Goal: Task Accomplishment & Management: Complete application form

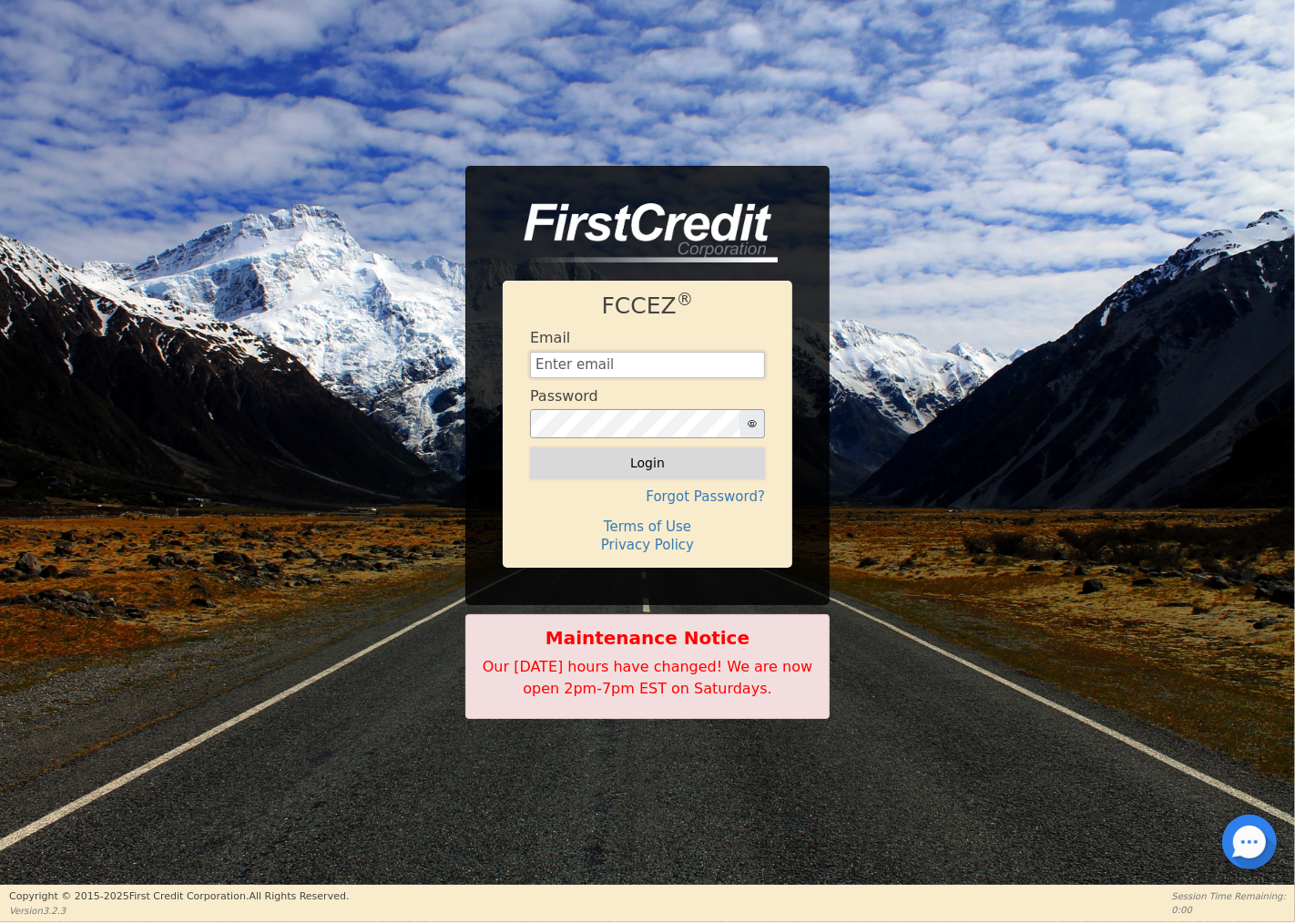
type input "[EMAIL_ADDRESS][DOMAIN_NAME]"
click at [659, 468] on button "Login" at bounding box center [647, 463] width 235 height 31
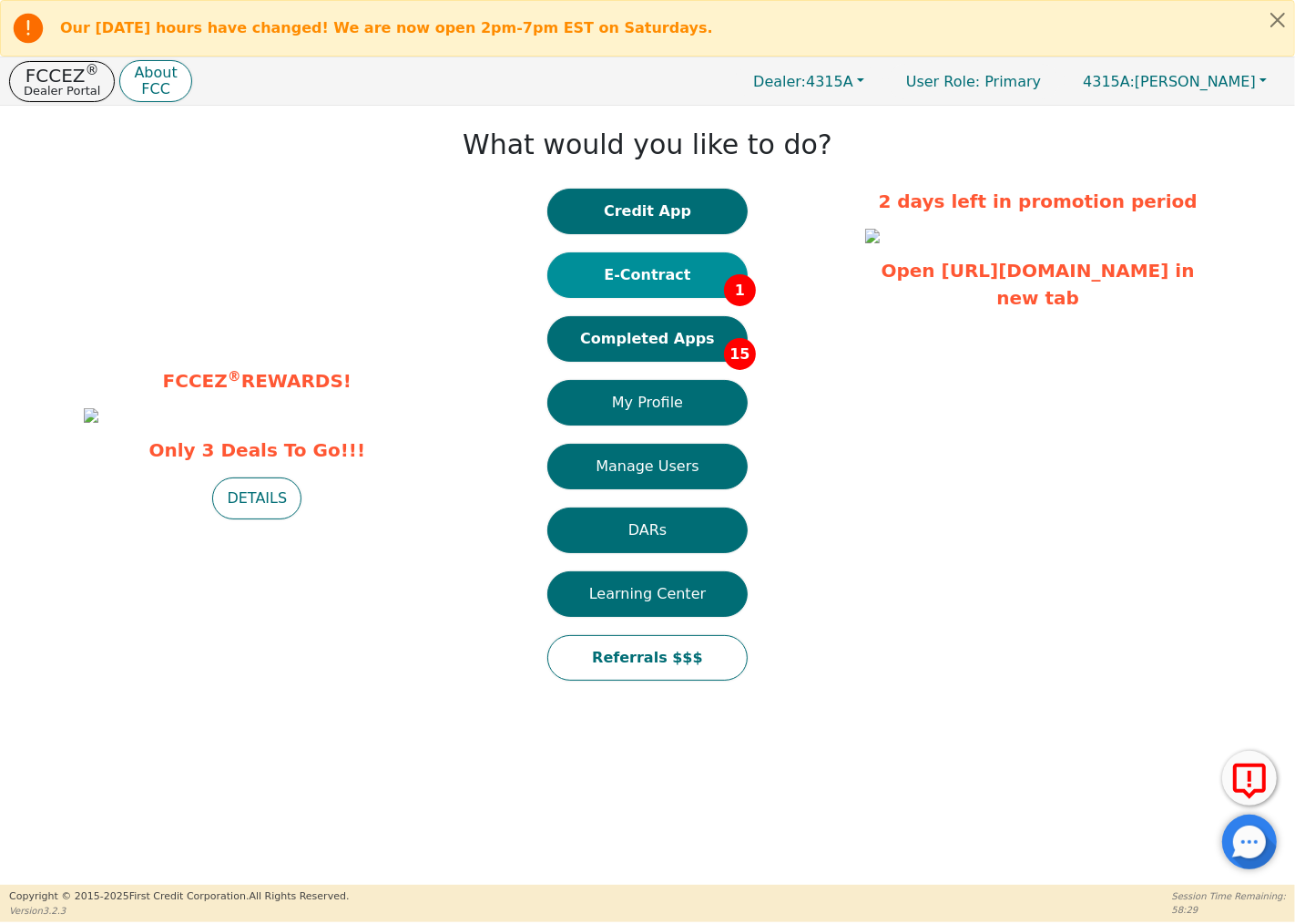
click at [696, 274] on button "E-Contract 1" at bounding box center [647, 274] width 200 height 45
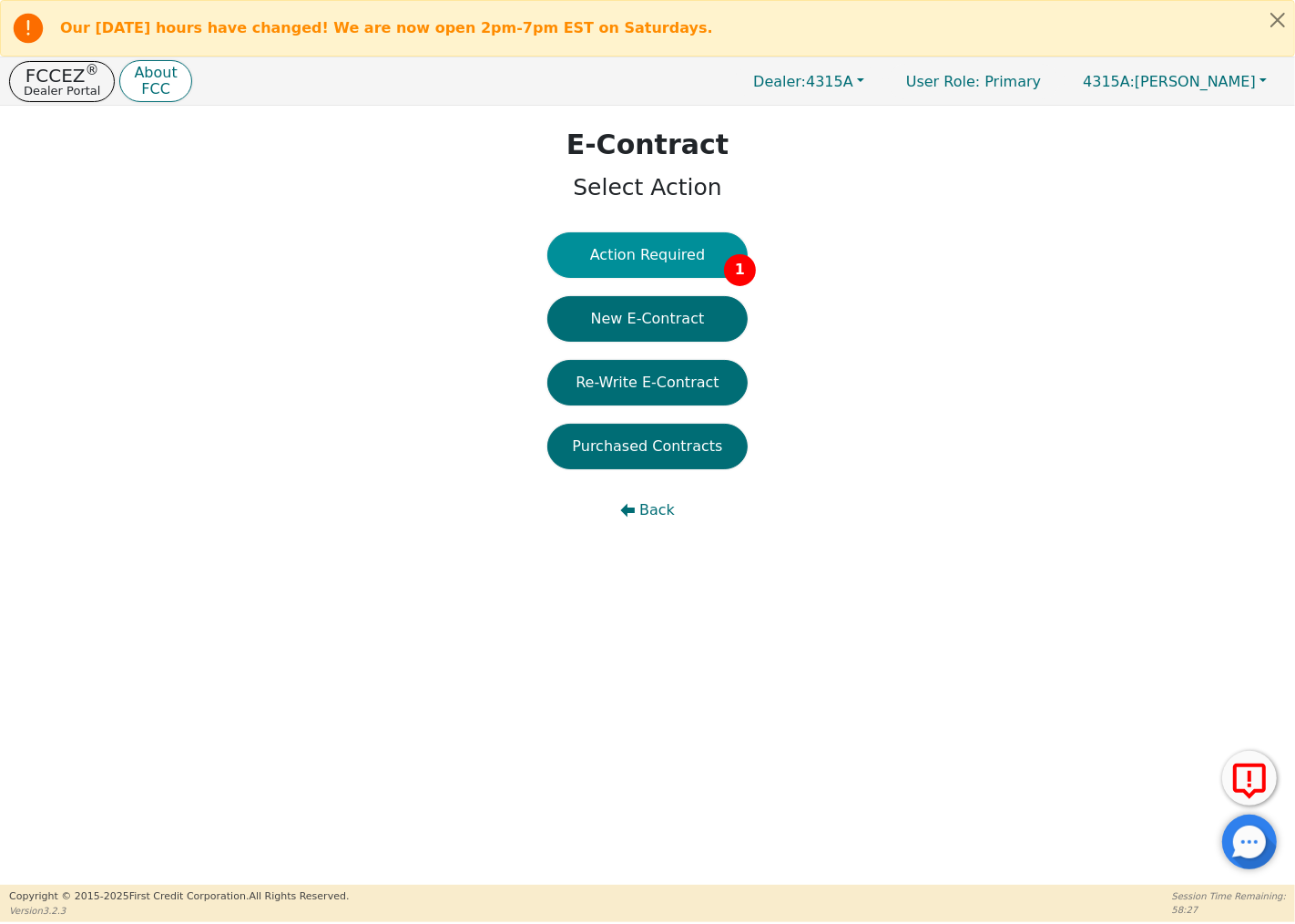
click at [688, 246] on button "Action Required 1" at bounding box center [647, 255] width 200 height 45
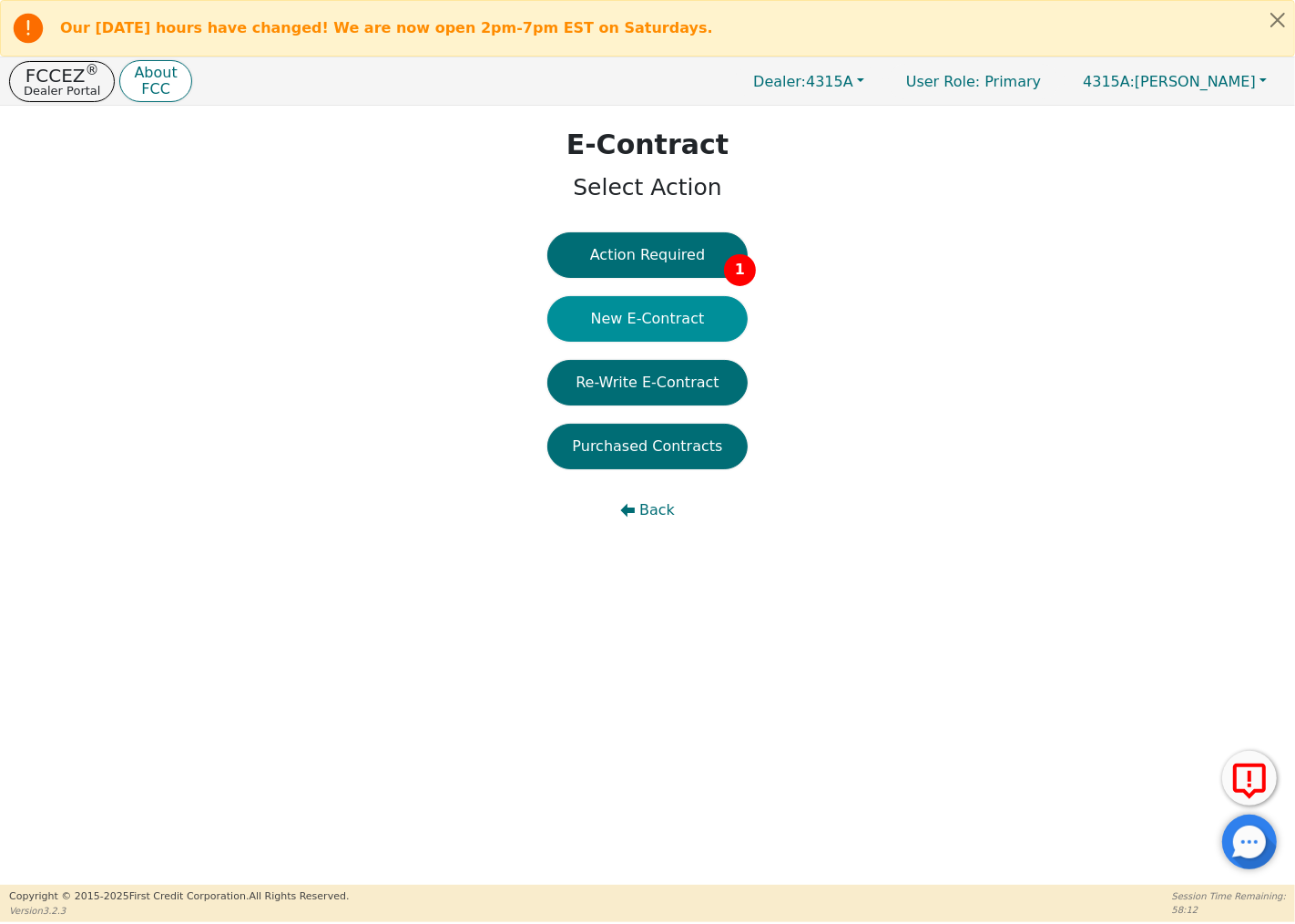
click at [720, 308] on button "New E-Contract" at bounding box center [647, 318] width 200 height 45
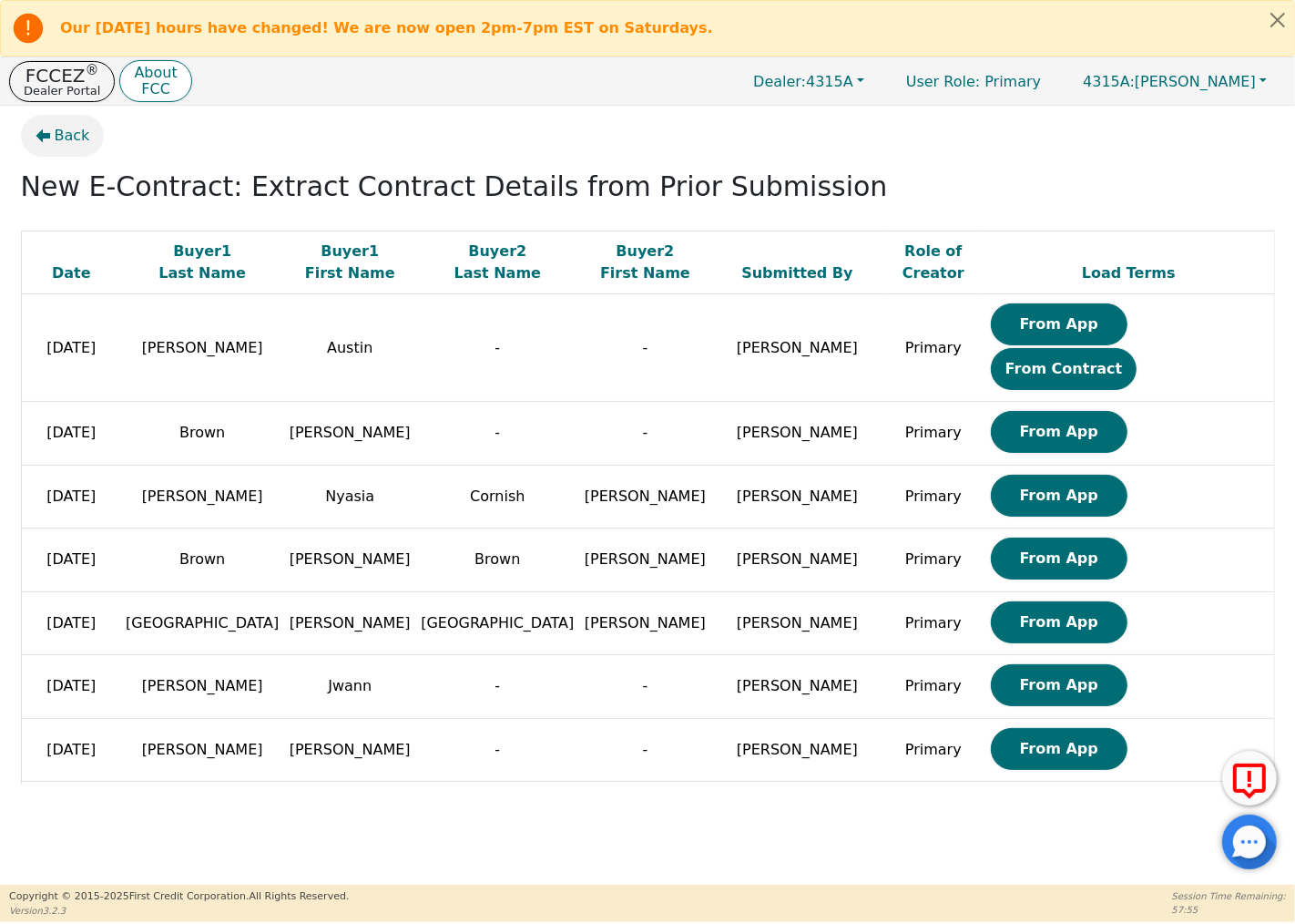
click at [40, 127] on button "Back" at bounding box center [63, 135] width 84 height 42
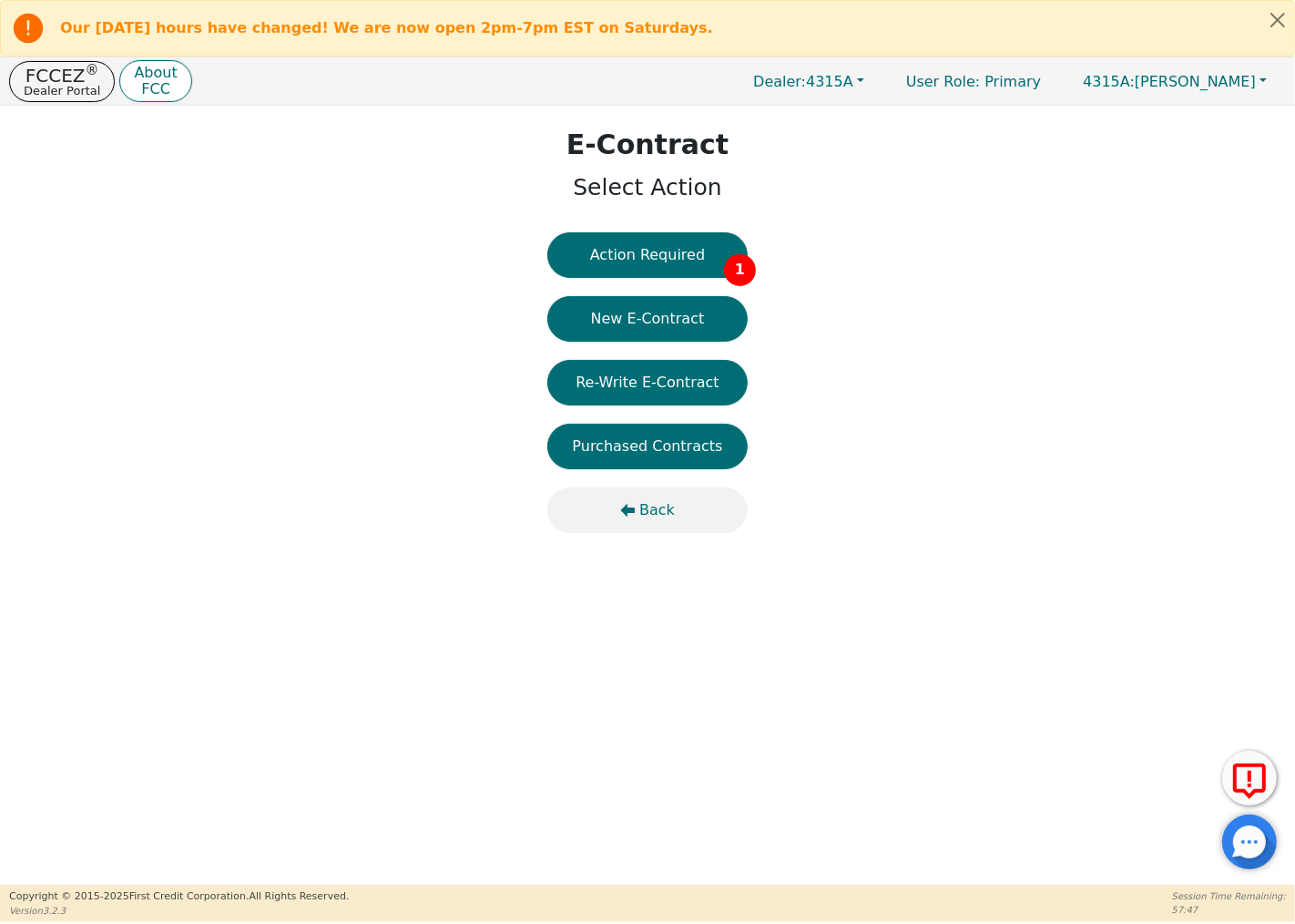
click at [642, 494] on button "Back" at bounding box center [647, 510] width 200 height 45
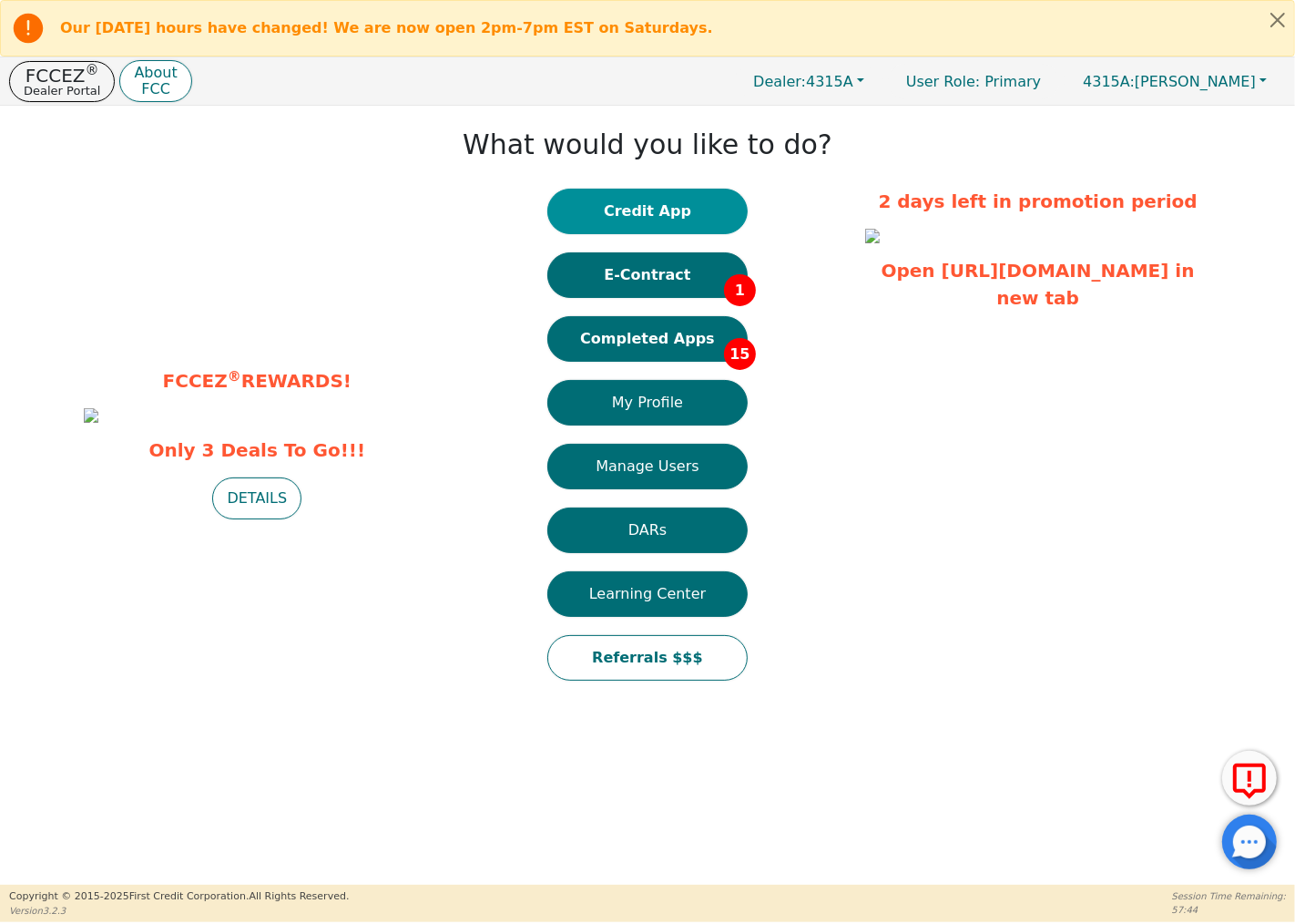
click at [686, 206] on button "Credit App" at bounding box center [647, 210] width 200 height 45
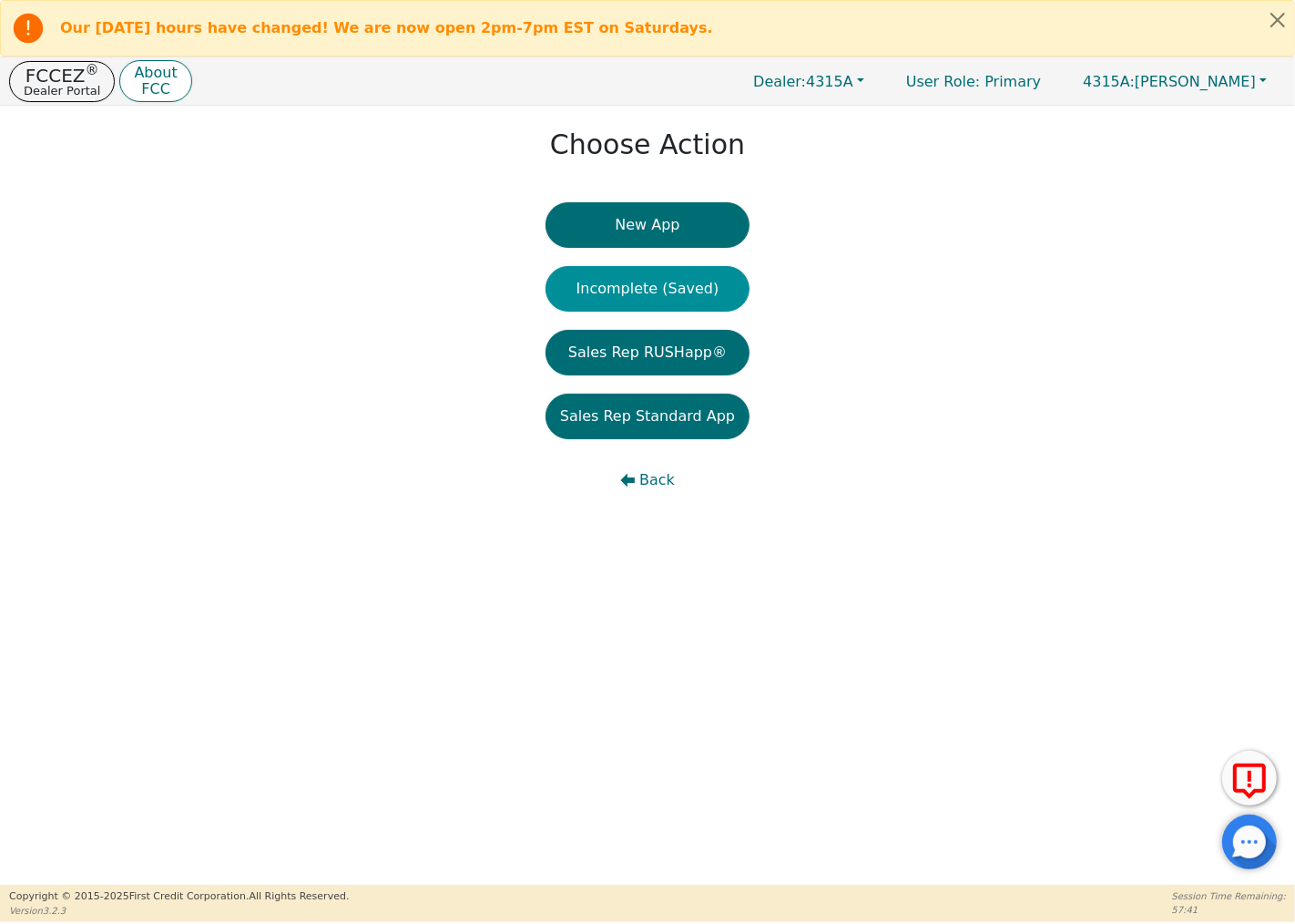
click at [689, 281] on button "Incomplete (Saved)" at bounding box center [647, 288] width 204 height 45
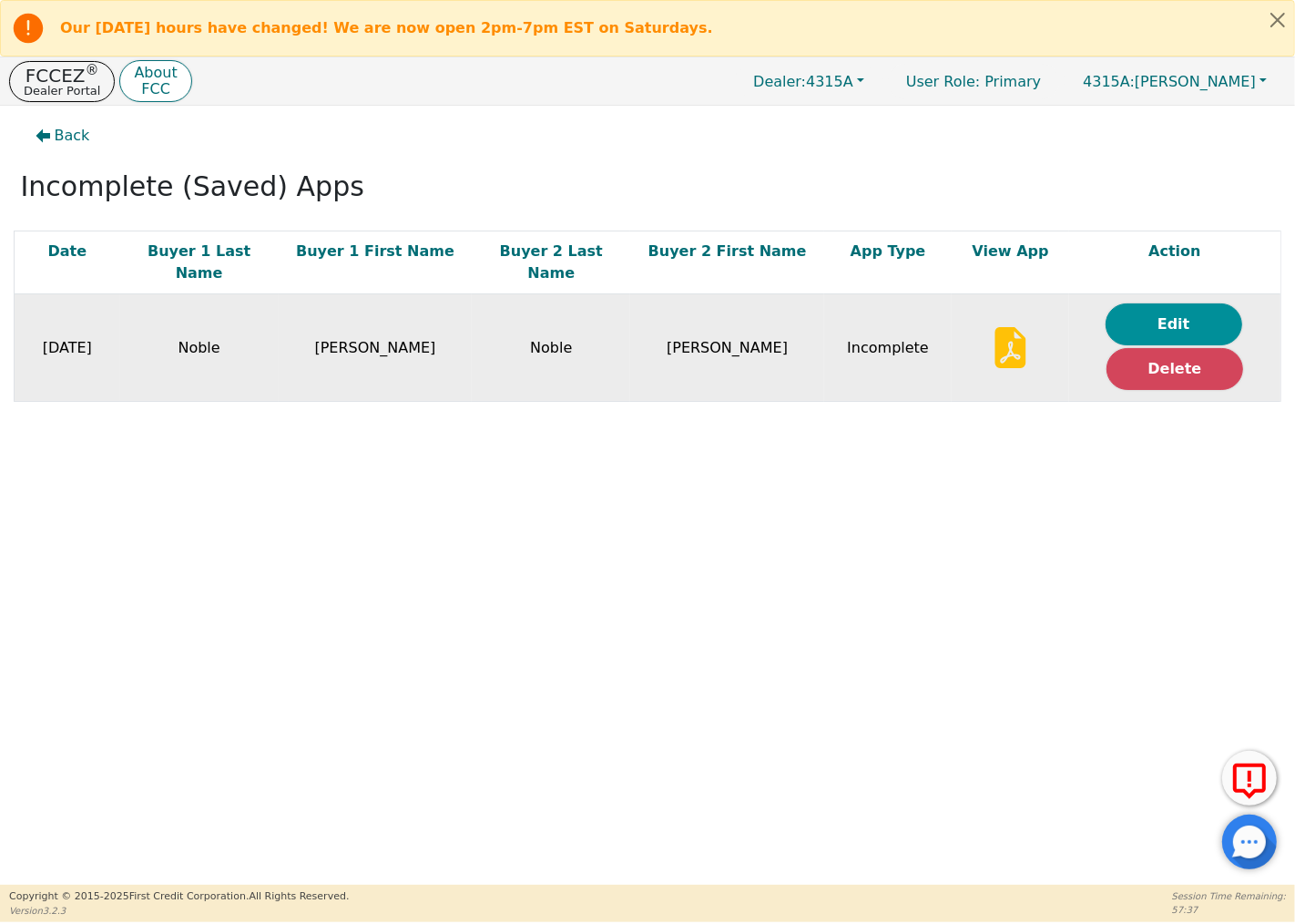
click at [1157, 304] on button "Edit" at bounding box center [1174, 324] width 137 height 42
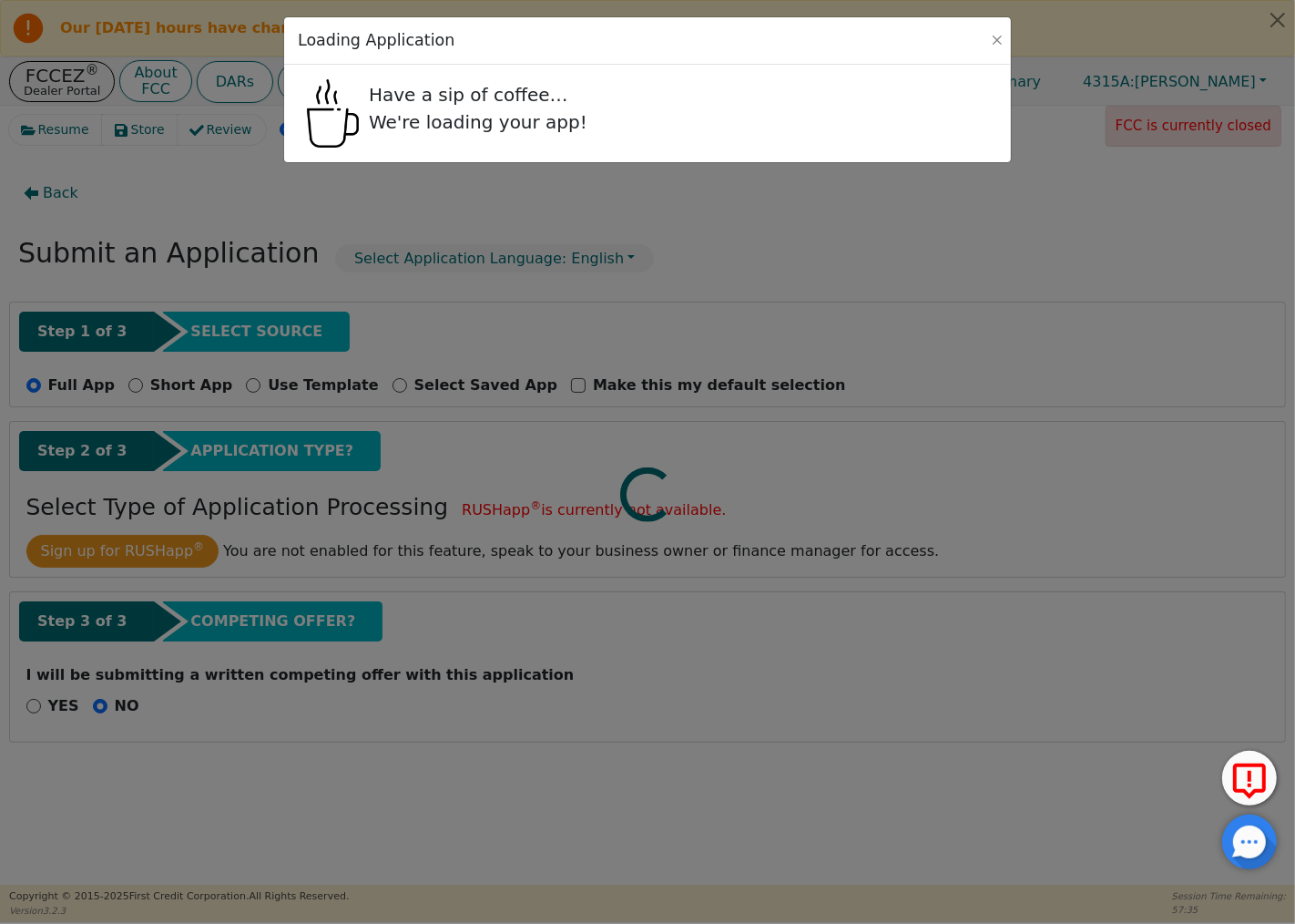
select select "SC"
select select "n"
select select "SC"
select select "y"
select select "n"
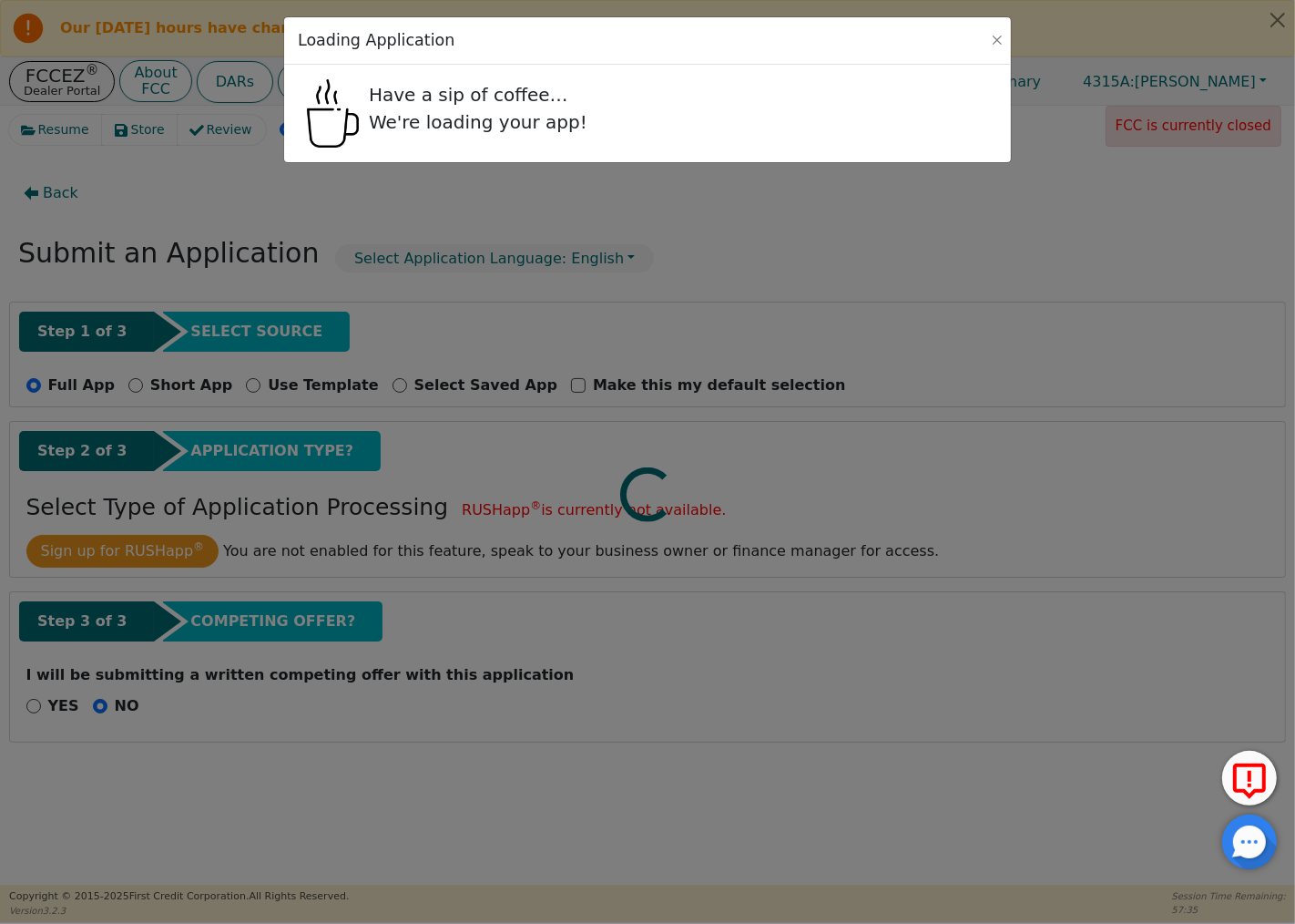
select select "SC"
select select "Own"
select select "n"
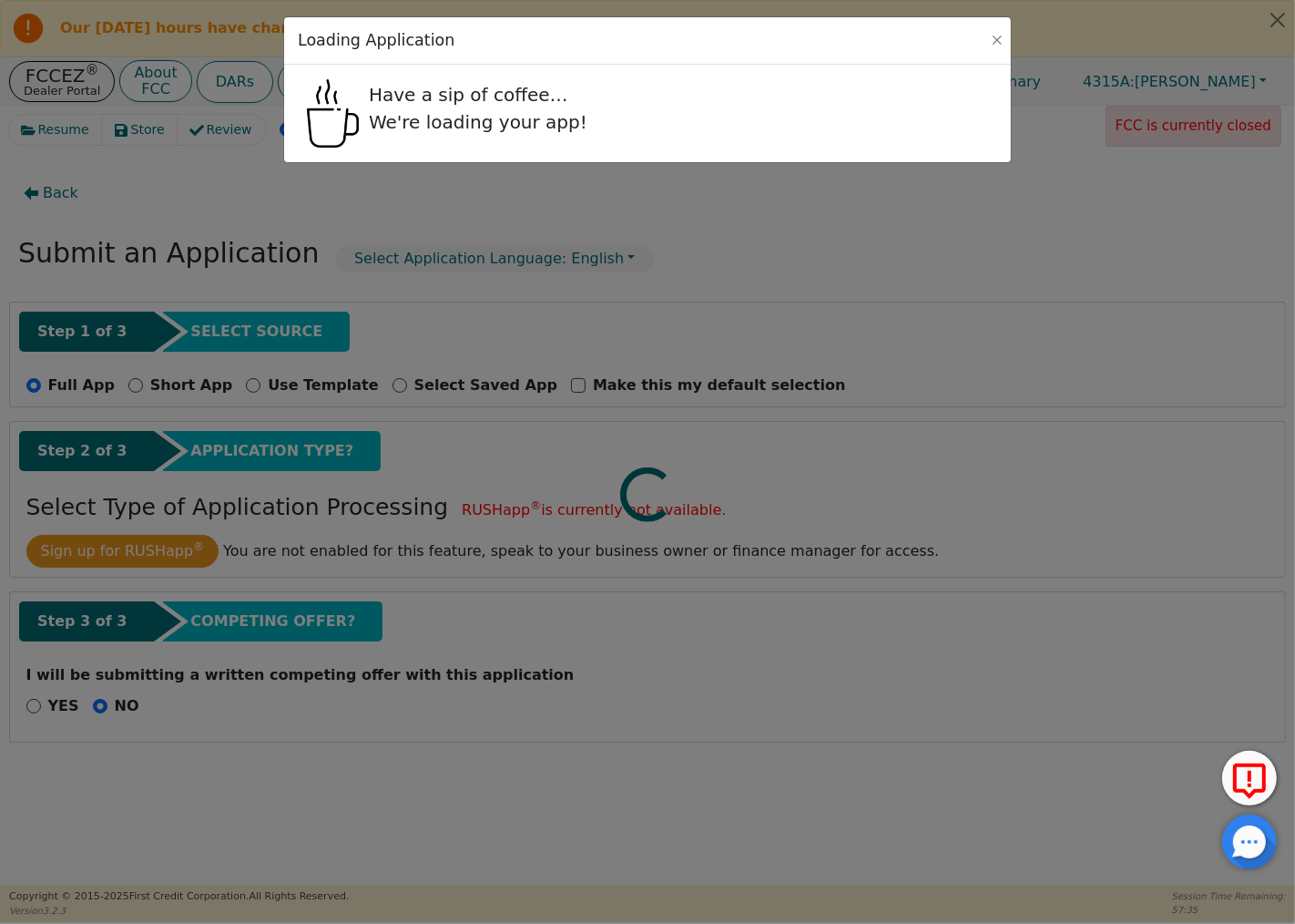
select select "SC"
select select "Own"
select select "n"
select select "BROTHER"
select select "SON"
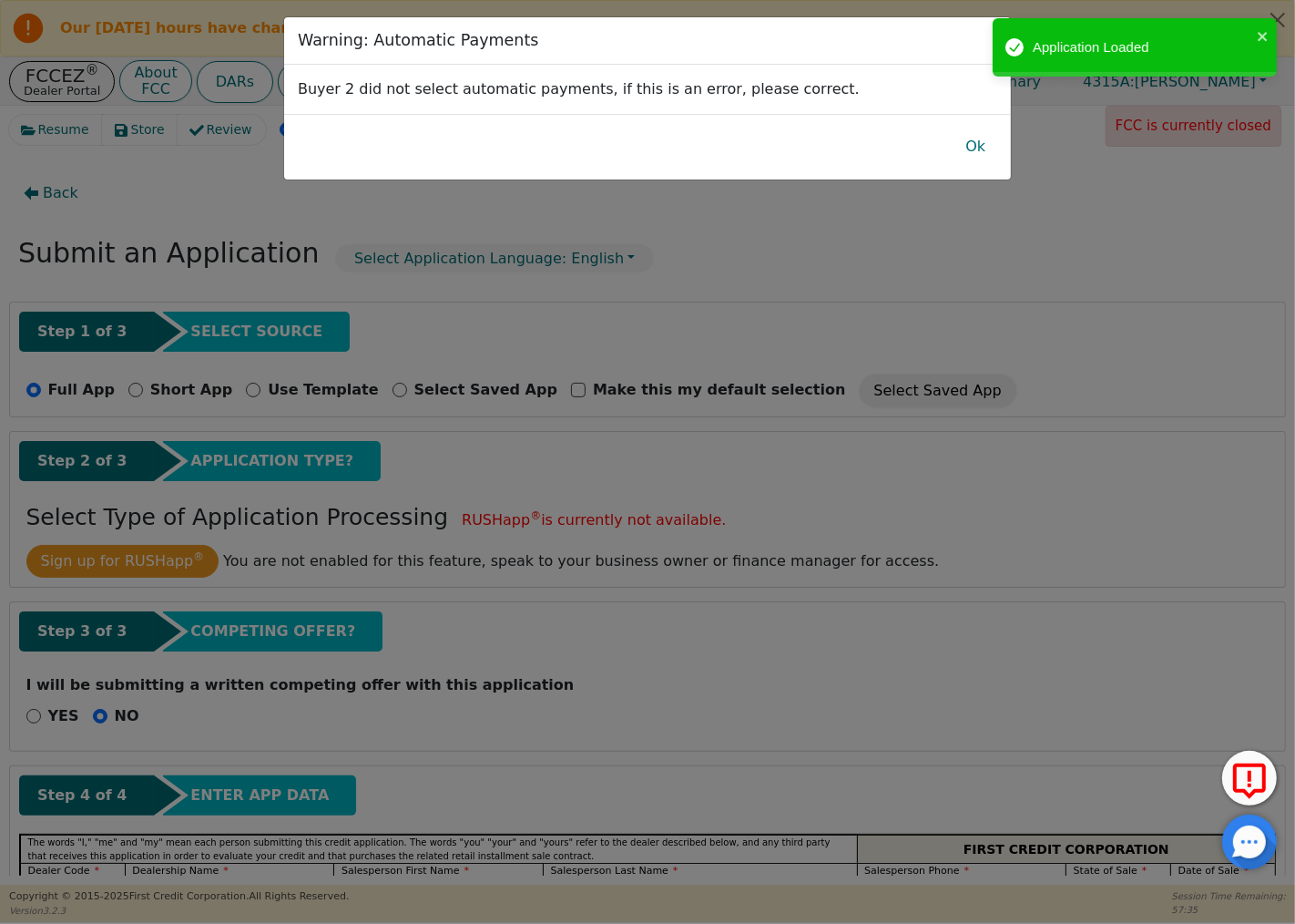
radio input "false"
radio input "true"
checkbox input "false"
radio input "true"
click at [966, 137] on button "Ok" at bounding box center [976, 146] width 57 height 42
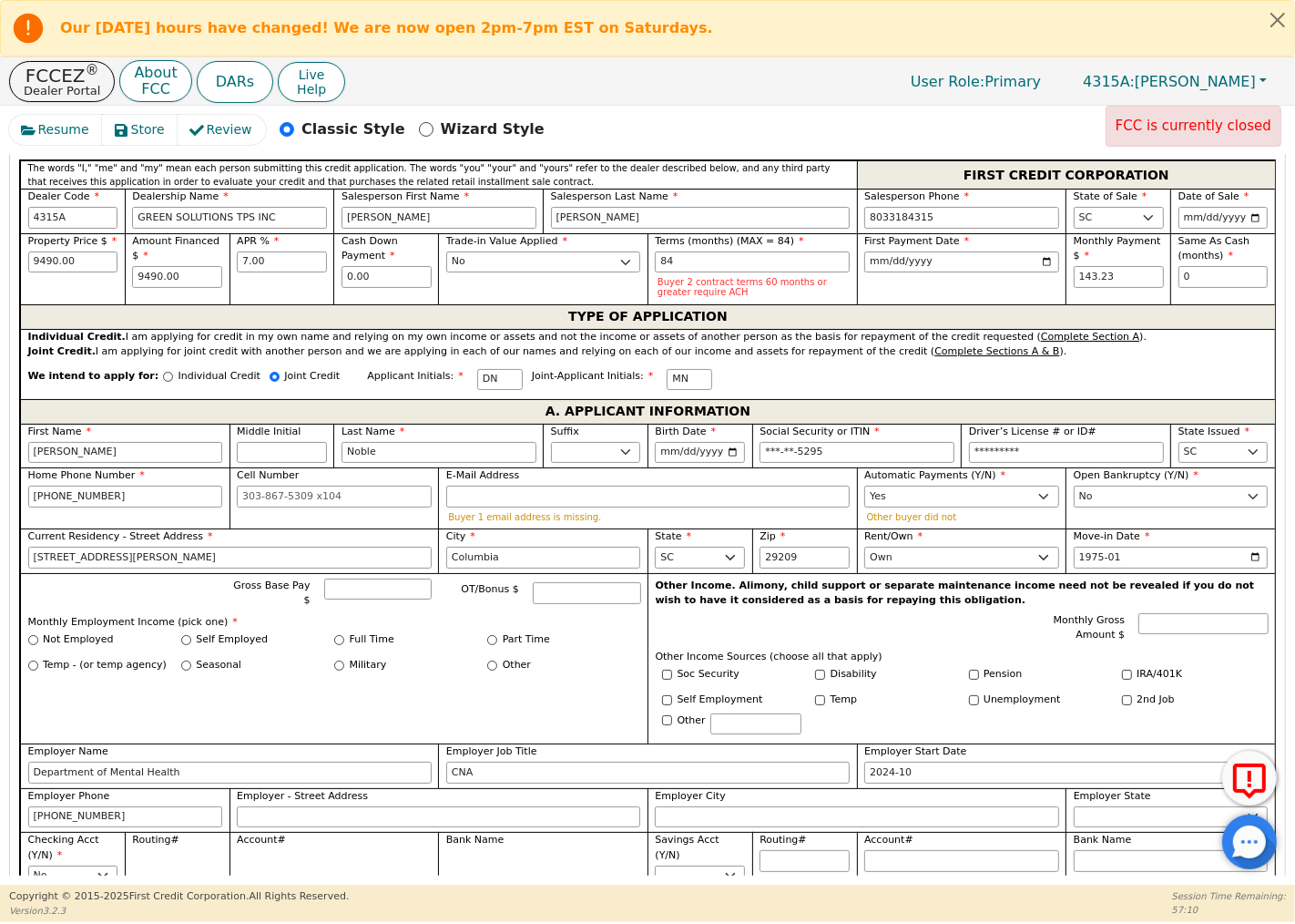
scroll to position [708, 0]
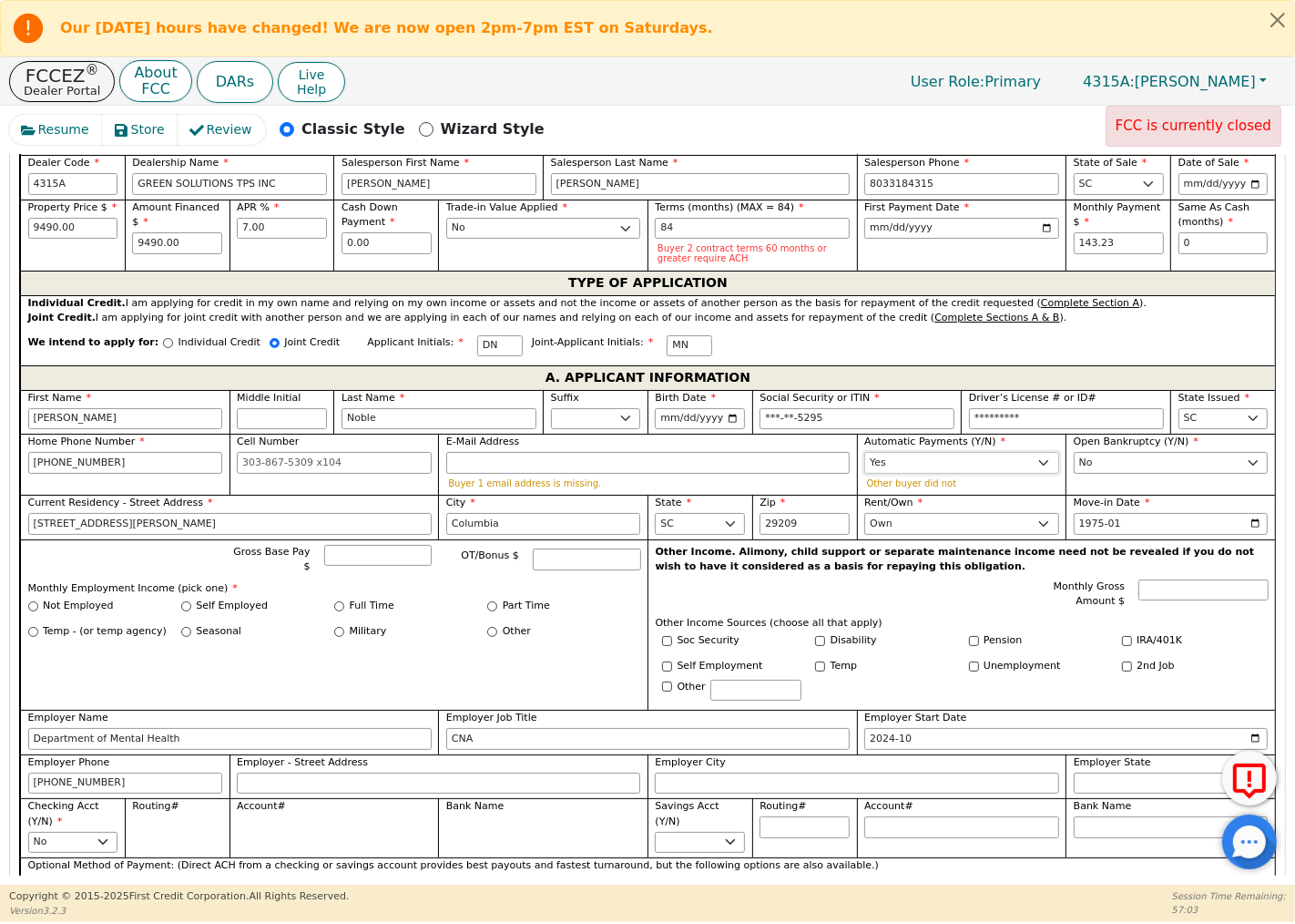
click at [1041, 465] on select "Yes No" at bounding box center [962, 463] width 195 height 22
select select "n"
click at [865, 454] on select "Yes No" at bounding box center [962, 463] width 195 height 22
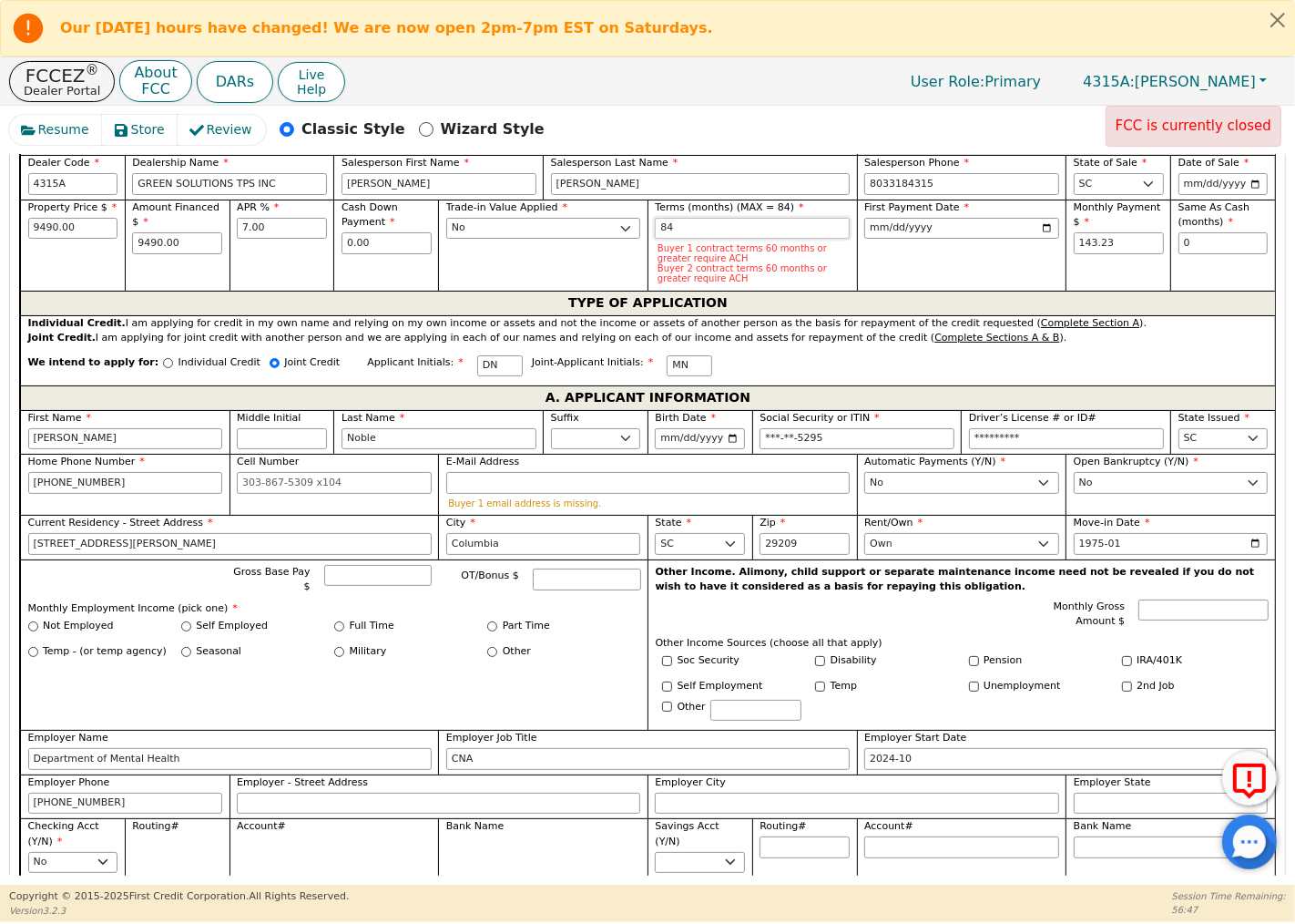
click at [683, 228] on input "84" at bounding box center [752, 229] width 195 height 22
type input "8"
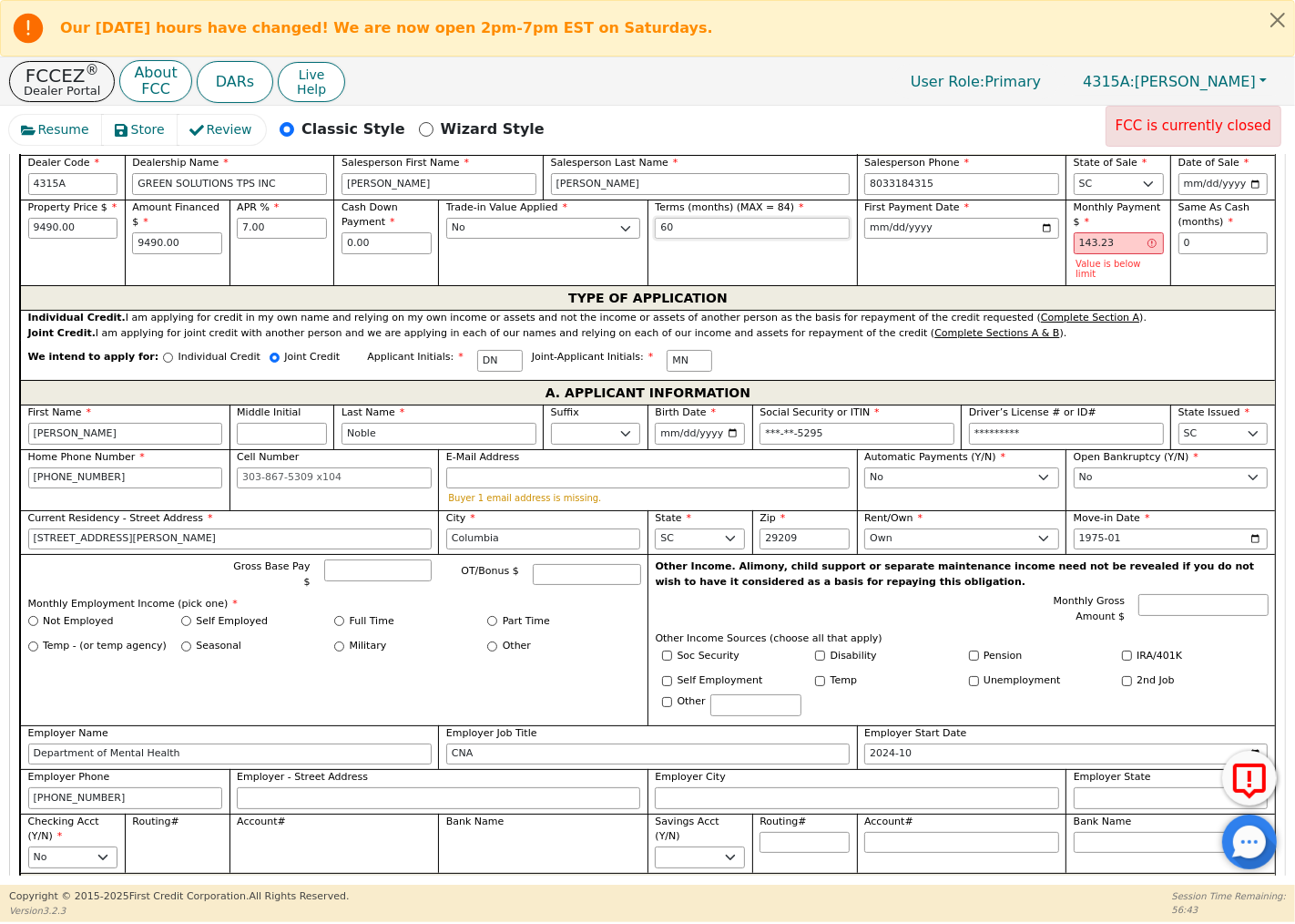
type input "60"
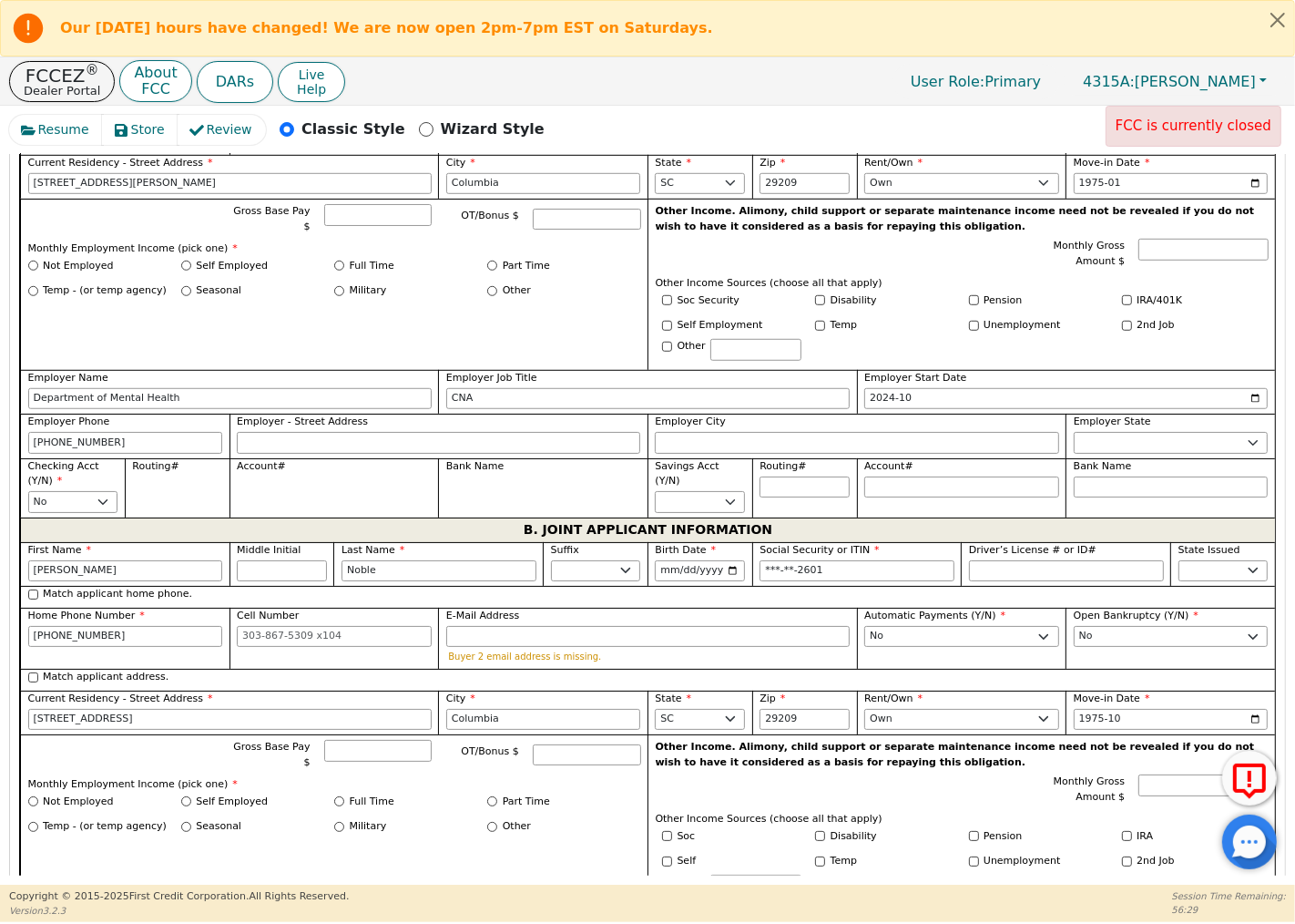
scroll to position [1315, 0]
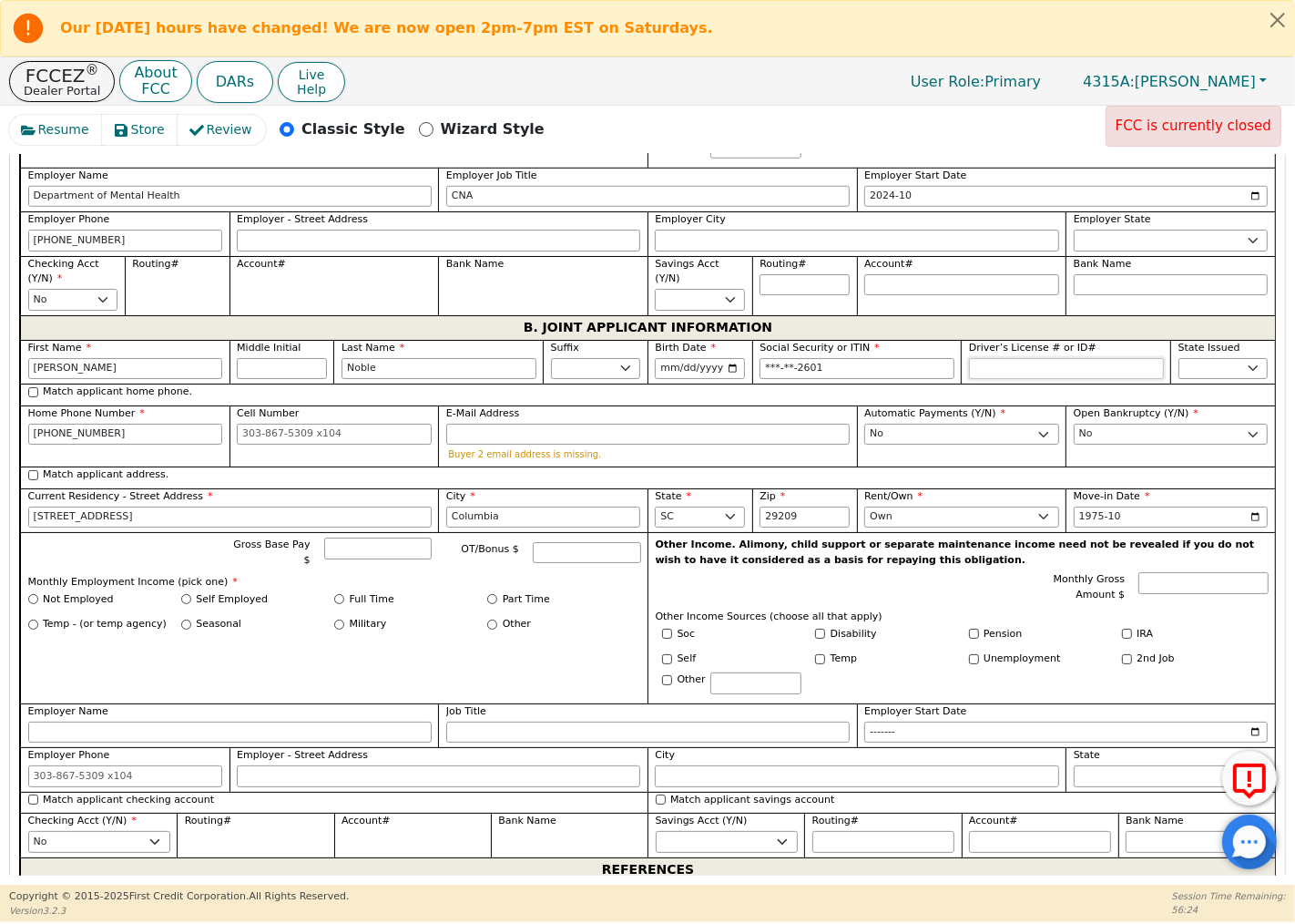
click at [1059, 358] on input "Driver’s License # or ID#" at bounding box center [1066, 369] width 195 height 22
type input "*********"
click at [1246, 358] on select "AK AL AR AZ CA CO CT DC DE FL [GEOGRAPHIC_DATA] HI IA ID IL IN KS [GEOGRAPHIC_D…" at bounding box center [1224, 369] width 90 height 22
select select "SC"
click at [1179, 358] on select "AK AL AR AZ CA CO CT DC DE FL [GEOGRAPHIC_DATA] HI IA ID IL IN KS [GEOGRAPHIC_D…" at bounding box center [1224, 369] width 90 height 22
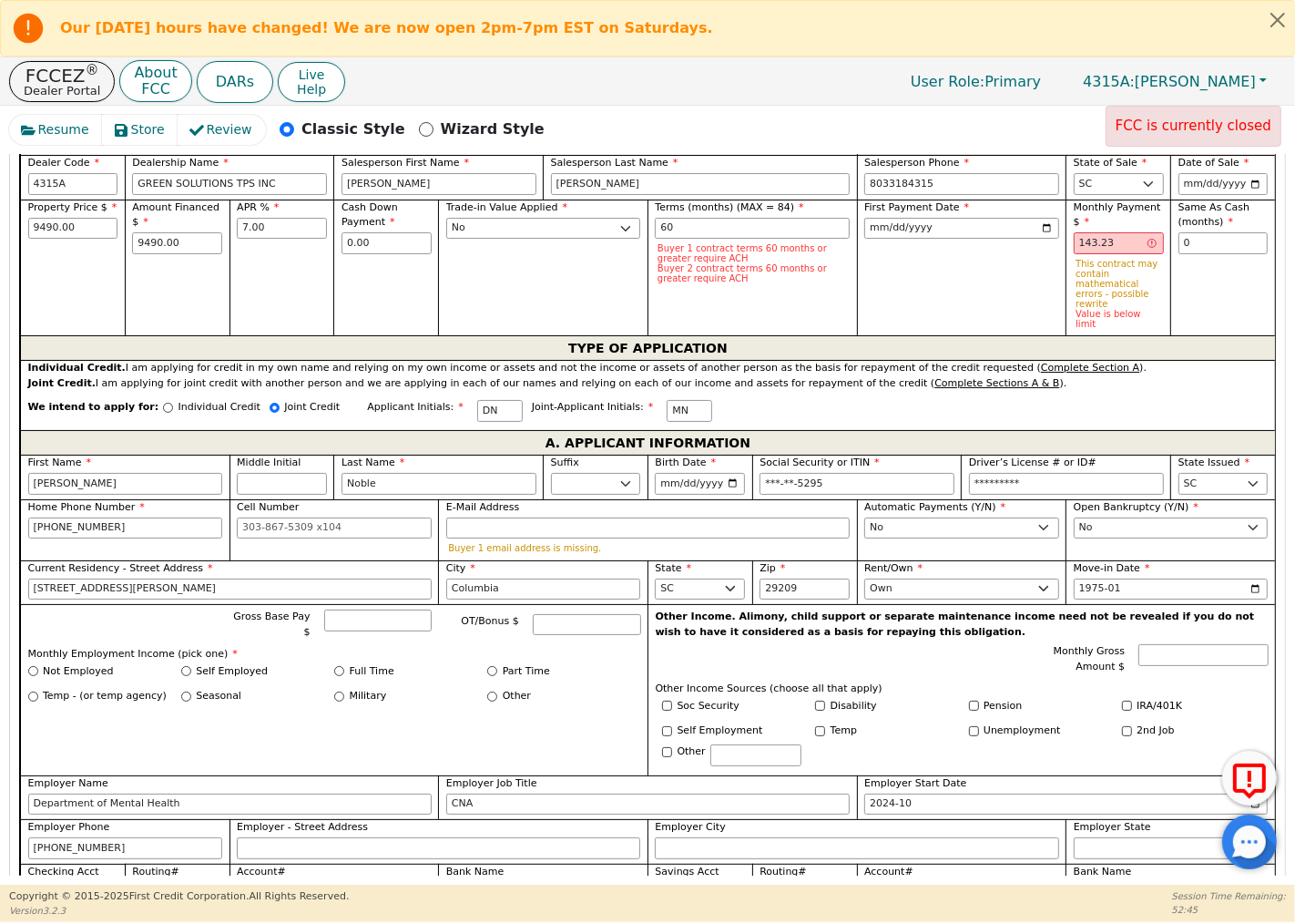
scroll to position [809, 0]
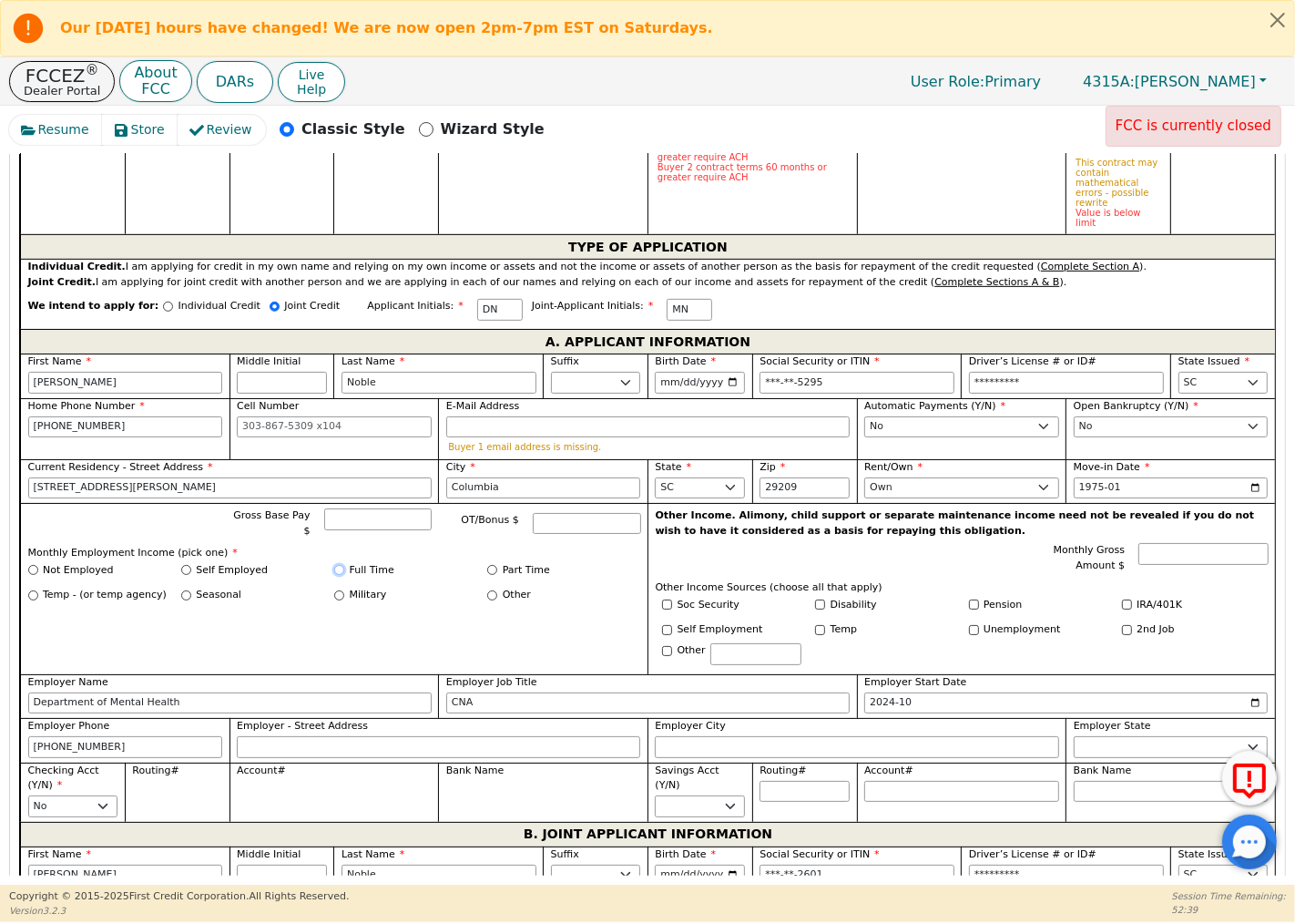
click at [338, 565] on input "Full Time" at bounding box center [339, 570] width 10 height 10
radio input "true"
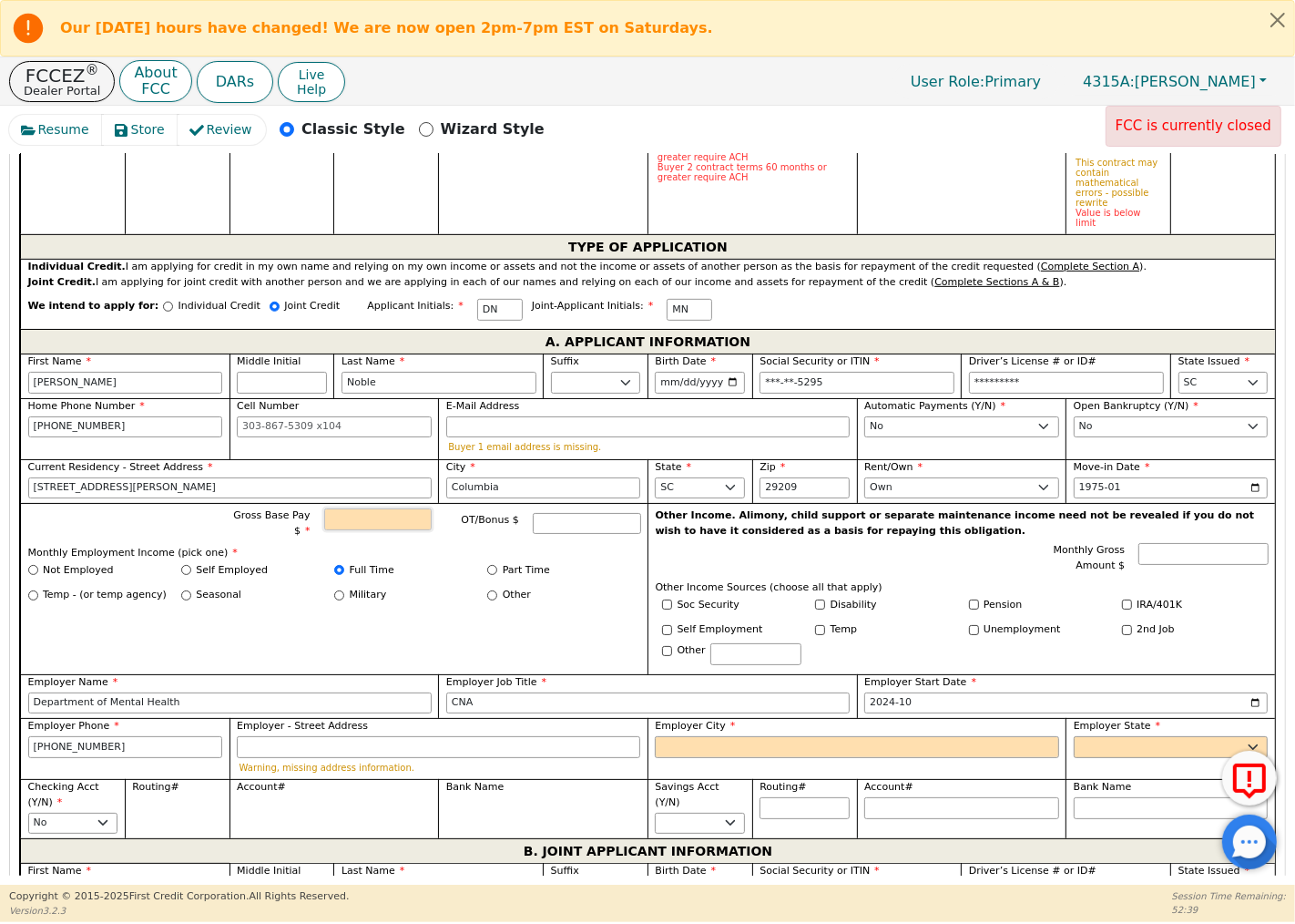
click at [349, 509] on input "Gross Base Pay $" at bounding box center [378, 520] width 108 height 22
click at [397, 509] on input "Gross Base Pay $" at bounding box center [378, 520] width 108 height 22
type input "3710.40"
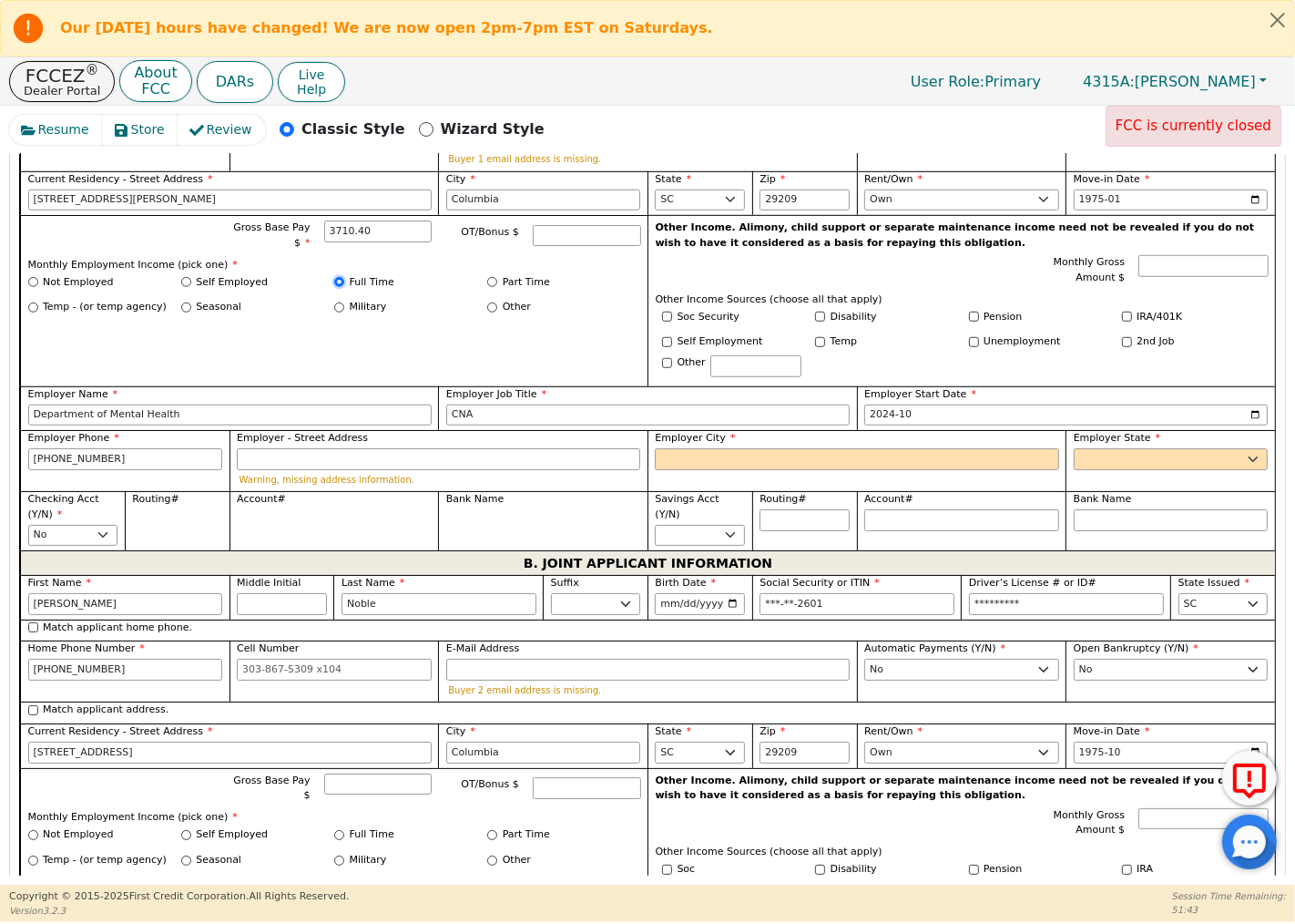
scroll to position [1113, 0]
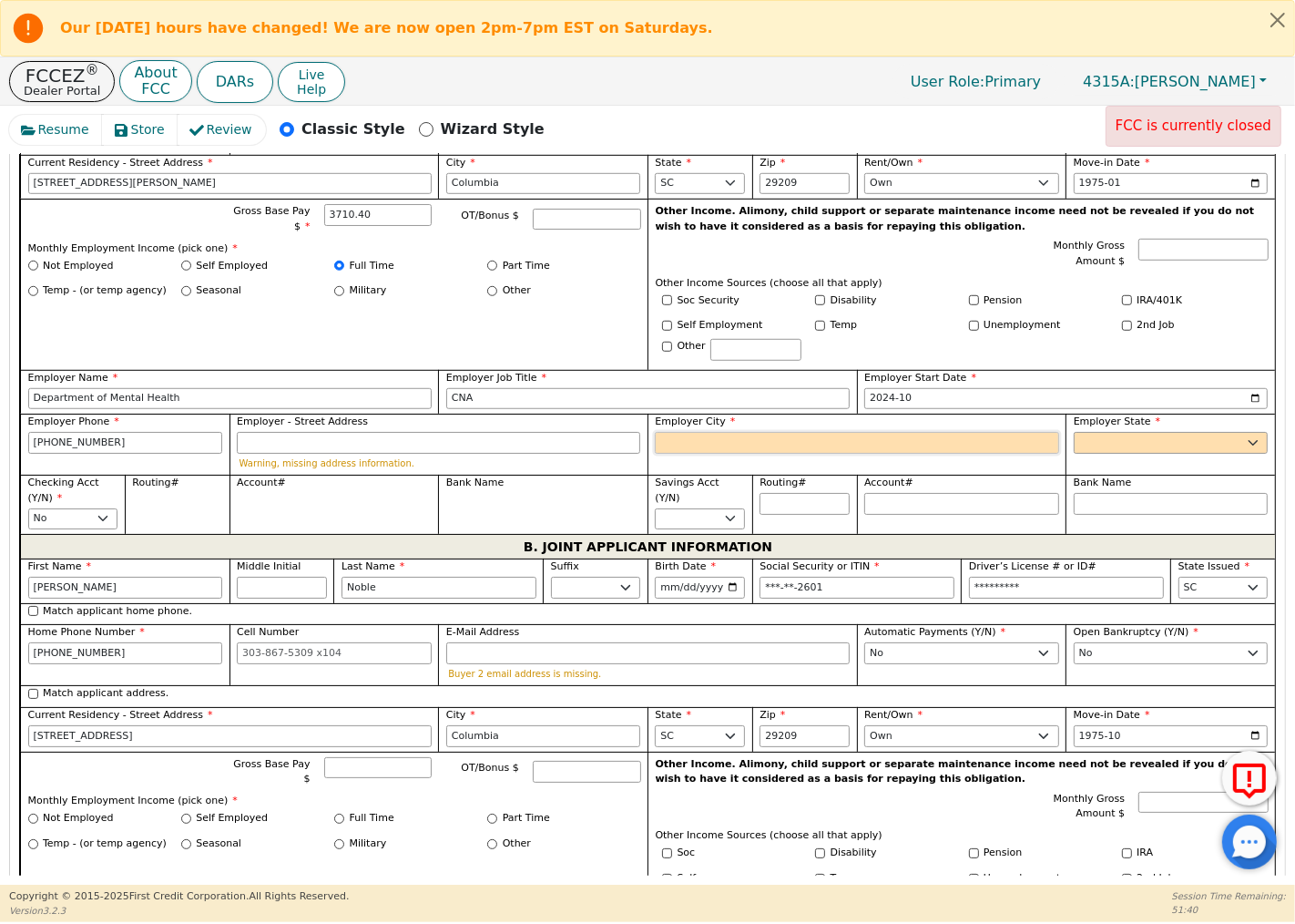
click at [664, 432] on input "Employer City" at bounding box center [857, 443] width 403 height 22
type input "COLUMBIA"
type input "29212"
type input "[STREET_ADDRESS][PERSON_NAME]"
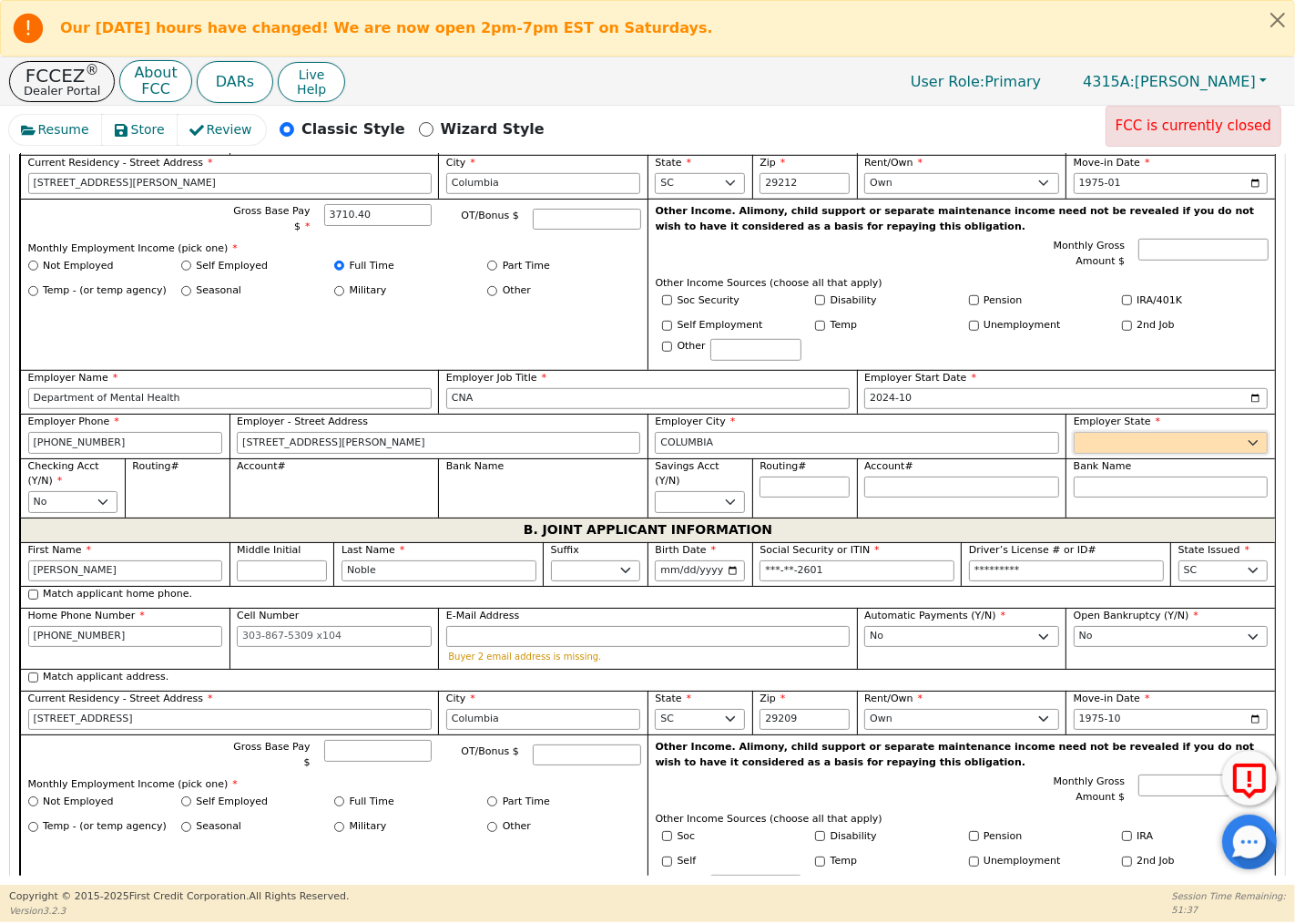
click at [1121, 432] on select "AK AL AR AZ CA CO CT DC DE FL [GEOGRAPHIC_DATA] HI IA ID [GEOGRAPHIC_DATA] IN K…" at bounding box center [1171, 443] width 195 height 22
select select "SC"
click at [1074, 432] on select "AK AL AR AZ CA CO CT DC DE FL [GEOGRAPHIC_DATA] HI IA ID [GEOGRAPHIC_DATA] IN K…" at bounding box center [1171, 443] width 195 height 22
click at [99, 491] on select "Yes No" at bounding box center [74, 502] width 90 height 22
click at [29, 491] on select "Yes No" at bounding box center [74, 502] width 90 height 22
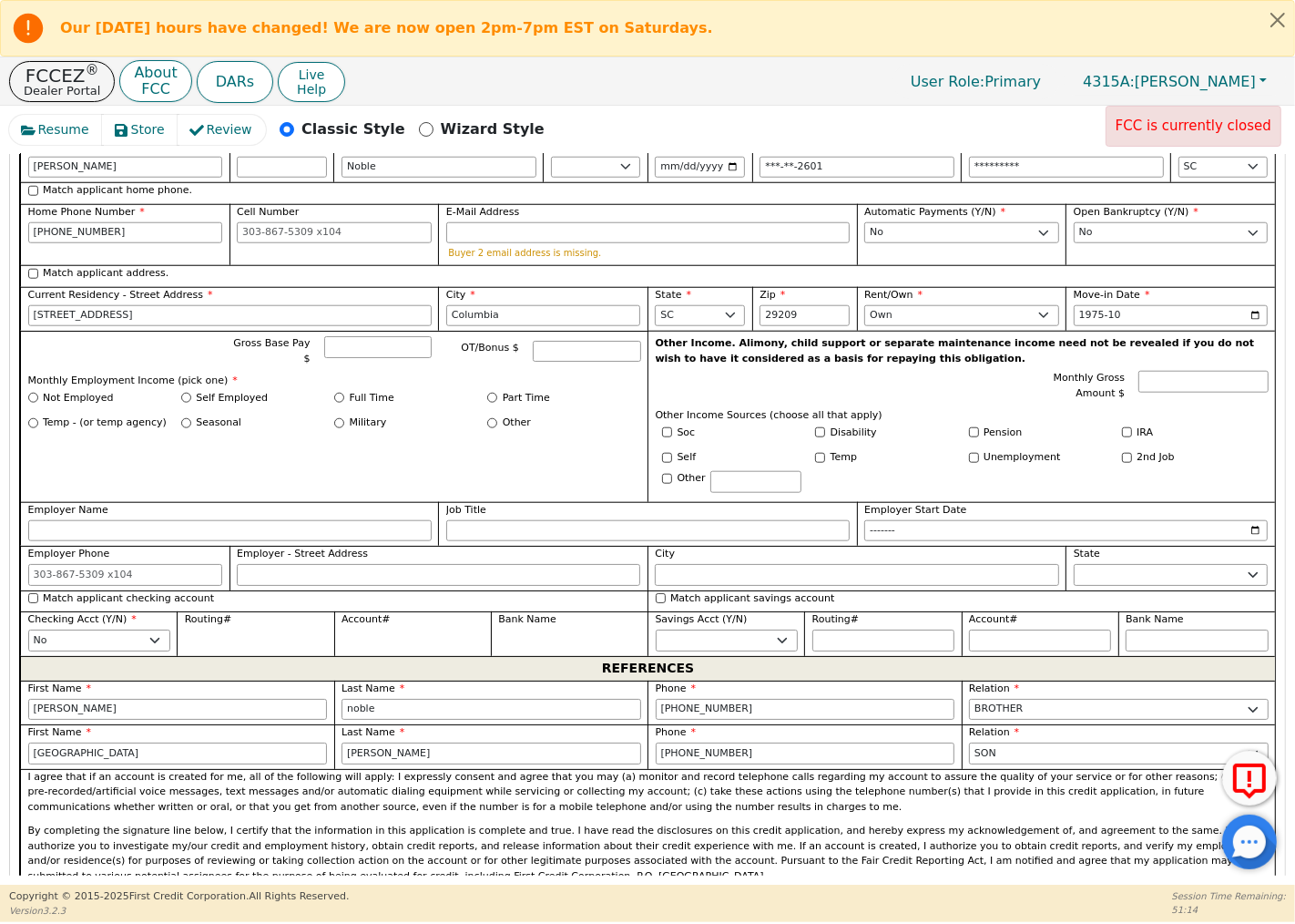
scroll to position [1518, 0]
click at [492, 417] on input "Other" at bounding box center [492, 422] width 10 height 10
radio input "true"
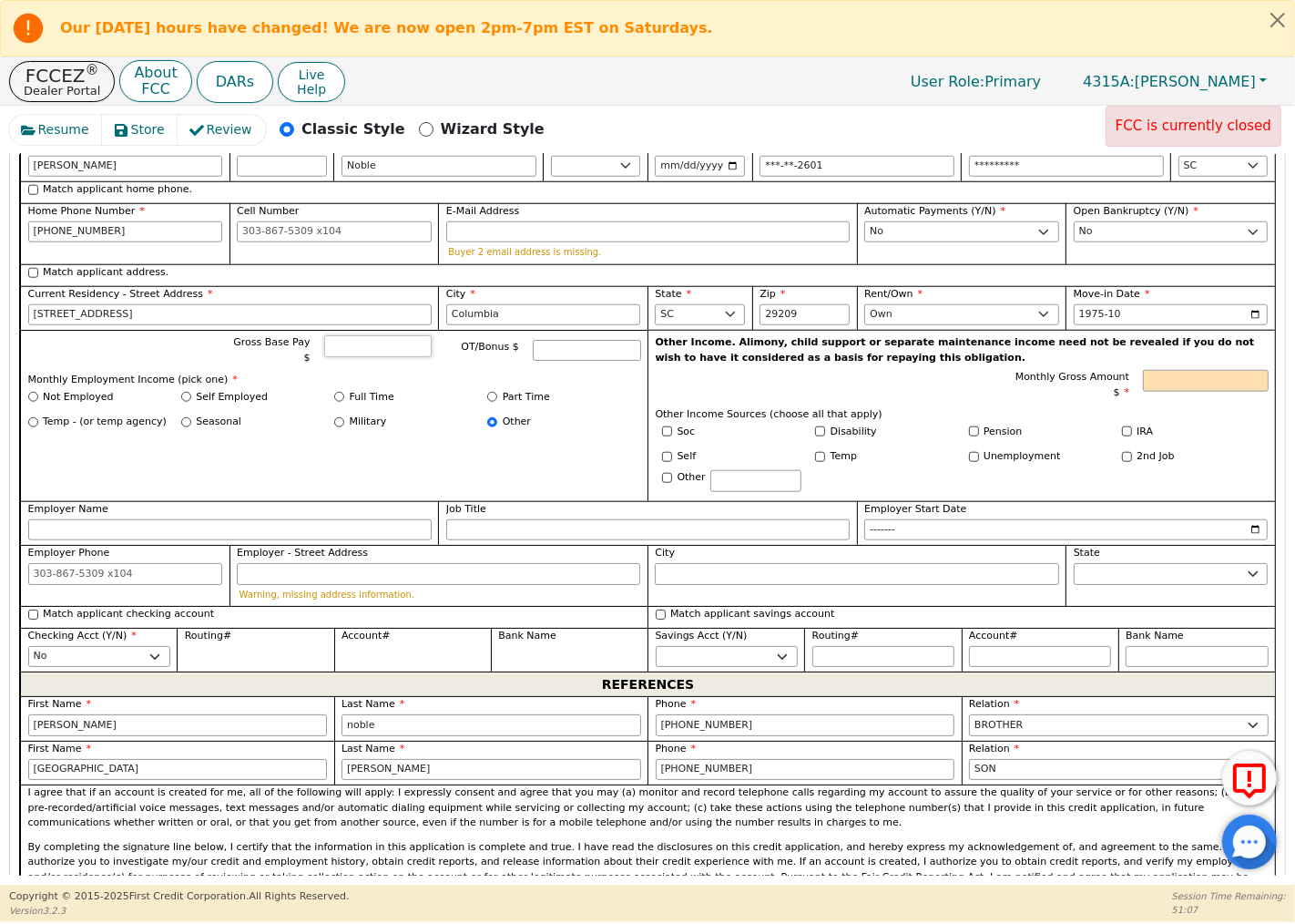
click at [383, 335] on input "Gross Base Pay $" at bounding box center [378, 346] width 108 height 22
type input "1524.00"
click at [388, 428] on div "Gross Base Pay $ 1524.00 OT/Bonus $ Monthly Employment Income (pick one) * Not …" at bounding box center [334, 415] width 628 height 172
click at [308, 563] on input "Employer - Street Address" at bounding box center [438, 574] width 403 height 22
click at [216, 520] on input "Employer Name" at bounding box center [230, 531] width 403 height 22
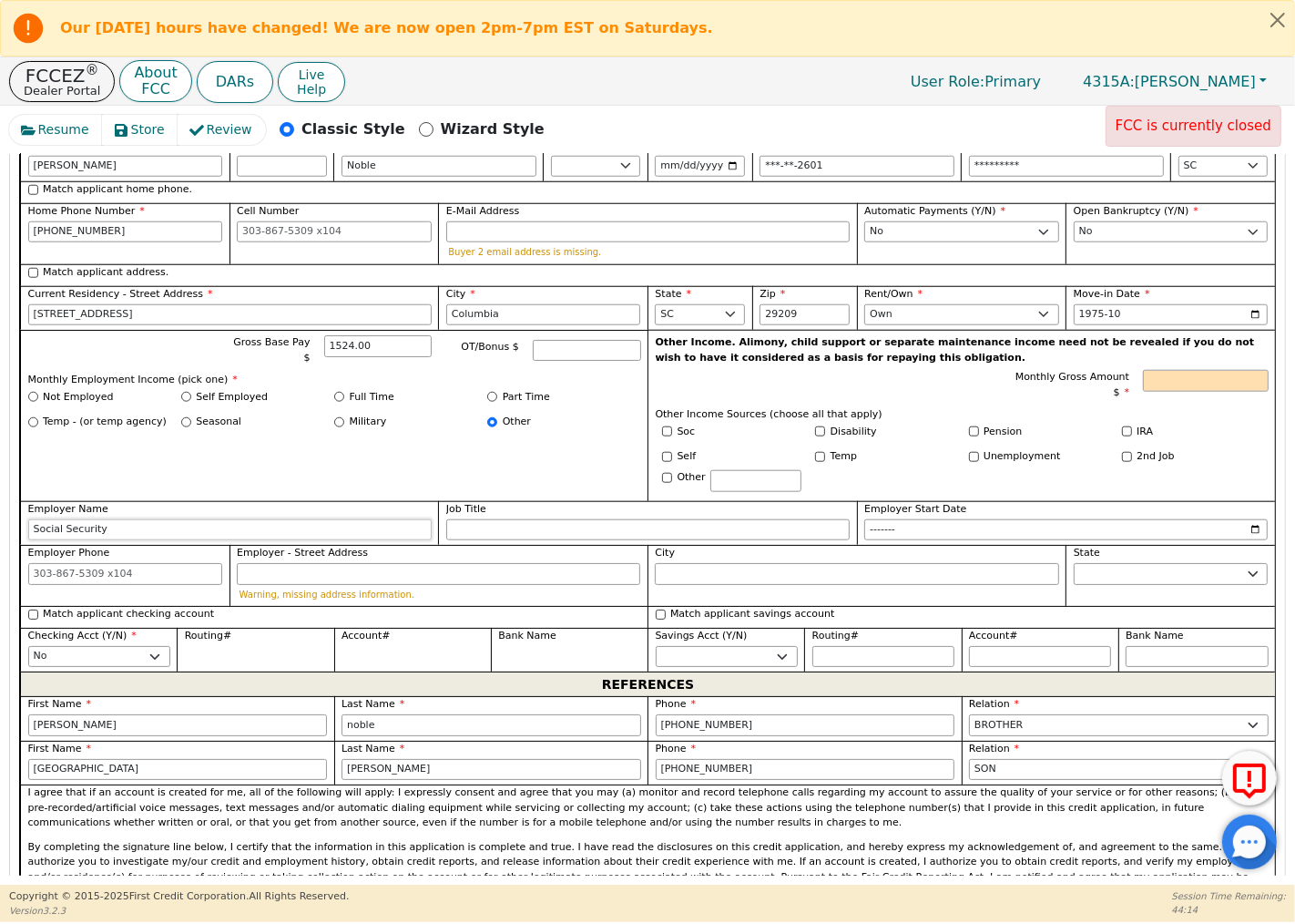
type input "Social Security"
type input "retired"
type input "2024-09"
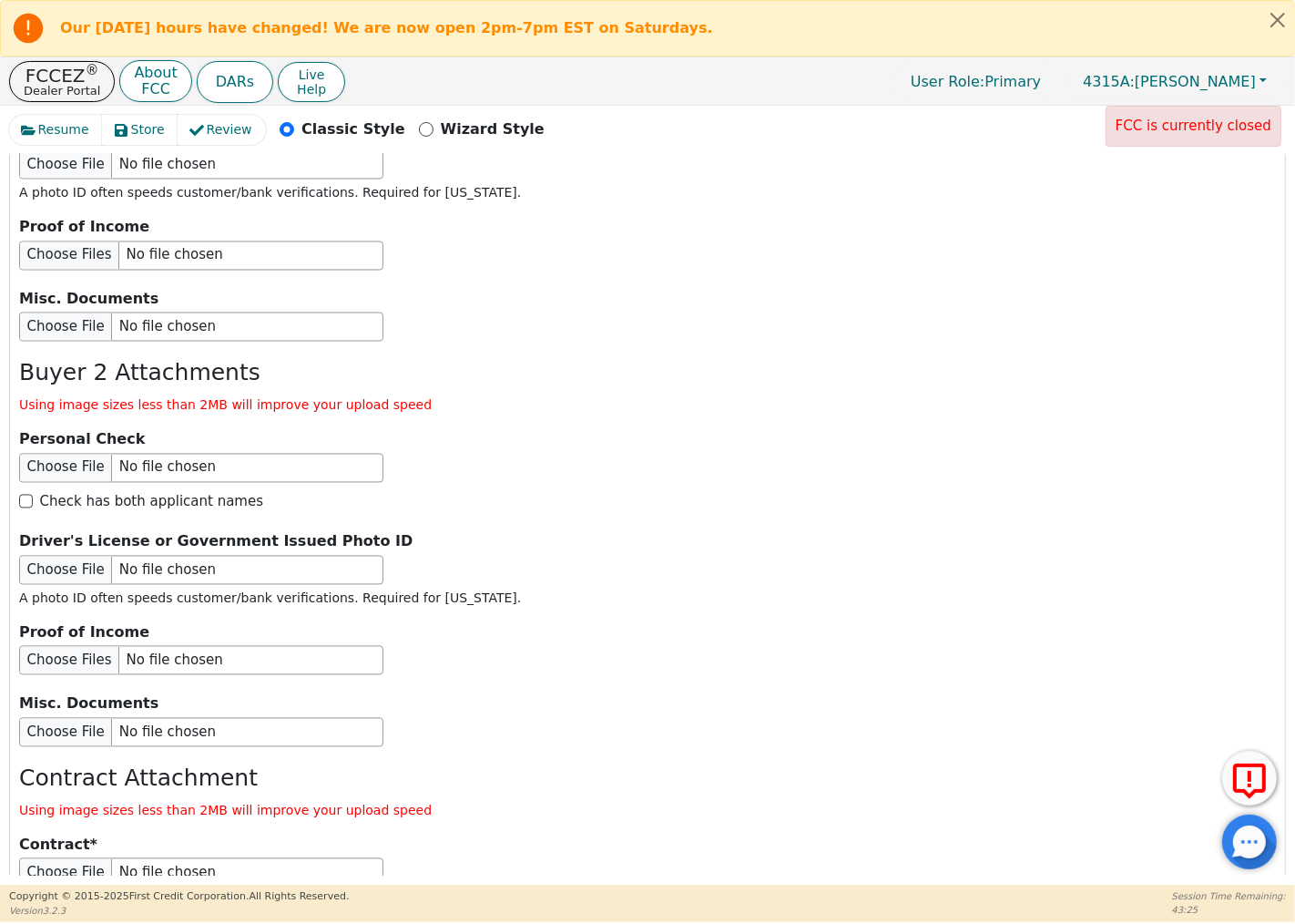
scroll to position [3056, 0]
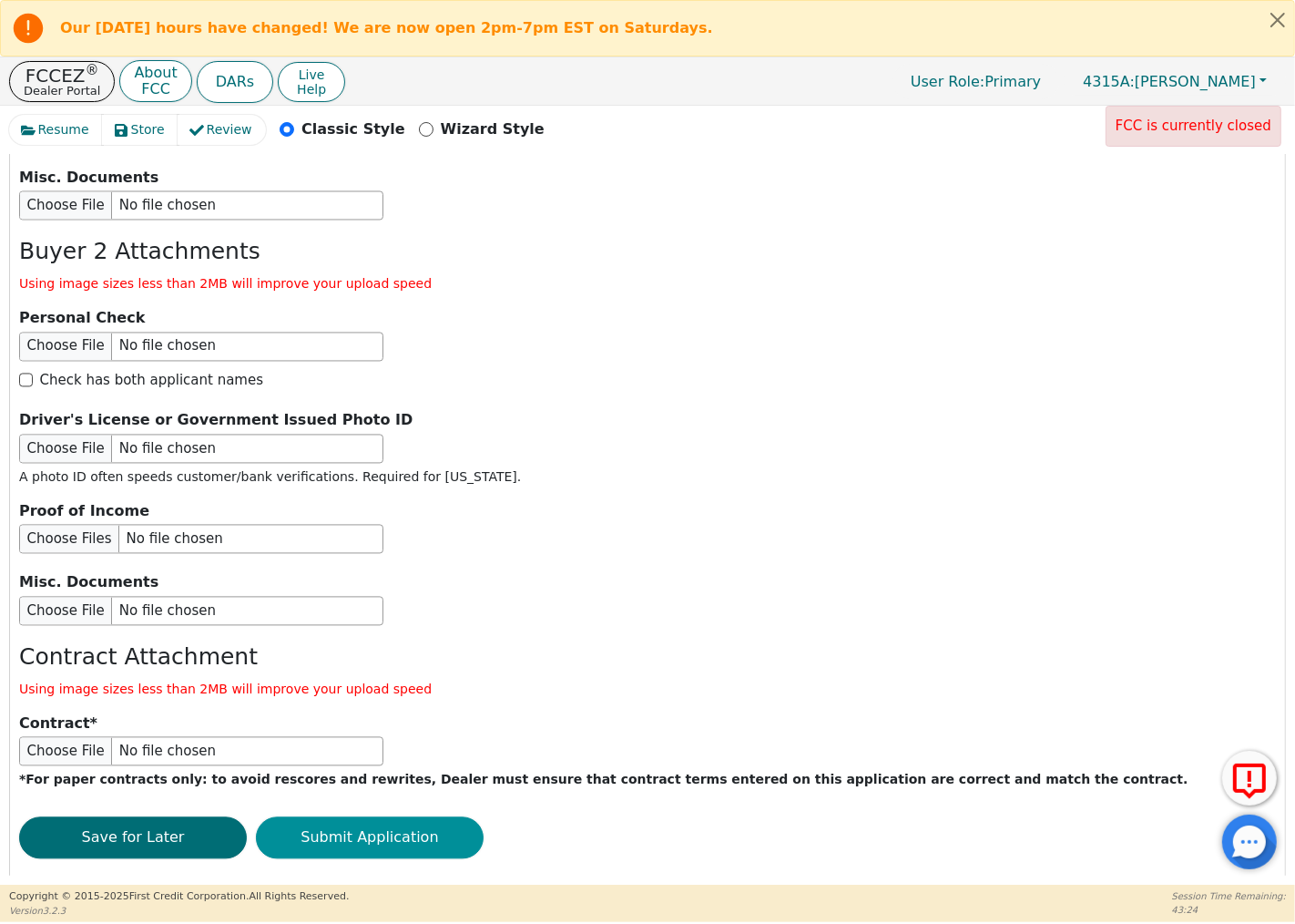
click at [436, 817] on button "Submit Application" at bounding box center [369, 837] width 228 height 42
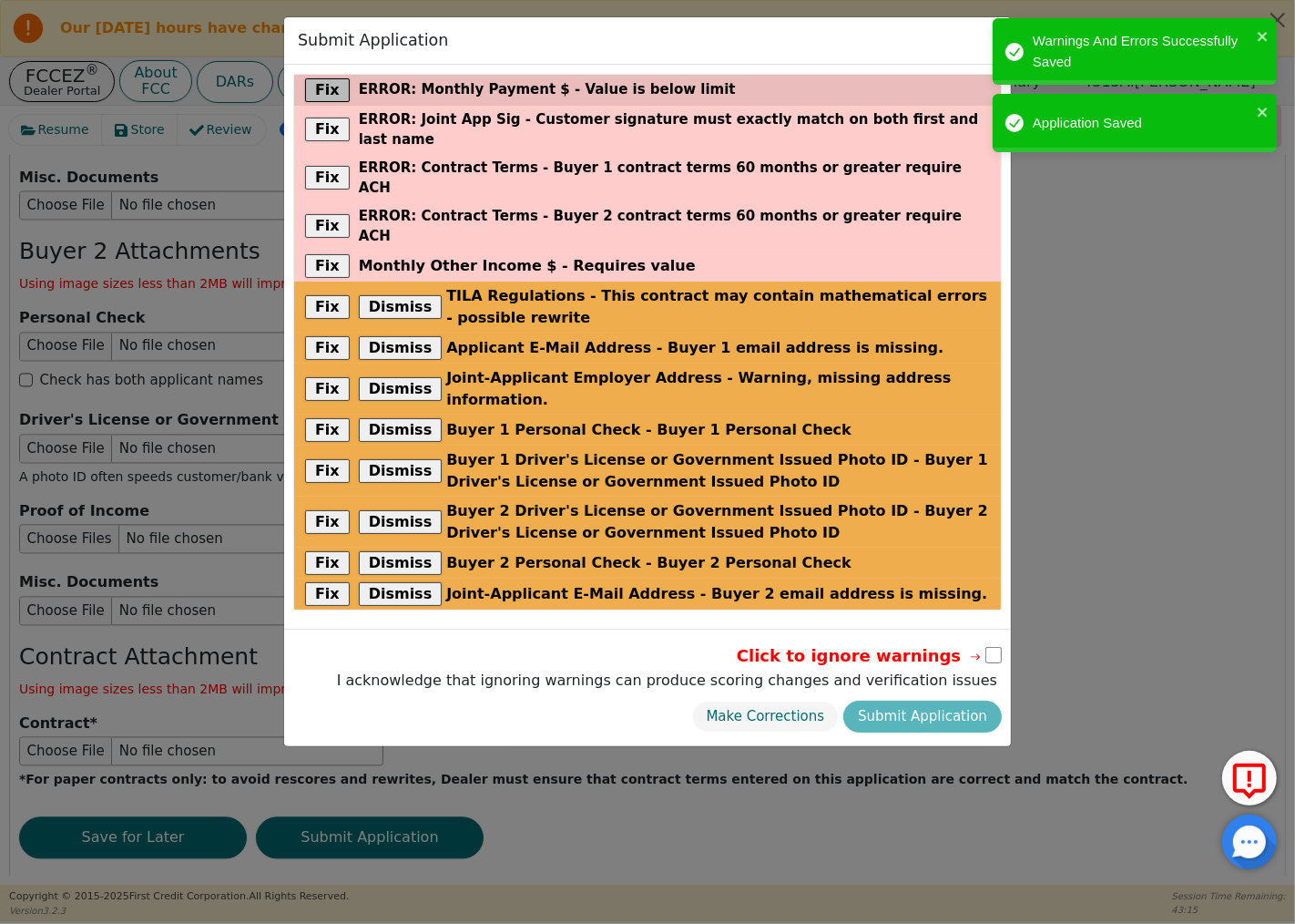
click at [325, 87] on button "Fix" at bounding box center [328, 90] width 44 height 24
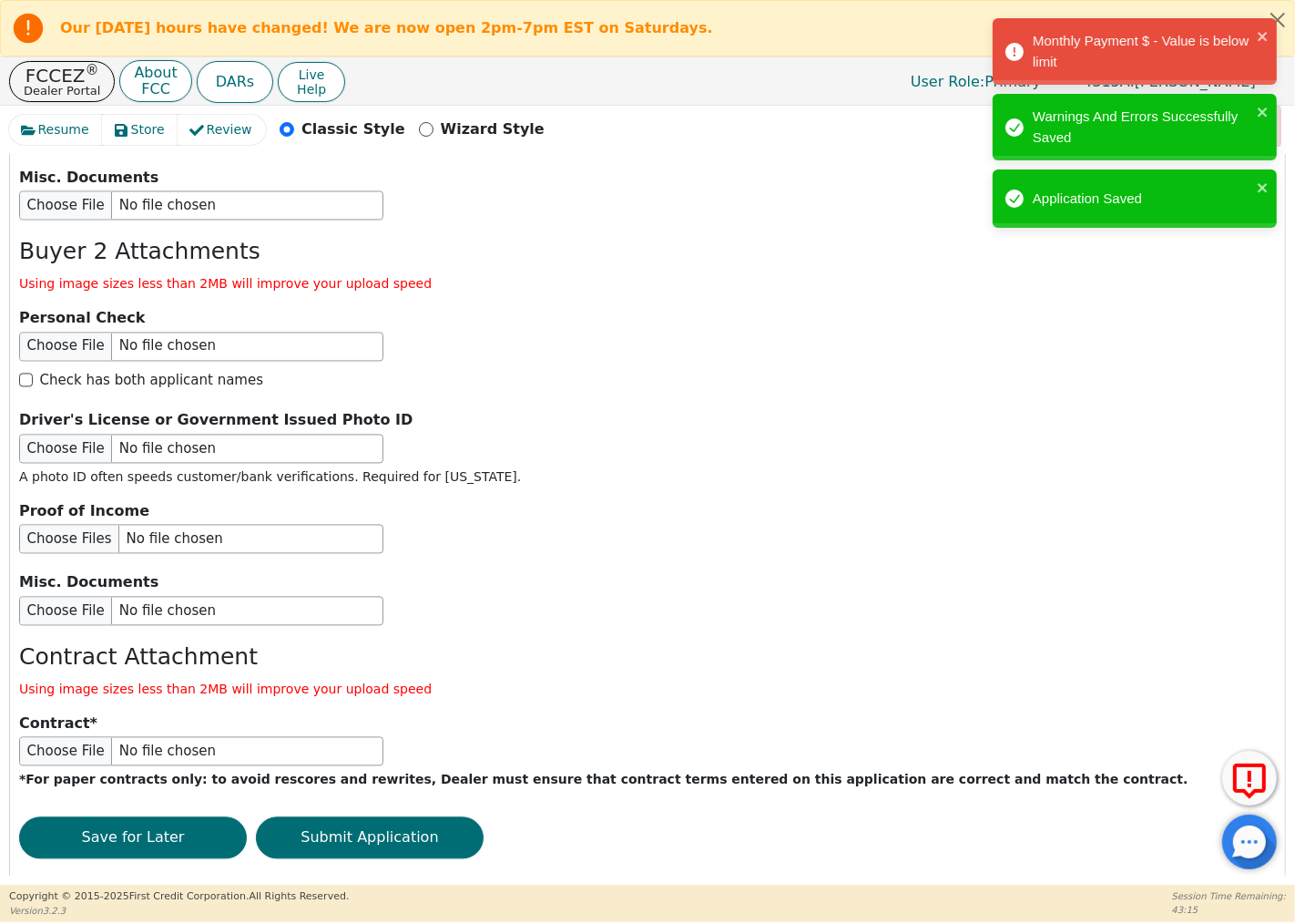
scroll to position [439, 0]
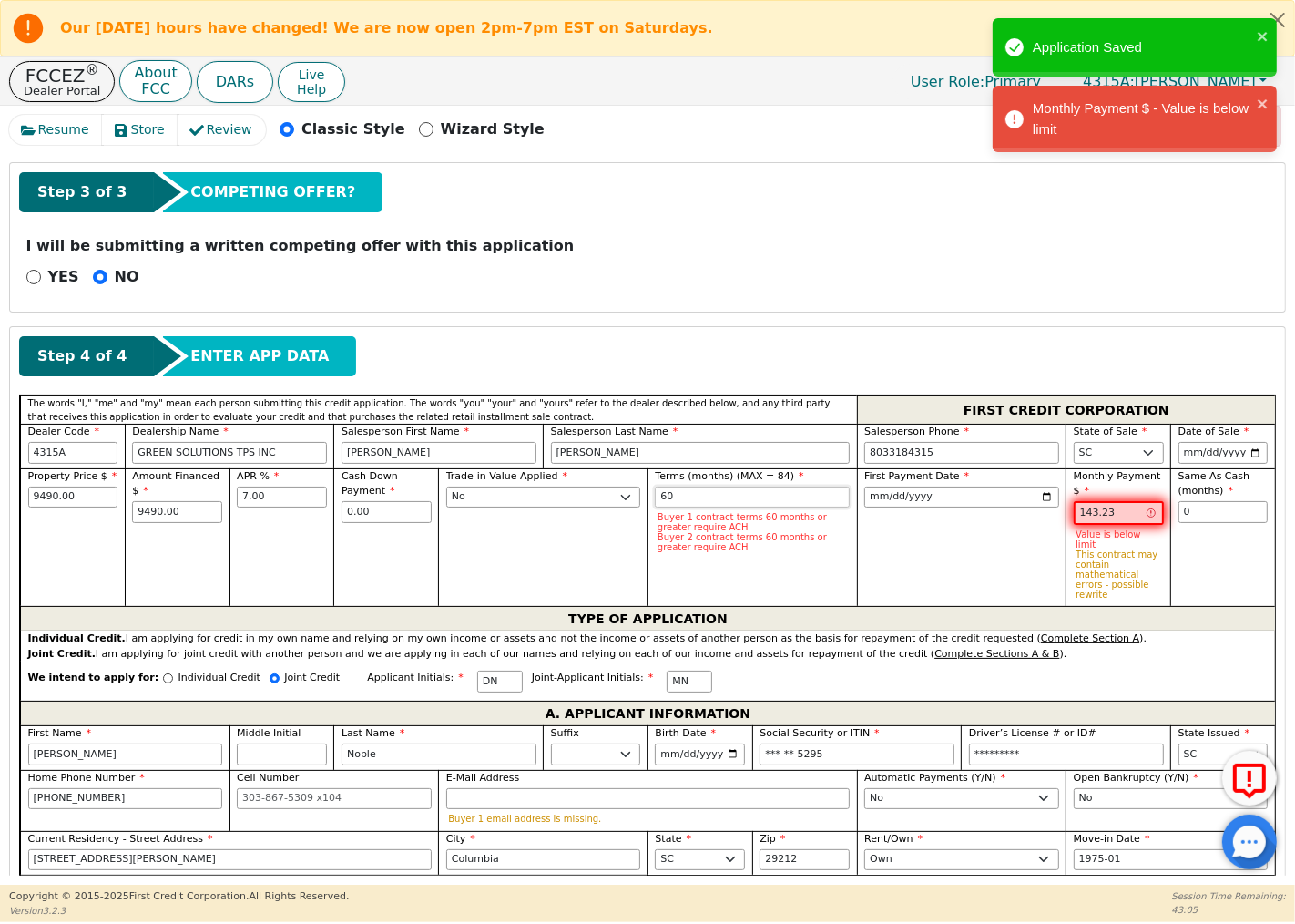
click at [737, 509] on input "60" at bounding box center [752, 498] width 195 height 22
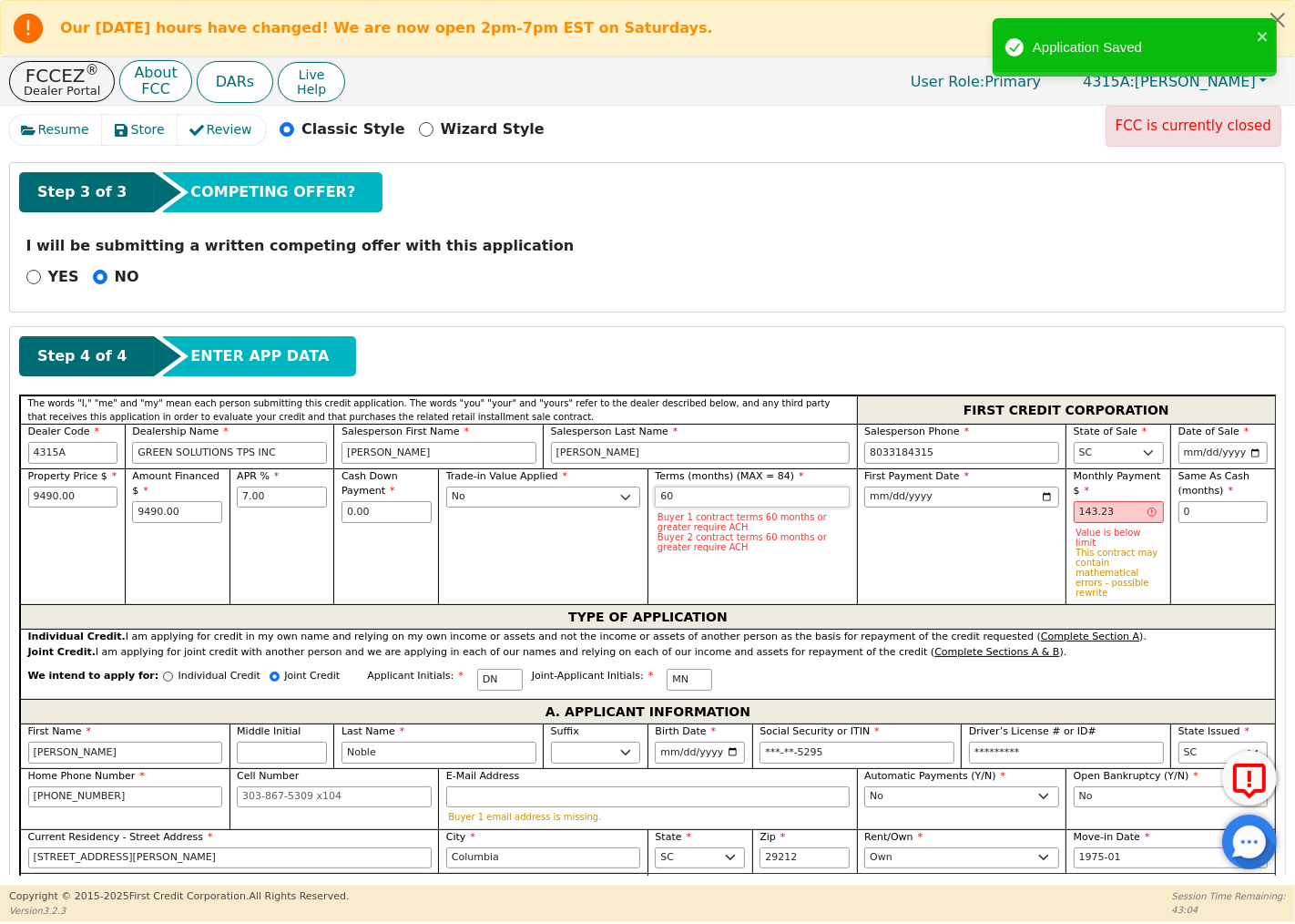
type input "6"
click at [675, 498] on input "72" at bounding box center [752, 498] width 195 height 22
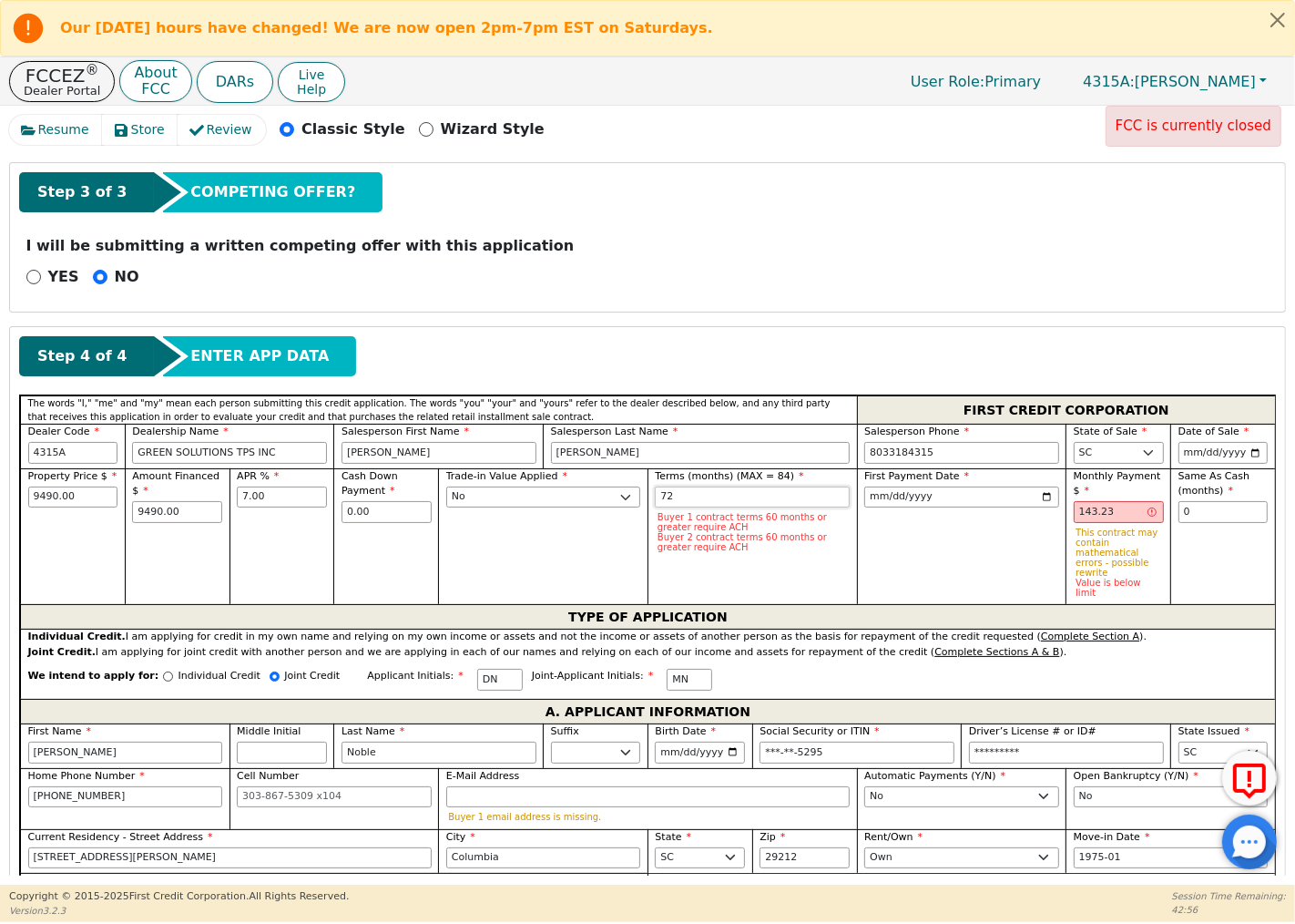
type input "7"
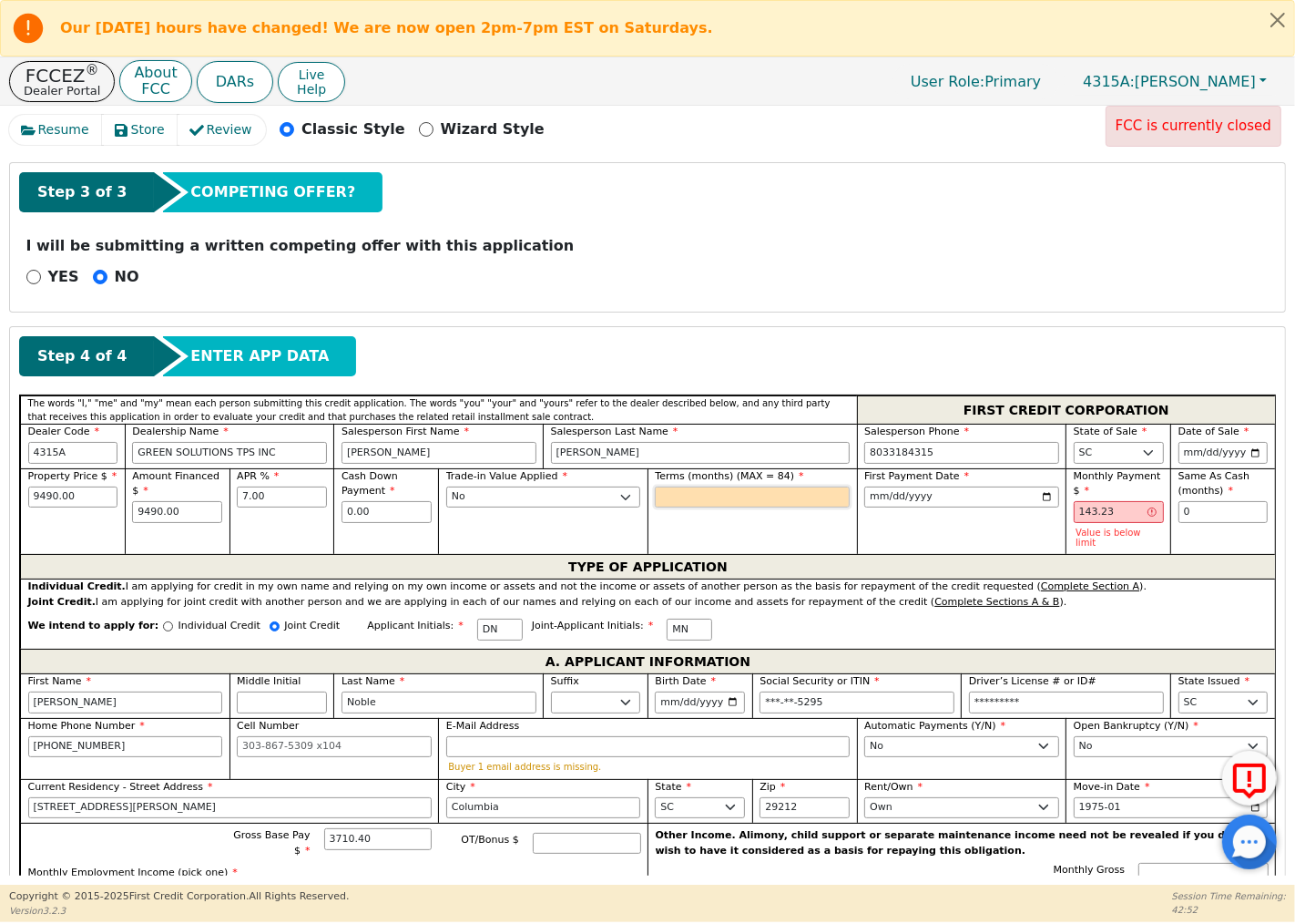
click at [675, 498] on input "text" at bounding box center [752, 498] width 195 height 22
drag, startPoint x: 665, startPoint y: 498, endPoint x: 677, endPoint y: 498, distance: 12.0
click at [677, 498] on input "text" at bounding box center [752, 498] width 195 height 22
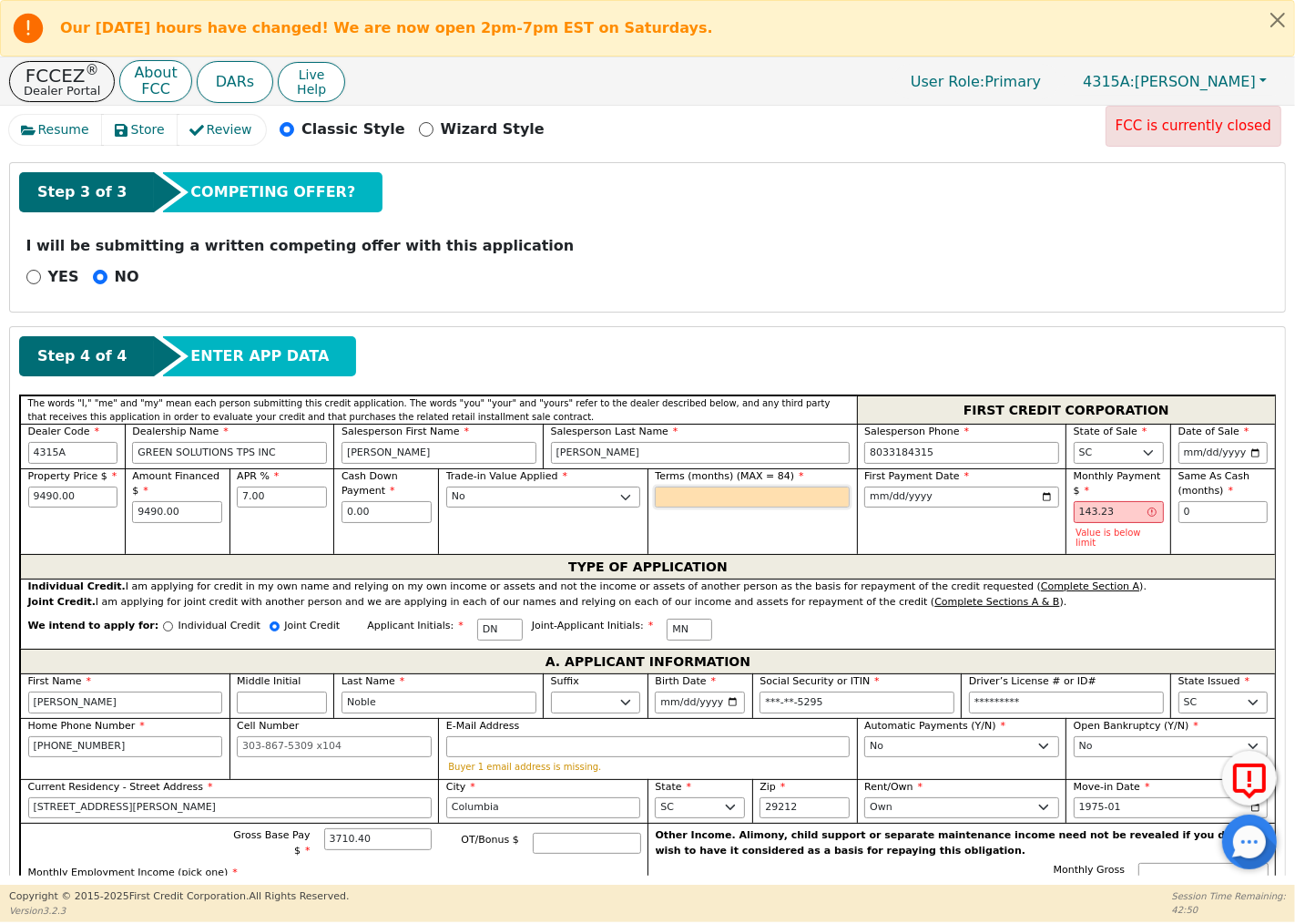
drag, startPoint x: 675, startPoint y: 498, endPoint x: 651, endPoint y: 504, distance: 24.7
click at [651, 504] on div "Terms (months) (MAX = 84)" at bounding box center [752, 511] width 210 height 87
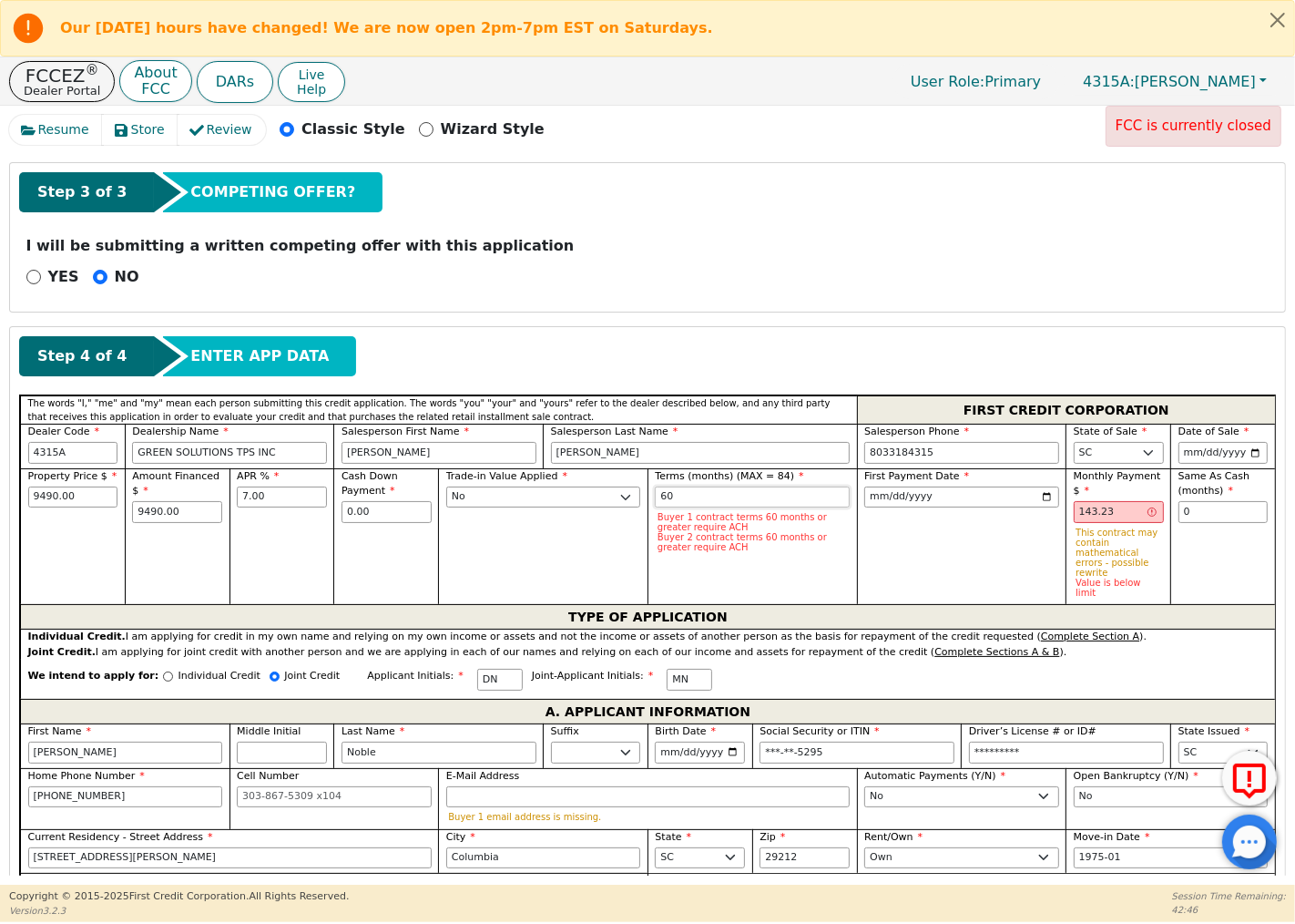
click at [697, 501] on input "60" at bounding box center [752, 498] width 195 height 22
click at [694, 498] on input "60" at bounding box center [752, 498] width 195 height 22
click at [680, 498] on input "60" at bounding box center [752, 498] width 195 height 22
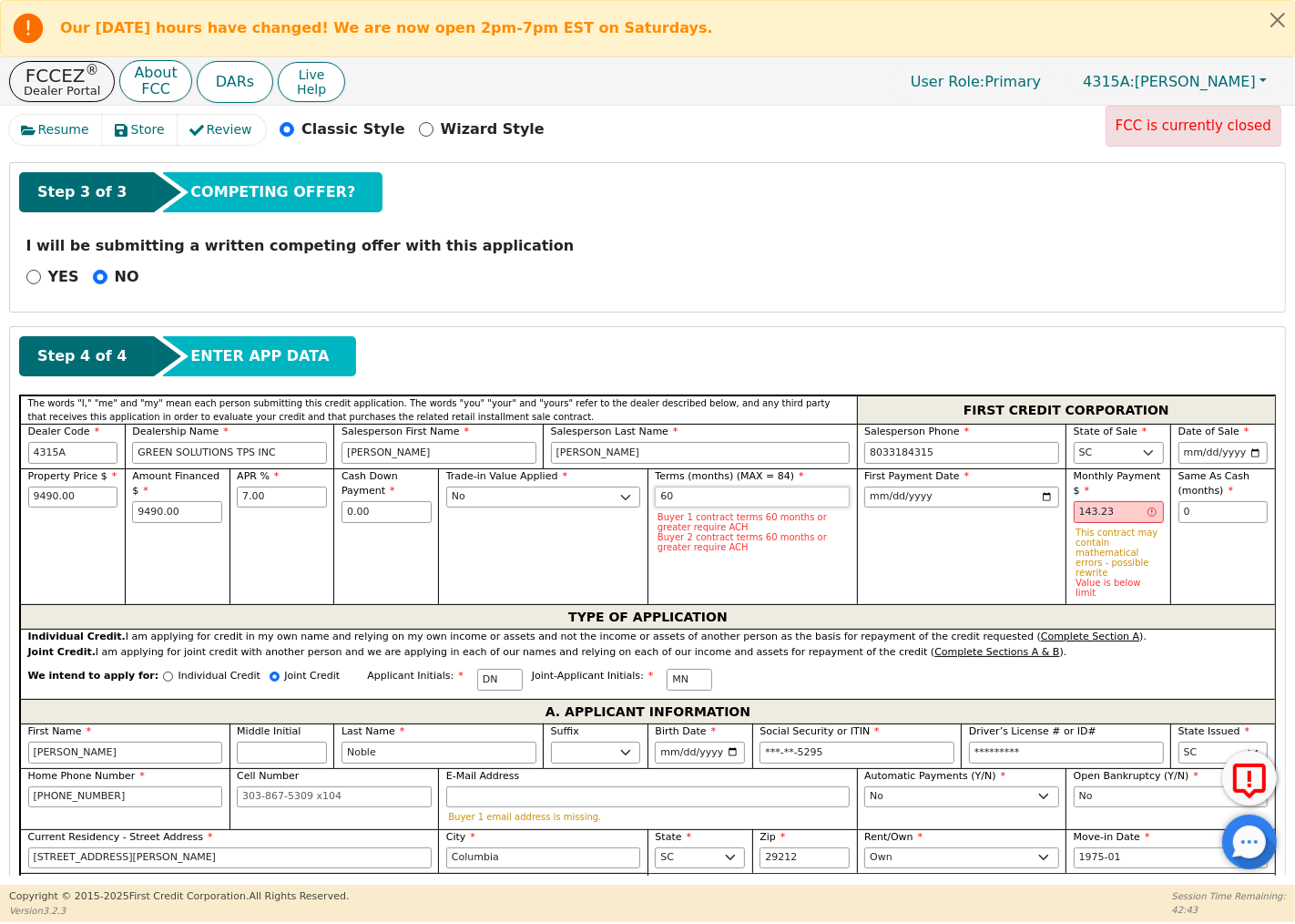
click at [680, 498] on input "60" at bounding box center [752, 498] width 195 height 22
click at [922, 556] on div "First Payment Date [DATE]" at bounding box center [962, 536] width 210 height 137
click at [751, 507] on input "60" at bounding box center [752, 498] width 195 height 22
type input "6"
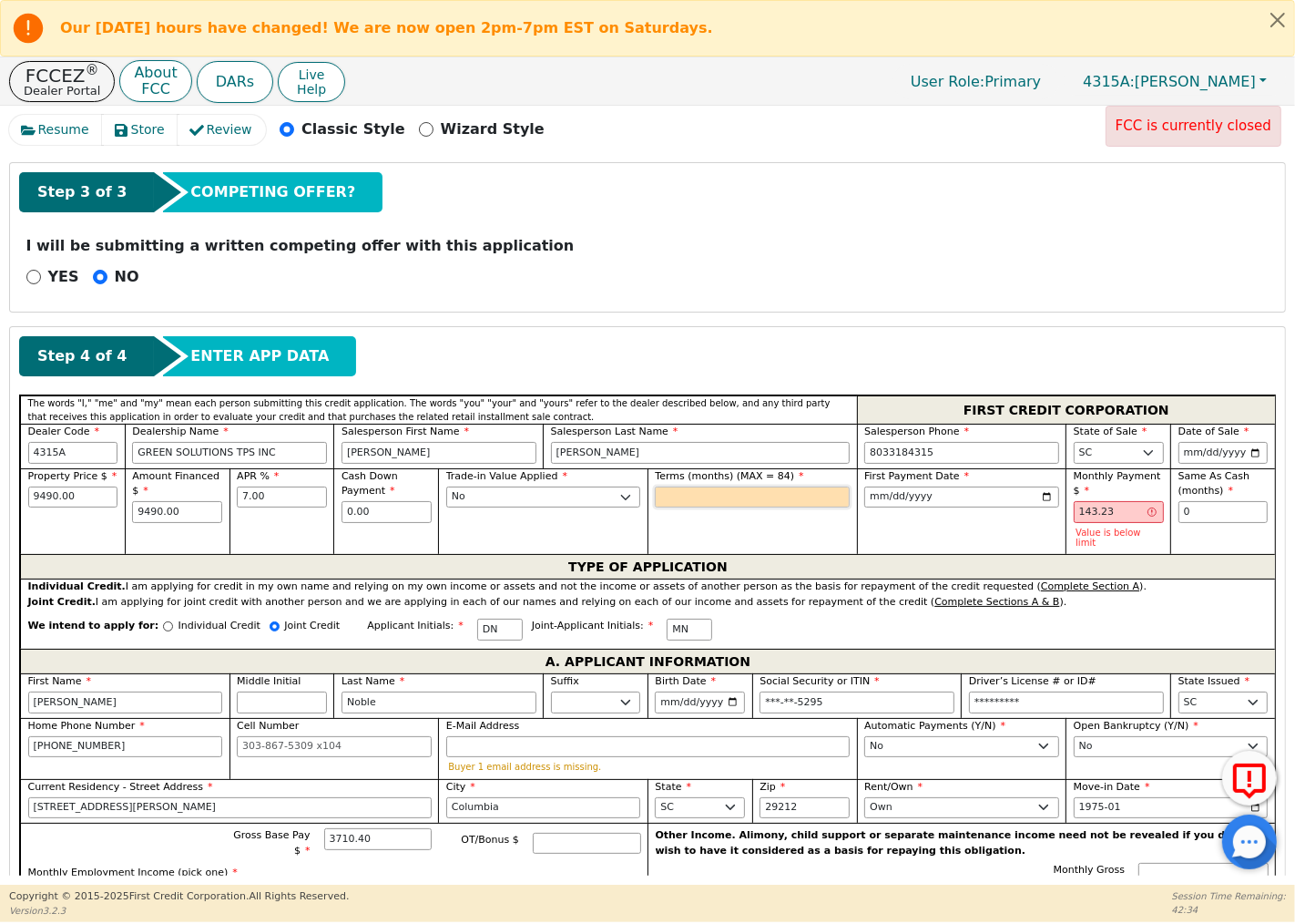
type input "48"
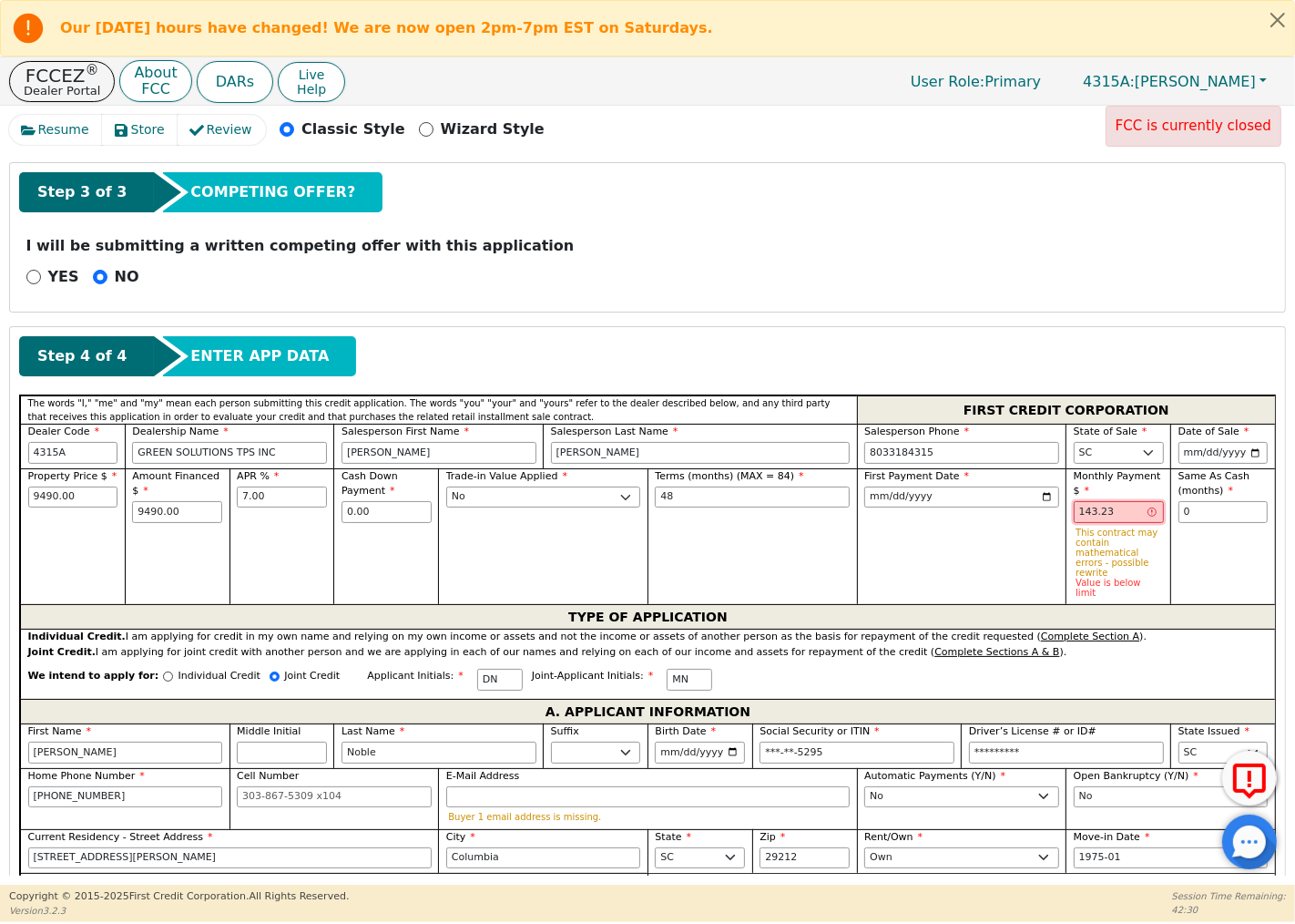
click at [1121, 506] on input "143.23" at bounding box center [1120, 512] width 90 height 22
drag, startPoint x: 1121, startPoint y: 514, endPoint x: 1067, endPoint y: 515, distance: 54.0
click at [1067, 515] on div "Monthly Payment $ 143.23 This contract may contain mathematical errors - possib…" at bounding box center [1119, 536] width 105 height 137
click at [1004, 525] on div "First Payment Date [DATE]" at bounding box center [962, 536] width 210 height 137
click at [1194, 513] on input "0" at bounding box center [1224, 512] width 90 height 22
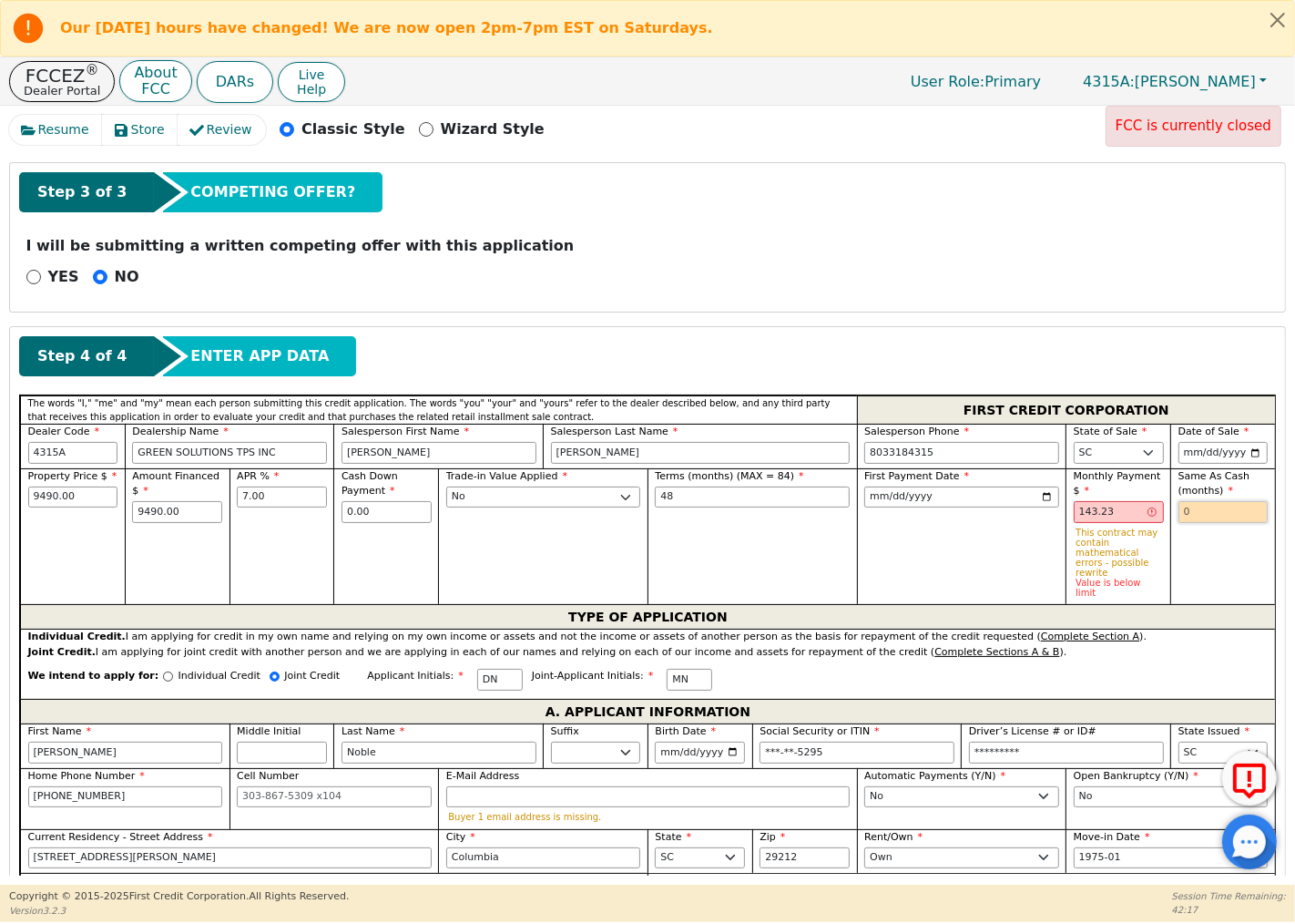
type input "0"
click at [1207, 558] on div "Same As Cash (months) 0" at bounding box center [1223, 536] width 105 height 137
drag, startPoint x: 740, startPoint y: 498, endPoint x: 636, endPoint y: 498, distance: 104.0
click at [636, 498] on div "Property Price $ 9490.00 Amount Financed $ 9490.00 APR % 7.00 Cash Down Payment…" at bounding box center [648, 536] width 1255 height 137
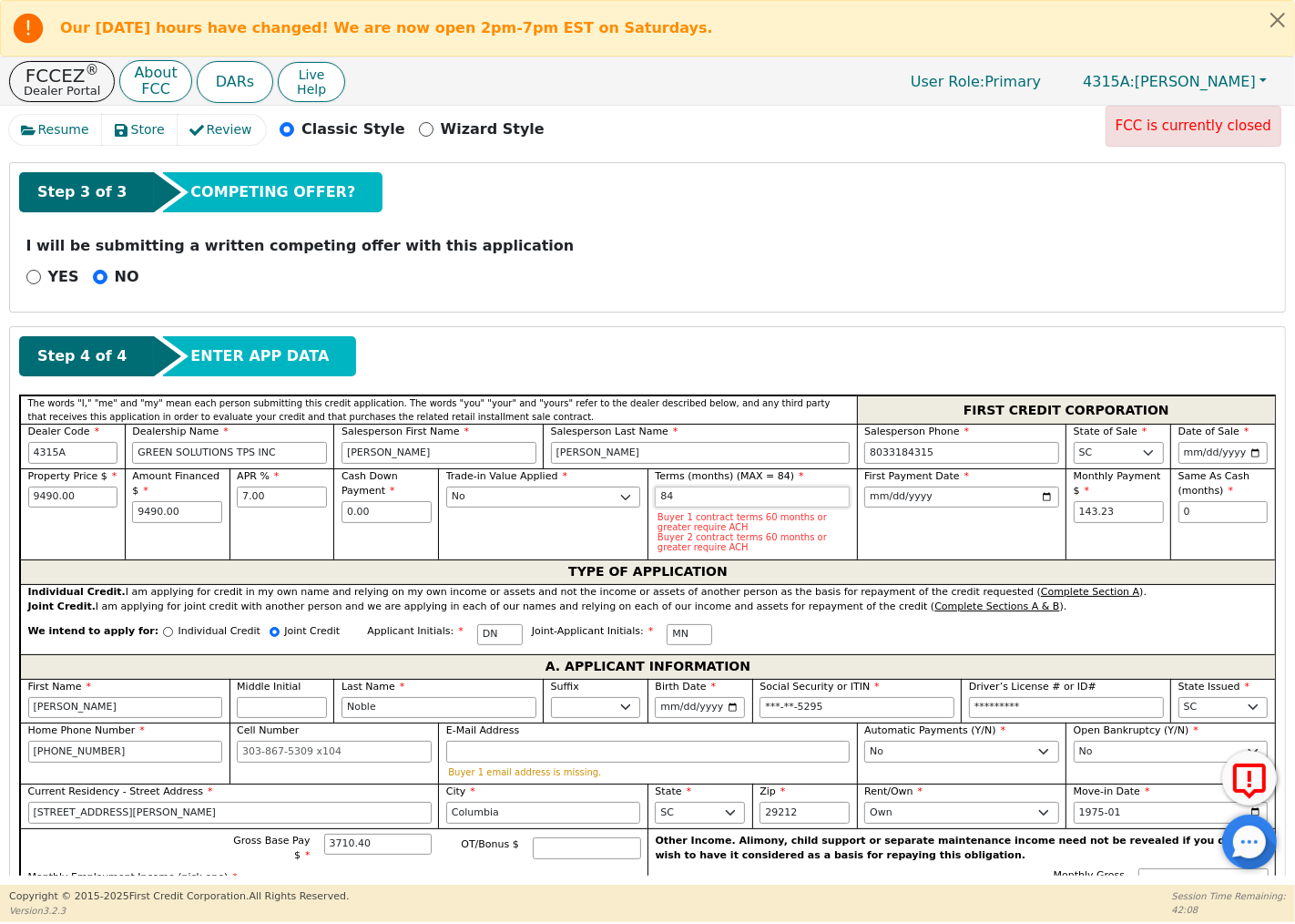
type input "84"
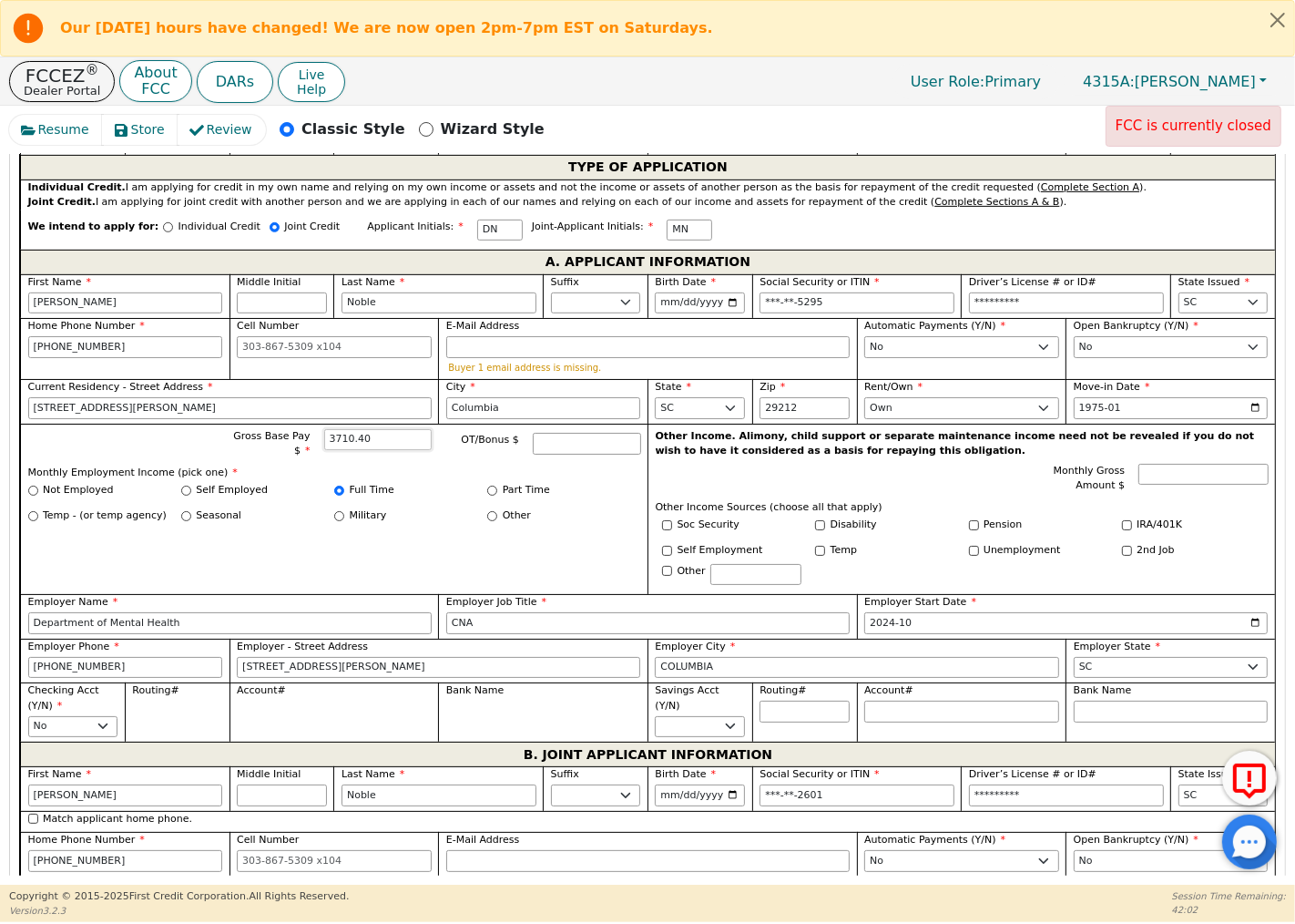
drag, startPoint x: 375, startPoint y: 444, endPoint x: 319, endPoint y: 442, distance: 56.0
click at [319, 442] on div "Gross Base Pay $ 3710.40" at bounding box center [330, 444] width 204 height 30
click at [545, 439] on input "OT/Bonus $" at bounding box center [586, 444] width 108 height 22
type input "44520.00"
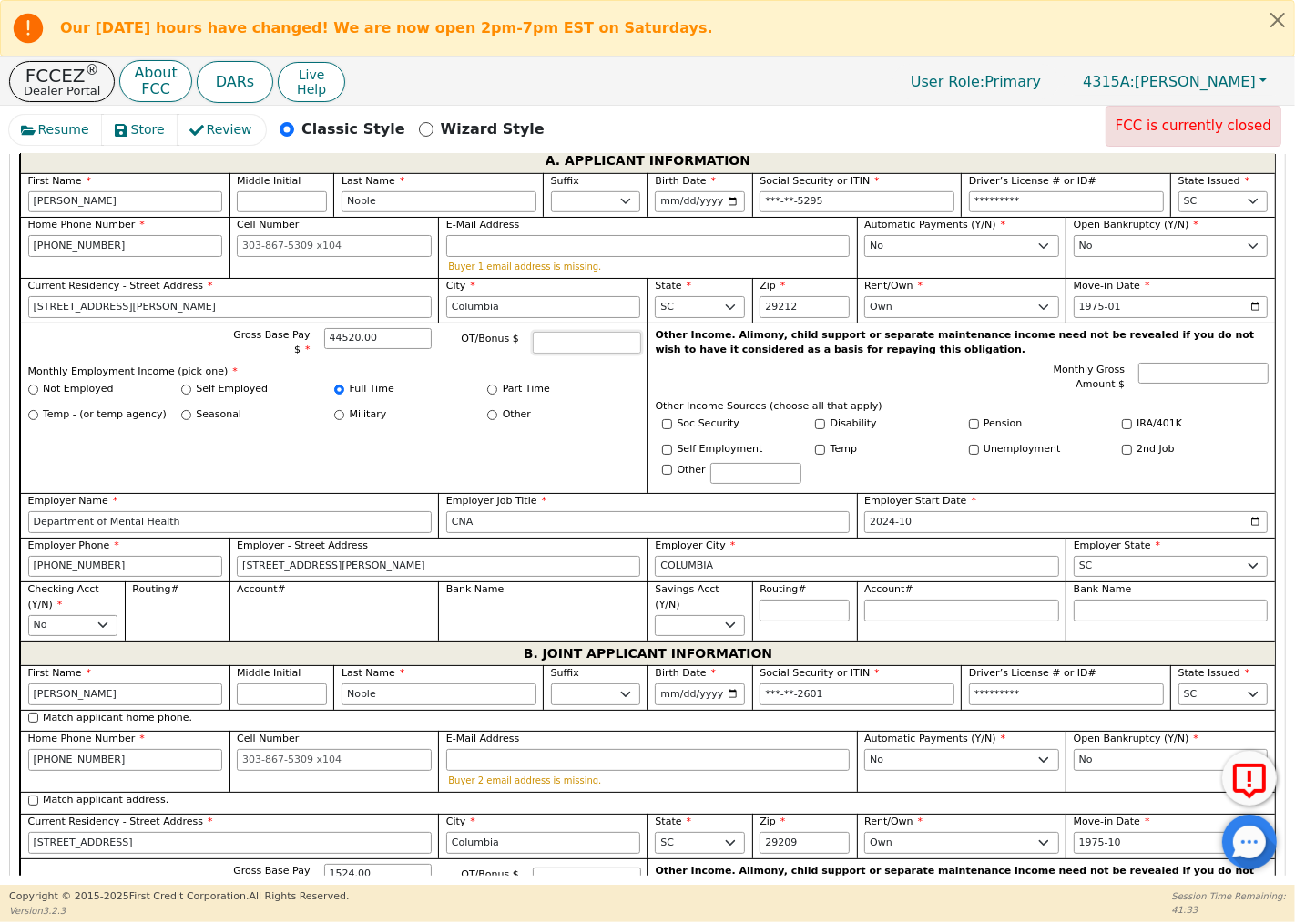
scroll to position [1046, 0]
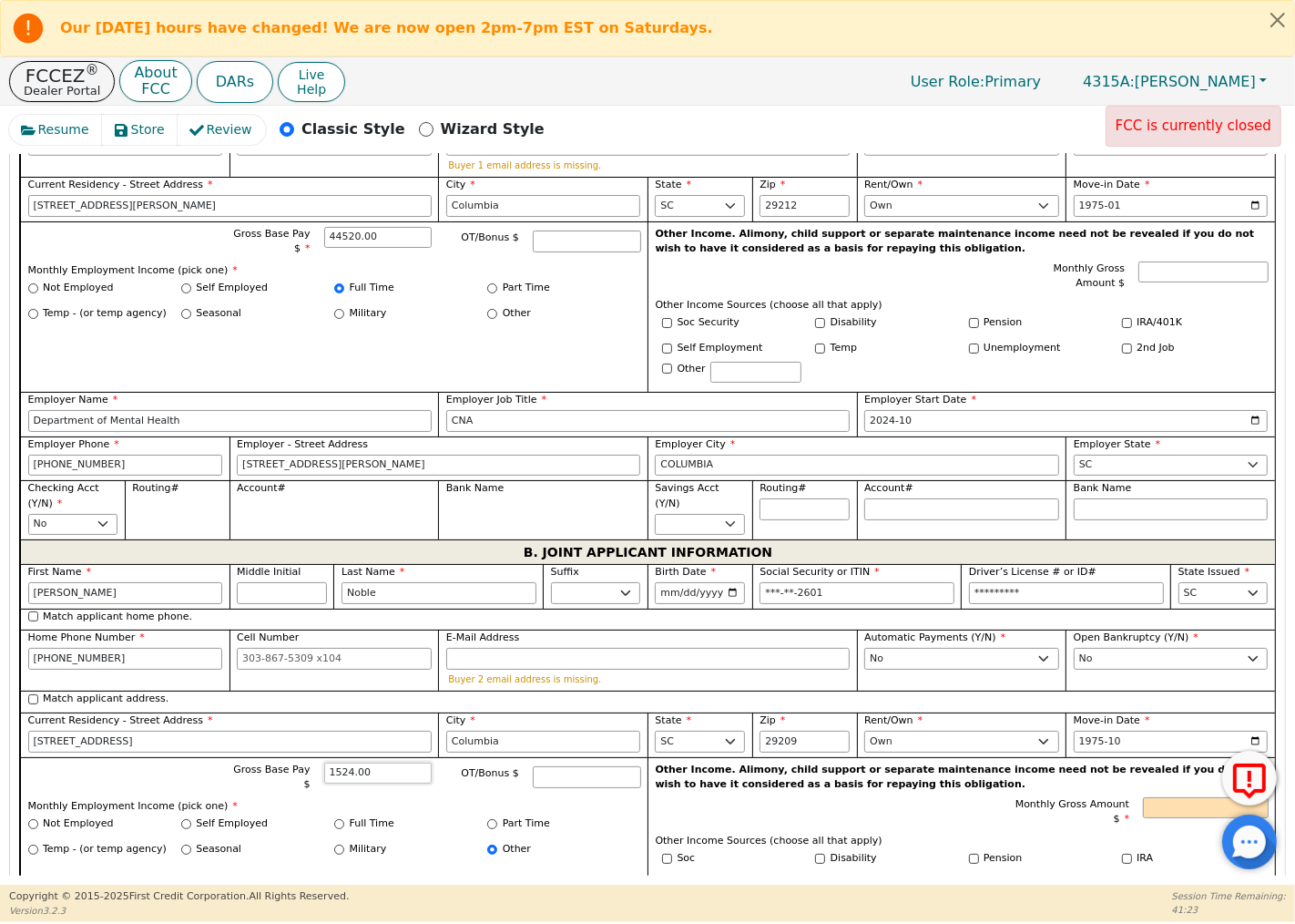
click at [370, 773] on input "1524.00" at bounding box center [378, 774] width 108 height 22
type input "1"
type input "18288.00"
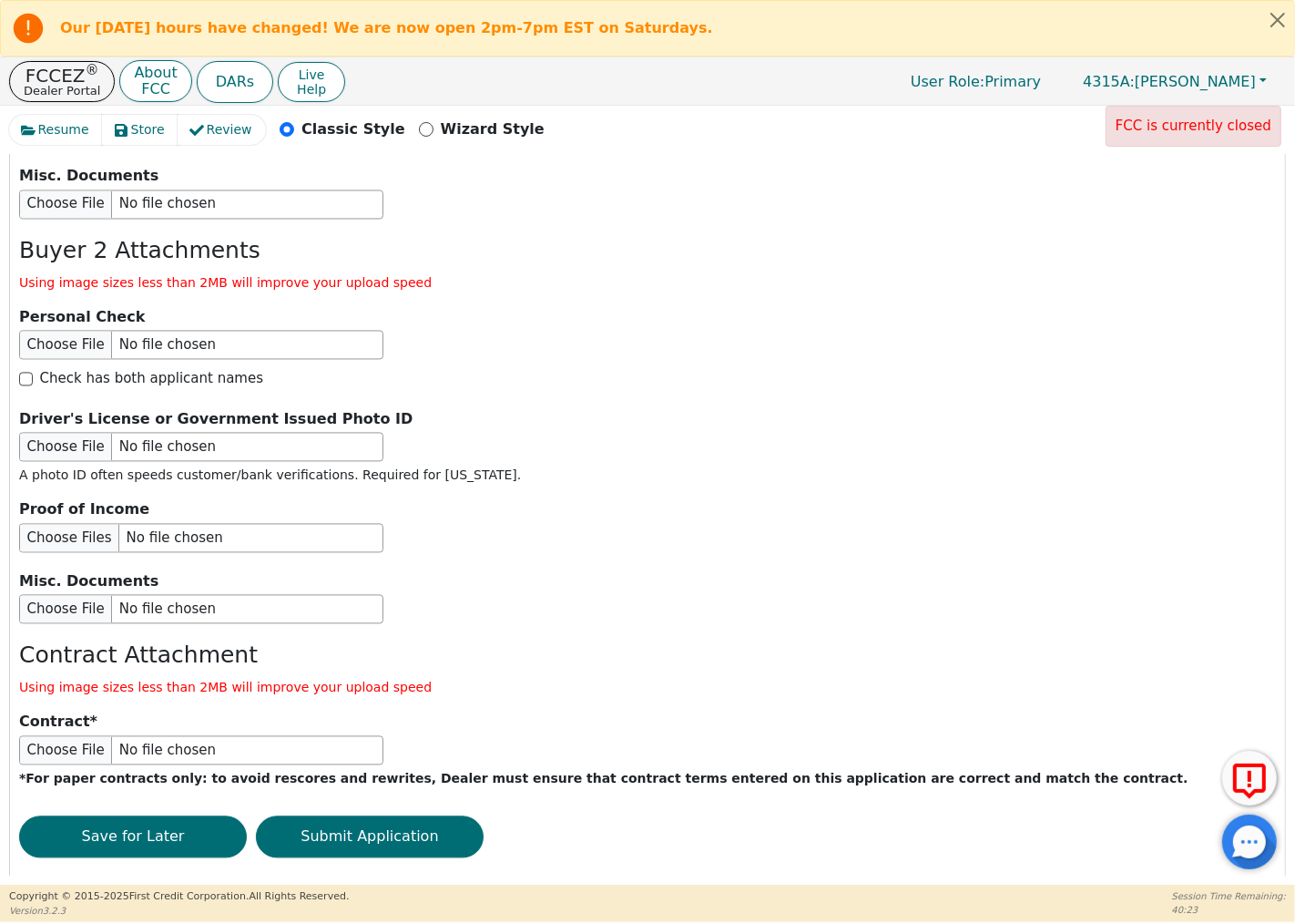
scroll to position [3031, 0]
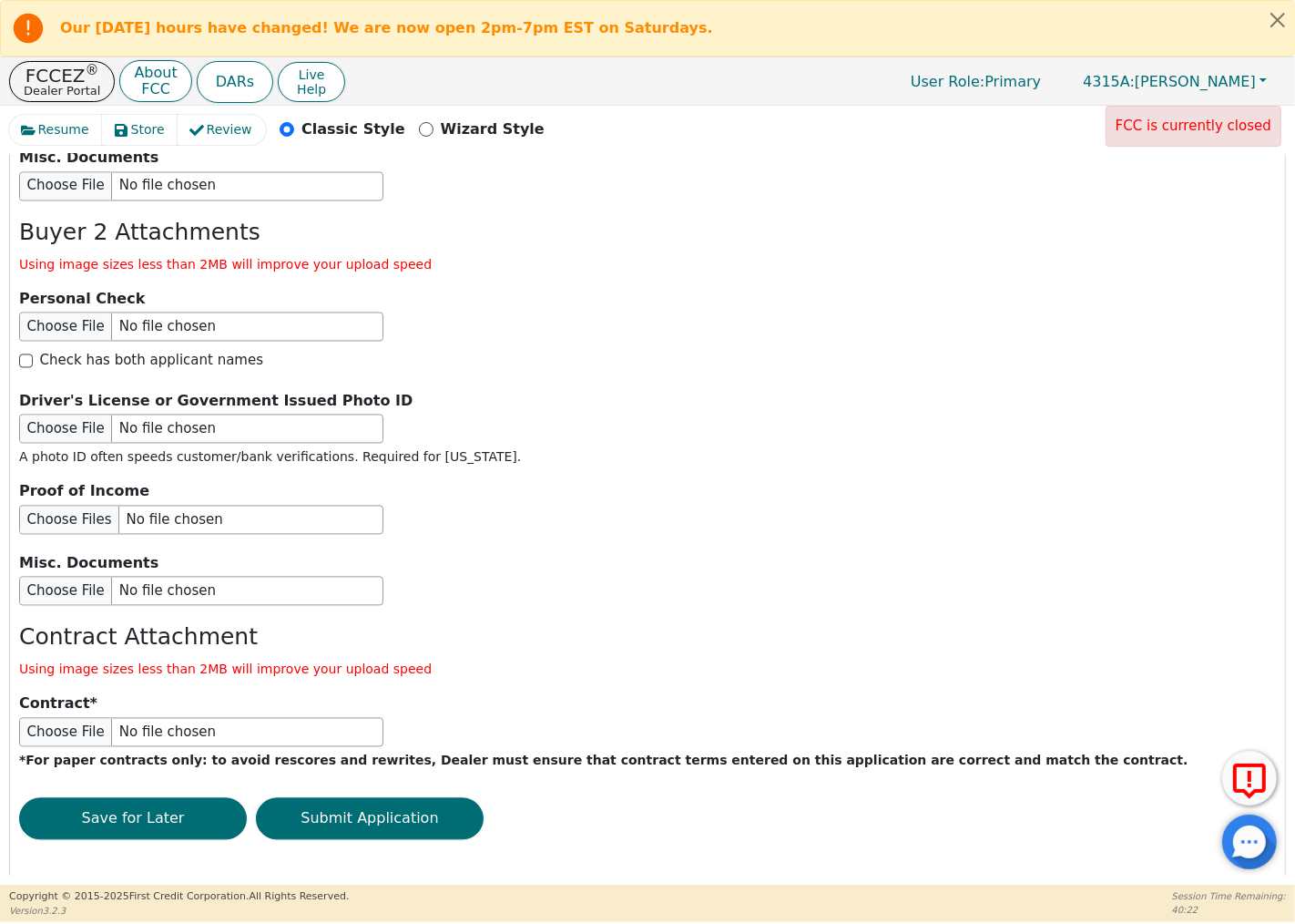
drag, startPoint x: 423, startPoint y: 821, endPoint x: 422, endPoint y: 830, distance: 9.1
click at [422, 830] on div "Sign up for RUSHapp ® You are not enabled for this feature, speak to your busin…" at bounding box center [648, 310] width 1257 height 1086
click at [424, 809] on button "Submit Application" at bounding box center [369, 819] width 228 height 42
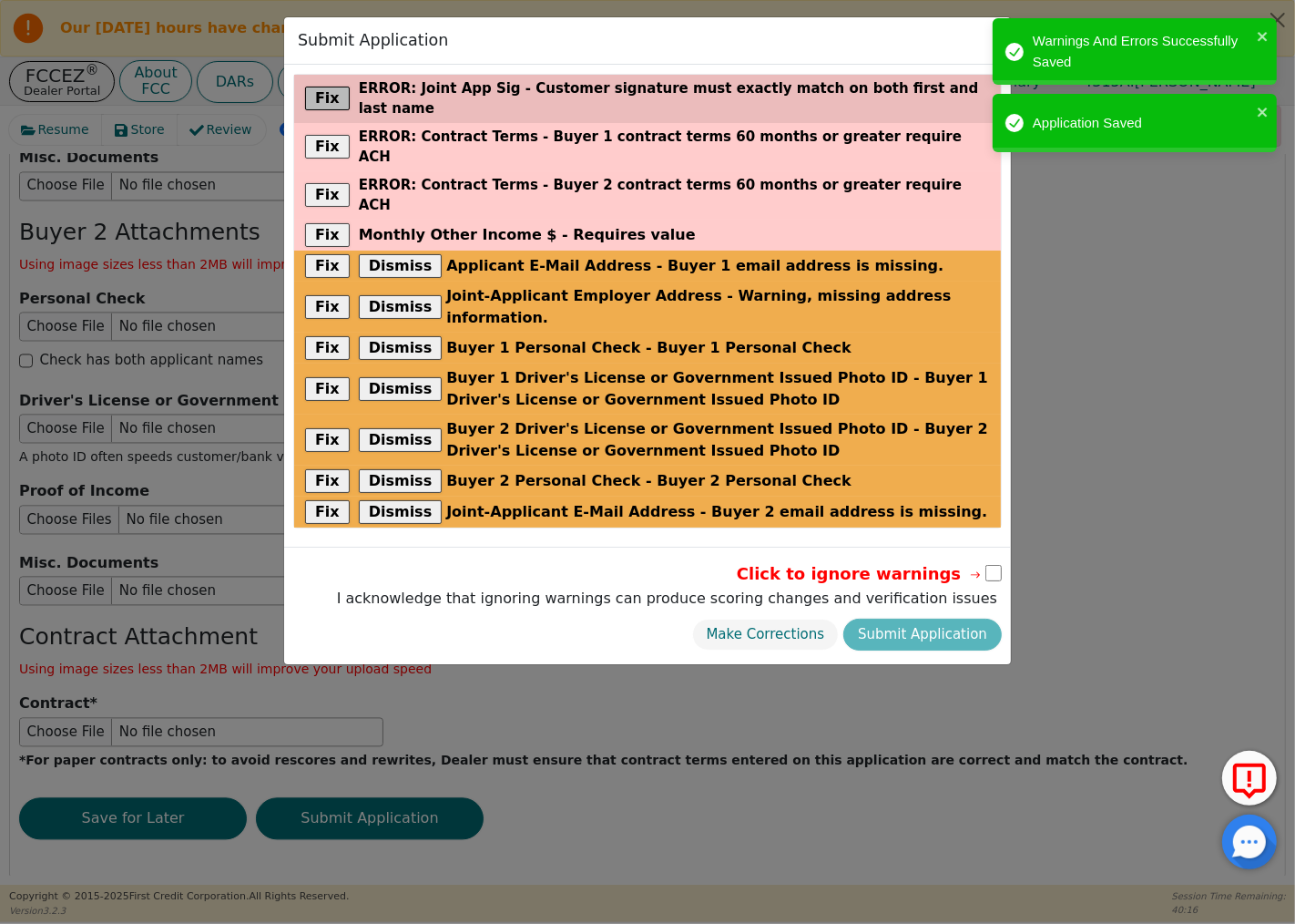
click at [329, 87] on button "Fix" at bounding box center [328, 99] width 44 height 24
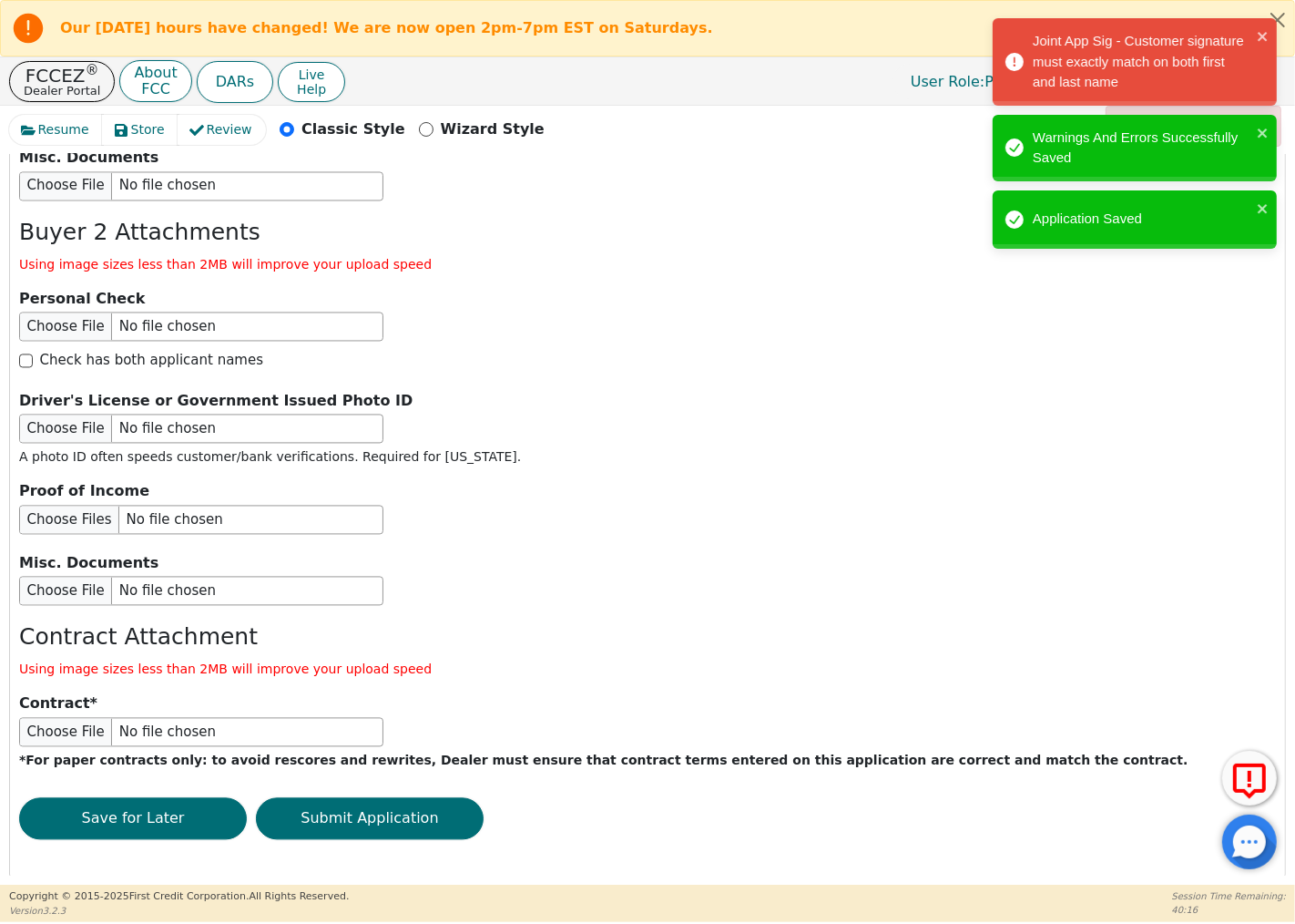
scroll to position [1878, 0]
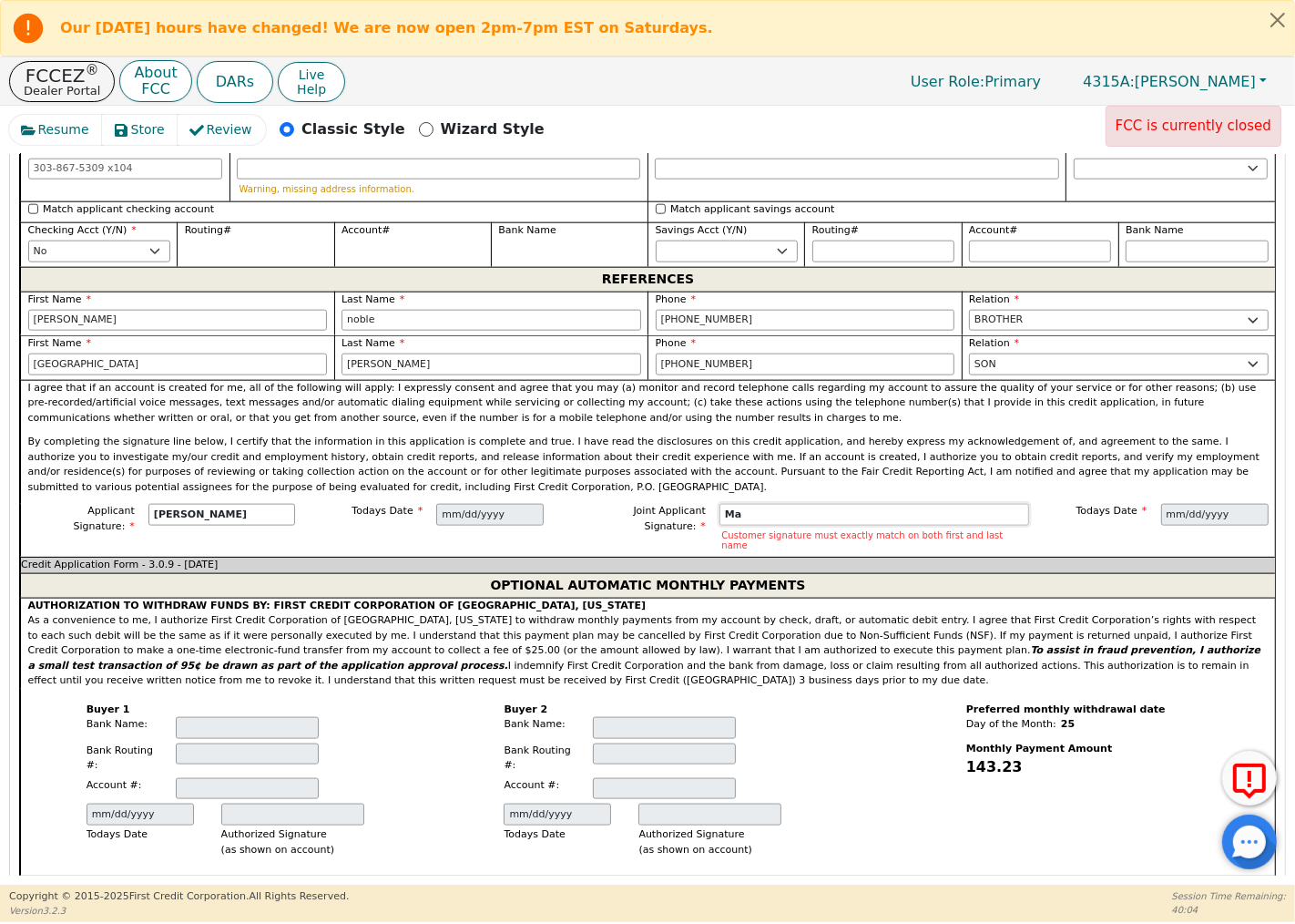
type input "M"
type input "[PERSON_NAME]"
click at [917, 726] on div "Preferred monthly withdrawal date Day of the Month: 25 Monthly Payment Amount 1…" at bounding box center [1066, 782] width 418 height 187
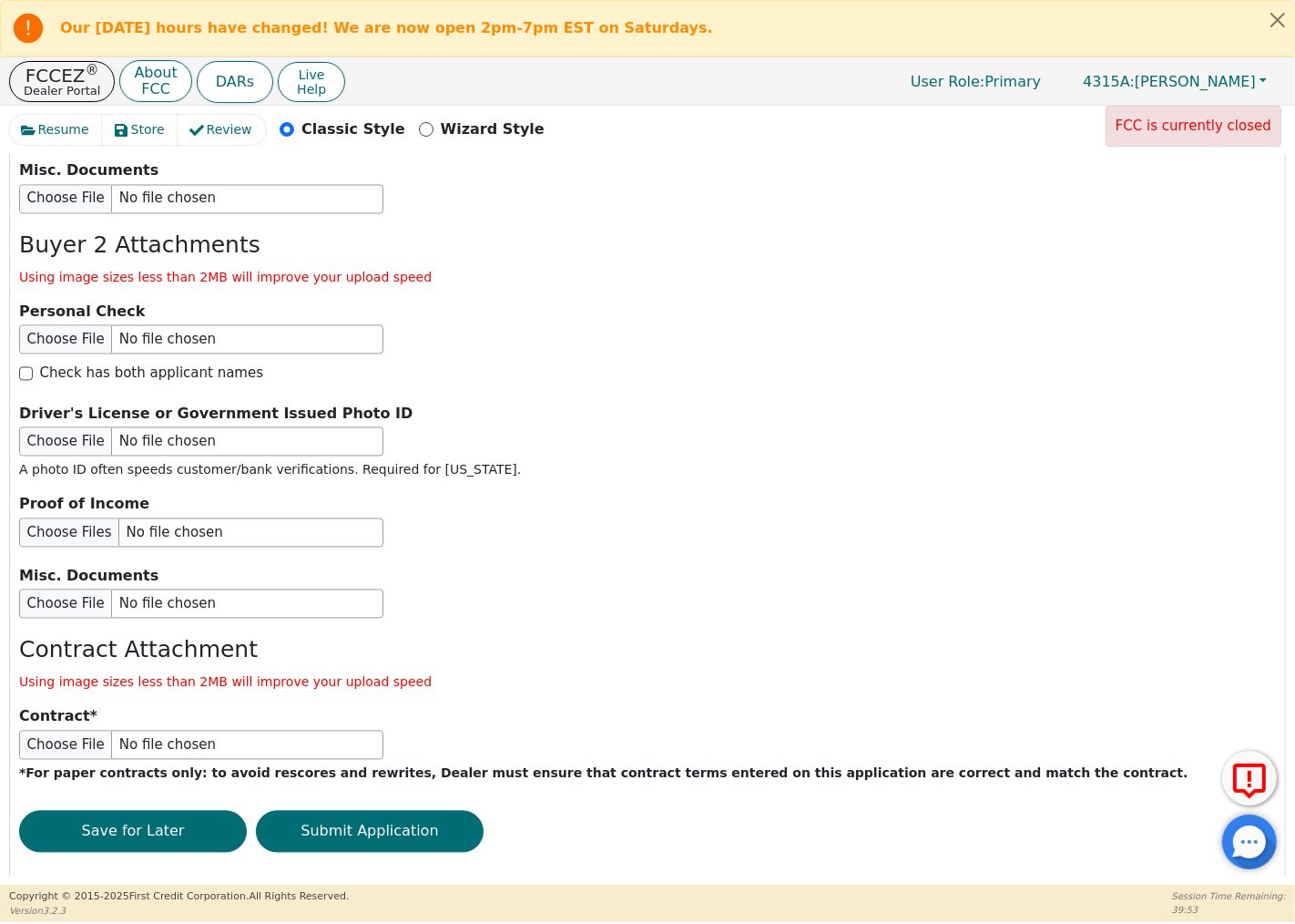
scroll to position [3031, 0]
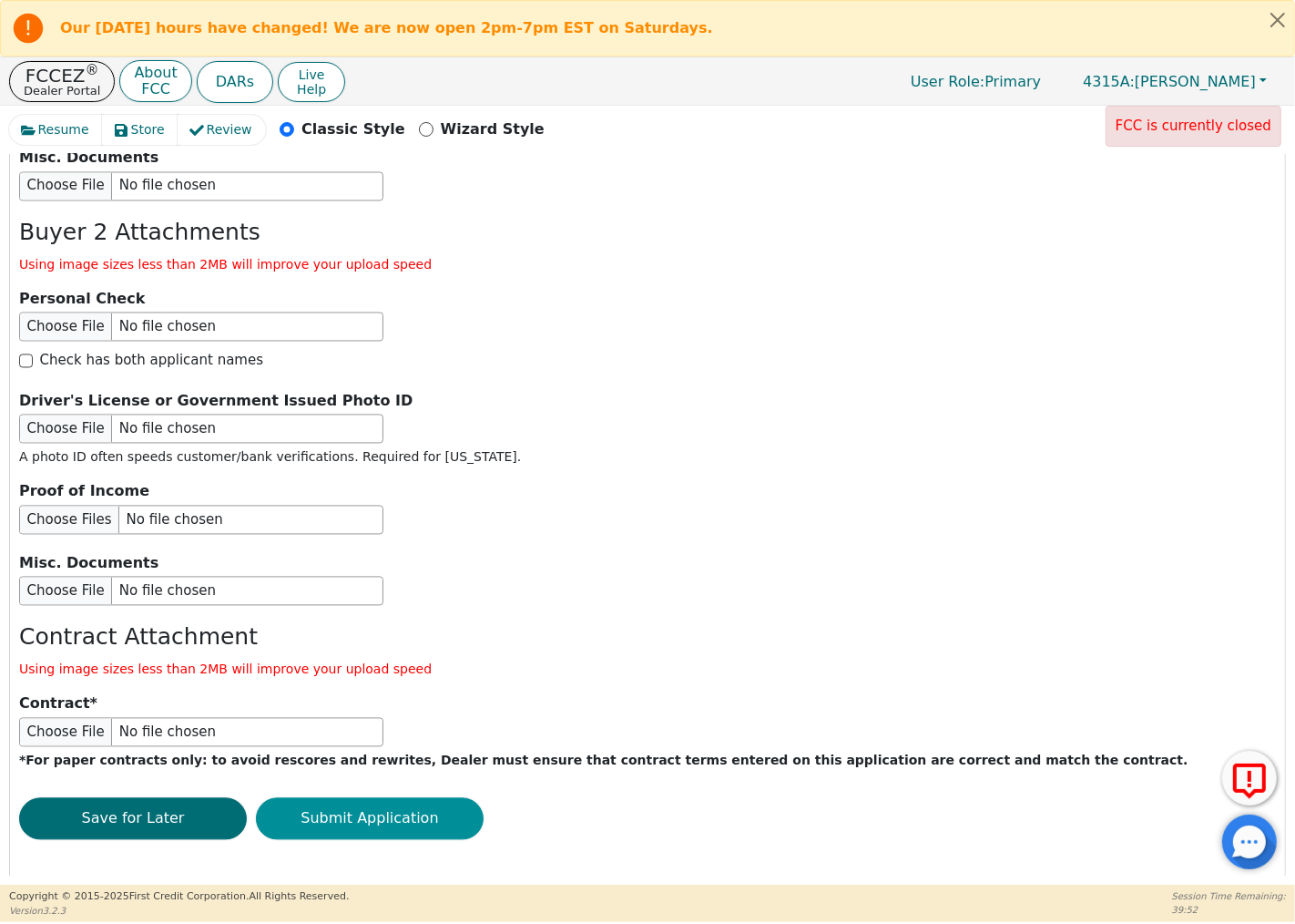
click at [408, 798] on button "Submit Application" at bounding box center [369, 819] width 228 height 42
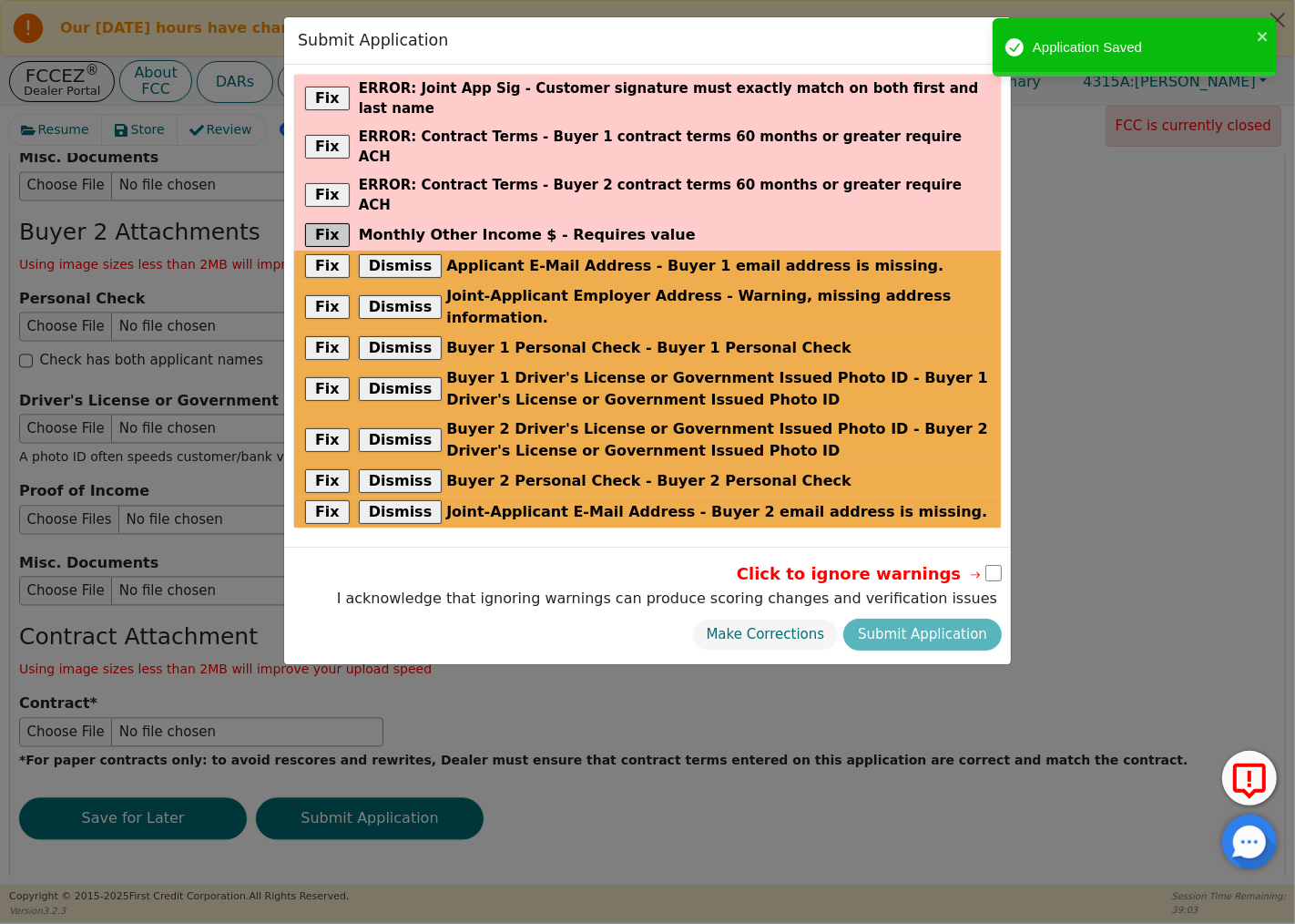
click at [333, 223] on button "Fix" at bounding box center [328, 235] width 44 height 24
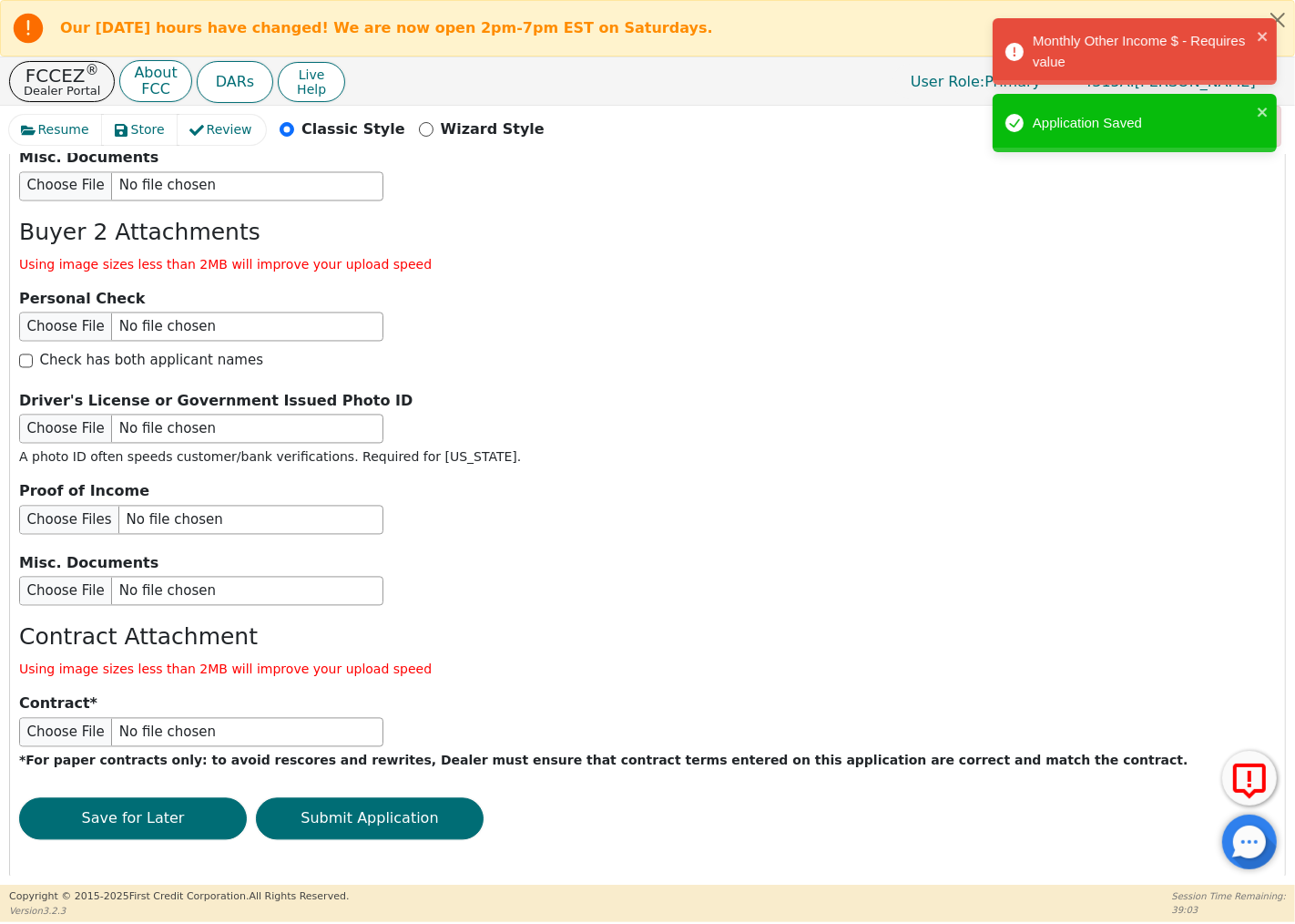
scroll to position [1337, 0]
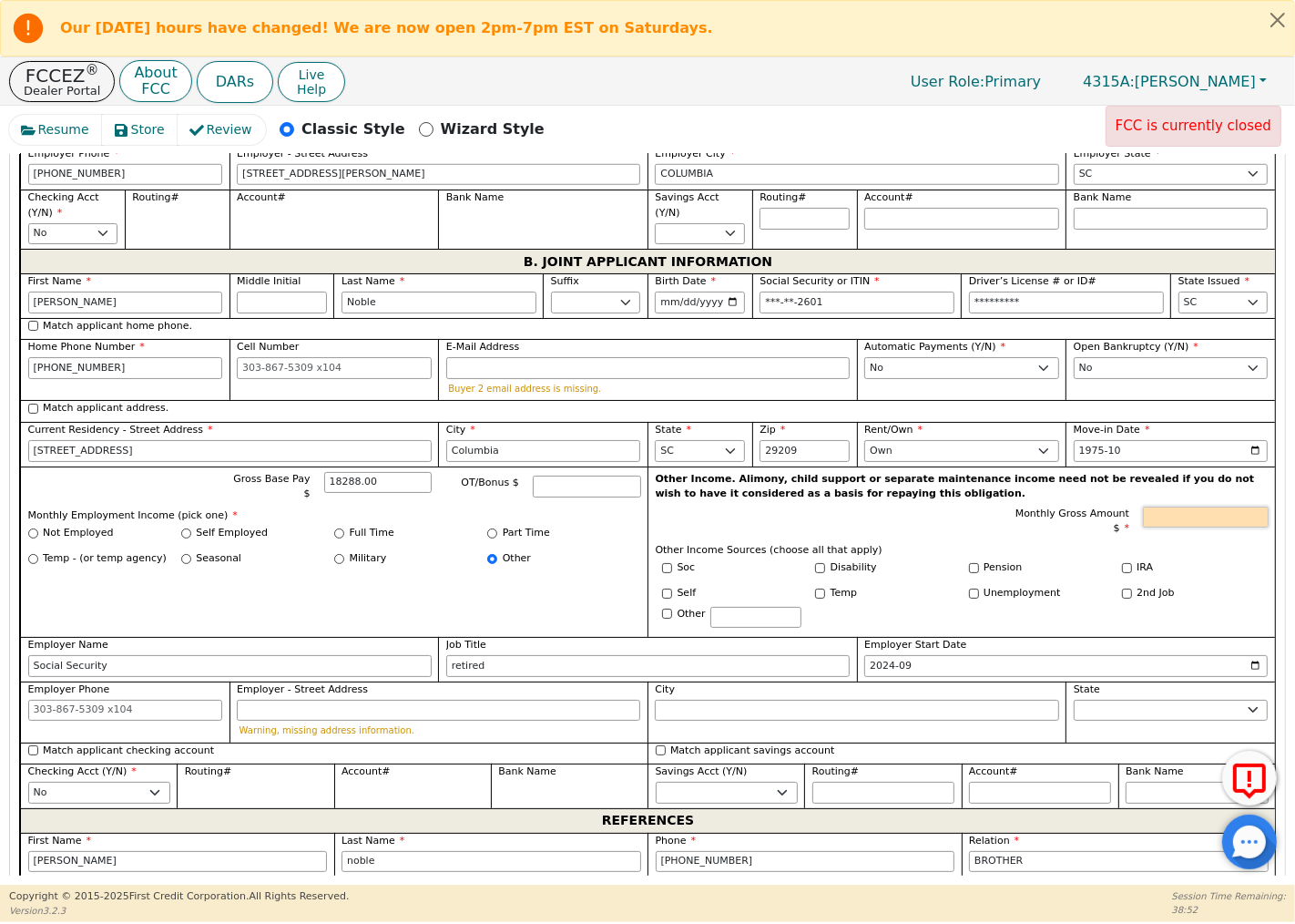
click at [1198, 513] on input "Monthly Gross Amount $" at bounding box center [1205, 518] width 125 height 22
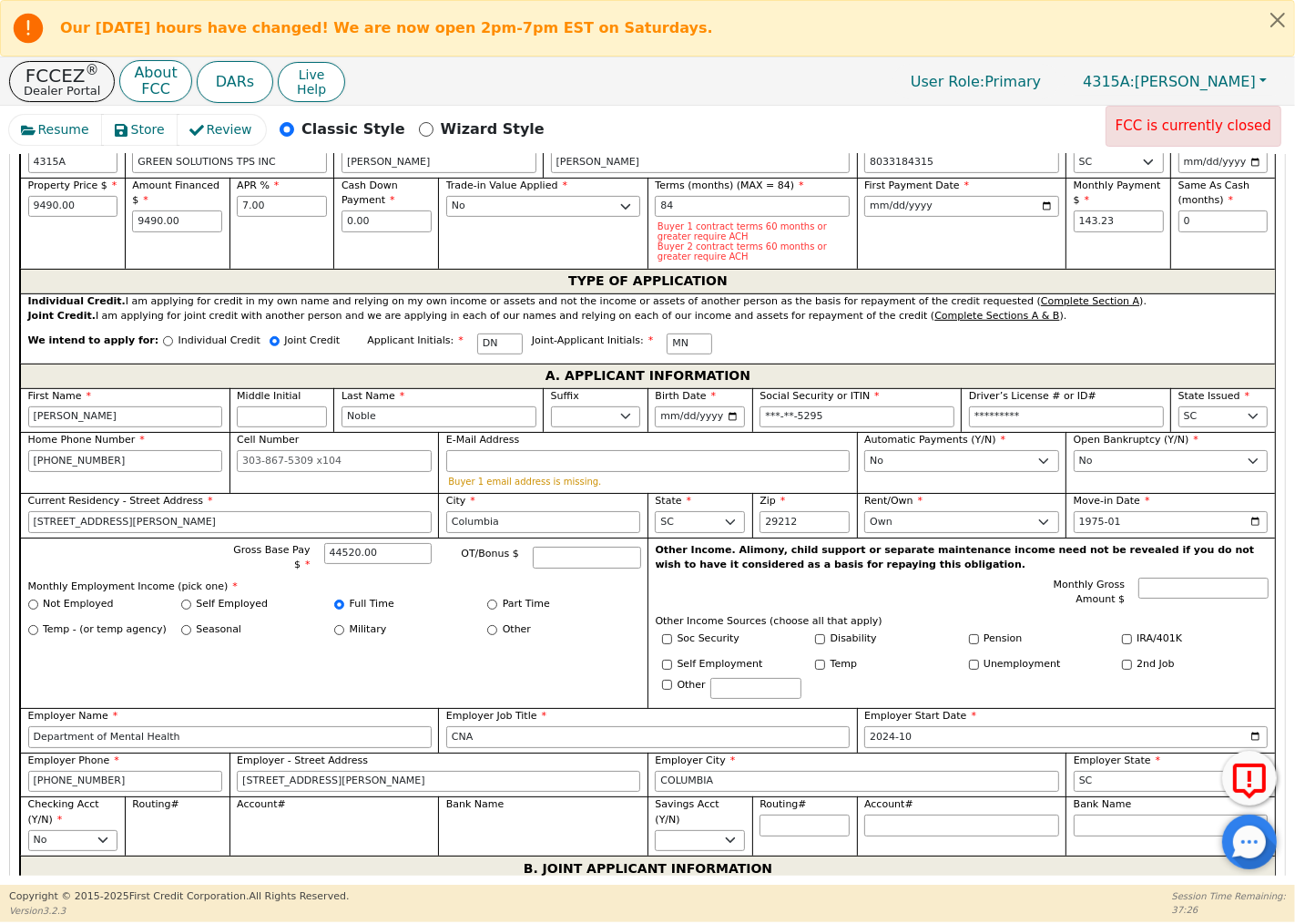
scroll to position [426, 0]
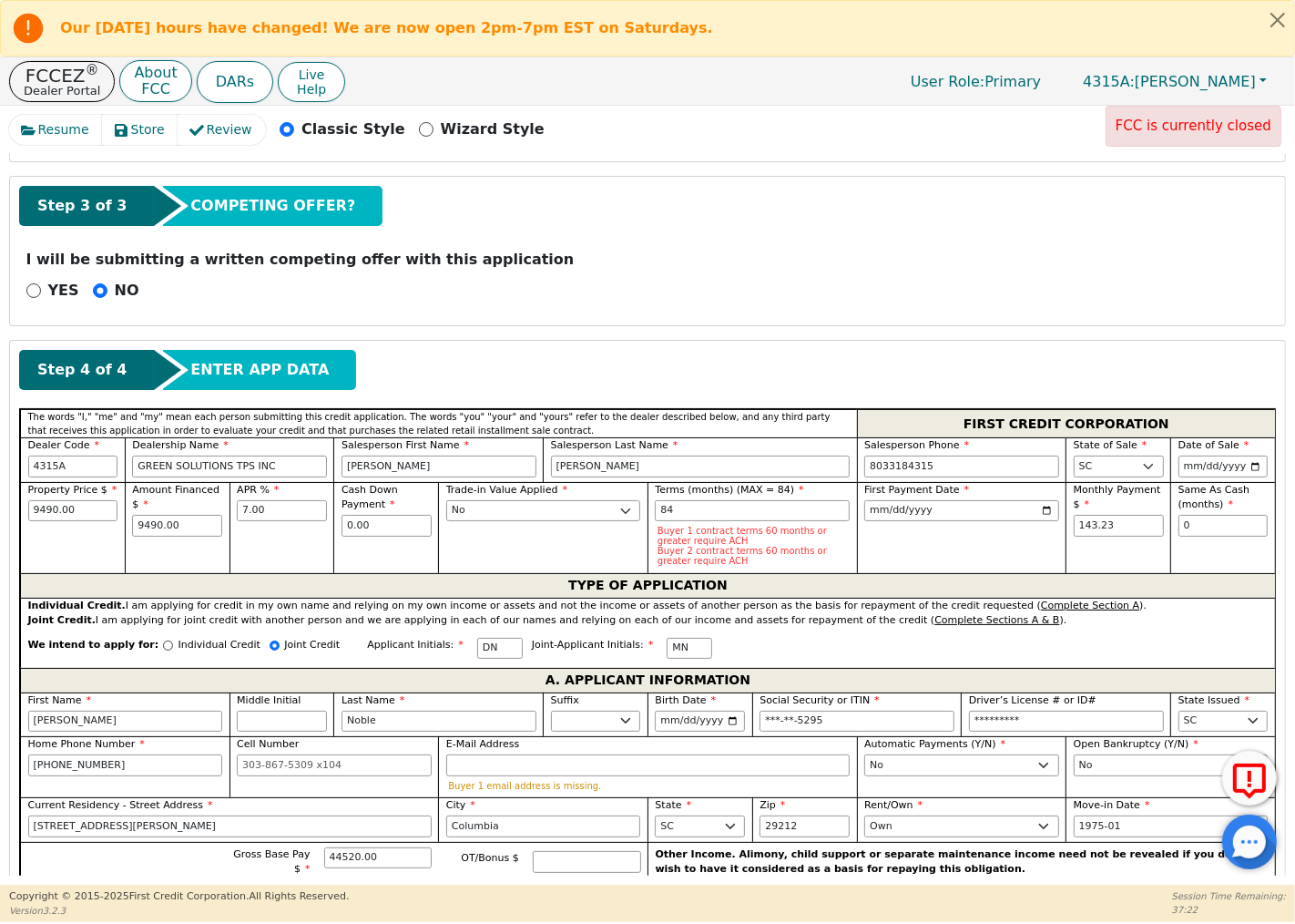
click at [1016, 323] on div "Step 3 of 3 COMPETING OFFER? I will be submitting a written competing offer wit…" at bounding box center [648, 250] width 1276 height 149
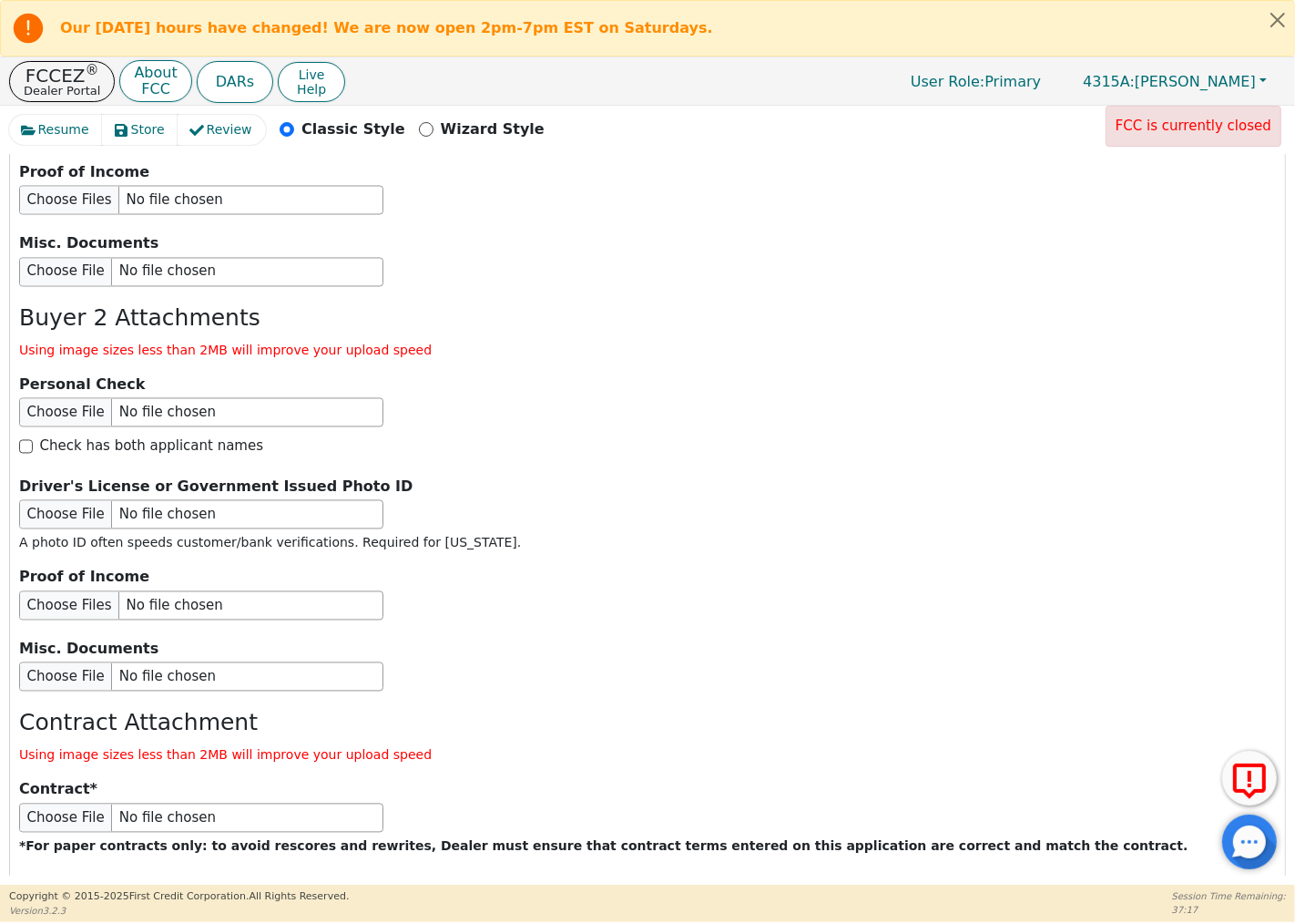
scroll to position [3031, 0]
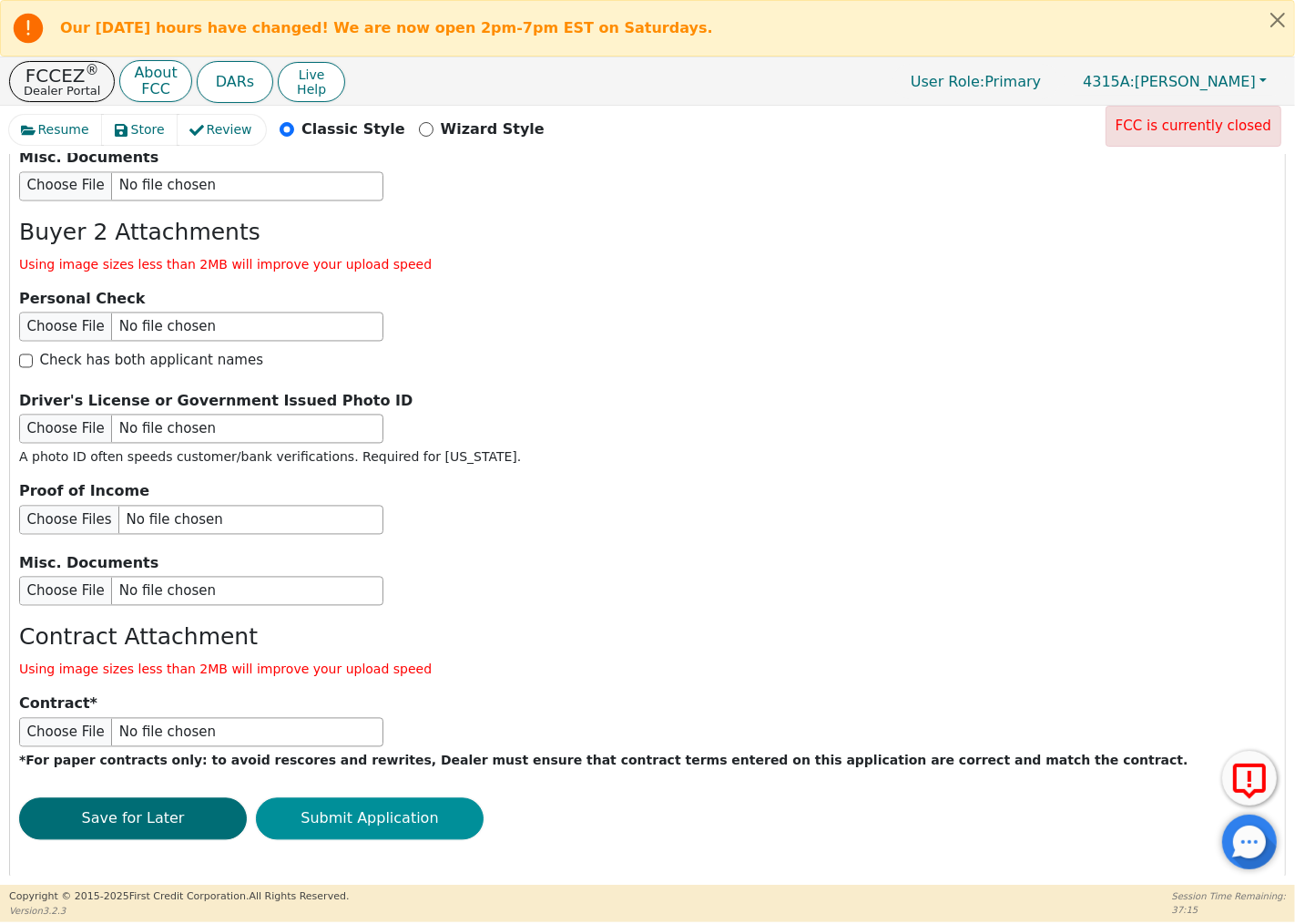
click at [417, 799] on button "Submit Application" at bounding box center [369, 819] width 228 height 42
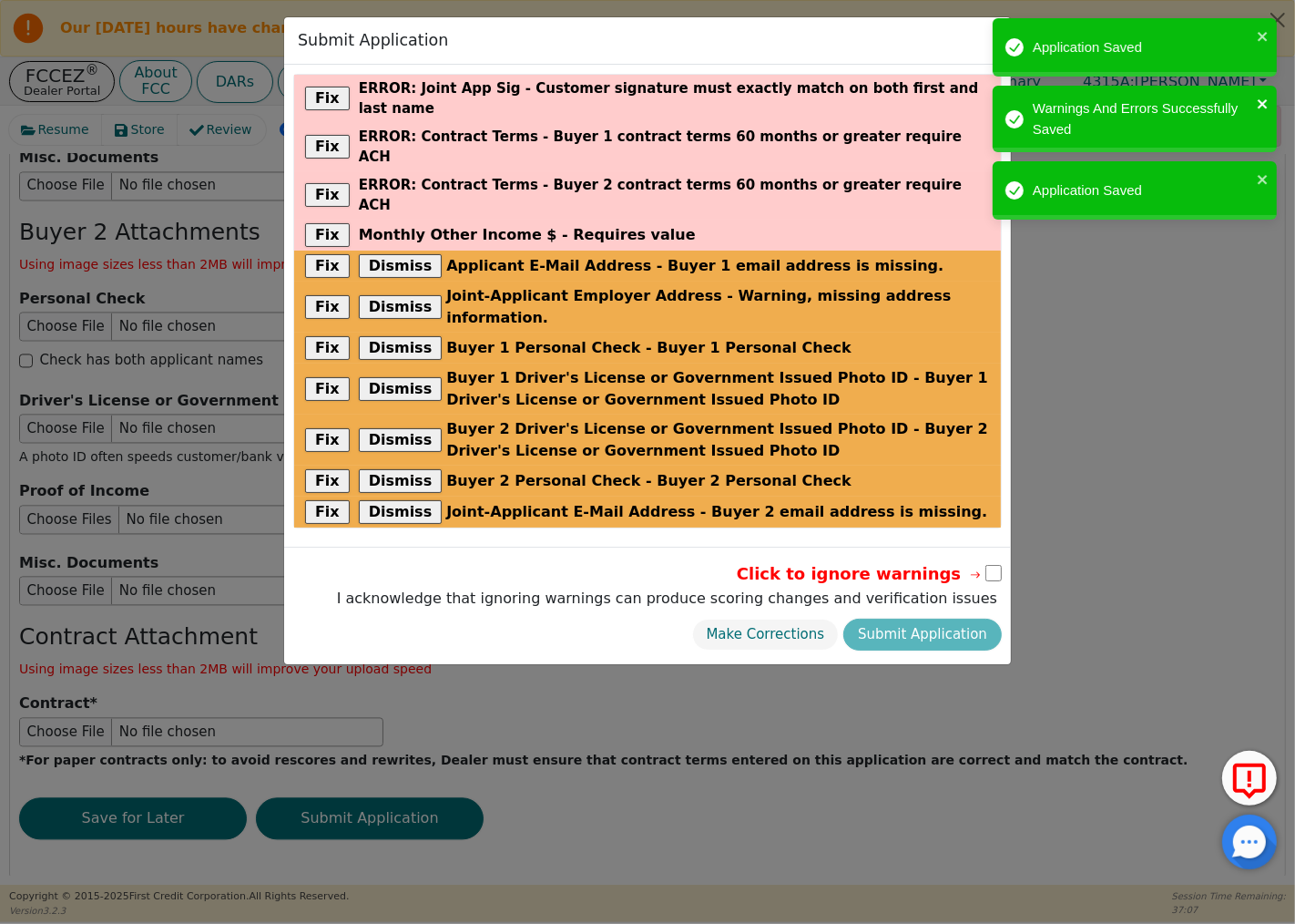
click at [1264, 37] on div "Application Saved Warnings And Errors Successfully Saved Application Saved" at bounding box center [1135, 124] width 292 height 218
click at [791, 557] on div "Click to ignore warnings I acknowledge that ignoring warnings can produce scori…" at bounding box center [666, 585] width 669 height 58
click at [798, 618] on button "Make Corrections" at bounding box center [766, 634] width 148 height 32
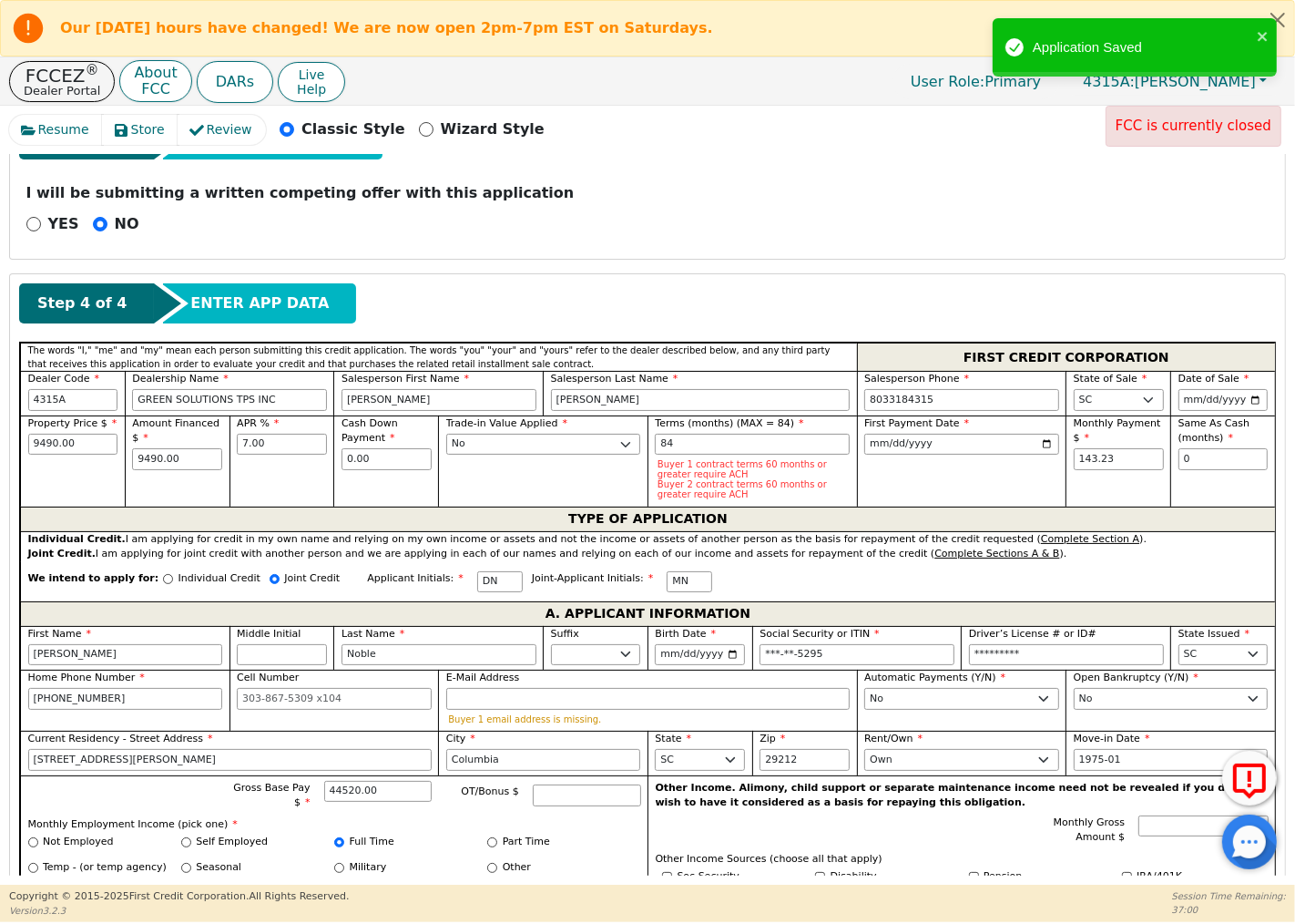
scroll to position [298, 0]
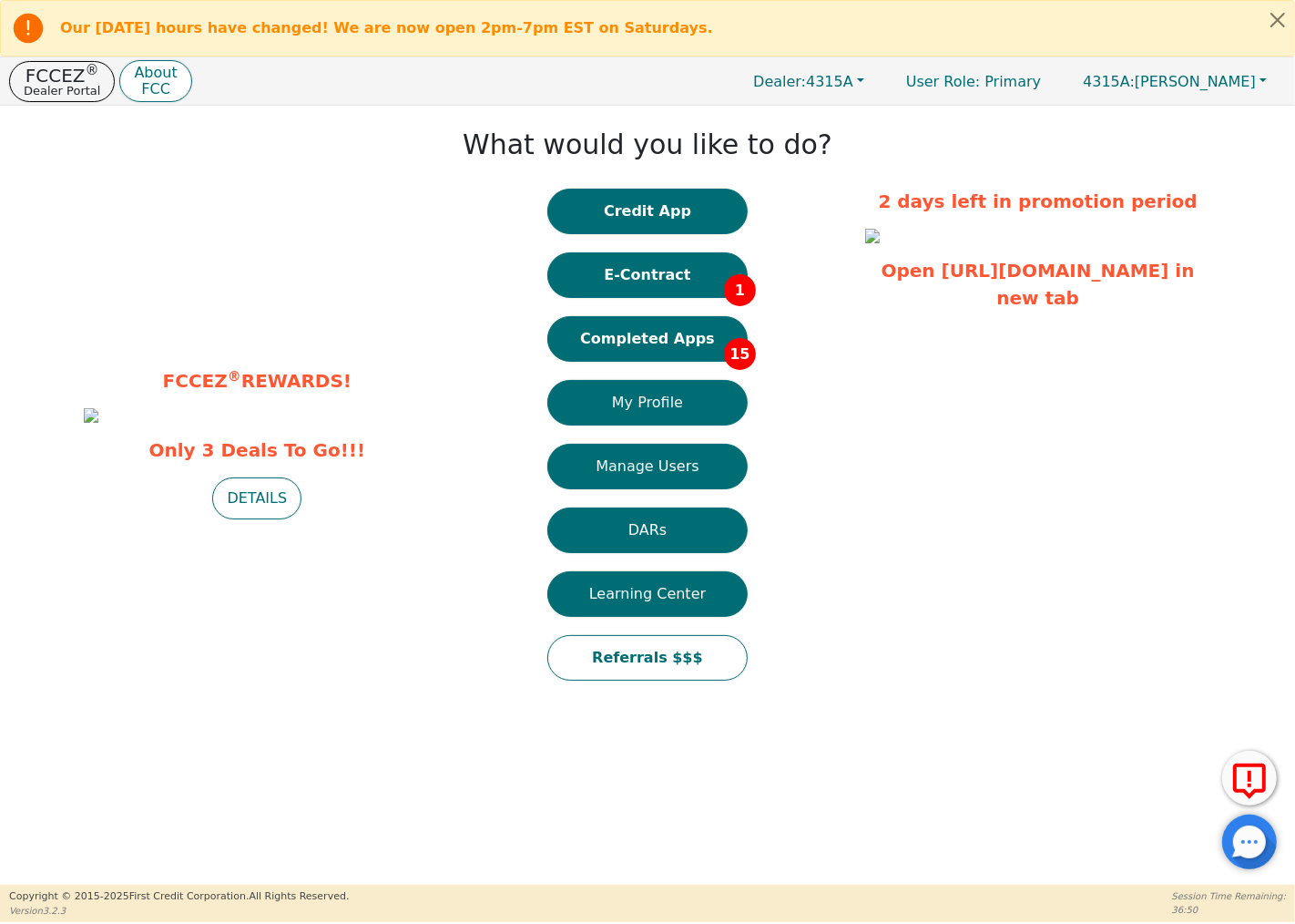
click at [624, 179] on div "What would you like to do? Credit App E-Contract 1 Completed Apps 15 My Profile…" at bounding box center [647, 406] width 416 height 584
click at [696, 262] on button "E-Contract 1" at bounding box center [647, 274] width 200 height 45
click at [694, 330] on button "Completed Apps 15" at bounding box center [647, 338] width 200 height 45
click at [704, 328] on button "Completed Apps 15" at bounding box center [647, 338] width 200 height 45
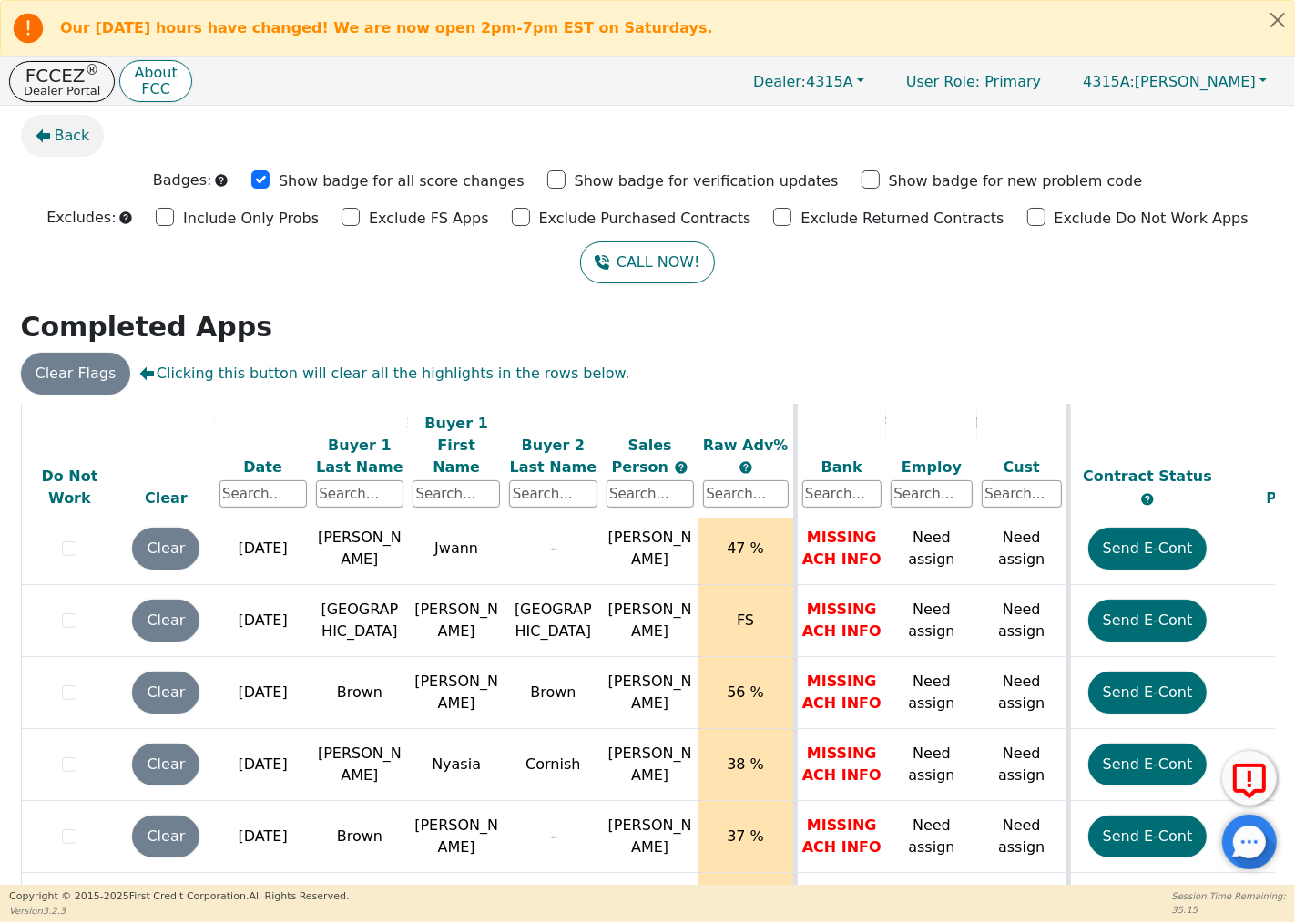
click at [62, 131] on span "Back" at bounding box center [72, 136] width 35 height 22
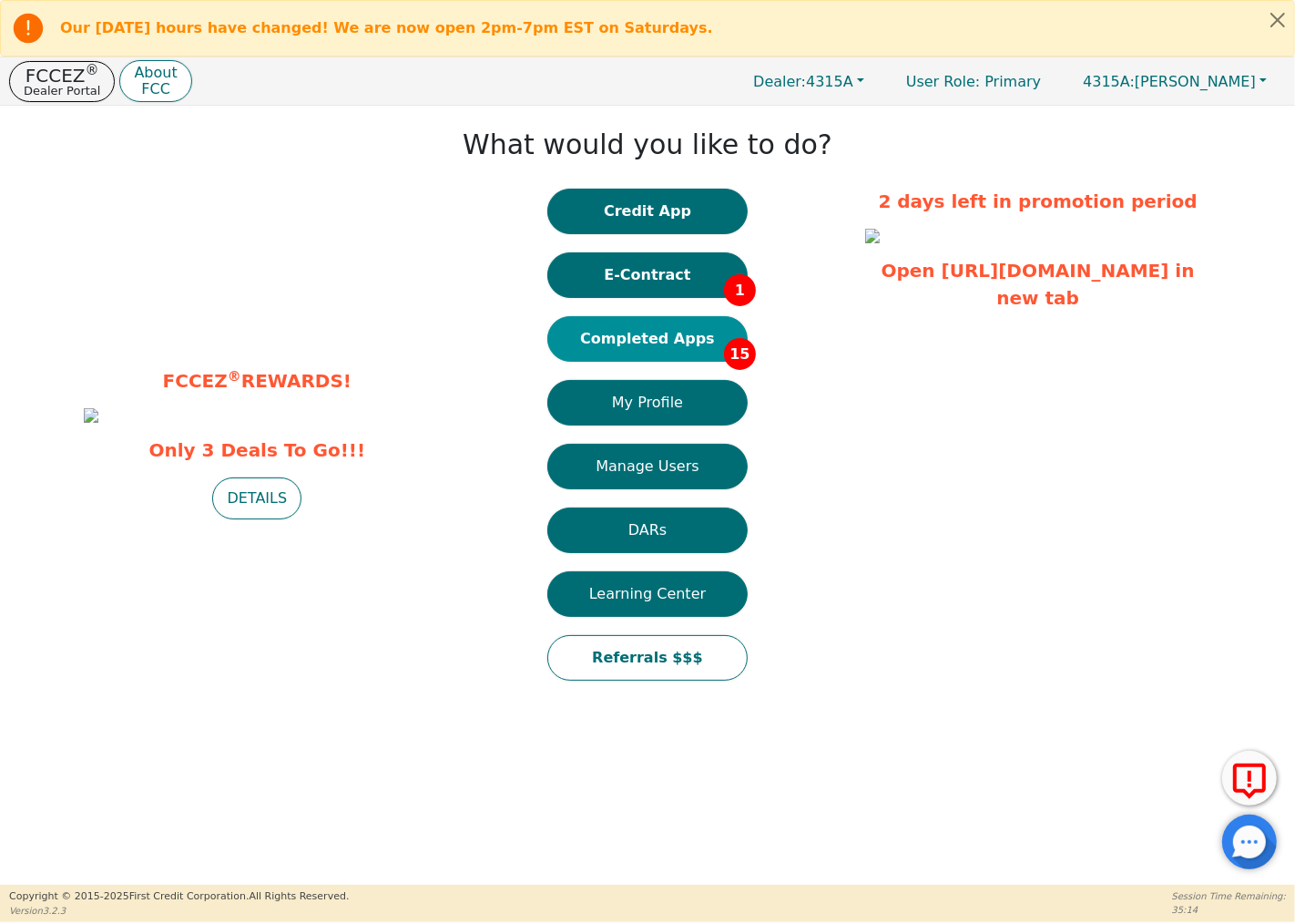
click at [689, 351] on button "Completed Apps 15" at bounding box center [647, 338] width 200 height 45
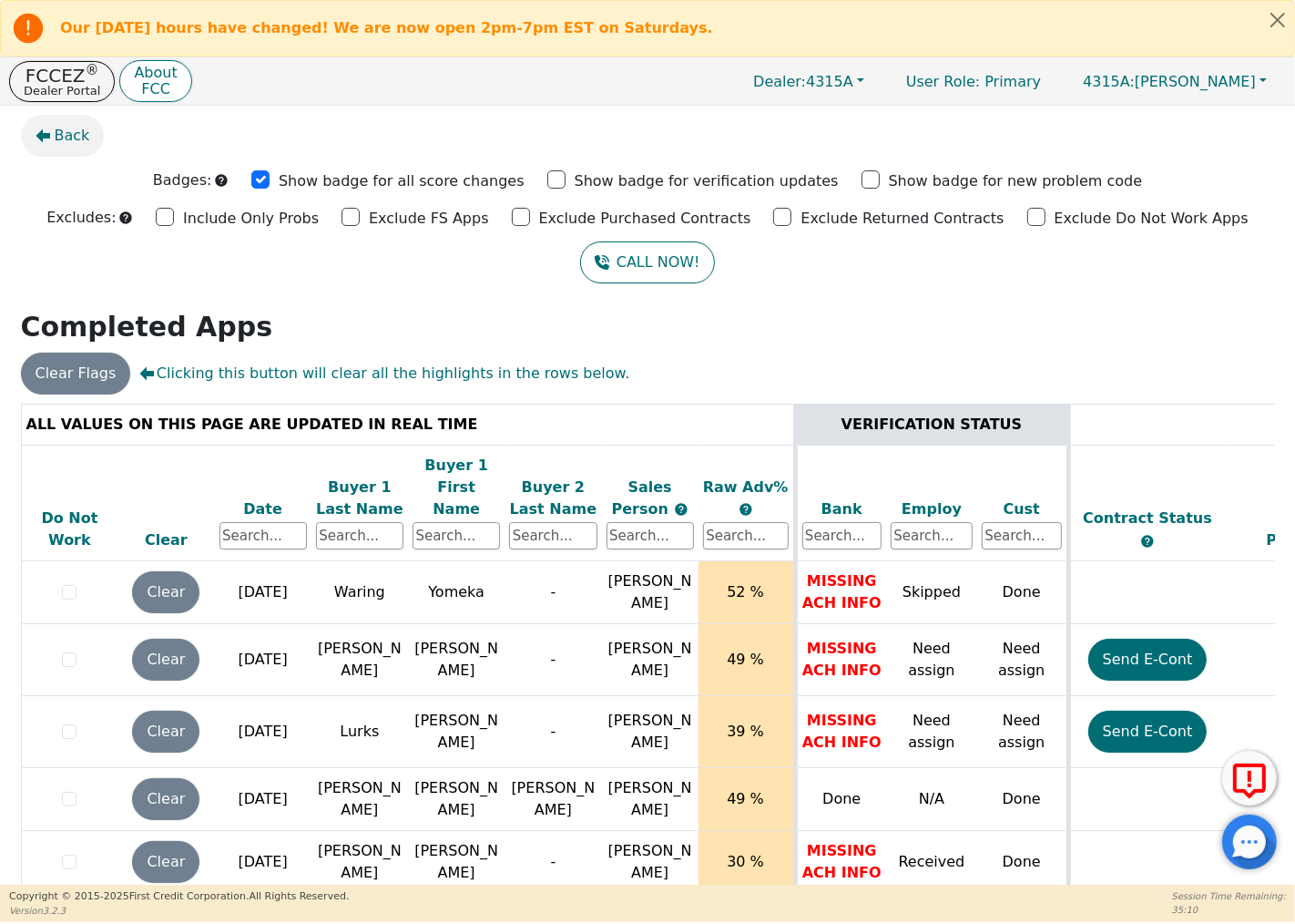
click at [48, 131] on icon "button" at bounding box center [42, 136] width 15 height 15
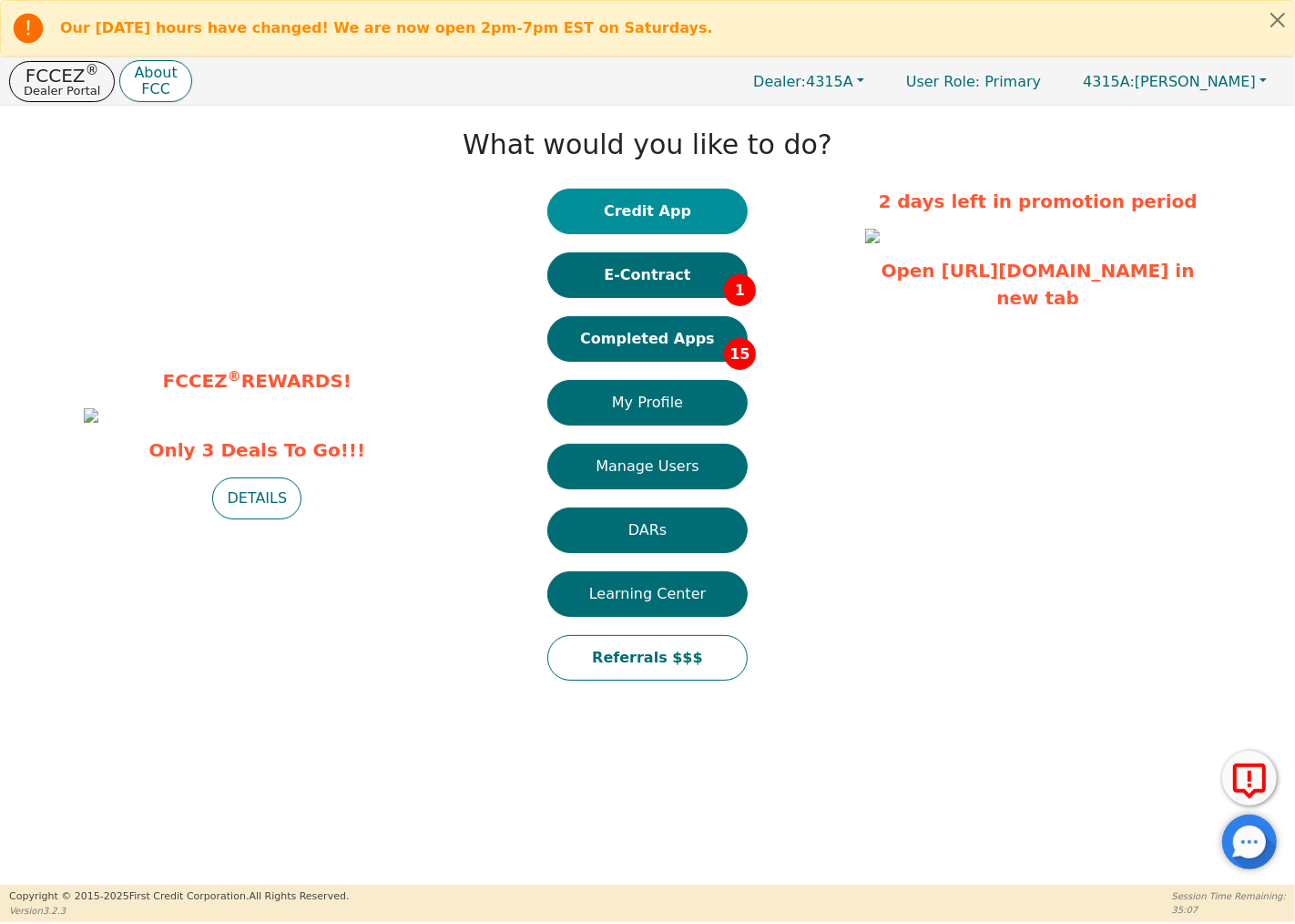
click at [672, 212] on button "Credit App" at bounding box center [647, 210] width 200 height 45
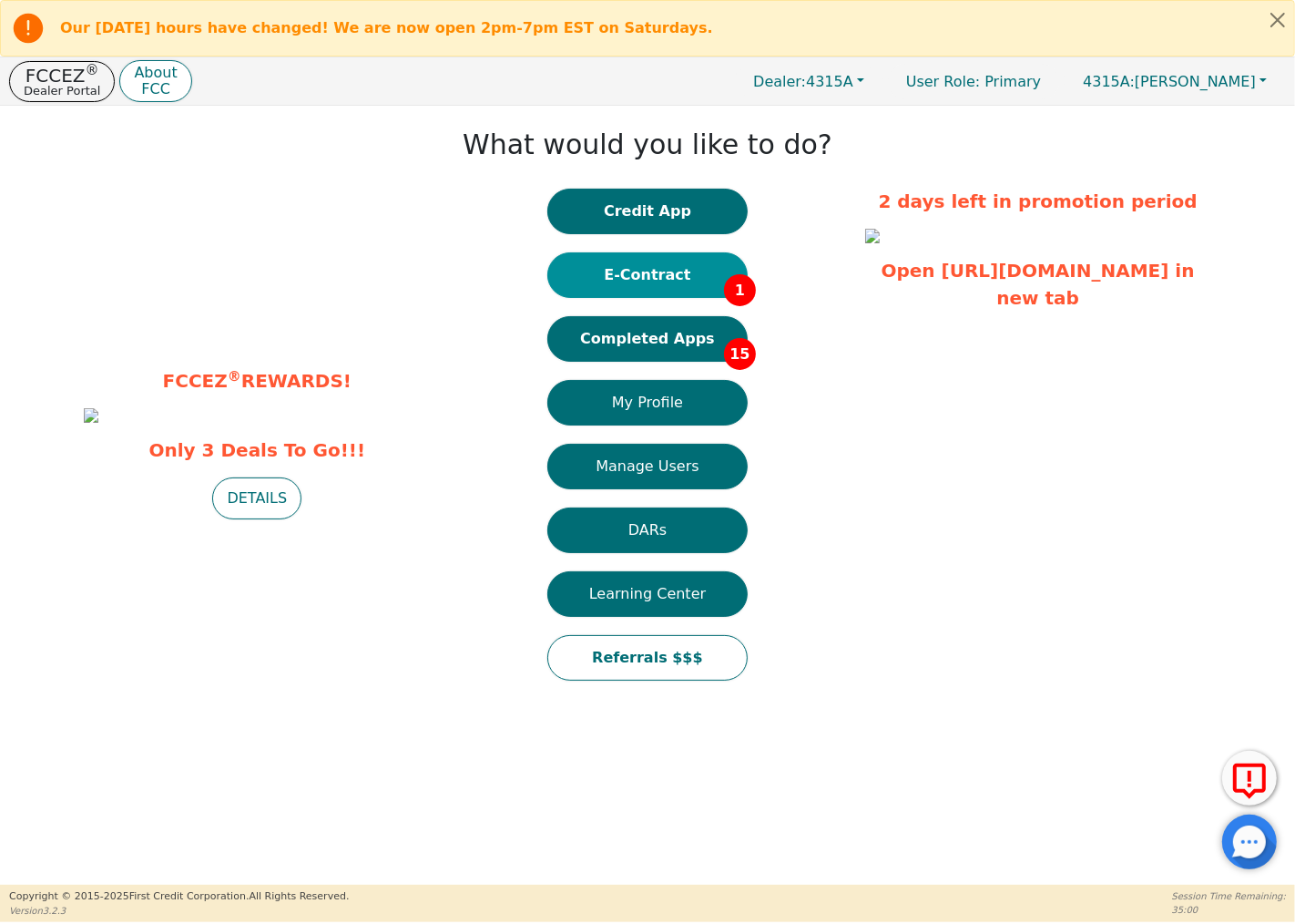
click at [618, 282] on button "E-Contract 1" at bounding box center [647, 274] width 200 height 45
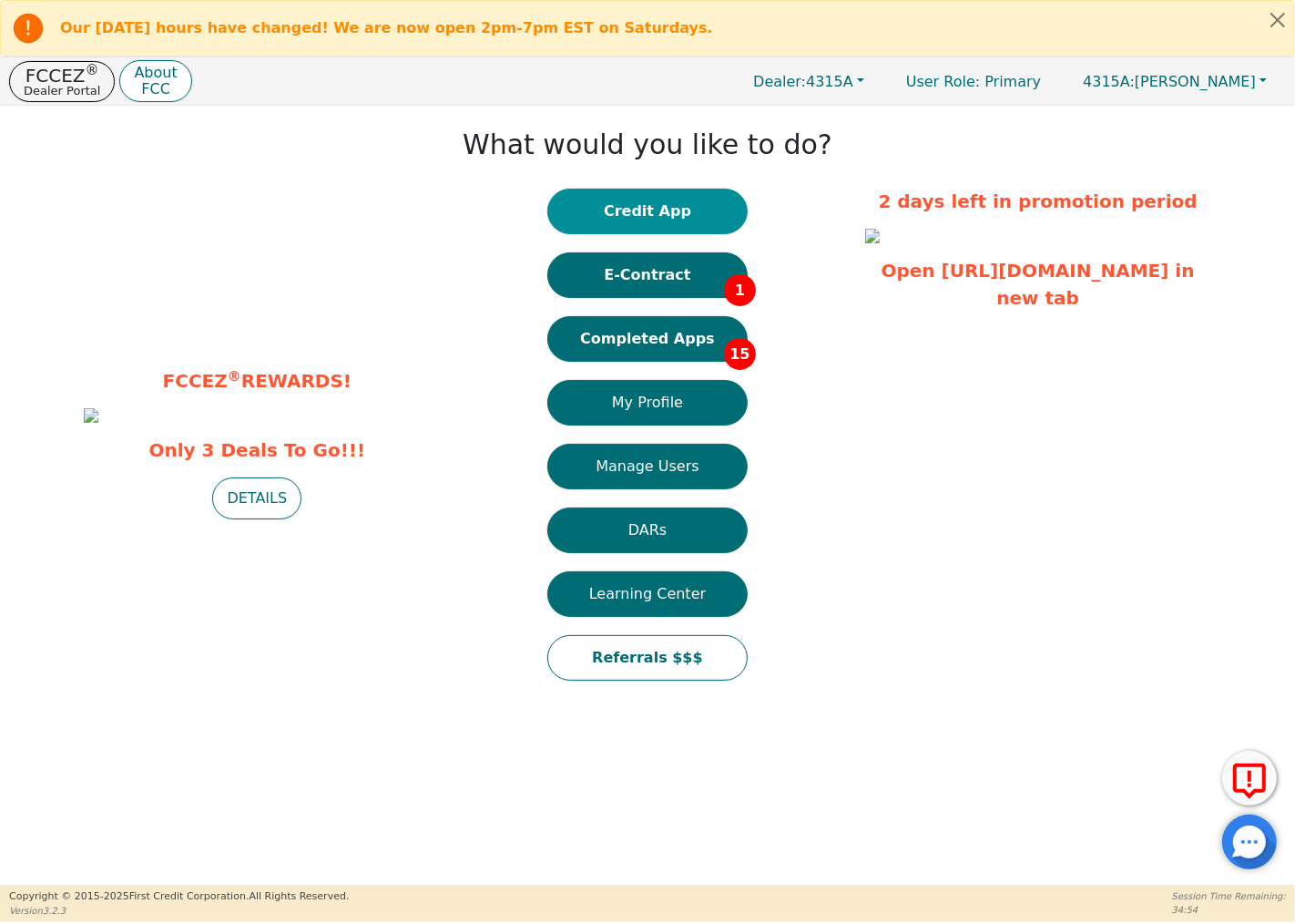
click at [697, 215] on button "Credit App" at bounding box center [647, 210] width 200 height 45
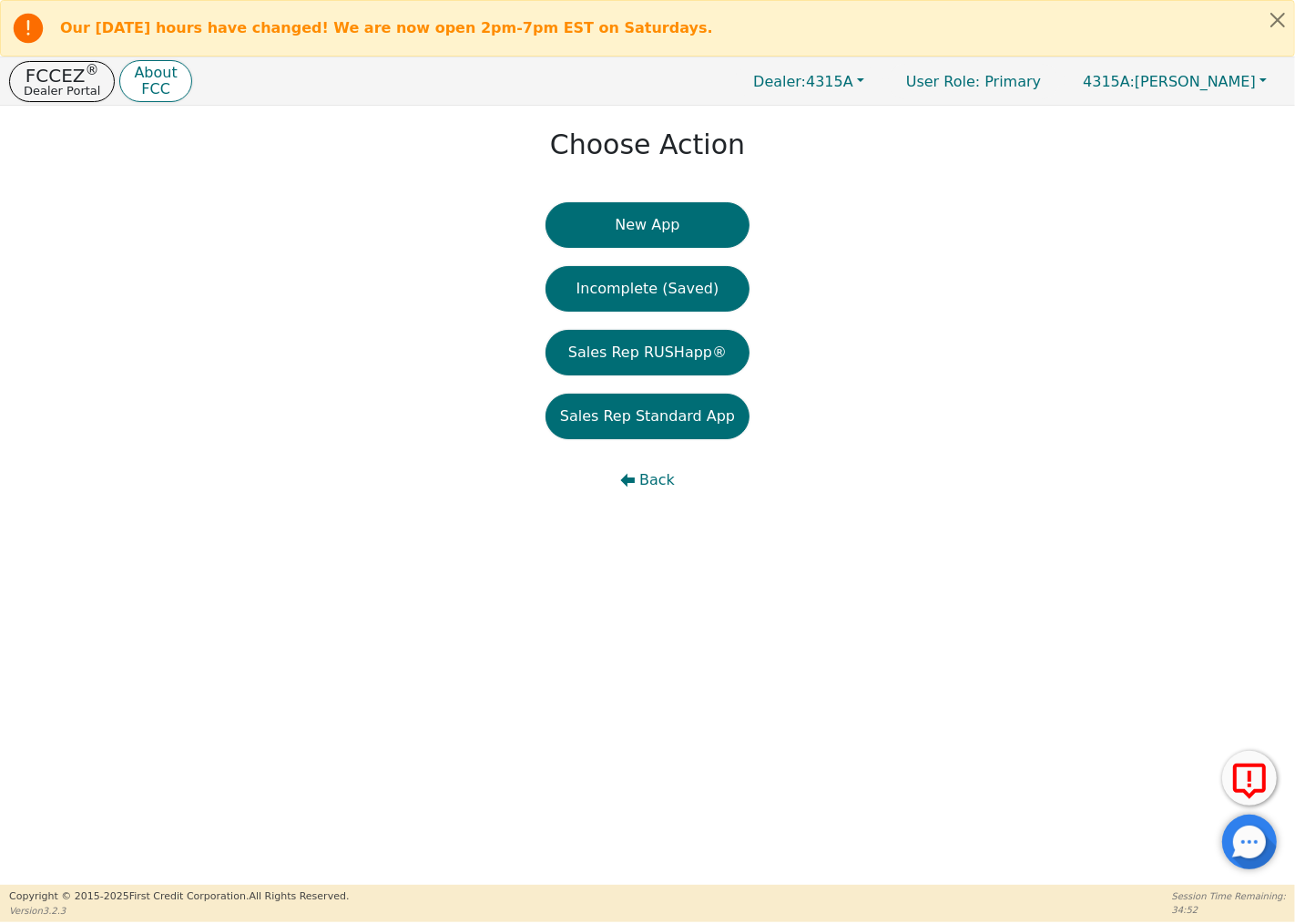
click at [697, 215] on button "New App" at bounding box center [647, 224] width 204 height 45
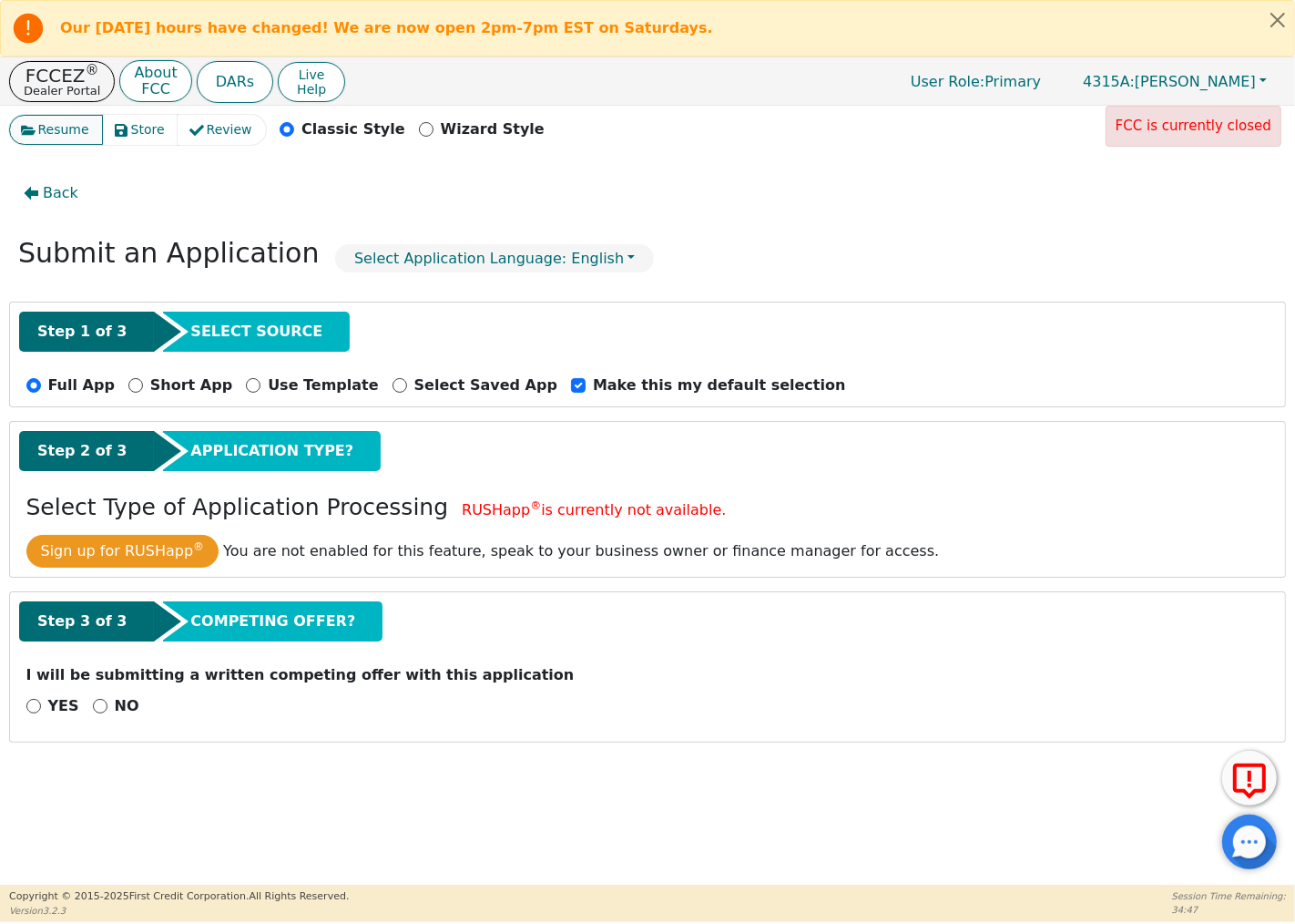
click at [39, 130] on span "Resume" at bounding box center [63, 129] width 51 height 19
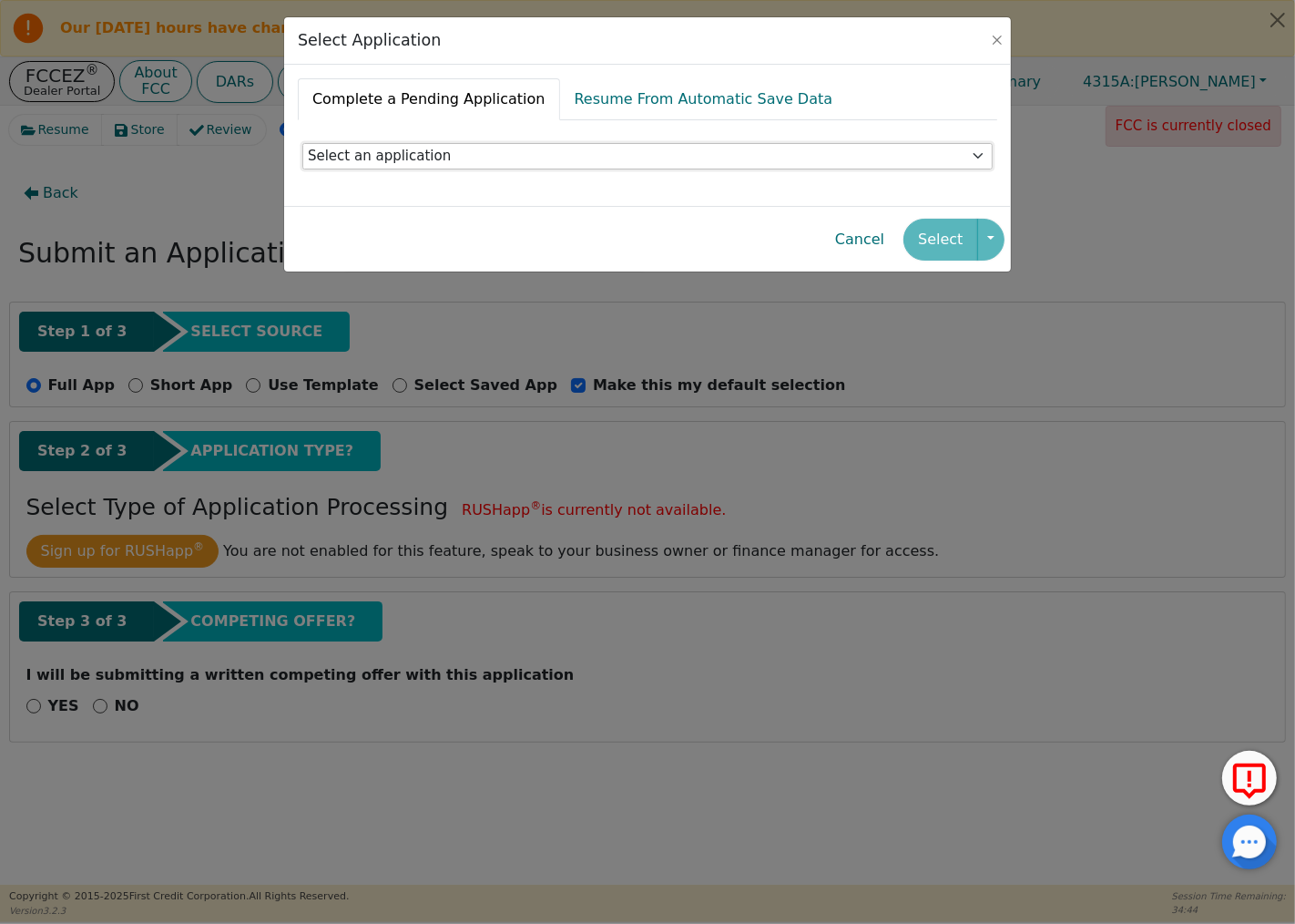
click at [497, 152] on select "Select an application" at bounding box center [648, 157] width 690 height 28
click at [847, 234] on button "Cancel" at bounding box center [859, 239] width 78 height 42
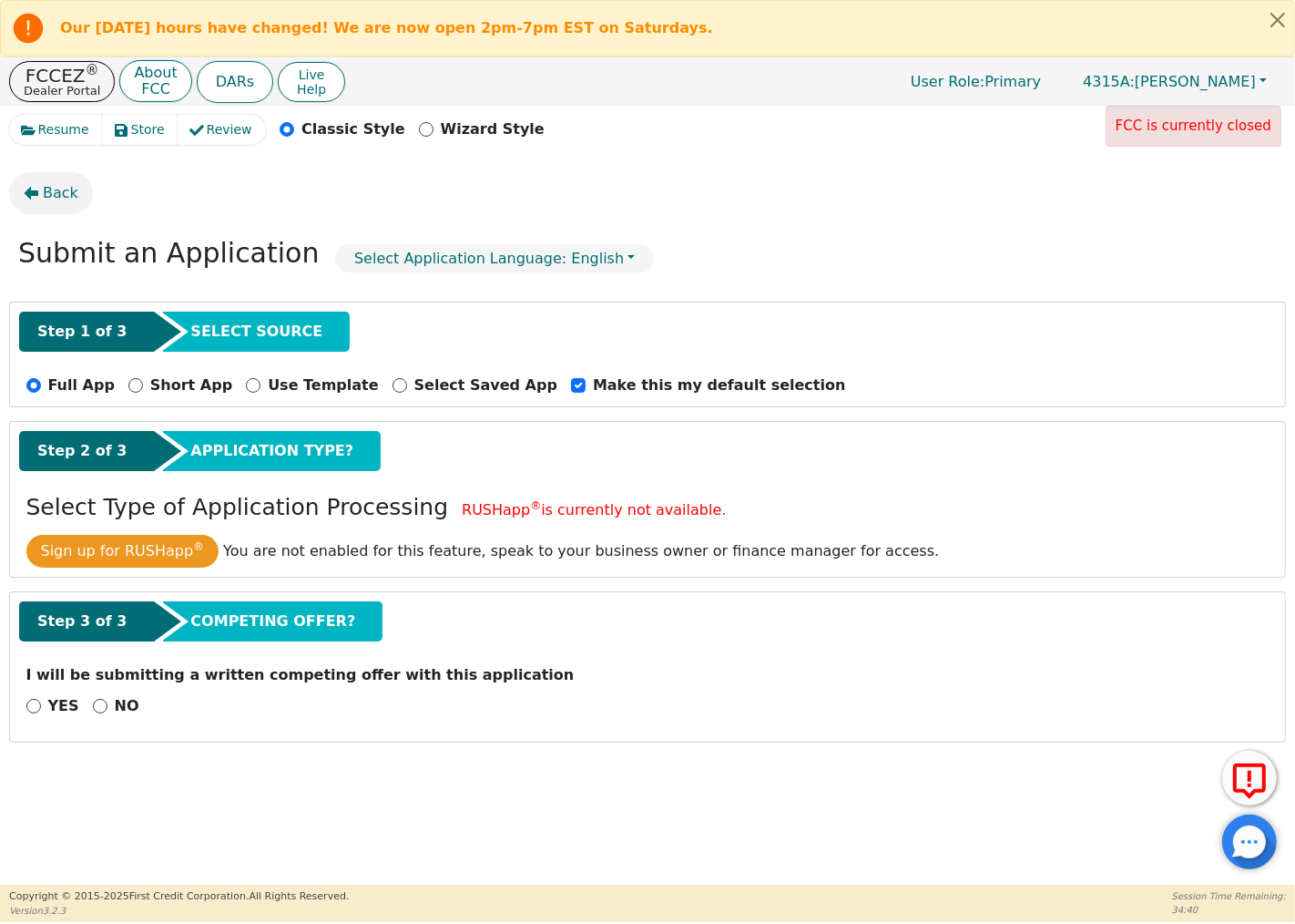
click at [36, 192] on icon "button" at bounding box center [32, 193] width 15 height 14
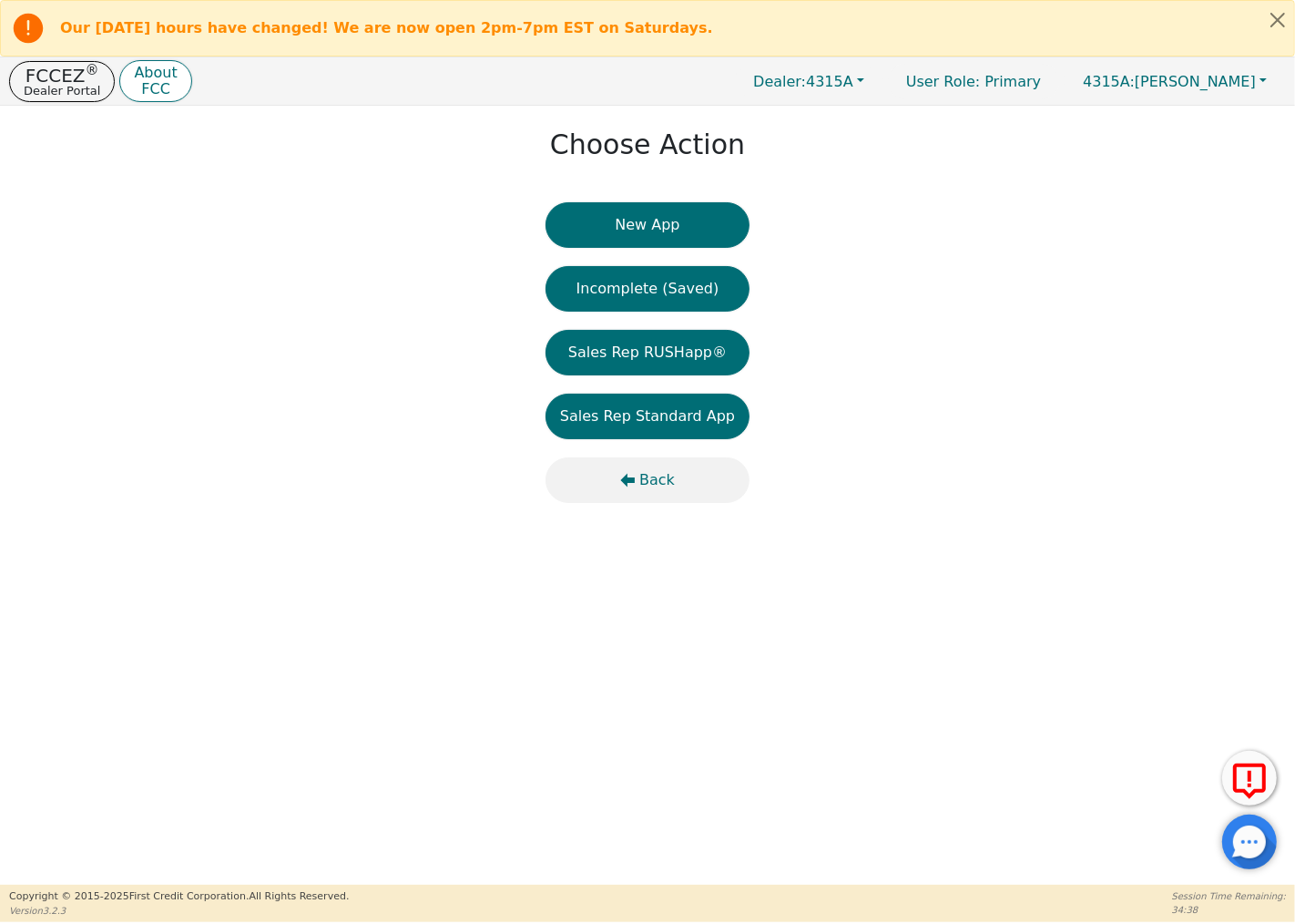
click at [649, 487] on span "Back" at bounding box center [657, 480] width 35 height 22
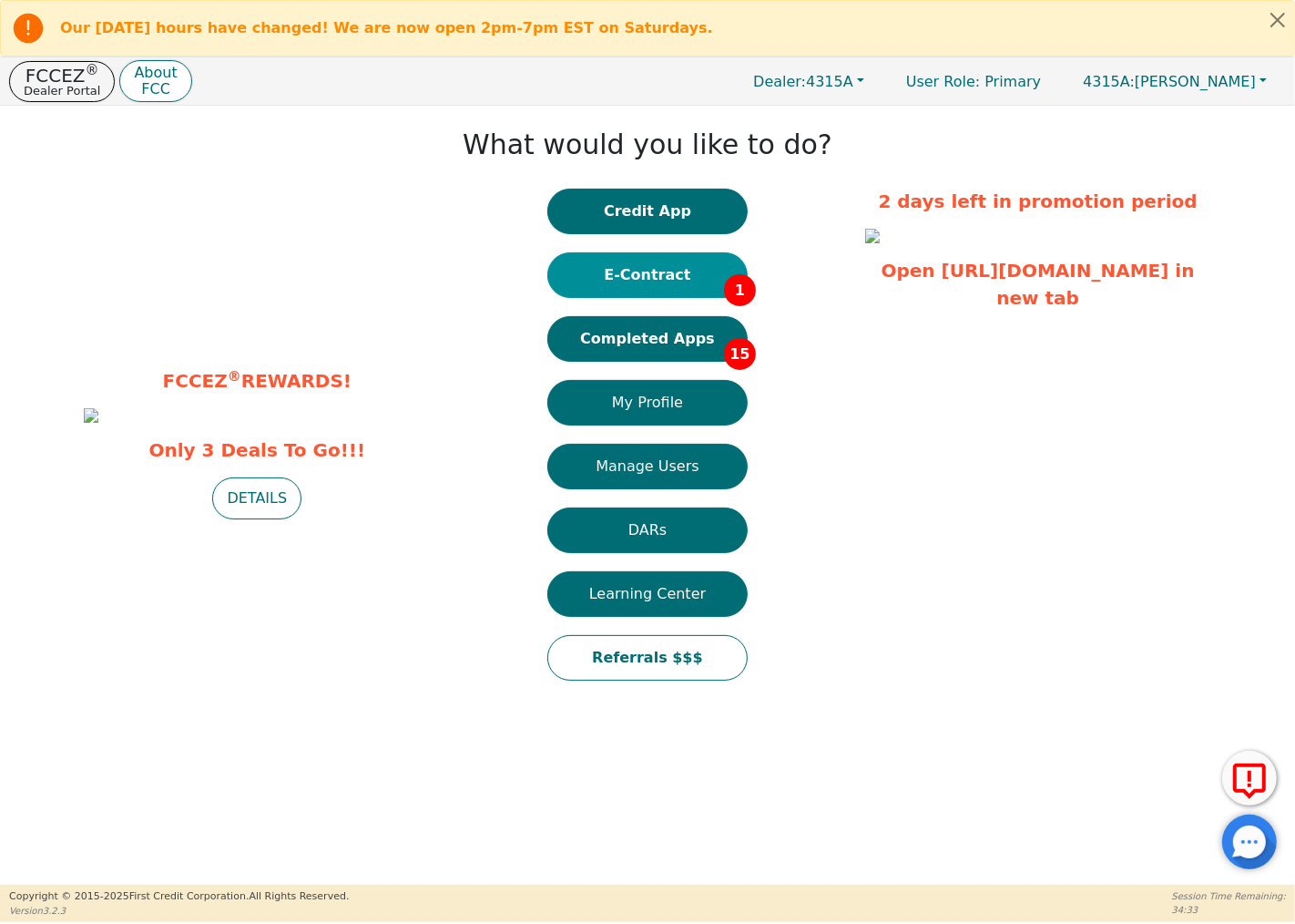
click at [699, 283] on button "E-Contract 1" at bounding box center [647, 274] width 200 height 45
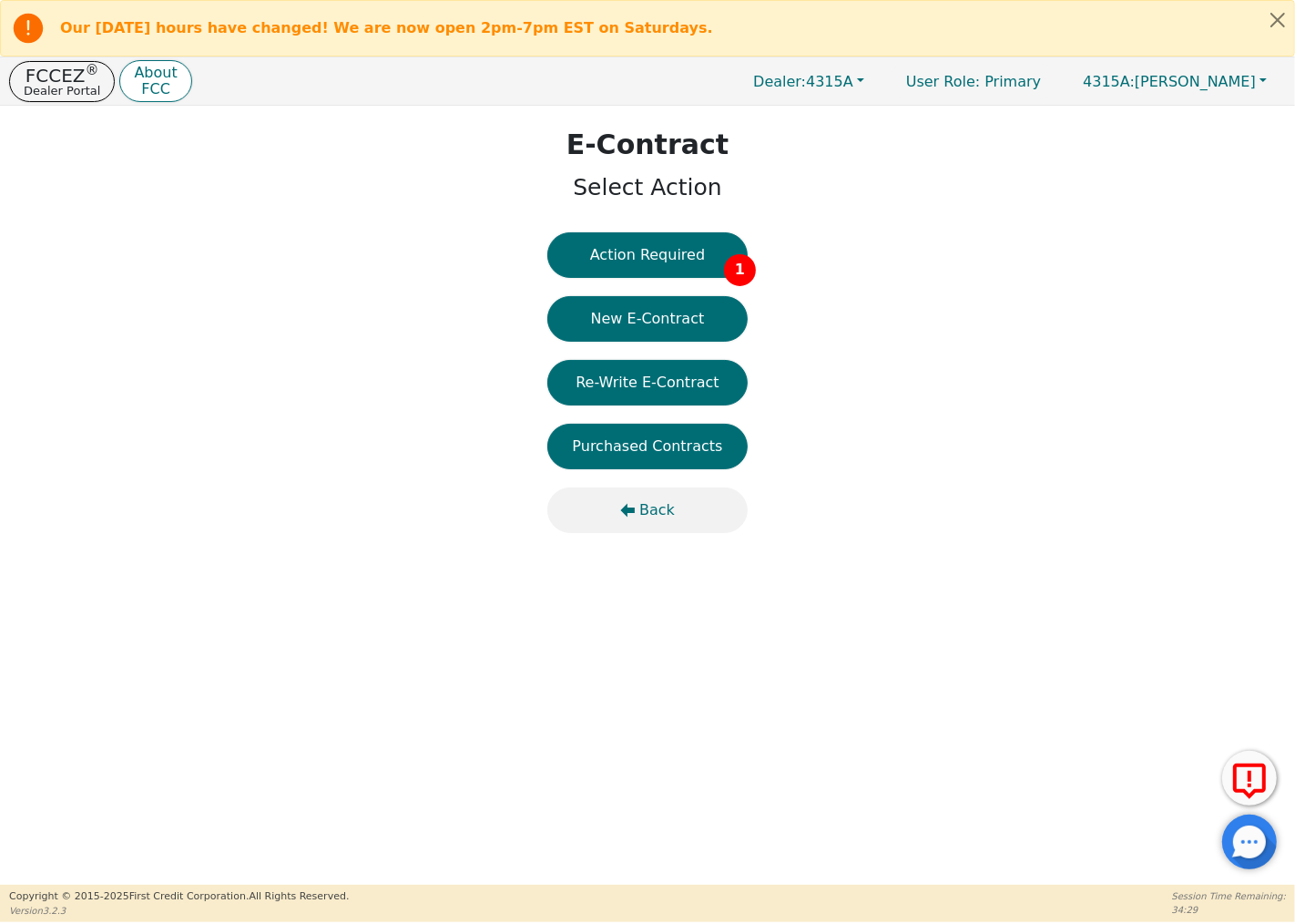
click at [657, 503] on span "Back" at bounding box center [657, 510] width 35 height 22
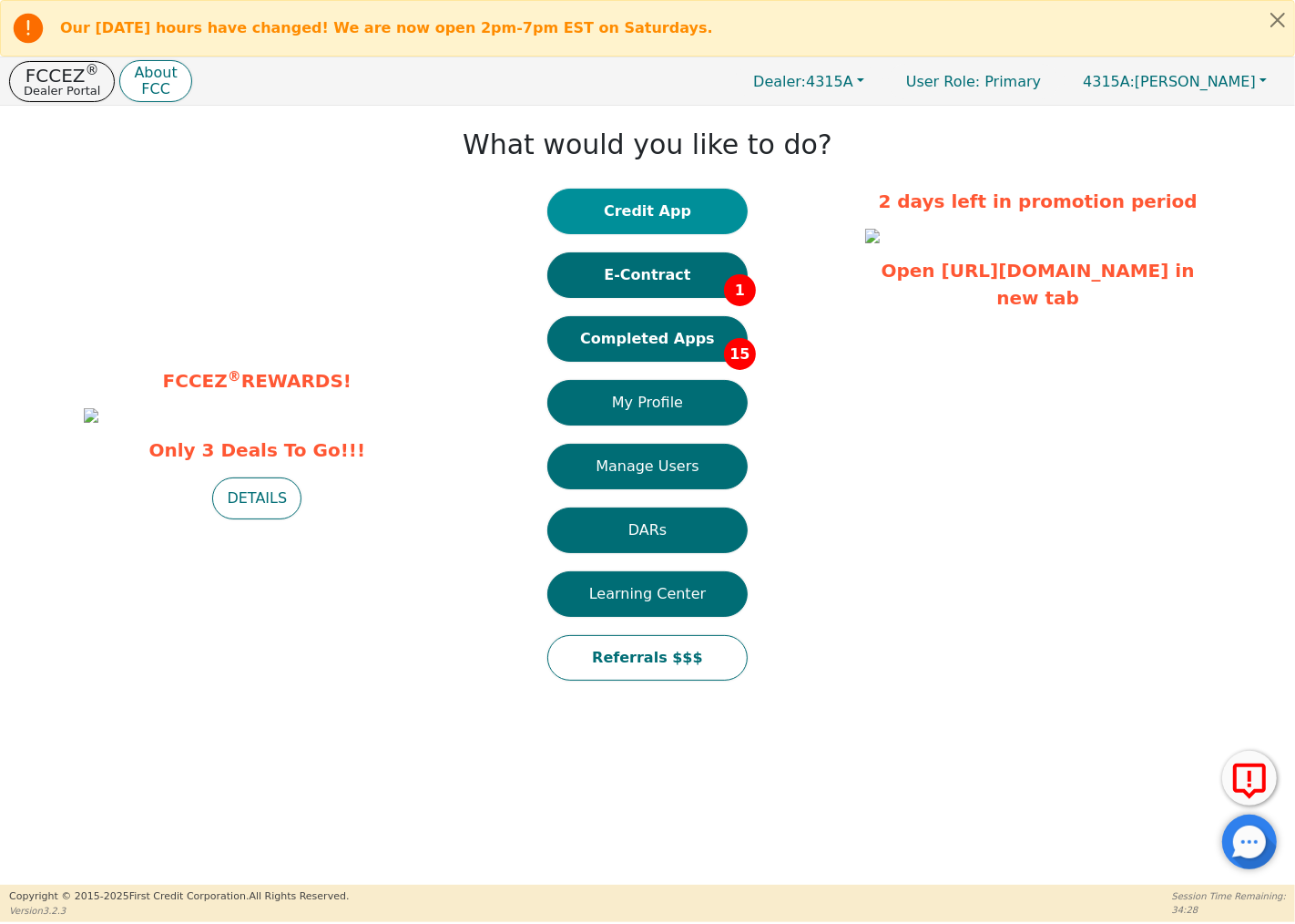
click at [658, 208] on button "Credit App" at bounding box center [647, 210] width 200 height 45
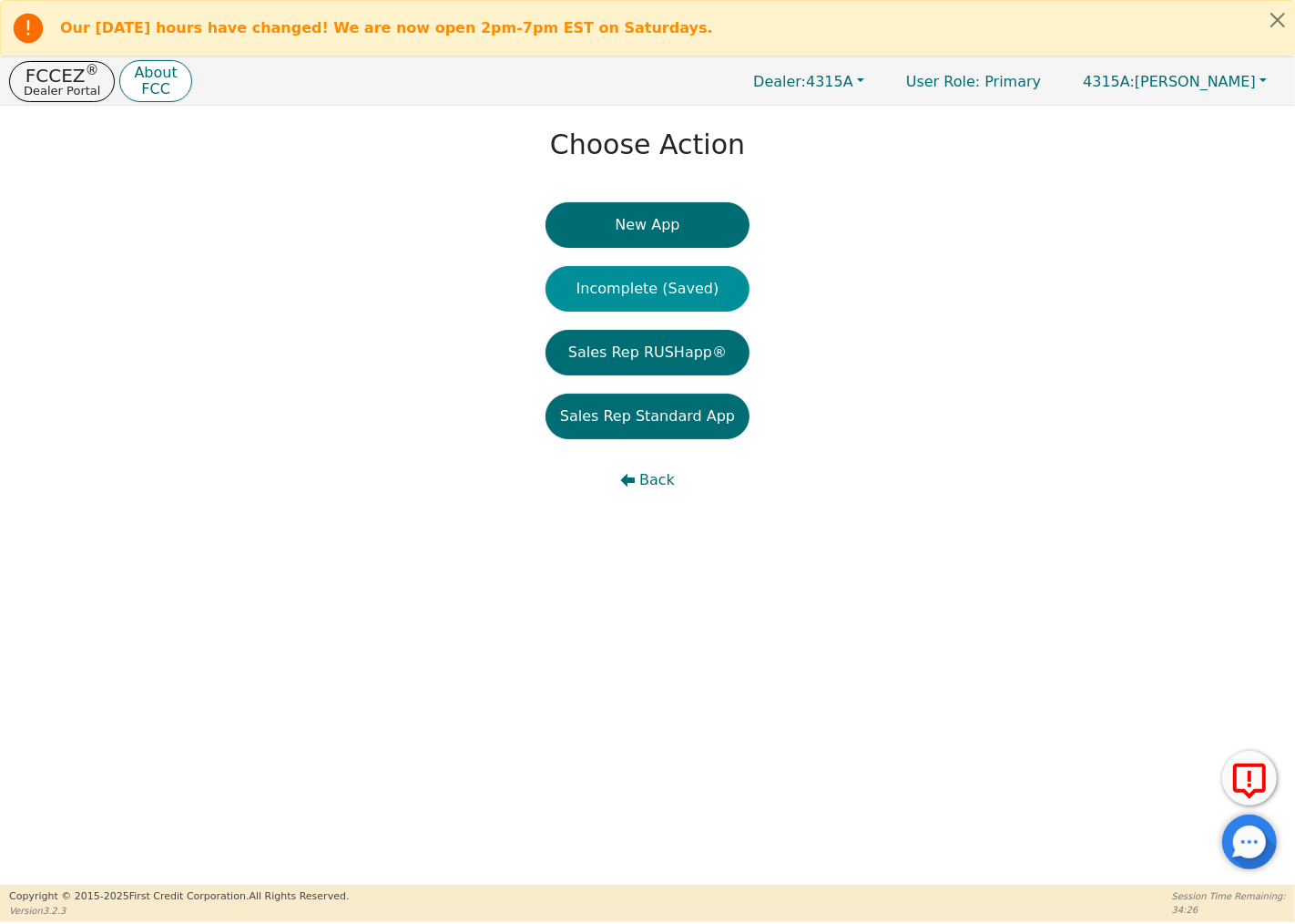
click at [715, 281] on button "Incomplete (Saved)" at bounding box center [647, 288] width 204 height 45
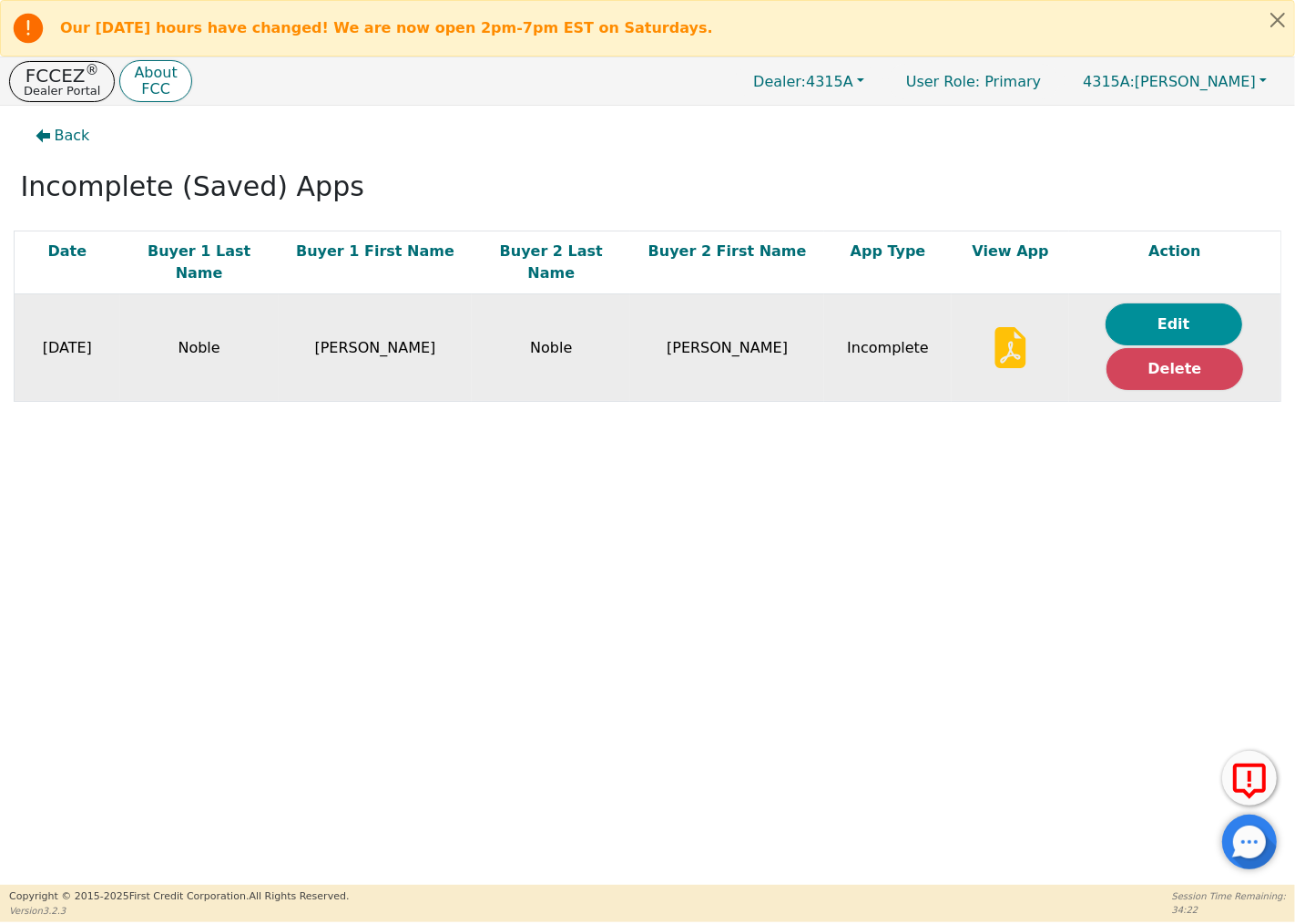
click at [1176, 304] on button "Edit" at bounding box center [1174, 324] width 137 height 42
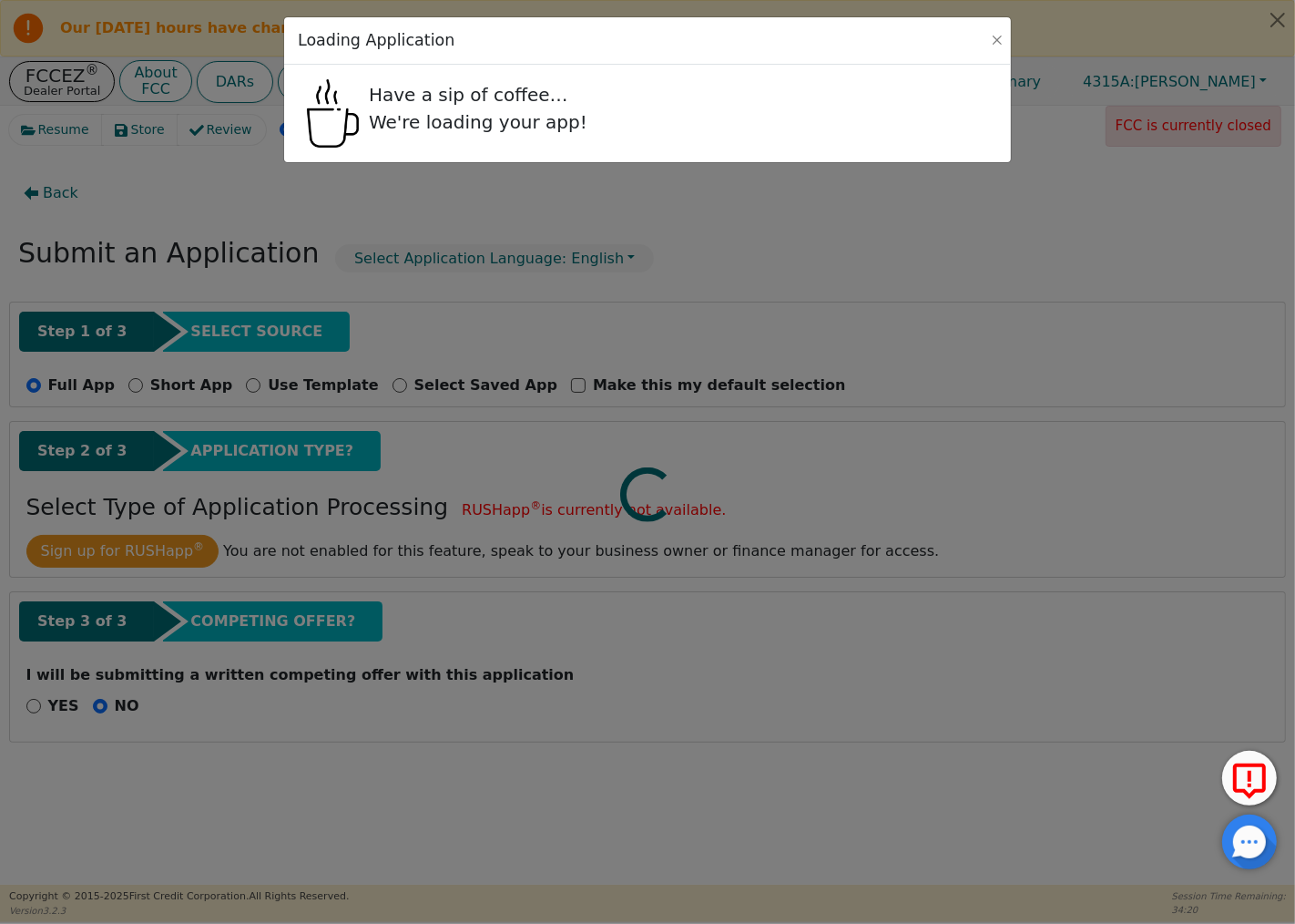
radio input "false"
radio input "true"
checkbox input "false"
radio input "true"
select select "SC"
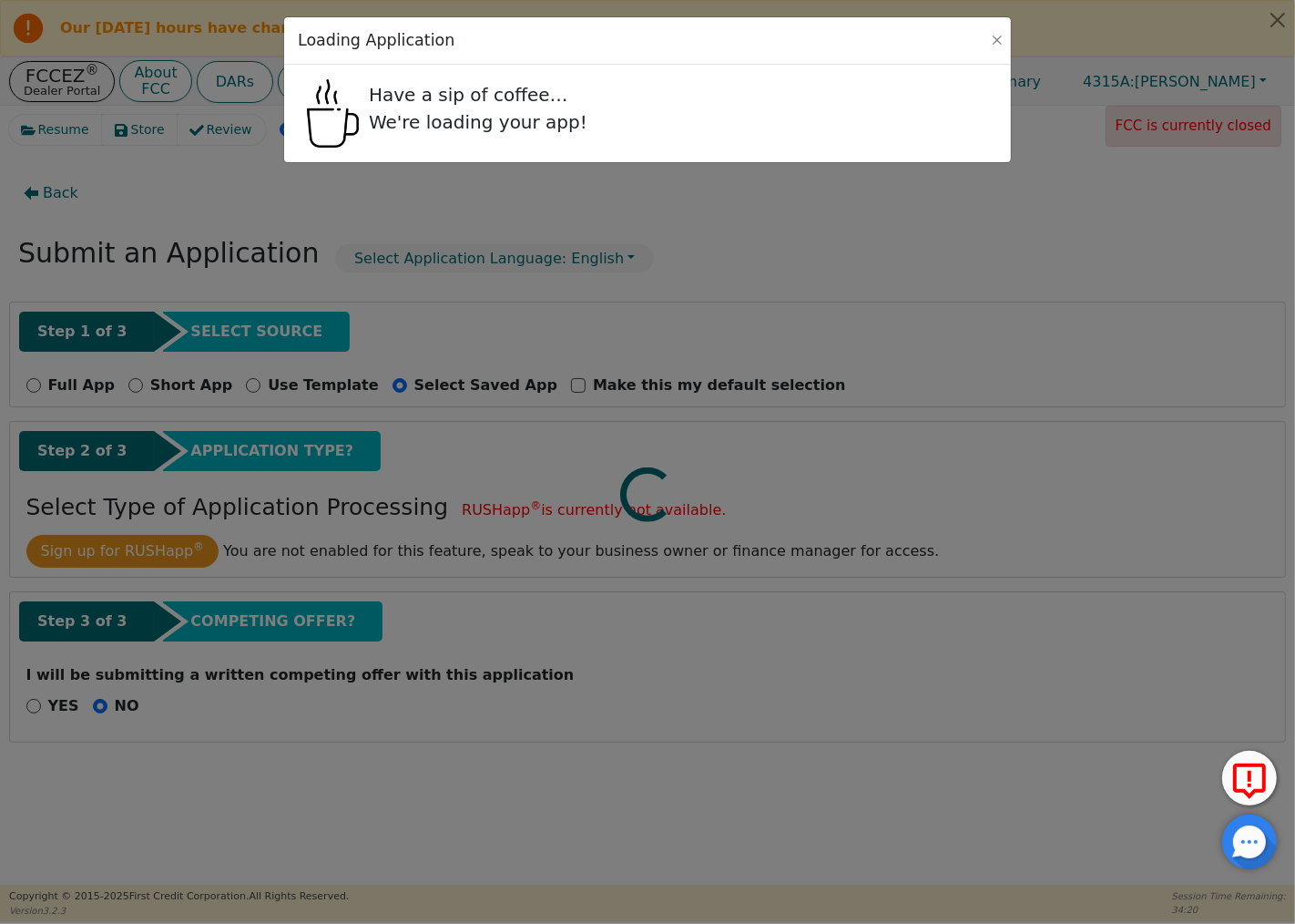
select select "n"
select select "SC"
select select "n"
select select "SC"
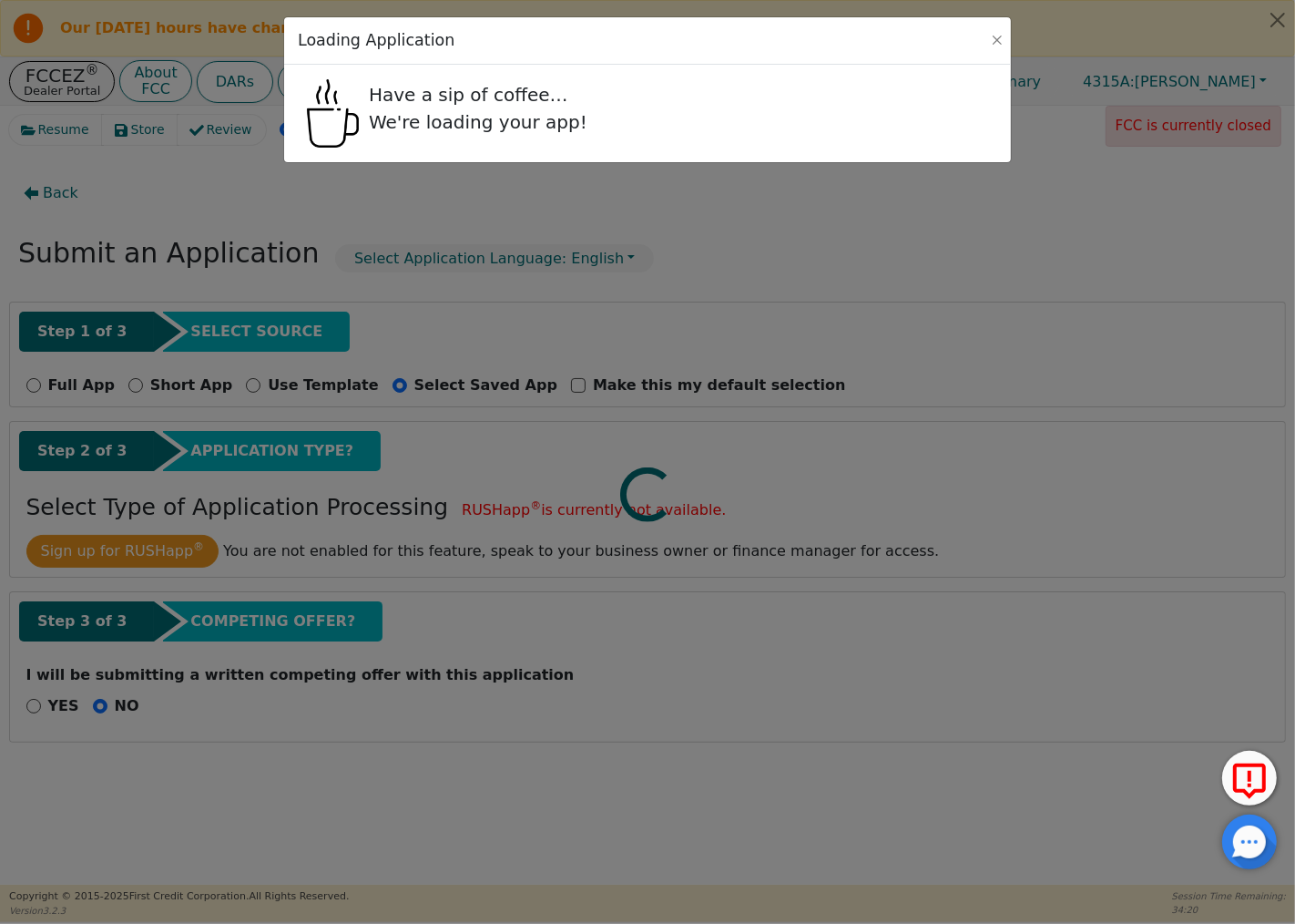
select select "Own"
select select "SC"
select select "n"
select select "SC"
select select "n"
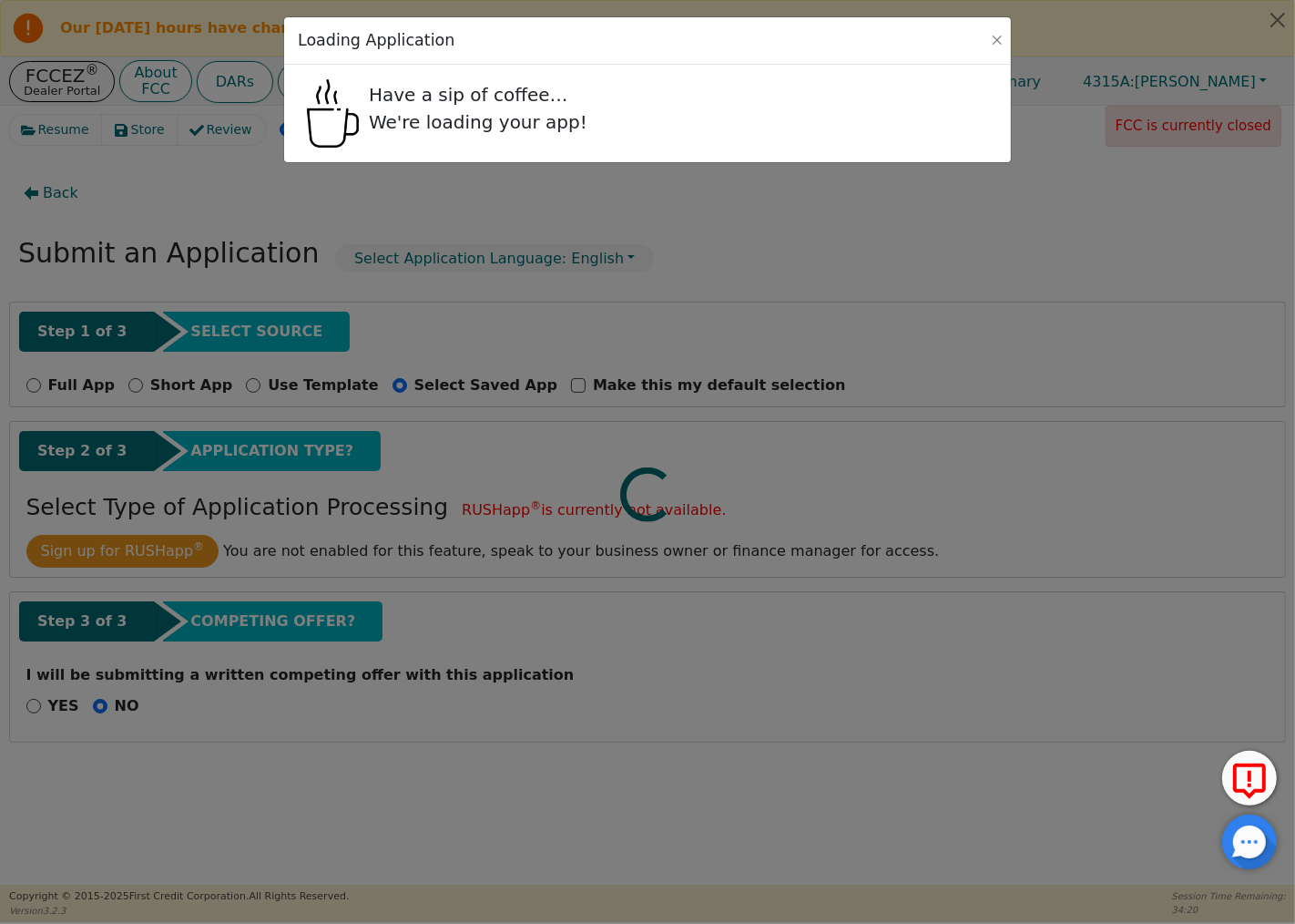
select select "n"
select select "SC"
select select "Own"
select select "n"
select select "BROTHER"
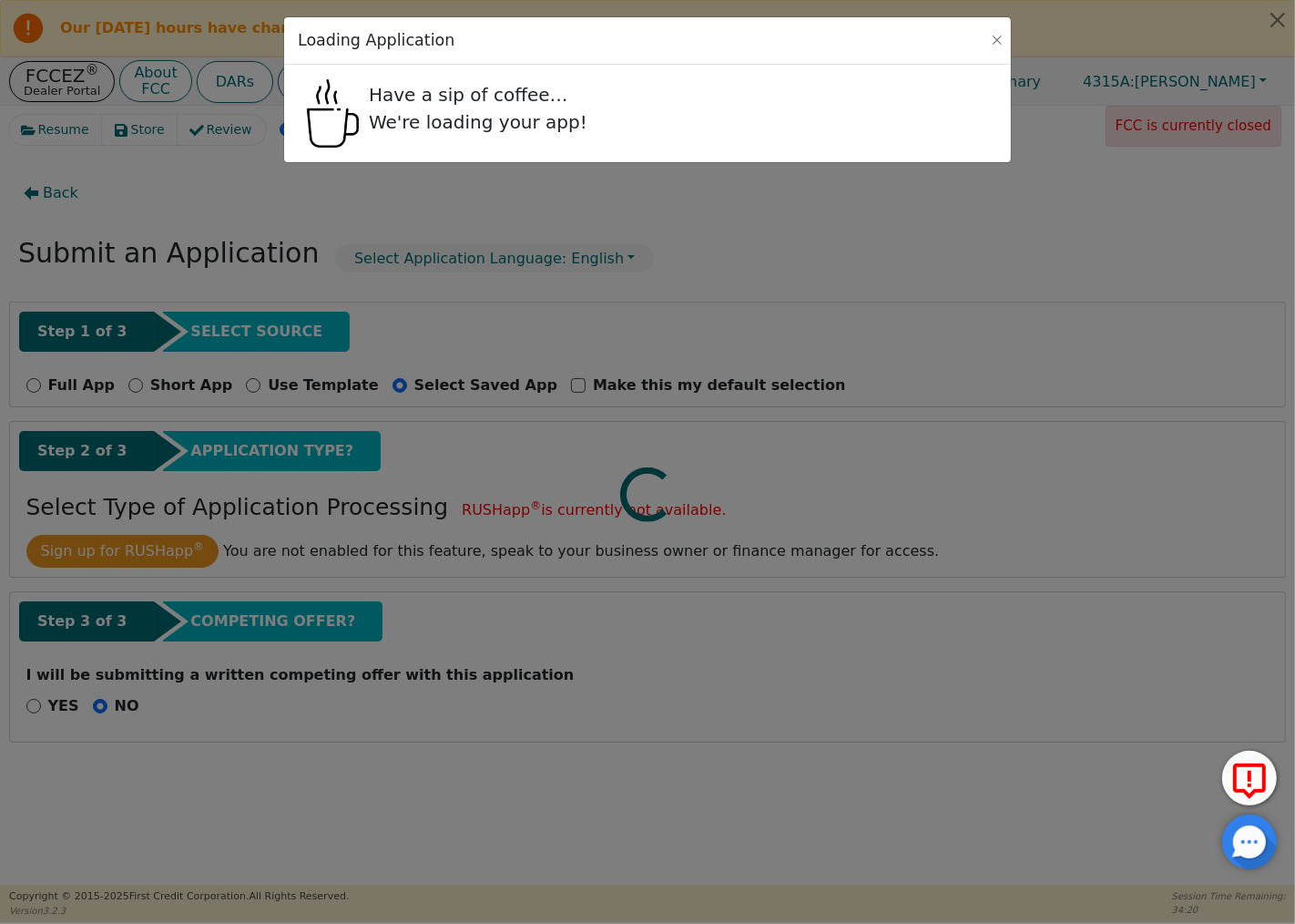
select select "SON"
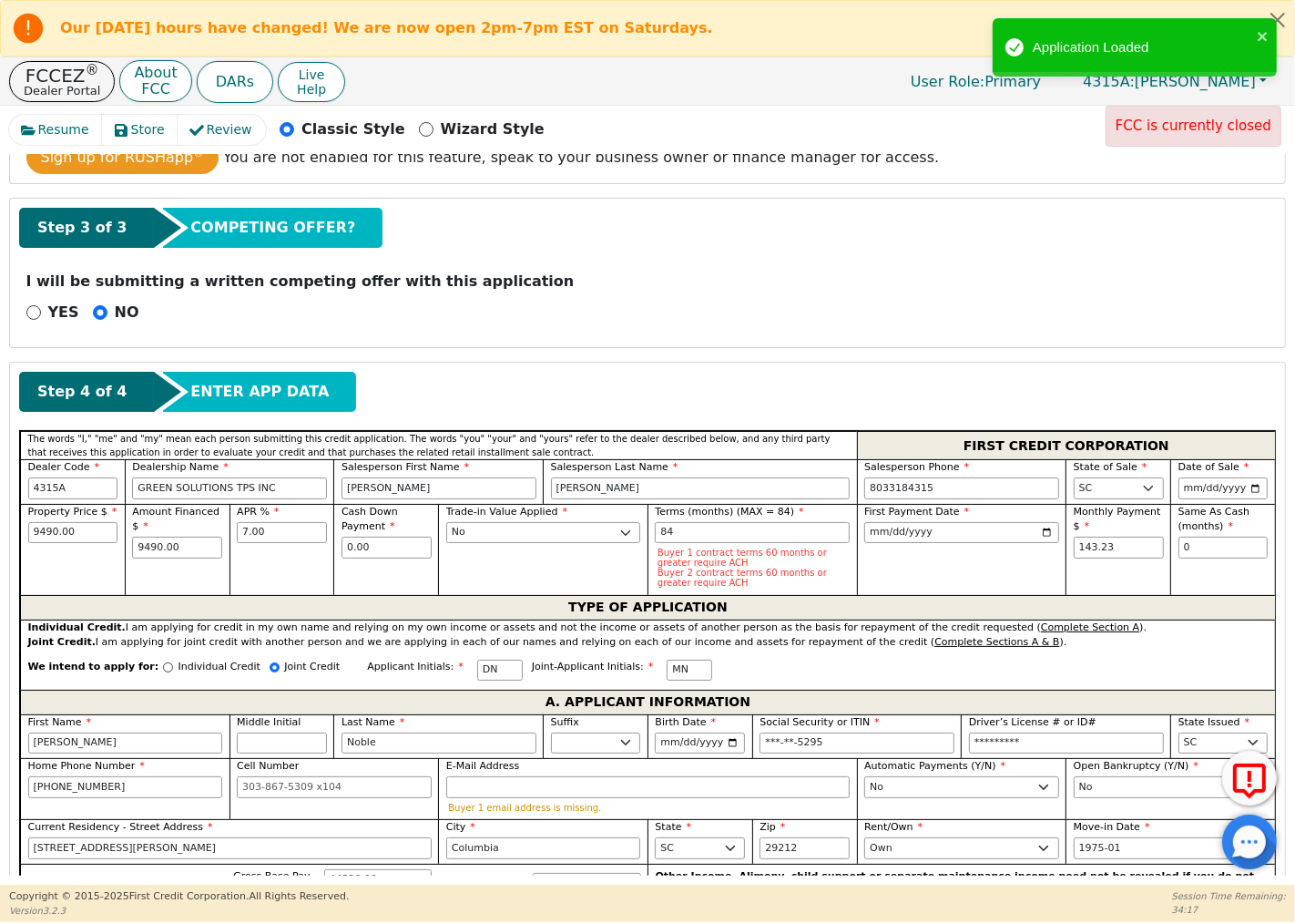
scroll to position [404, 0]
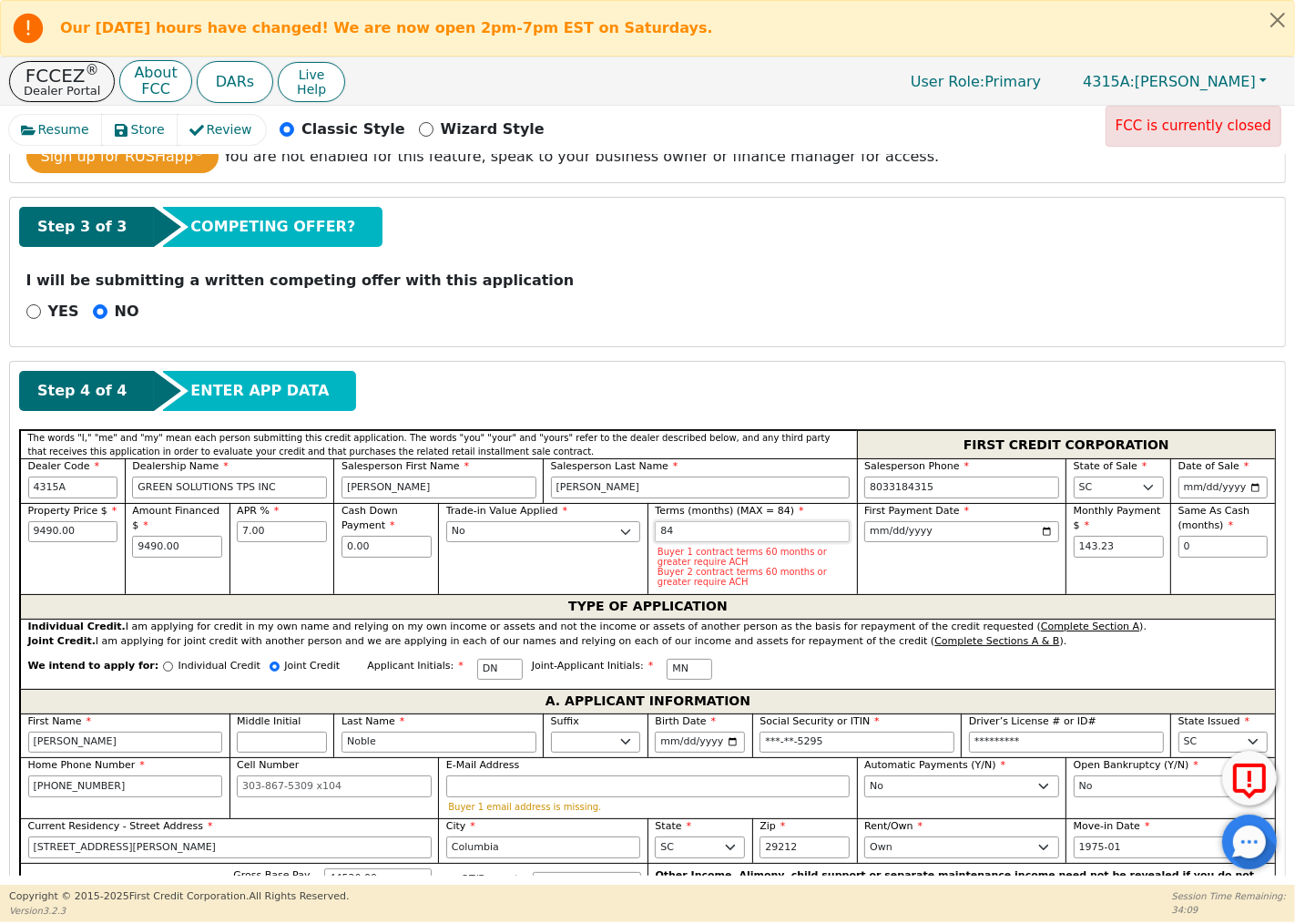
click at [738, 539] on input "84" at bounding box center [752, 533] width 195 height 22
type input "8"
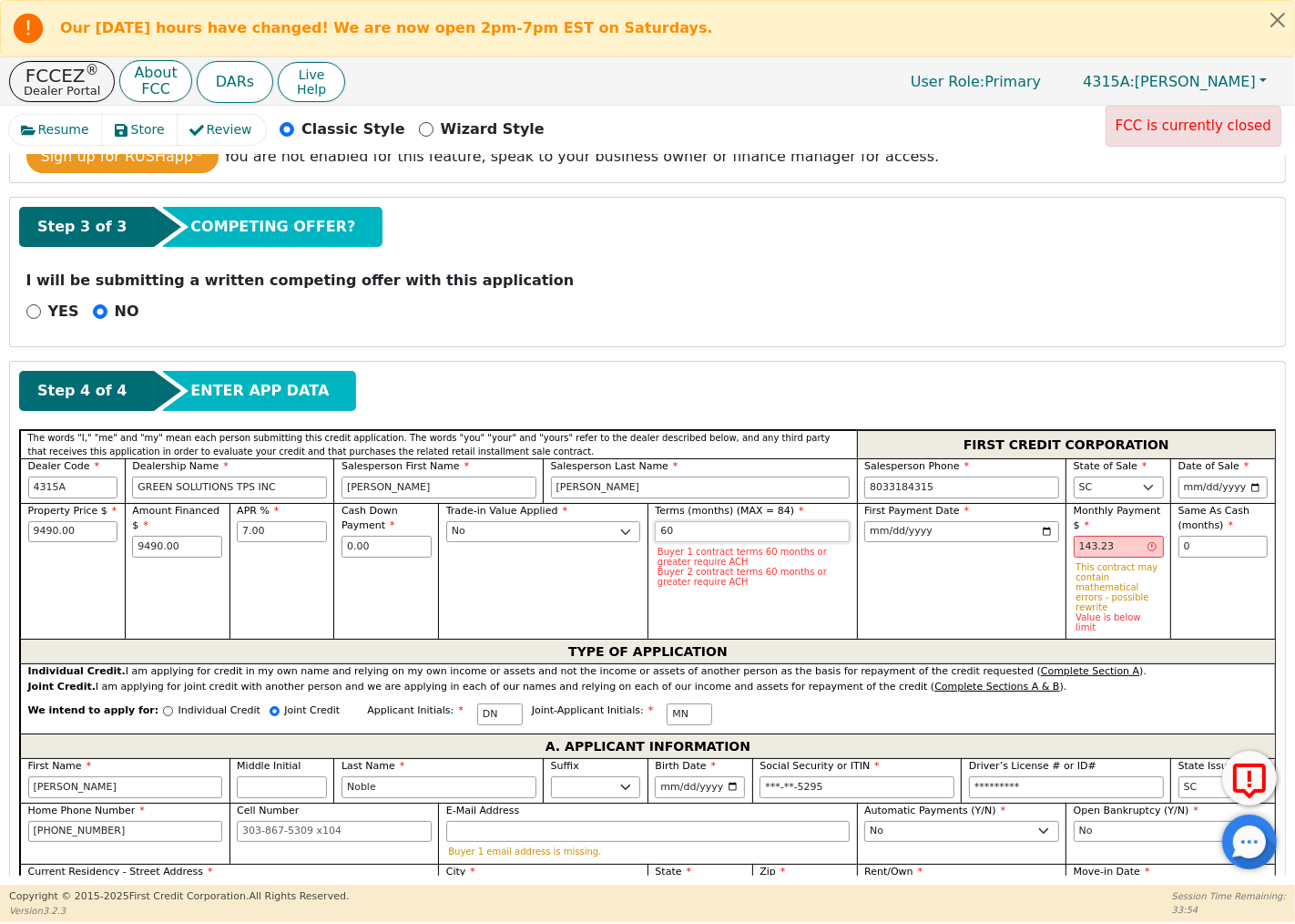
click at [724, 530] on input "60" at bounding box center [752, 533] width 195 height 22
type input "6"
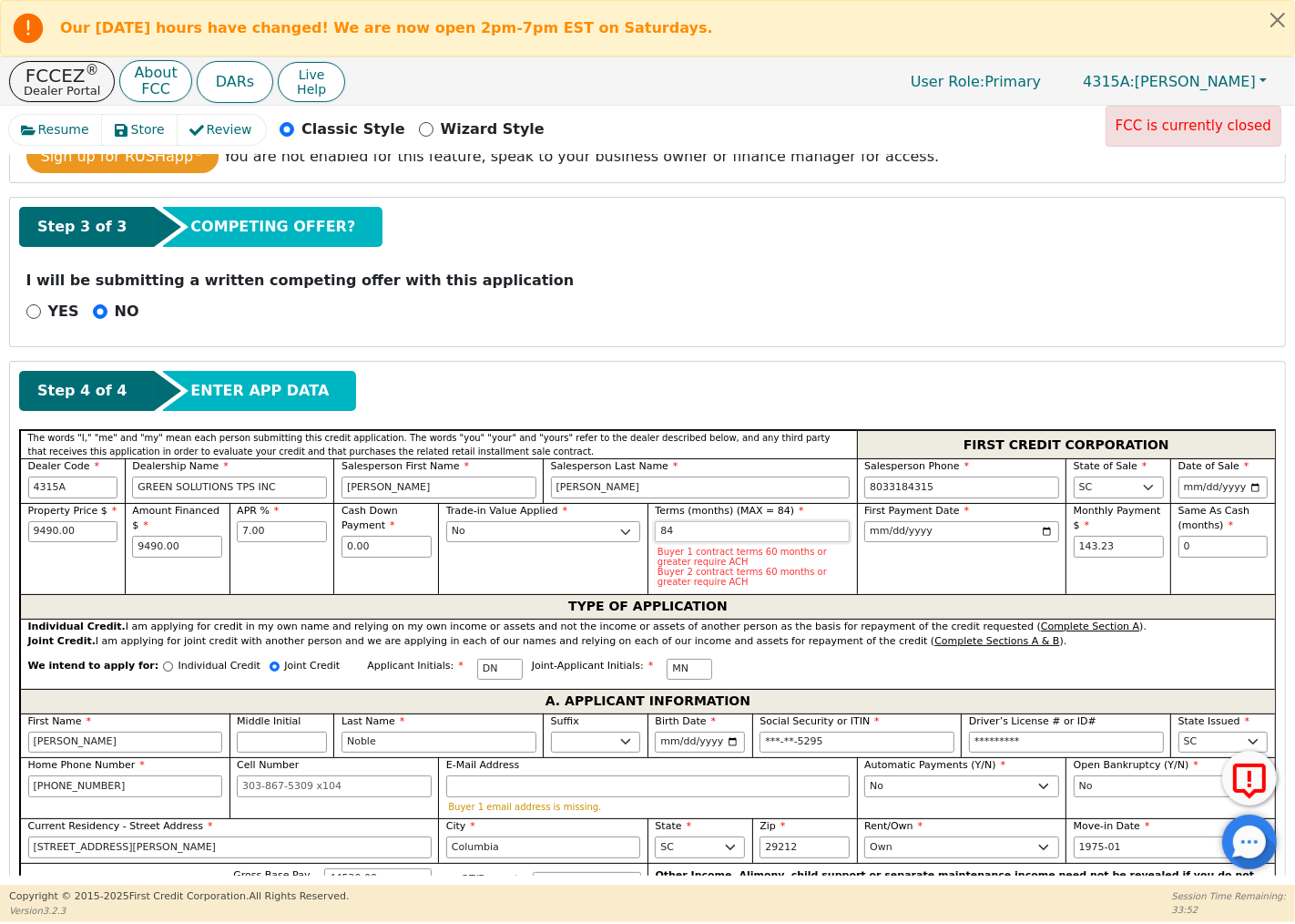
type input "84"
click at [906, 578] on div "First Payment Date [DATE]" at bounding box center [962, 548] width 210 height 91
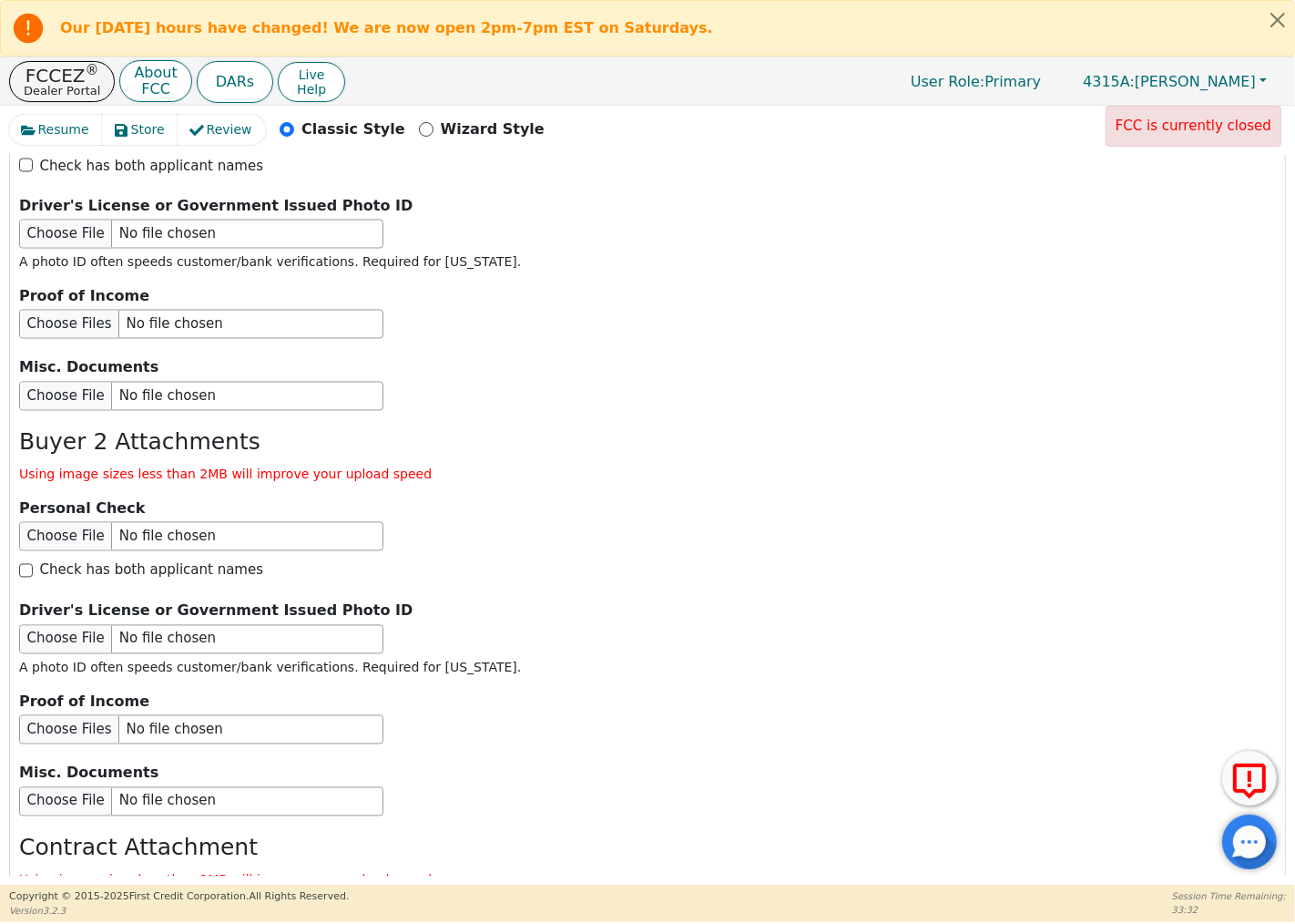
scroll to position [3068, 0]
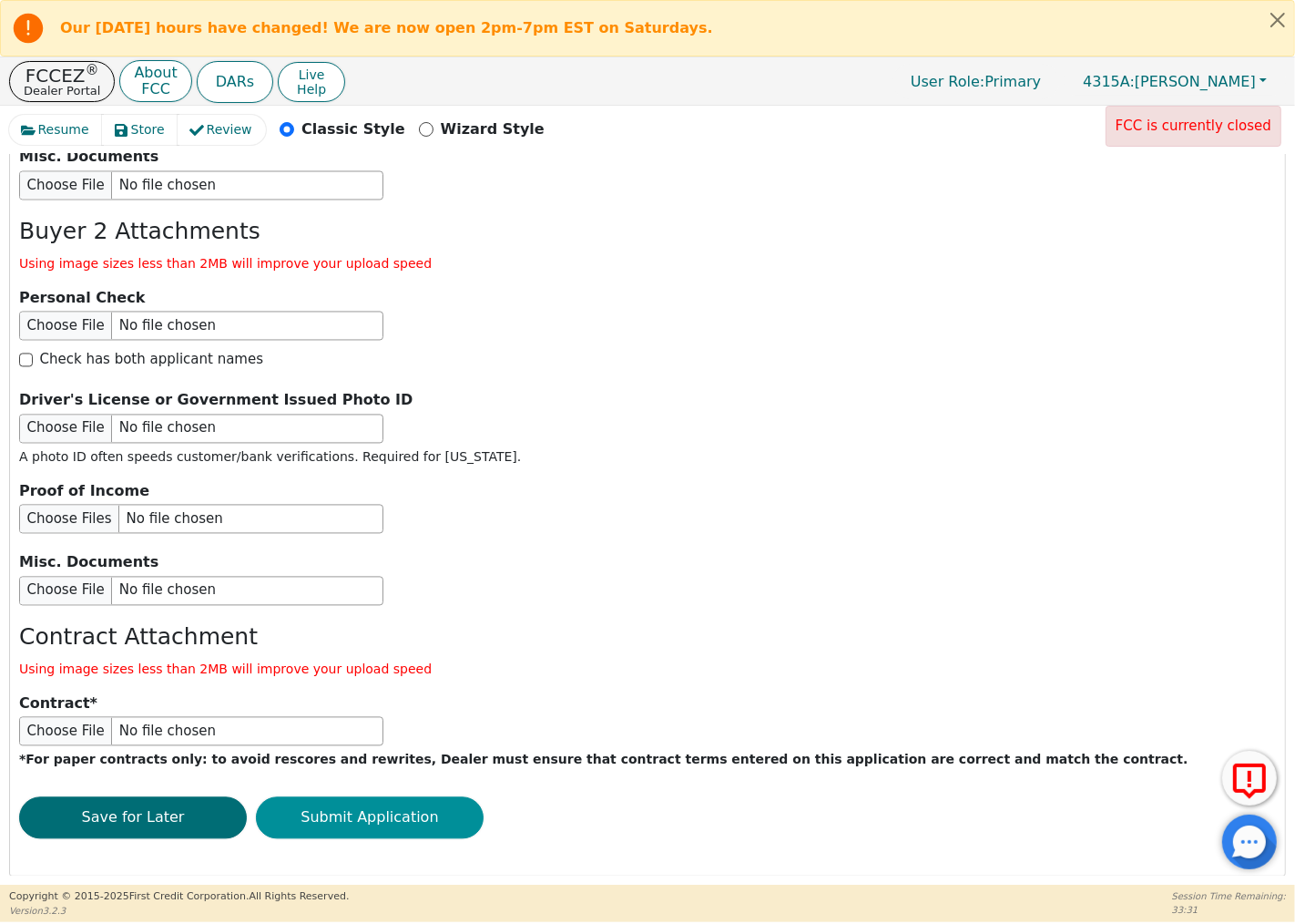
click at [452, 810] on button "Submit Application" at bounding box center [369, 818] width 228 height 42
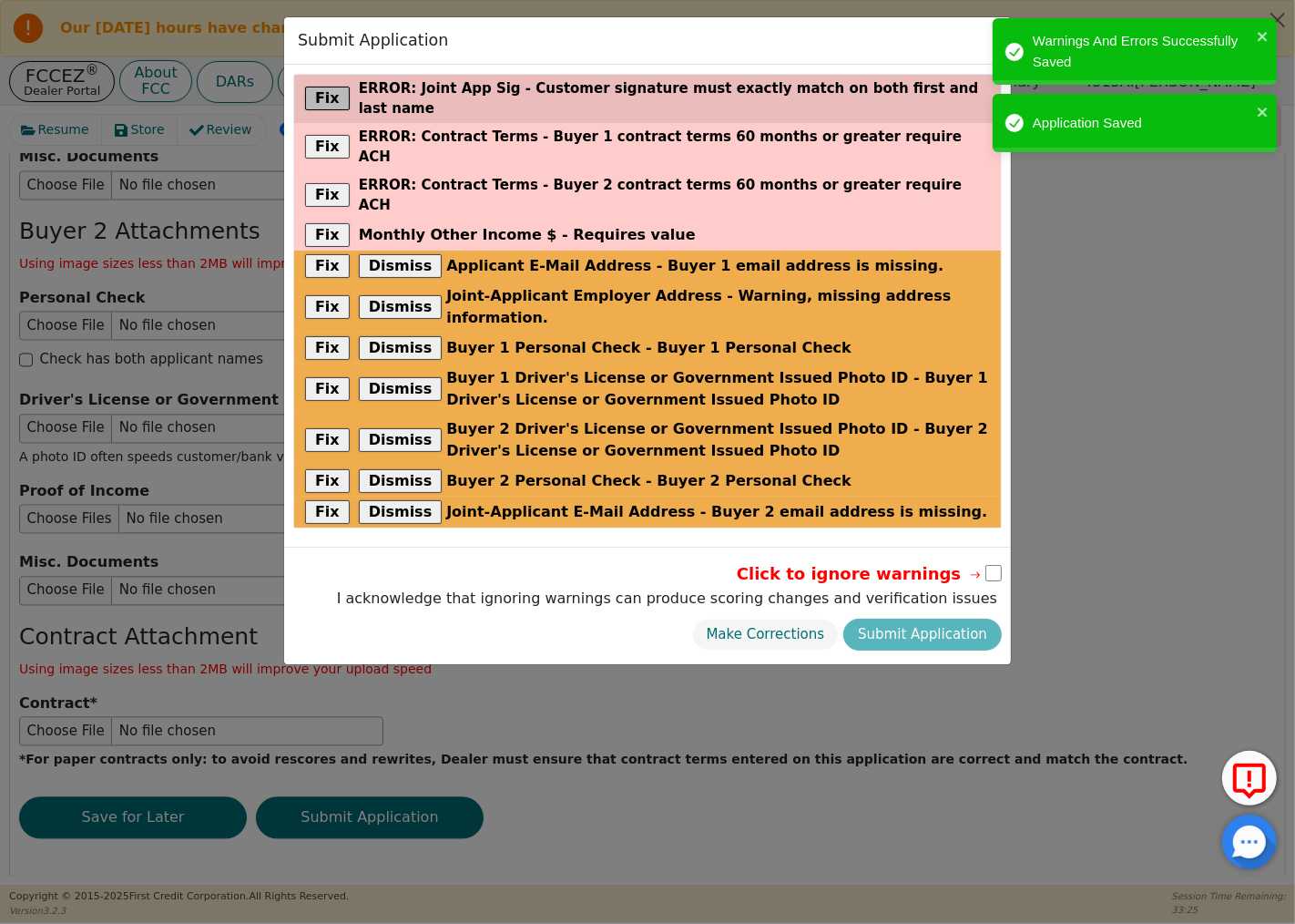
click at [314, 90] on button "Fix" at bounding box center [328, 99] width 44 height 24
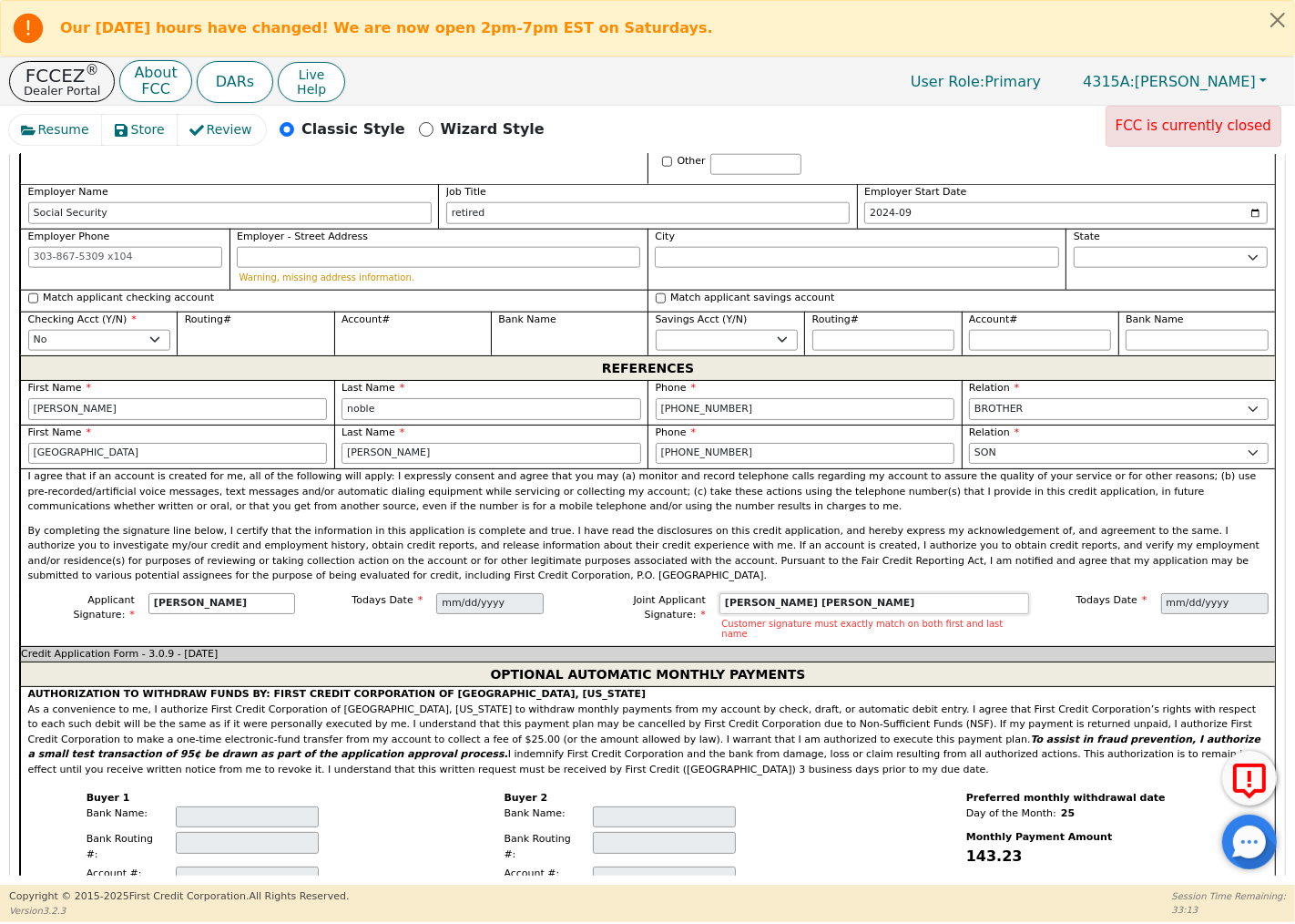
scroll to position [1814, 0]
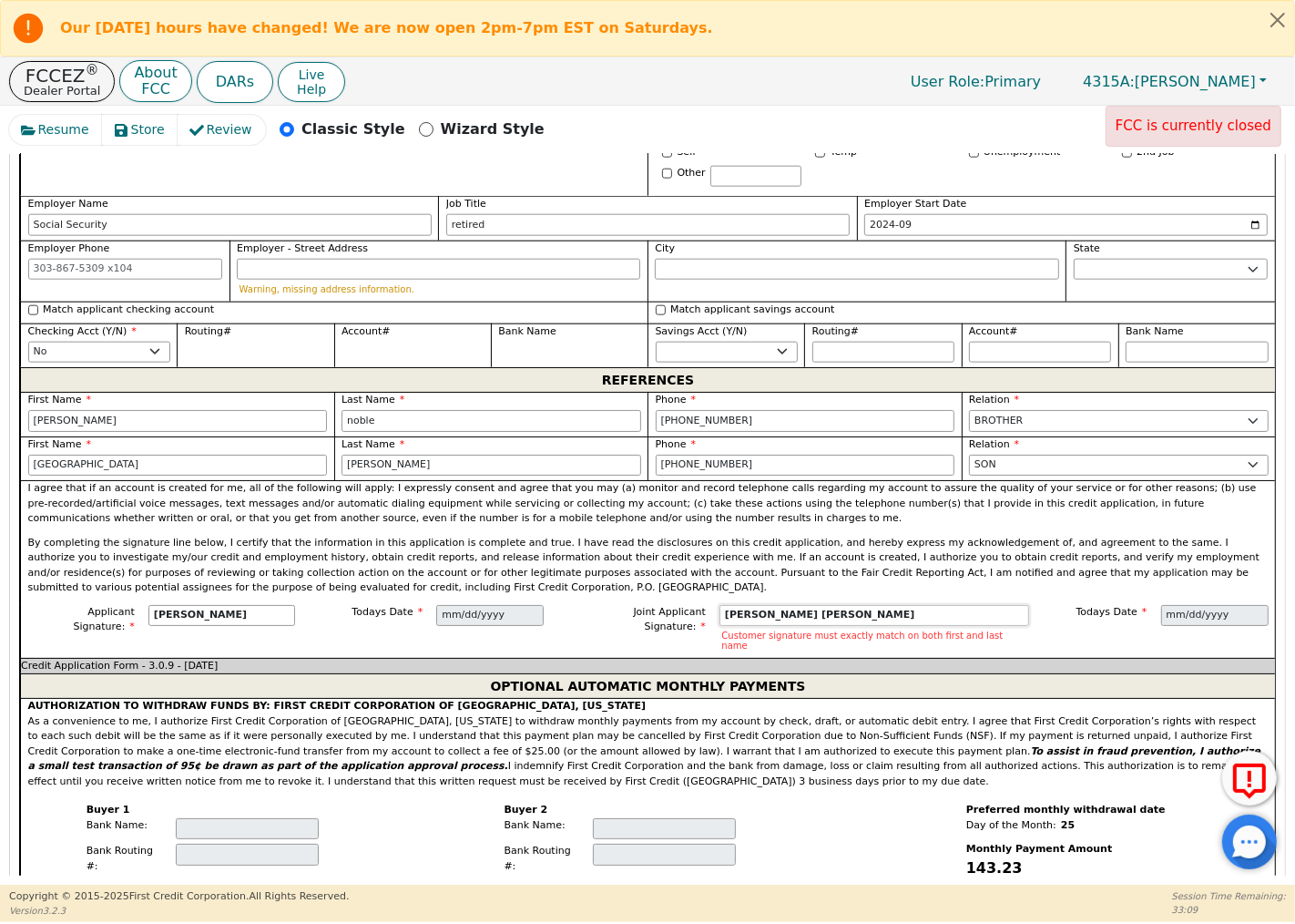
drag, startPoint x: 765, startPoint y: 614, endPoint x: 698, endPoint y: 614, distance: 67.0
click at [698, 614] on div "Joint Applicant Signature: [PERSON_NAME] [PERSON_NAME] Customer signature must …" at bounding box center [799, 629] width 457 height 48
type input "[PERSON_NAME]"
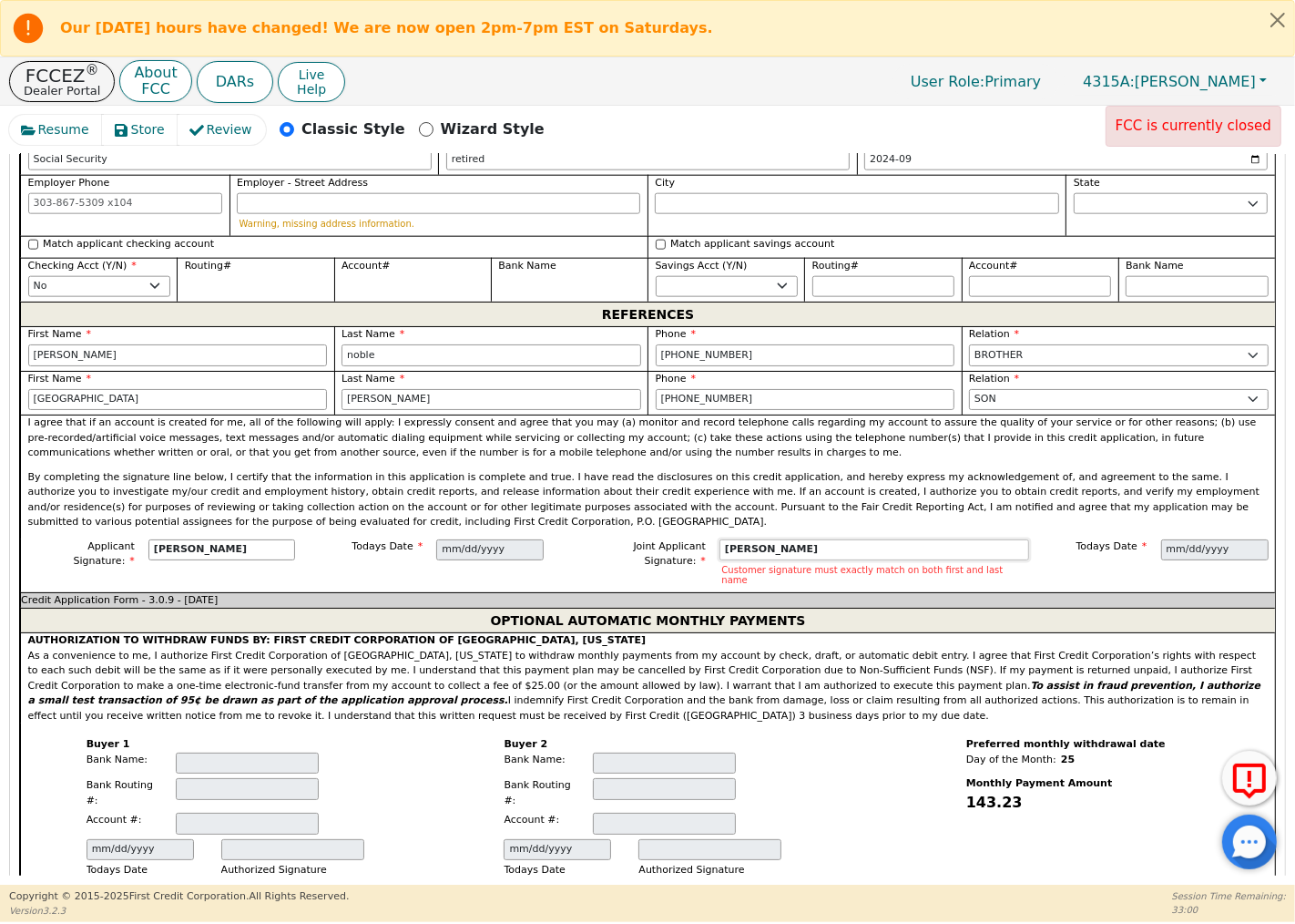
scroll to position [1915, 0]
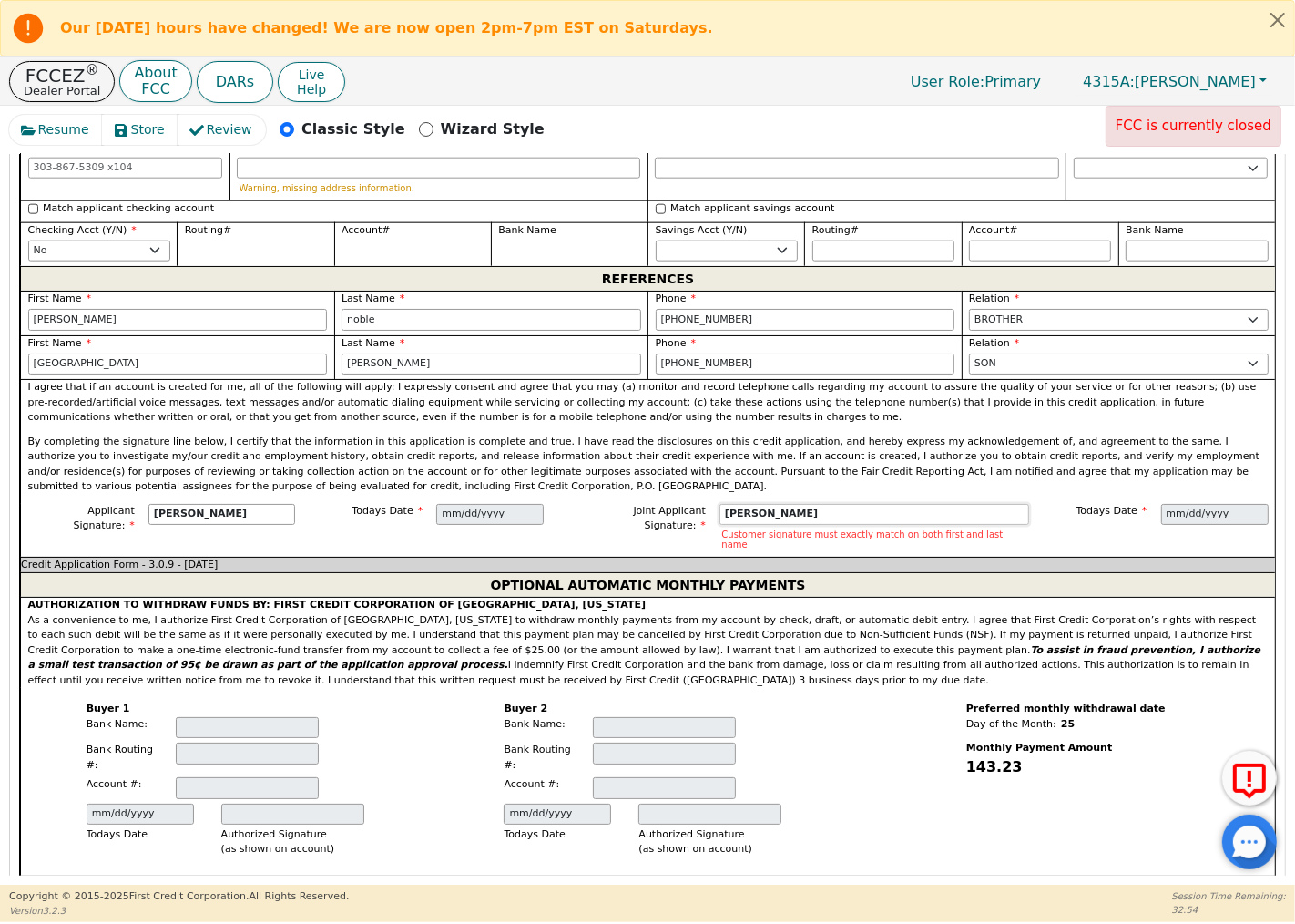
click at [806, 511] on input "[PERSON_NAME]" at bounding box center [875, 515] width 310 height 22
drag, startPoint x: 806, startPoint y: 511, endPoint x: 690, endPoint y: 516, distance: 116.1
click at [690, 516] on div "Joint Applicant Signature: [PERSON_NAME] Customer signature must exactly match …" at bounding box center [799, 528] width 457 height 48
type input "[PERSON_NAME]"
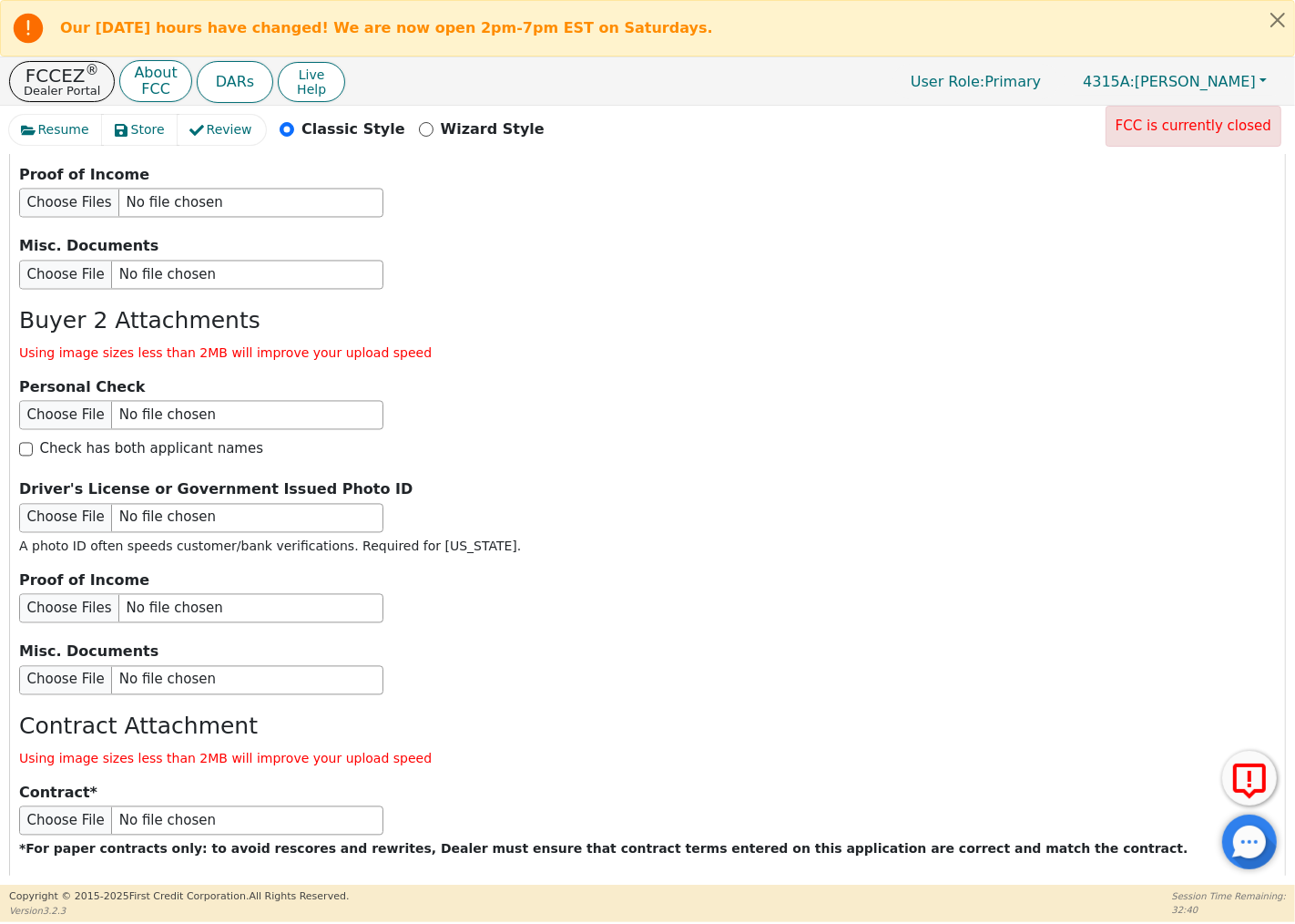
scroll to position [3068, 0]
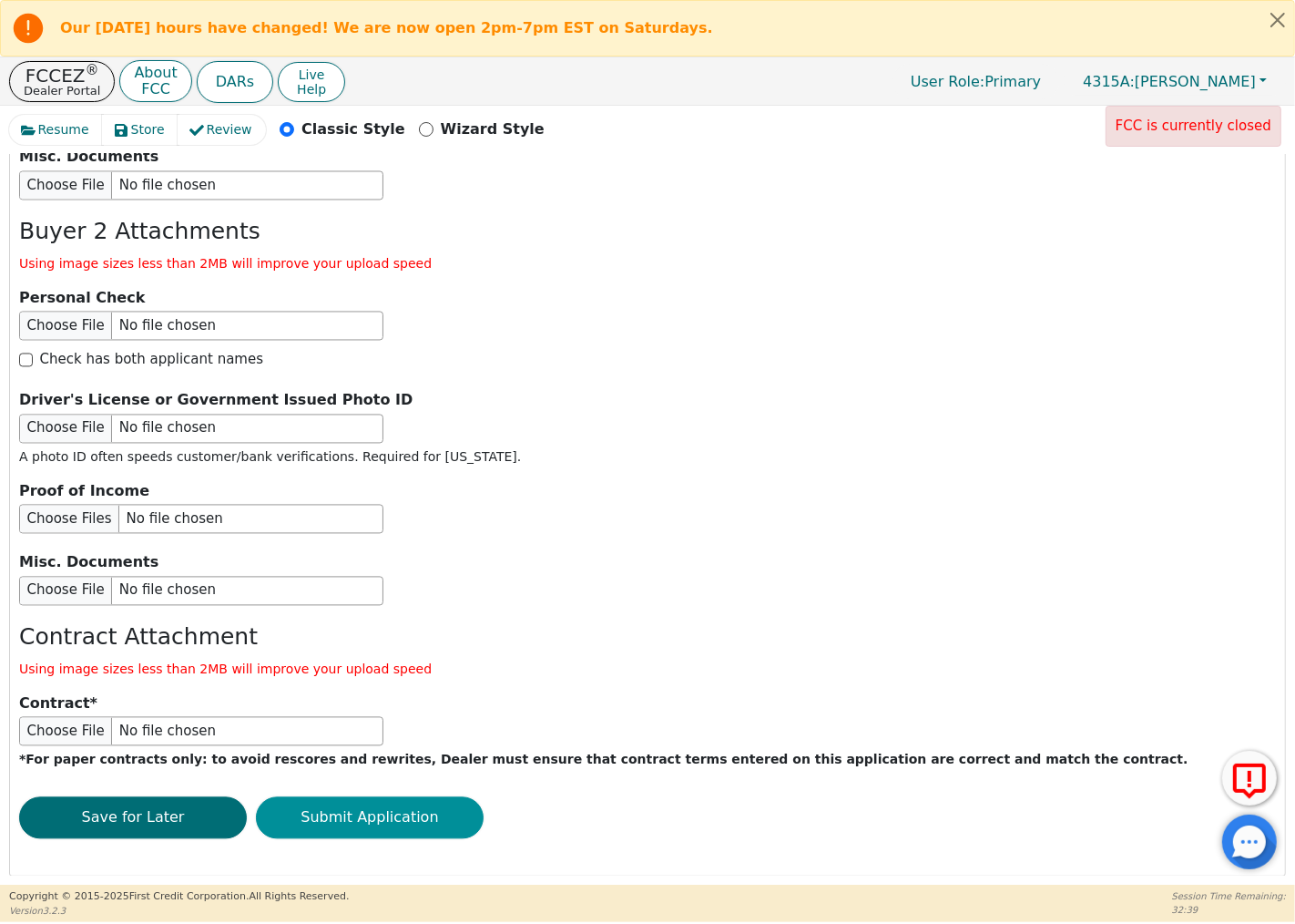
click at [392, 805] on button "Submit Application" at bounding box center [369, 818] width 228 height 42
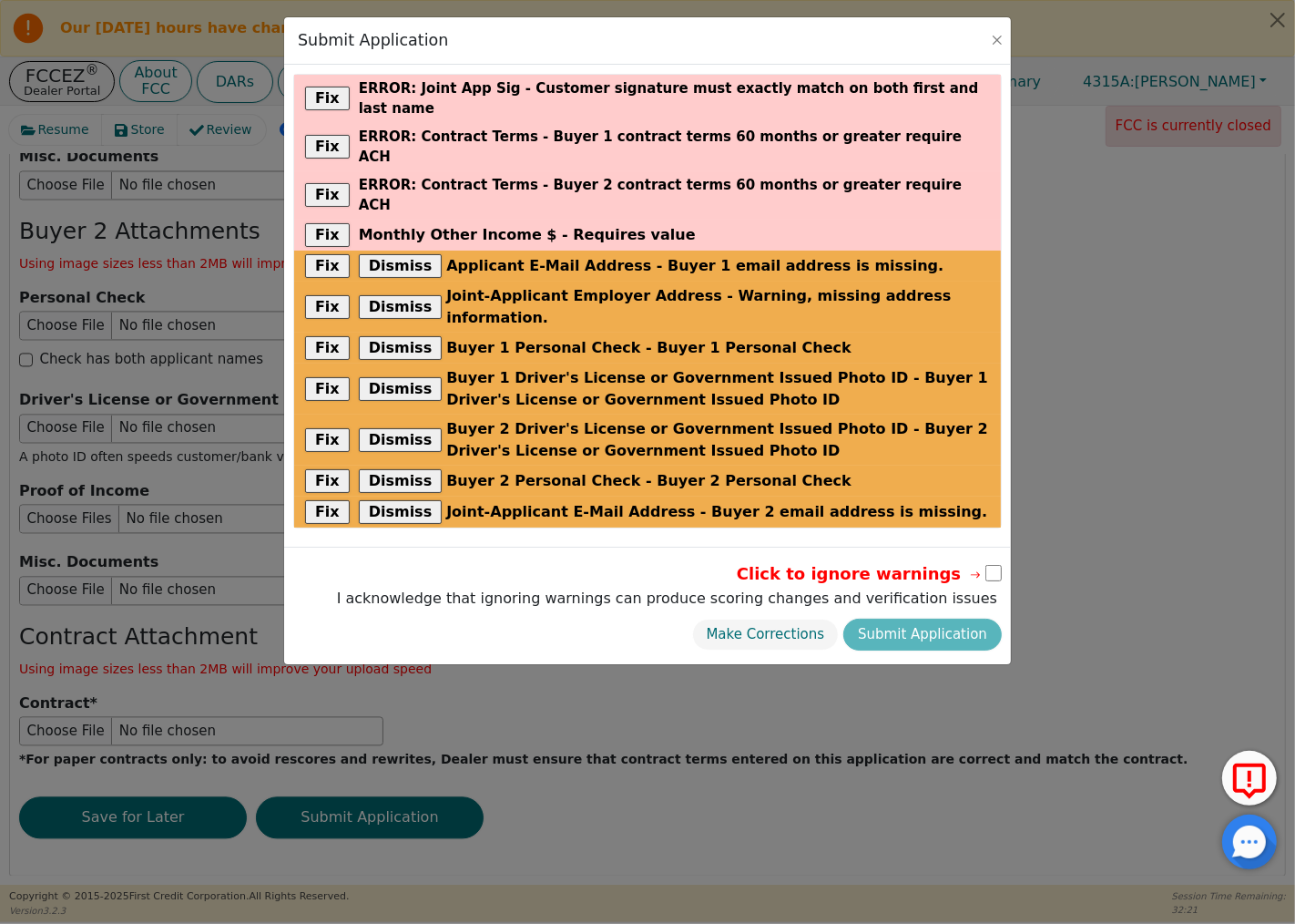
click at [998, 565] on input "checkbox" at bounding box center [994, 573] width 17 height 17
checkbox input "true"
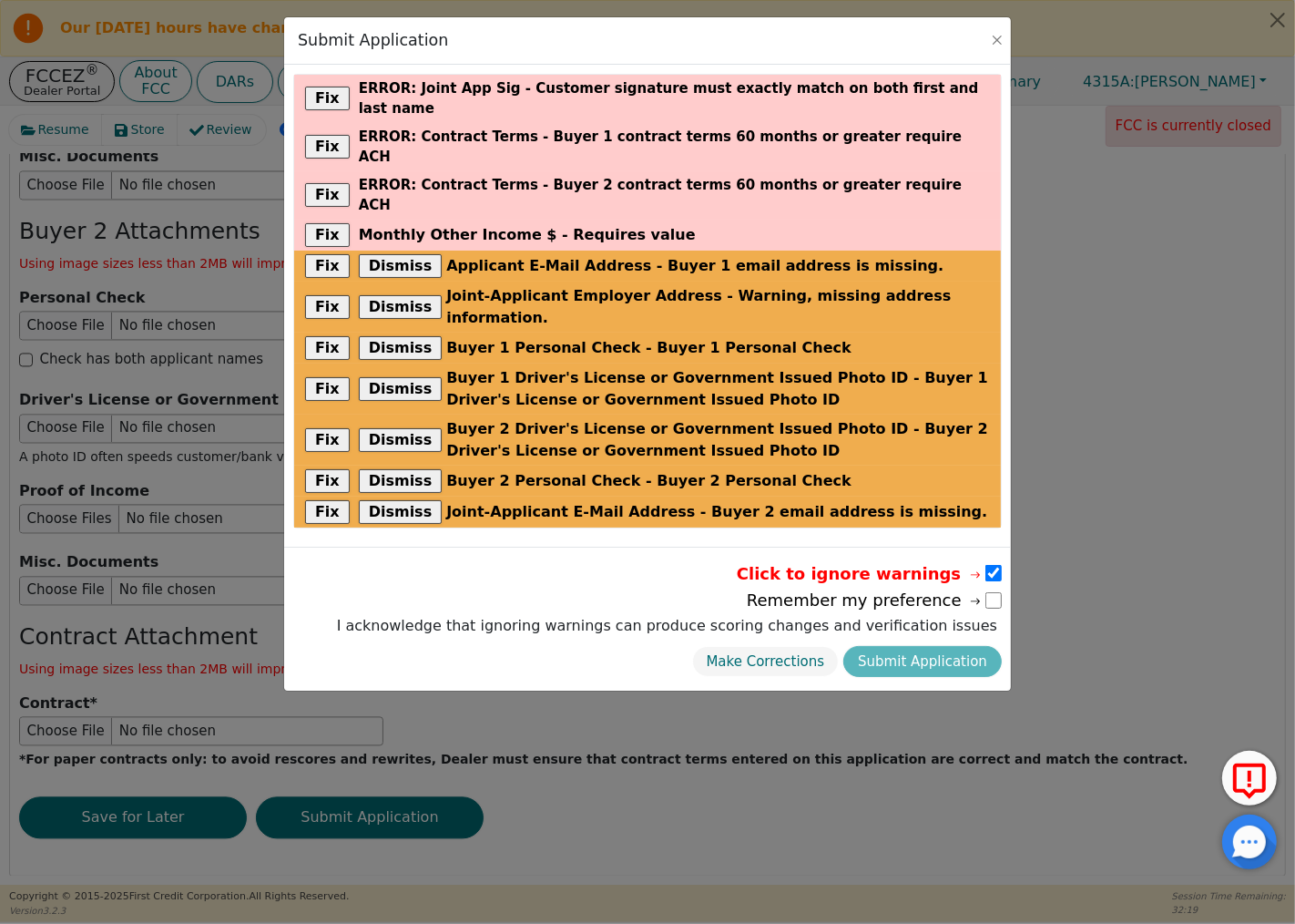
click at [952, 642] on div "Make Corrections Submit Application" at bounding box center [666, 662] width 669 height 41
click at [933, 642] on div "Make Corrections Submit Application" at bounding box center [666, 662] width 669 height 41
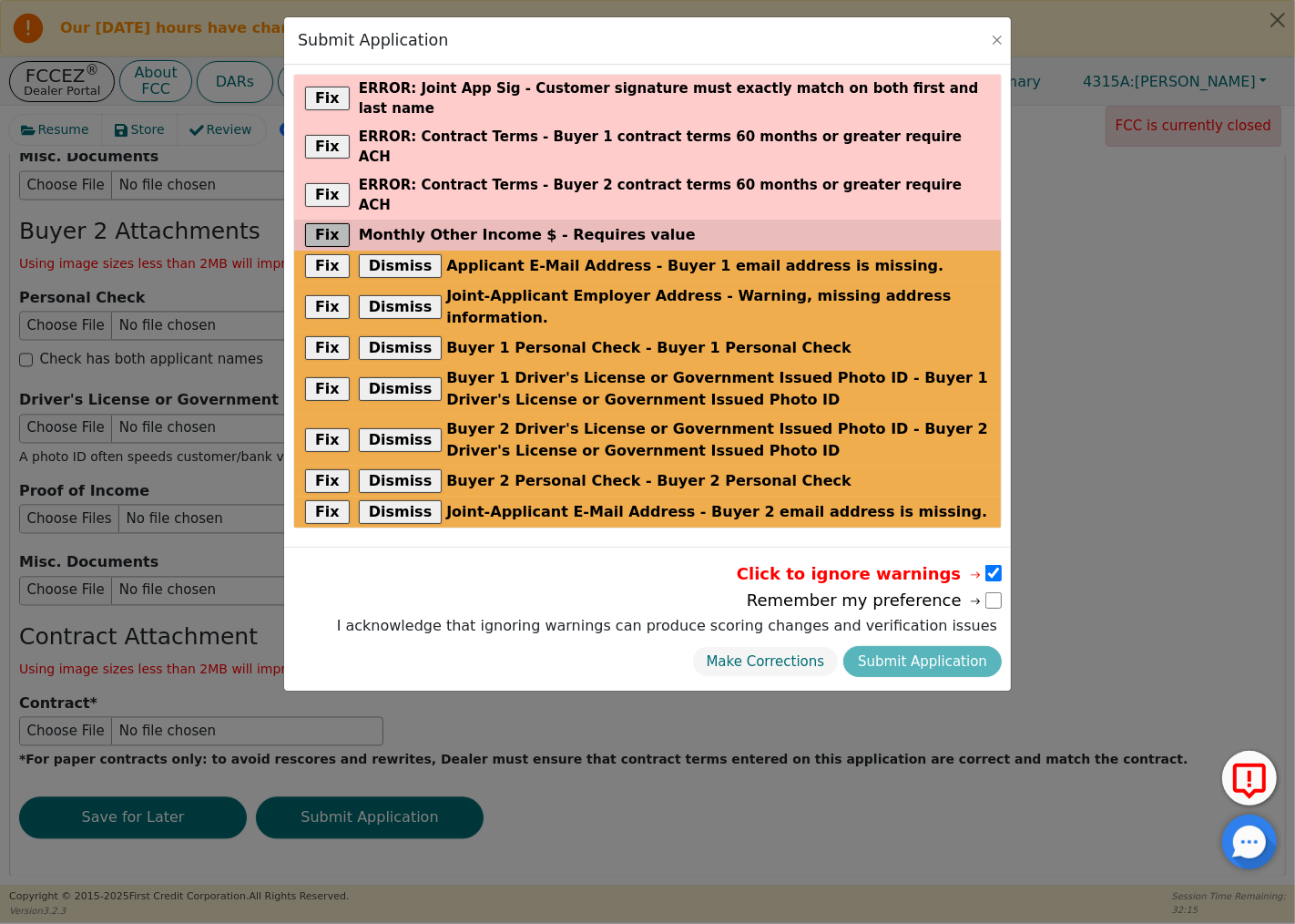
click at [330, 223] on button "Fix" at bounding box center [328, 235] width 44 height 24
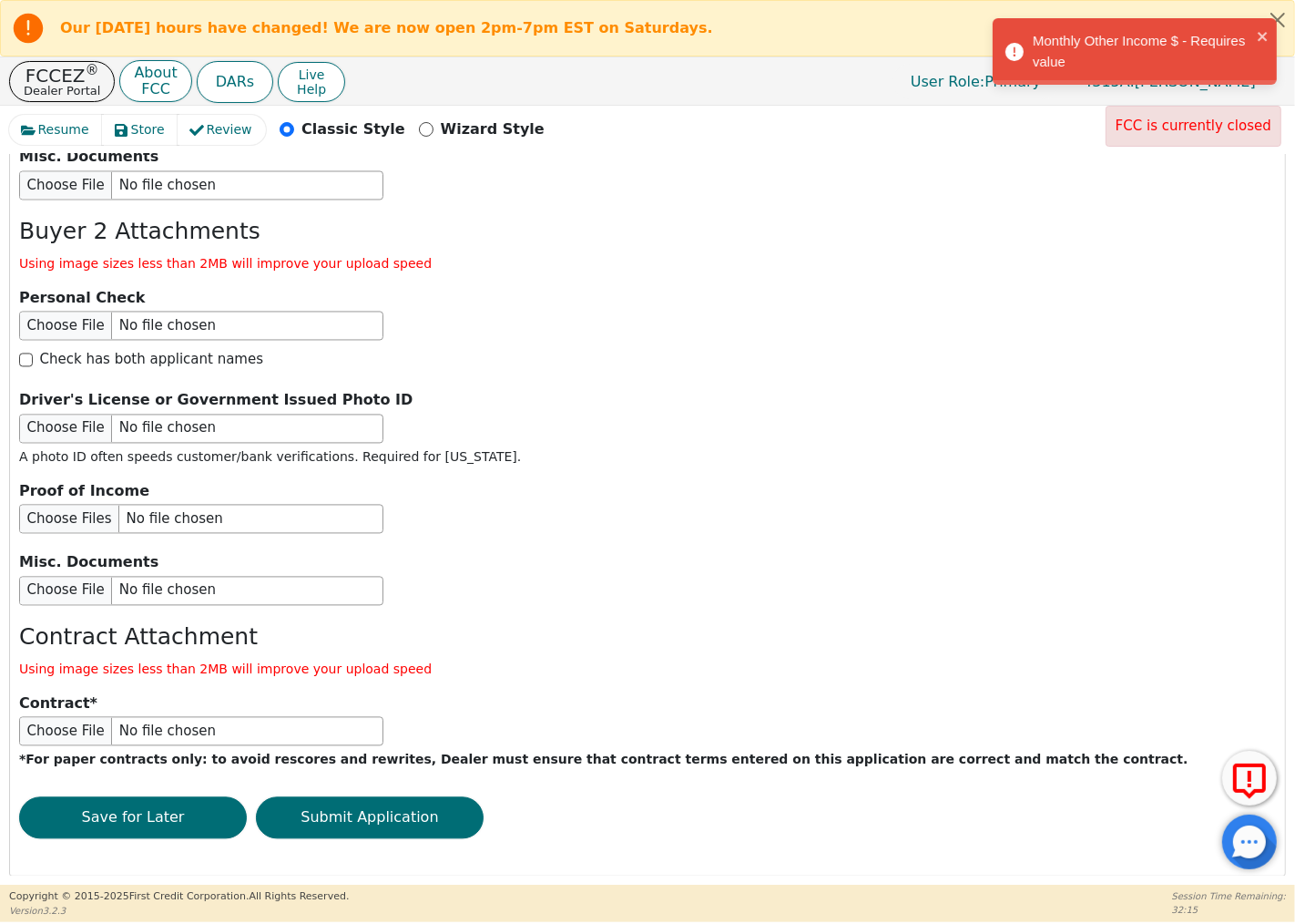
scroll to position [1373, 0]
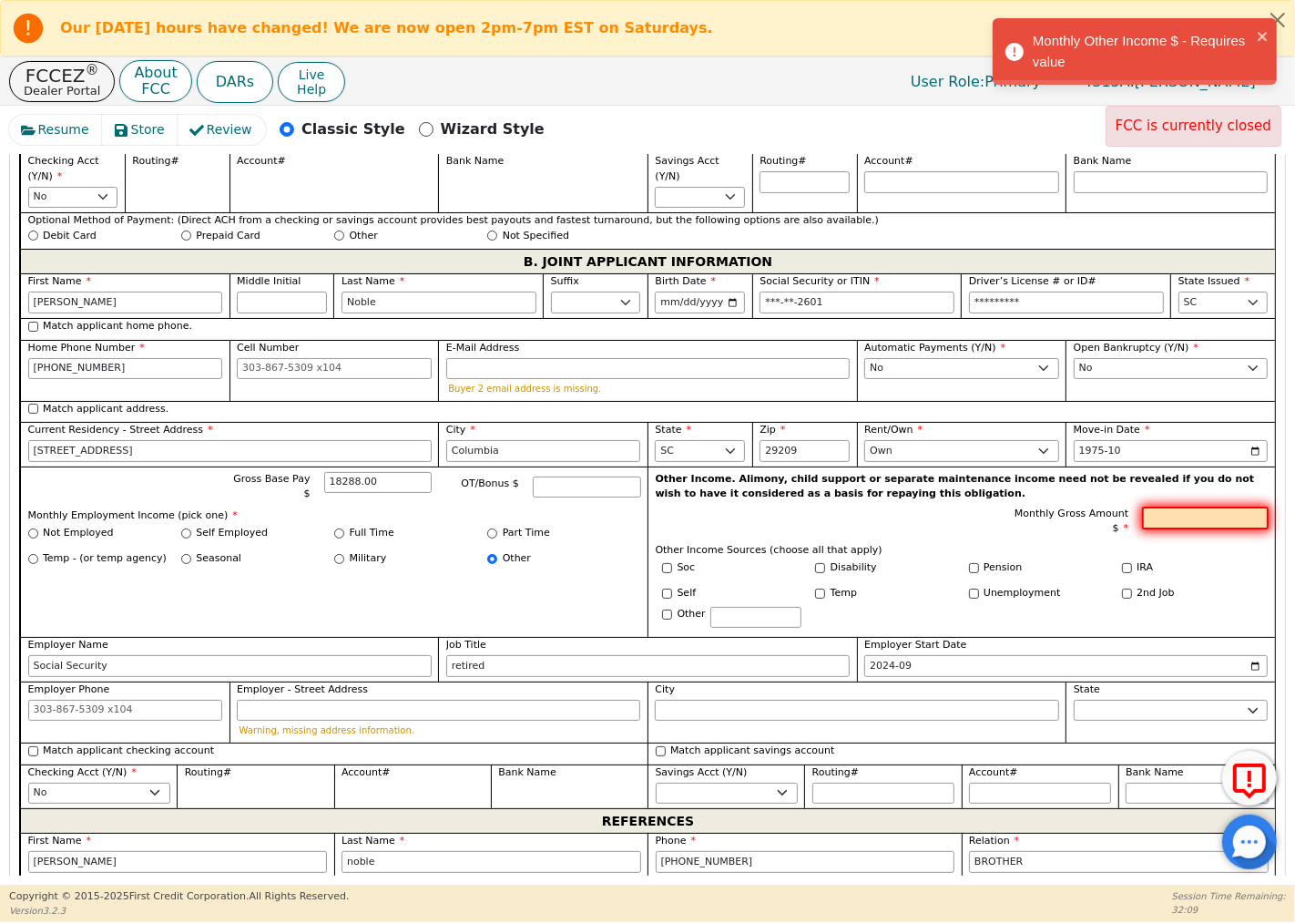
click at [1159, 511] on input "Monthly Gross Amount $" at bounding box center [1205, 519] width 126 height 24
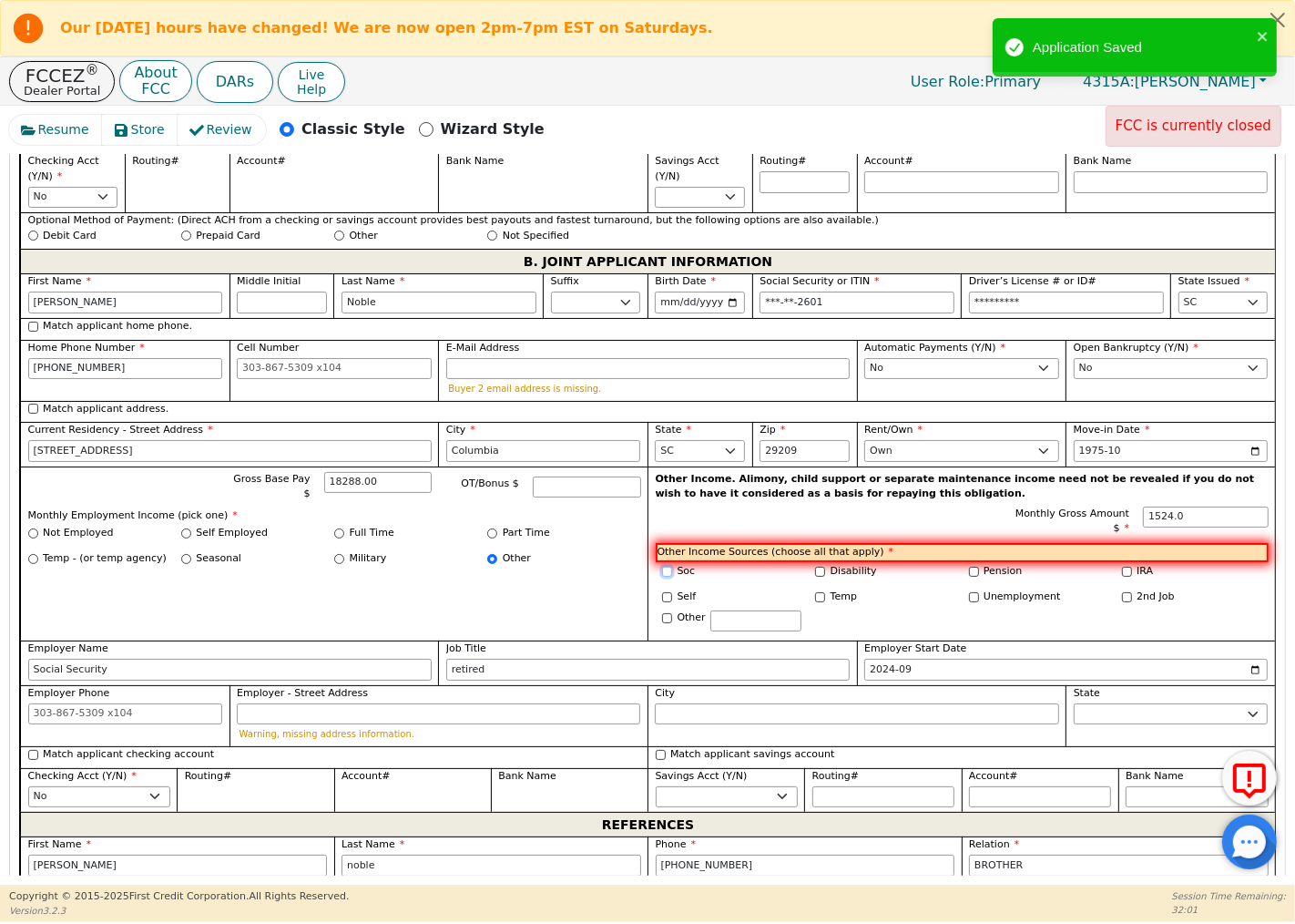
type input "1524.00"
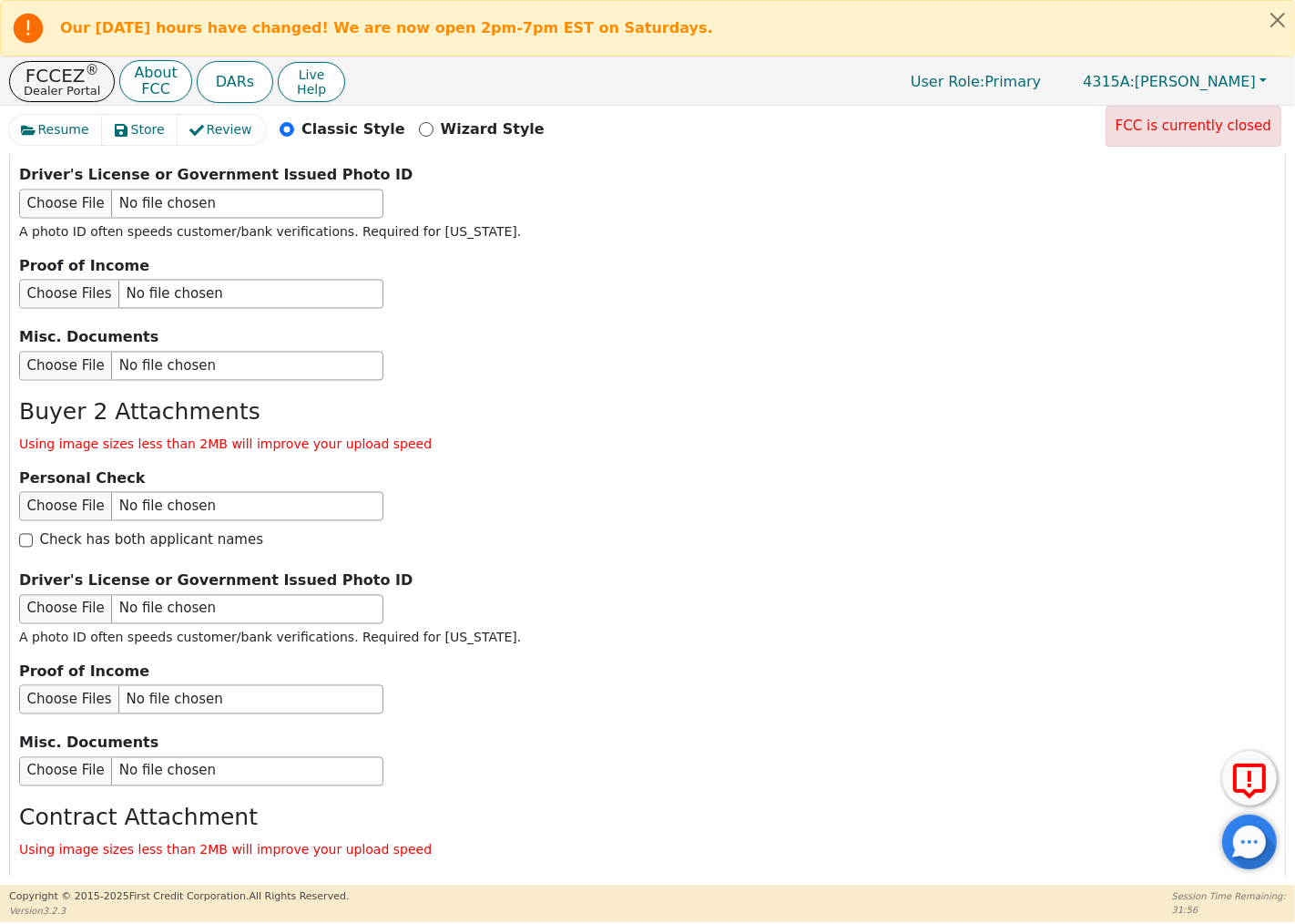
scroll to position [3071, 0]
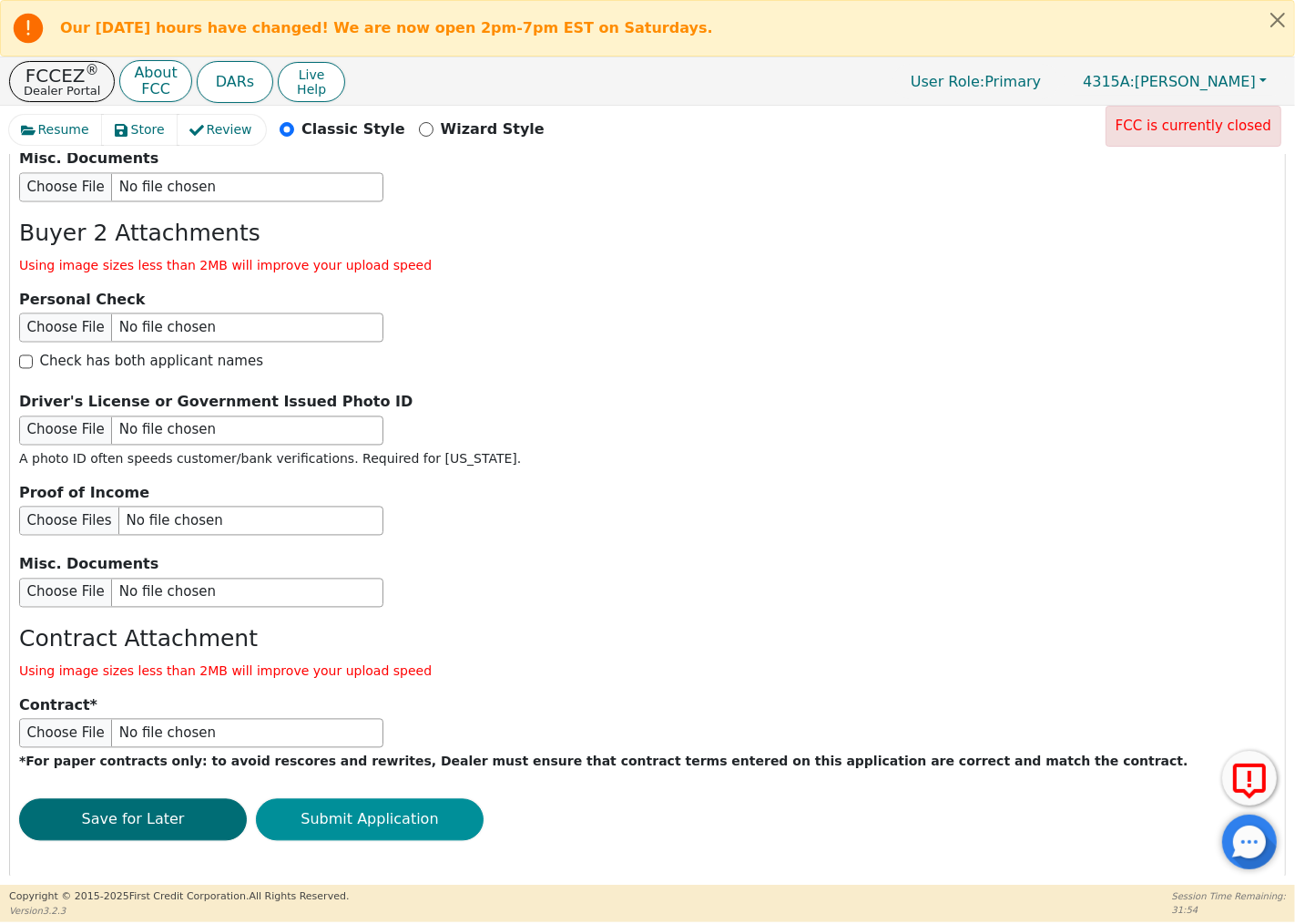
click at [342, 811] on button "Submit Application" at bounding box center [369, 819] width 228 height 42
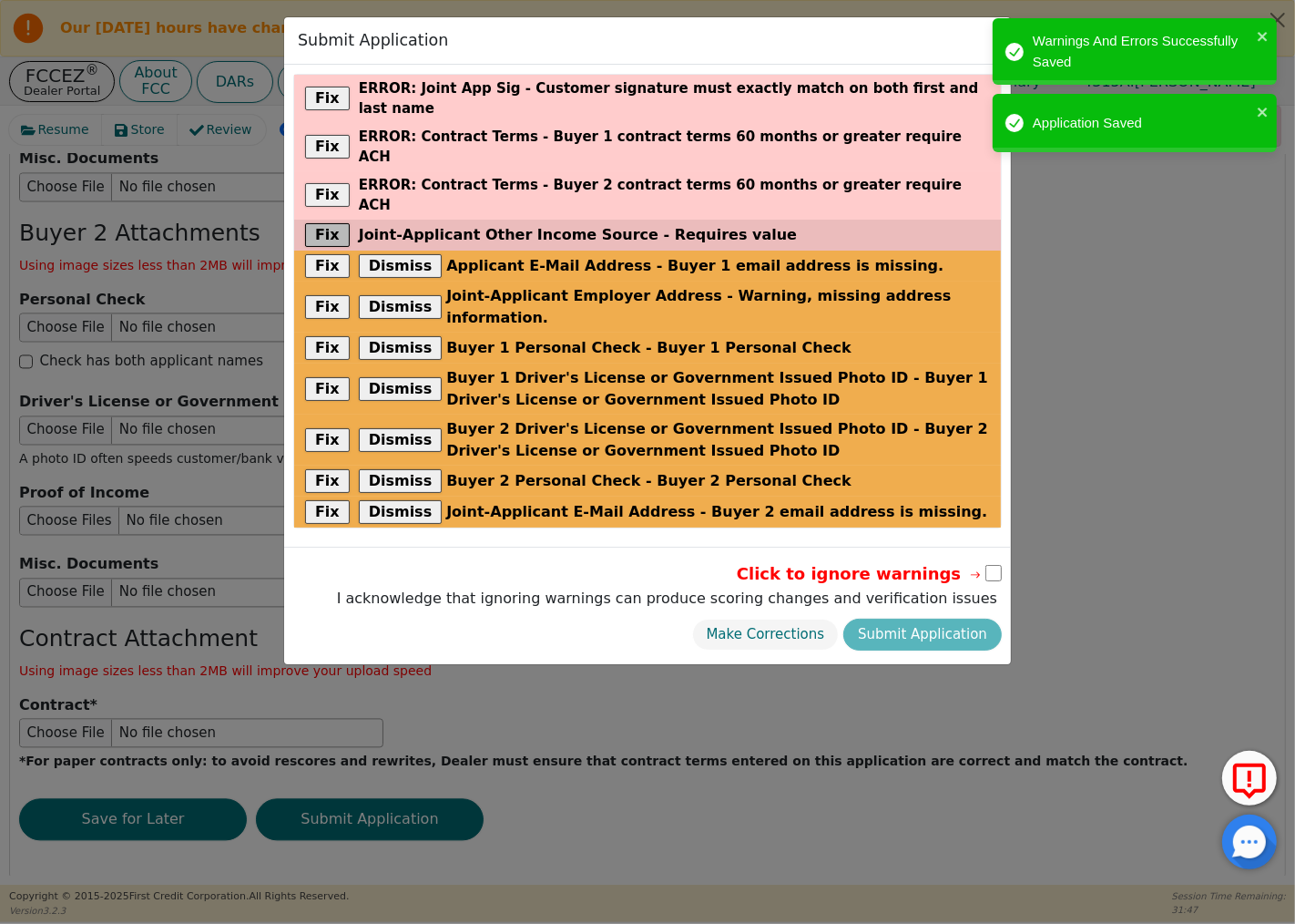
click at [328, 223] on button "Fix" at bounding box center [328, 235] width 44 height 24
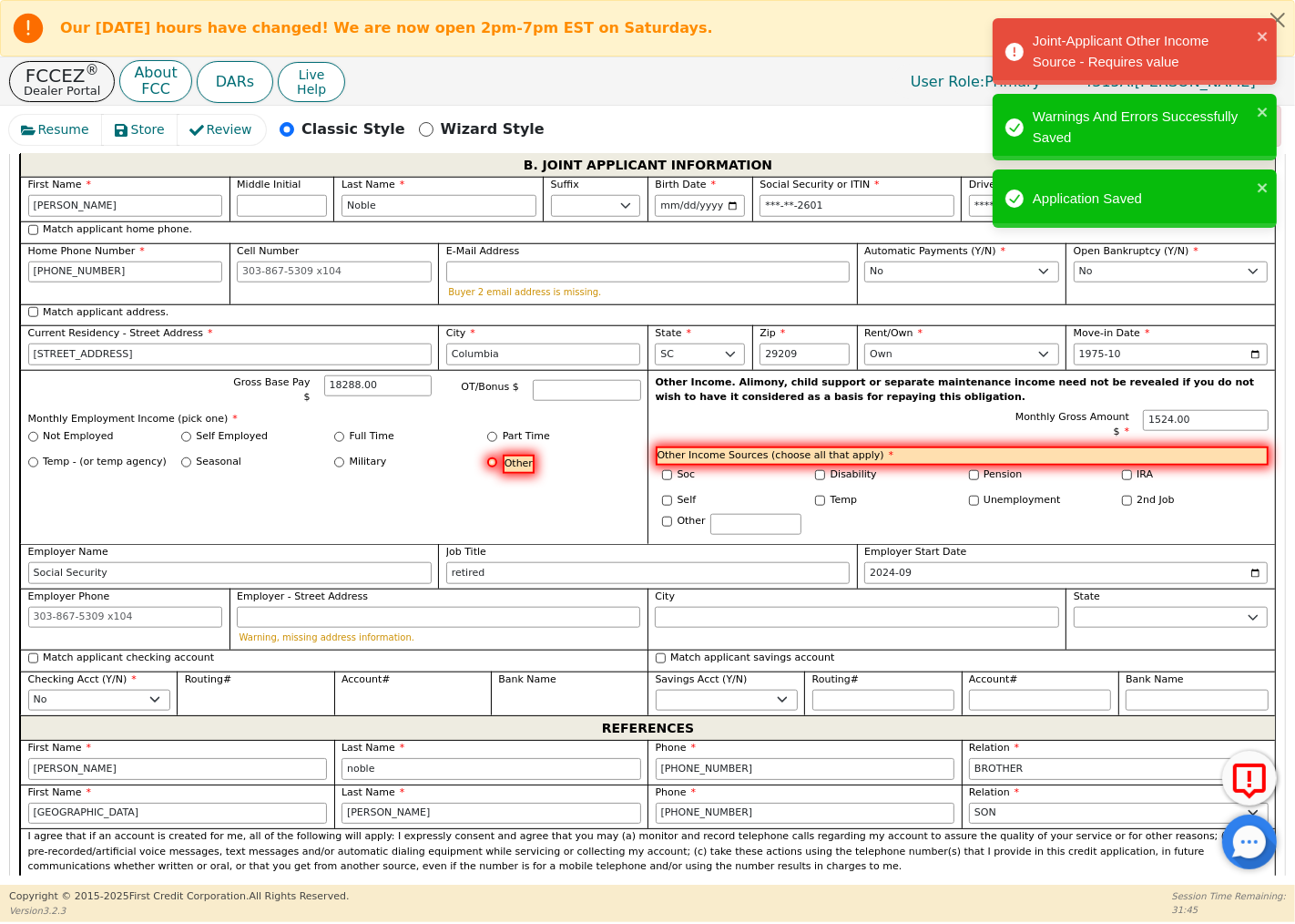
scroll to position [1408, 0]
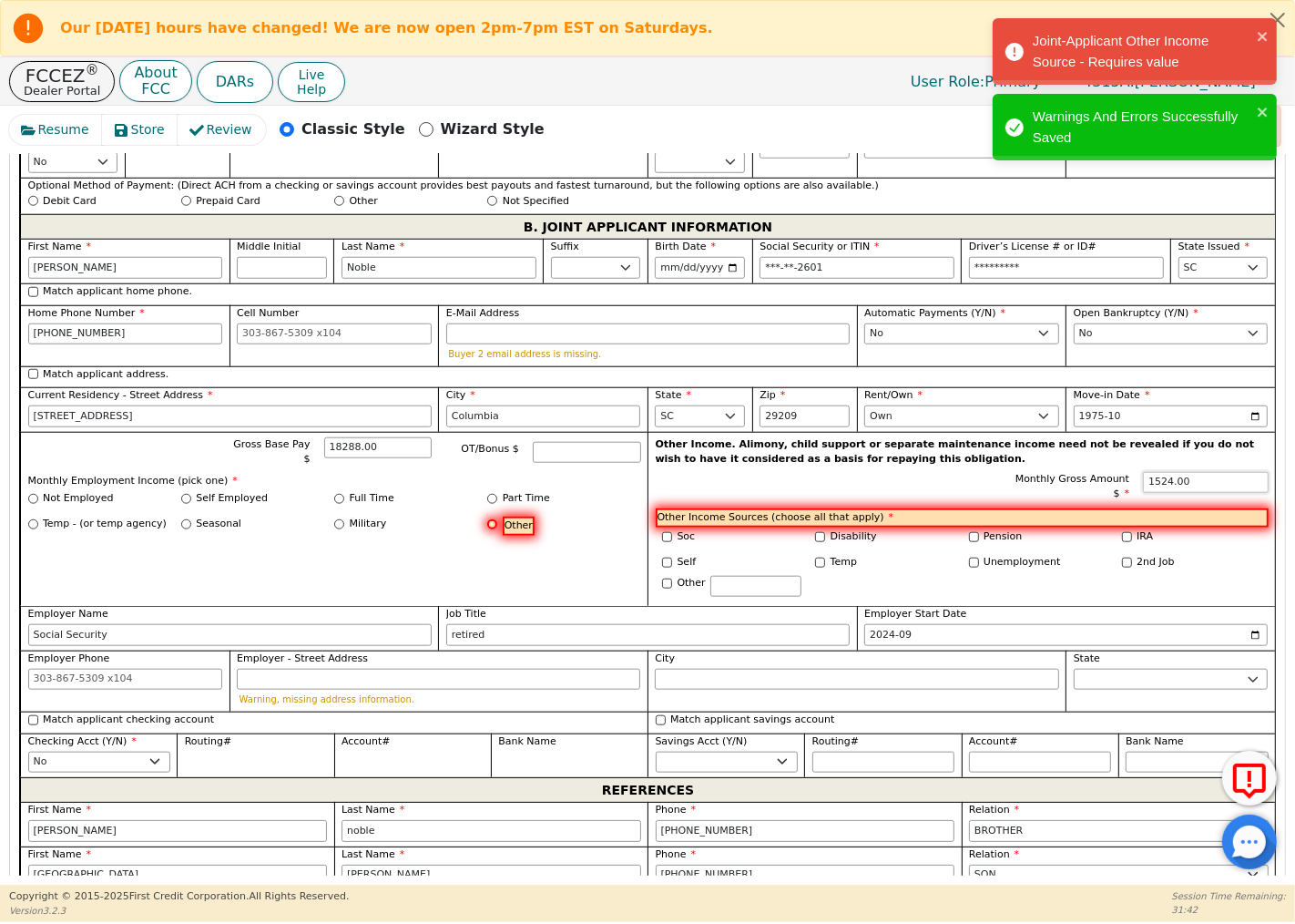
drag, startPoint x: 1194, startPoint y: 479, endPoint x: 1117, endPoint y: 481, distance: 77.0
click at [1117, 481] on div "Monthly Gross Amount $ 1524.00" at bounding box center [1140, 486] width 255 height 30
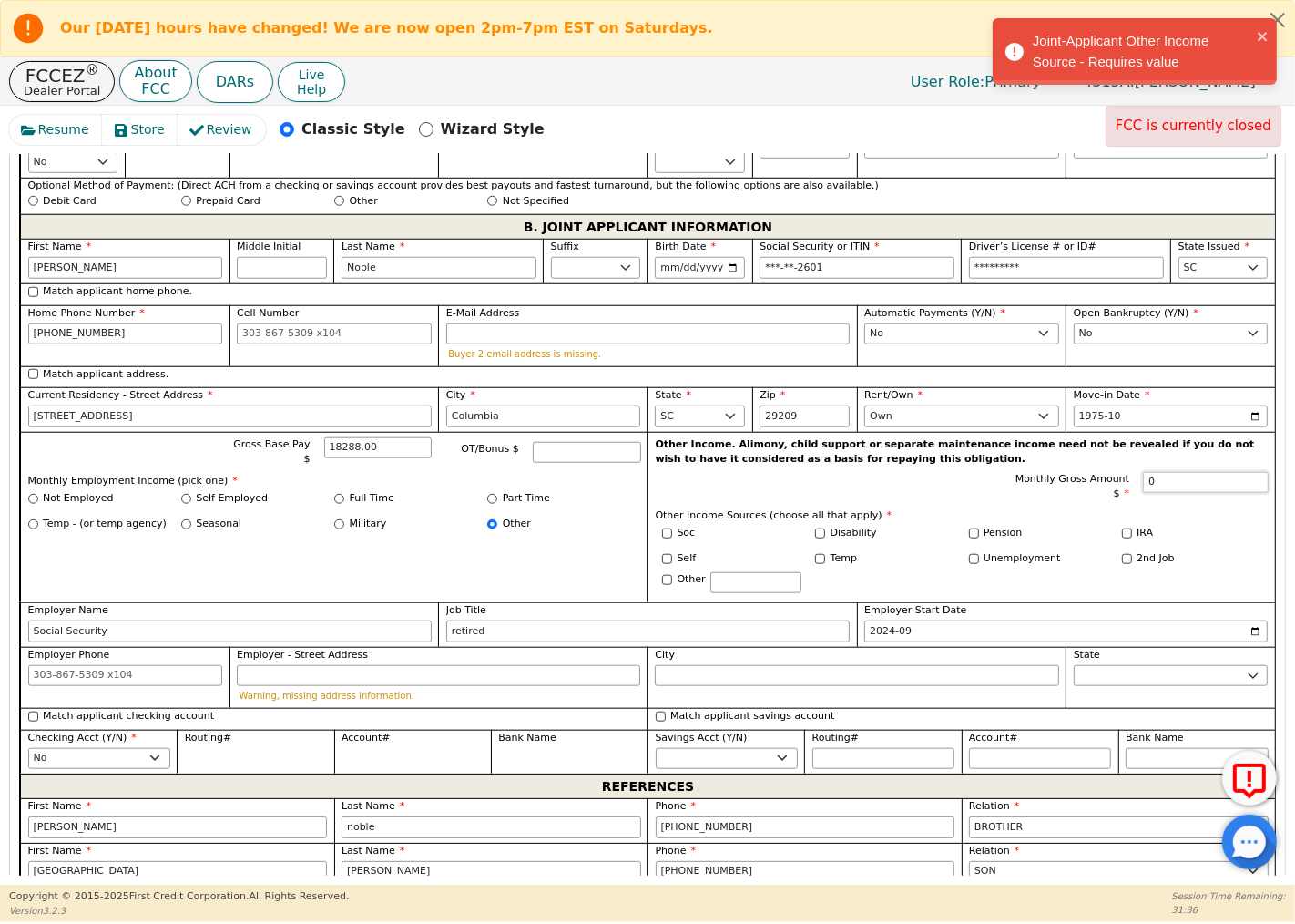
type input "0.00"
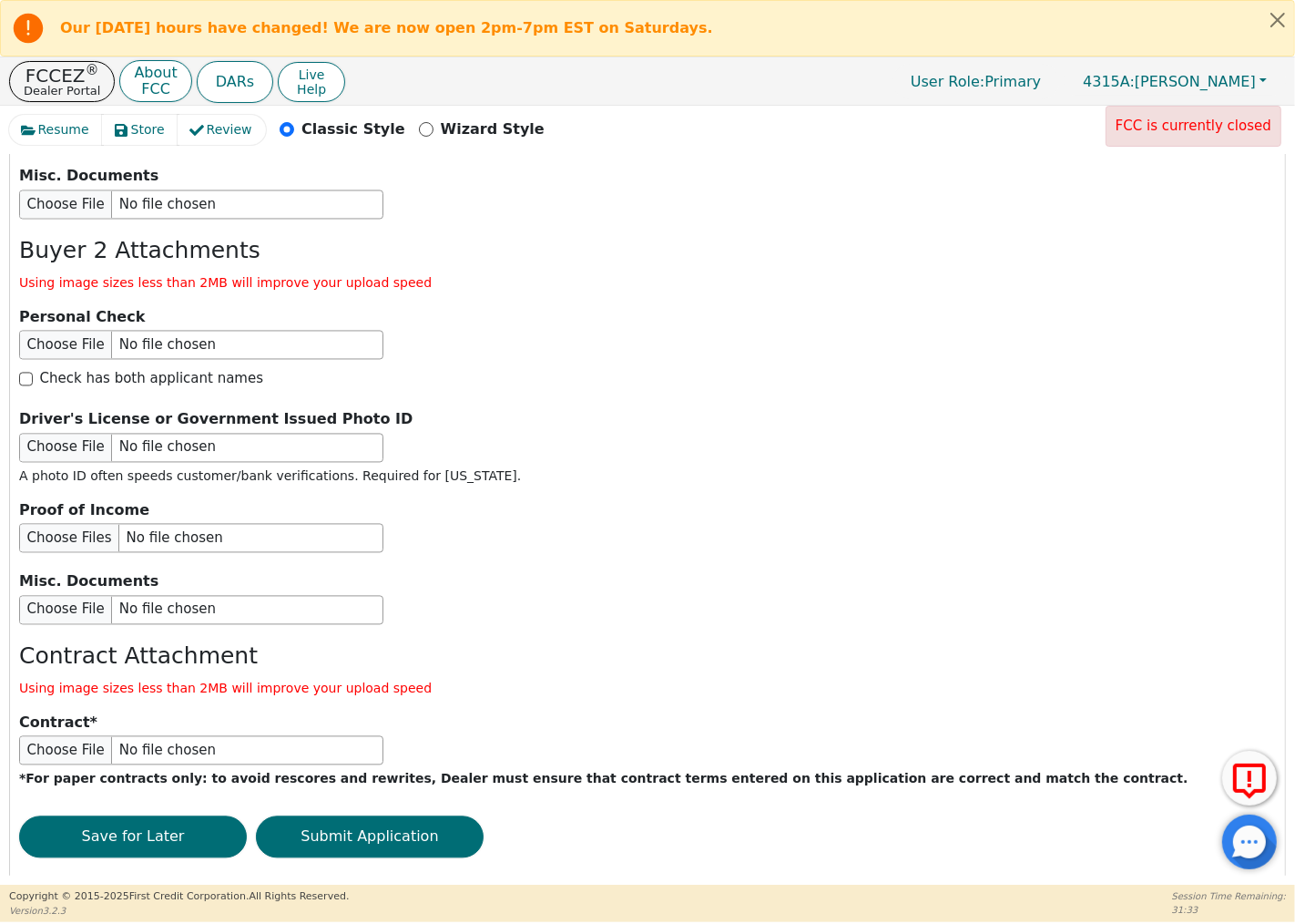
scroll to position [3068, 0]
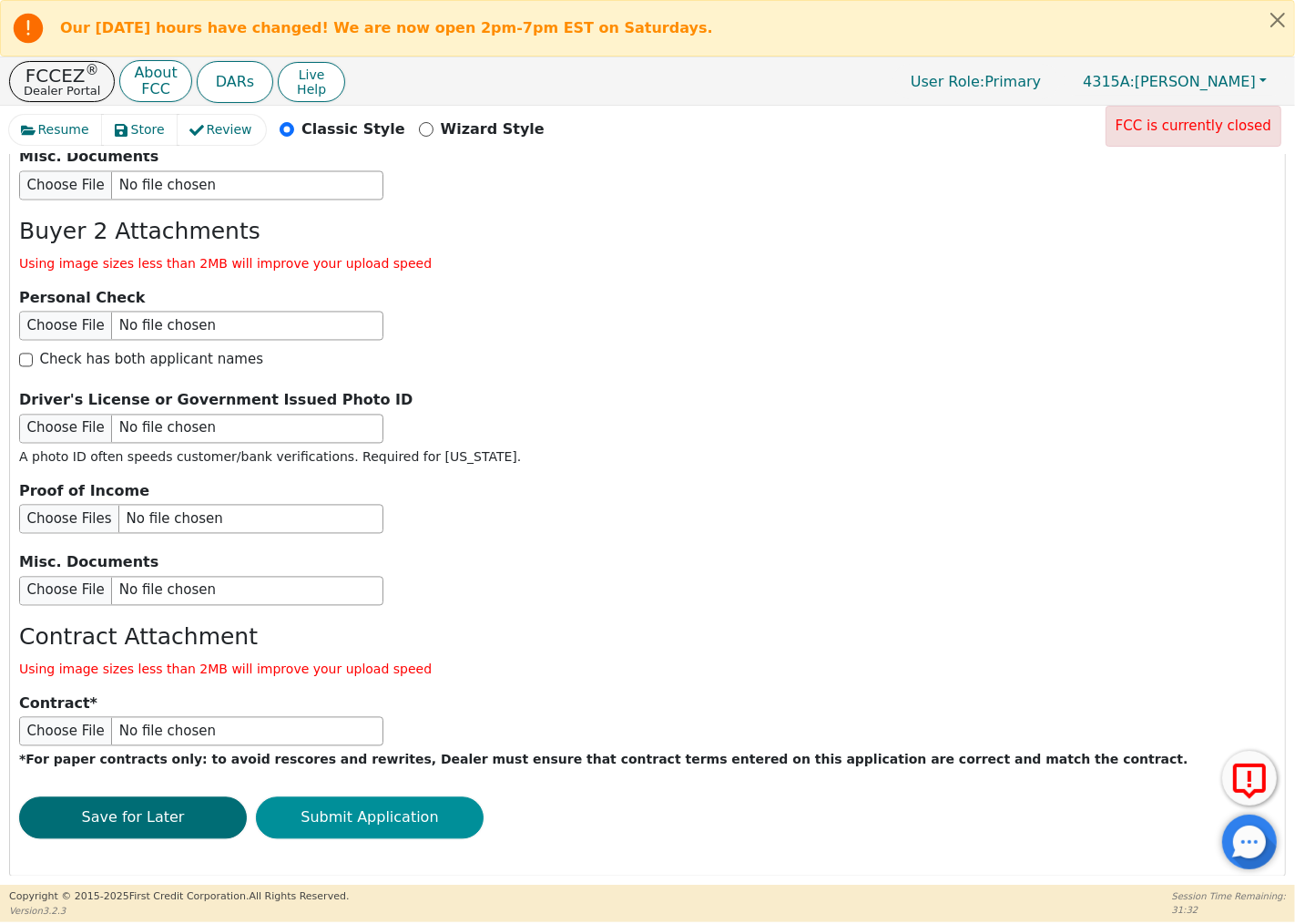
click at [460, 805] on button "Submit Application" at bounding box center [369, 818] width 228 height 42
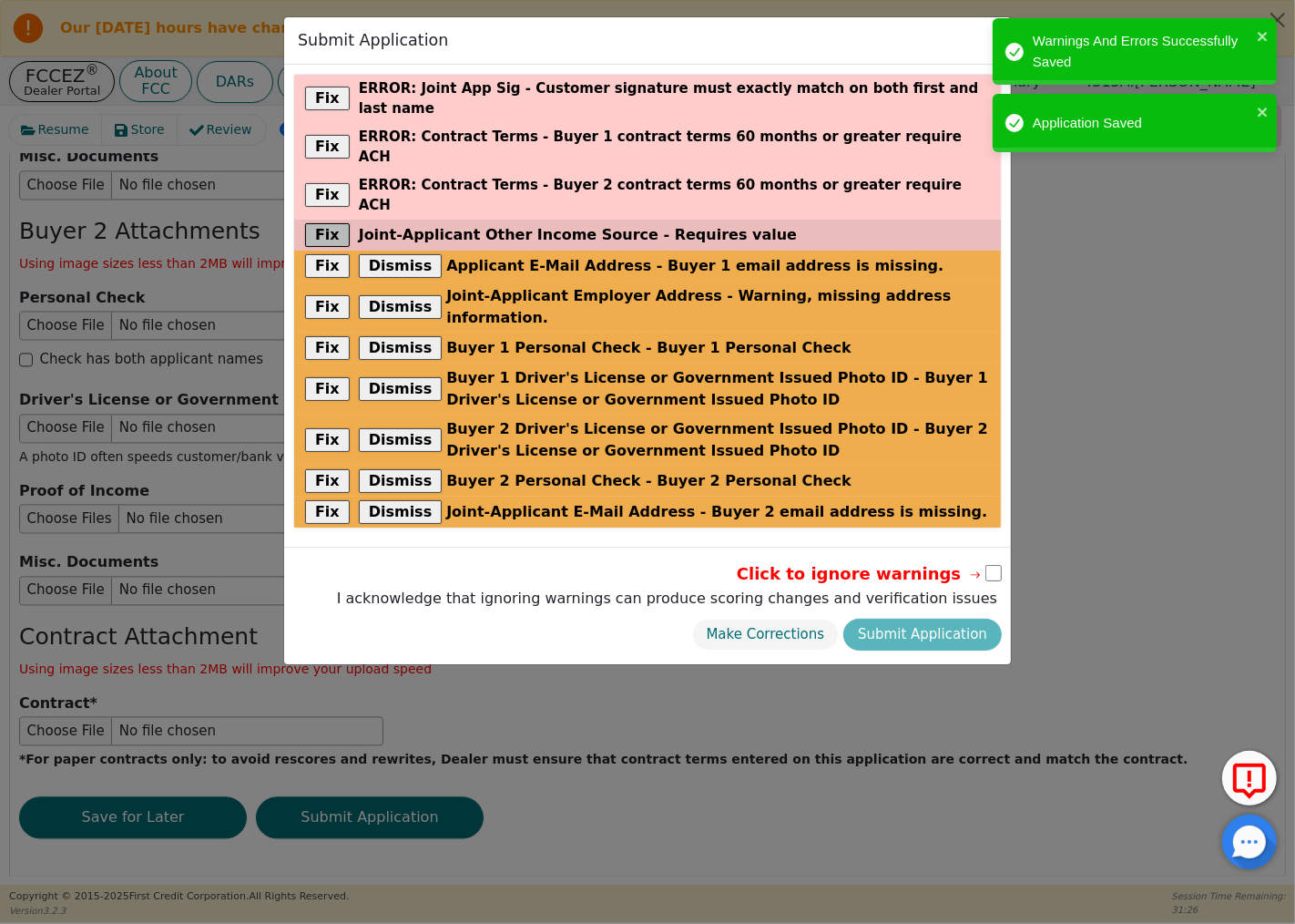
click at [332, 223] on button "Fix" at bounding box center [328, 235] width 44 height 24
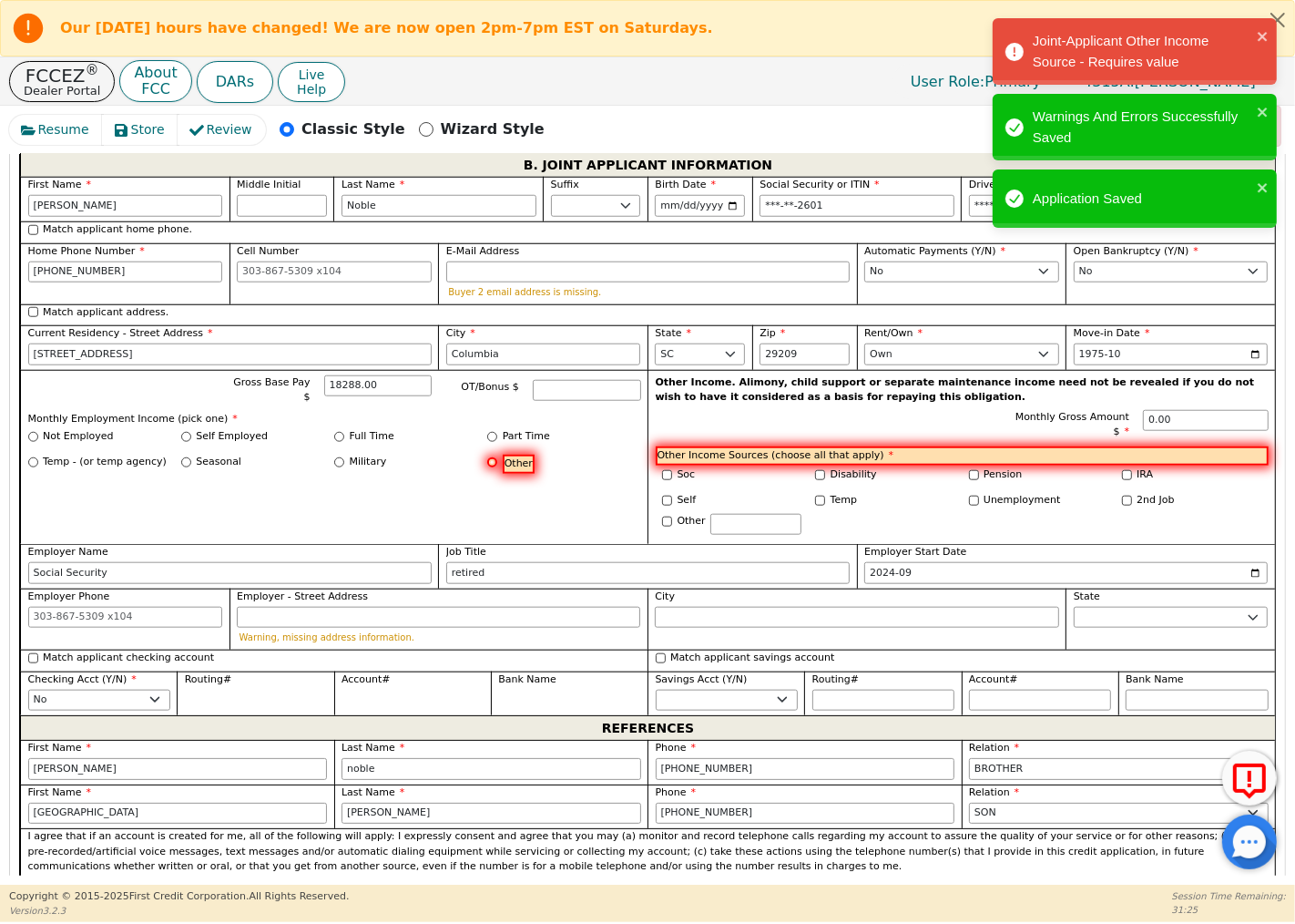
scroll to position [1408, 0]
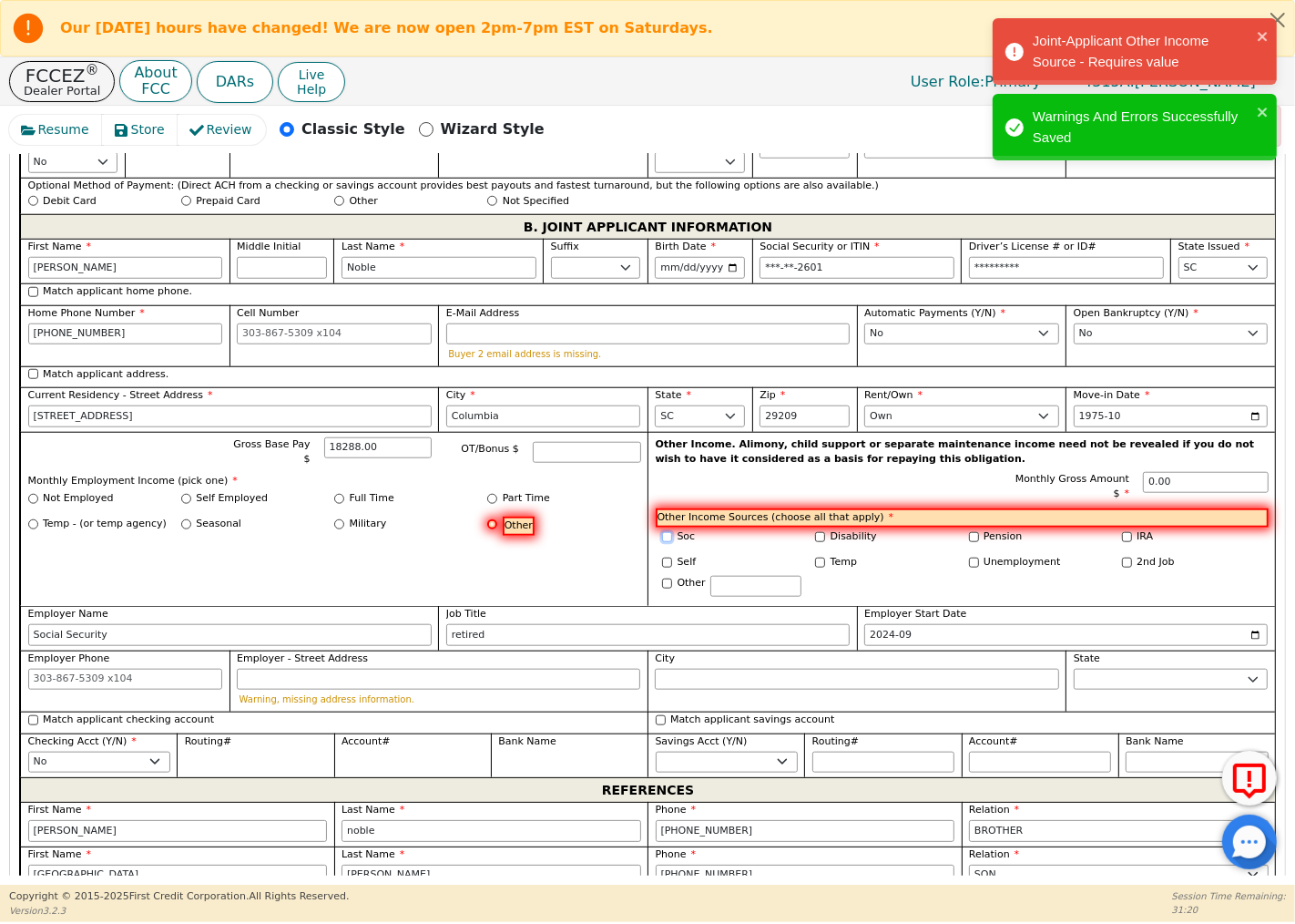
click at [665, 533] on input "Soc" at bounding box center [667, 536] width 10 height 10
checkbox input "true"
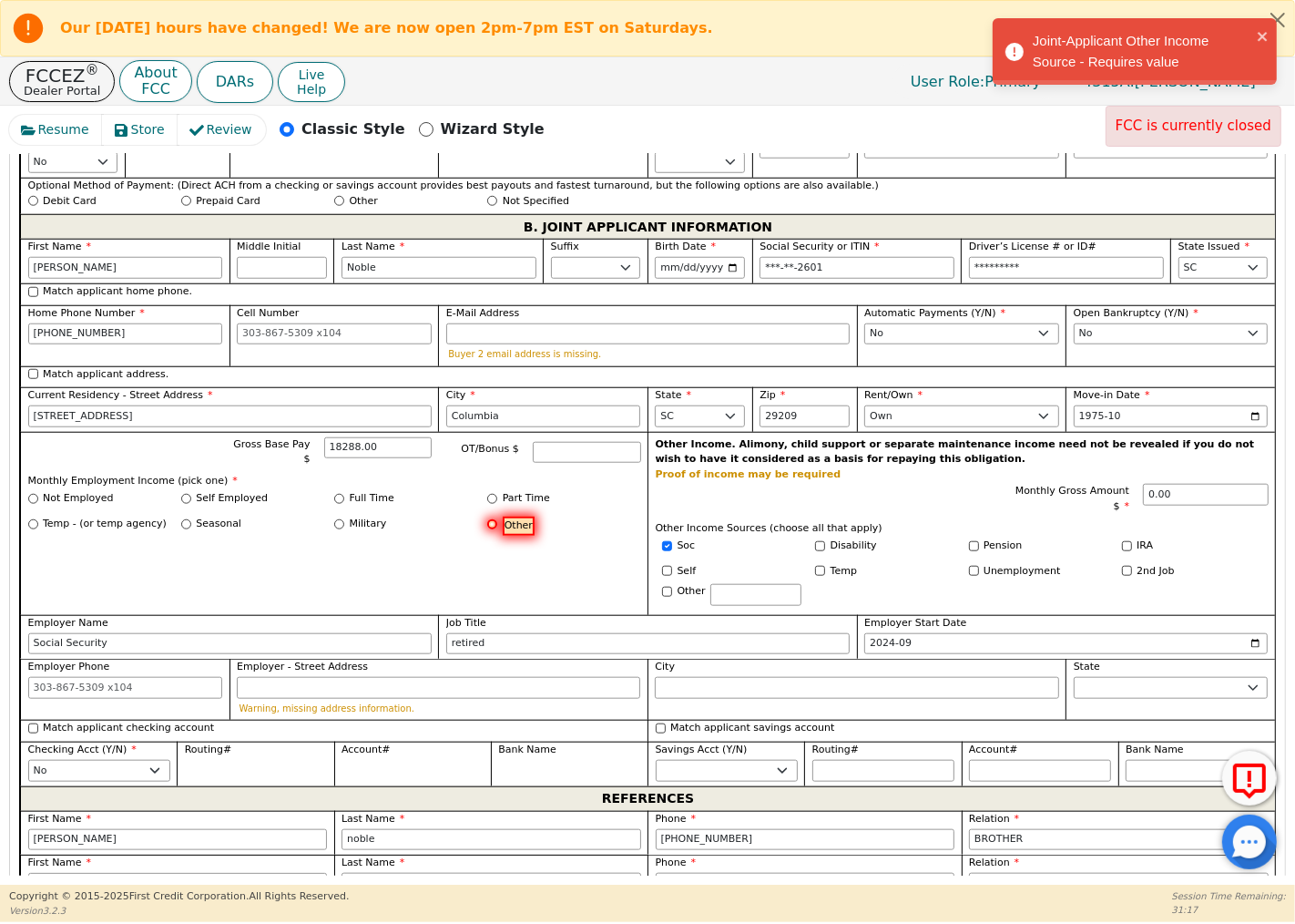
click at [487, 520] on input "Other" at bounding box center [492, 524] width 10 height 10
click at [31, 494] on input "Not Employed" at bounding box center [33, 498] width 10 height 10
radio input "true"
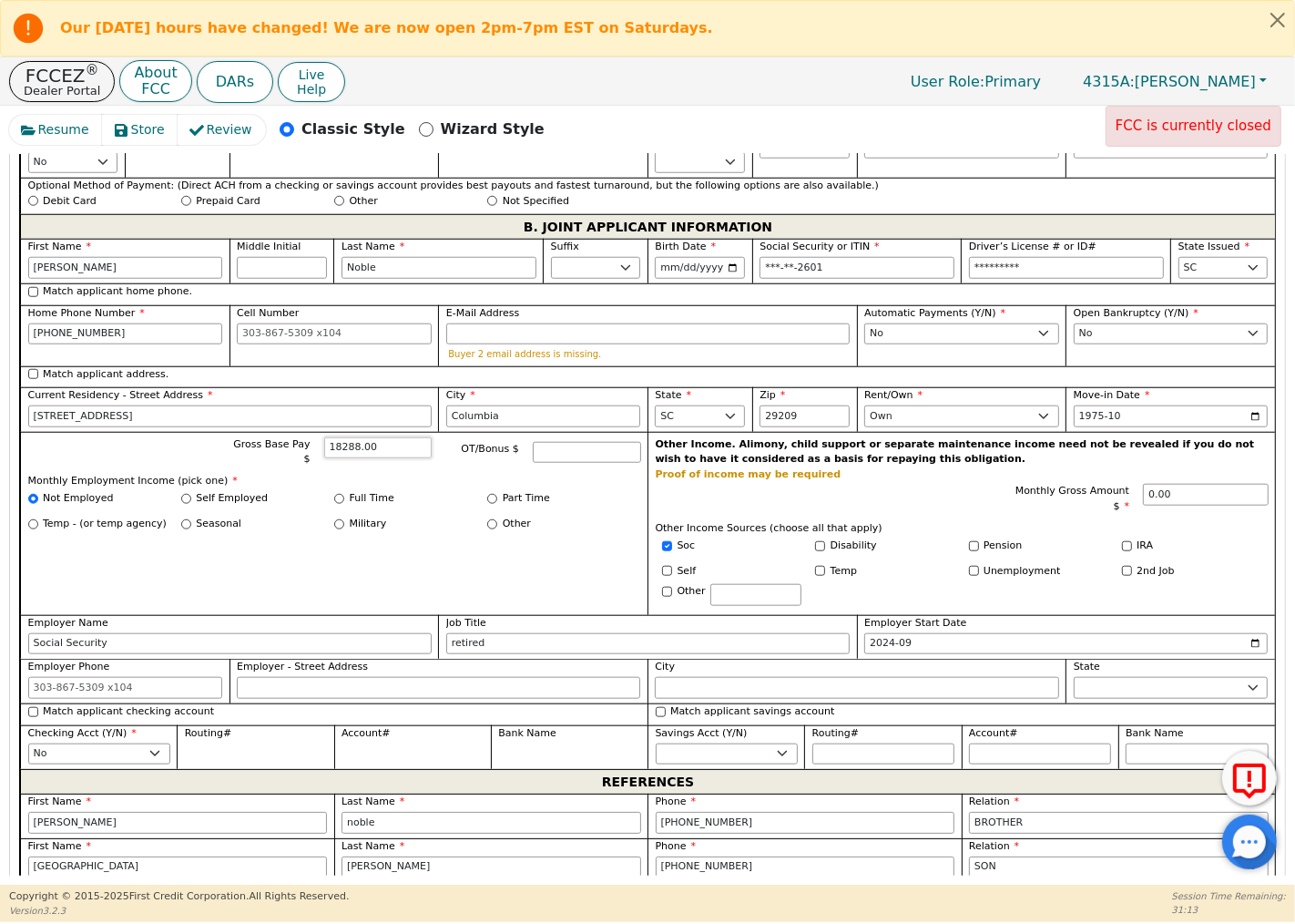
drag, startPoint x: 384, startPoint y: 445, endPoint x: 305, endPoint y: 448, distance: 79.1
click at [305, 448] on div "Gross Base Pay $ 18288.00" at bounding box center [330, 452] width 204 height 30
drag, startPoint x: 1186, startPoint y: 490, endPoint x: 1124, endPoint y: 498, distance: 62.5
click at [1124, 498] on div "Monthly Gross Amount $ 0.00" at bounding box center [1140, 498] width 255 height 30
type input "1524.00"
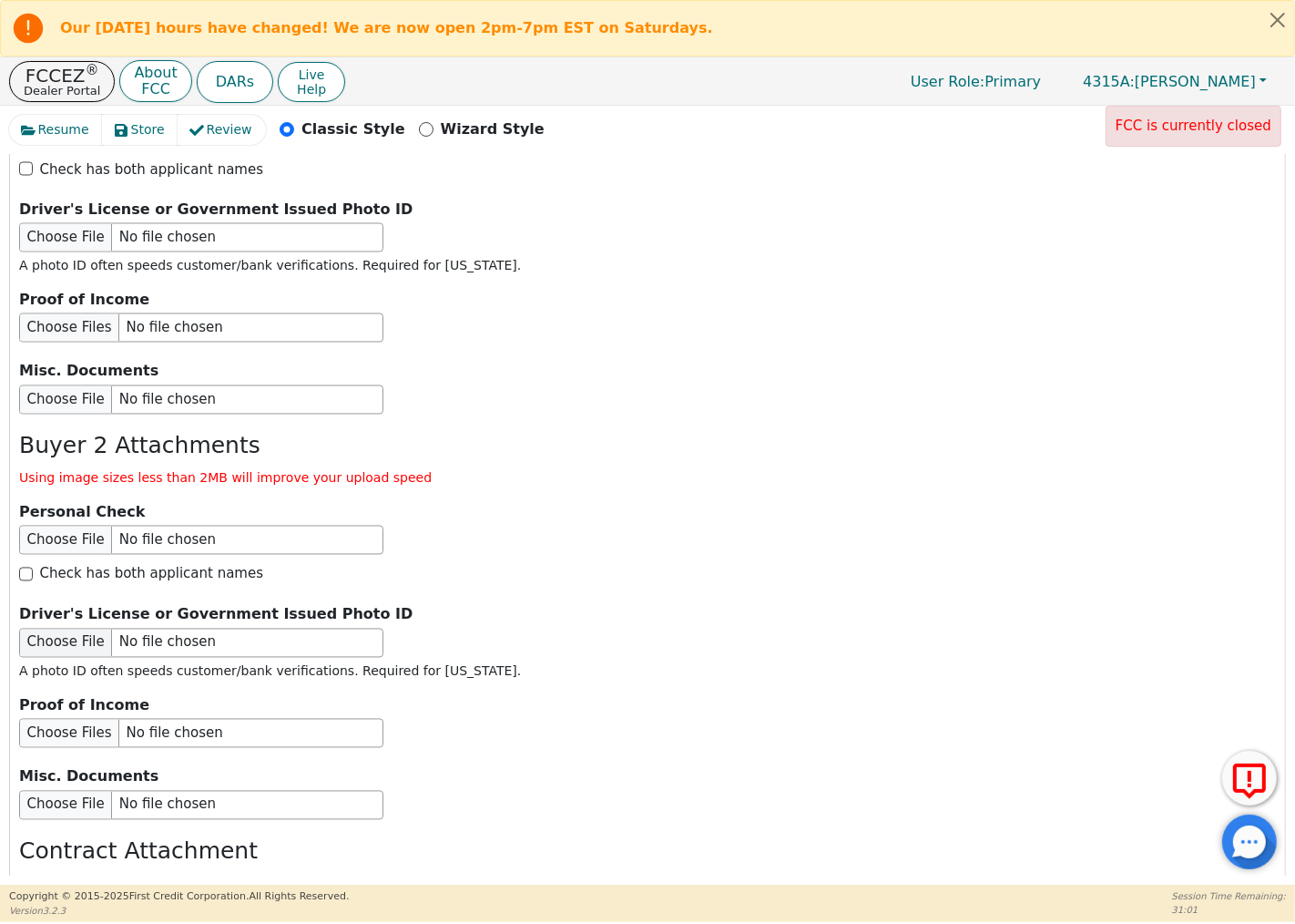
scroll to position [3028, 0]
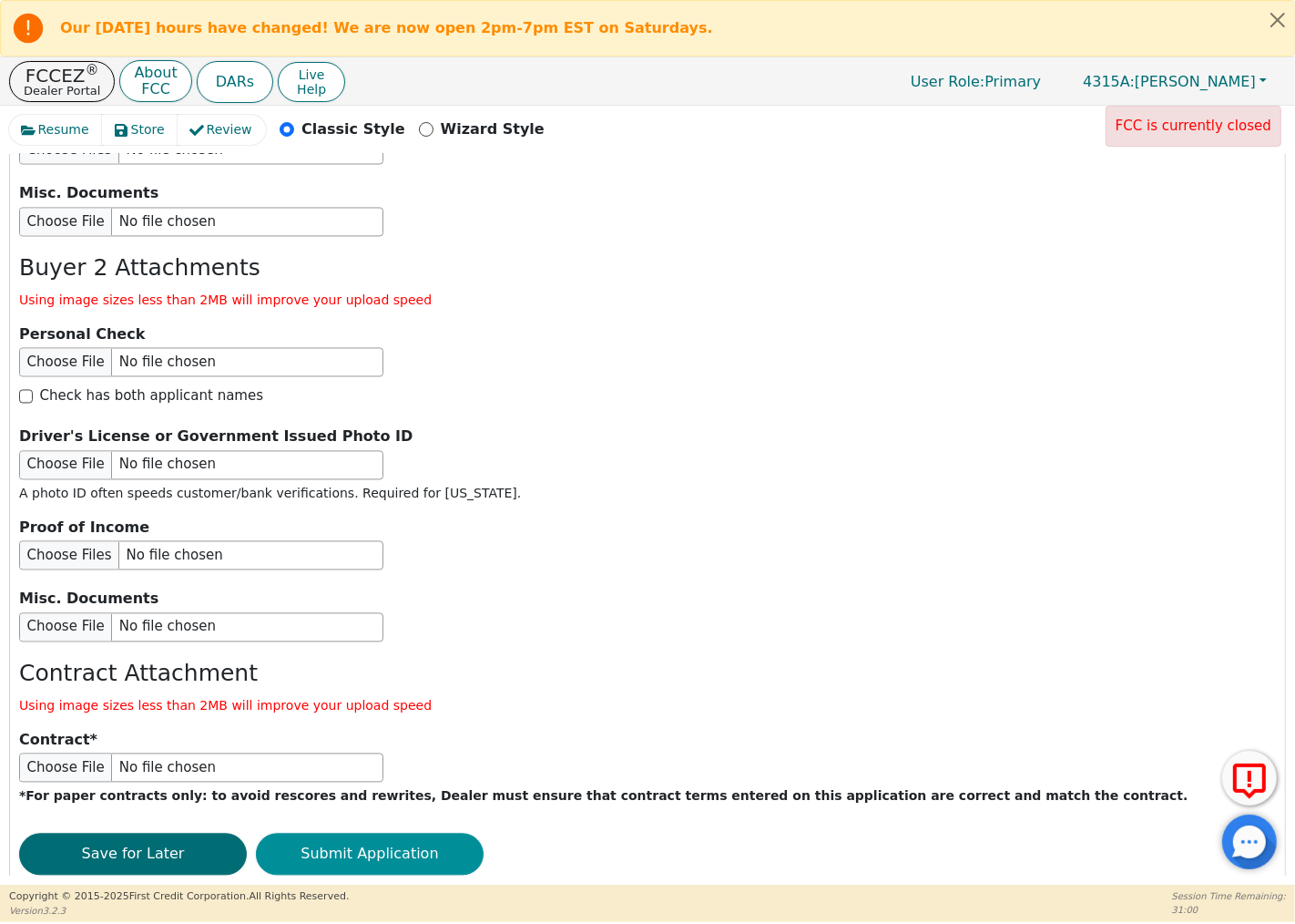
click at [384, 834] on button "Submit Application" at bounding box center [369, 854] width 228 height 42
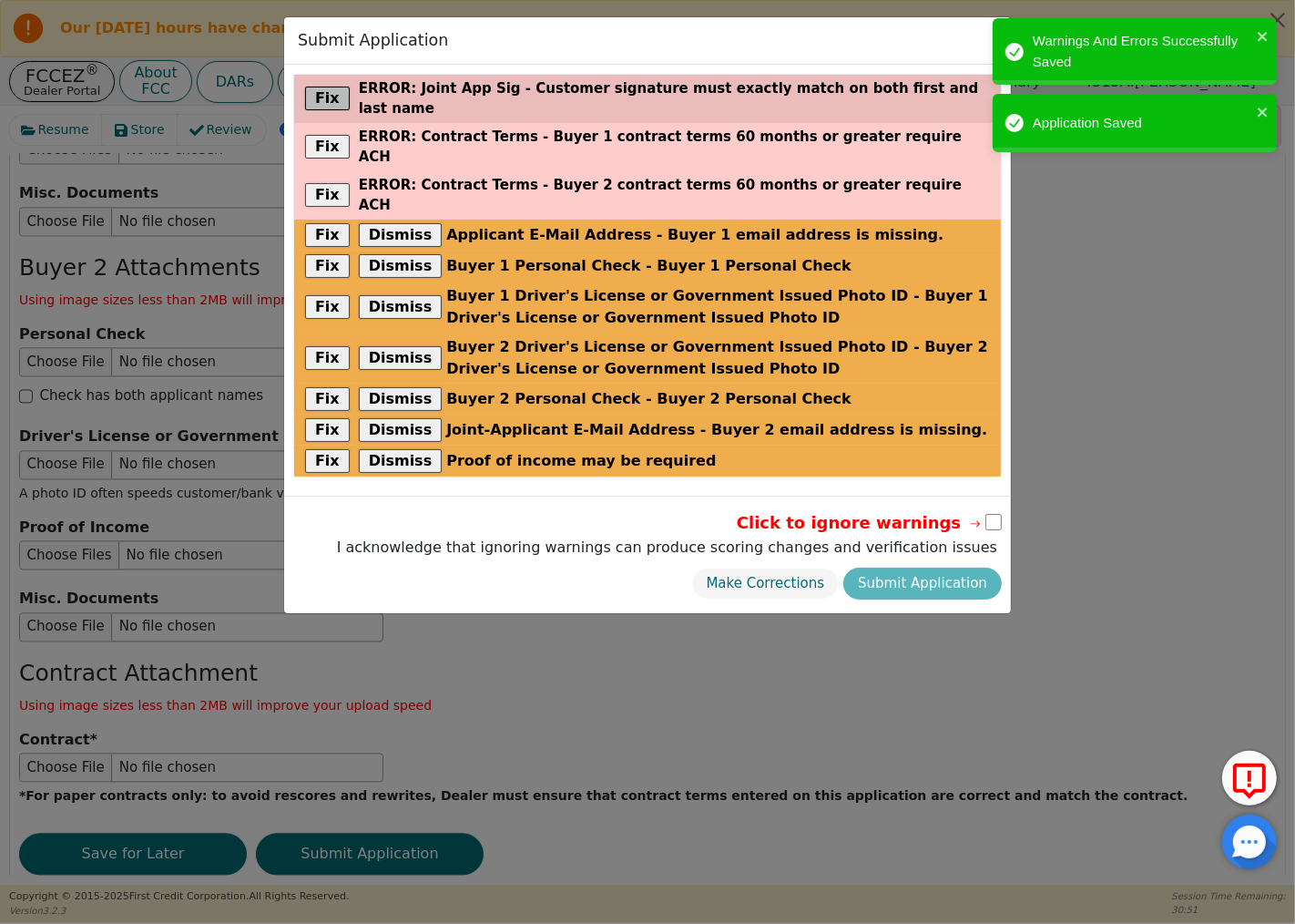
click at [323, 87] on button "Fix" at bounding box center [328, 99] width 44 height 24
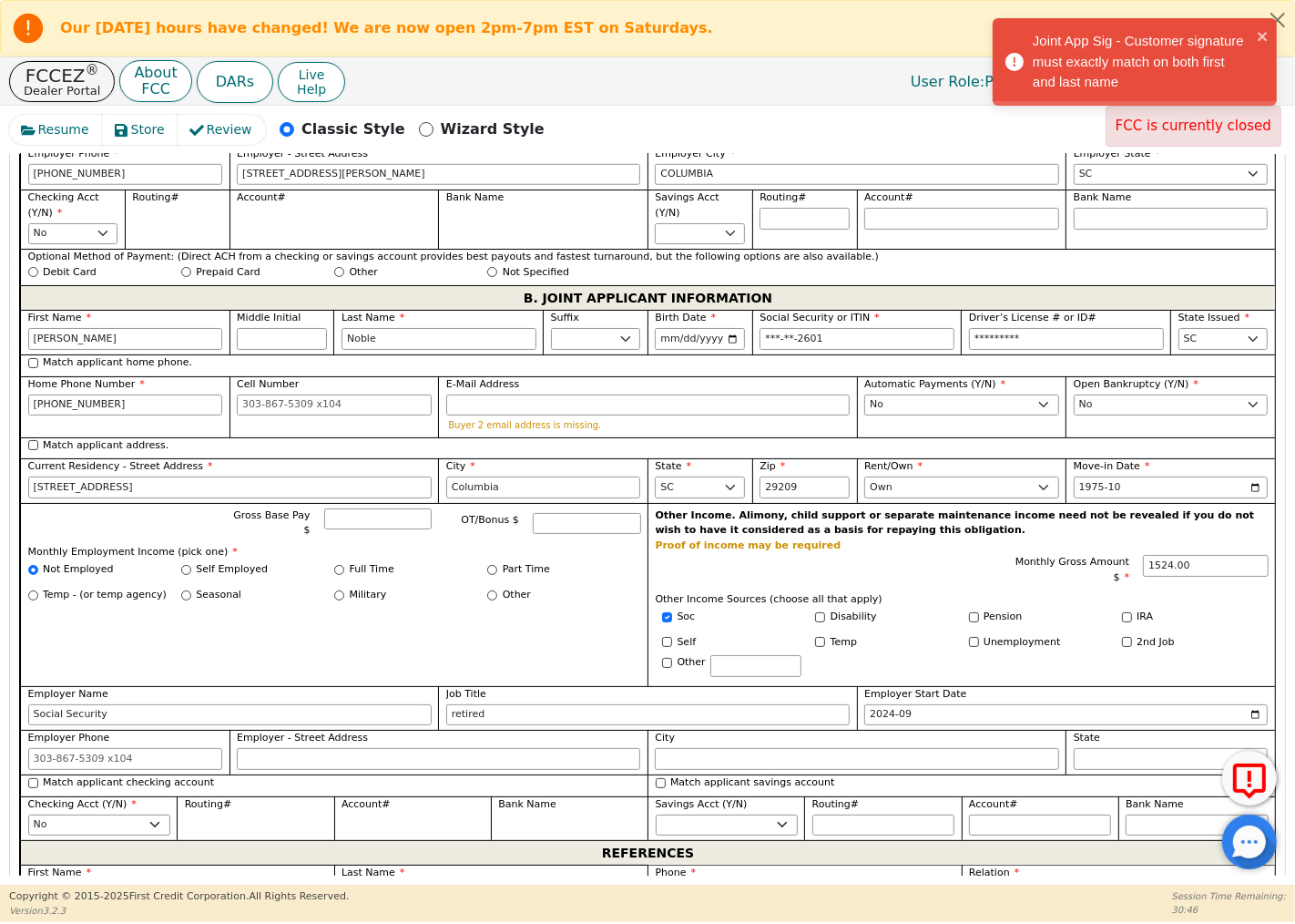
scroll to position [1302, 0]
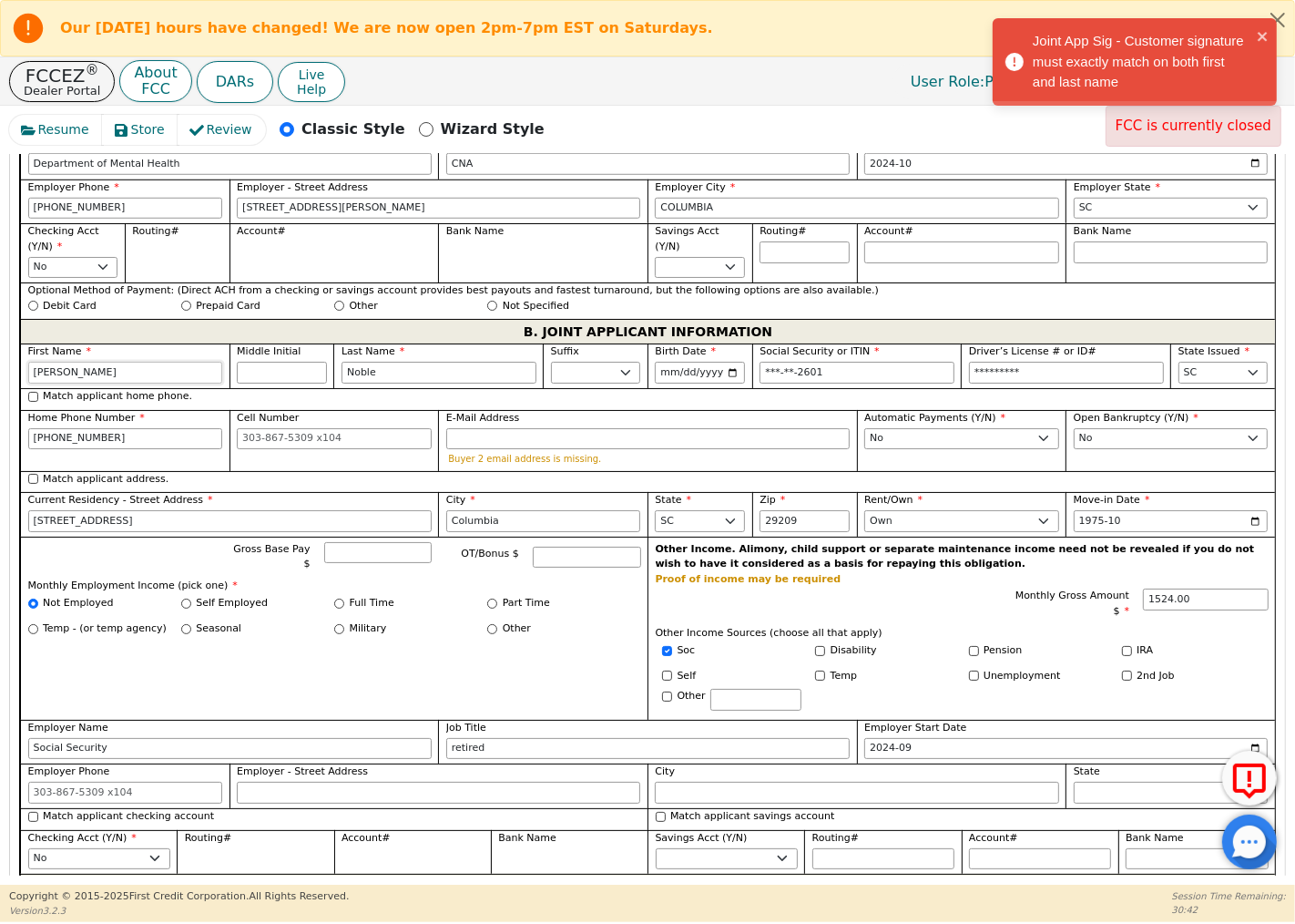
drag, startPoint x: 122, startPoint y: 365, endPoint x: 57, endPoint y: 366, distance: 65.0
click at [57, 366] on input "[PERSON_NAME]" at bounding box center [126, 373] width 195 height 22
type input "[PERSON_NAME]"
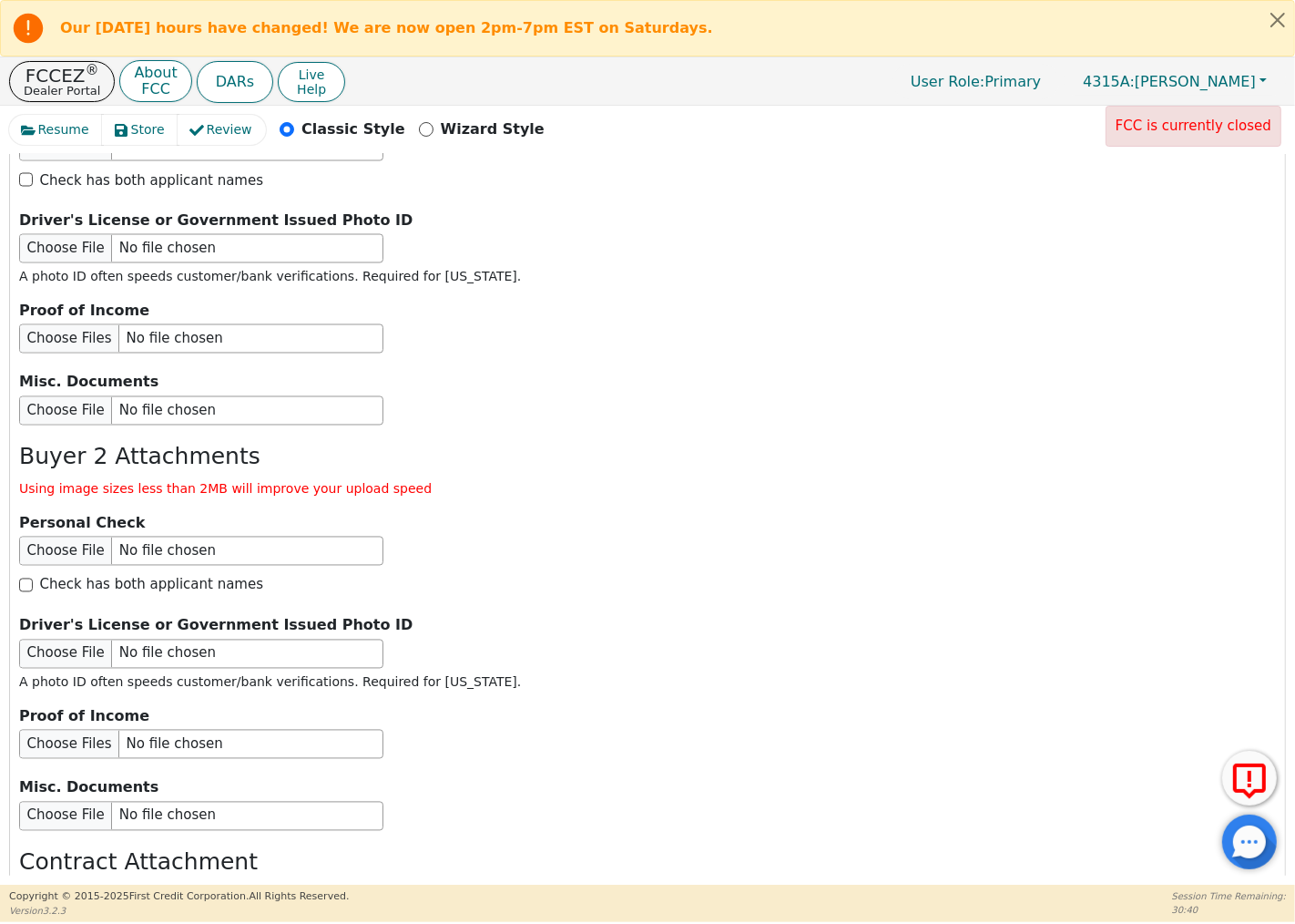
scroll to position [3047, 0]
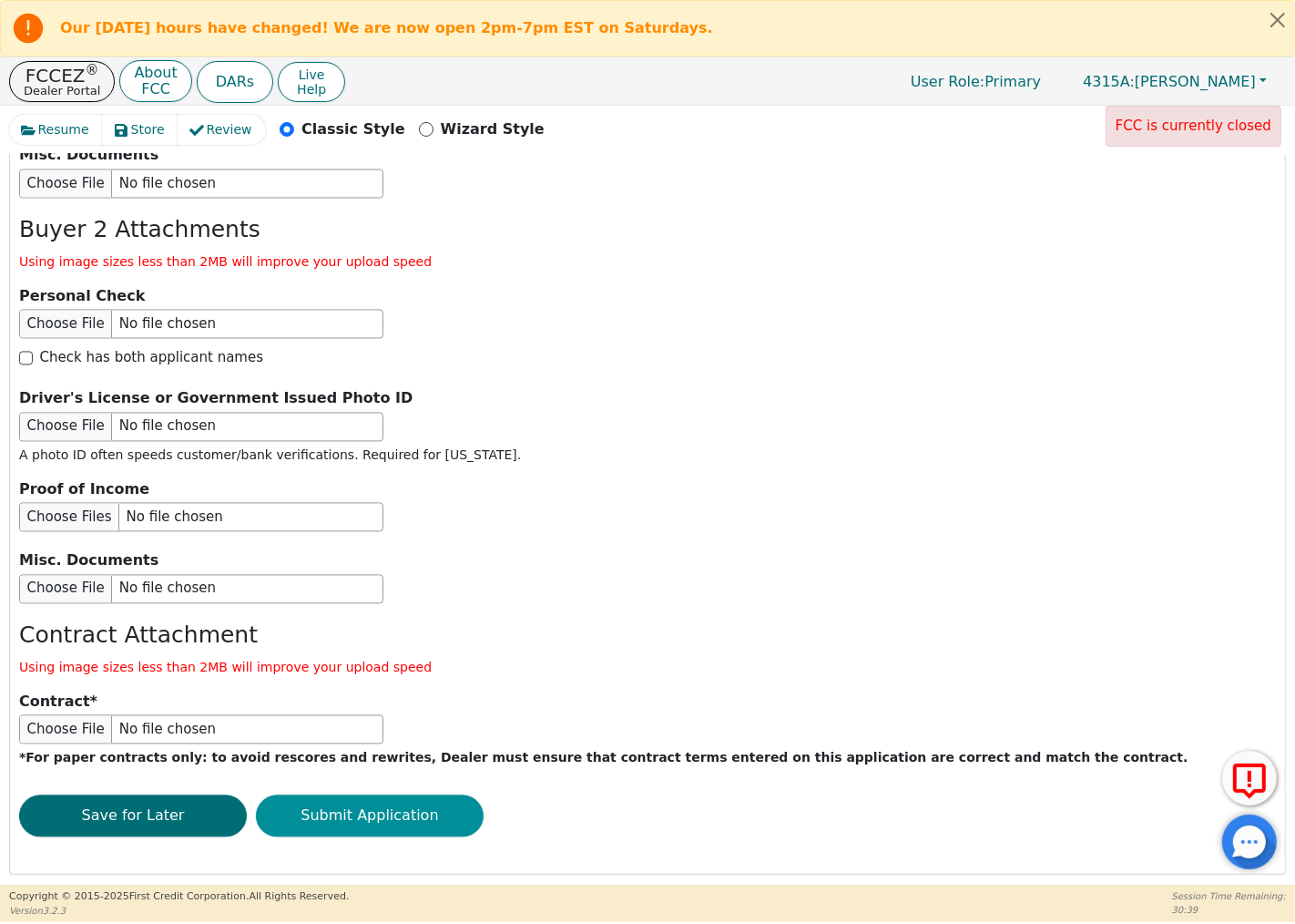
type input "[PERSON_NAME]"
click at [443, 802] on button "Submit Application" at bounding box center [369, 816] width 228 height 42
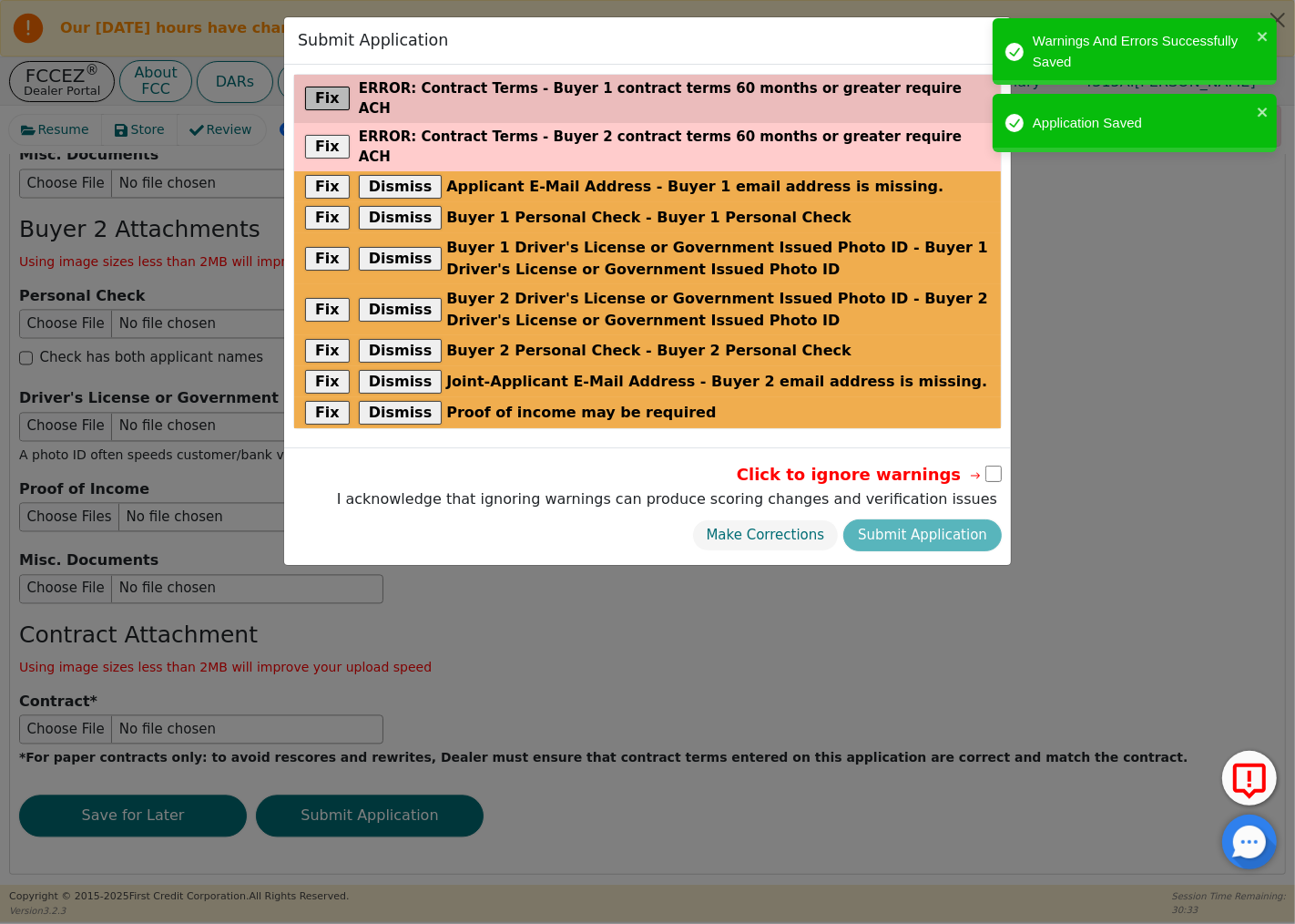
click at [334, 87] on button "Fix" at bounding box center [328, 99] width 44 height 24
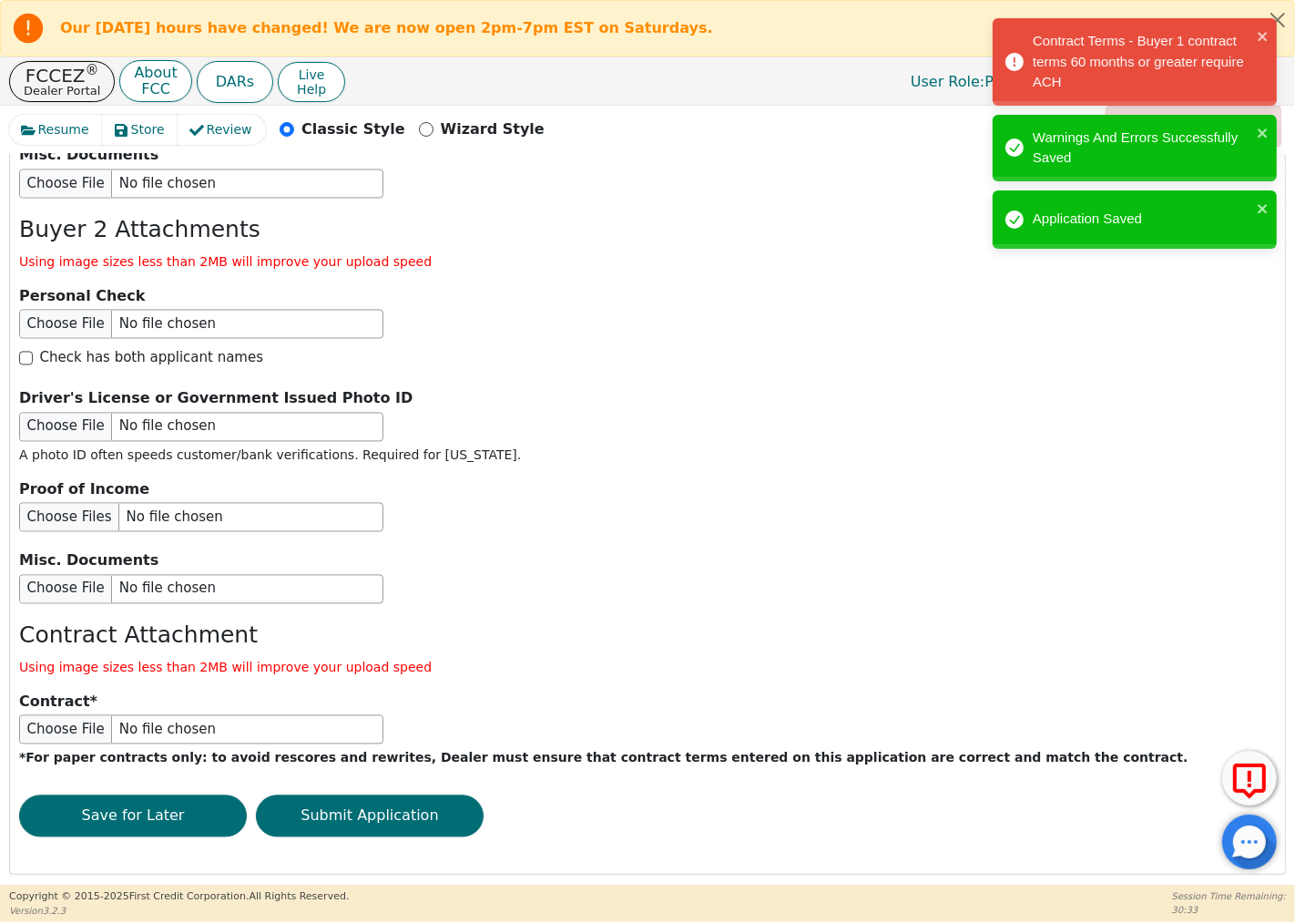
scroll to position [424, 0]
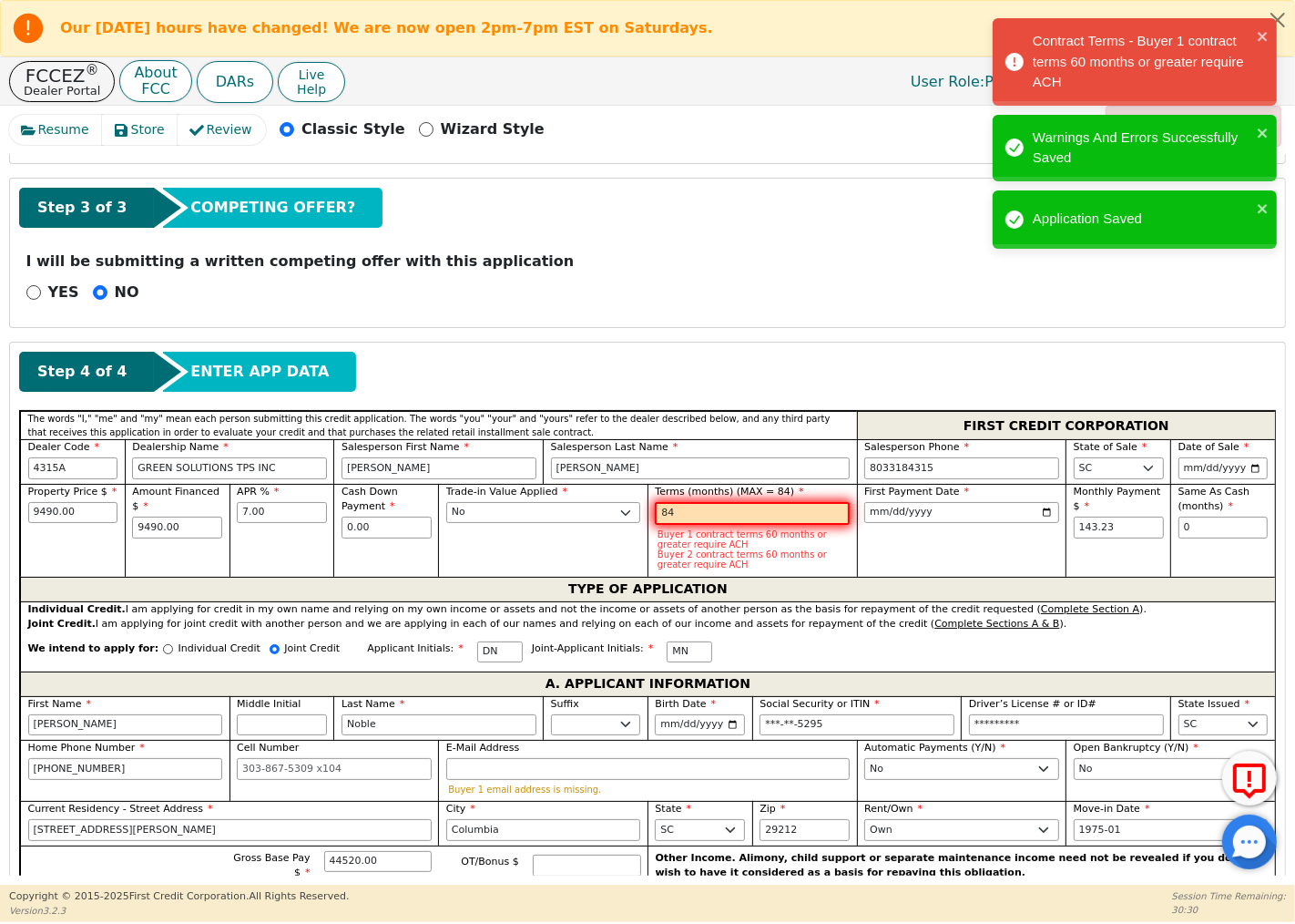
type input "8"
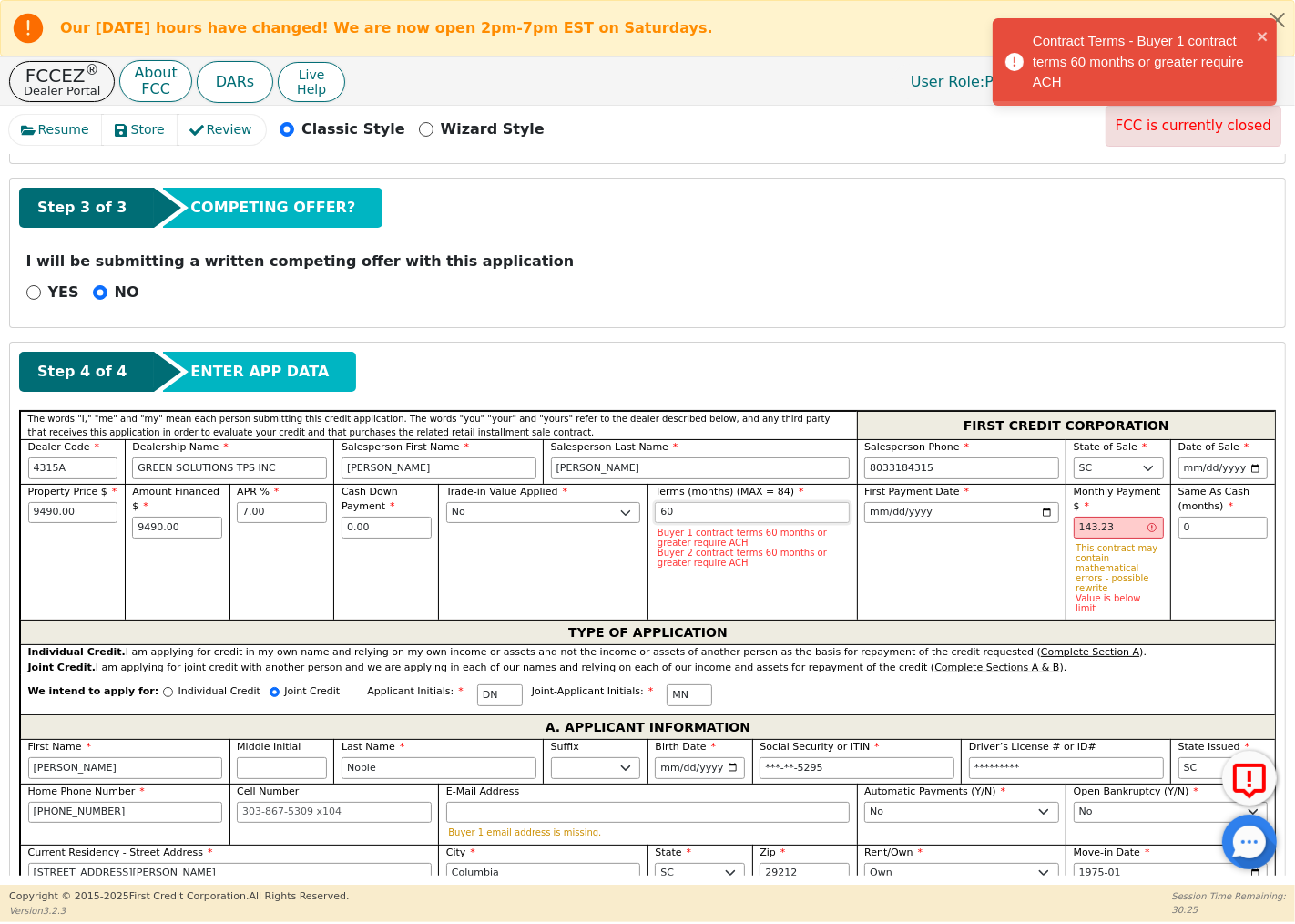
type input "6"
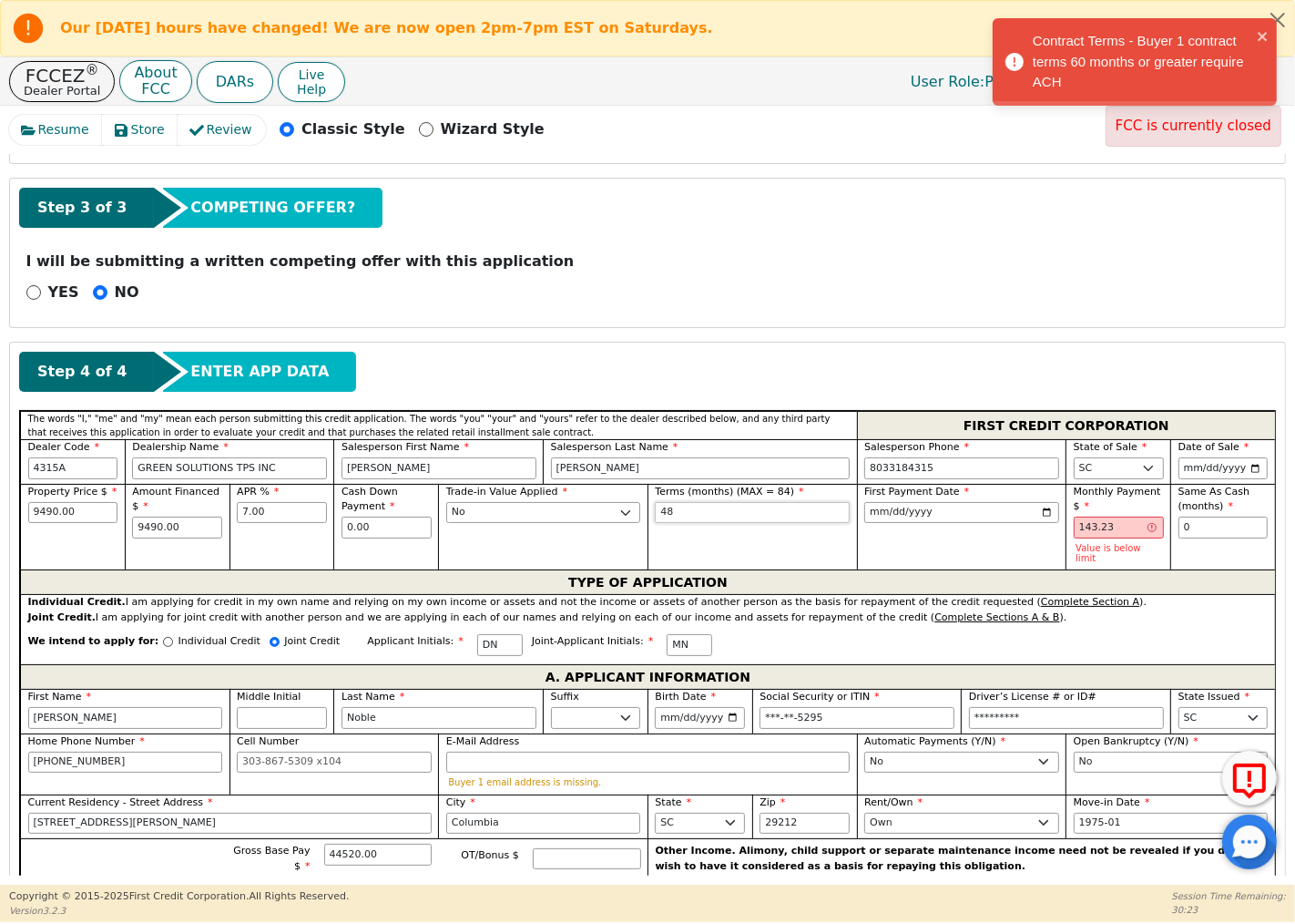
type input "48"
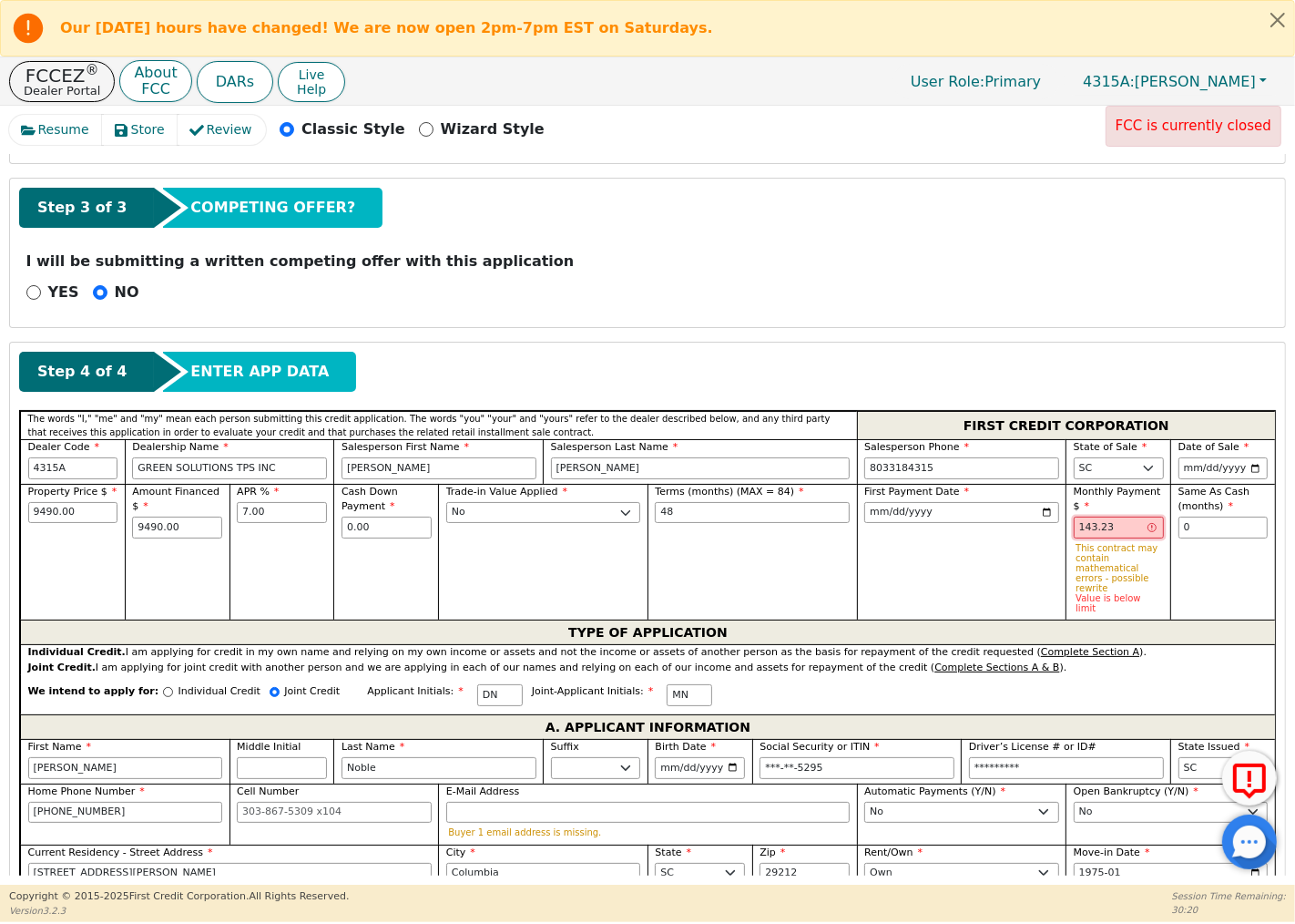
click at [1126, 530] on input "143.23" at bounding box center [1120, 528] width 90 height 22
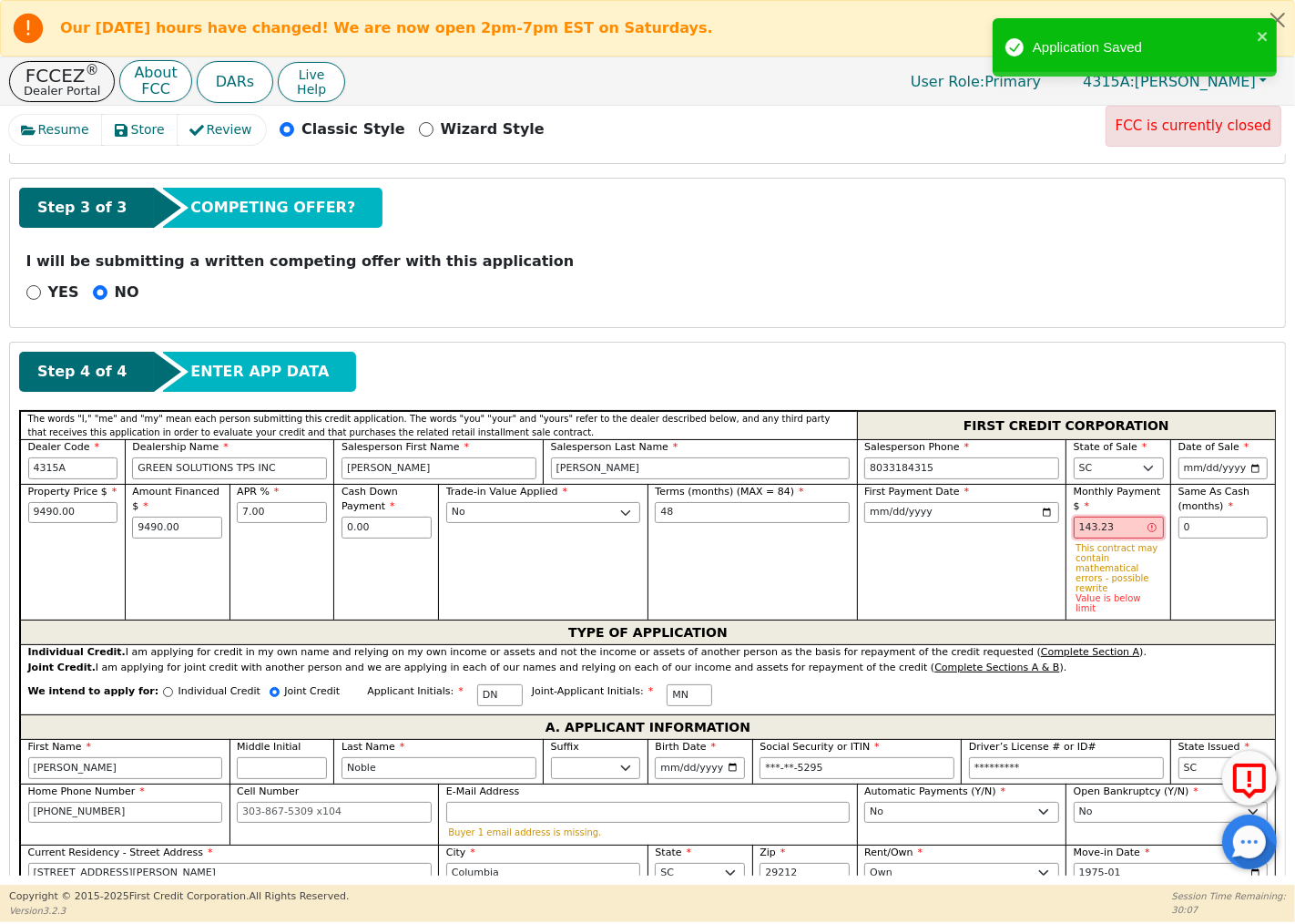
drag, startPoint x: 1126, startPoint y: 530, endPoint x: 1061, endPoint y: 528, distance: 65.0
click at [1061, 528] on div "Property Price $ 9490.00 Amount Financed $ 9490.00 APR % 7.00 Cash Down Payment…" at bounding box center [648, 552] width 1255 height 137
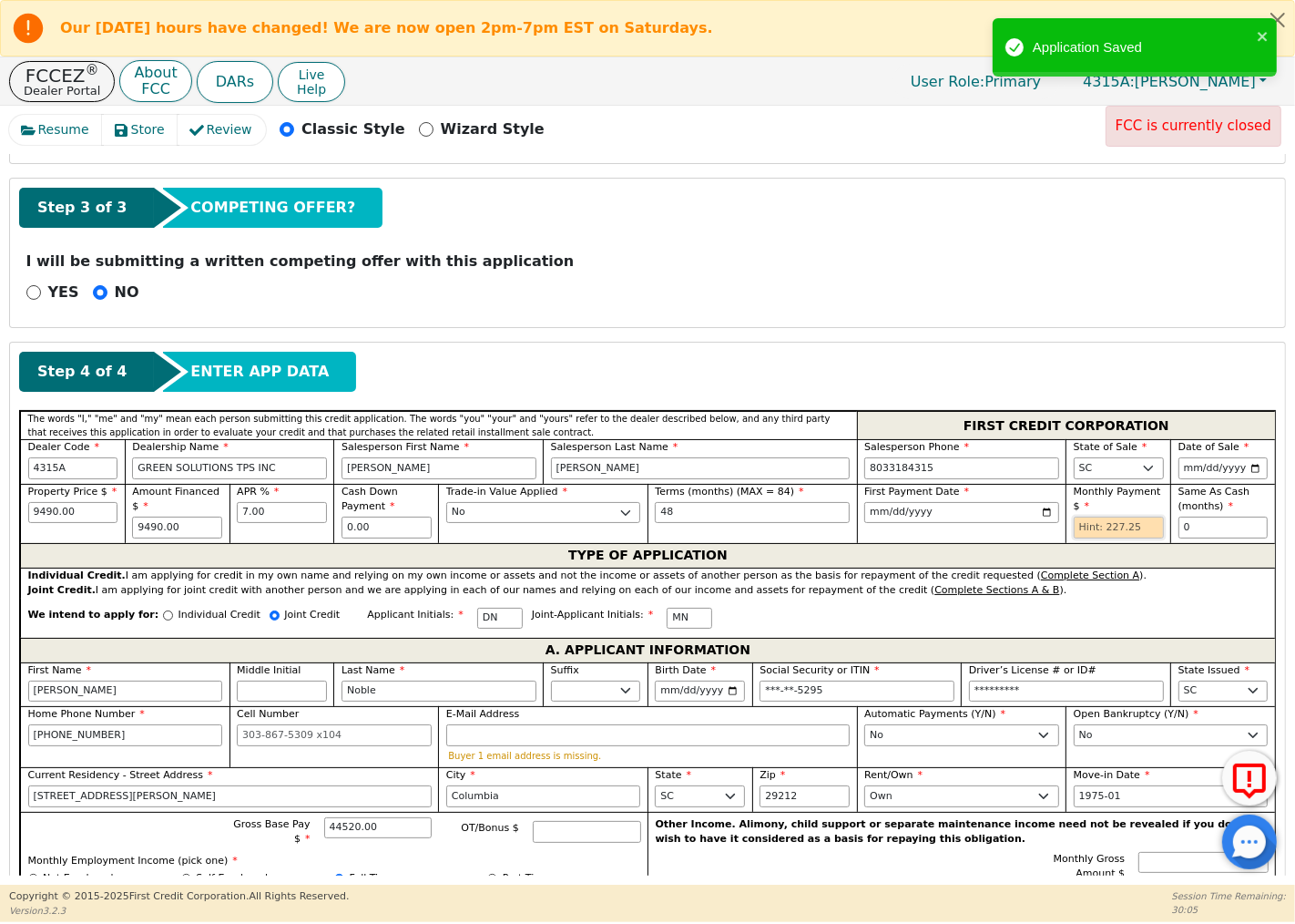
click at [1115, 530] on input "text" at bounding box center [1120, 528] width 90 height 22
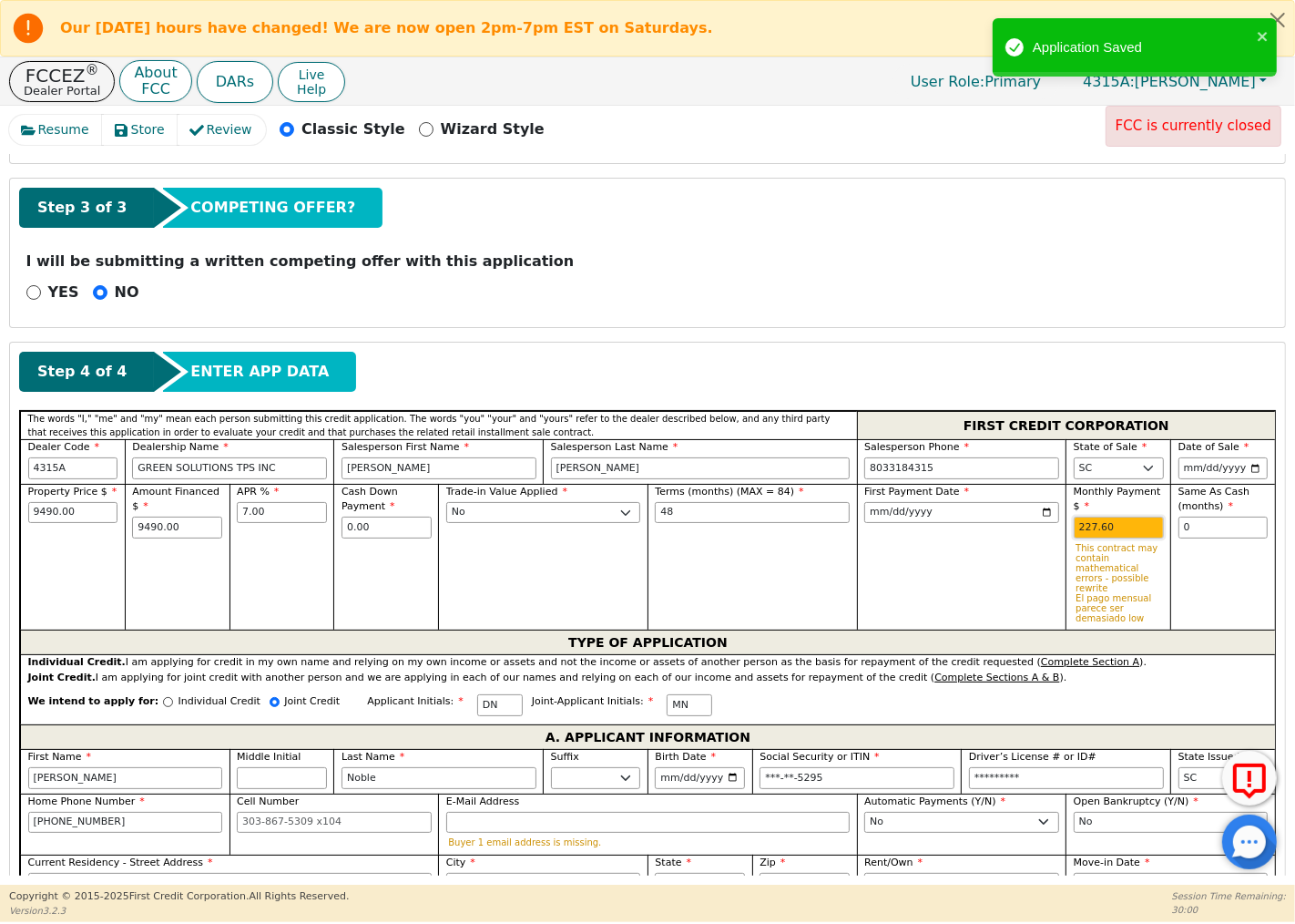
type input "227.60"
click at [1210, 589] on div "Same As Cash (months) 0" at bounding box center [1223, 557] width 105 height 147
drag, startPoint x: 1116, startPoint y: 522, endPoint x: 1006, endPoint y: 543, distance: 112.0
click at [1006, 543] on div "Property Price $ 9490.00 Amount Financed $ 9490.00 APR % 7.00 Cash Down Payment…" at bounding box center [648, 557] width 1255 height 147
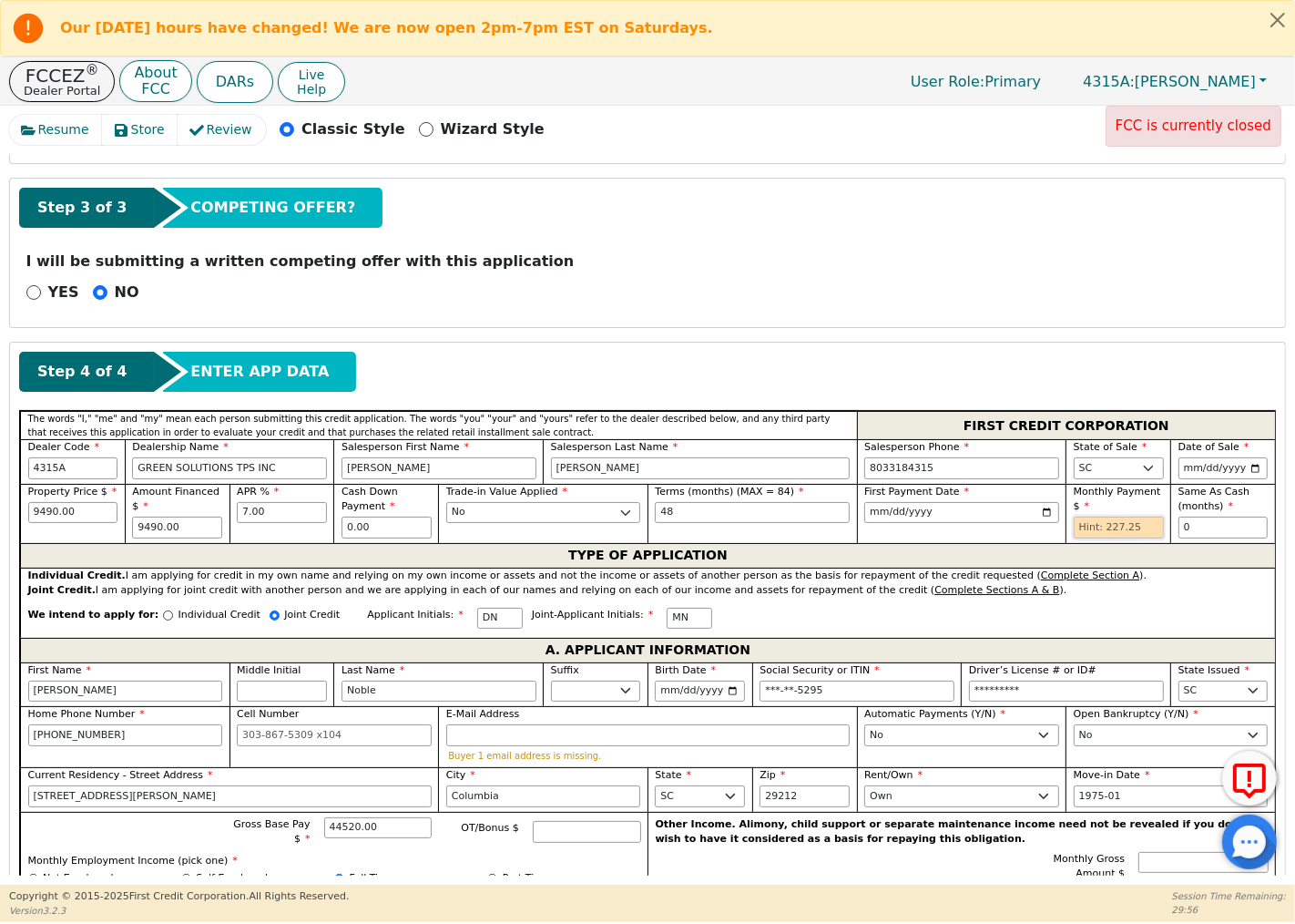
click at [1090, 530] on input "text" at bounding box center [1120, 528] width 90 height 22
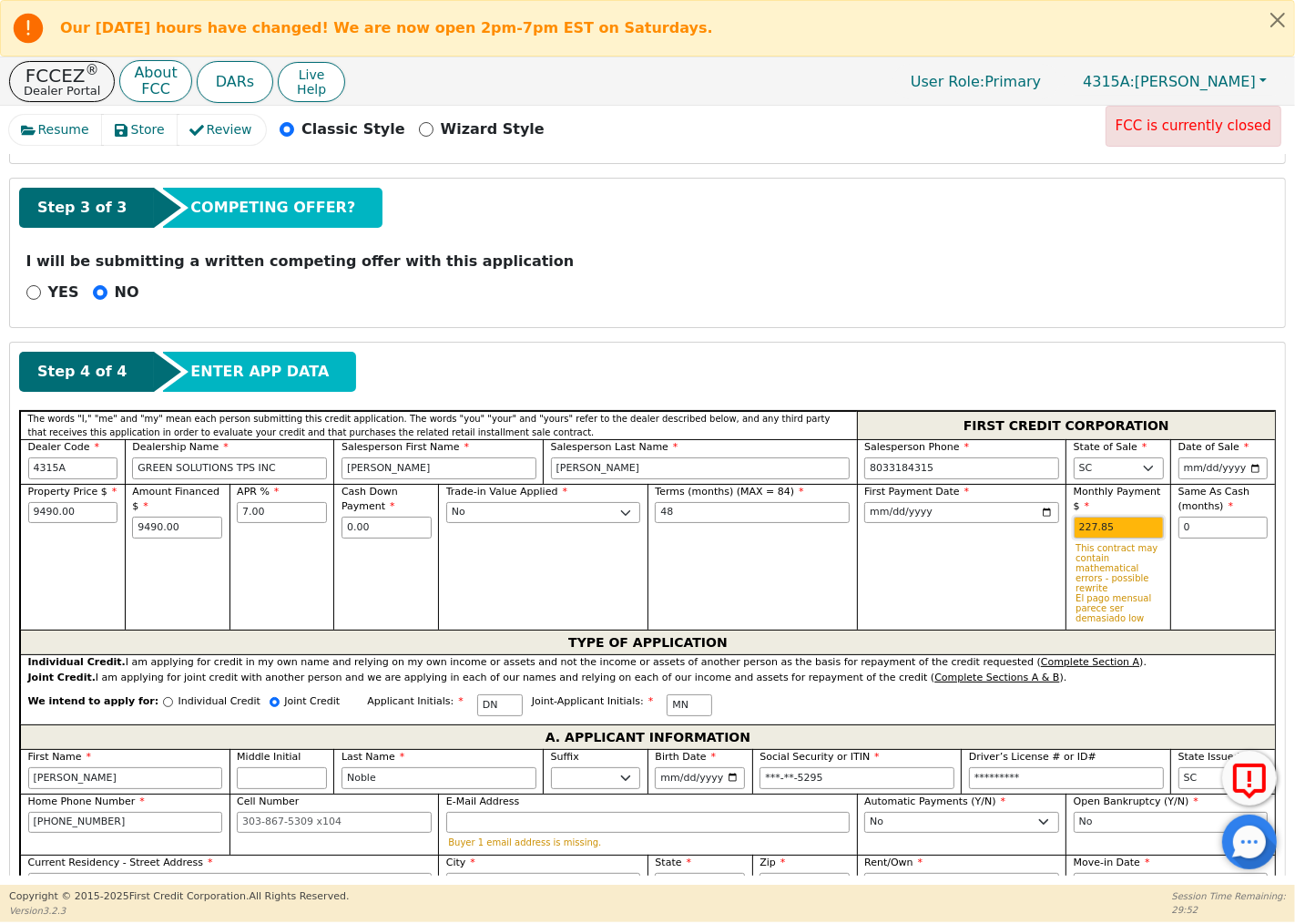
type input "227.85"
click at [1020, 577] on div "First Payment Date [DATE]" at bounding box center [962, 557] width 210 height 147
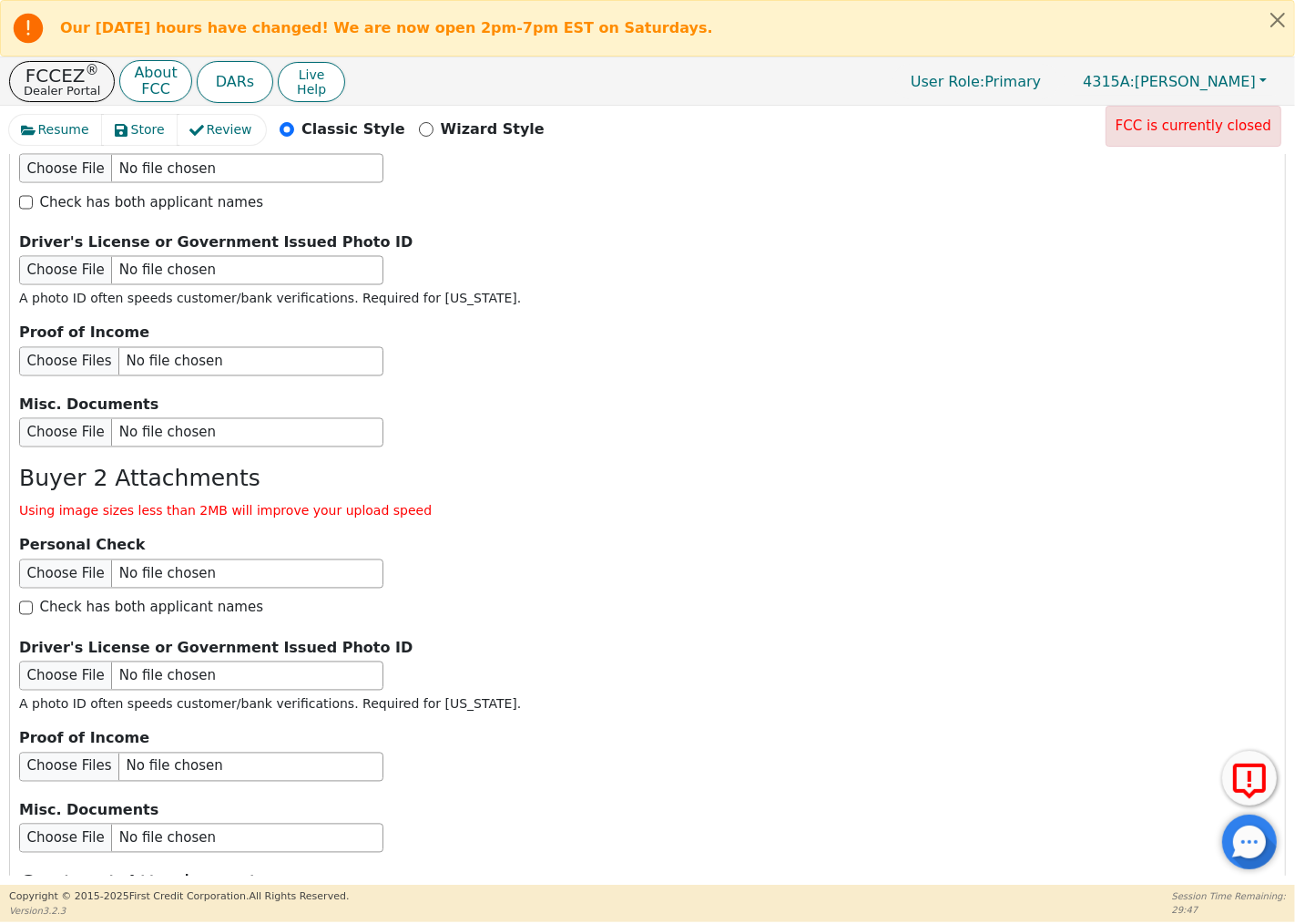
scroll to position [3092, 0]
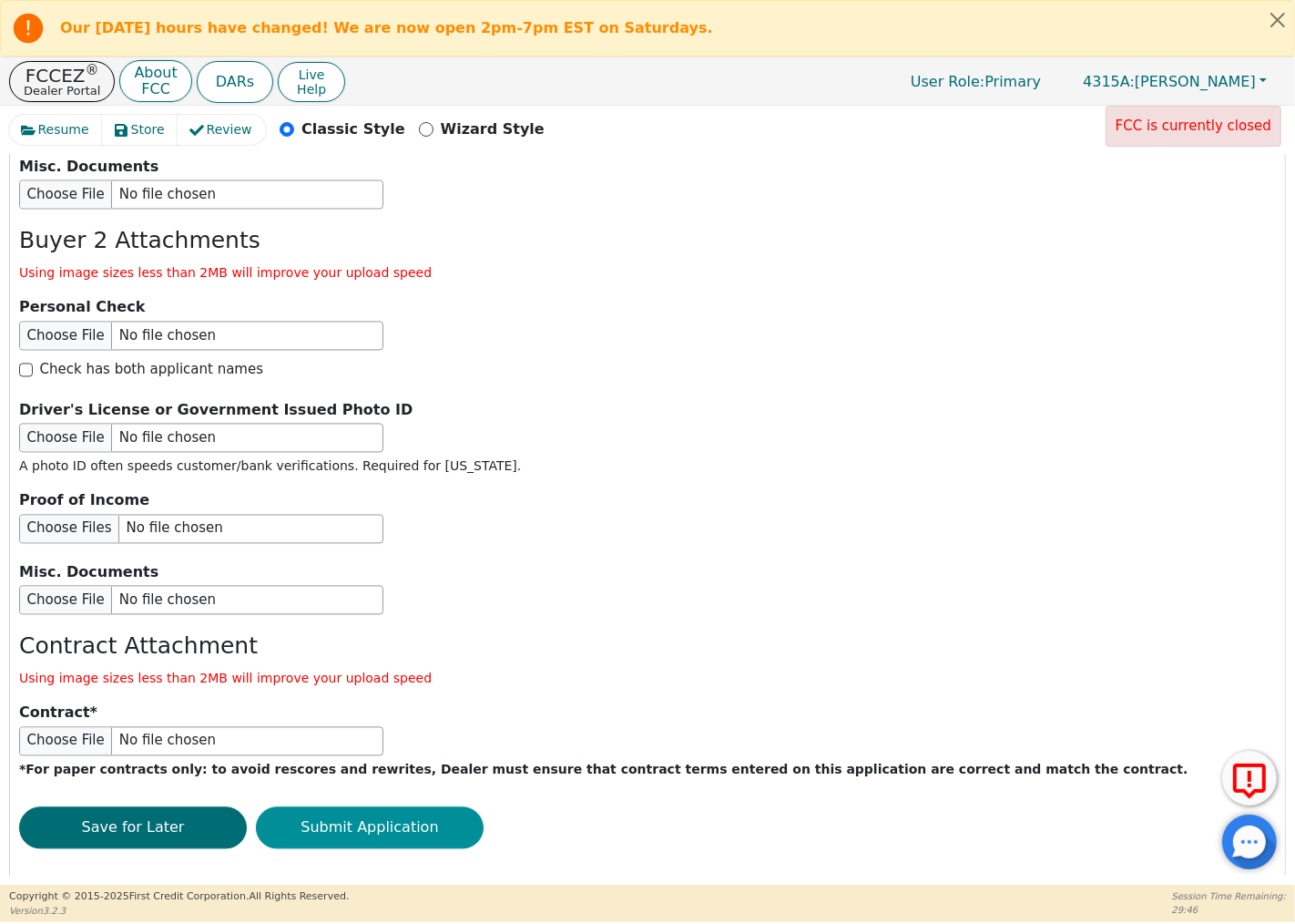
click at [410, 806] on button "Submit Application" at bounding box center [369, 826] width 228 height 42
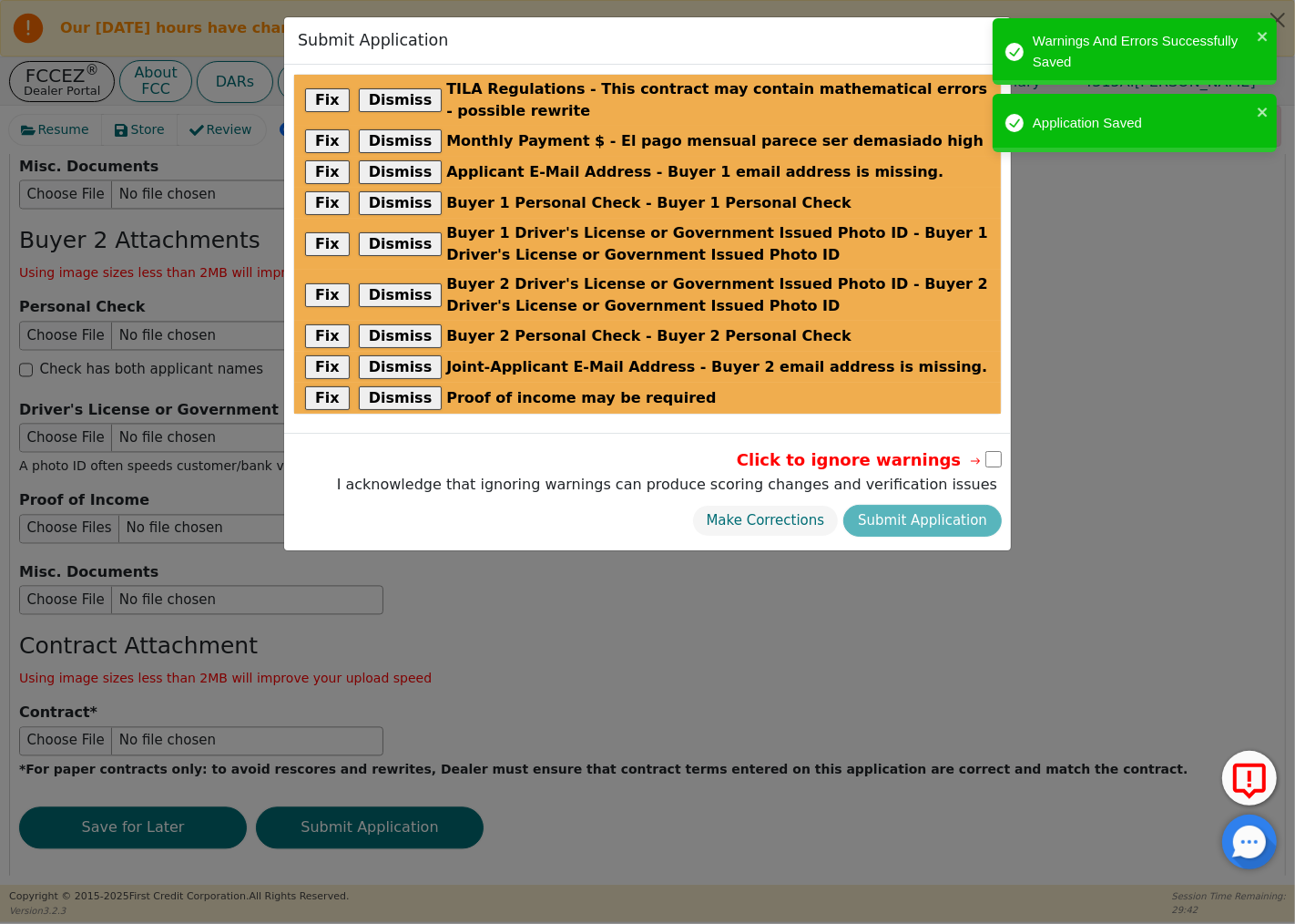
click at [989, 458] on input "checkbox" at bounding box center [994, 460] width 17 height 17
checkbox input "true"
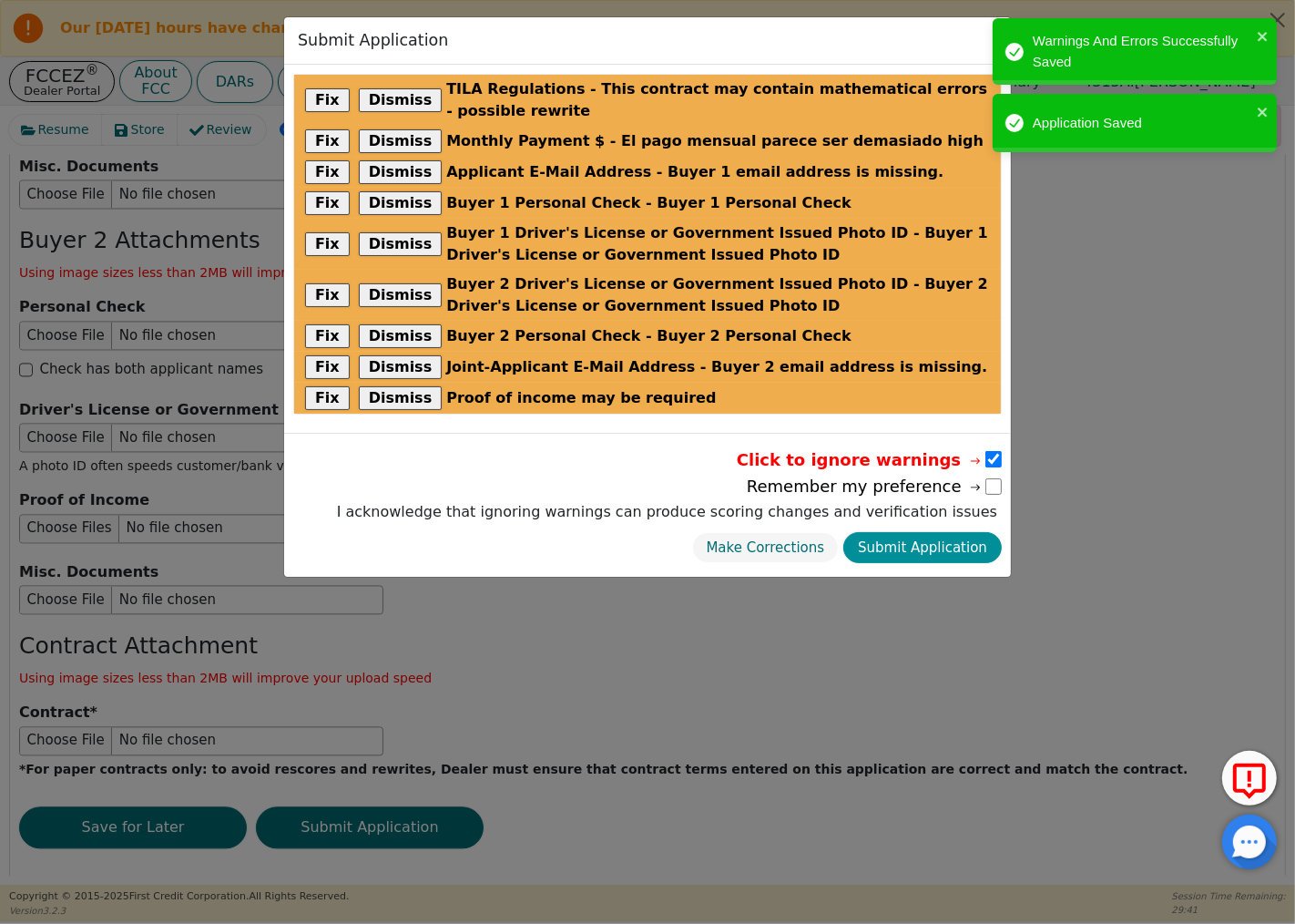
click at [954, 544] on button "Submit Application" at bounding box center [923, 547] width 159 height 32
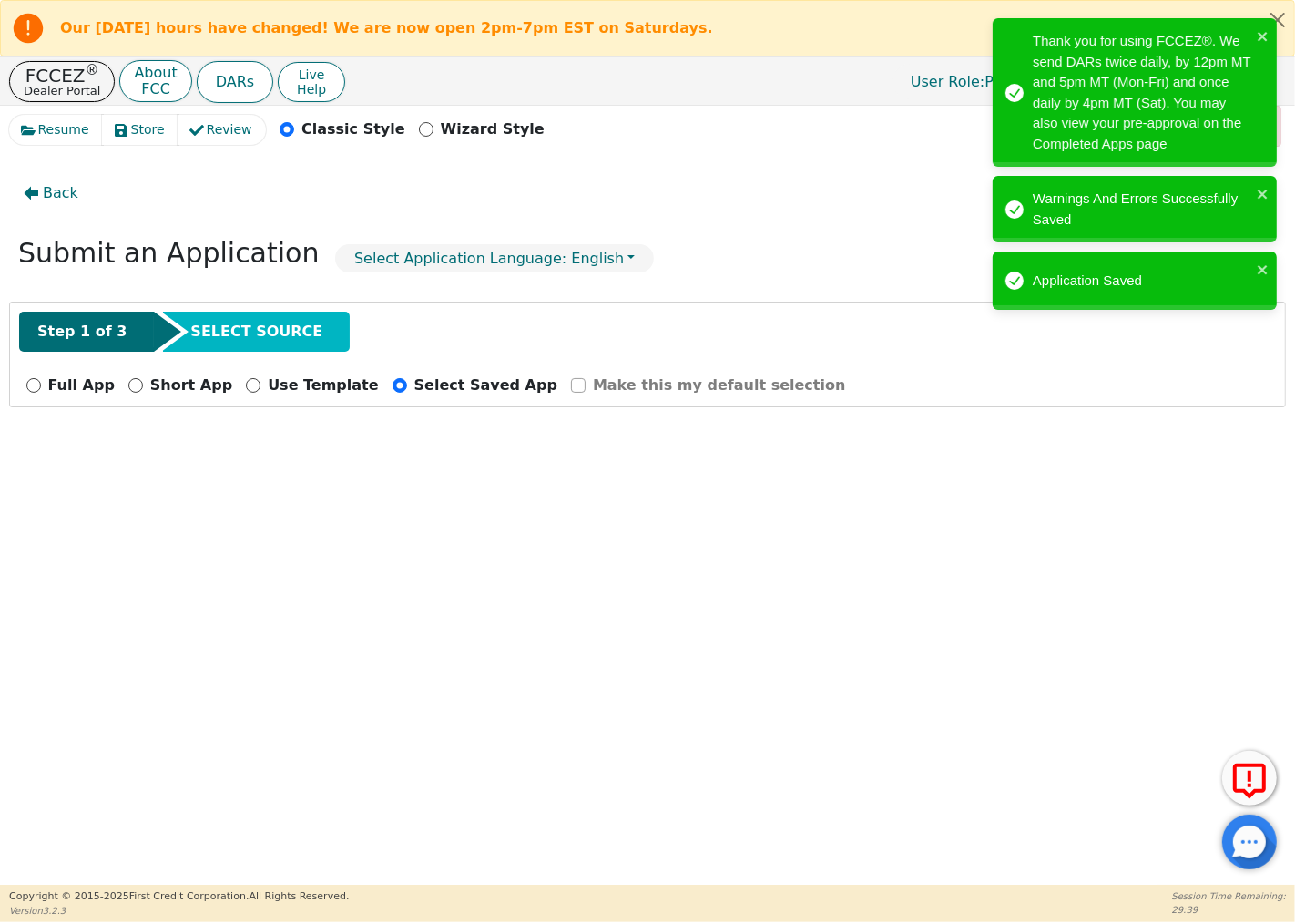
radio input "false"
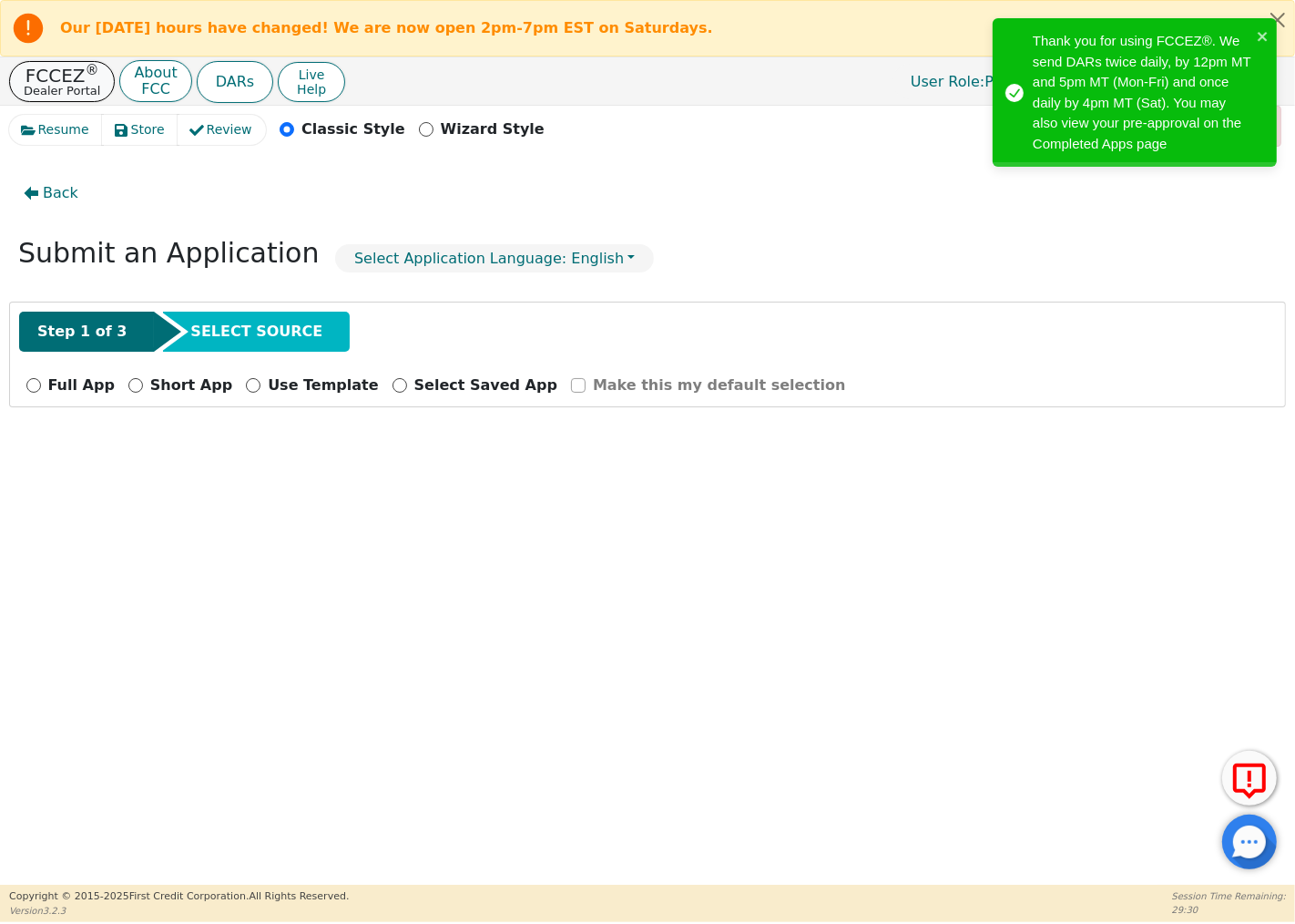
click at [68, 78] on p "FCCEZ ®" at bounding box center [62, 76] width 77 height 18
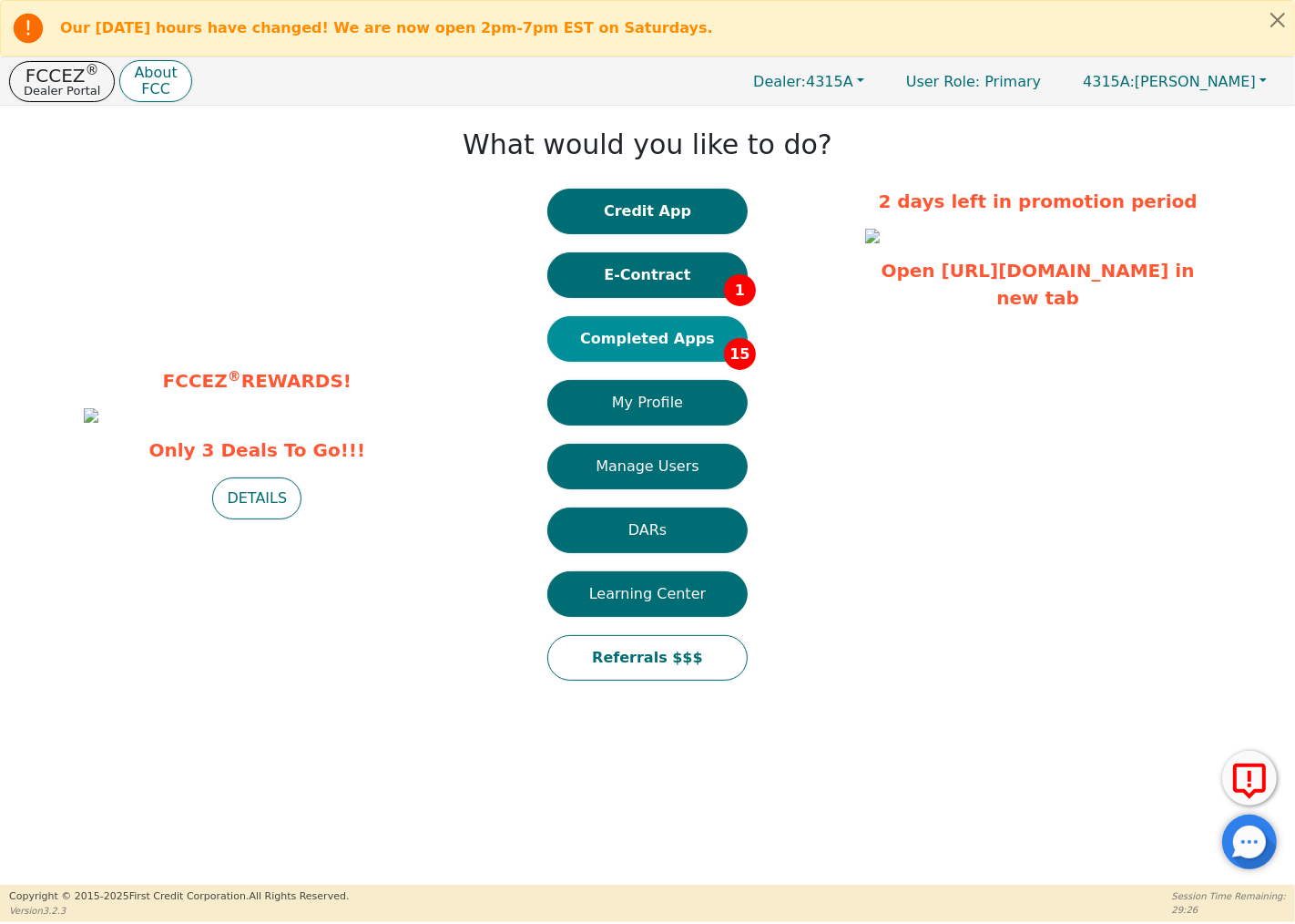
click at [677, 342] on button "Completed Apps 15" at bounding box center [647, 338] width 200 height 45
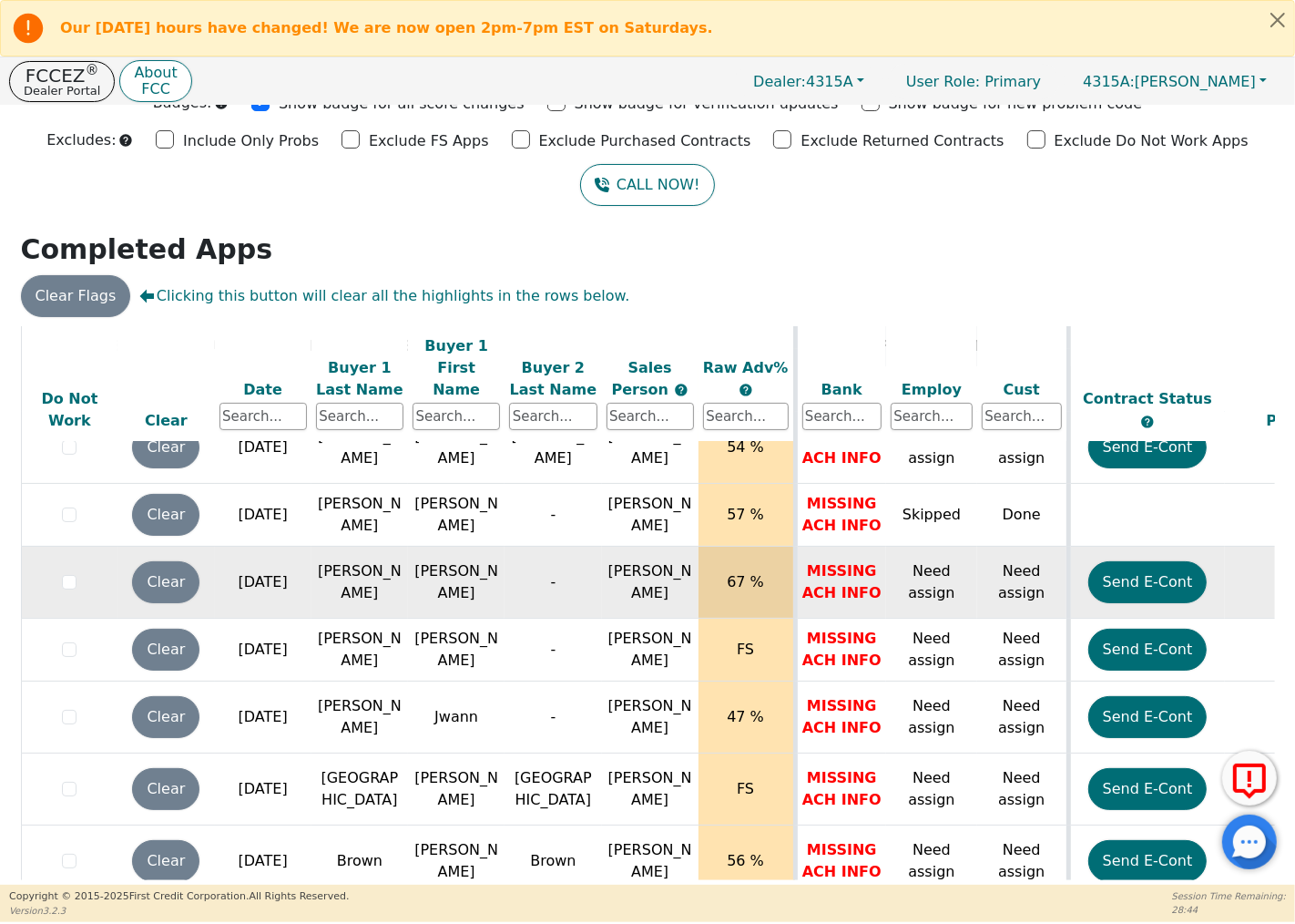
scroll to position [651, 0]
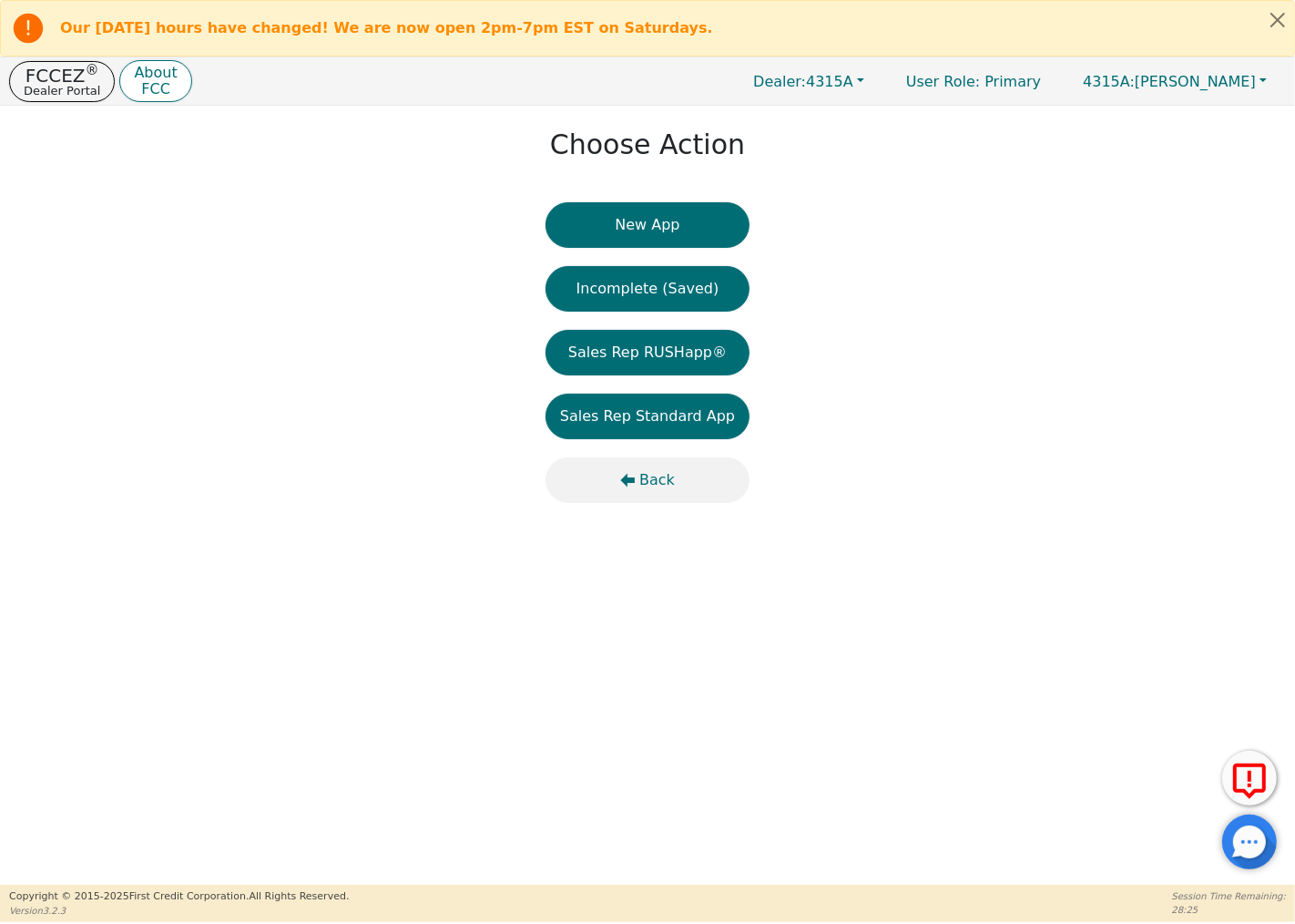
click at [644, 481] on span "Back" at bounding box center [657, 480] width 35 height 22
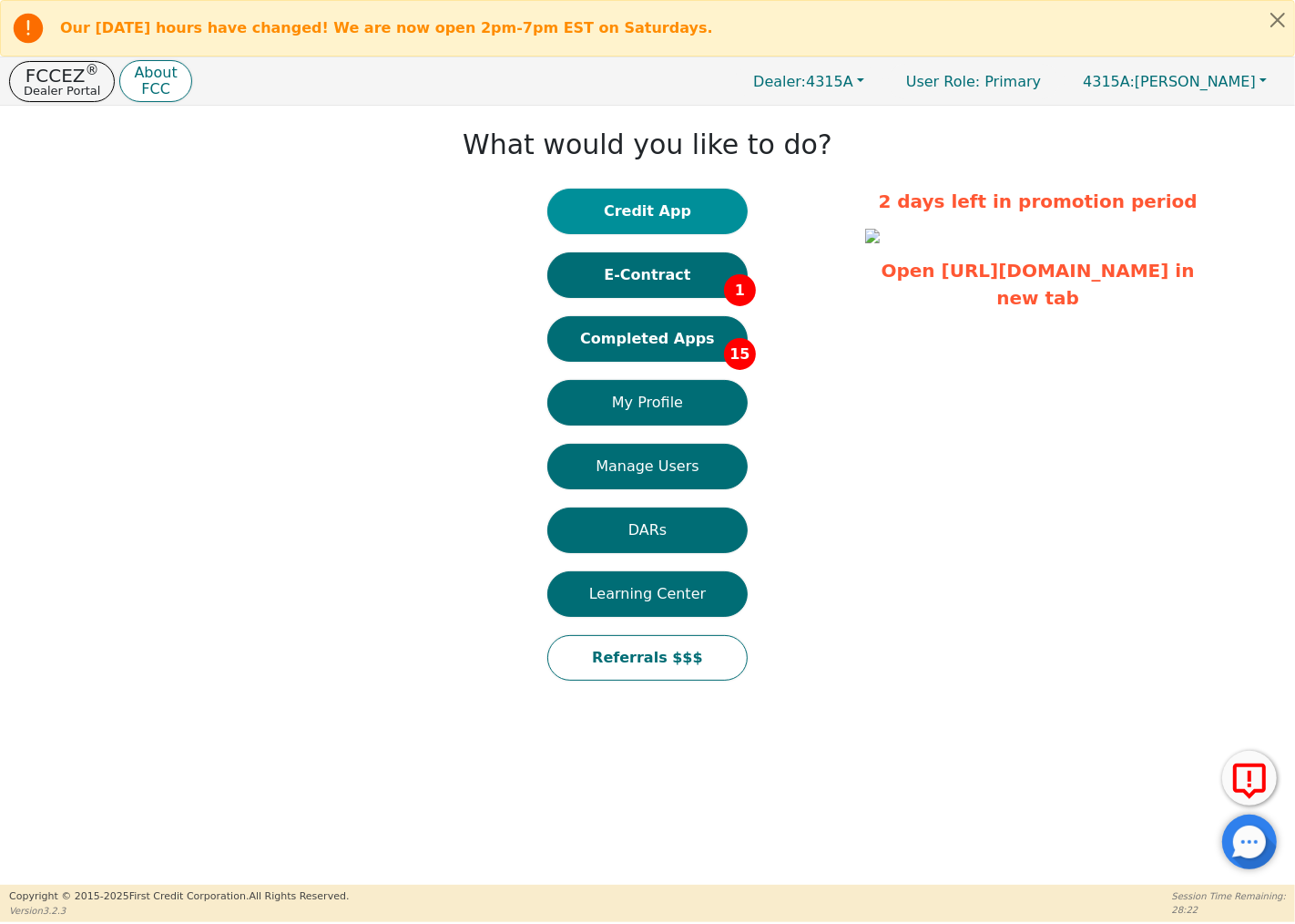
click at [675, 203] on button "Credit App" at bounding box center [647, 210] width 200 height 45
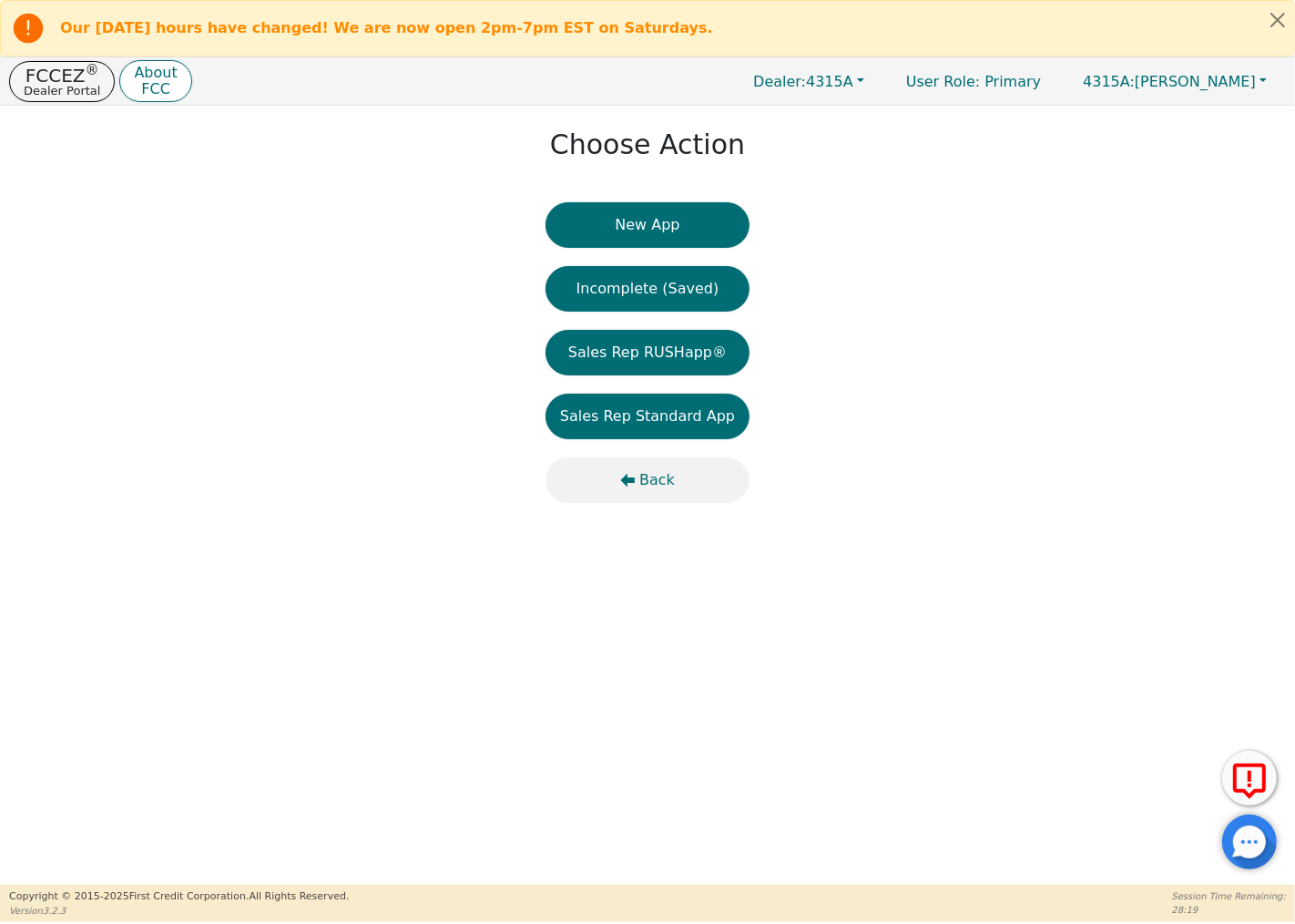
click at [624, 477] on icon "button" at bounding box center [628, 480] width 15 height 15
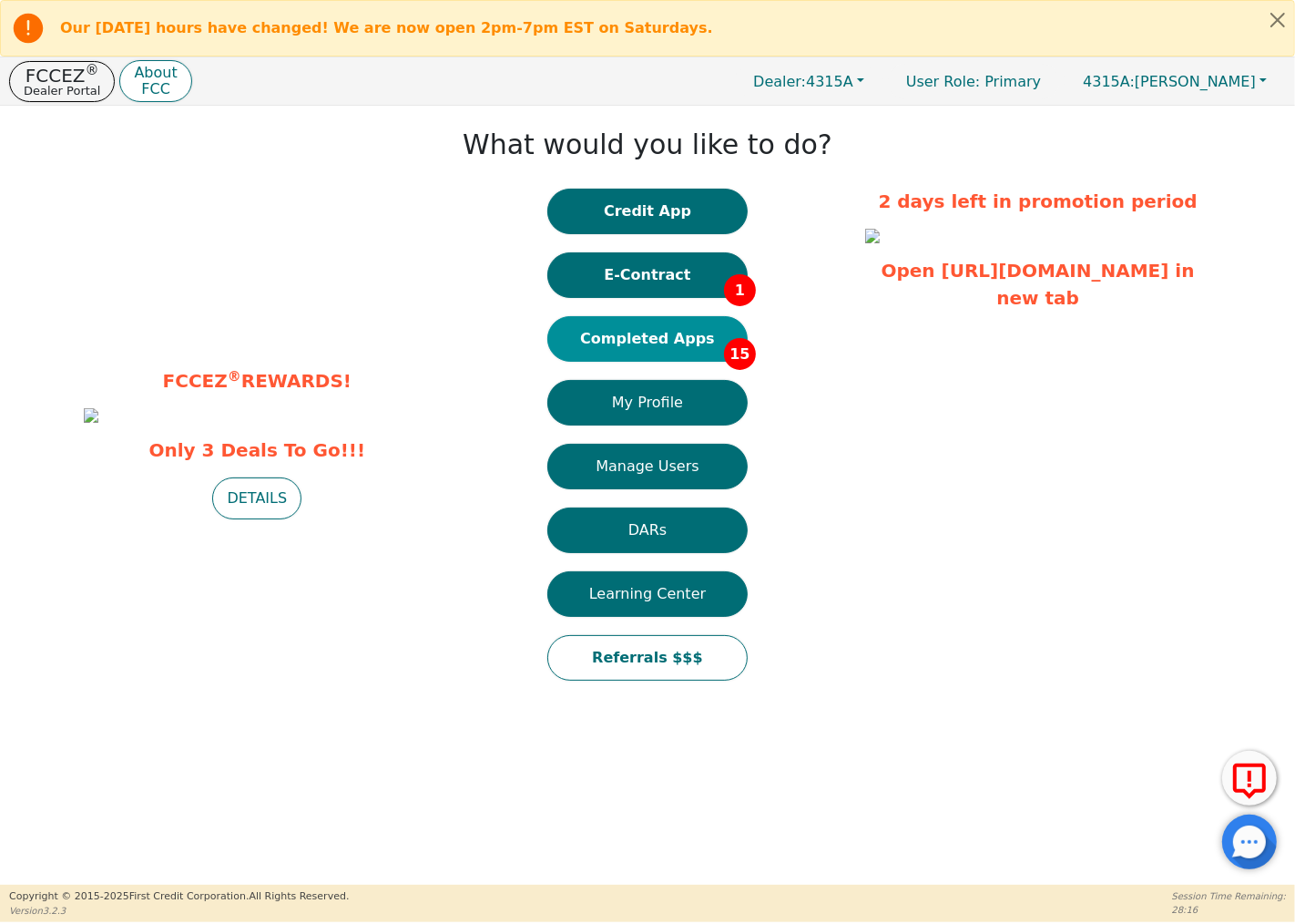
click at [696, 333] on button "Completed Apps 15" at bounding box center [647, 338] width 200 height 45
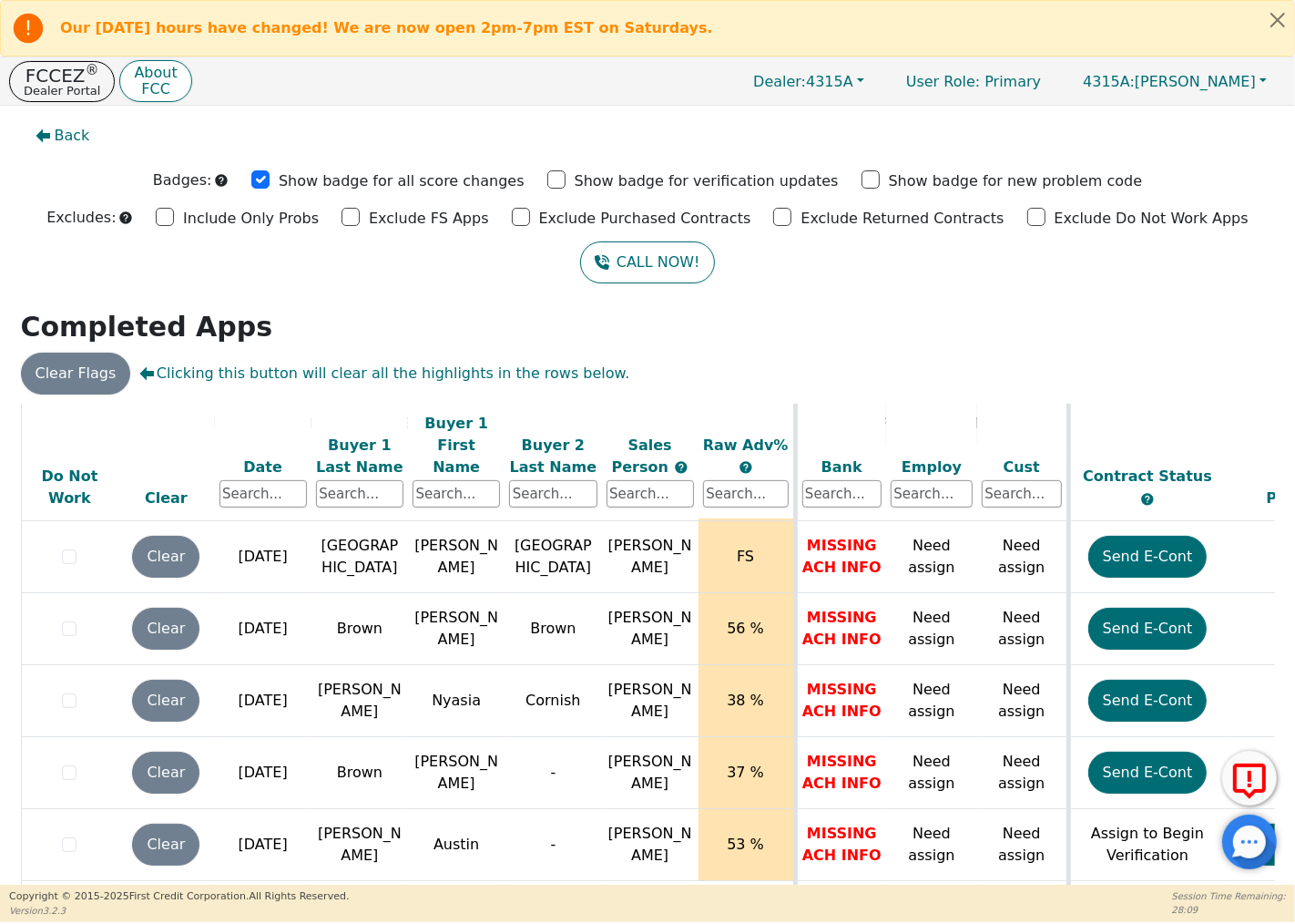
scroll to position [79, 0]
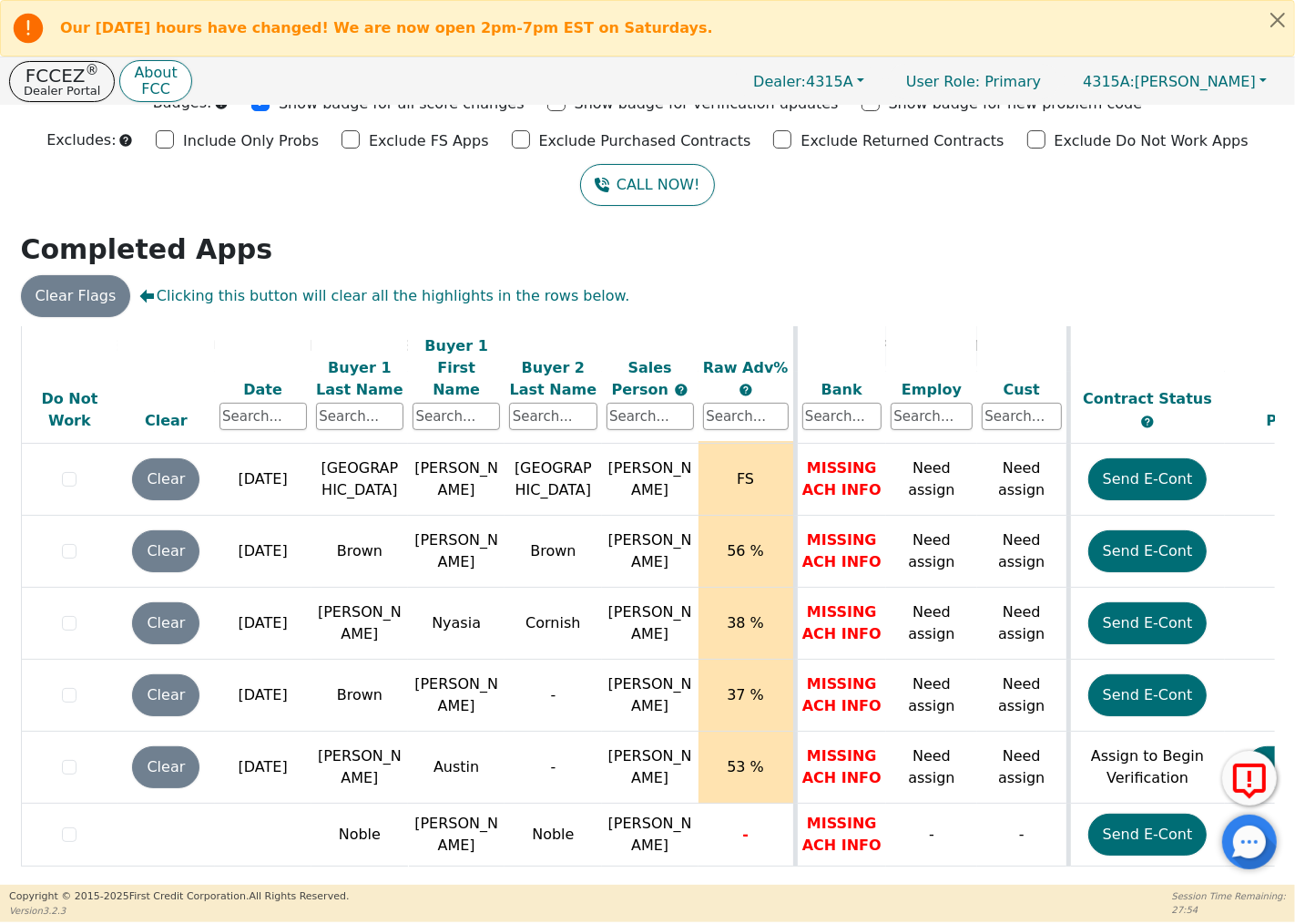
drag, startPoint x: 781, startPoint y: 870, endPoint x: 897, endPoint y: 882, distance: 116.6
click at [897, 882] on div "ALL VALUES ON THIS PAGE ARE UPDATED IN REAL TIME VERIFICATION STATUS Do Not Wor…" at bounding box center [648, 605] width 1268 height 558
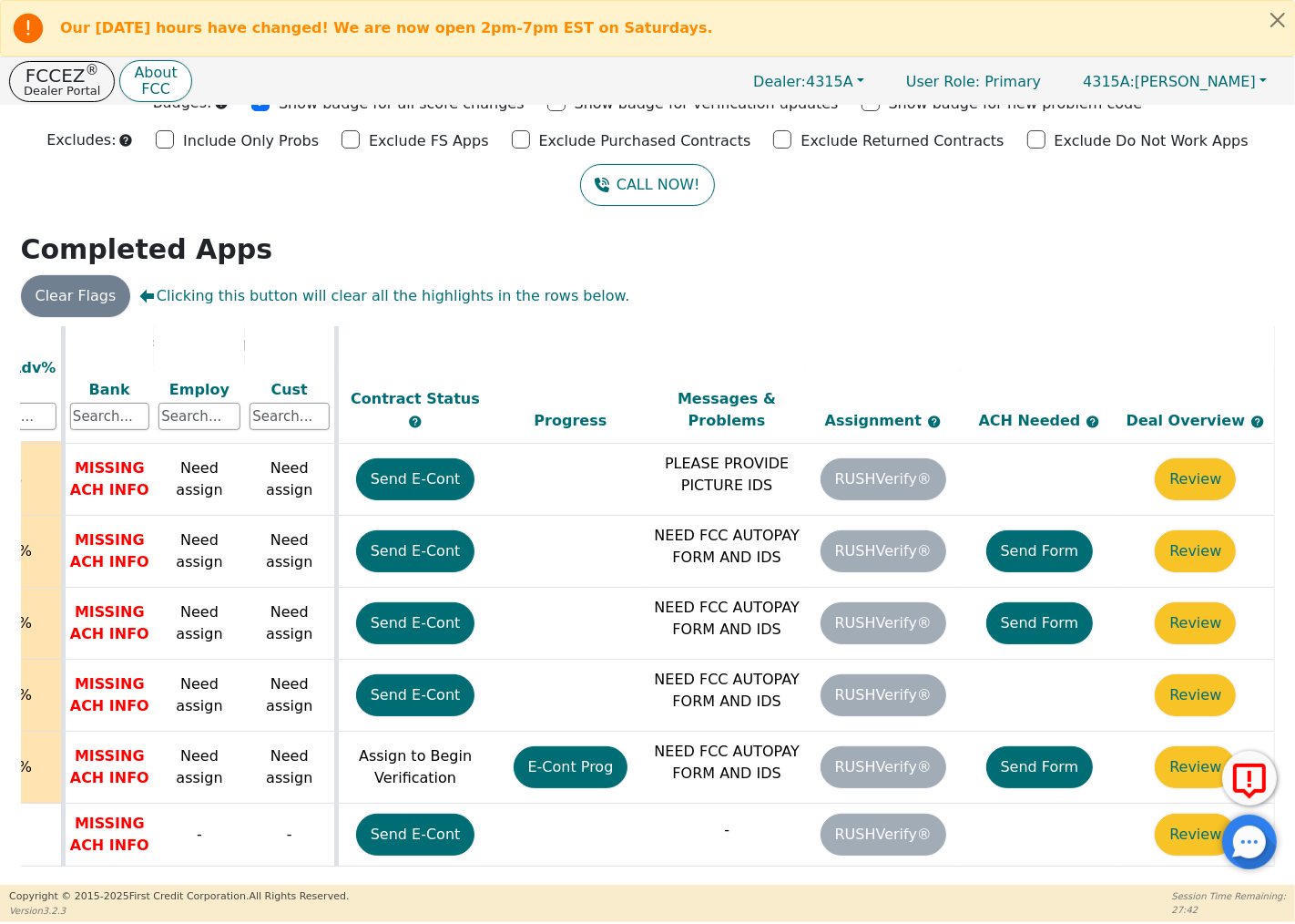
scroll to position [714, 741]
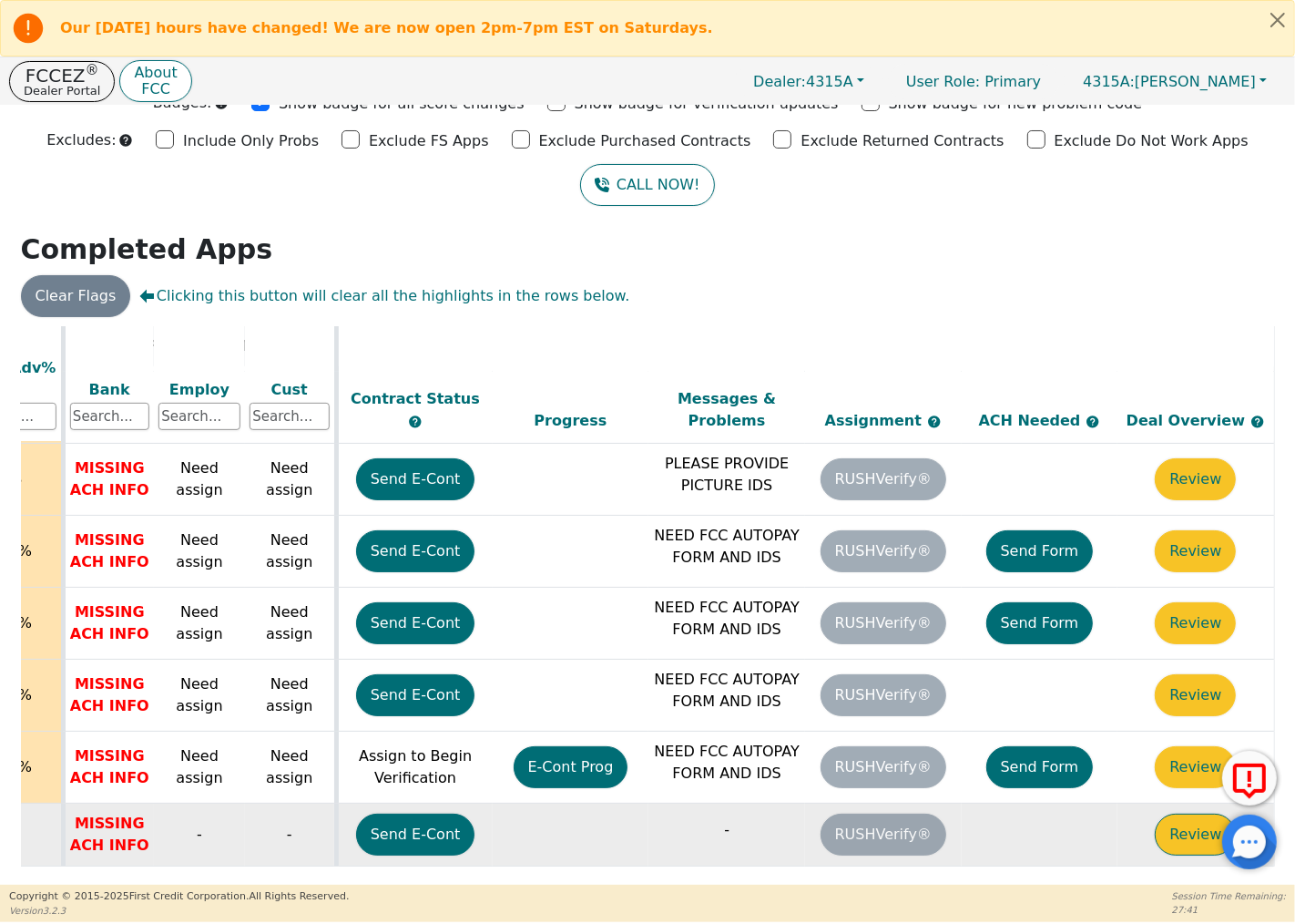
click at [1187, 813] on button "Review" at bounding box center [1195, 834] width 81 height 42
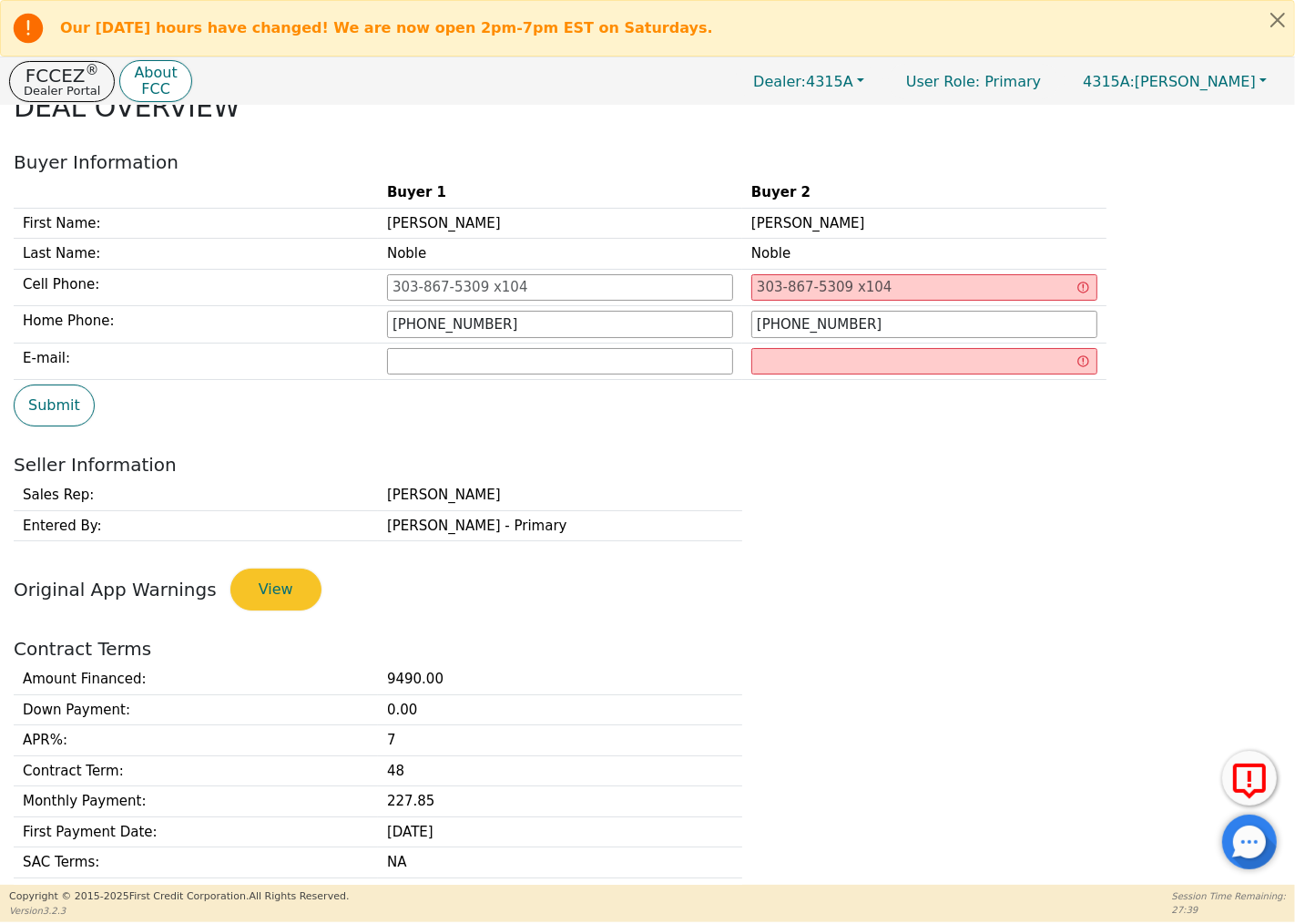
type input "[PHONE_NUMBER]"
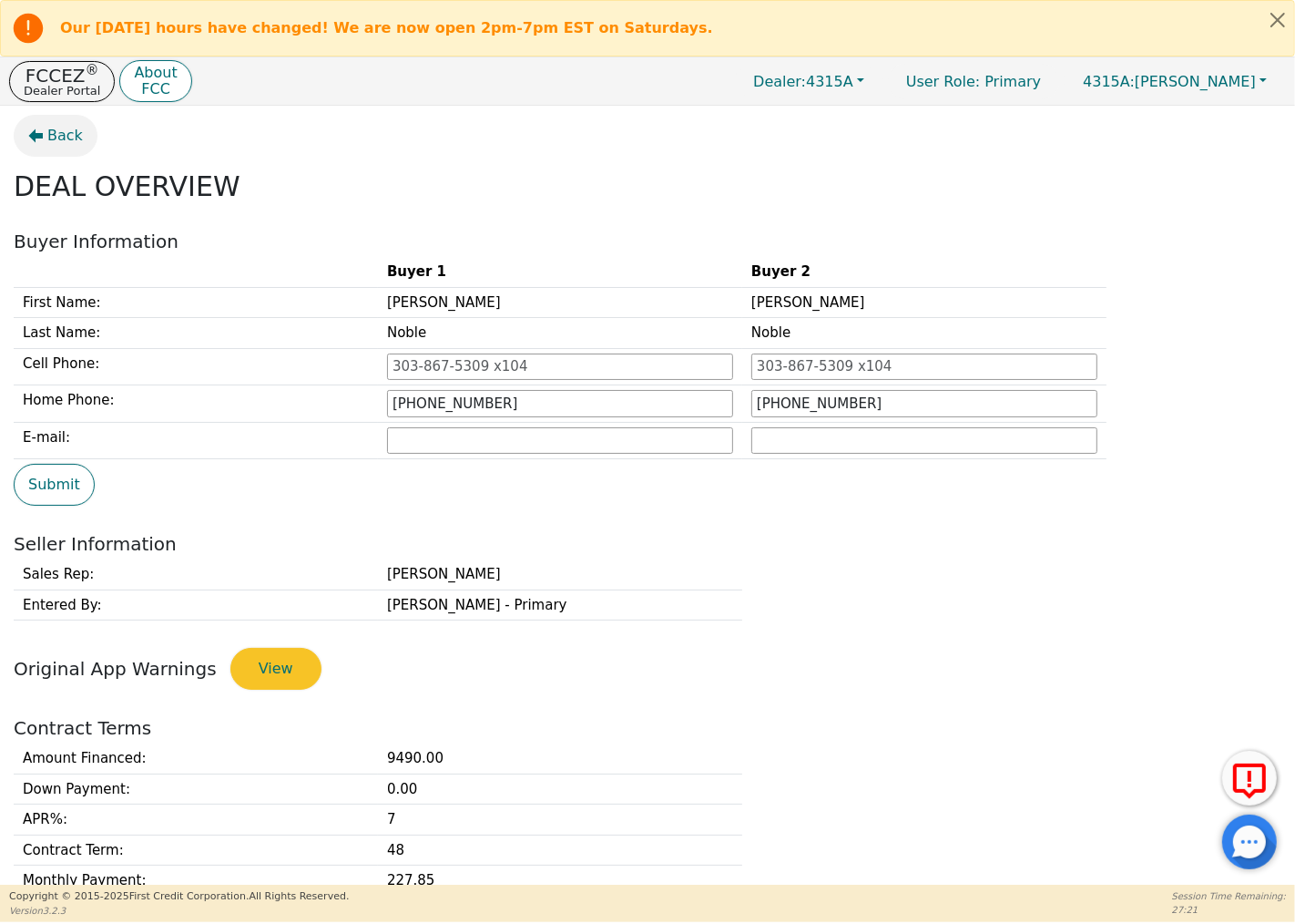
click at [48, 130] on span "Back" at bounding box center [65, 136] width 35 height 22
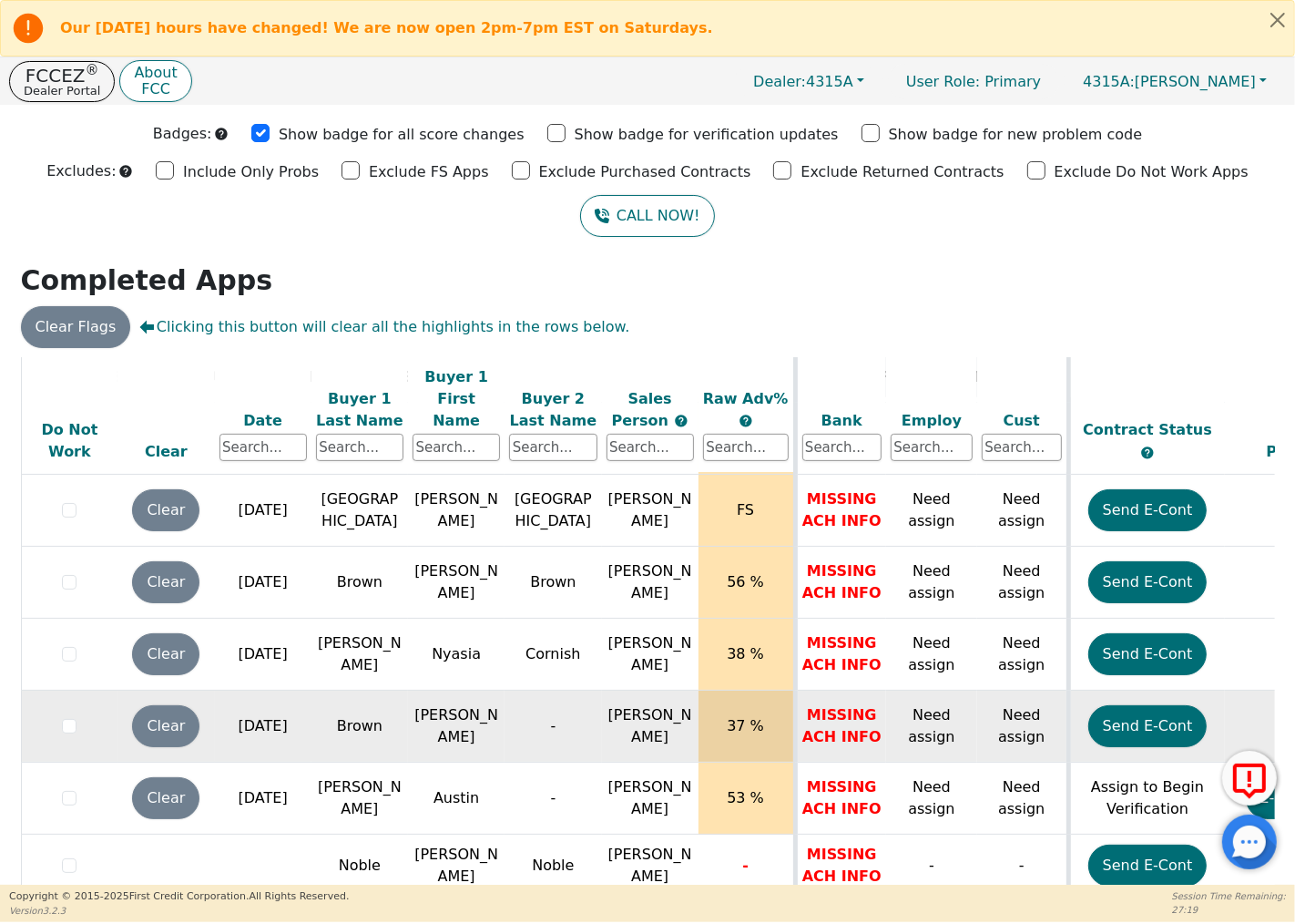
scroll to position [79, 0]
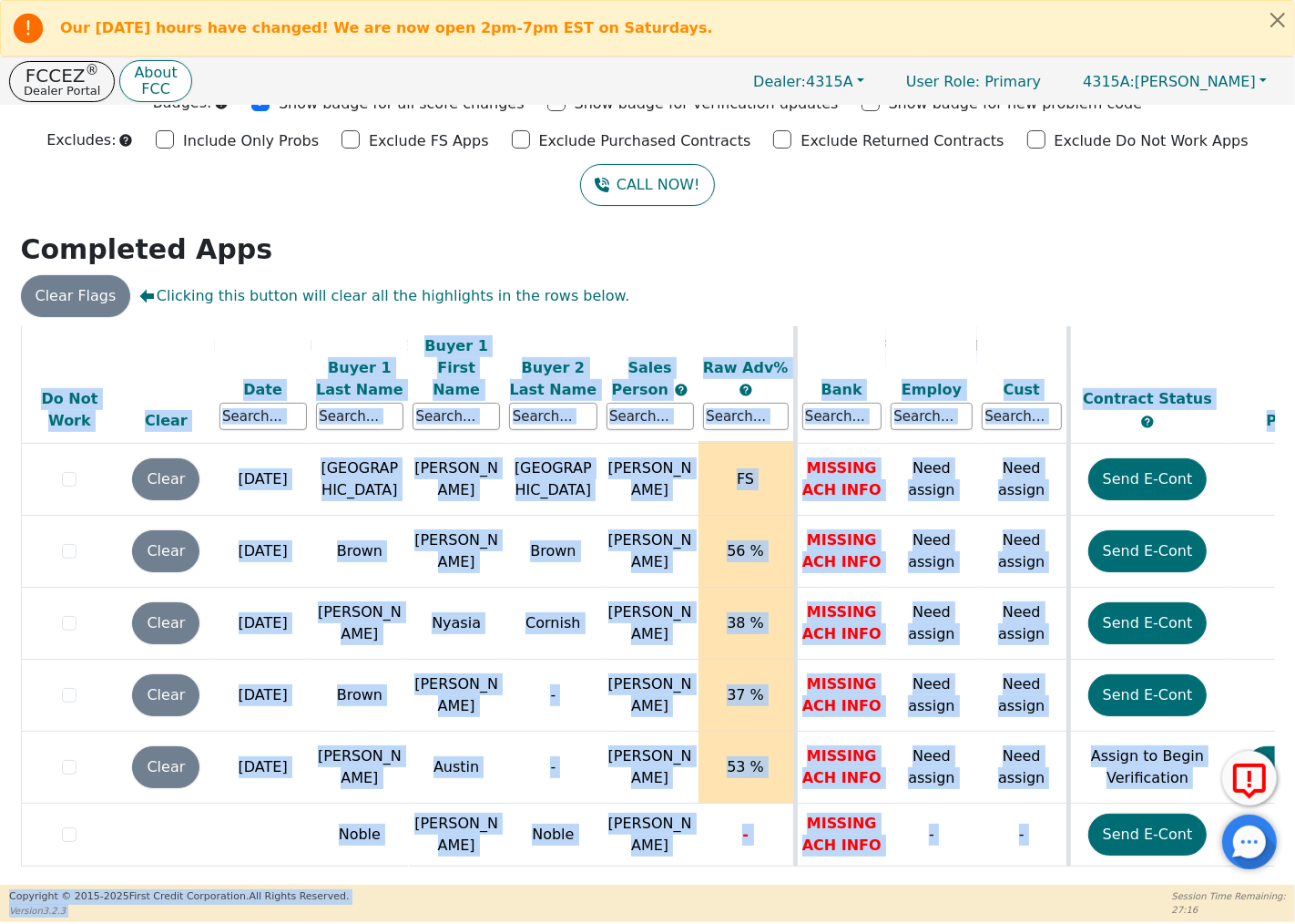
drag, startPoint x: 785, startPoint y: 872, endPoint x: 989, endPoint y: 890, distance: 204.8
click at [1022, 884] on div "Our Saturday hours have changed! We are now open 2pm-7pm EST on Saturdays. FCCE…" at bounding box center [647, 461] width 1295 height 922
click at [845, 860] on table "ALL VALUES ON THIS PAGE ARE UPDATED IN REAL TIME VERIFICATION STATUS Do Not Wor…" at bounding box center [1014, 249] width 1987 height 1275
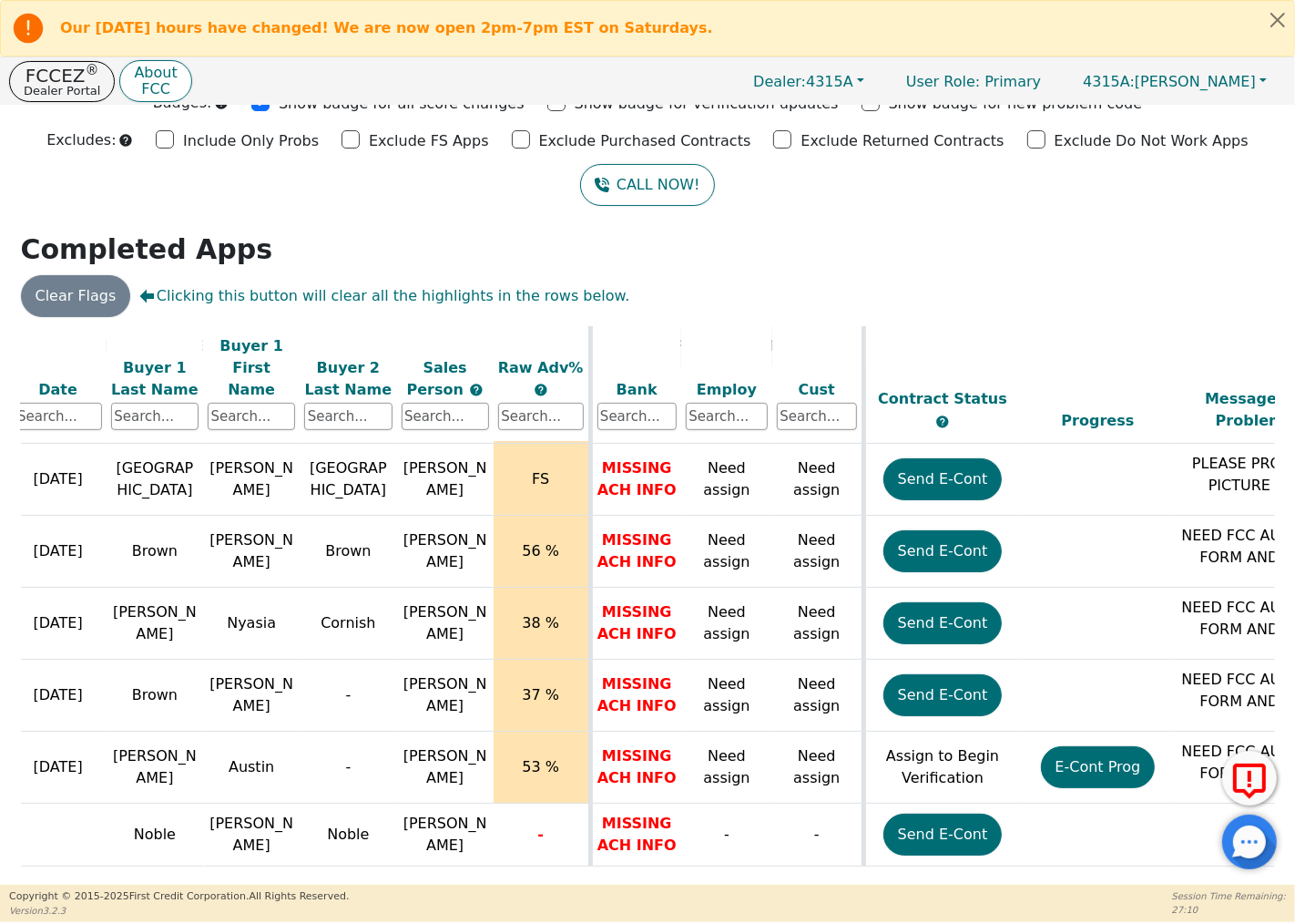
scroll to position [714, 0]
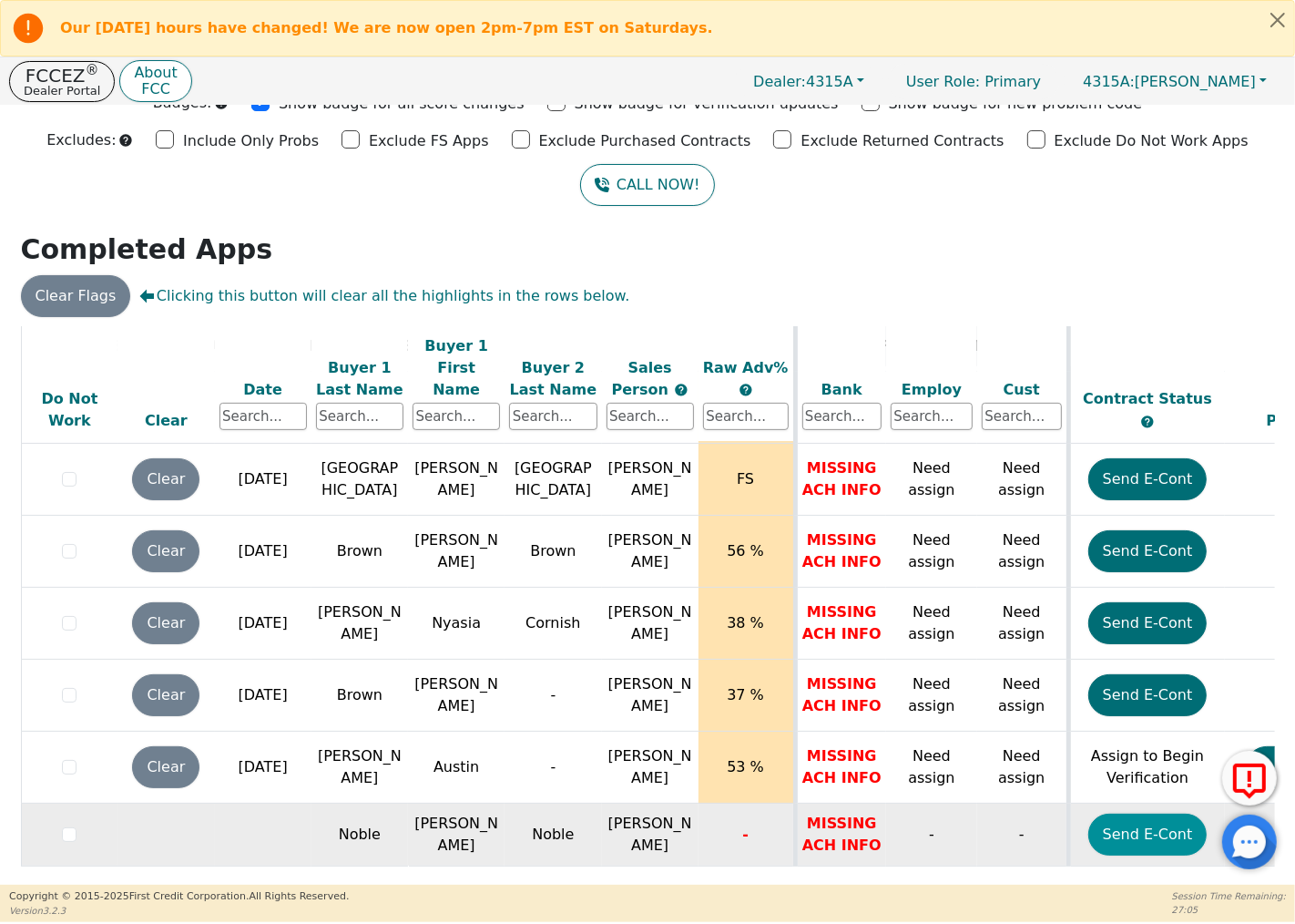
click at [1146, 813] on button "Send E-Cont" at bounding box center [1147, 834] width 119 height 42
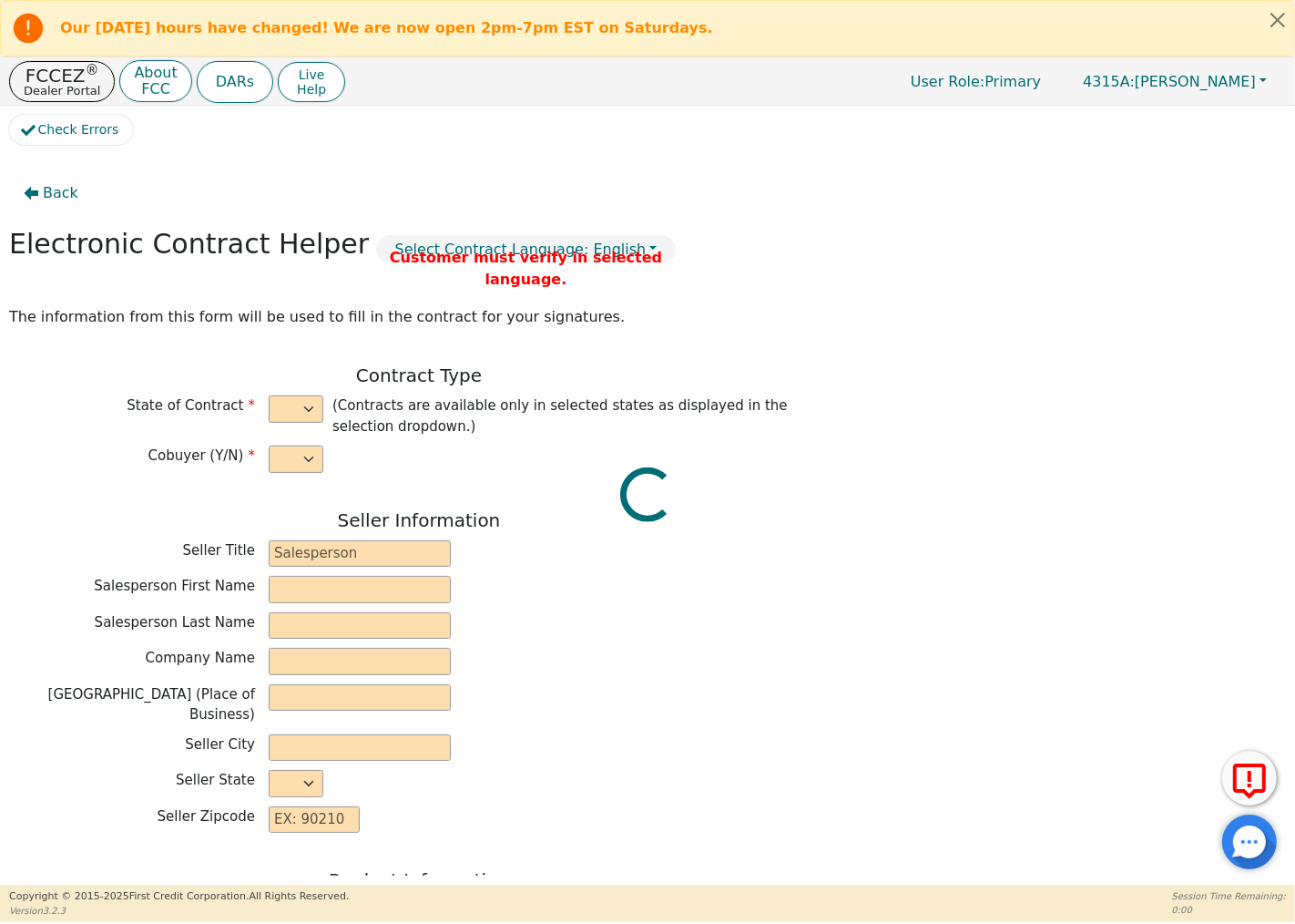
select select "y"
type input "Owner"
type input "[PERSON_NAME]"
type input "GREEN SOLUTIONS TPS INC"
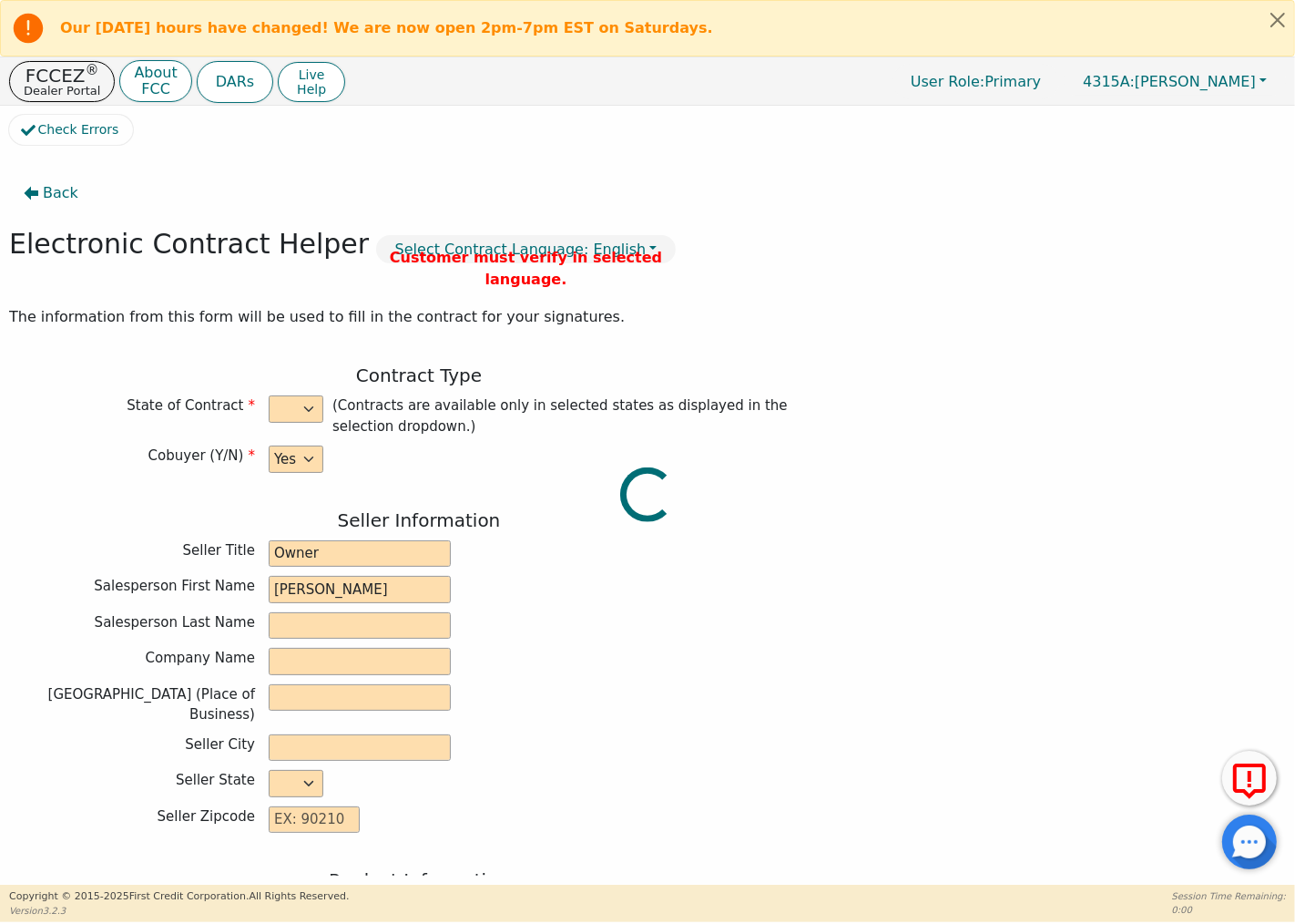
type input "[STREET_ADDRESS][PERSON_NAME]"
type input "COLUMBIA"
select select "SC"
type input "29212"
type input "[PERSON_NAME]"
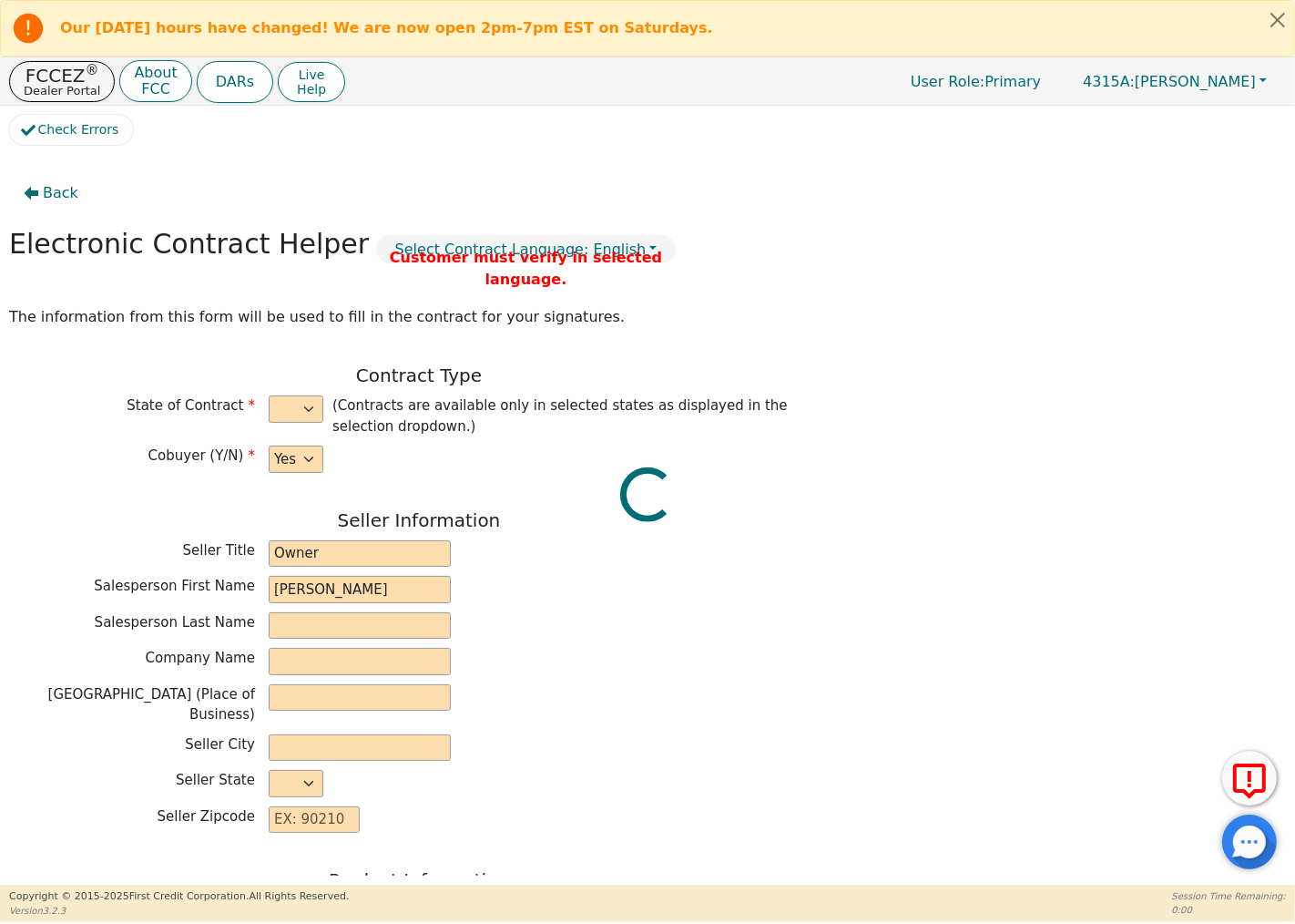
type input "Noble"
type input "[PERSON_NAME]"
type input "Noble"
type input "[STREET_ADDRESS][PERSON_NAME]"
type input "Columbia"
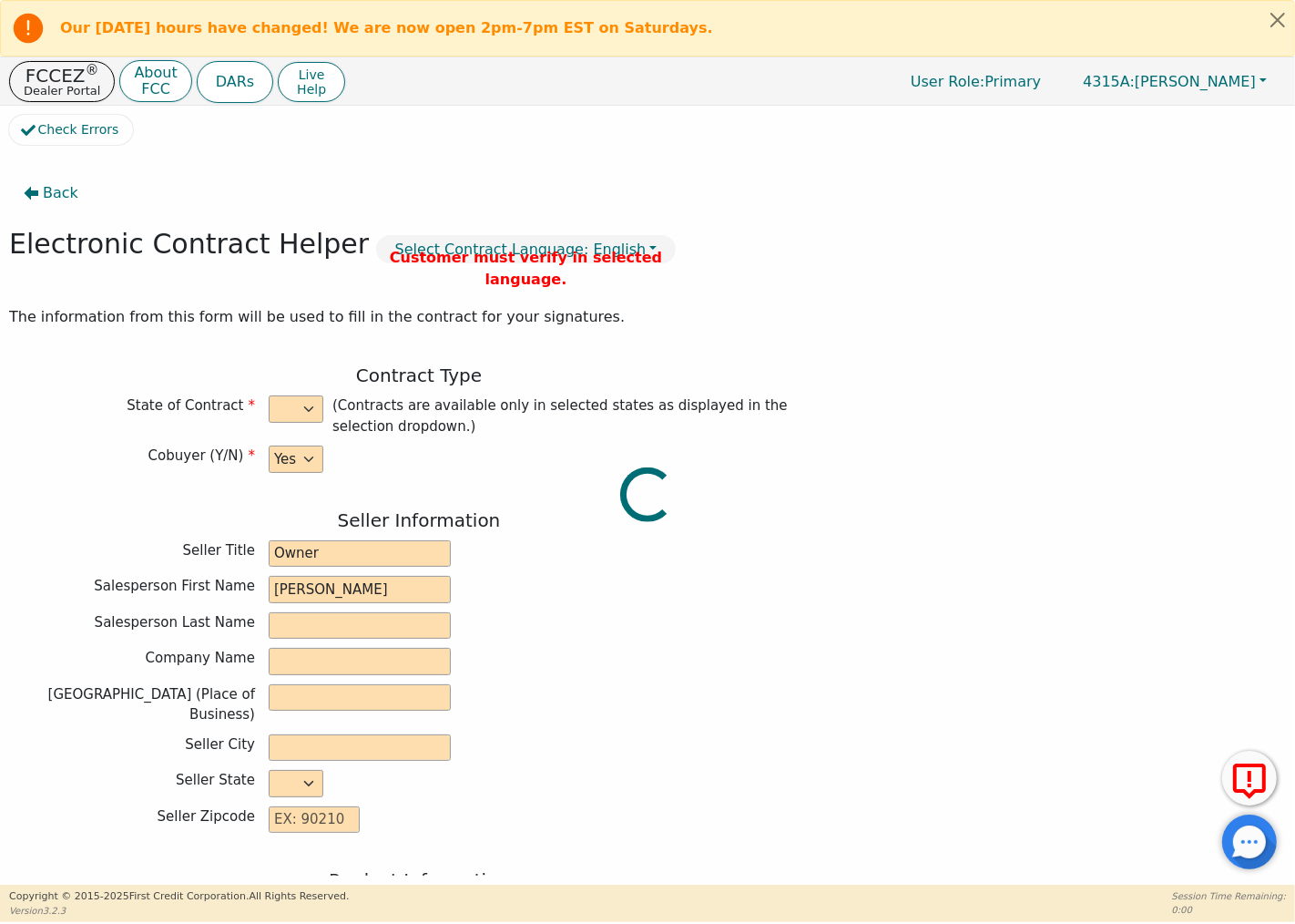
select select "SC"
type input "29212"
type input "[DATE]"
type input "7.00"
type input "[DATE]"
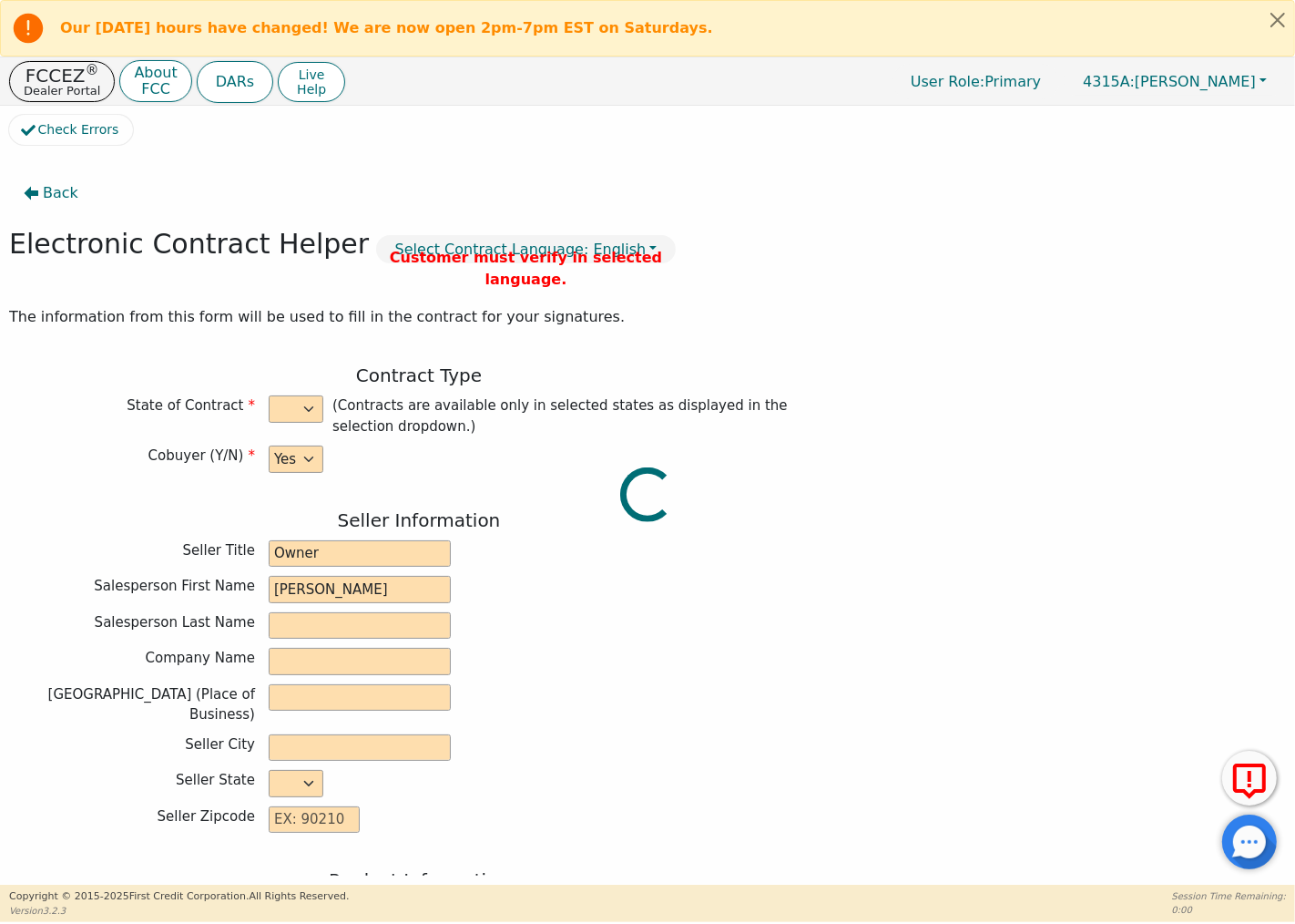
type input "48"
type input "0"
type input "9490.00"
type input "0.00"
type input "9490.00"
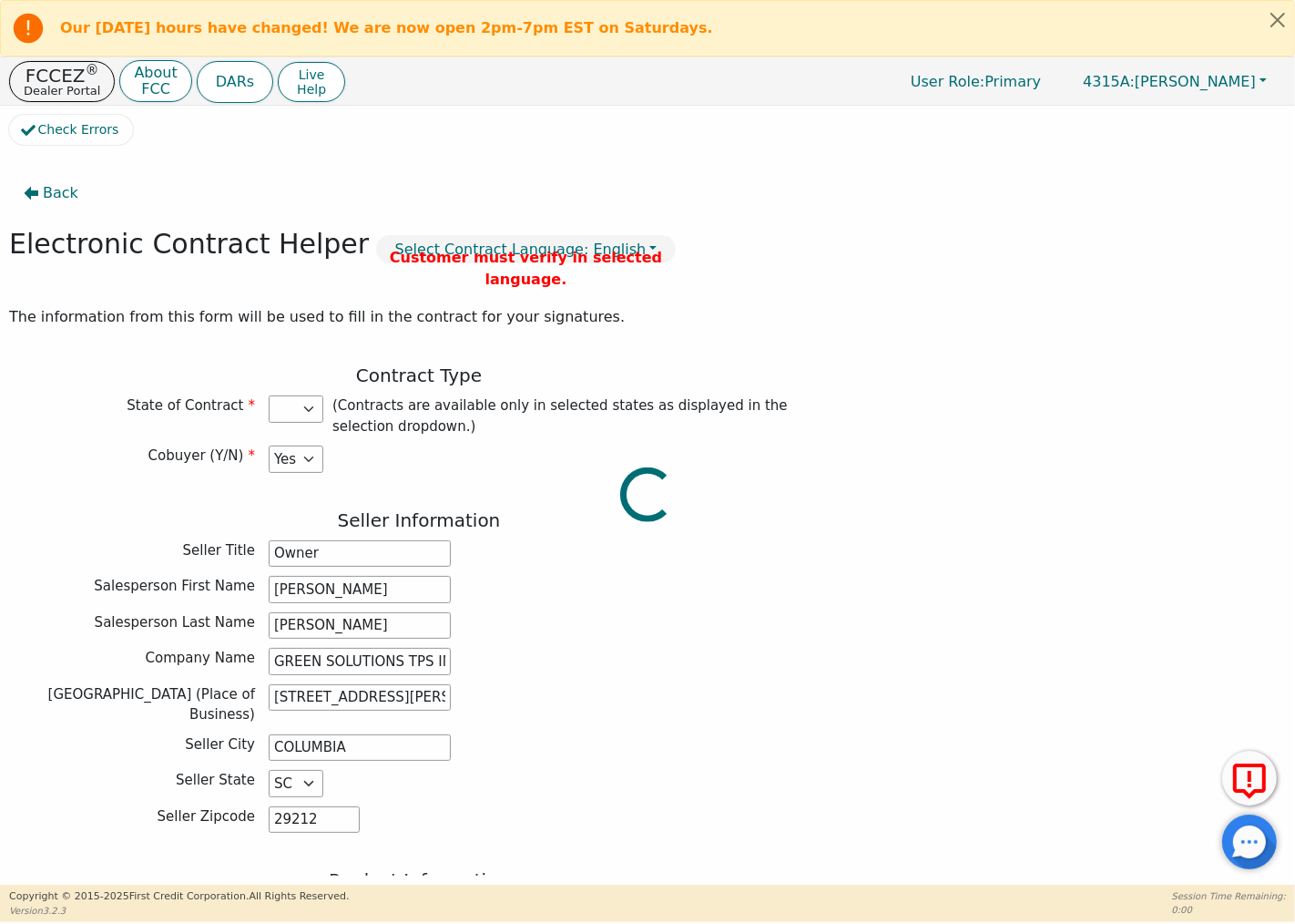
select select "SC"
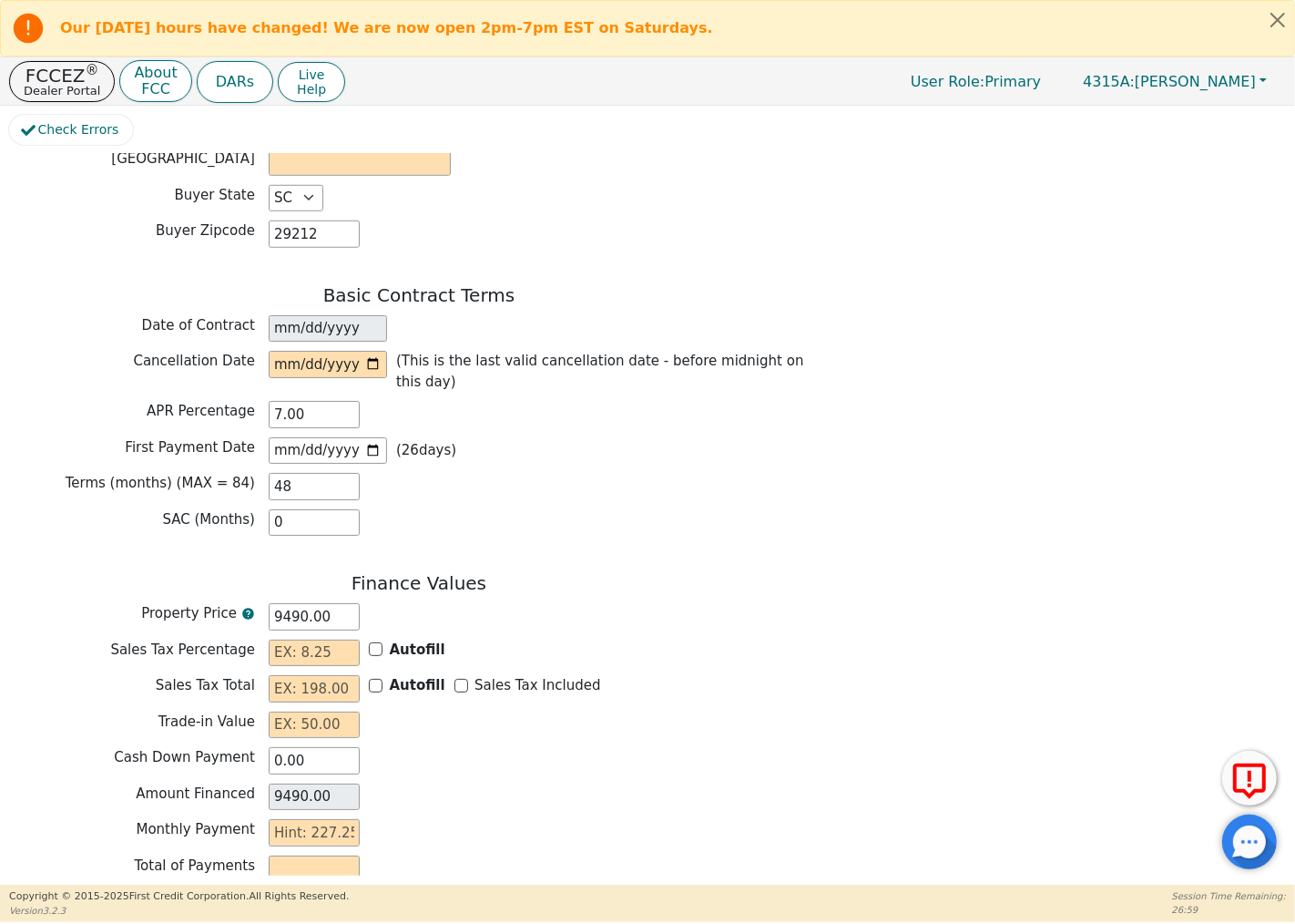
scroll to position [1387, 0]
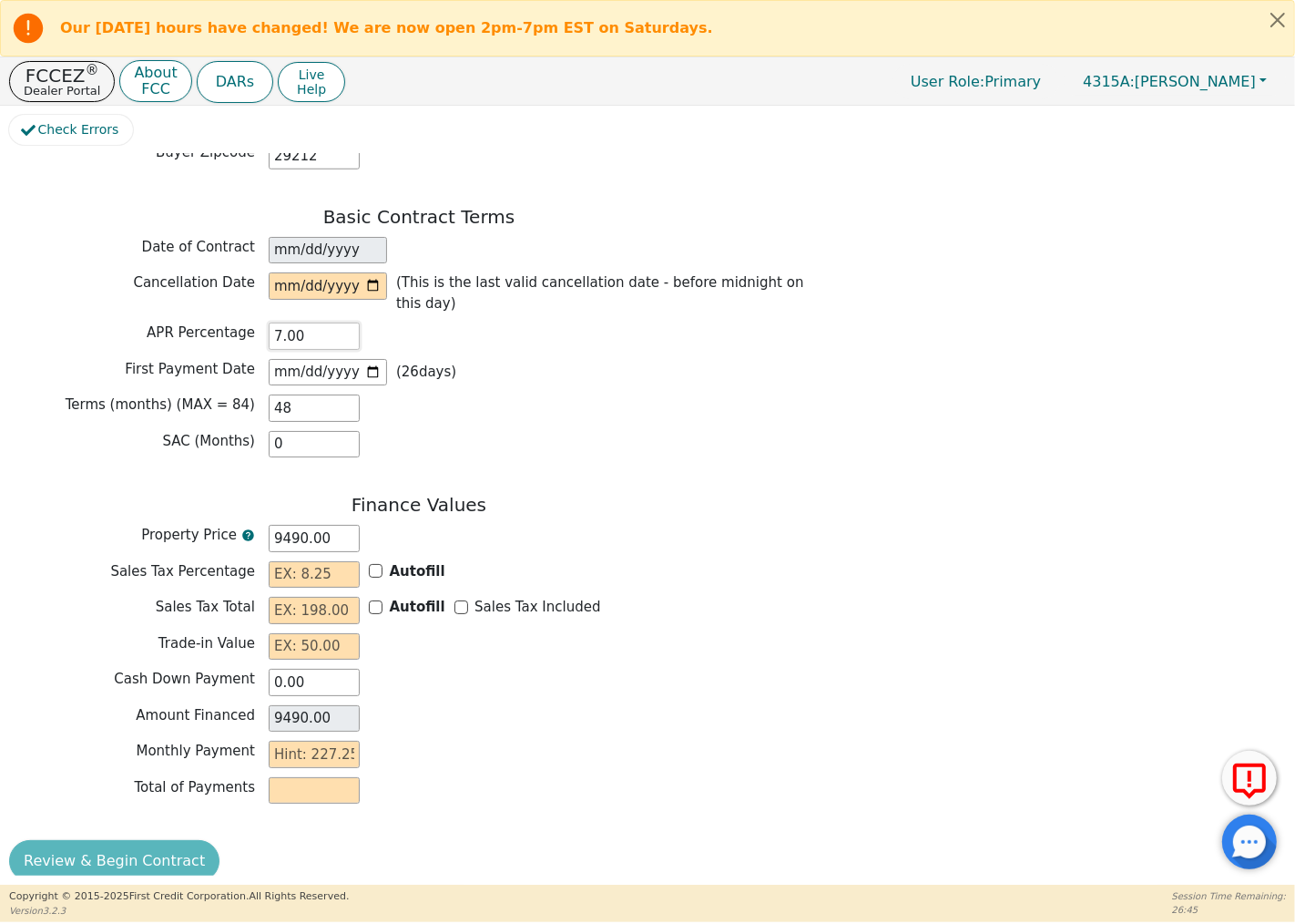
drag, startPoint x: 312, startPoint y: 314, endPoint x: 244, endPoint y: 307, distance: 68.4
click at [243, 322] on div "APR Percentage 7.00" at bounding box center [419, 336] width 820 height 28
type input "13.50"
click at [557, 431] on div "SAC (Months) 0" at bounding box center [419, 445] width 820 height 28
drag, startPoint x: 312, startPoint y: 388, endPoint x: 265, endPoint y: 385, distance: 47.1
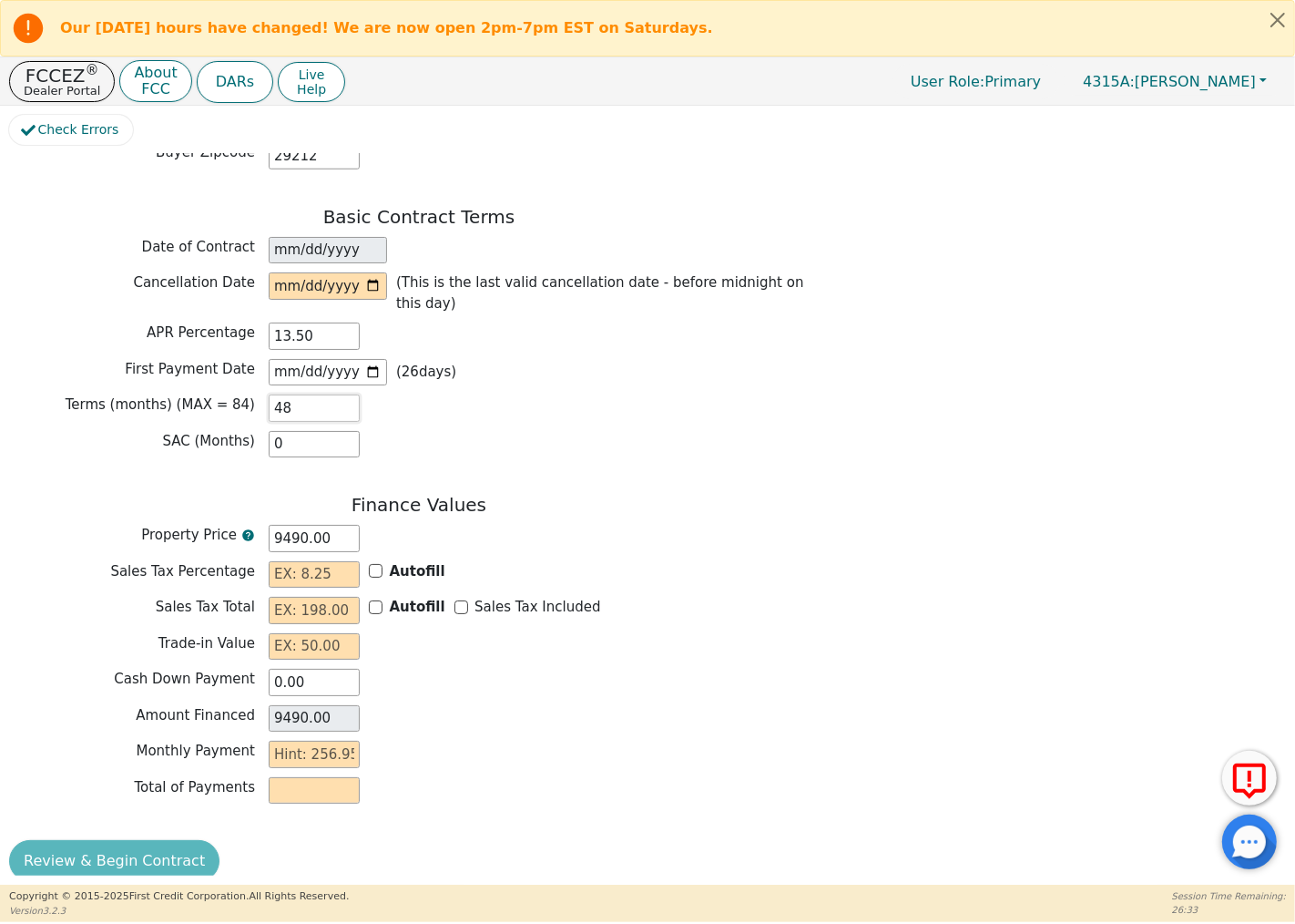
click at [265, 394] on div "Terms (months) (MAX = 84) 48" at bounding box center [419, 408] width 820 height 28
type input "0.00"
type input "84"
click at [576, 668] on div "Cash Down Payment 0.00" at bounding box center [419, 682] width 820 height 28
click at [306, 740] on input "text" at bounding box center [314, 754] width 91 height 28
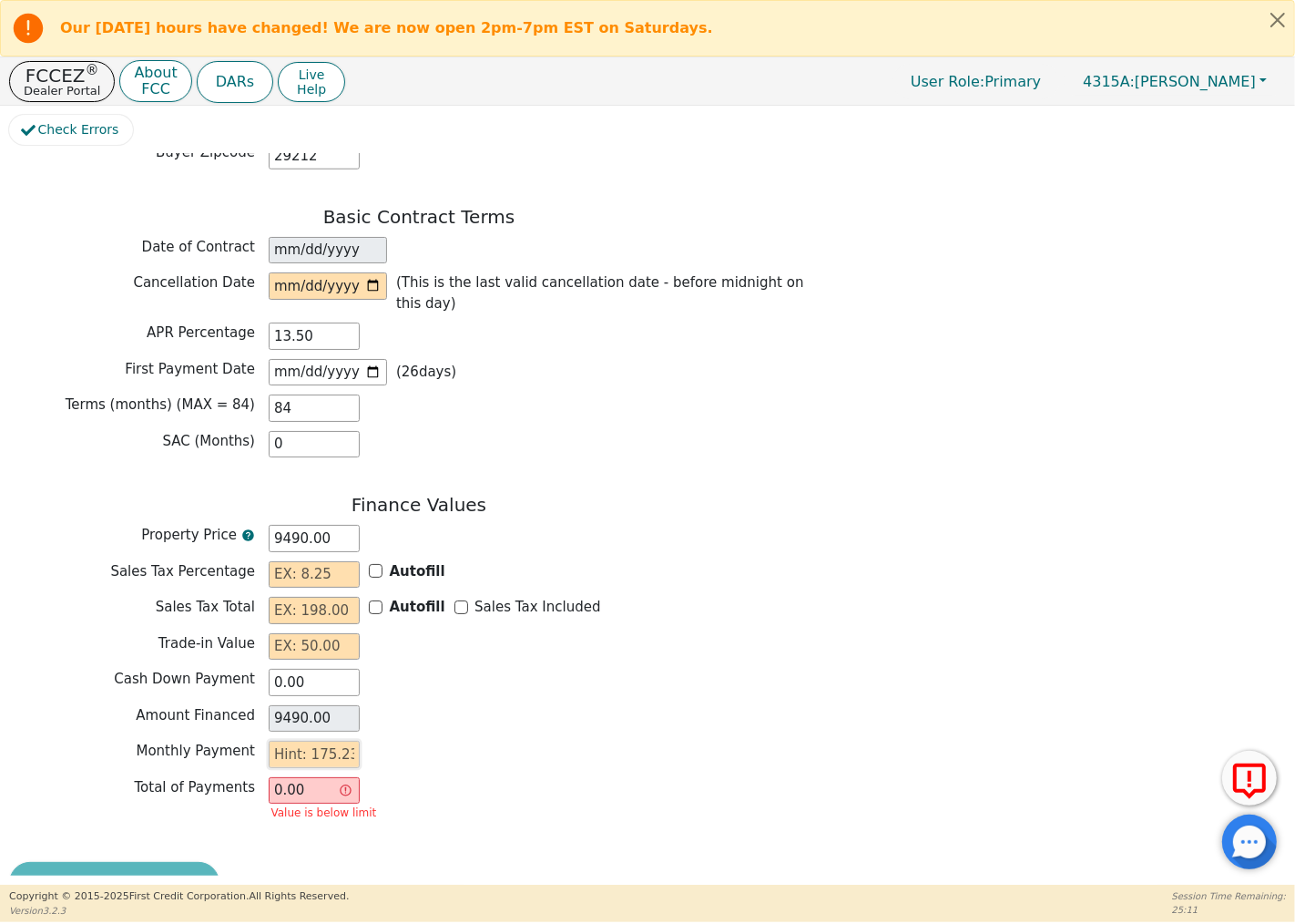
type input "1"
type input "84.00"
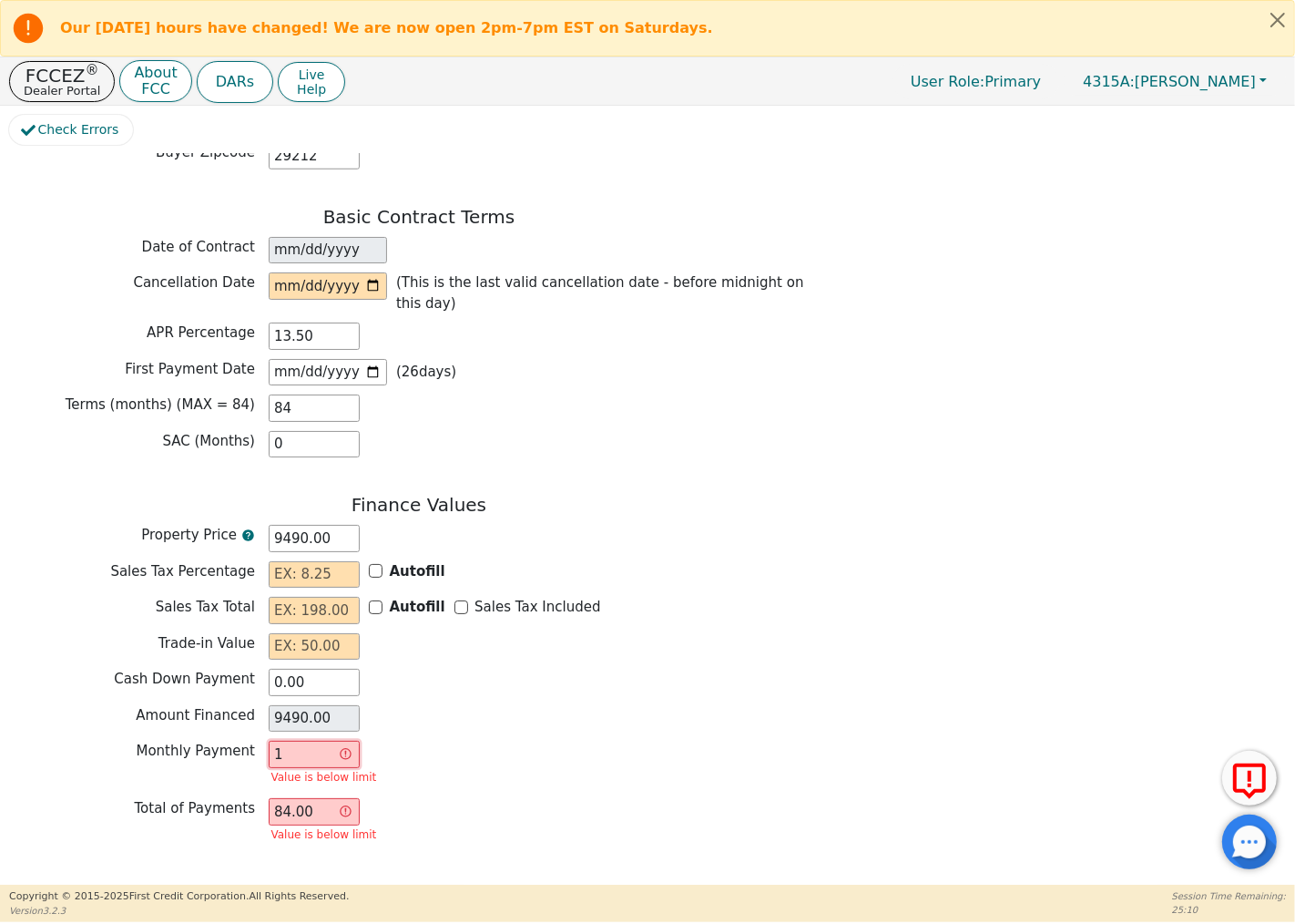
type input "17"
type input "1428.00"
type input "175"
type input "14700.00"
type input "175.2"
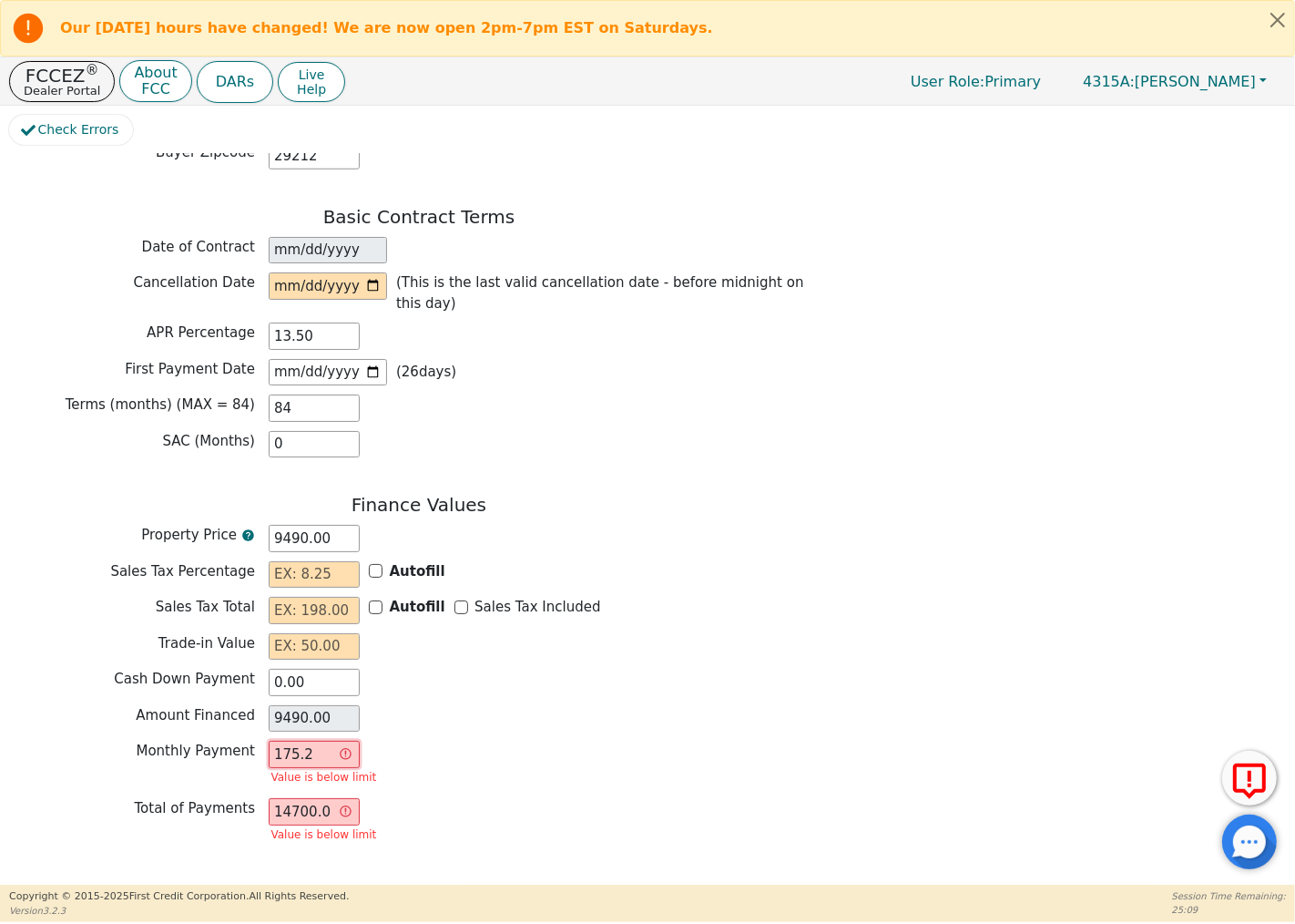
type input "14716.80"
type input "175.23"
type input "14719.32"
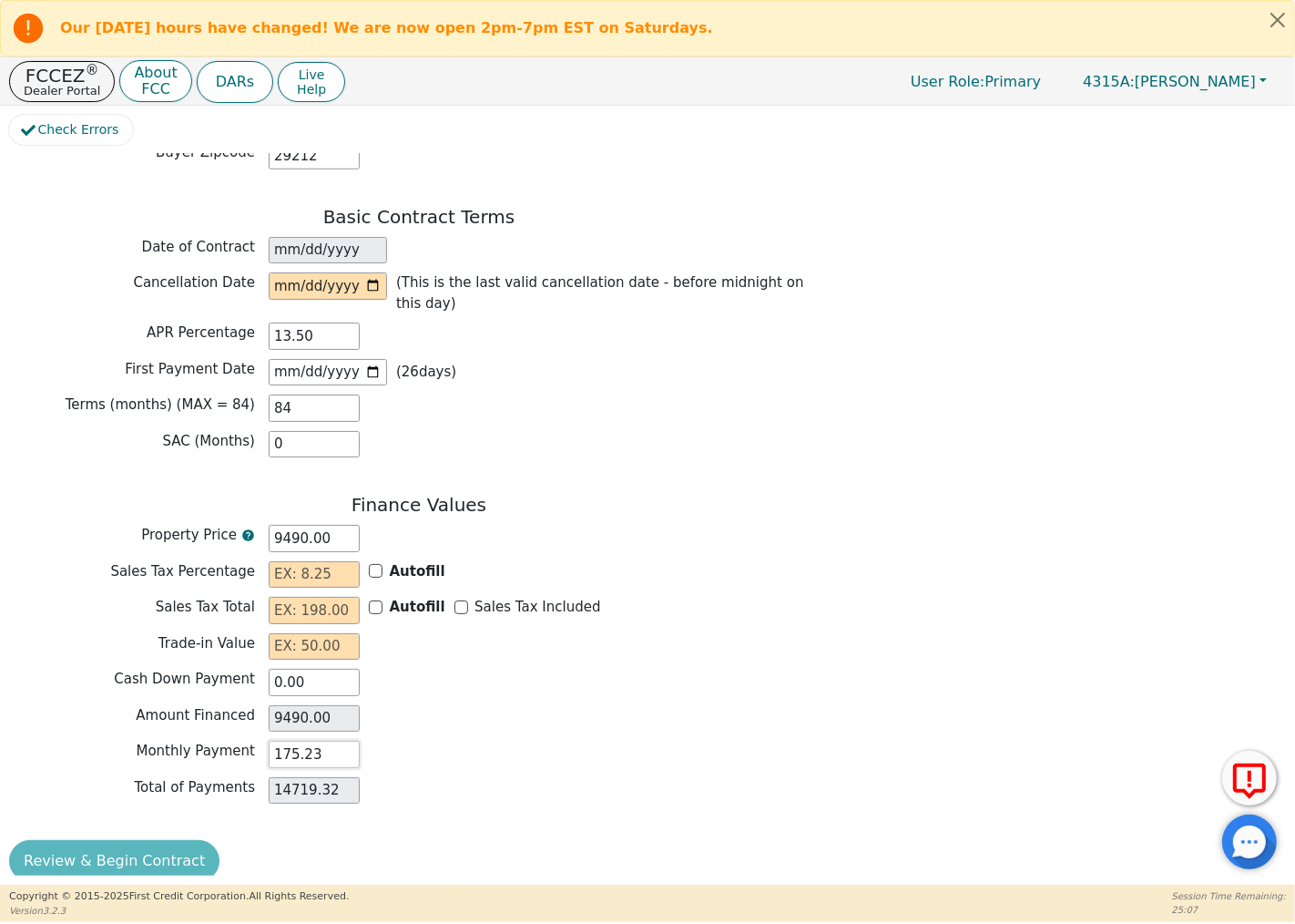
type input "175.23"
click at [631, 777] on div "Total of Payments 14719.32" at bounding box center [419, 791] width 820 height 28
click at [456, 740] on div "Monthly Payment 175.23" at bounding box center [419, 754] width 820 height 28
click at [346, 777] on input "14719.32" at bounding box center [314, 791] width 91 height 28
click at [344, 740] on input "175.23" at bounding box center [314, 754] width 91 height 28
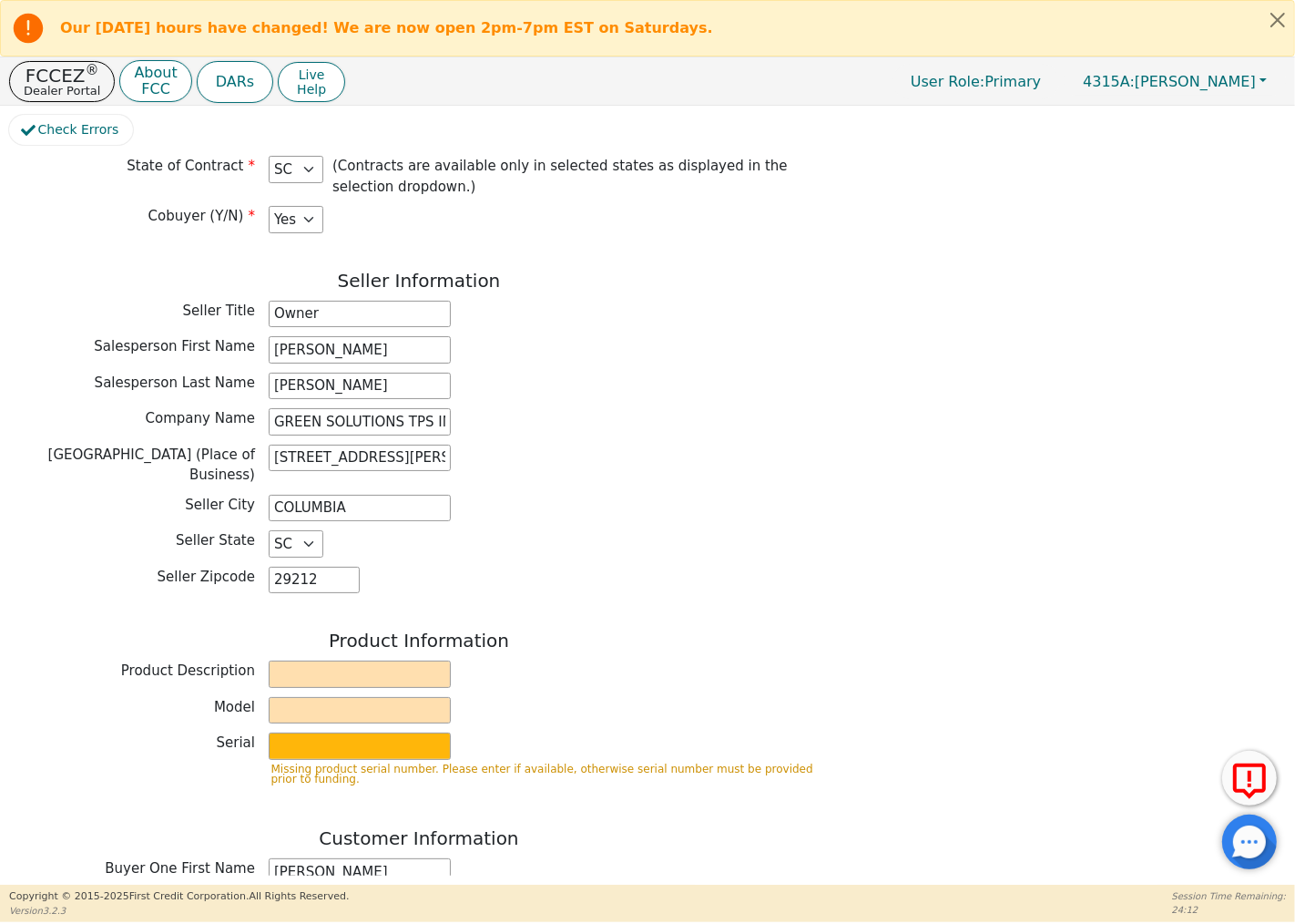
scroll to position [376, 0]
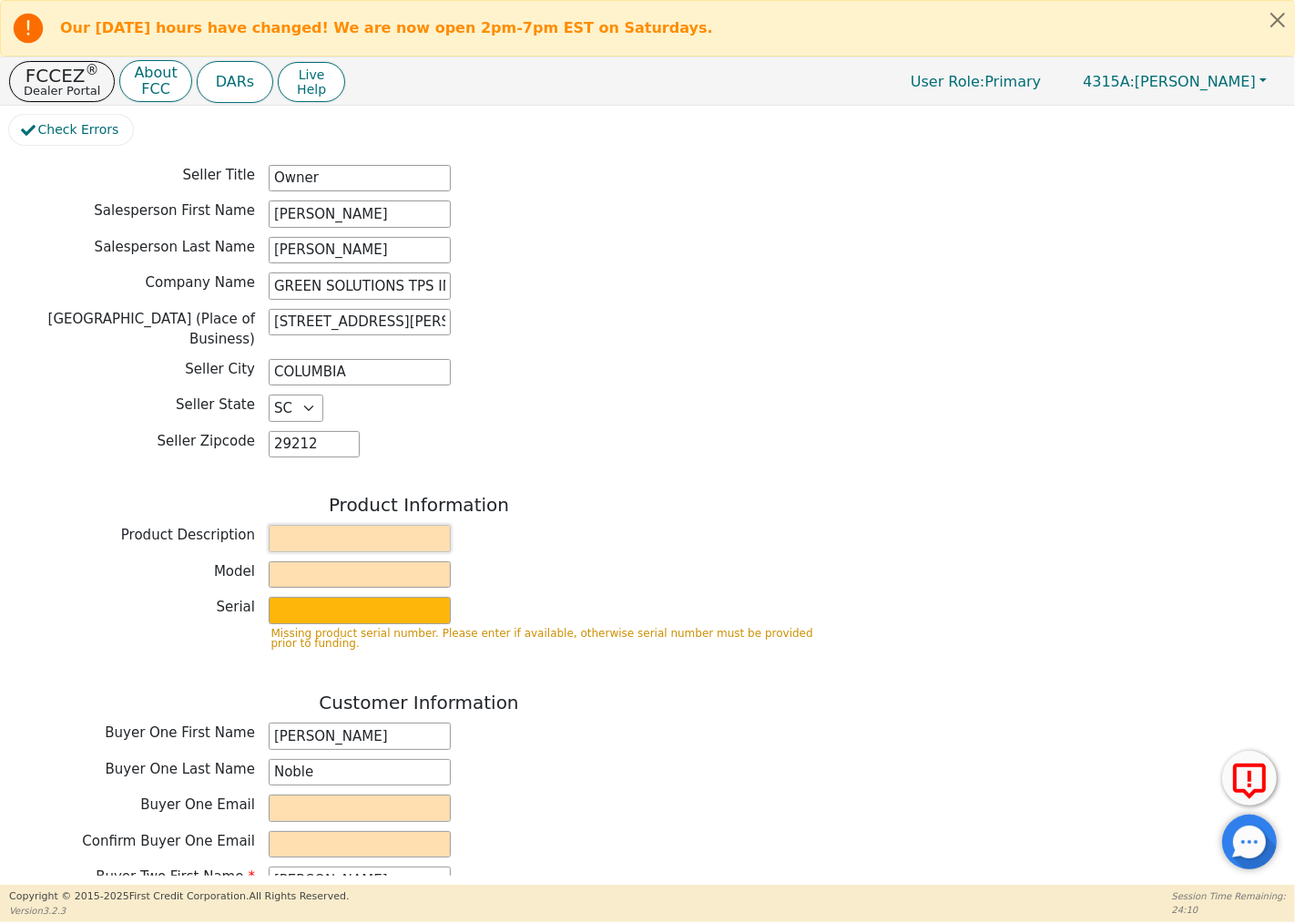
click at [380, 524] on input "text" at bounding box center [359, 538] width 182 height 28
type input "GREEN SOLUTIONS TPS INC"
click at [308, 534] on input "GREEN SOLUTIONS TPS INC" at bounding box center [359, 538] width 182 height 28
click at [311, 561] on input "text" at bounding box center [359, 575] width 182 height 28
click at [704, 379] on div "Seller Information Seller Title Owner Salesperson First Name CHRIS Salesperson …" at bounding box center [419, 300] width 820 height 333
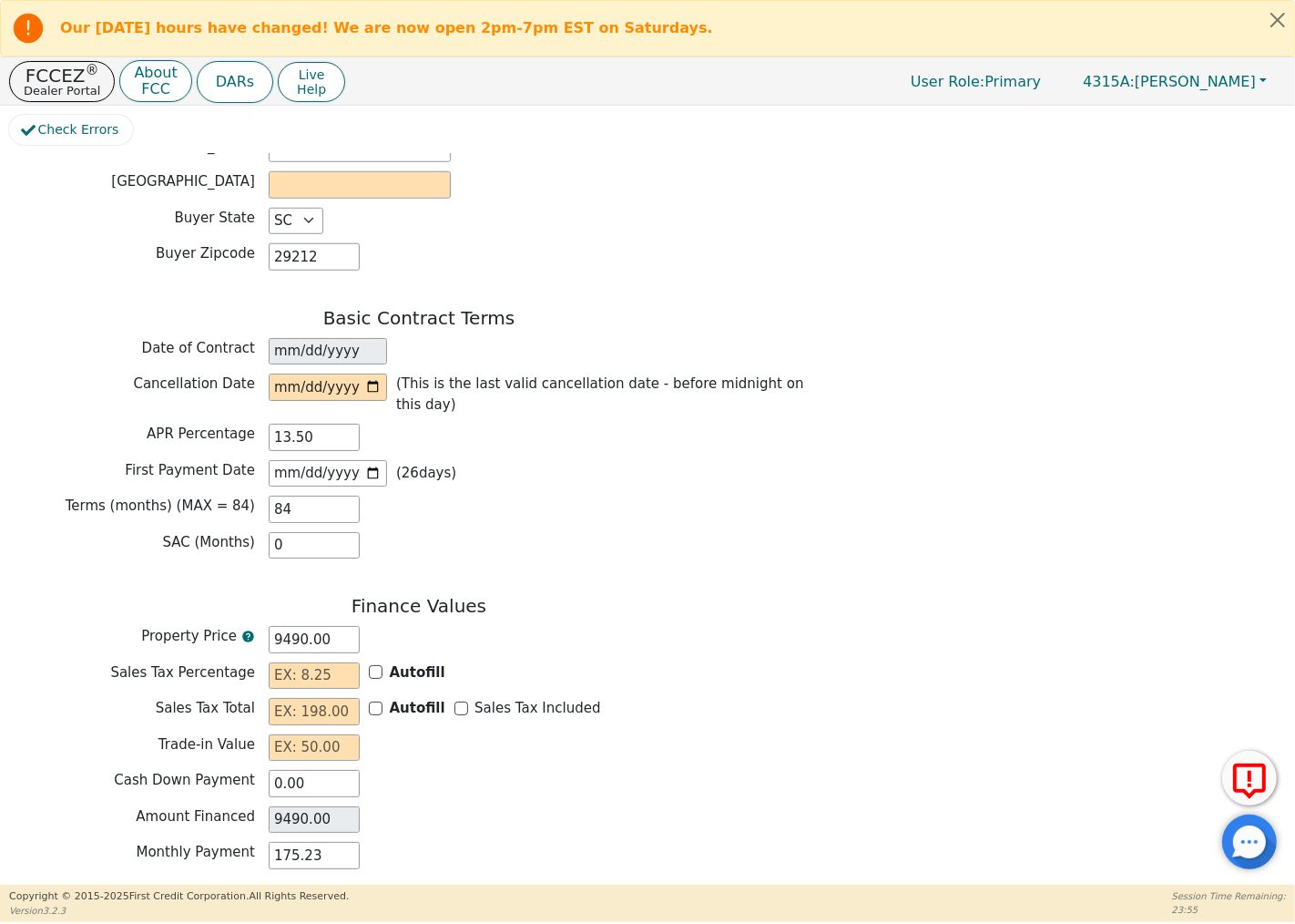
scroll to position [1387, 0]
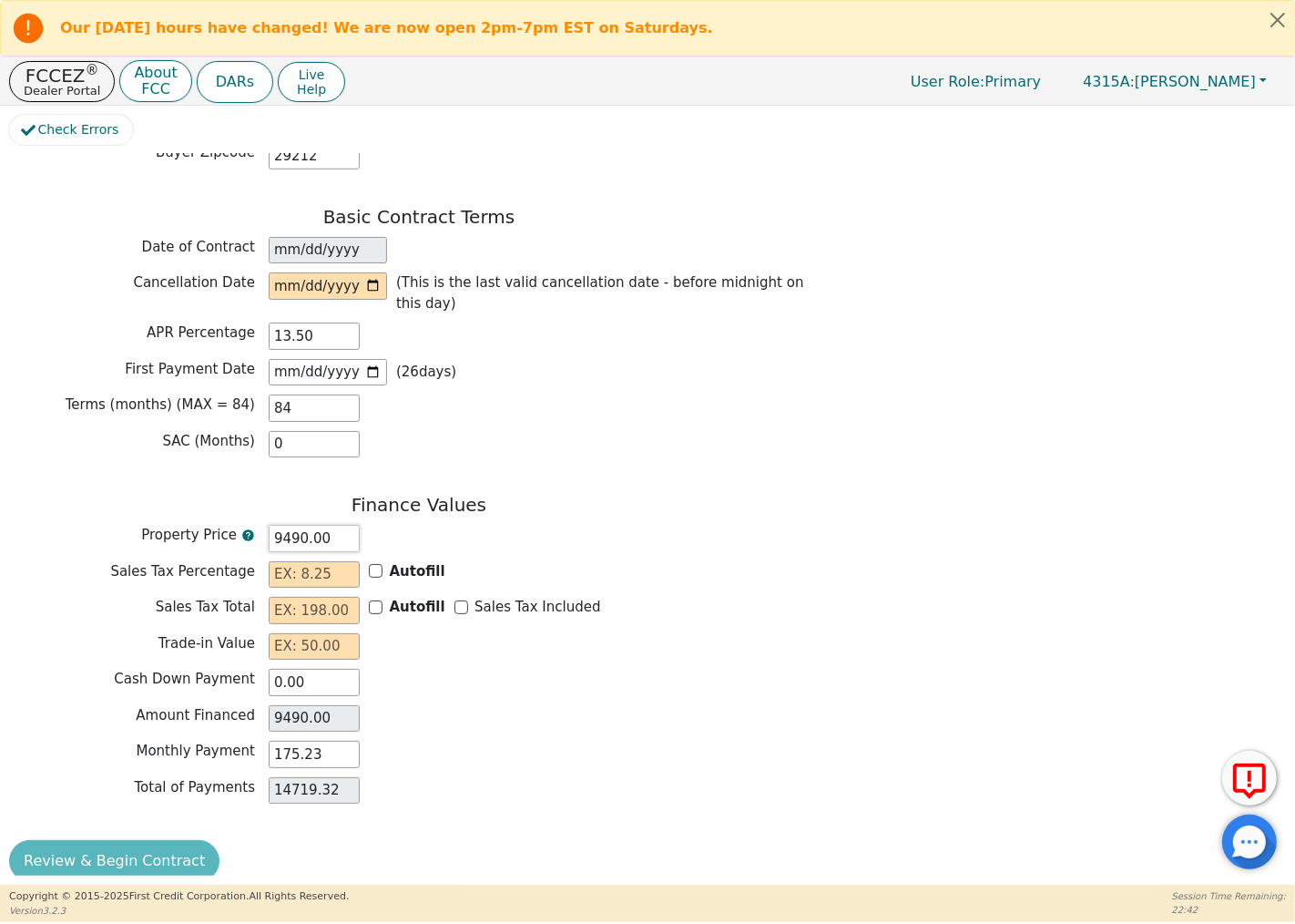
click at [288, 524] on input "9490.00" at bounding box center [314, 538] width 91 height 28
drag, startPoint x: 281, startPoint y: 520, endPoint x: 325, endPoint y: 522, distance: 44.0
click at [325, 524] on input "9490.00" at bounding box center [314, 538] width 91 height 28
type input "90"
type input "90.00"
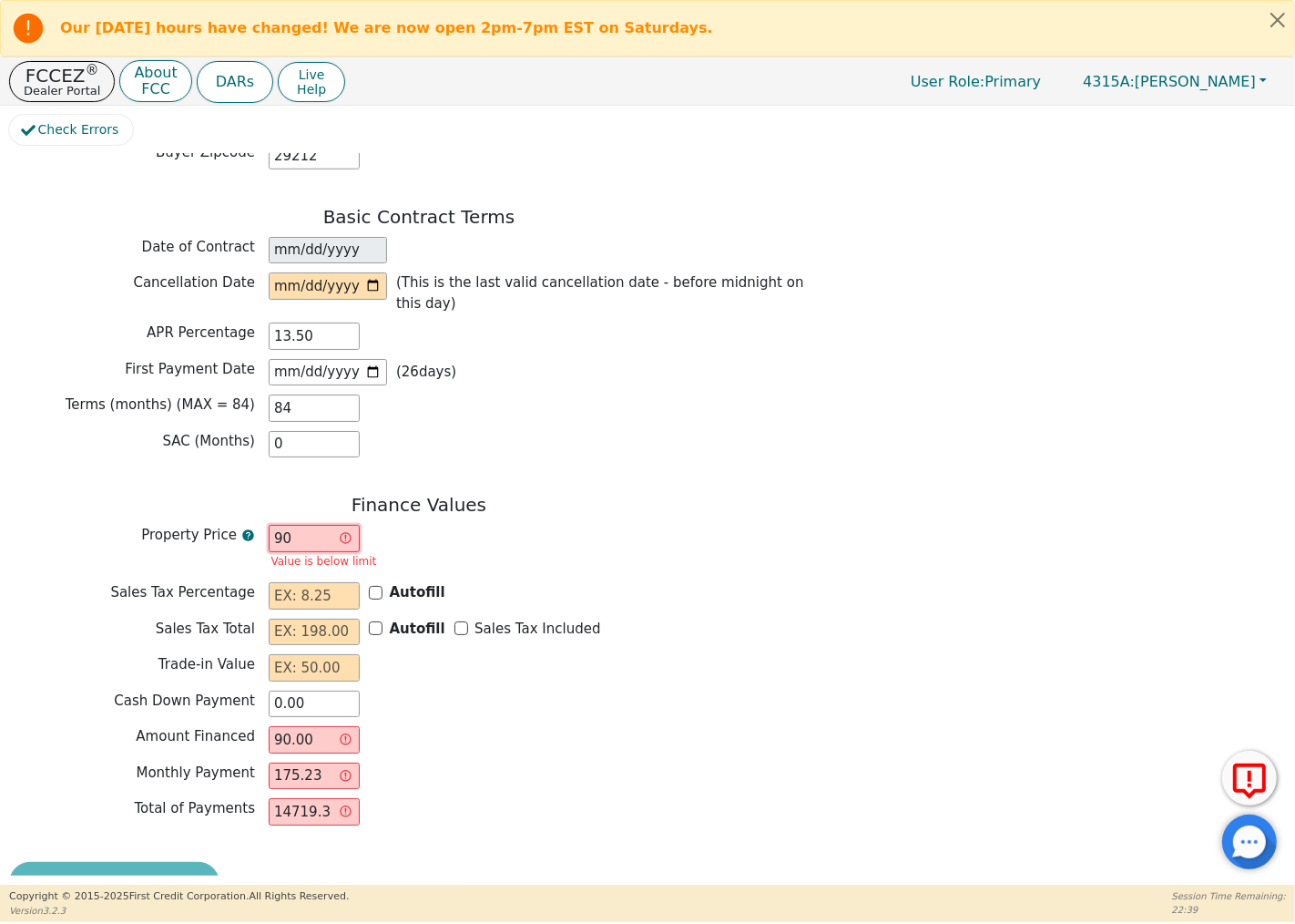
type input "900"
type input "900.00"
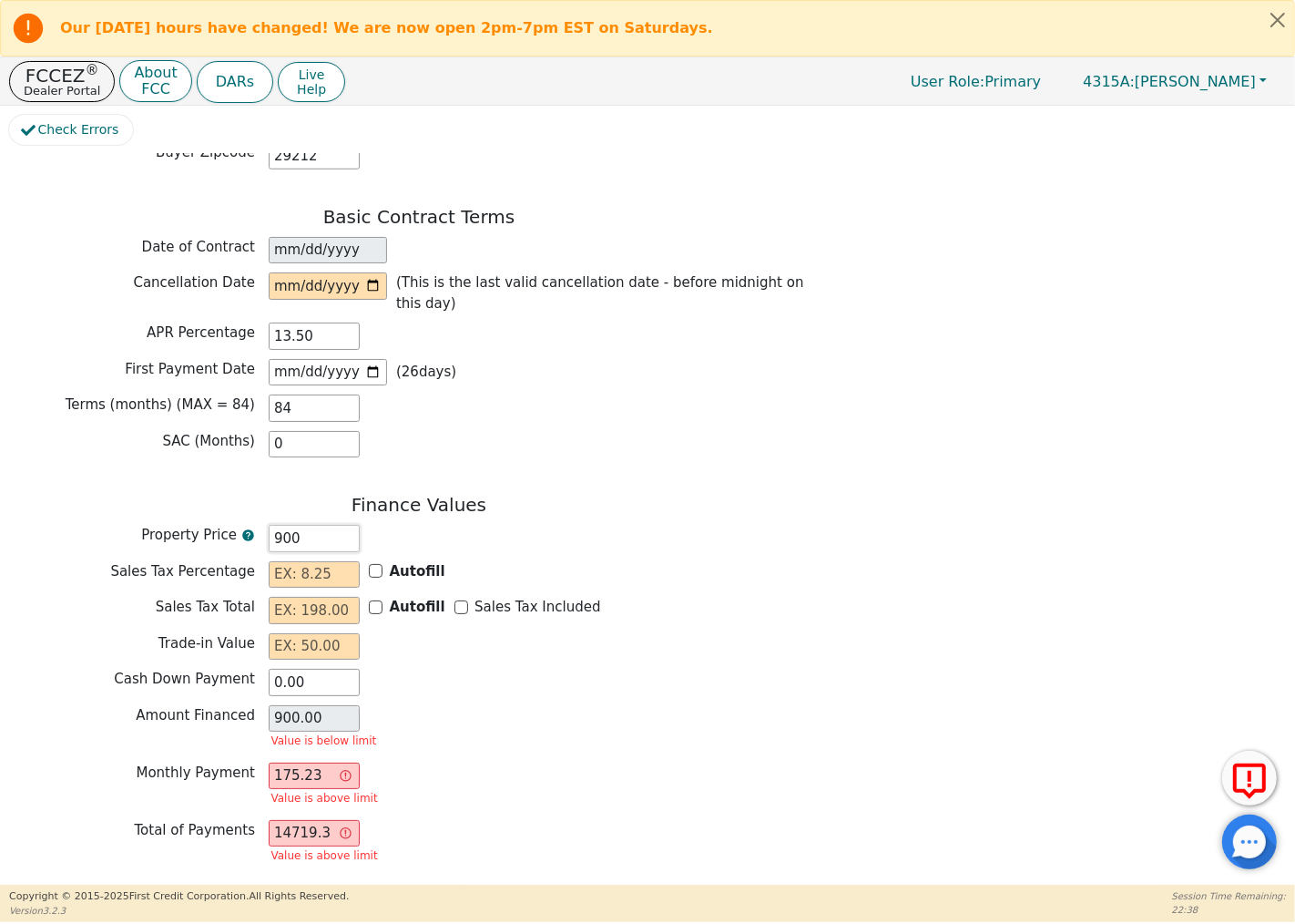
type input "9000"
type input "9000.00"
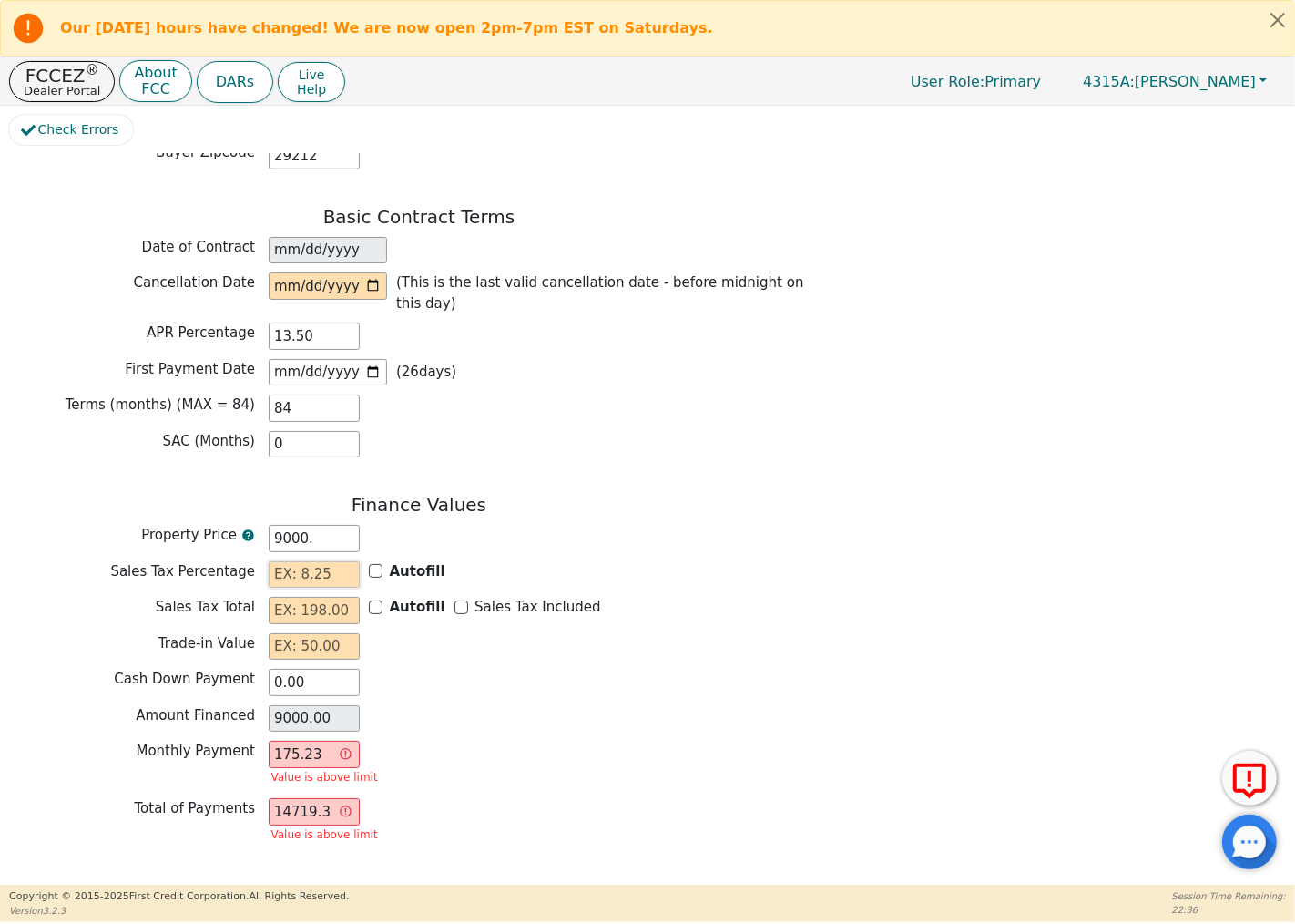
type input "9000.00"
click at [476, 714] on div "Amount Financed 9000.00" at bounding box center [419, 721] width 820 height 32
click at [332, 705] on input "9000.00" at bounding box center [314, 719] width 91 height 28
drag, startPoint x: 534, startPoint y: 699, endPoint x: 520, endPoint y: 711, distance: 18.4
click at [531, 705] on div "Amount Financed 9000.00" at bounding box center [419, 719] width 820 height 28
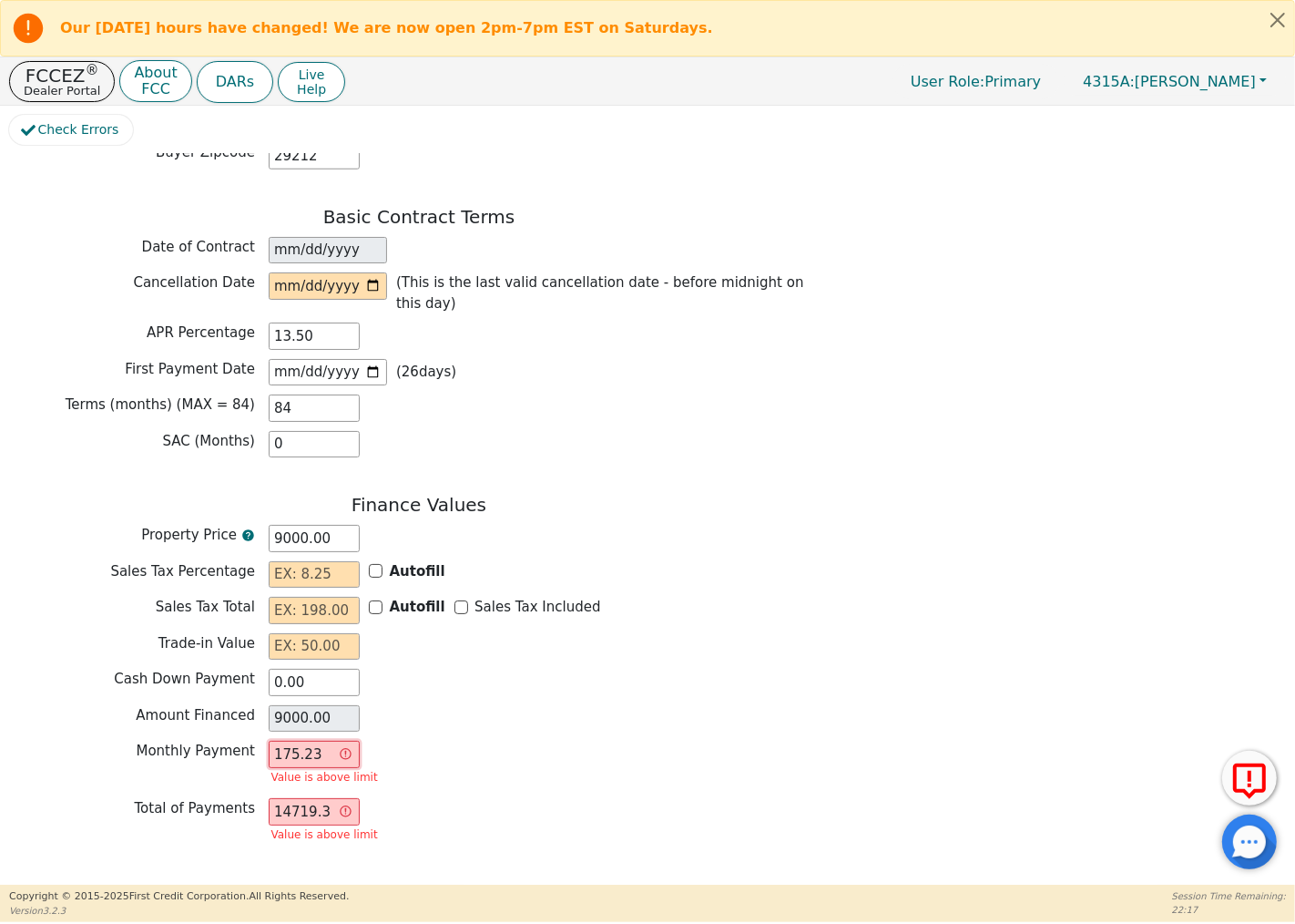
drag, startPoint x: 323, startPoint y: 732, endPoint x: 258, endPoint y: 729, distance: 65.1
click at [258, 740] on div "Monthly Payment 175.23 Value is above limit" at bounding box center [419, 764] width 820 height 48
type input "0.00"
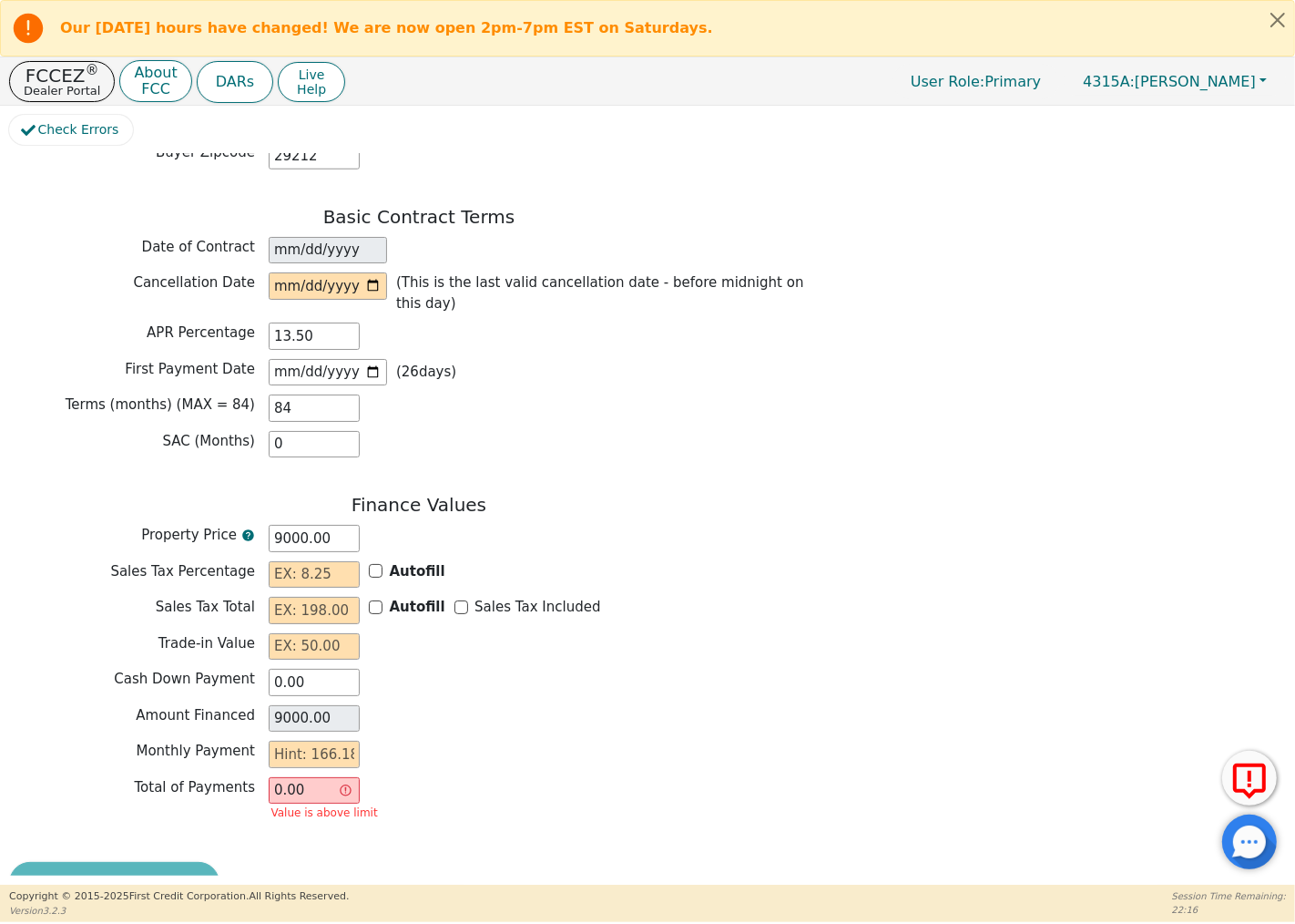
drag, startPoint x: 321, startPoint y: 768, endPoint x: 240, endPoint y: 771, distance: 81.1
click at [240, 777] on div "Total of Payments 0.00 Value is above limit" at bounding box center [419, 801] width 820 height 48
click at [333, 740] on input "text" at bounding box center [314, 754] width 91 height 28
type input "1"
type input "84.00"
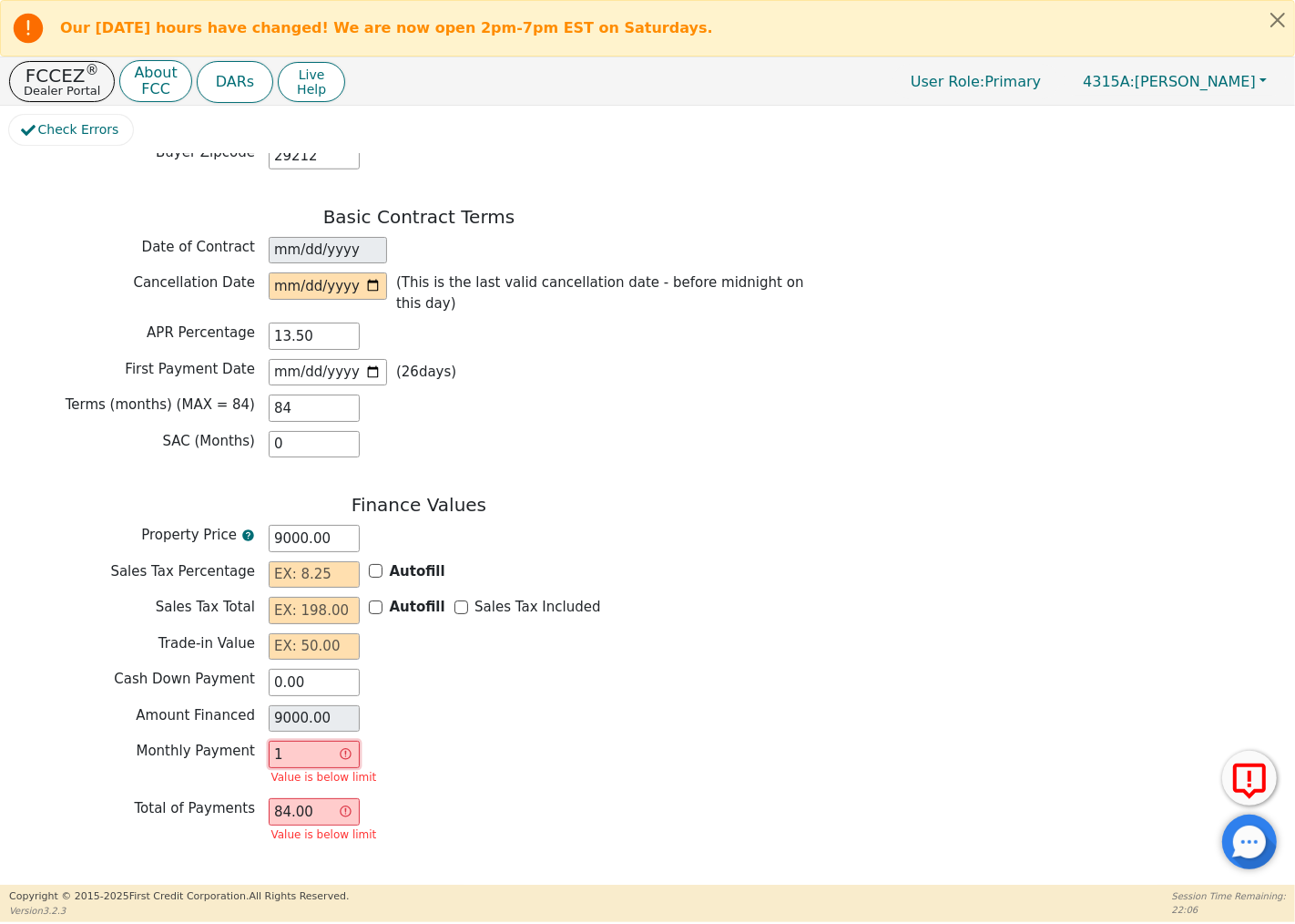
type input "16"
type input "1344.00"
type input "166"
type input "13944.00"
type input "166.1"
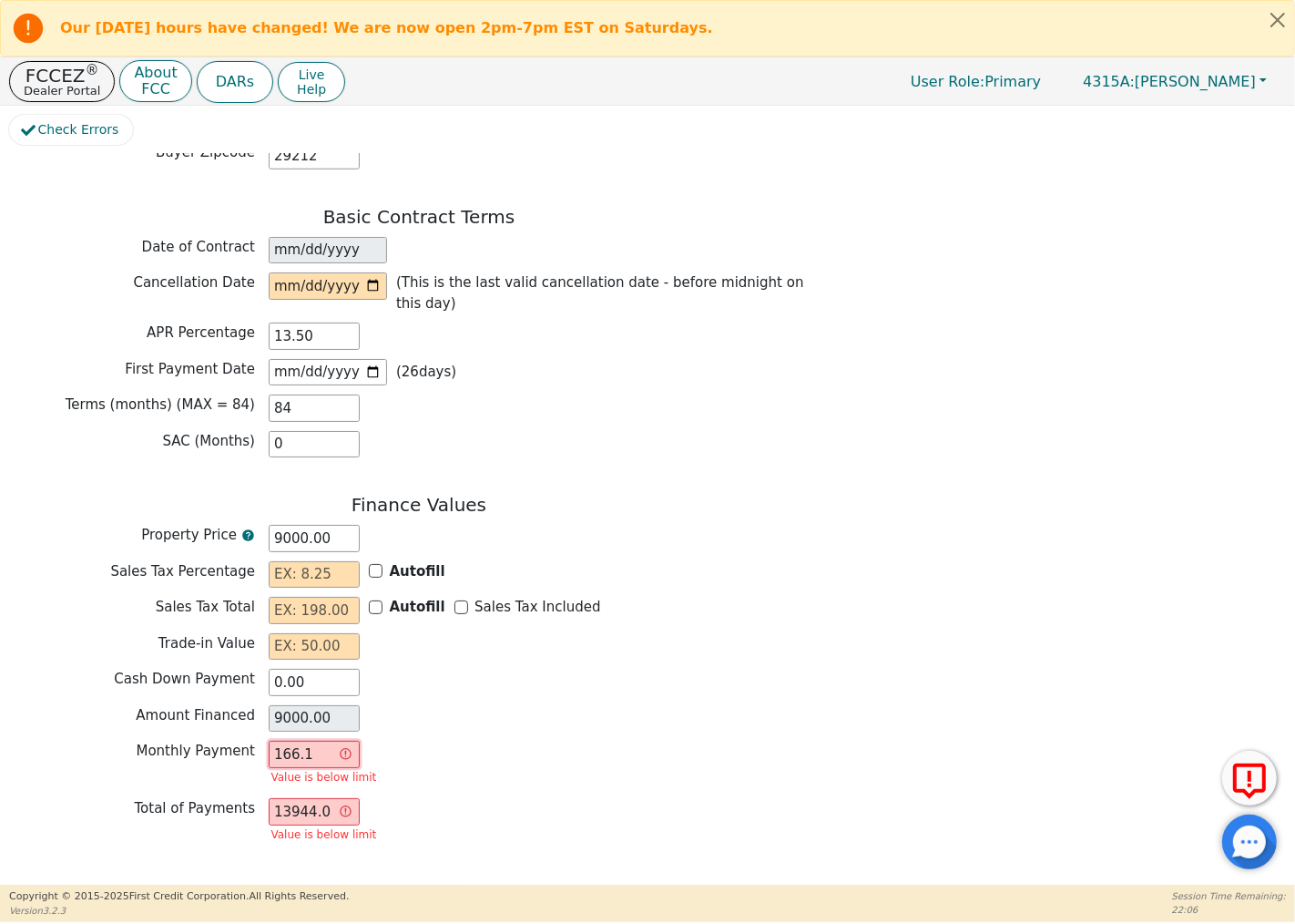
type input "13952.40"
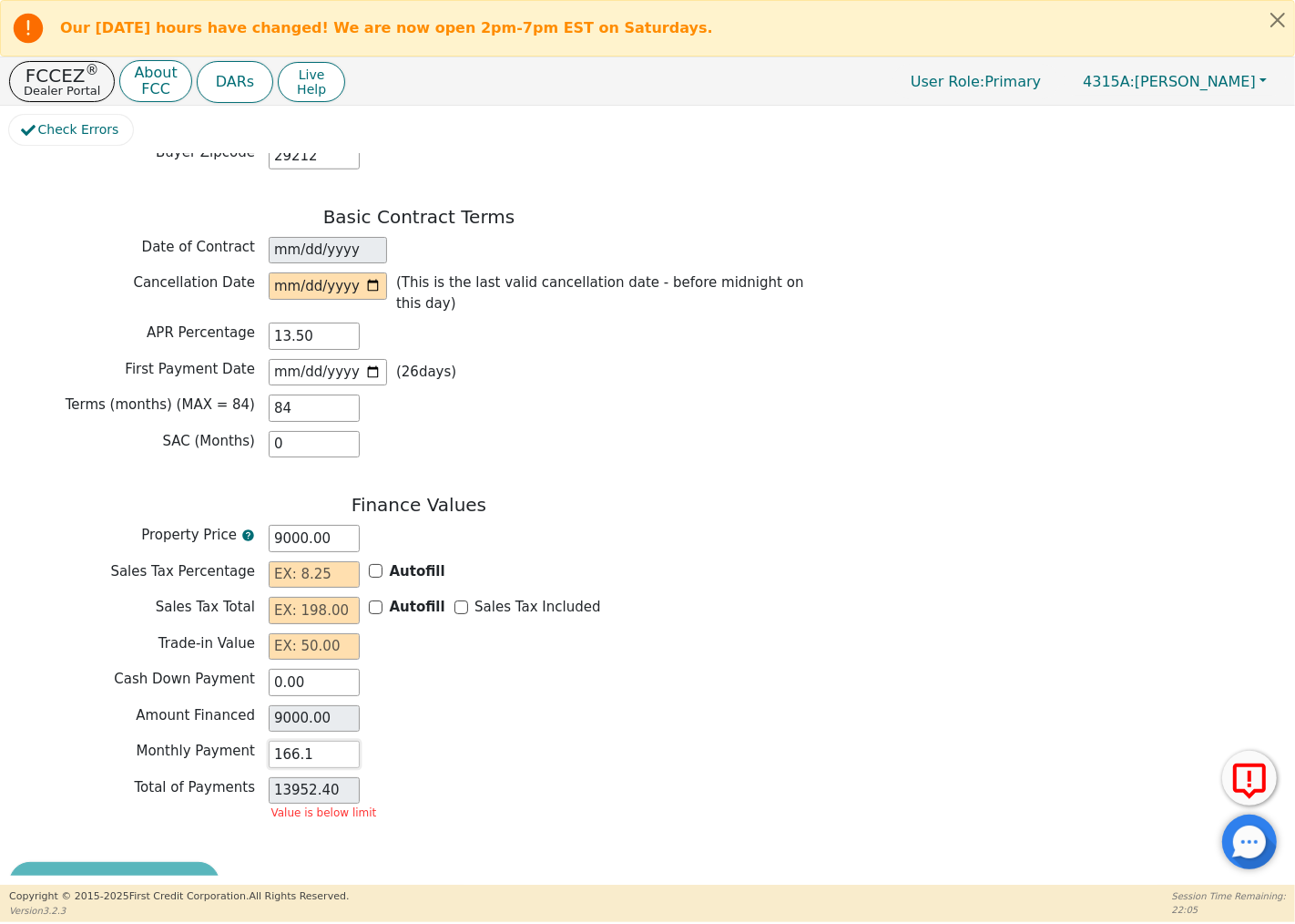
type input "166.18"
type input "13959.12"
type input "166.18"
click at [508, 750] on div "Finance Values Property Price 9000.00 Sales Tax Percentage Autofill Sales Tax T…" at bounding box center [419, 653] width 820 height 318
drag, startPoint x: 289, startPoint y: 518, endPoint x: 261, endPoint y: 517, distance: 28.0
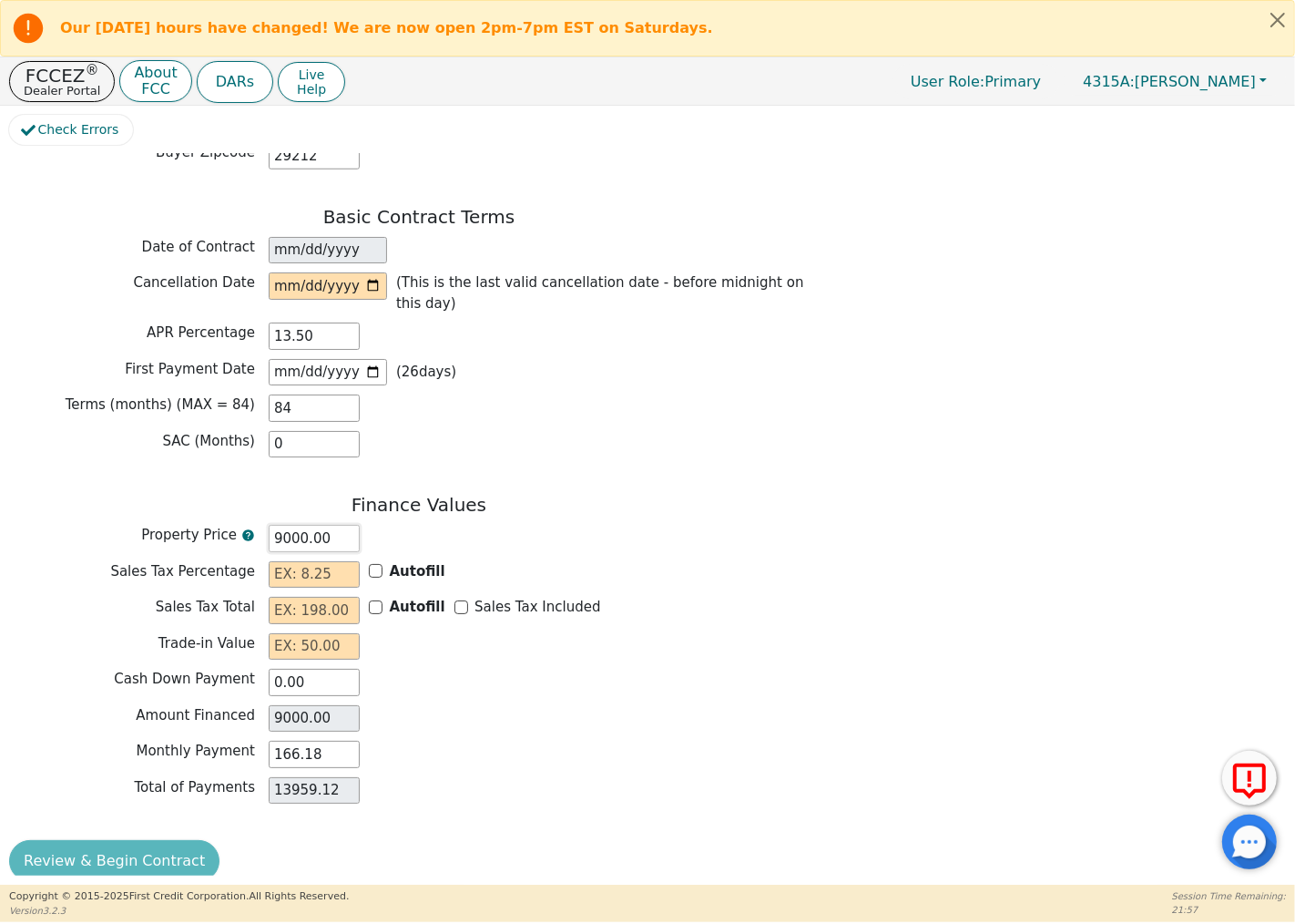
click at [261, 524] on div "Property Price 9000.00" at bounding box center [419, 538] width 820 height 28
type input "00.00"
type input "0.00"
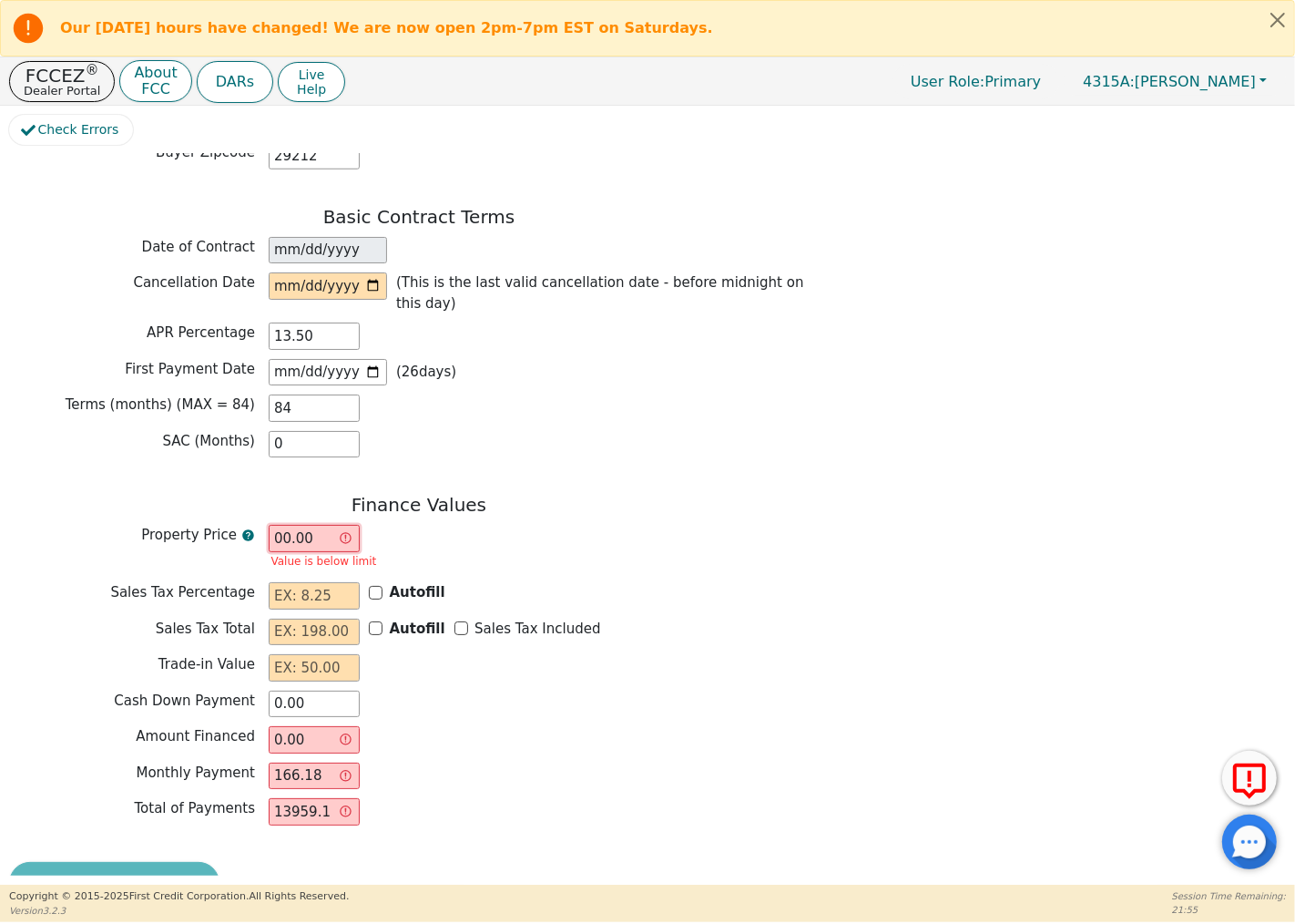
type input "800.00"
type input "8700.00"
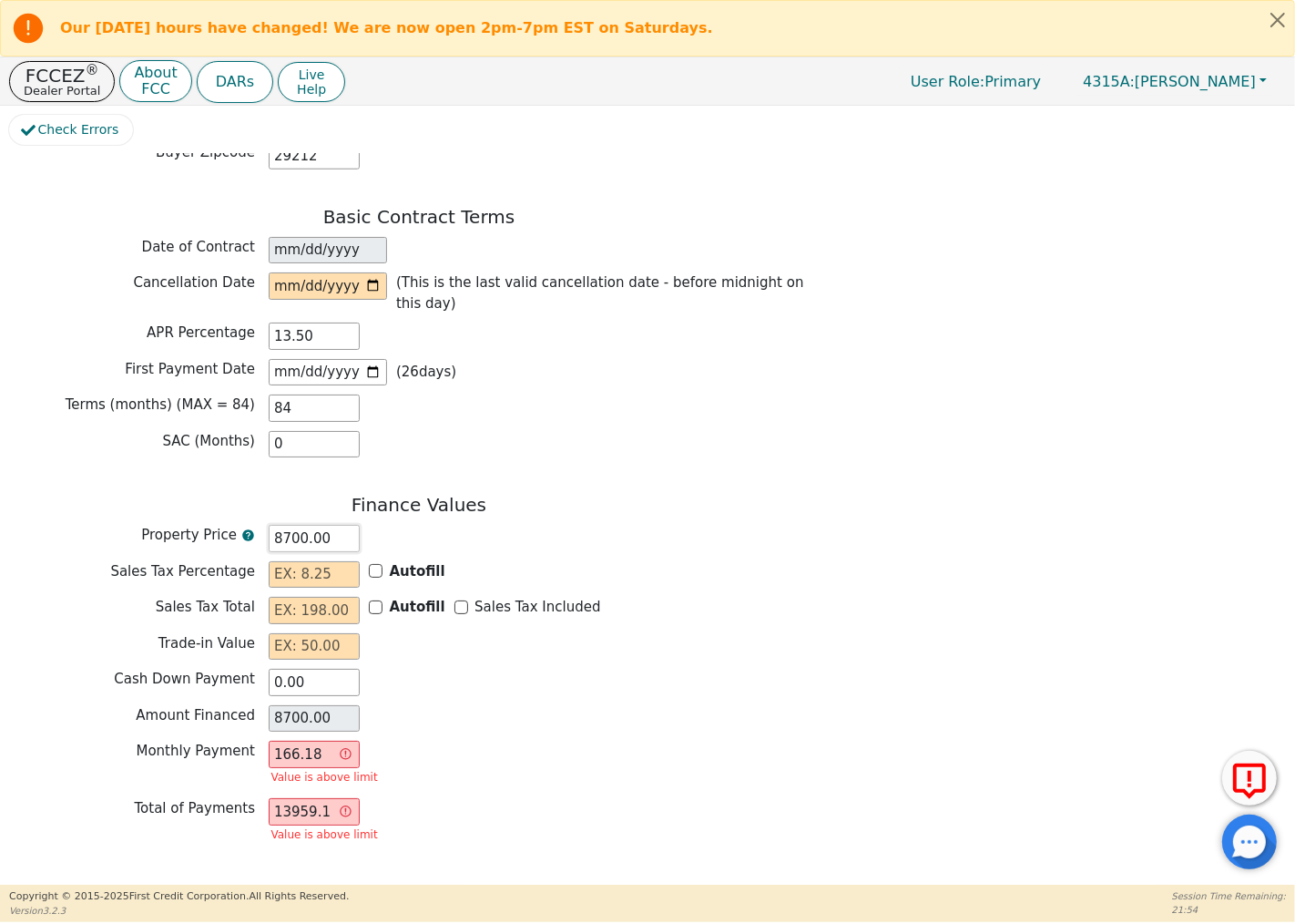
type input "8700.00"
click at [588, 717] on div "Finance Values Property Price 8700.00 Sales Tax Percentage Autofill Sales Tax T…" at bounding box center [419, 675] width 820 height 362
click at [322, 740] on input "166.18" at bounding box center [314, 754] width 91 height 28
drag, startPoint x: 324, startPoint y: 730, endPoint x: 222, endPoint y: 738, distance: 102.3
click at [222, 740] on div "Monthly Payment 166.18 Value is above limit" at bounding box center [419, 764] width 820 height 48
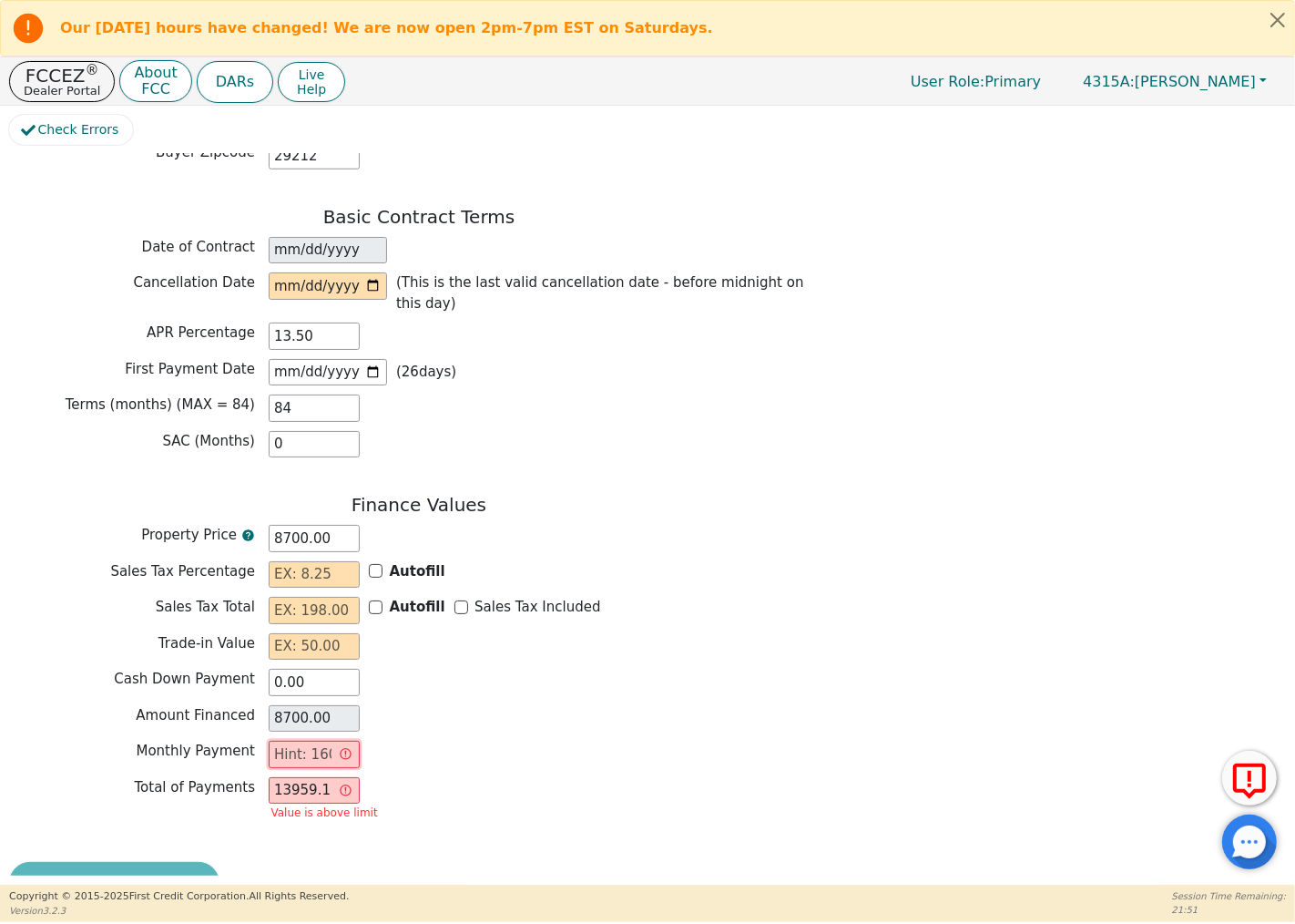
type input "0.00"
click at [721, 715] on div "Amount Financed 8700.00" at bounding box center [419, 721] width 820 height 32
drag, startPoint x: 303, startPoint y: 515, endPoint x: 256, endPoint y: 514, distance: 47.0
click at [256, 524] on div "Property Price 8700.00" at bounding box center [419, 538] width 820 height 28
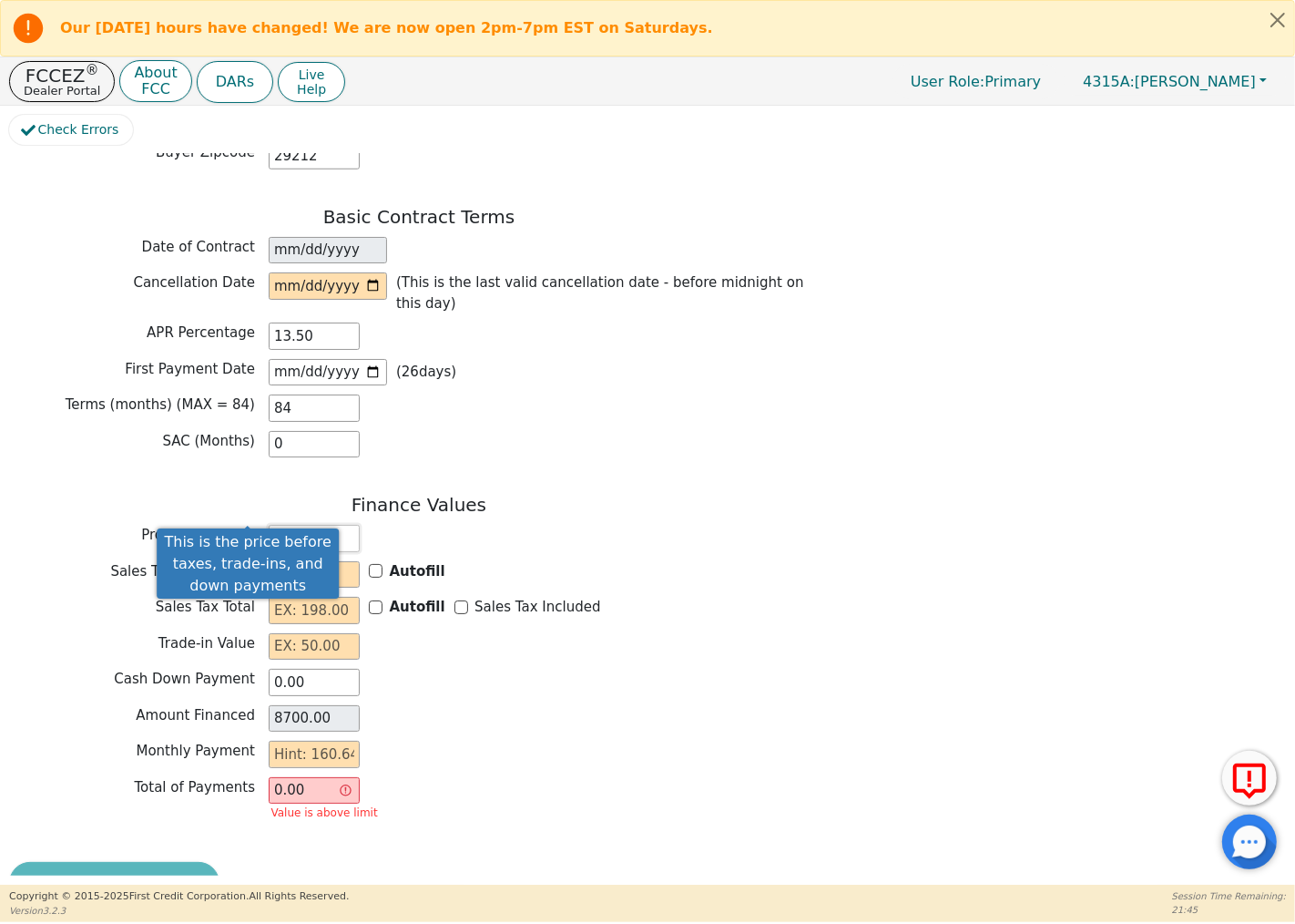
type input "8.00"
type input "87.00"
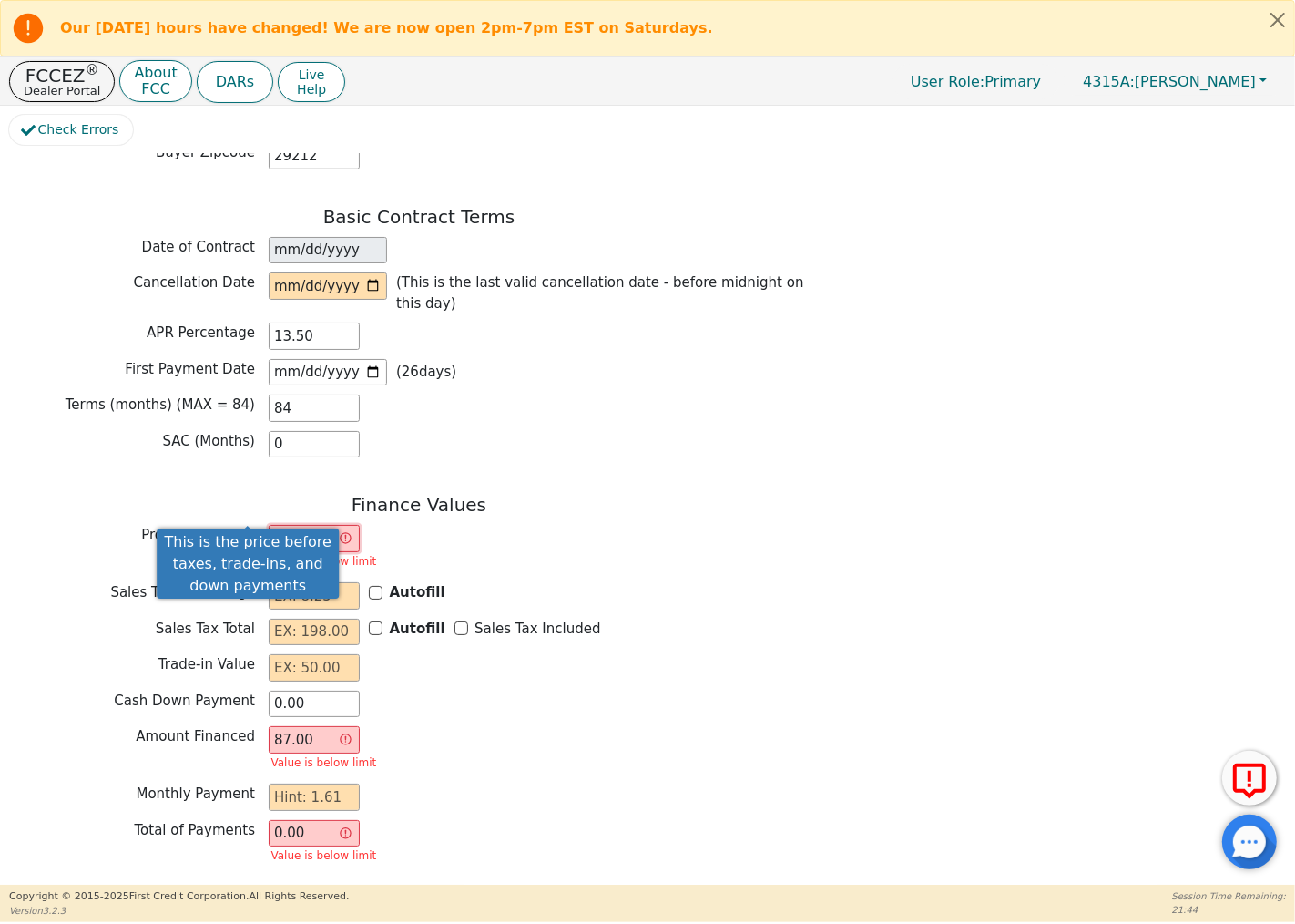
type input "875.00"
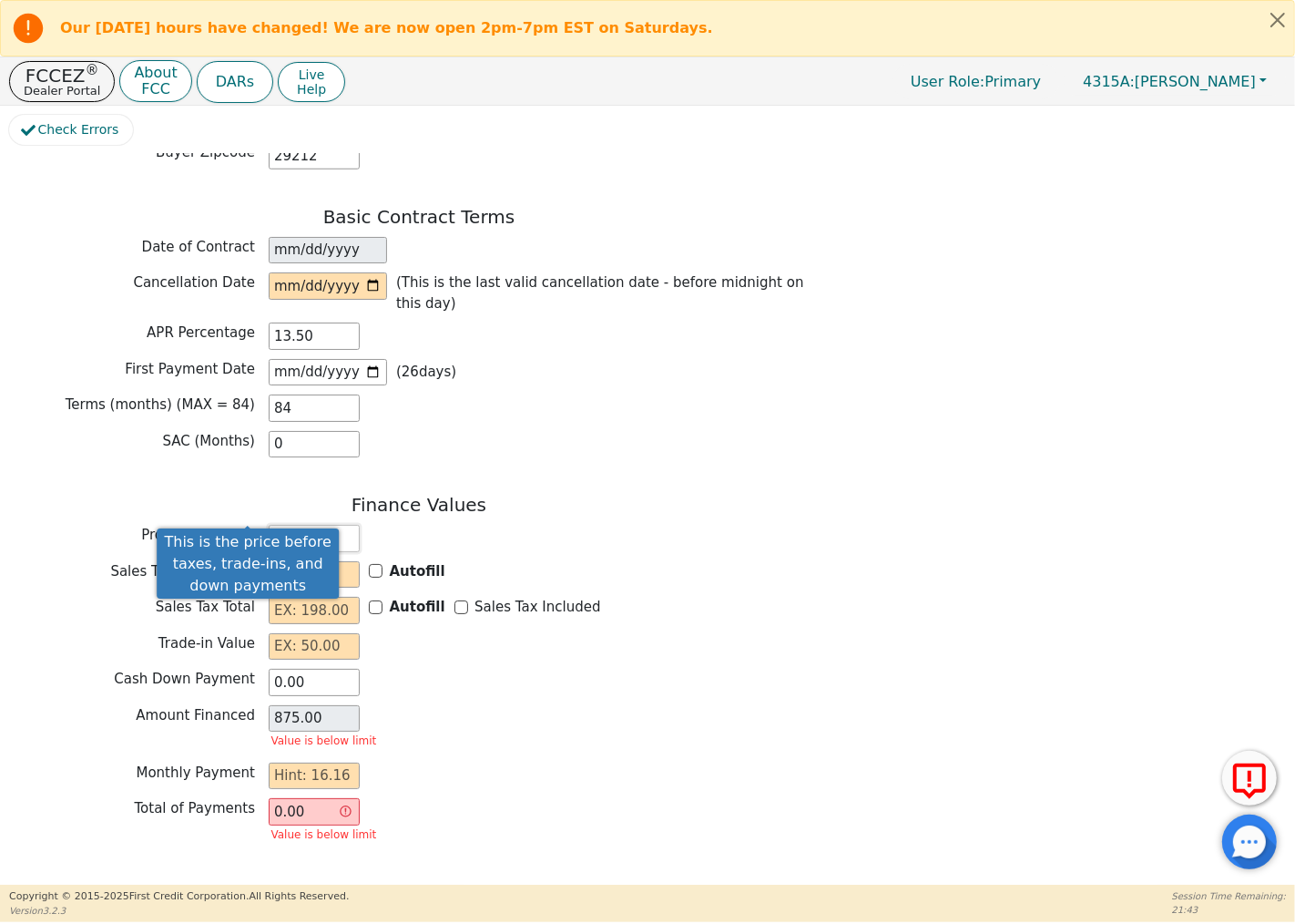
type input "8750.00"
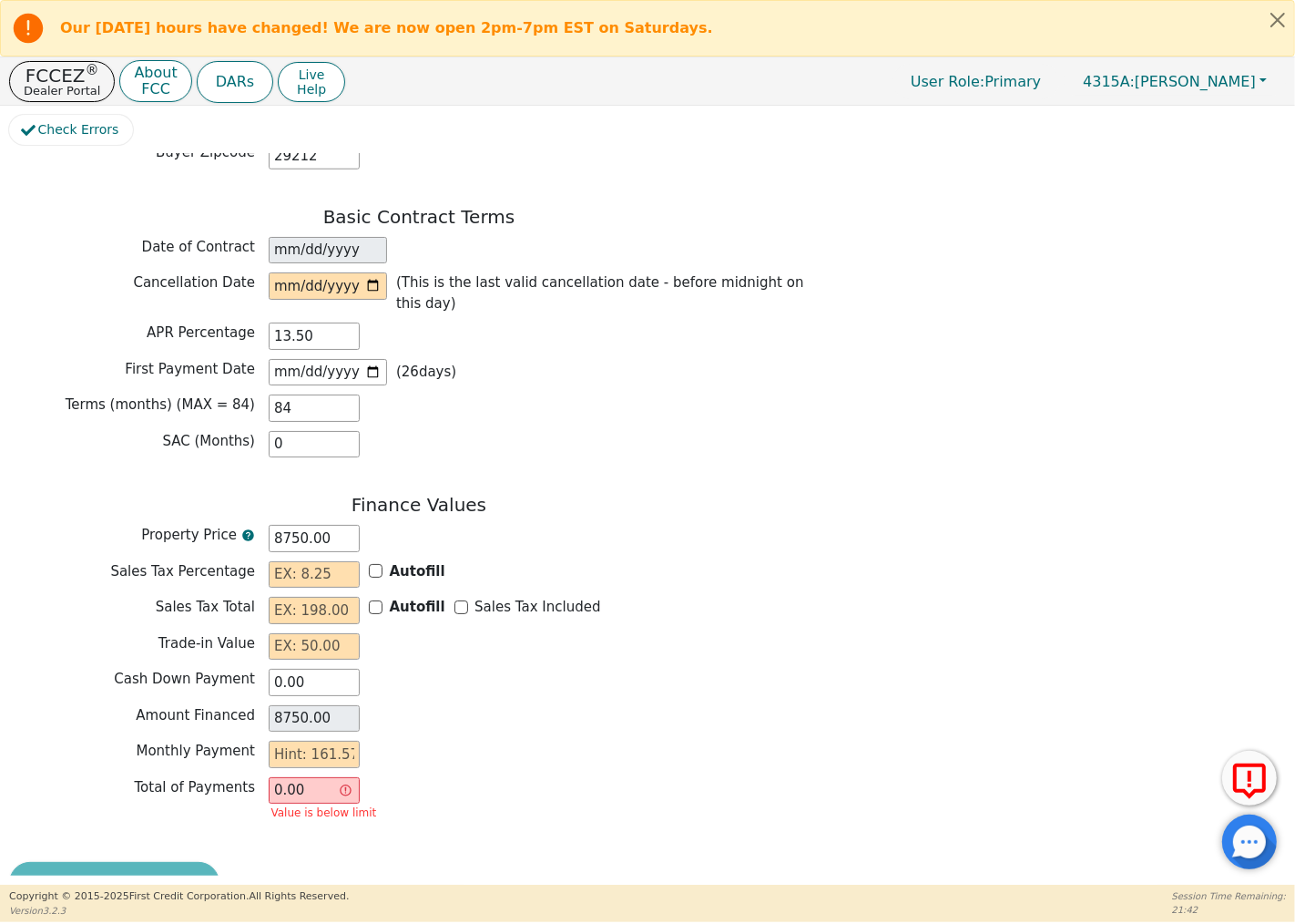
click at [484, 740] on div "Monthly Payment" at bounding box center [419, 754] width 820 height 28
click at [337, 740] on input "text" at bounding box center [314, 754] width 91 height 28
drag, startPoint x: 302, startPoint y: 514, endPoint x: 256, endPoint y: 516, distance: 46.0
click at [256, 524] on div "Property Price 8750.00" at bounding box center [419, 538] width 820 height 28
type input ".00"
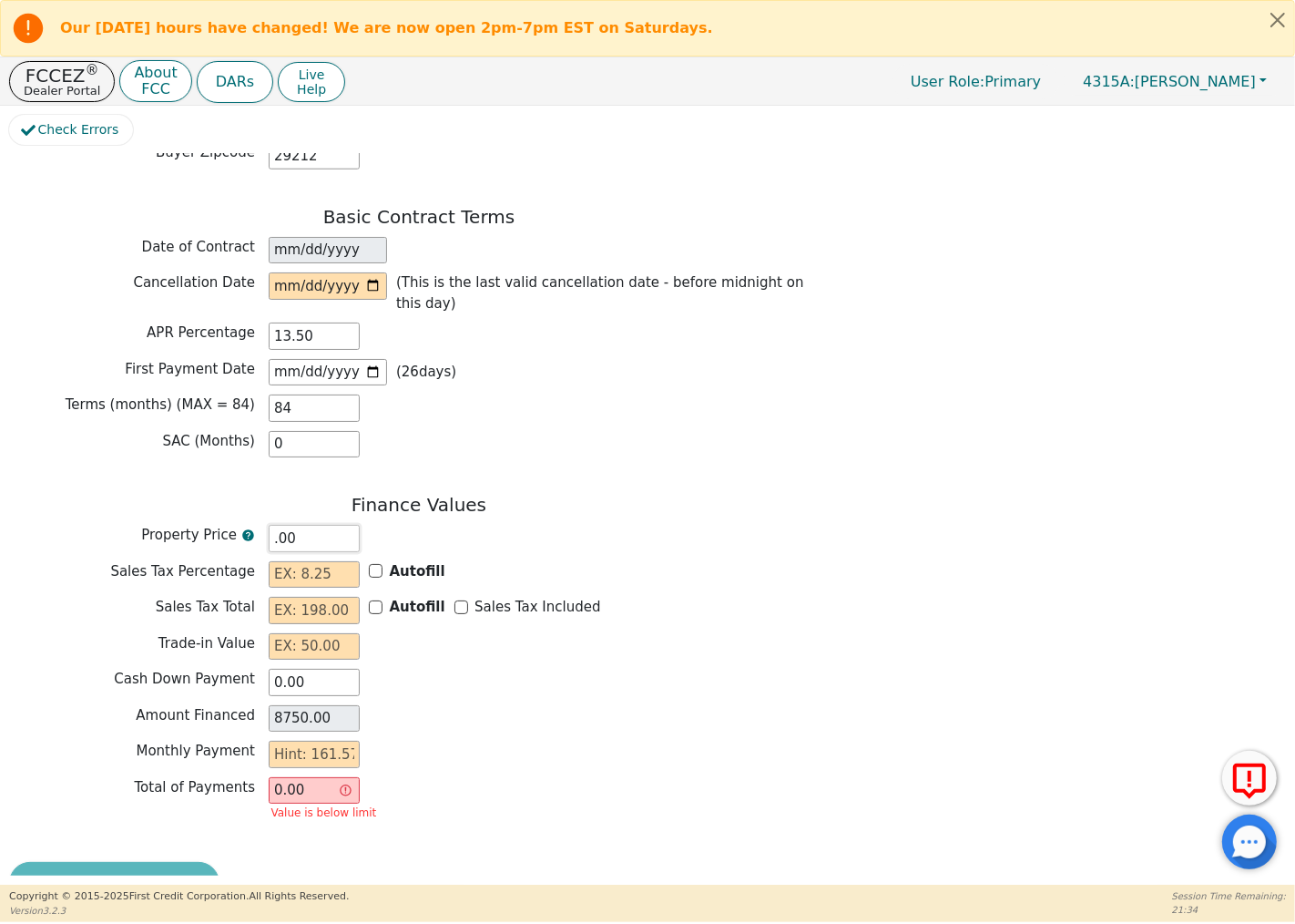
type input "0.00"
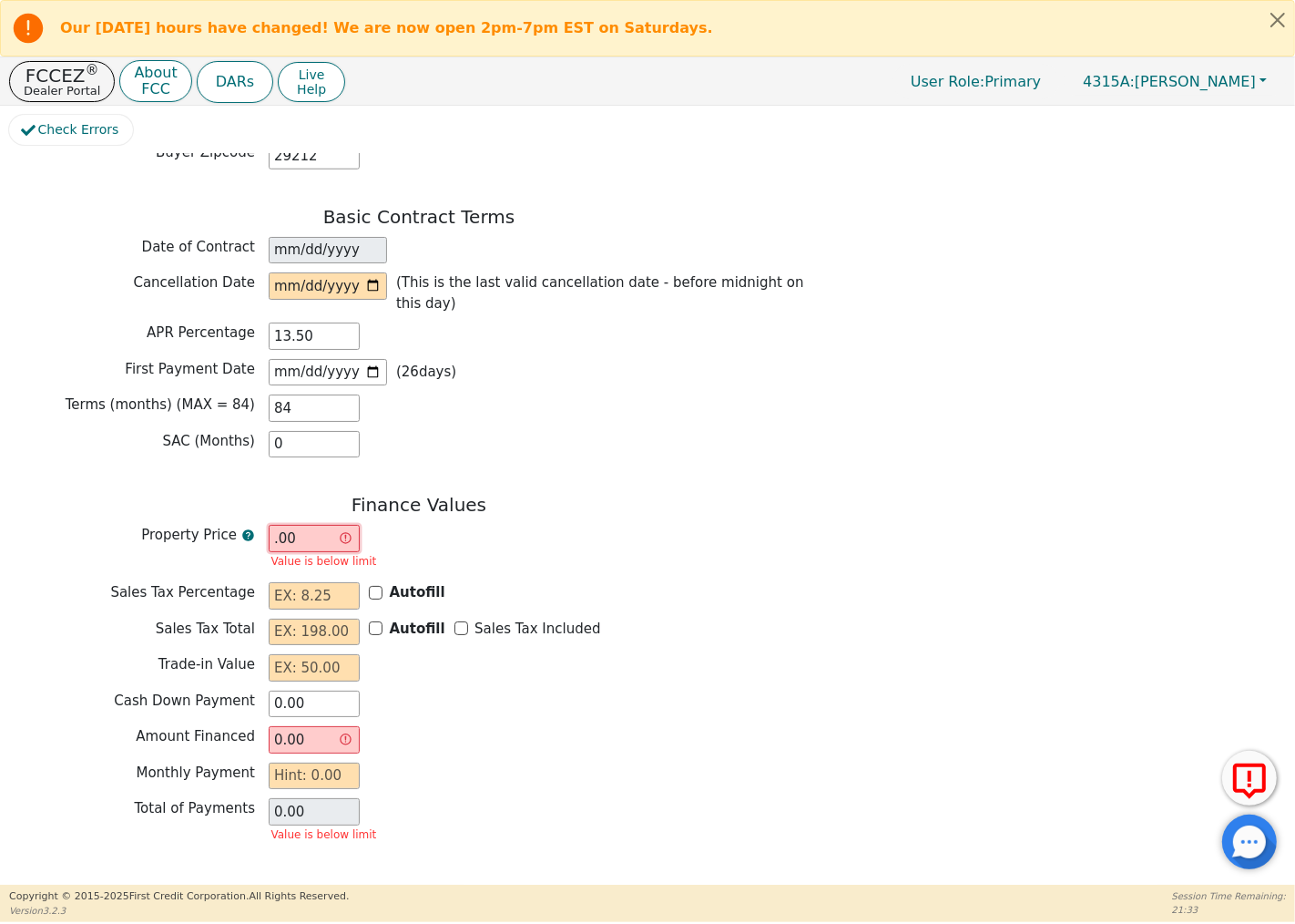
type input "8.00"
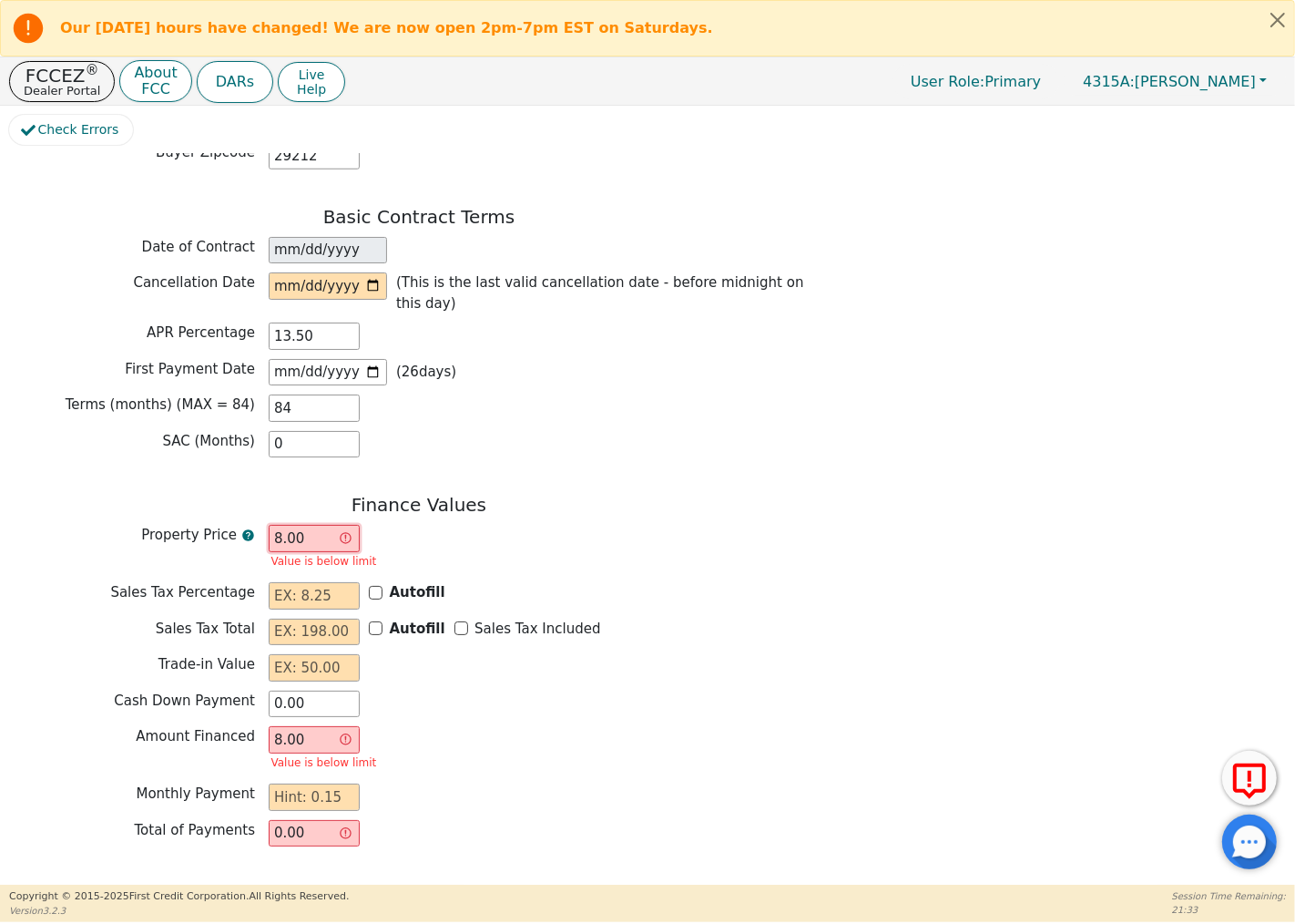
type input "87.00"
type input "870.00"
type input "8700.00"
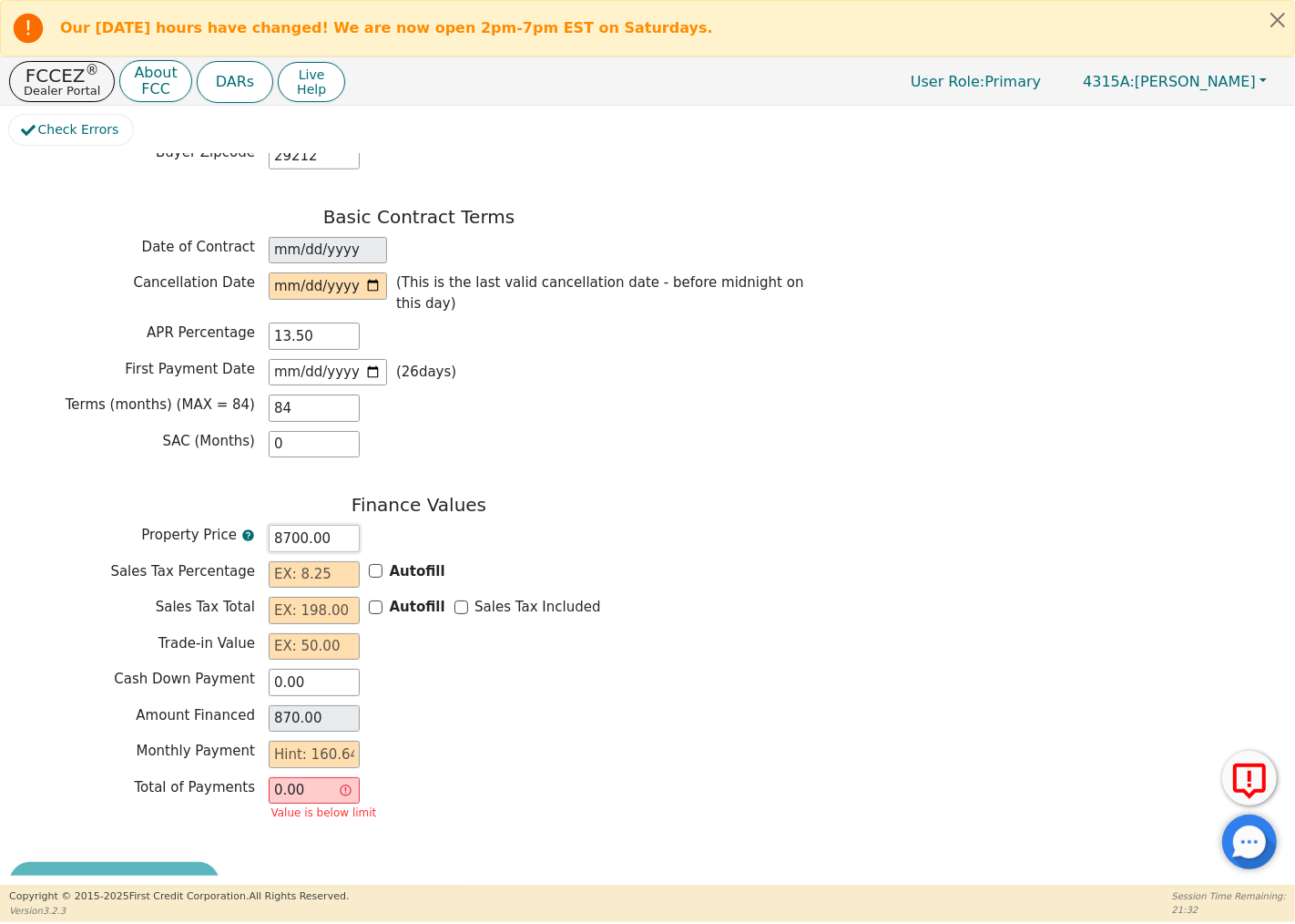
type input "8700.00"
click at [457, 705] on div "Amount Financed 8700.00" at bounding box center [419, 719] width 820 height 28
click at [653, 716] on div "Finance Values Property Price 8700.00 Sales Tax Percentage Autofill Sales Tax T…" at bounding box center [419, 664] width 820 height 341
click at [342, 740] on input "text" at bounding box center [314, 754] width 91 height 28
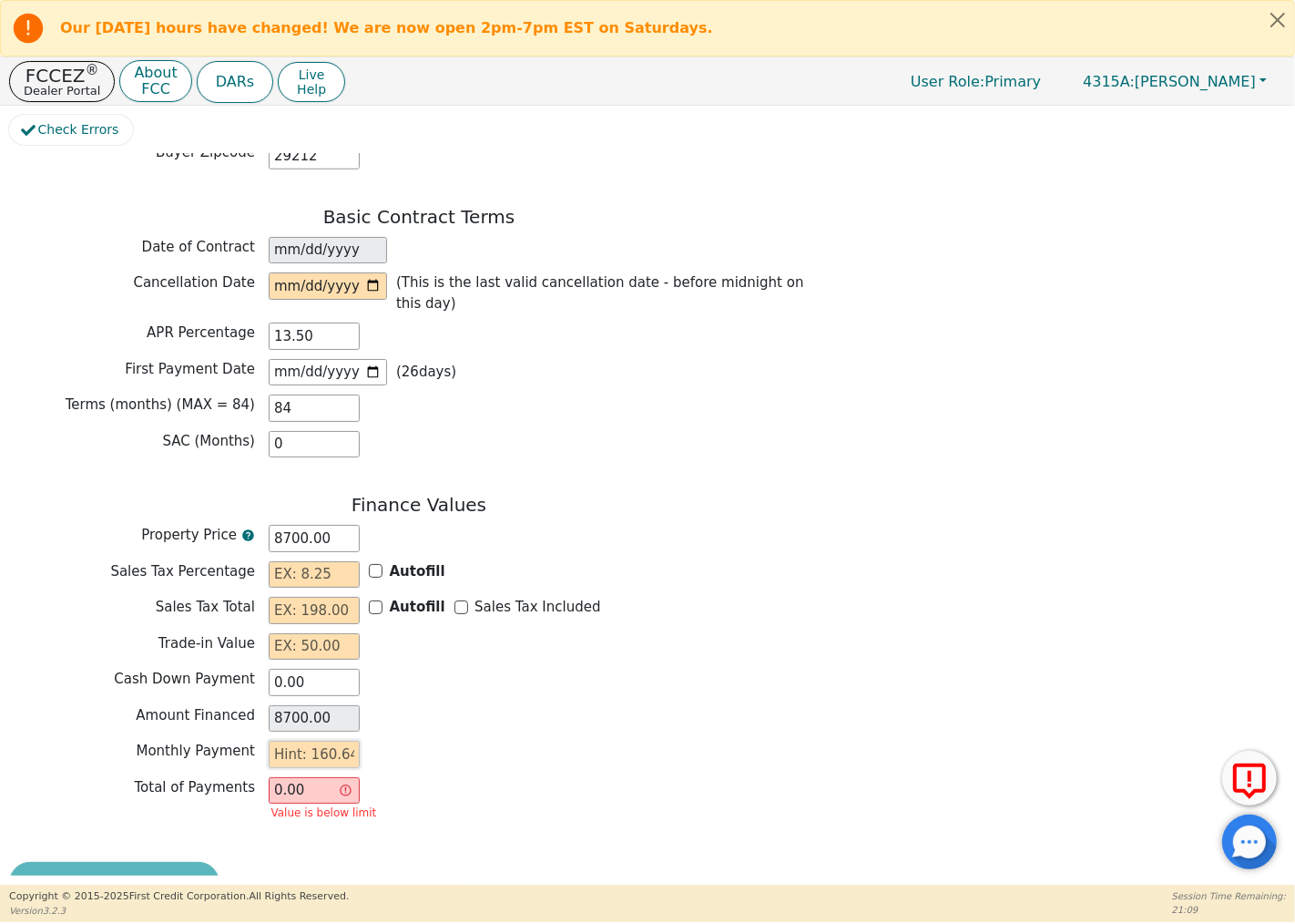
type input "1"
type input "84.00"
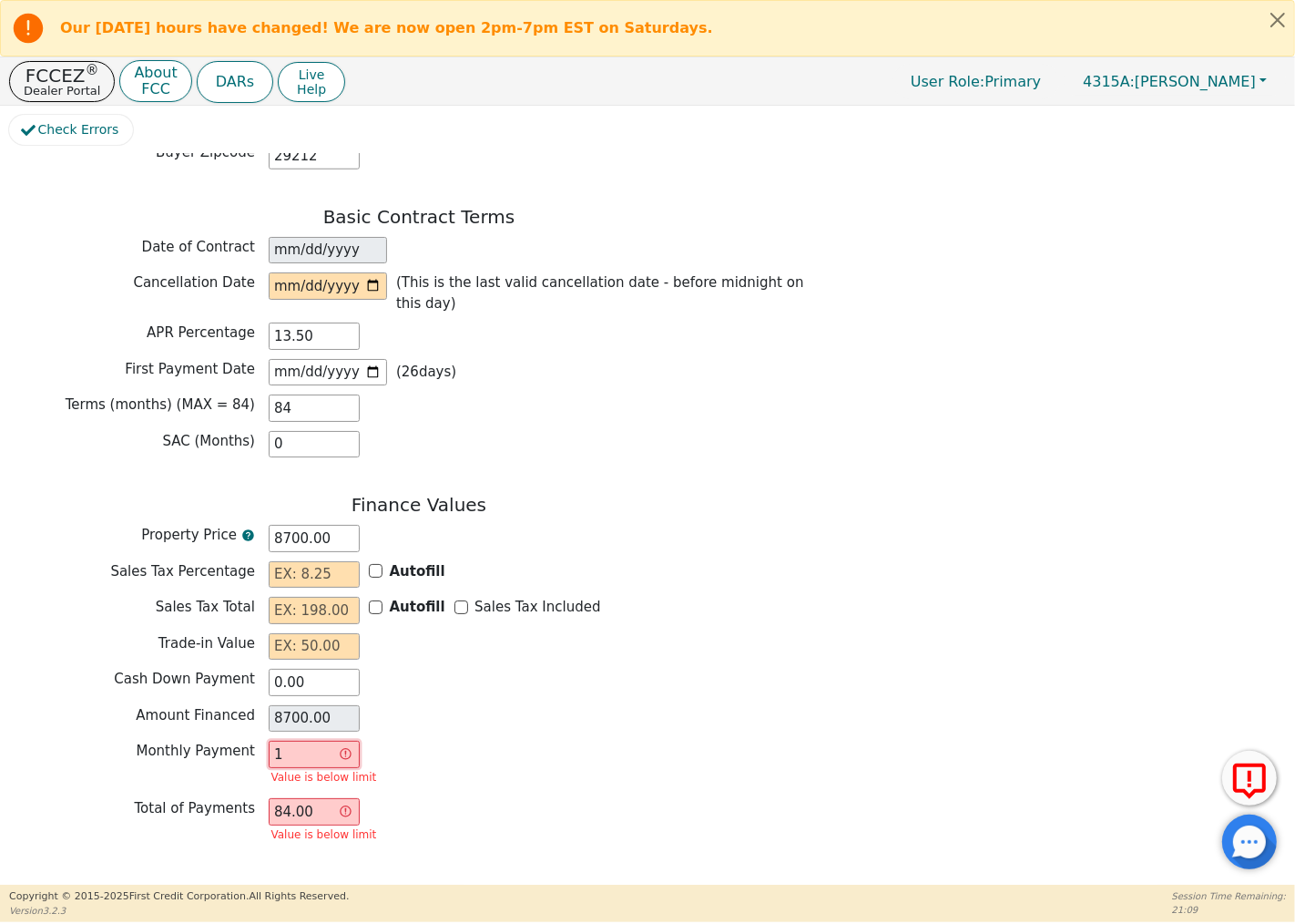
type input "16"
type input "1344.00"
type input "160"
type input "13440.00"
type input "160.6"
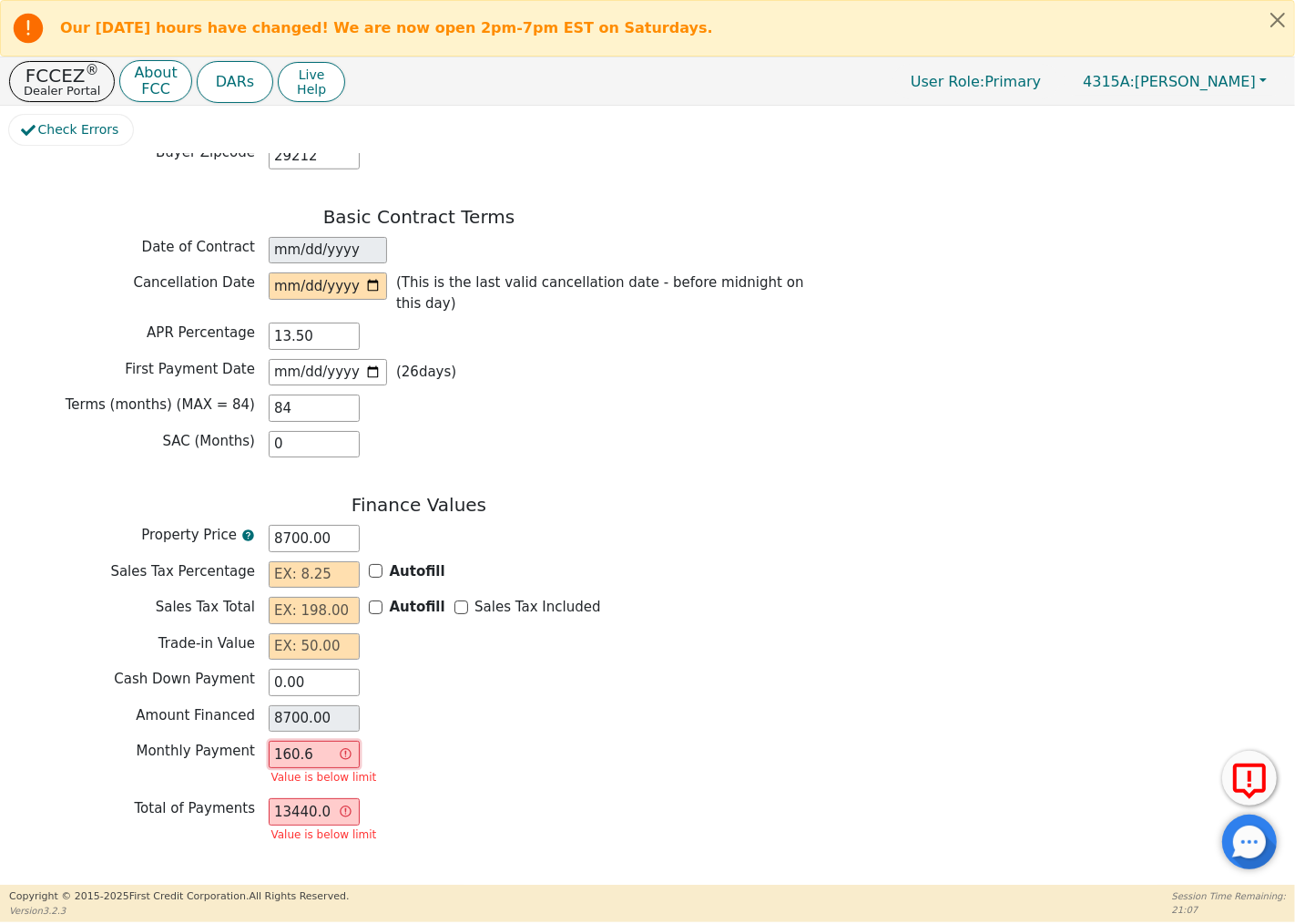
type input "13490.40"
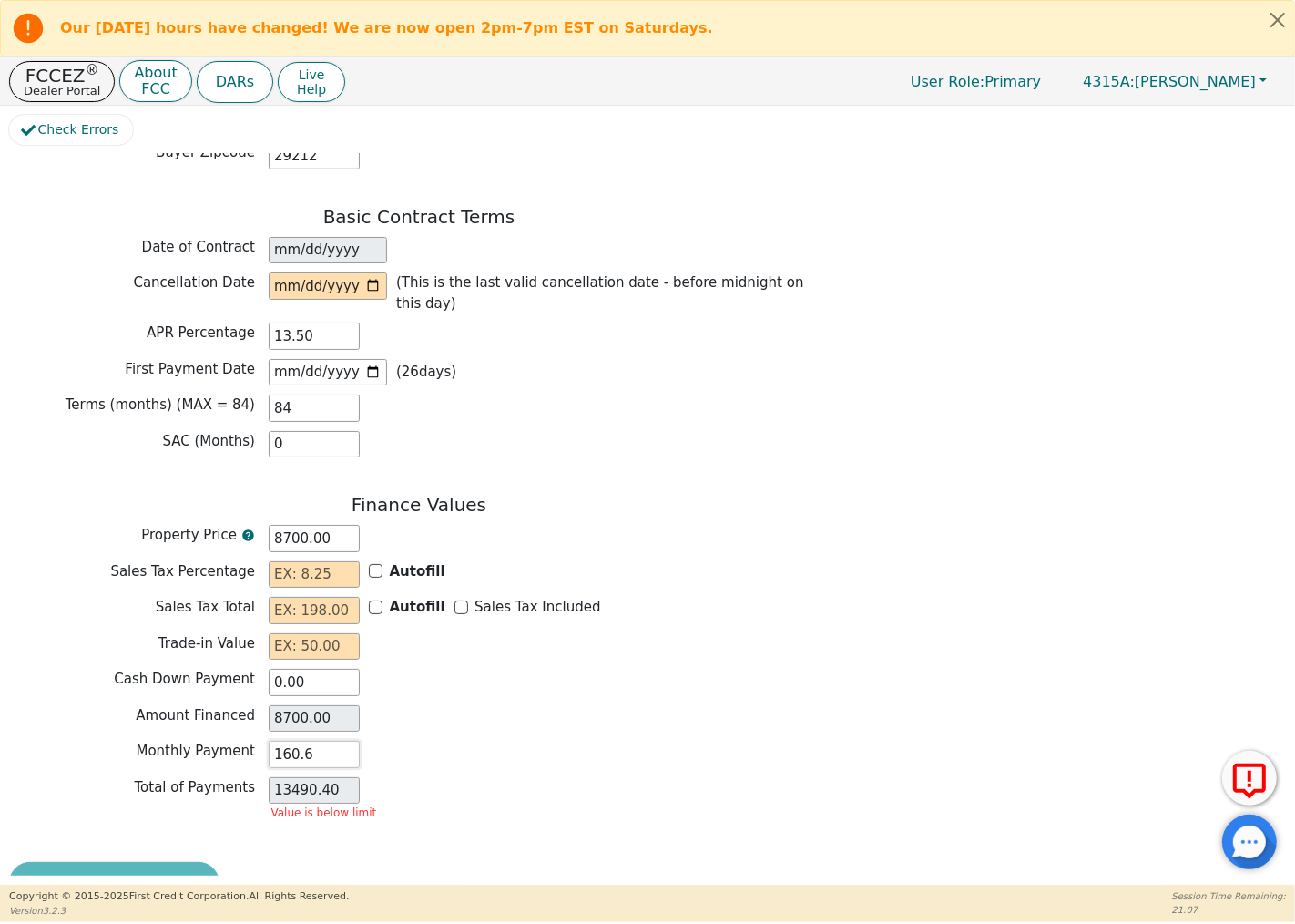
type input "160.64"
type input "13493.76"
type input "160.64"
click at [723, 705] on div "Amount Financed 8700.00" at bounding box center [419, 719] width 820 height 28
drag, startPoint x: 303, startPoint y: 515, endPoint x: 264, endPoint y: 515, distance: 39.0
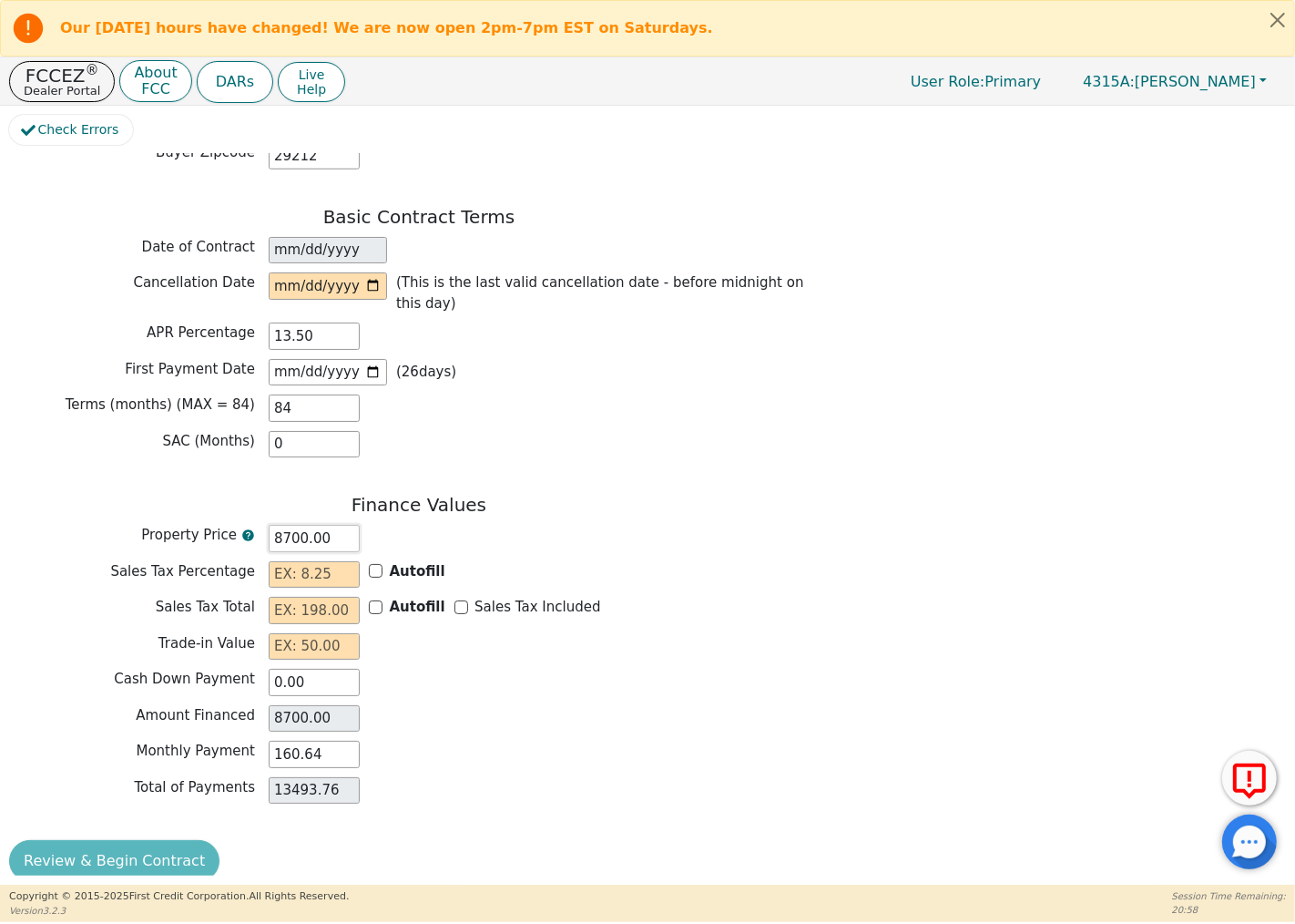
click at [264, 524] on div "Property Price 8700.00" at bounding box center [419, 538] width 820 height 28
type input "9.00"
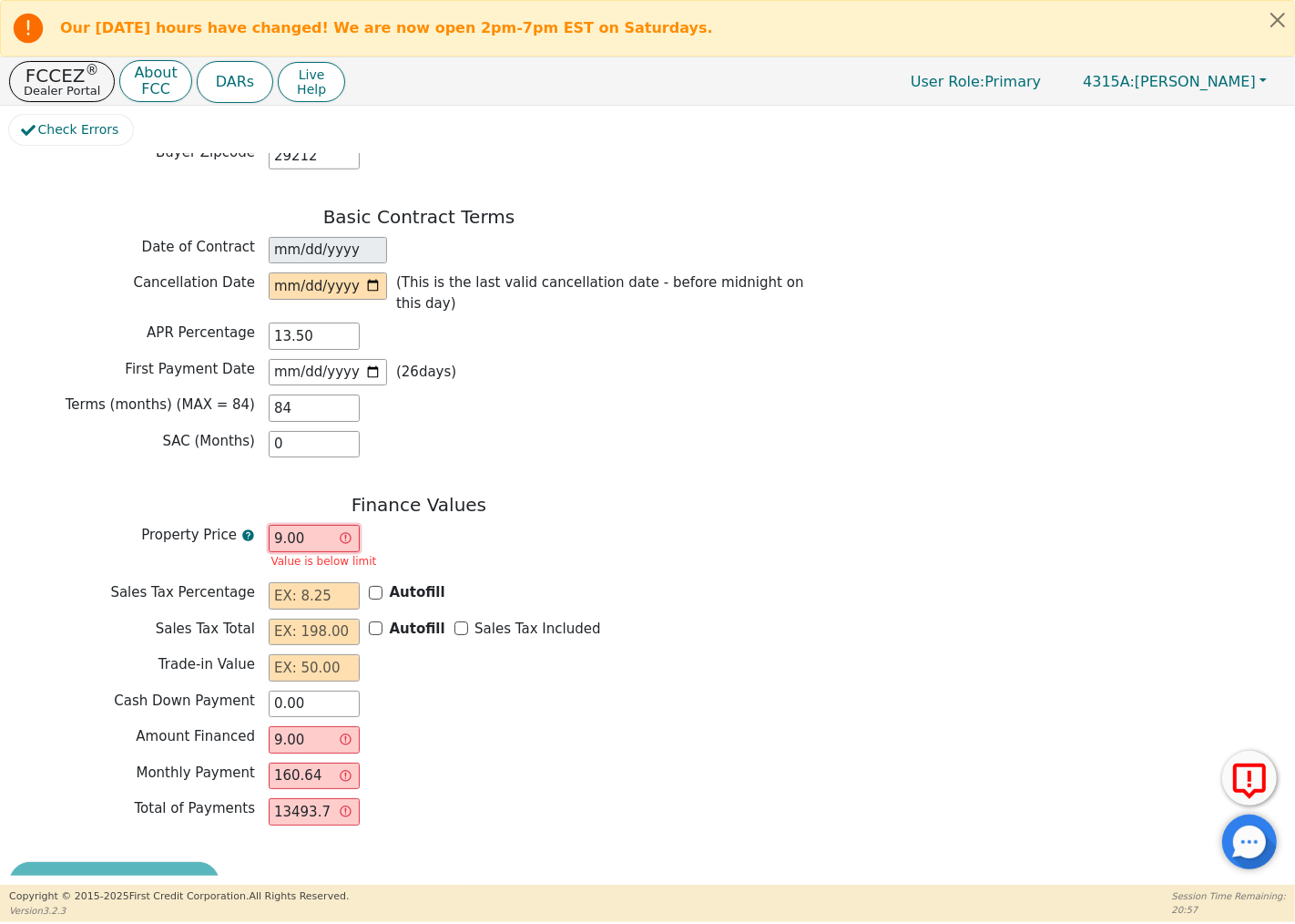
type input "90.00"
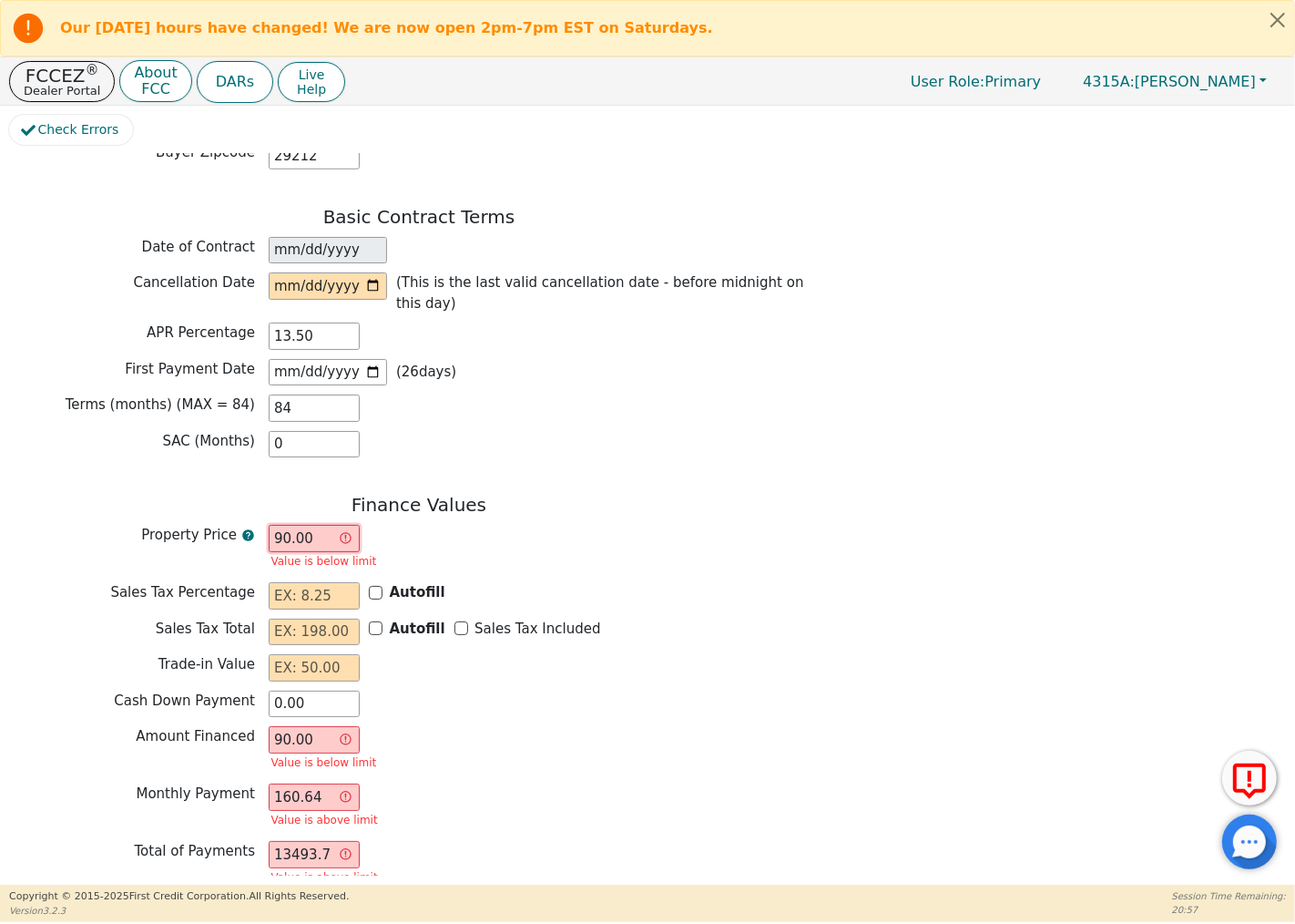
type input "900.00"
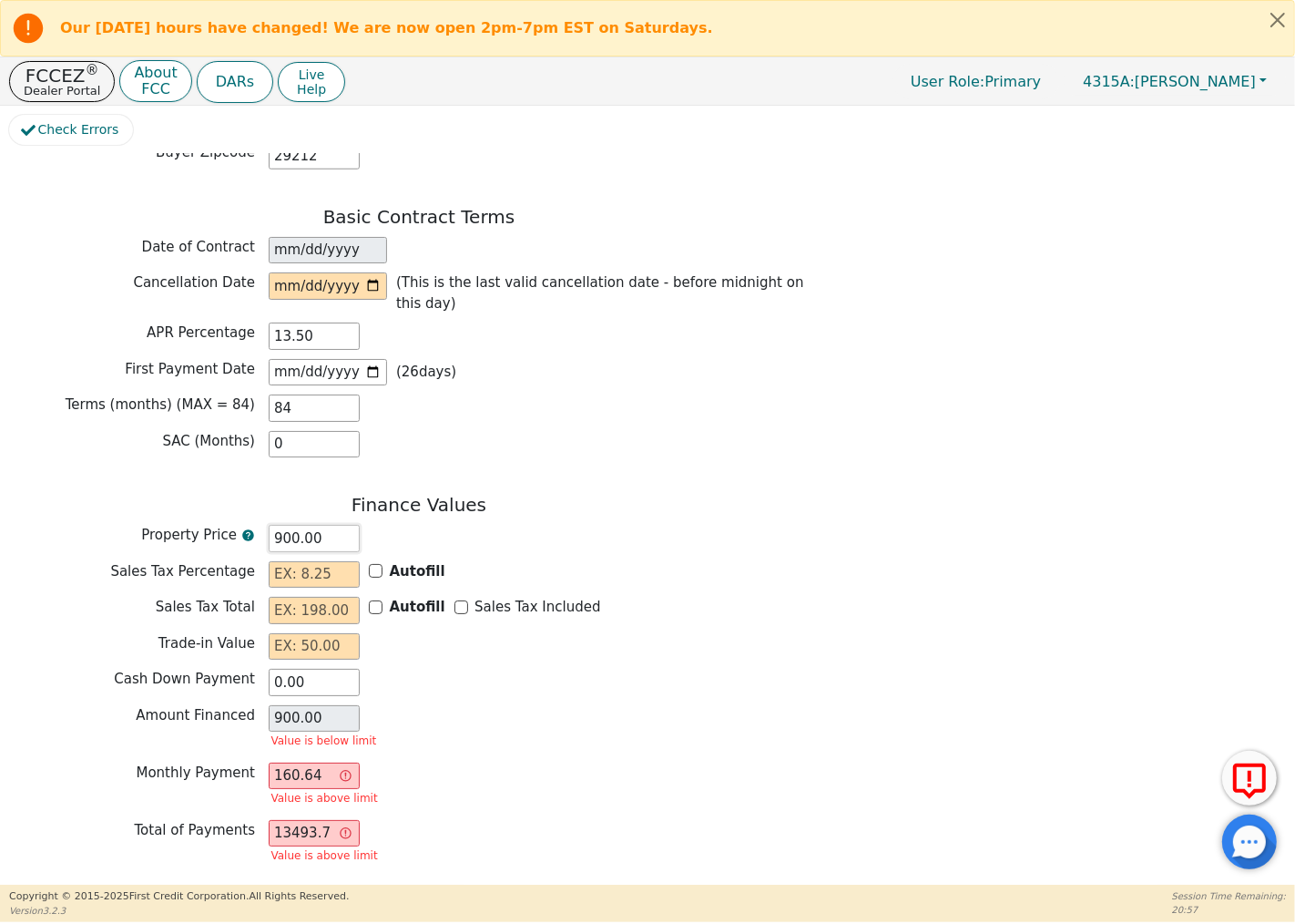
type input "9000.00"
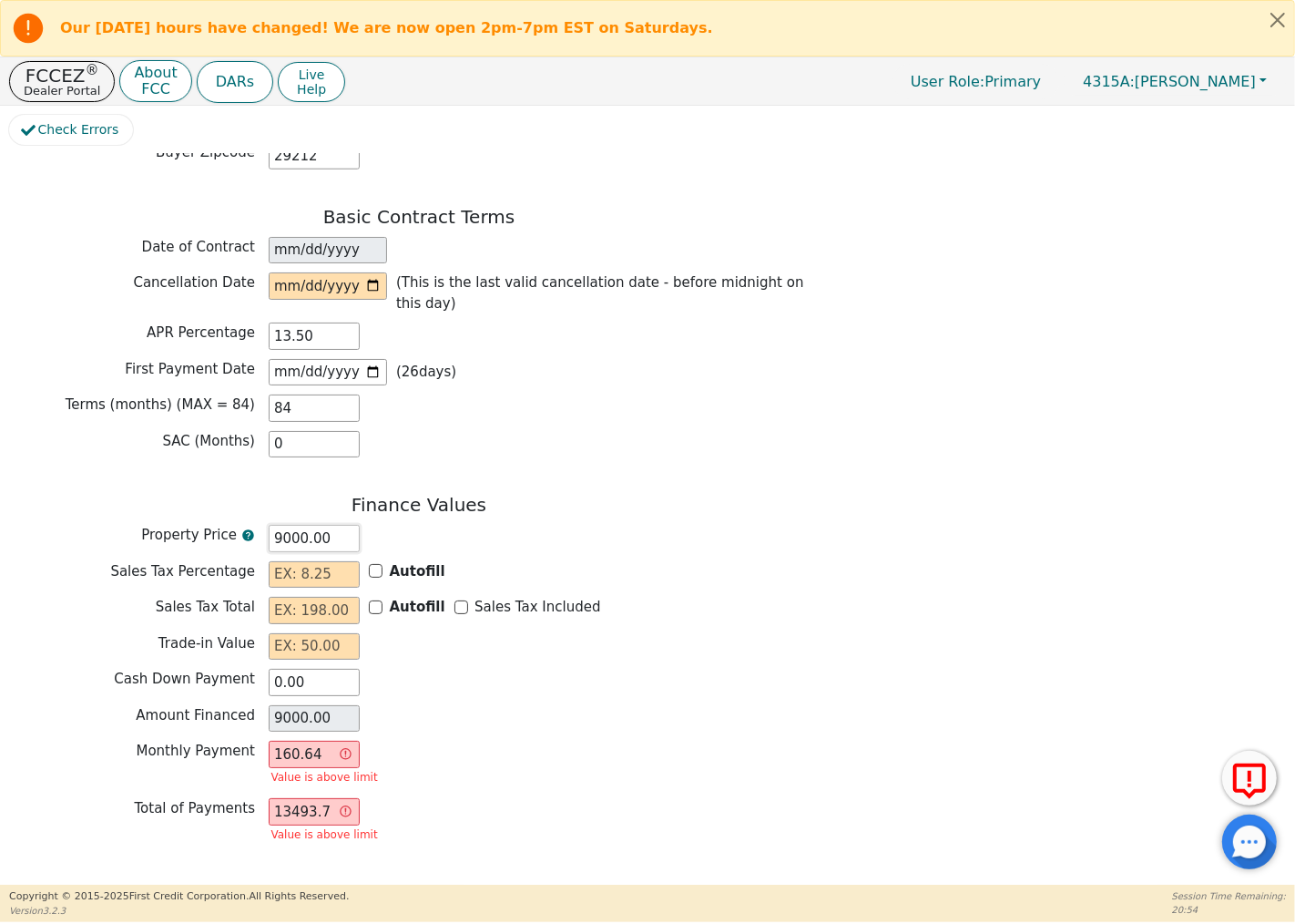
type input "9000.00"
click at [462, 705] on div "Amount Financed 9000.00" at bounding box center [419, 719] width 820 height 28
drag, startPoint x: 323, startPoint y: 739, endPoint x: 246, endPoint y: 724, distance: 78.4
click at [246, 740] on div "Monthly Payment 160.64 Value is above limit" at bounding box center [419, 764] width 820 height 48
type input "0.00"
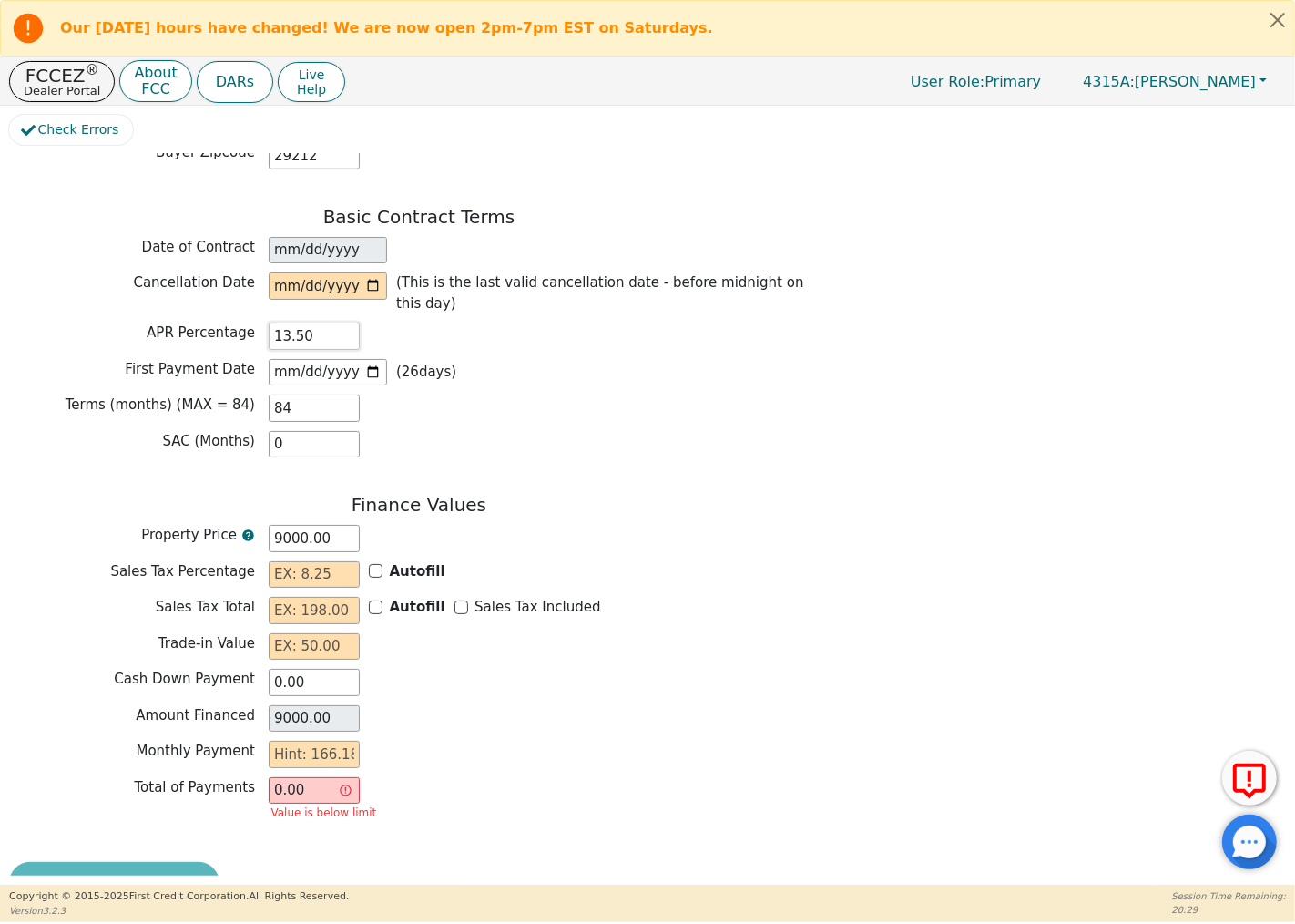
drag, startPoint x: 318, startPoint y: 313, endPoint x: 232, endPoint y: 318, distance: 86.1
click at [232, 322] on div "APR Percentage 13.50" at bounding box center [419, 336] width 820 height 28
type input "15.00"
click at [702, 705] on div "Amount Financed 9000.00" at bounding box center [419, 719] width 820 height 28
drag, startPoint x: 315, startPoint y: 312, endPoint x: 252, endPoint y: 314, distance: 63.0
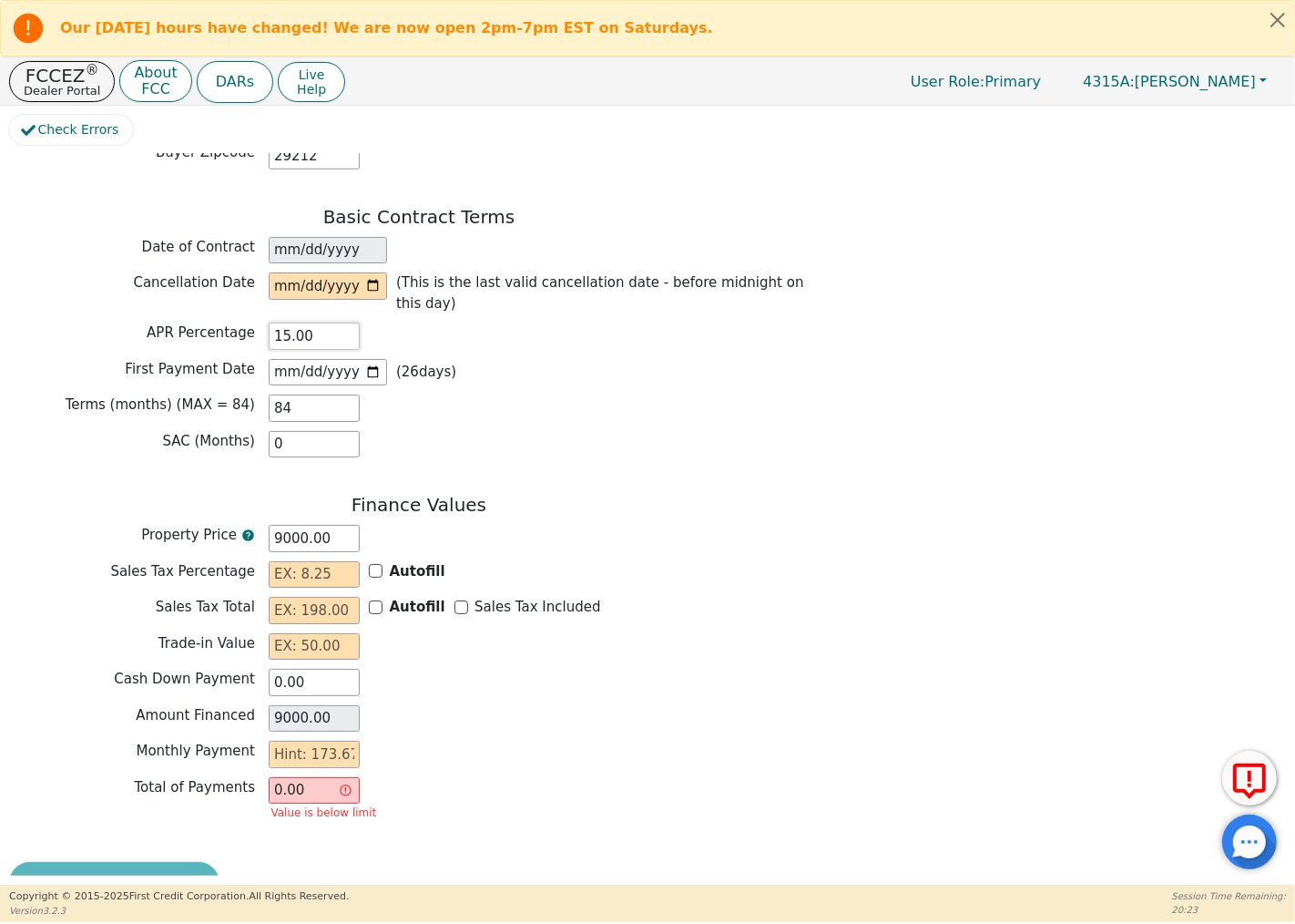
click at [252, 322] on div "APR Percentage 15.00" at bounding box center [419, 336] width 820 height 28
type input "9.99"
click at [610, 786] on div "Total of Payments 0.00 Value is below limit" at bounding box center [419, 801] width 820 height 48
drag, startPoint x: 302, startPoint y: 518, endPoint x: 268, endPoint y: 516, distance: 34.1
click at [269, 524] on input "9000.00" at bounding box center [314, 538] width 91 height 28
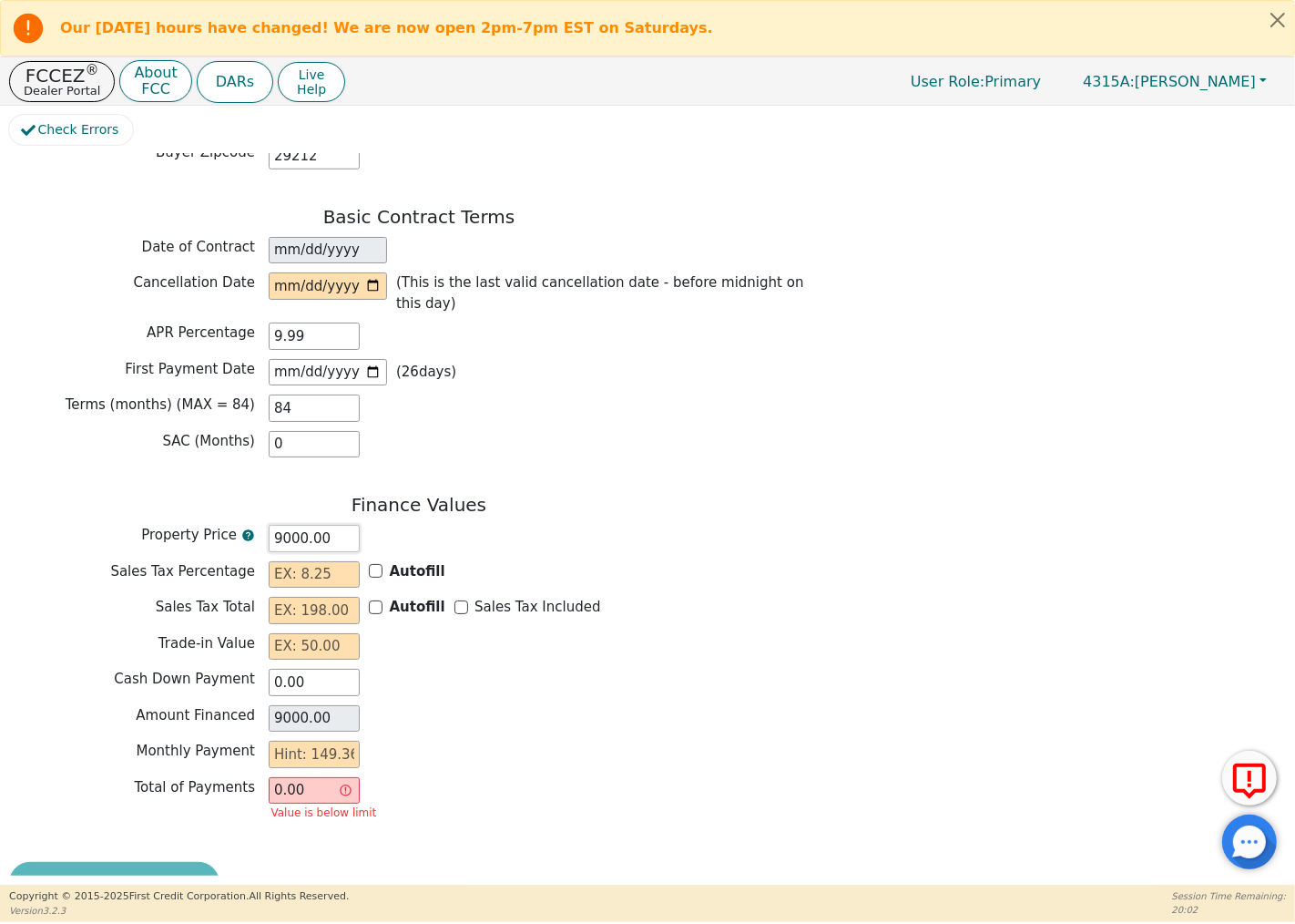
type input "8.00"
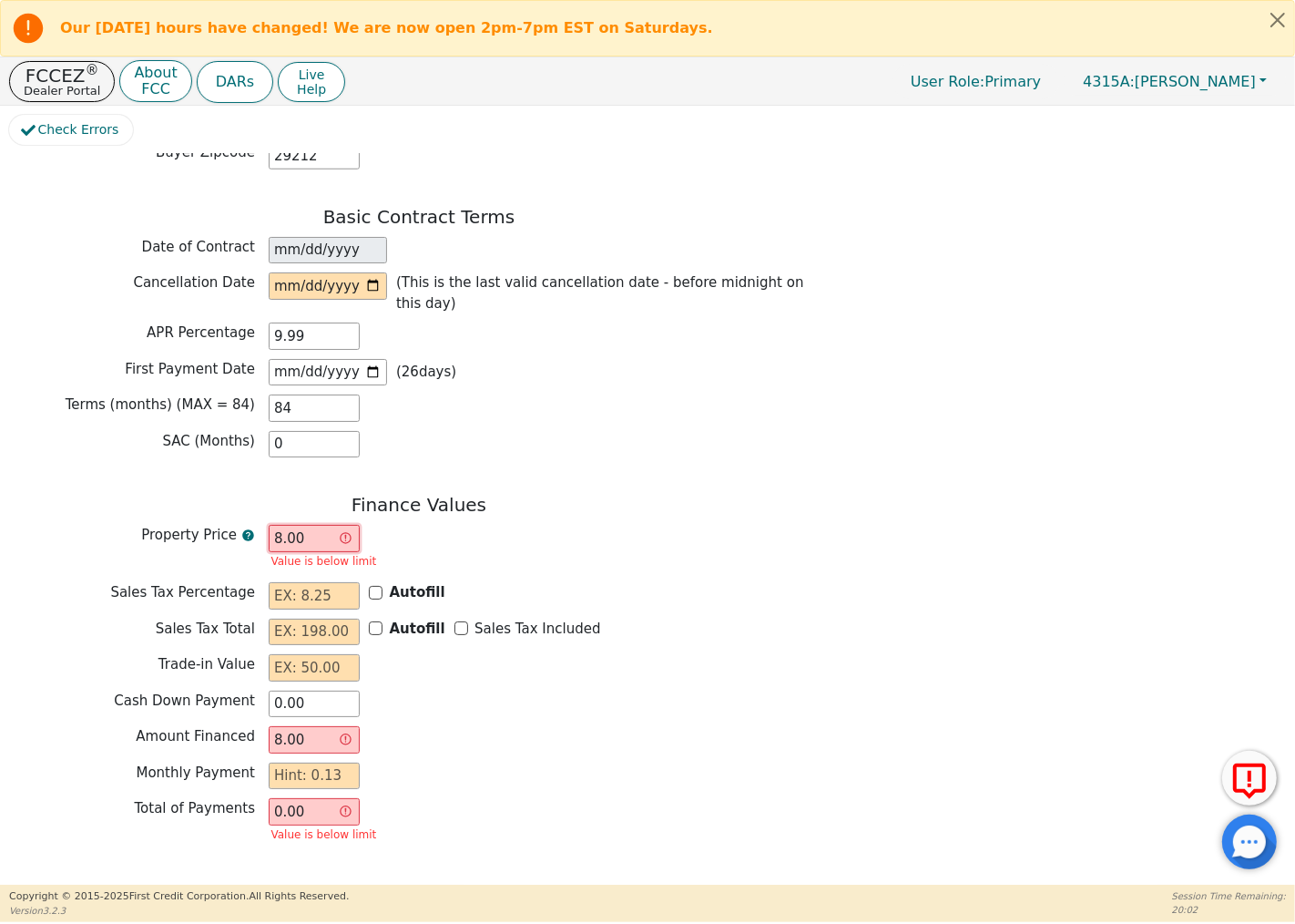
type input "89.00"
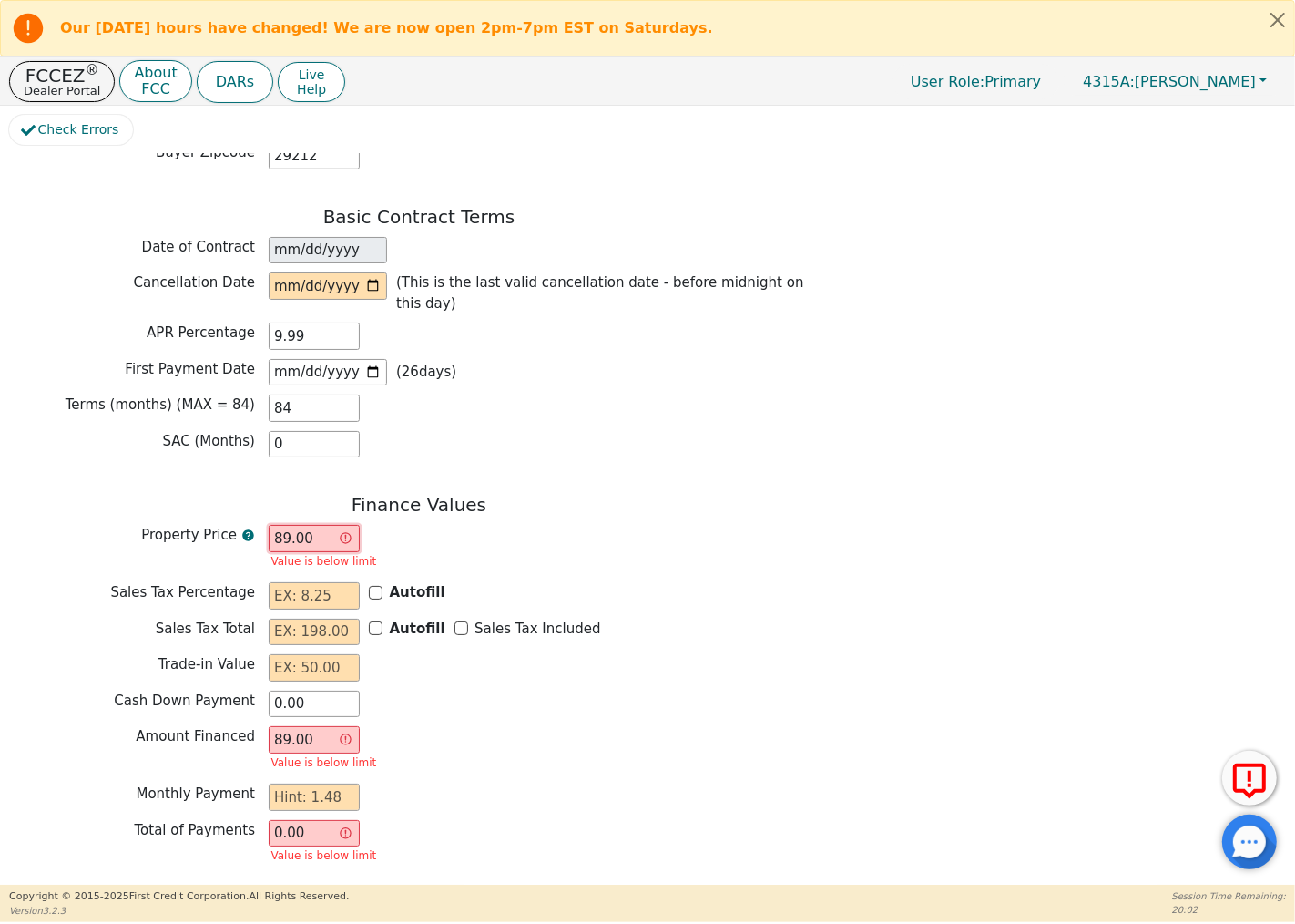
type input "899.00"
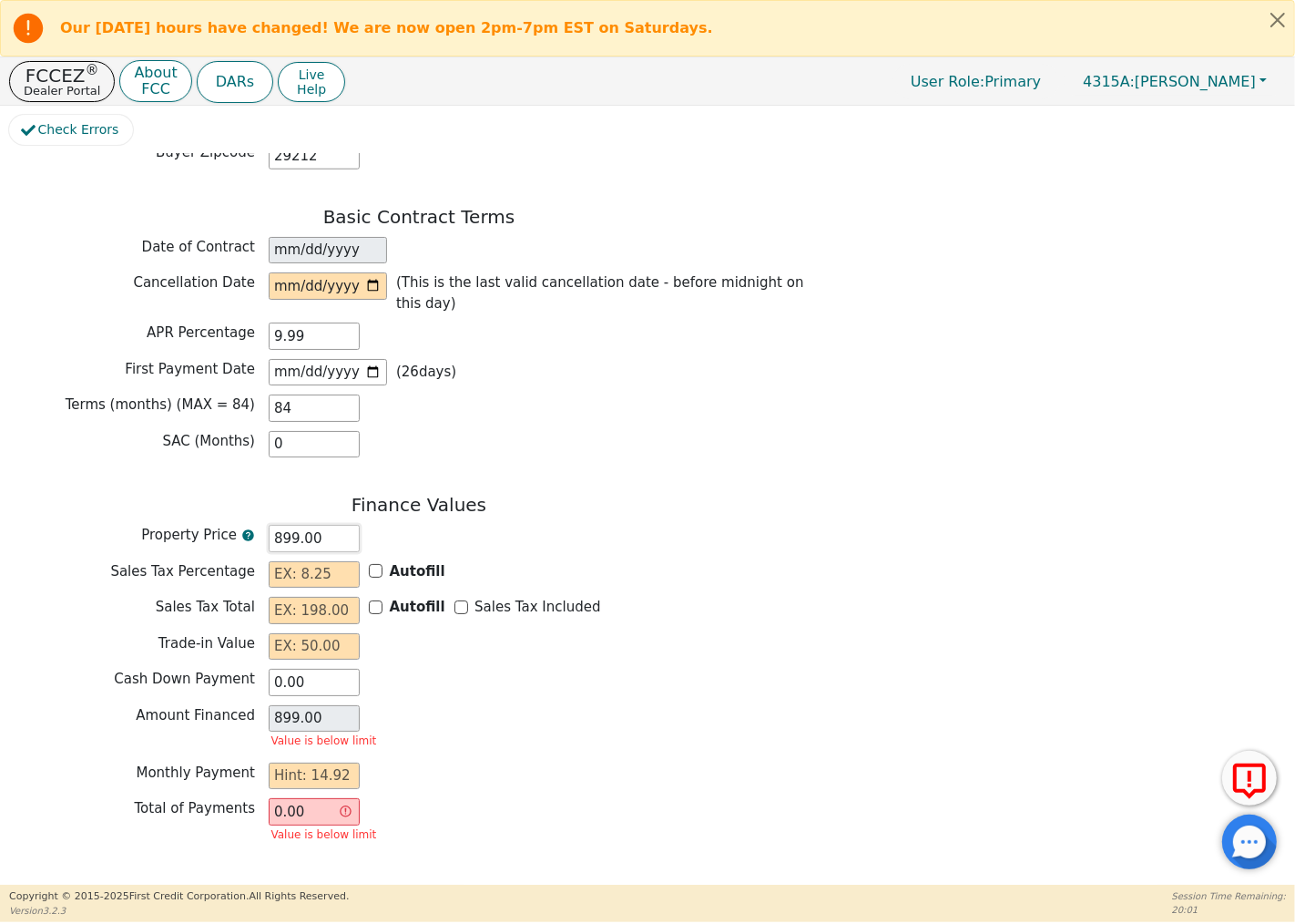
type input "8999.00"
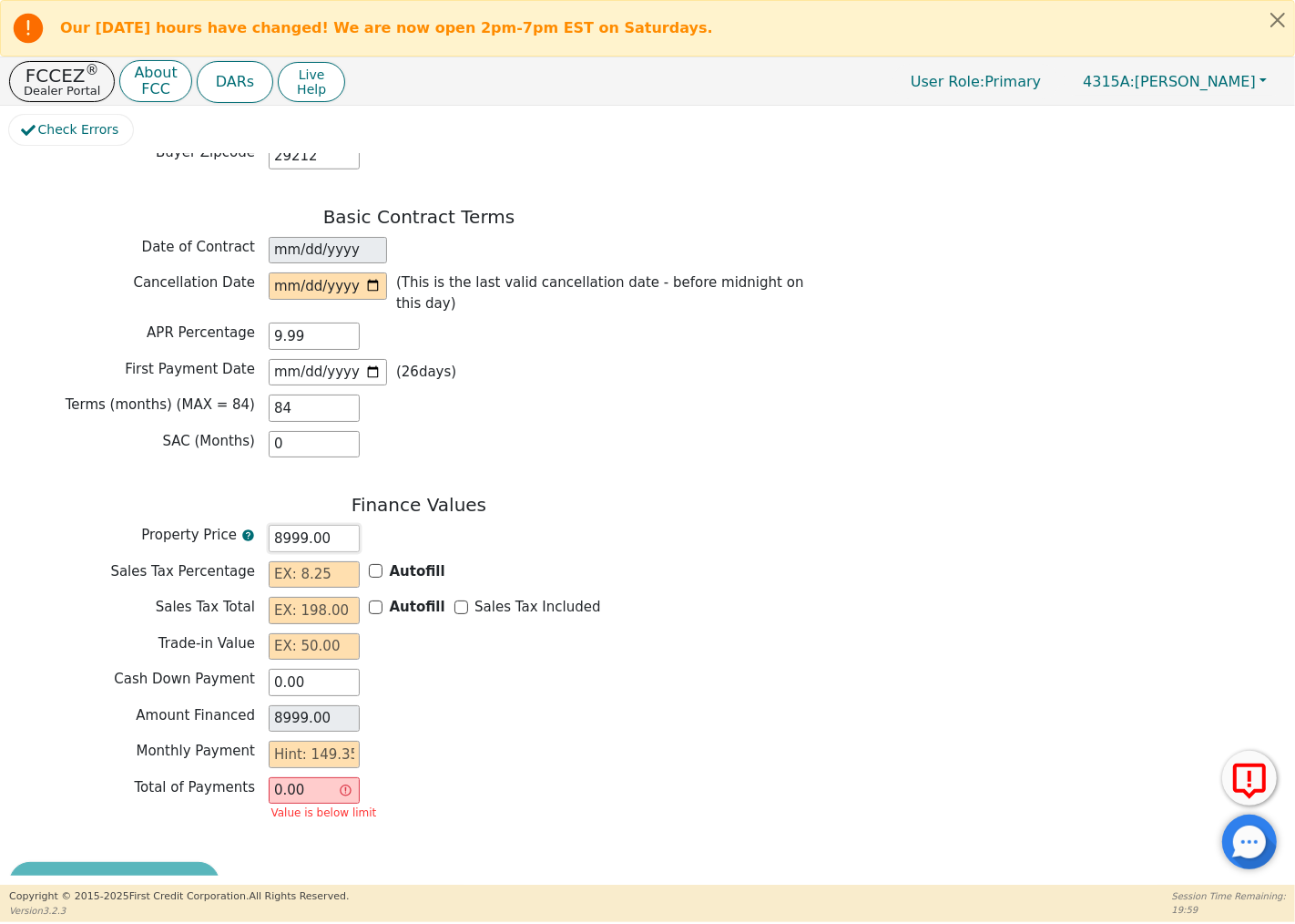
type input "899.00"
type input "89.00"
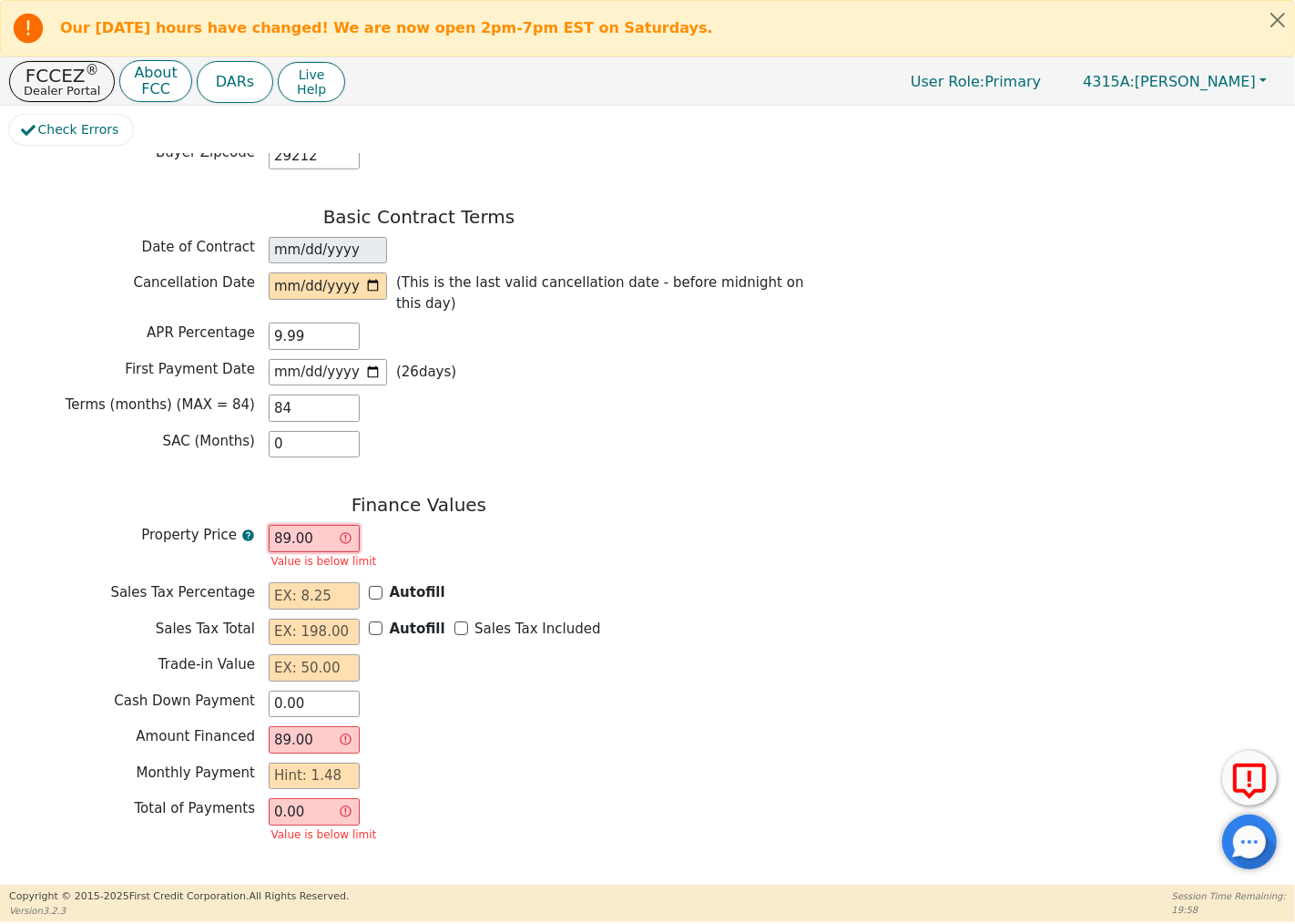
type input "8.00"
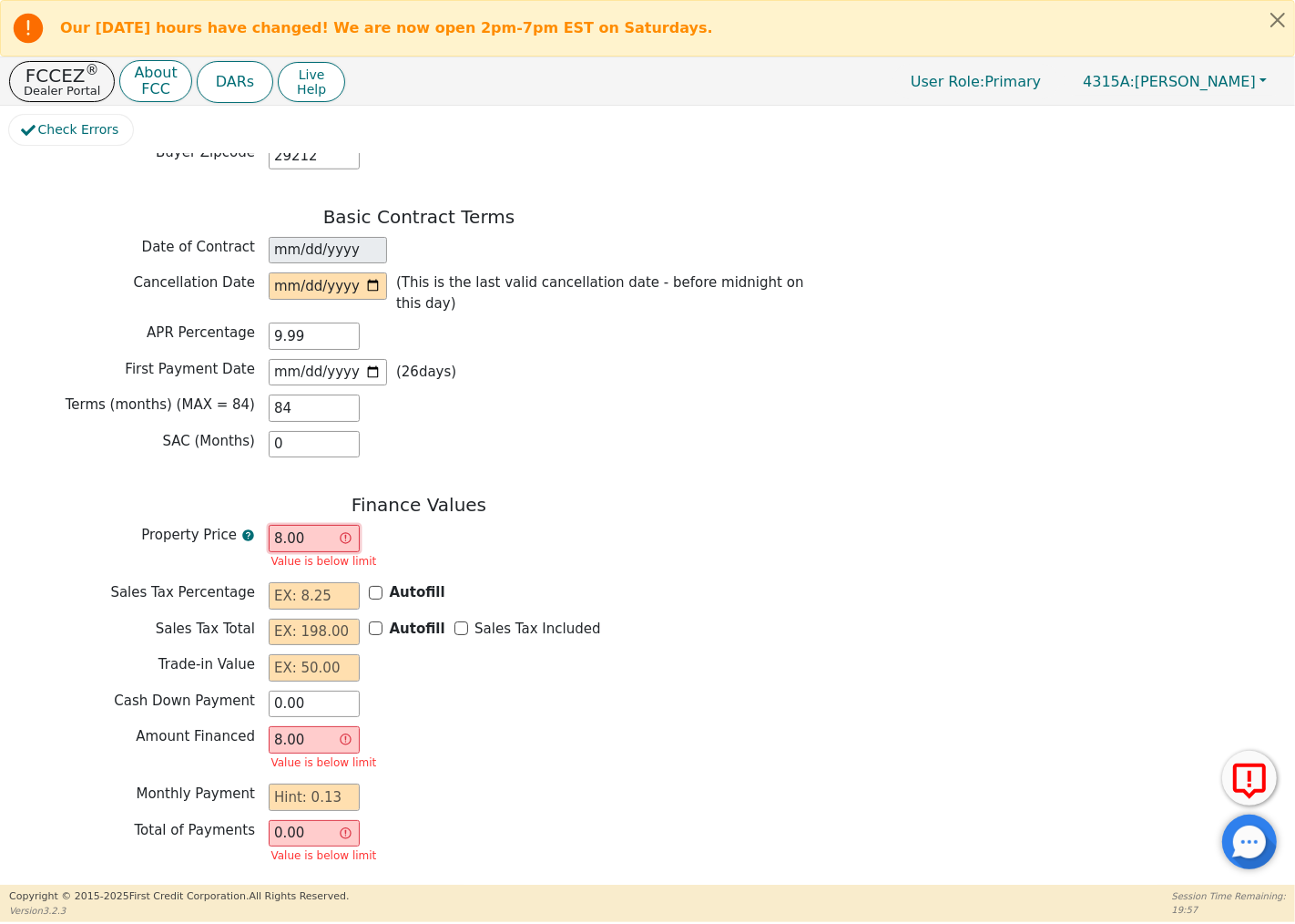
type input "87.00"
type input "875.00"
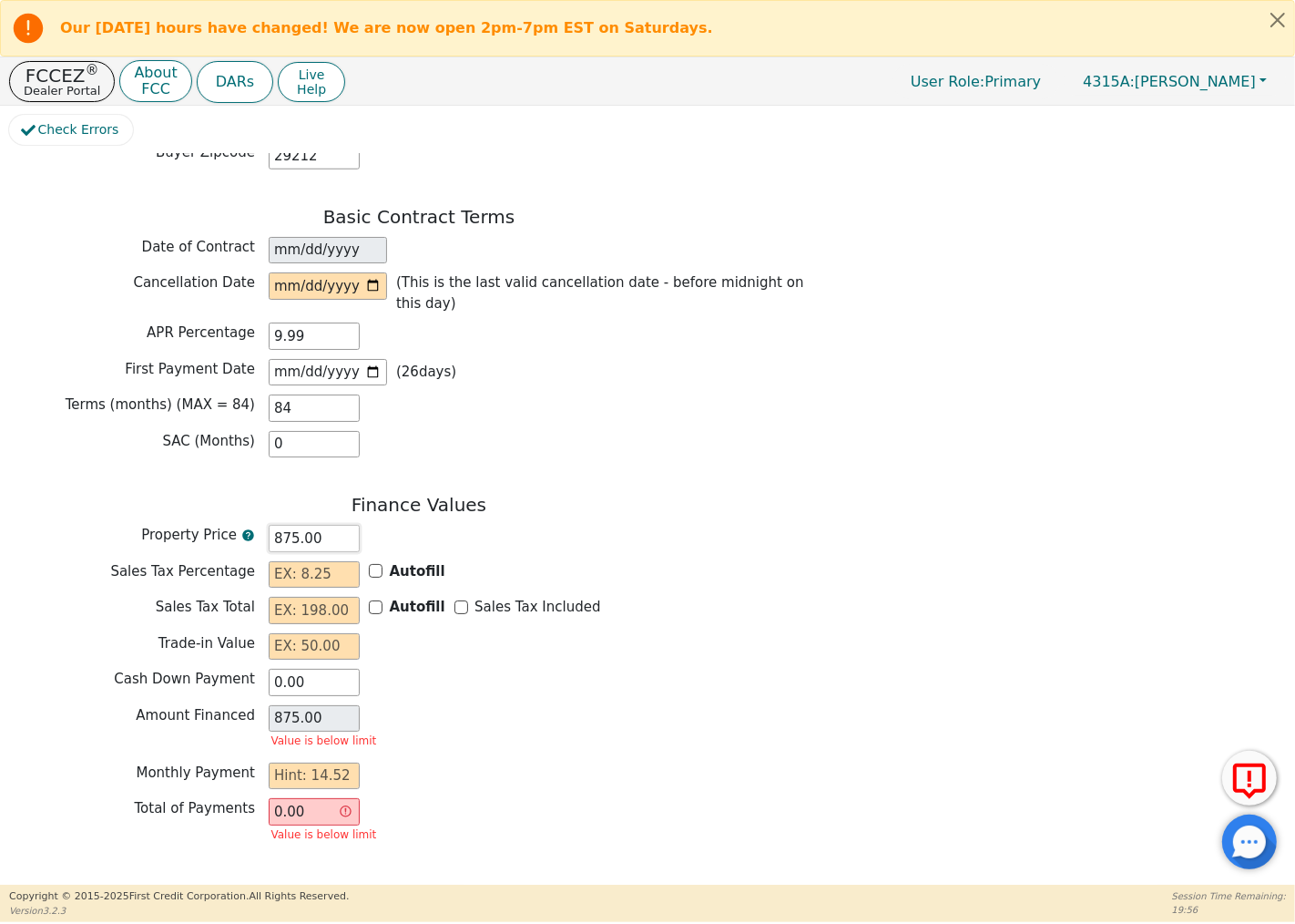
type input "8750.00"
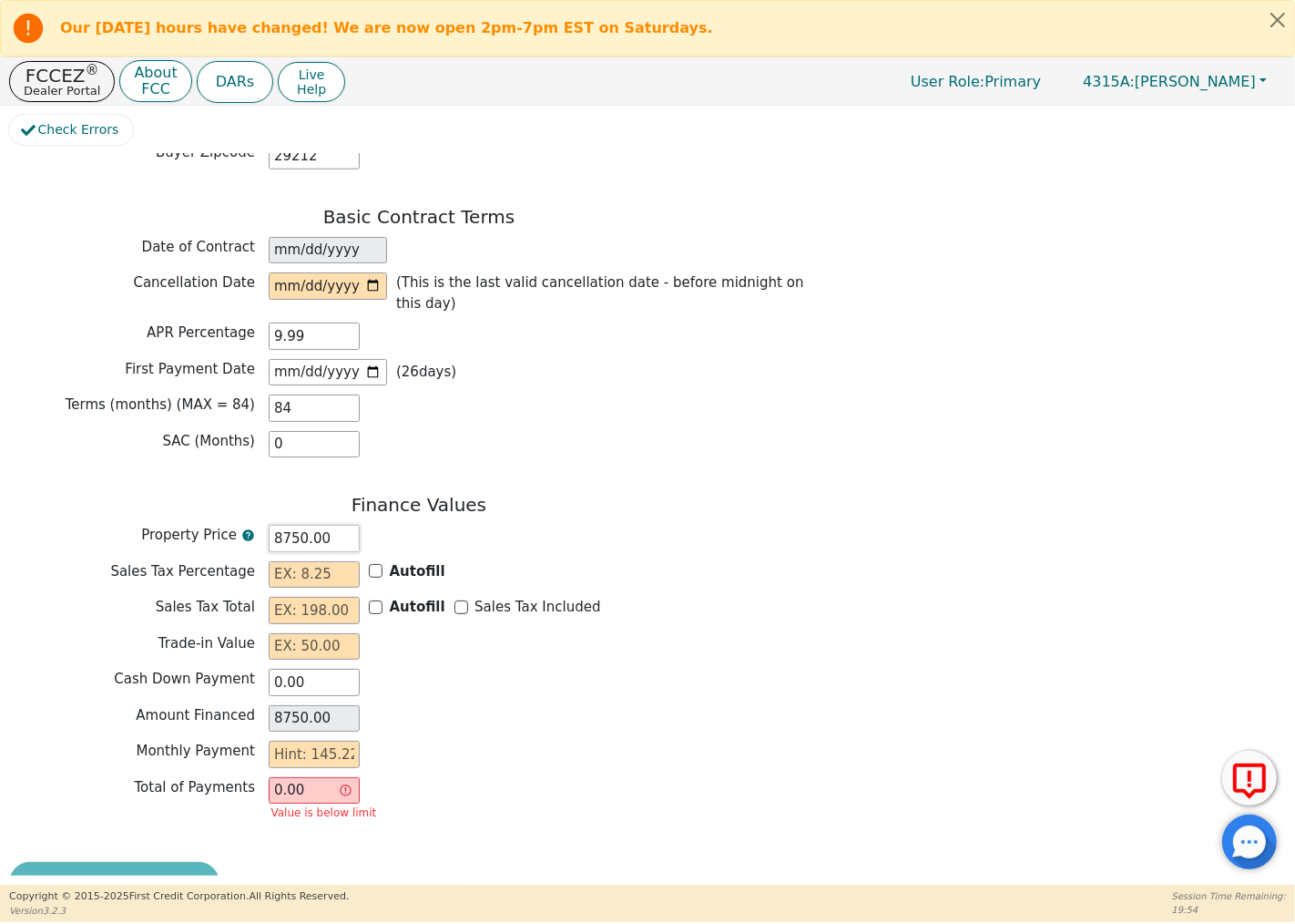
type input "8750.00"
click at [322, 740] on input "text" at bounding box center [314, 754] width 91 height 28
type input "1"
type input "84.00"
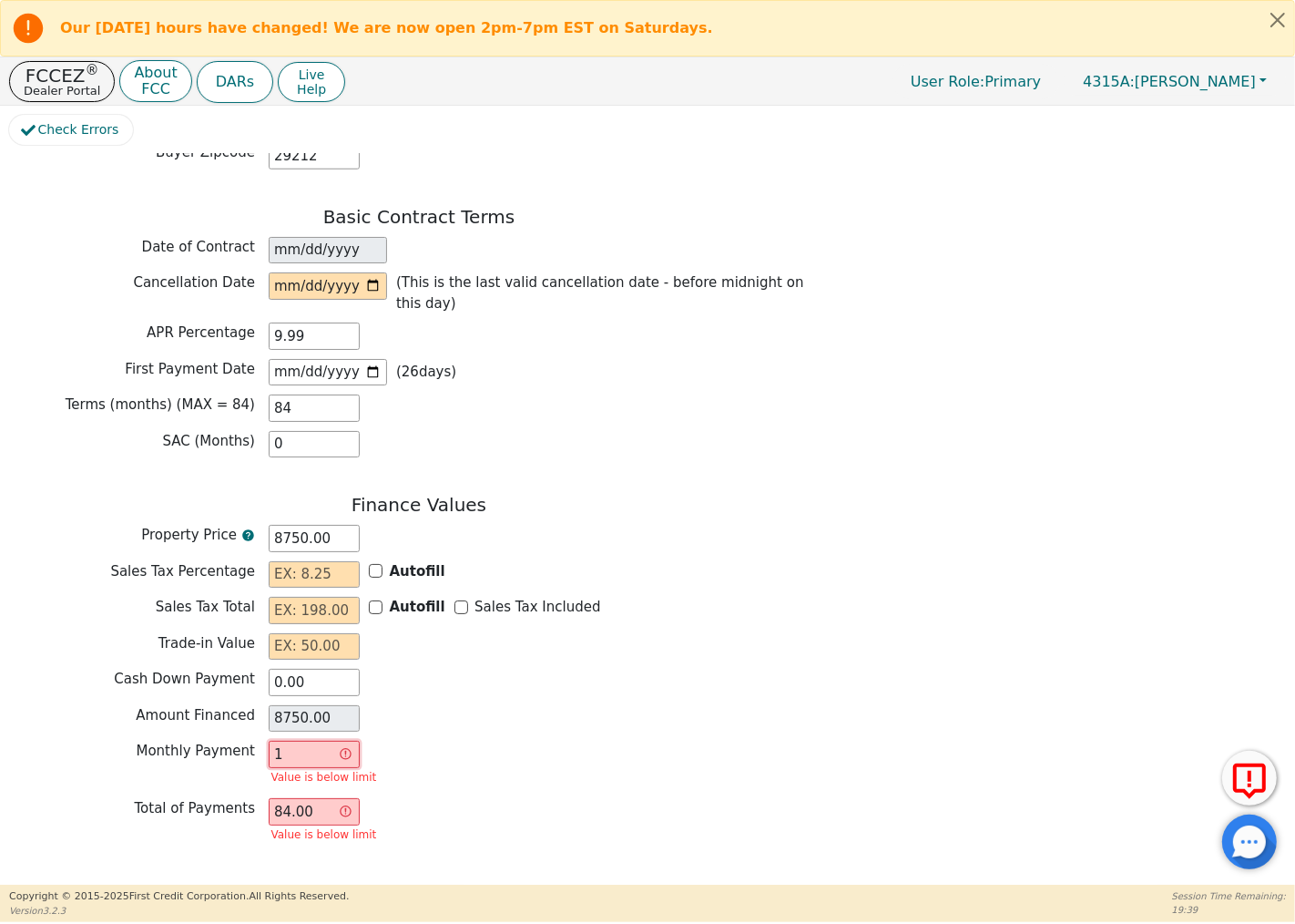
type input "14"
type input "1176.00"
type input "145"
type input "12180.00"
type input "145.2"
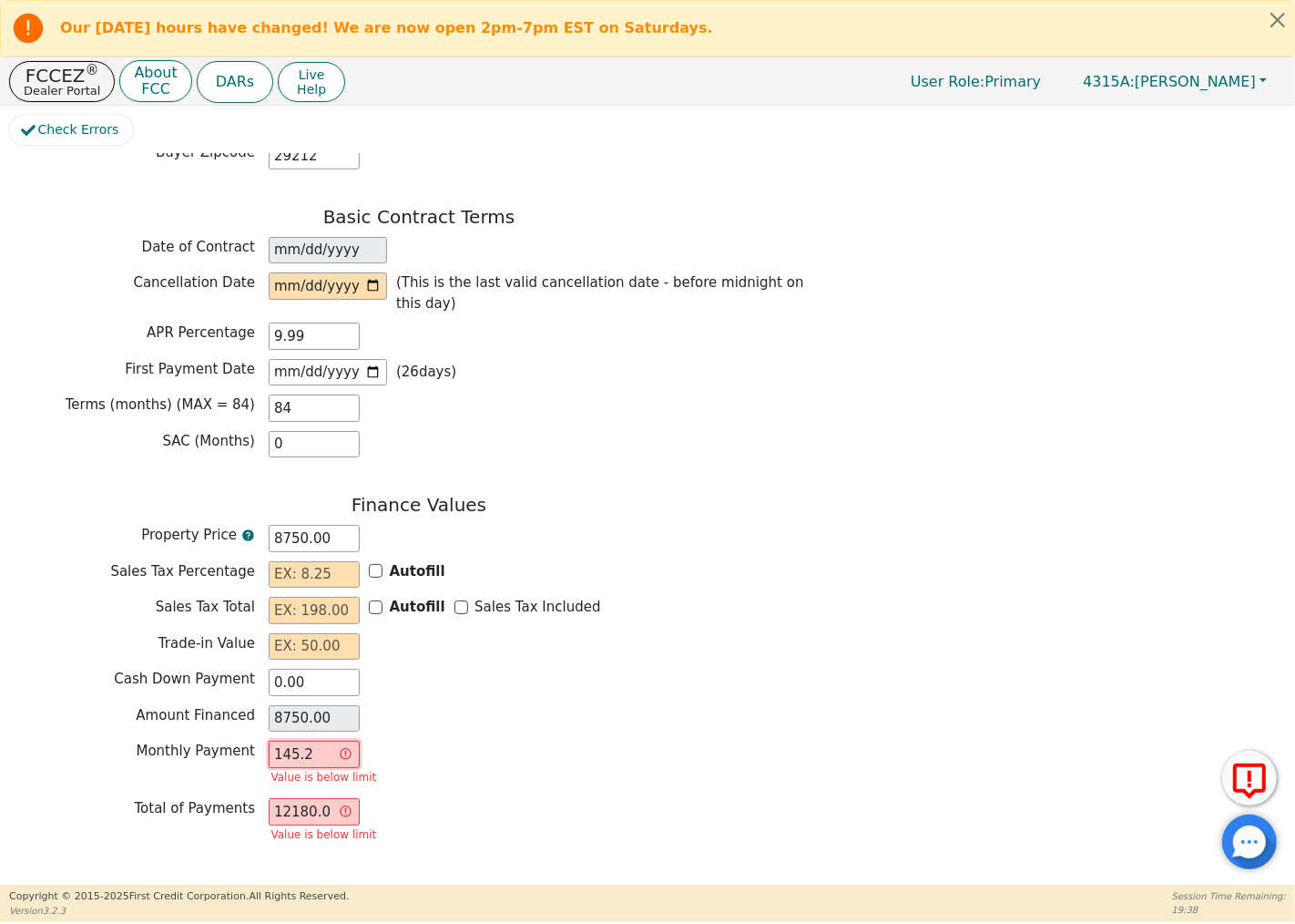
type input "12196.80"
type input "145.22"
type input "12198.48"
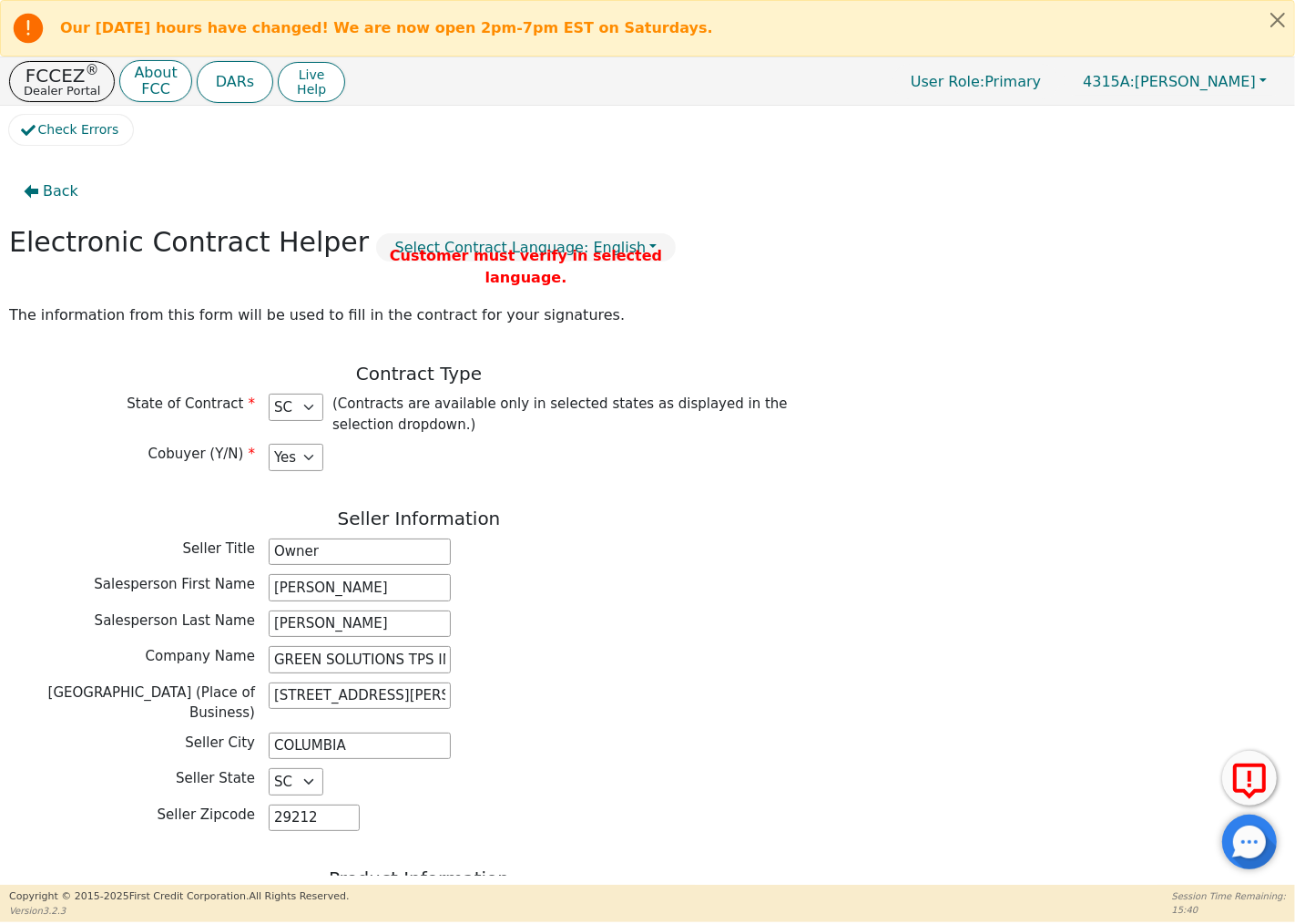
scroll to position [0, 0]
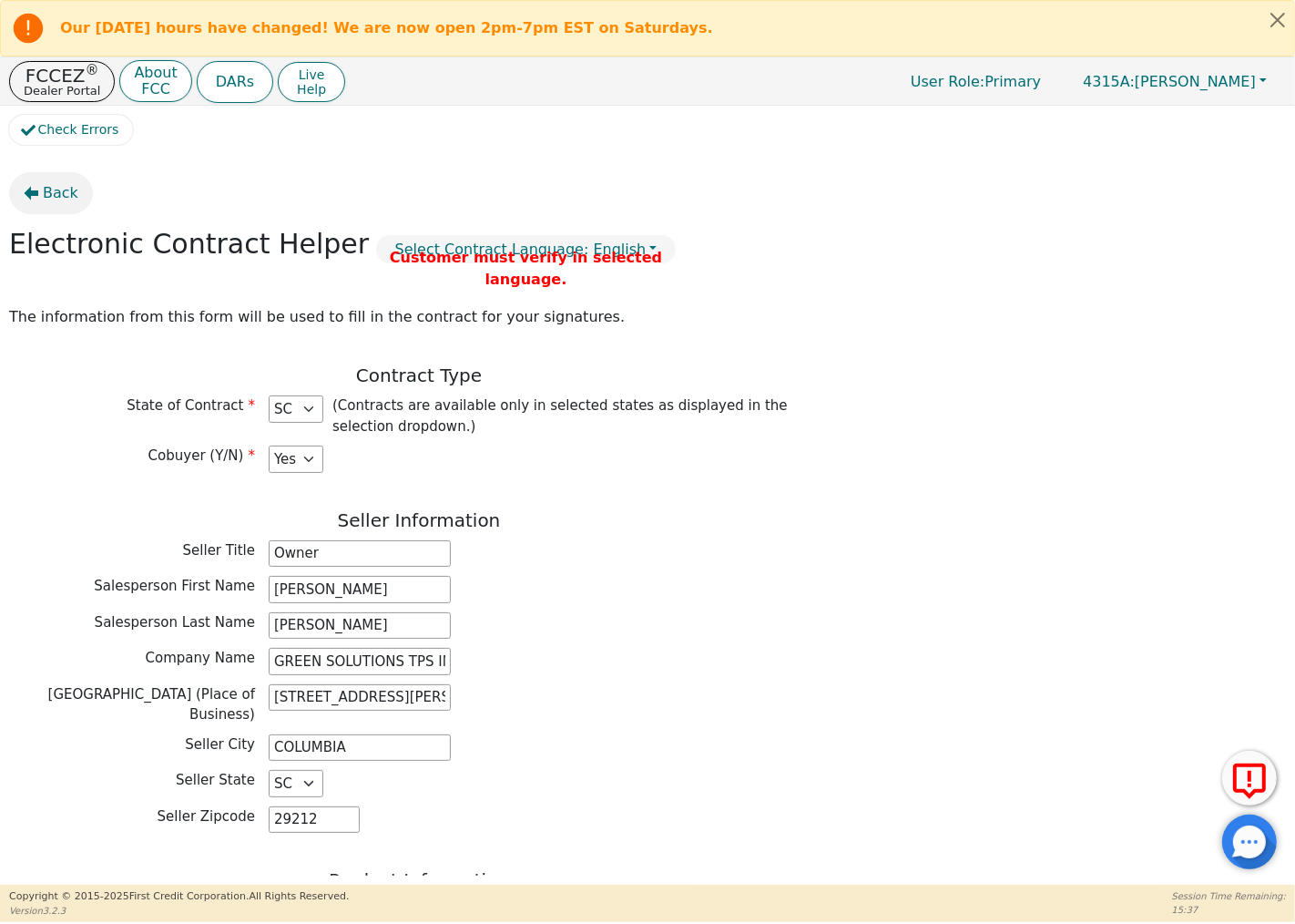
type input "145.22"
click at [30, 191] on icon "button" at bounding box center [32, 193] width 15 height 14
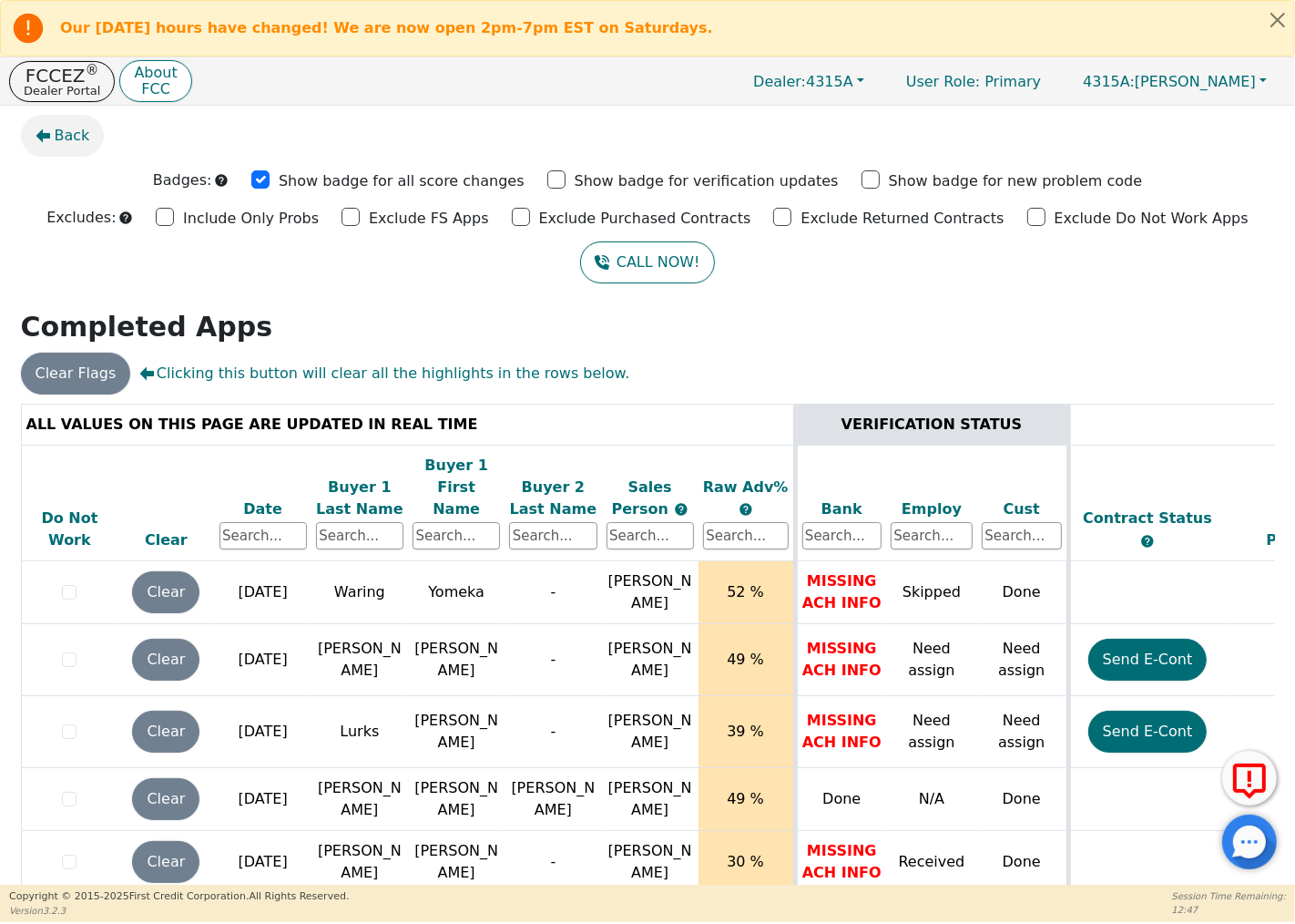
click at [45, 129] on icon "button" at bounding box center [42, 136] width 15 height 15
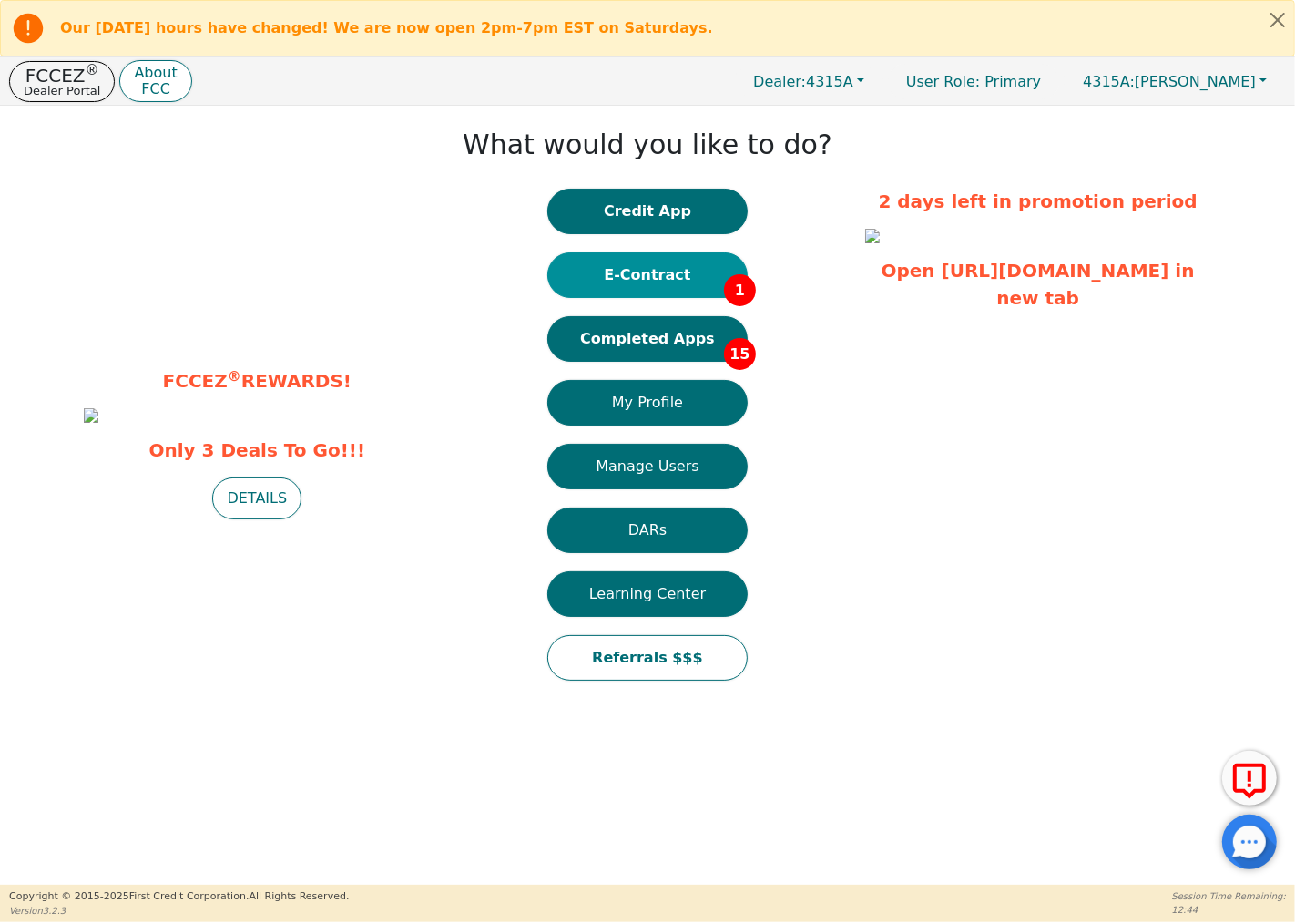
click at [690, 265] on button "E-Contract 1" at bounding box center [647, 274] width 200 height 45
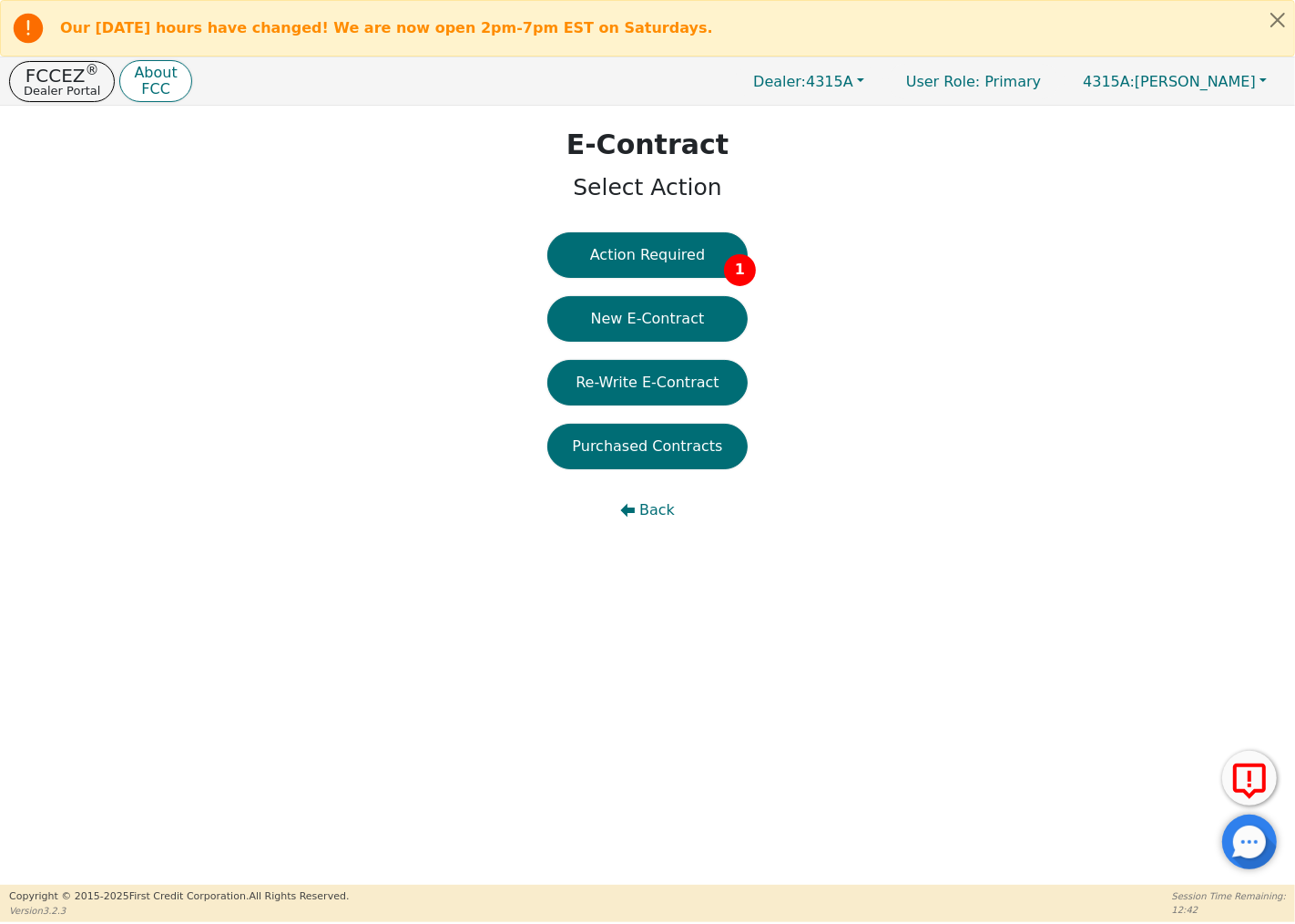
click at [692, 264] on button "Action Required 1" at bounding box center [647, 255] width 200 height 45
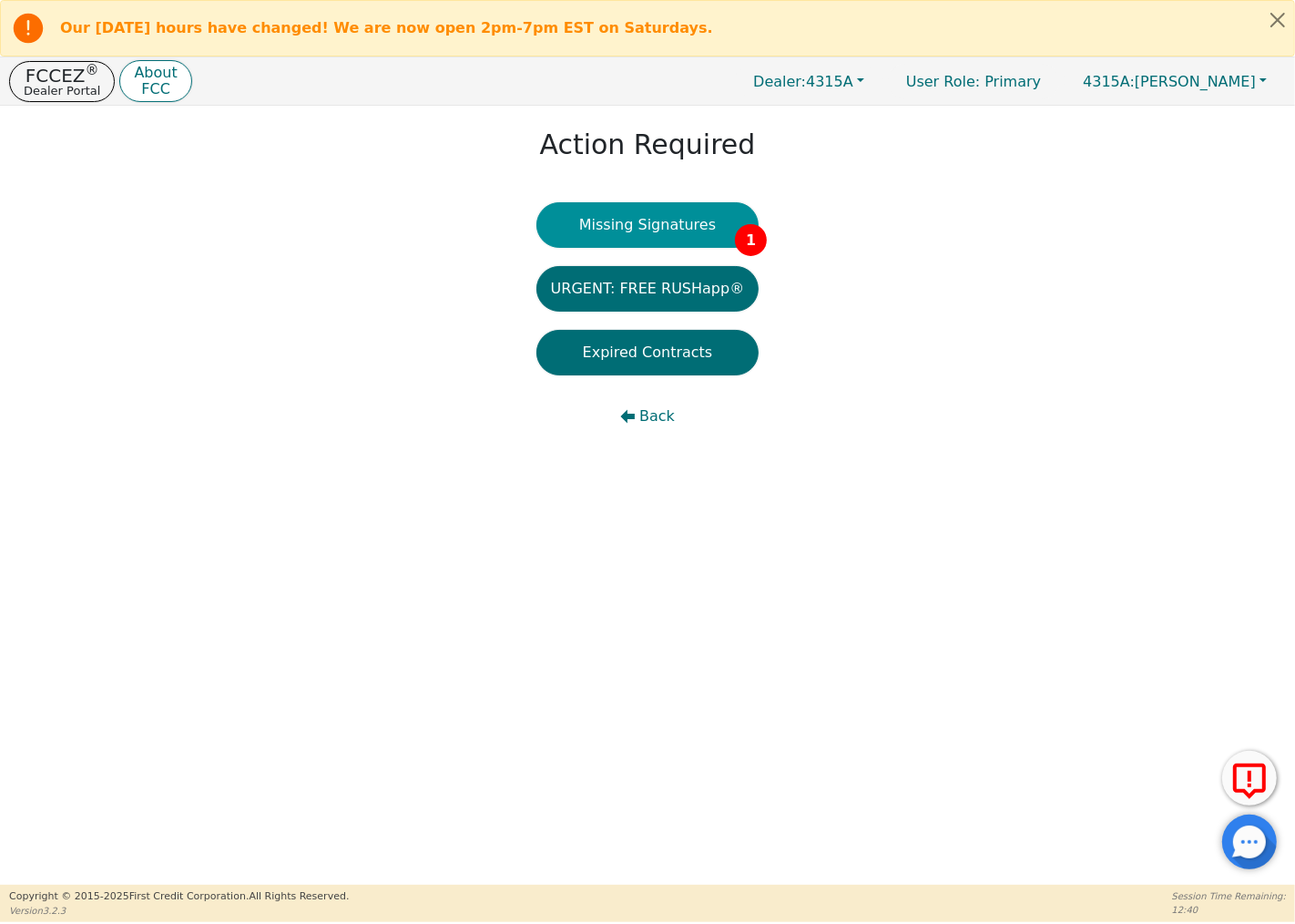
click at [686, 225] on button "Missing Signatures 1" at bounding box center [648, 224] width 223 height 45
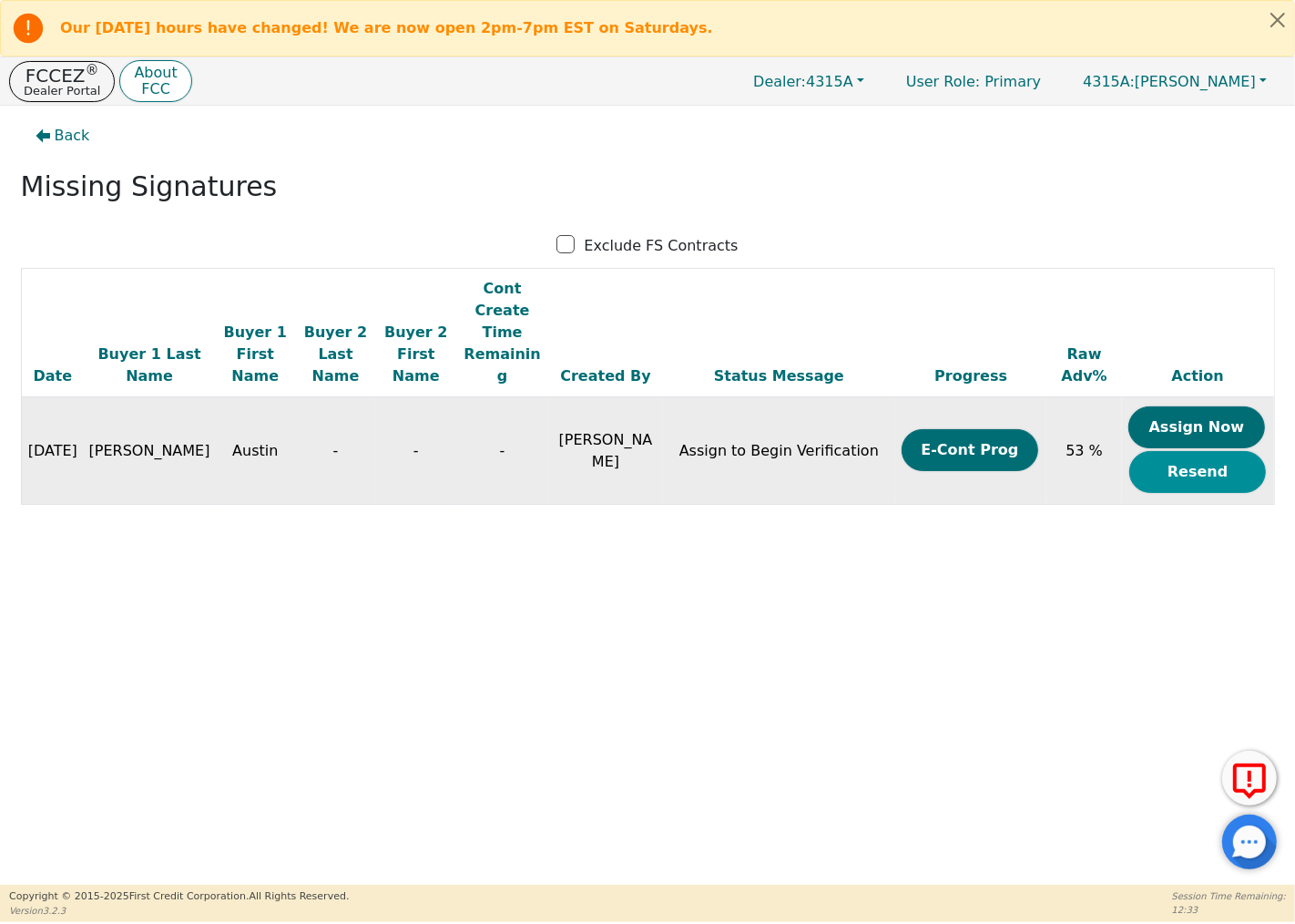
click at [1219, 451] on button "Resend" at bounding box center [1198, 472] width 137 height 42
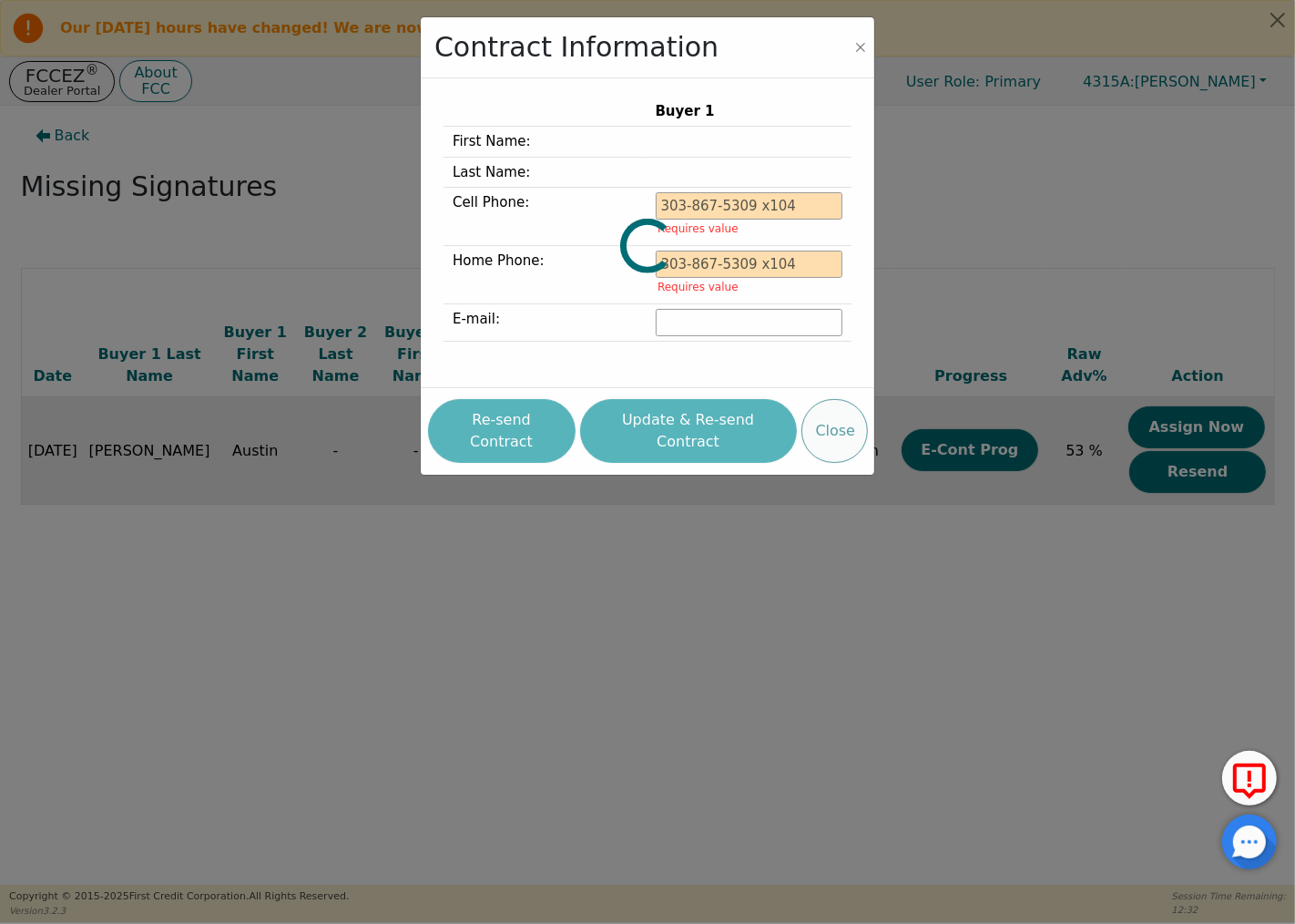
type input "832-817-3500"
type input "Aaustinnh@gmail.com"
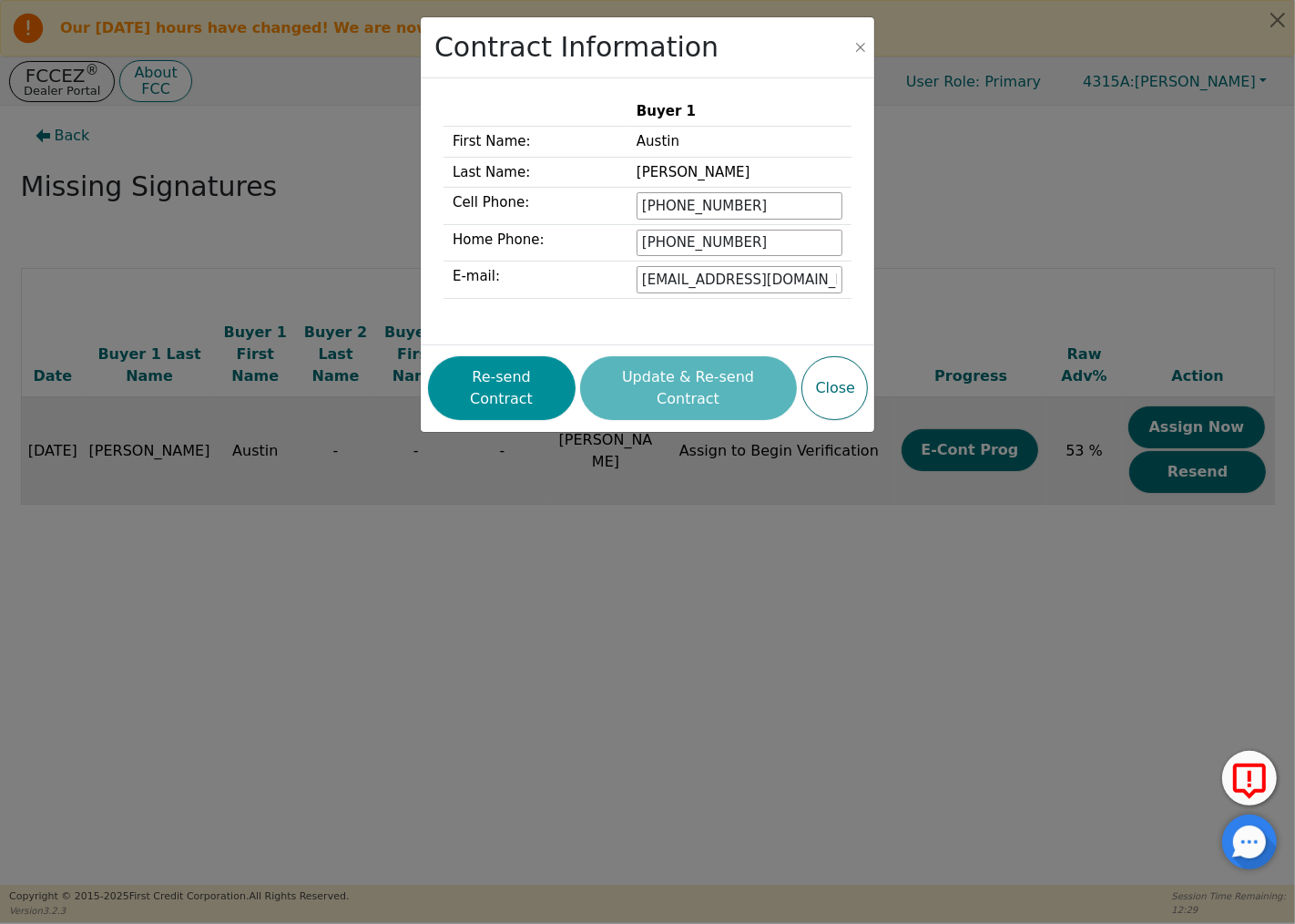
click at [494, 378] on button "Re-send Contract" at bounding box center [502, 388] width 148 height 64
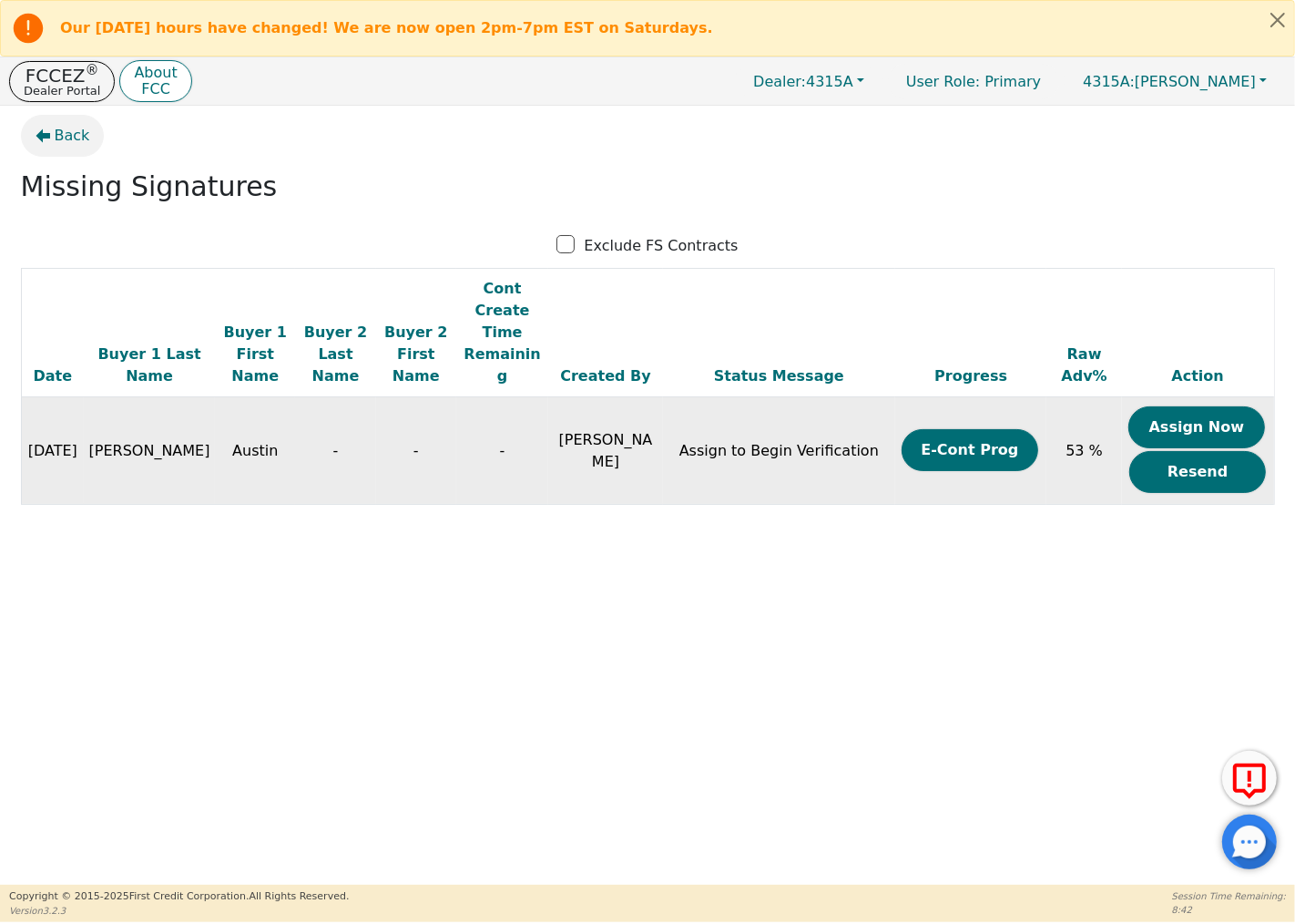
click at [42, 135] on icon "button" at bounding box center [42, 136] width 15 height 14
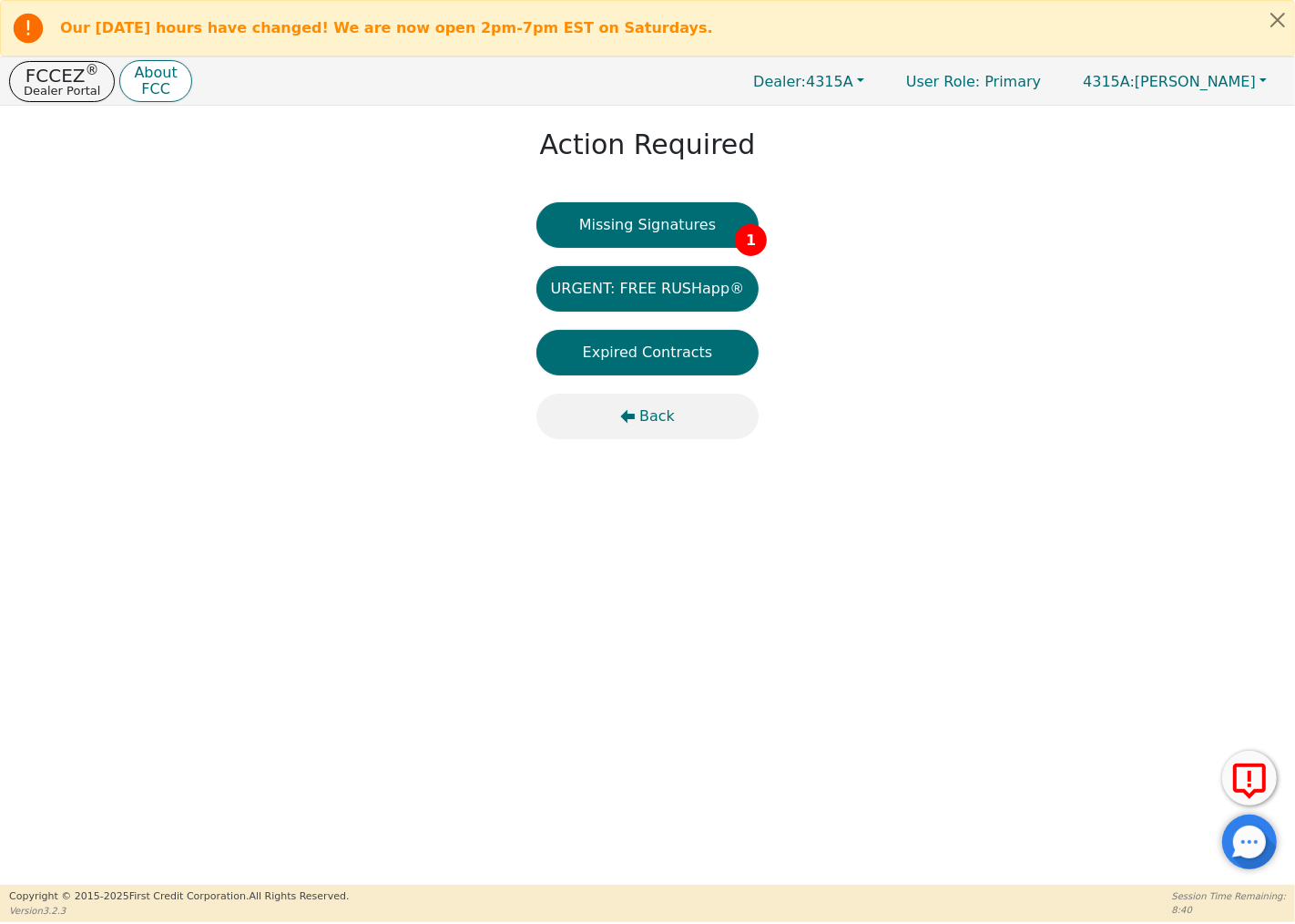
click at [645, 415] on span "Back" at bounding box center [657, 416] width 35 height 22
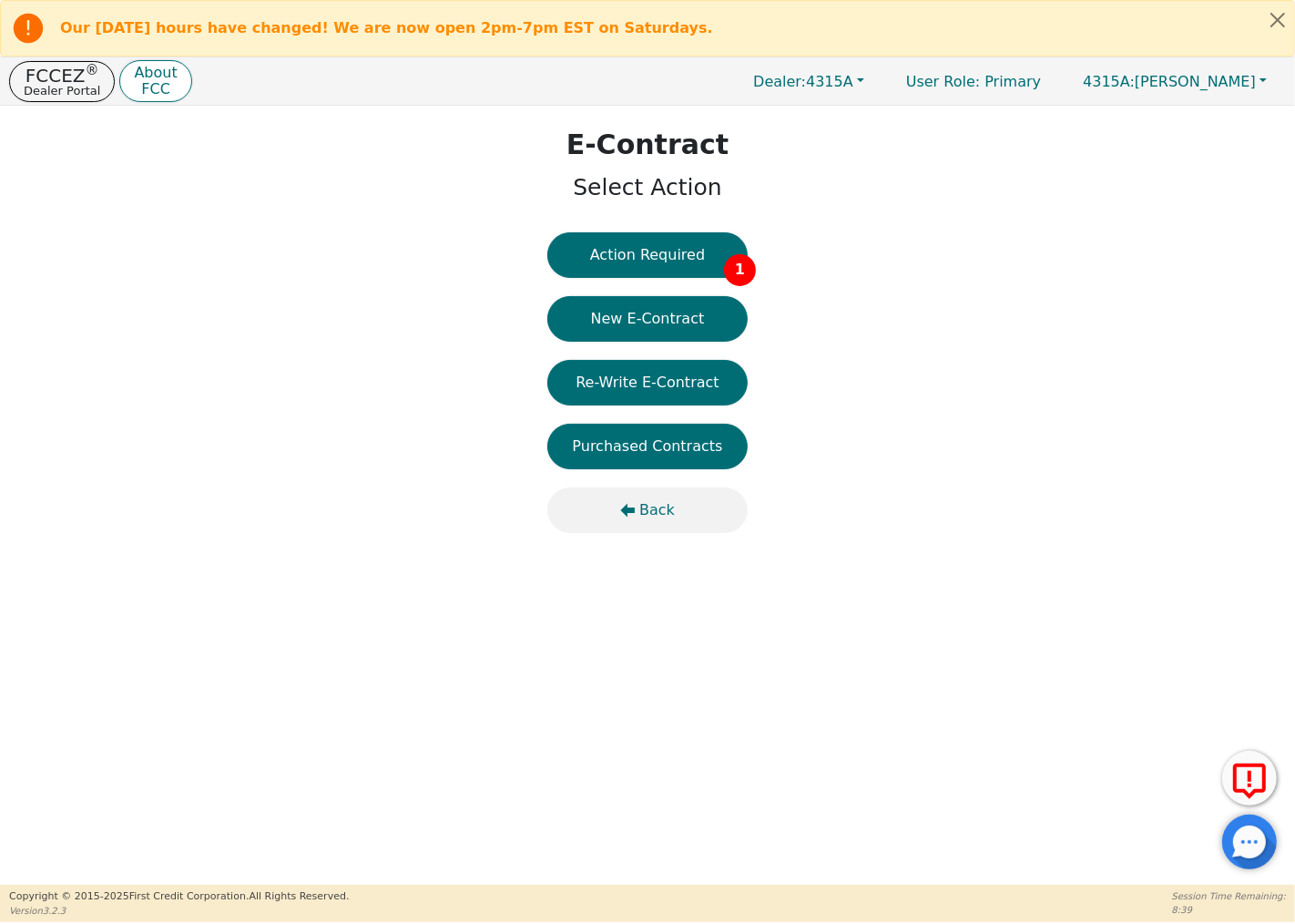
click at [654, 515] on span "Back" at bounding box center [657, 510] width 35 height 22
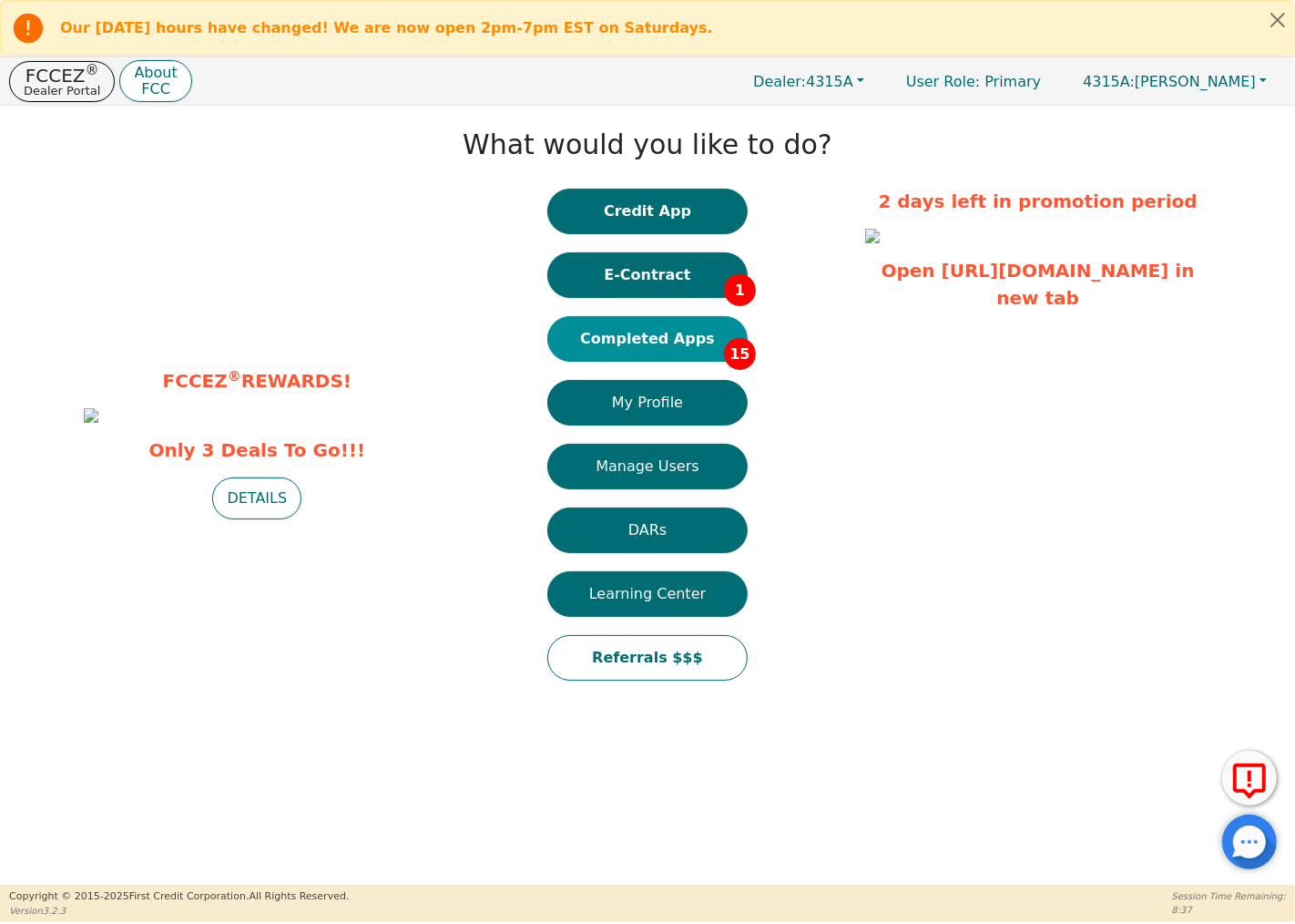
click at [700, 340] on button "Completed Apps 15" at bounding box center [647, 338] width 200 height 45
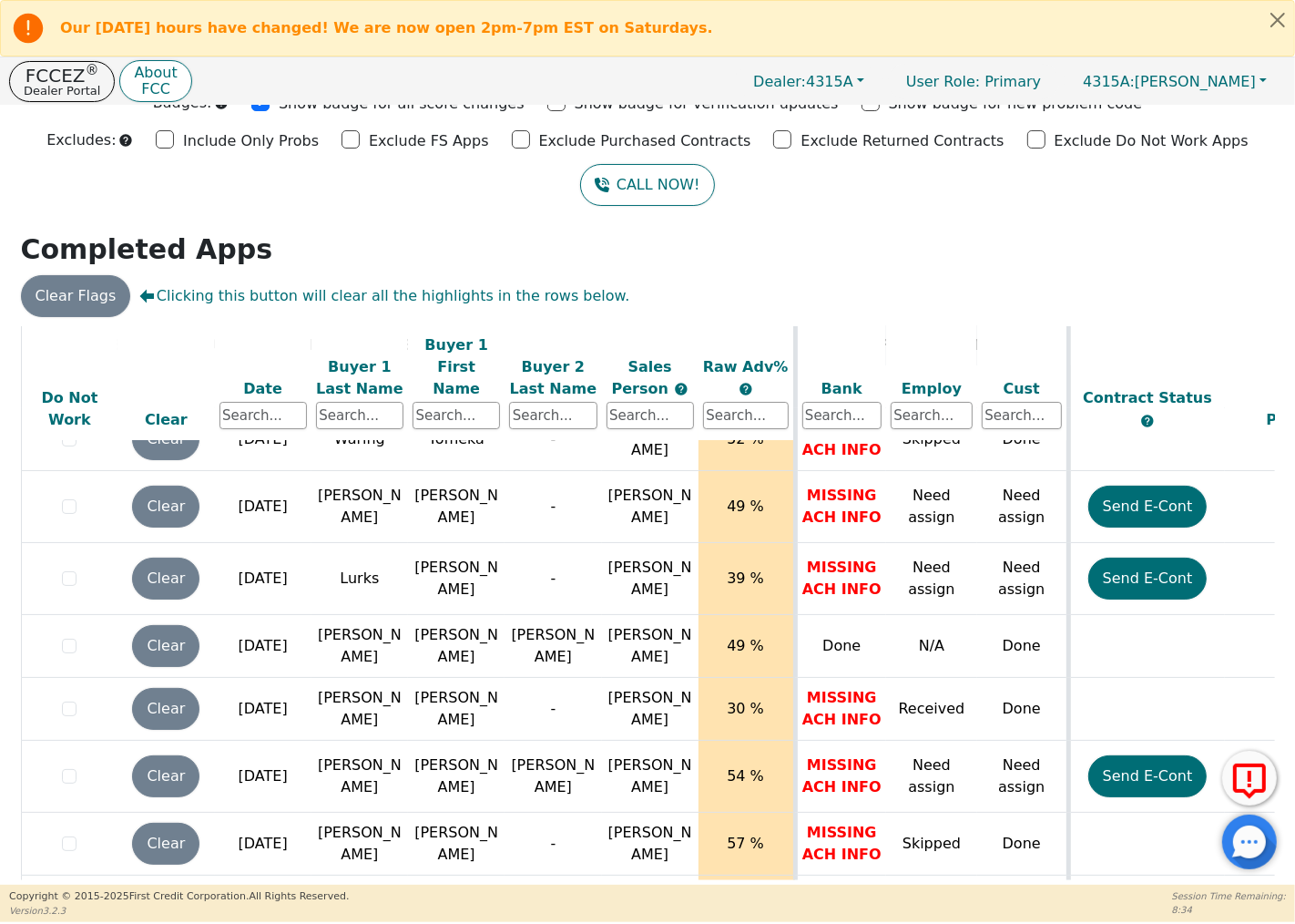
scroll to position [714, 0]
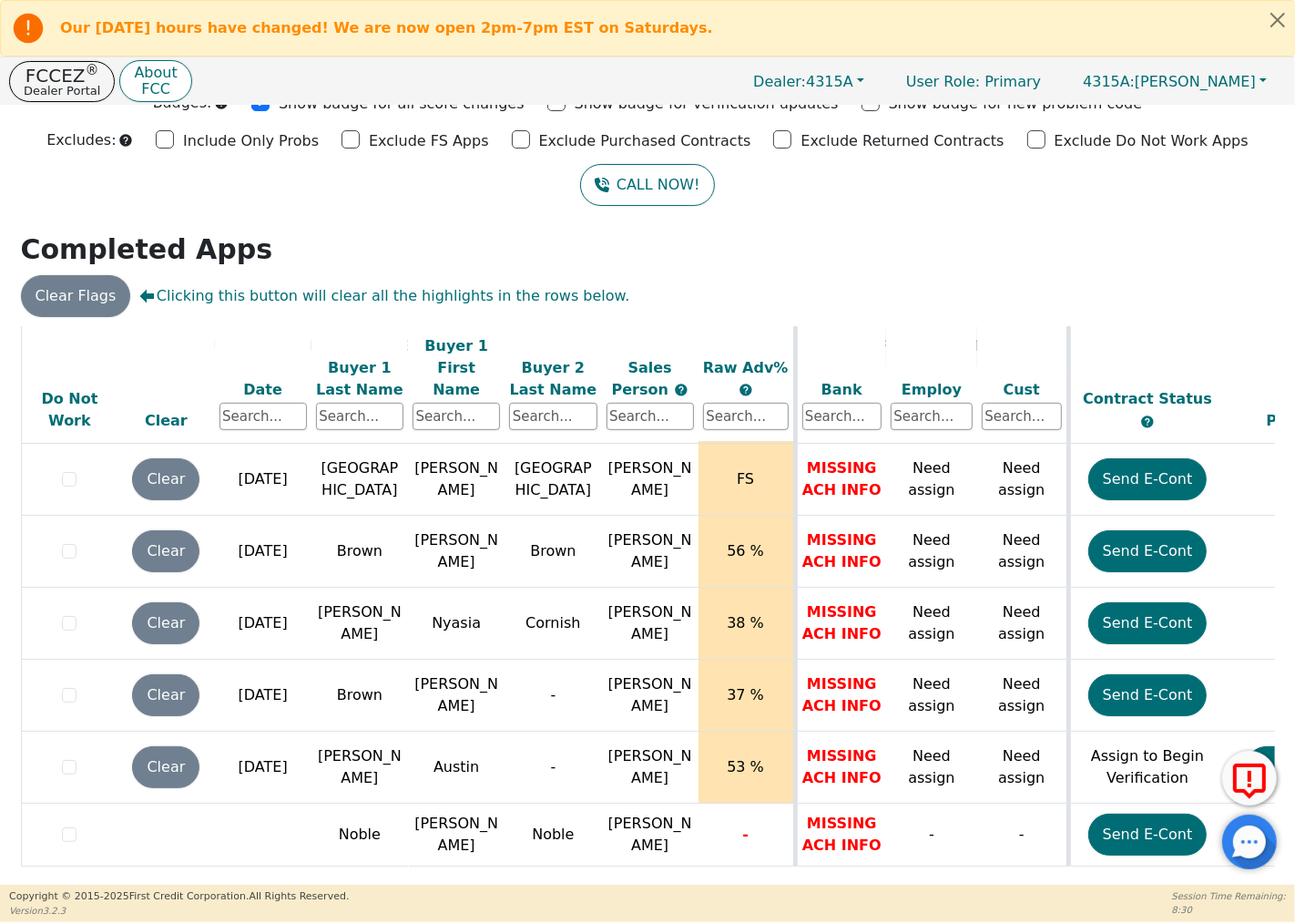
drag, startPoint x: 747, startPoint y: 878, endPoint x: 895, endPoint y: 868, distance: 148.3
click at [895, 868] on div "ALL VALUES ON THIS PAGE ARE UPDATED IN REAL TIME VERIFICATION STATUS Do Not Wor…" at bounding box center [648, 603] width 1254 height 554
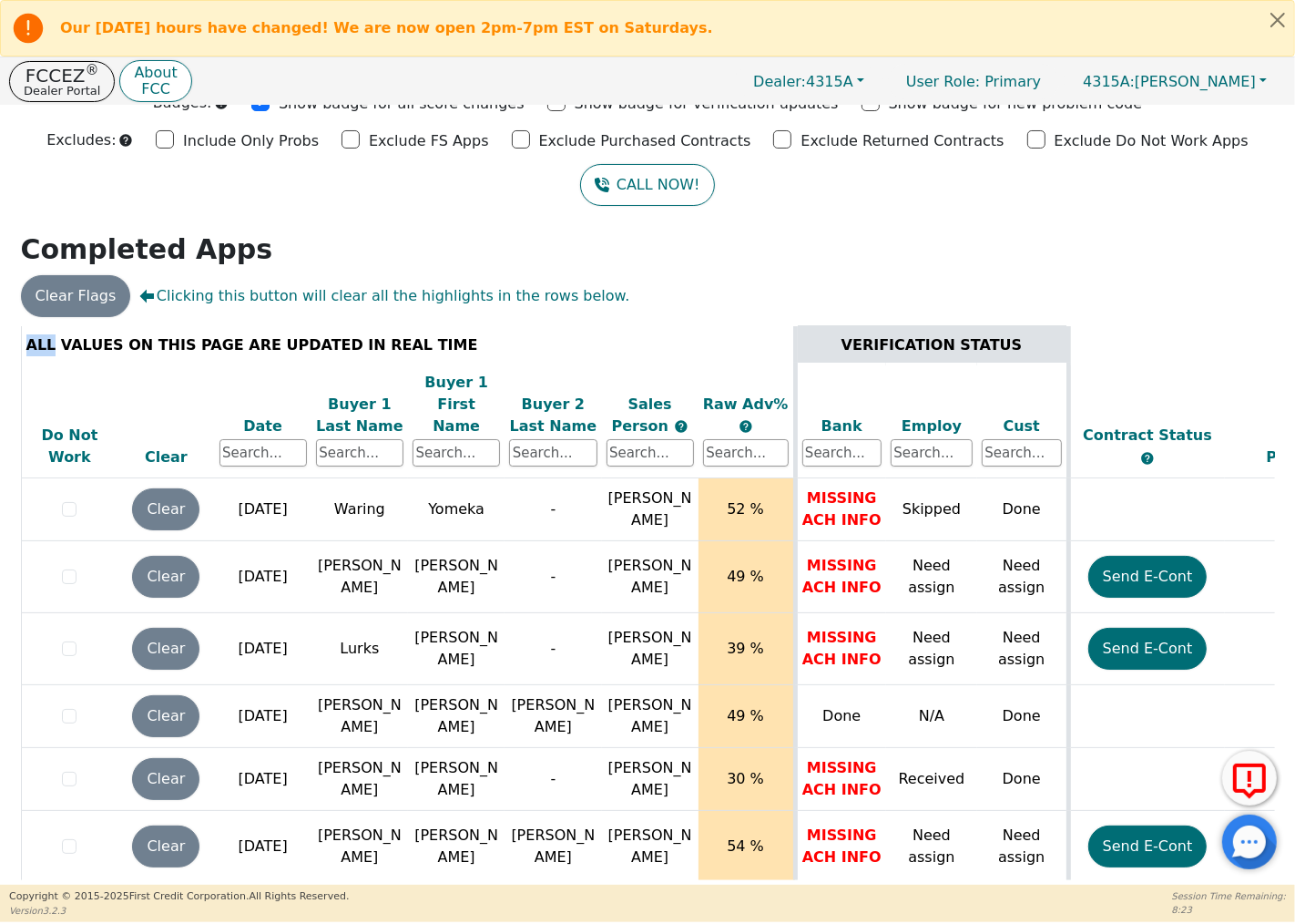
scroll to position [0, 0]
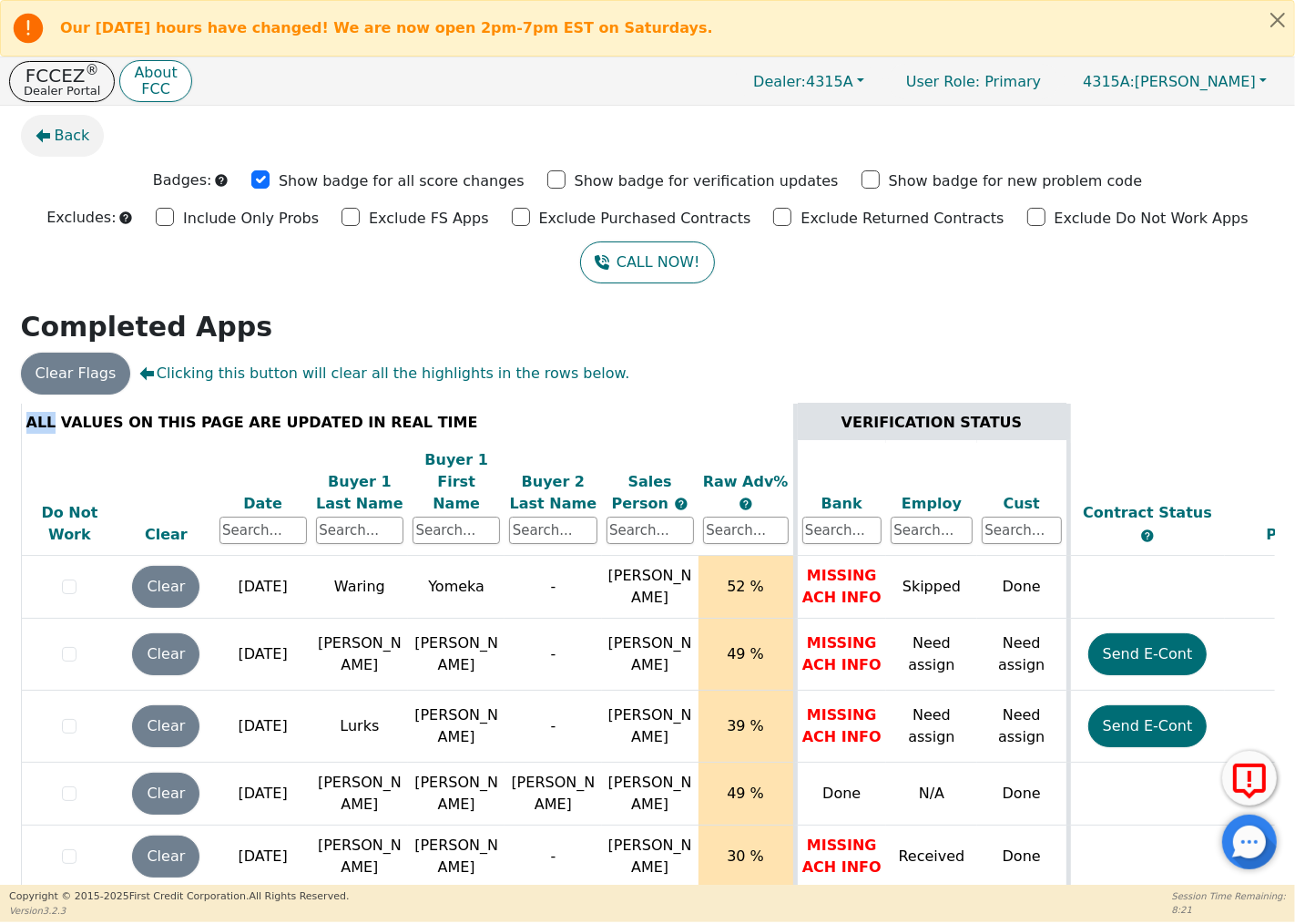
click at [47, 127] on button "Back" at bounding box center [63, 135] width 84 height 42
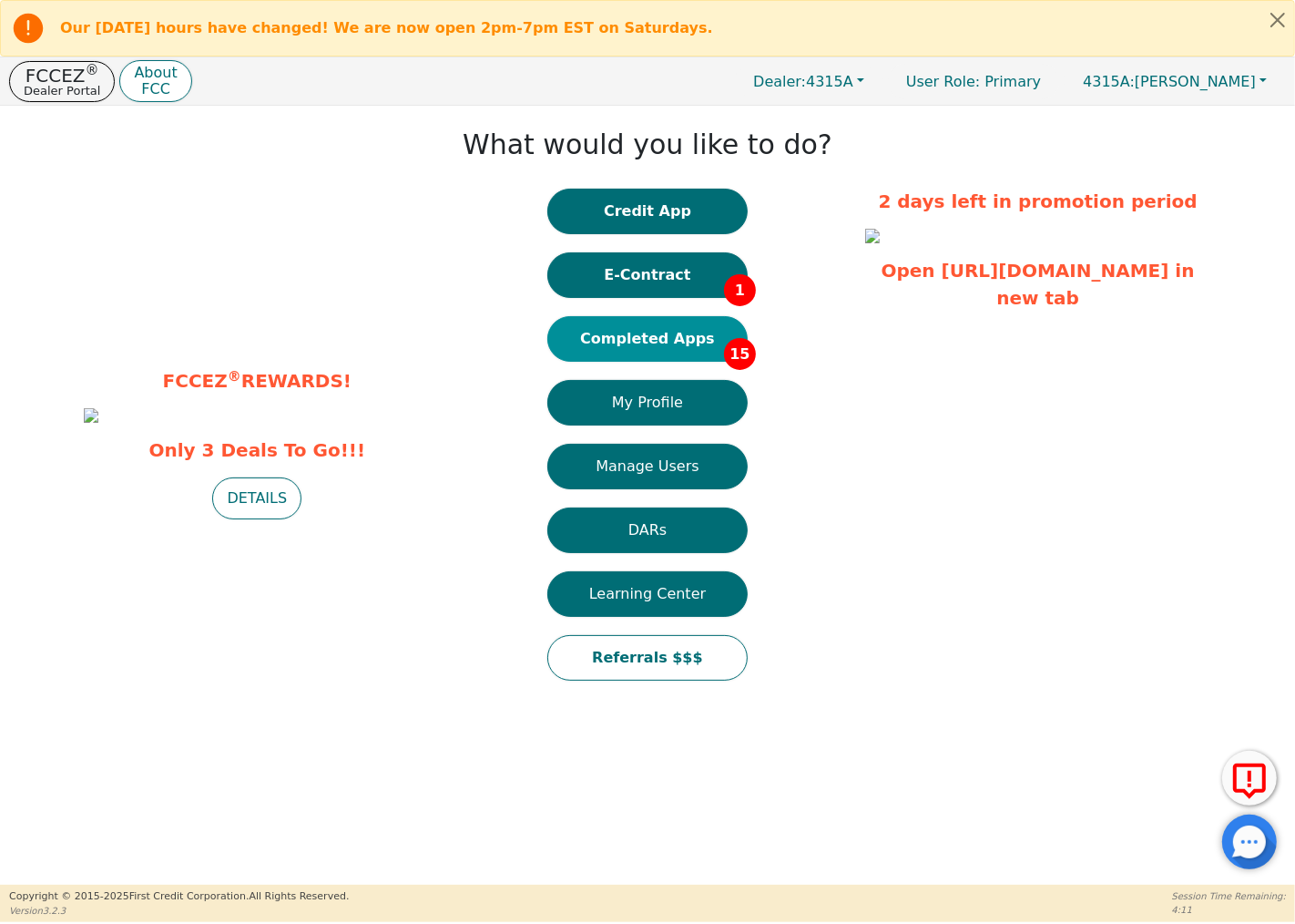
click at [688, 335] on button "Completed Apps 15" at bounding box center [647, 338] width 200 height 45
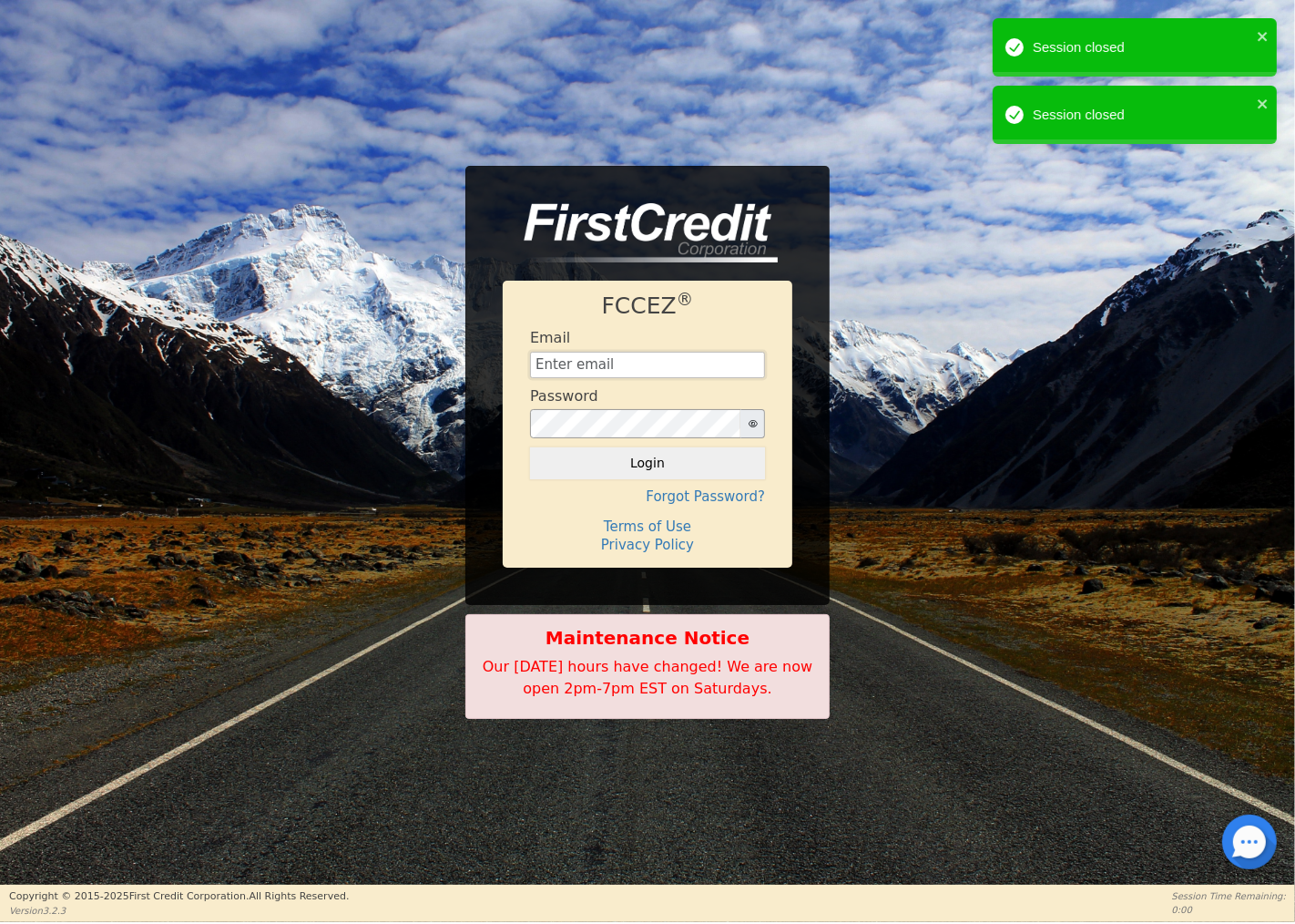
type input "[EMAIL_ADDRESS][DOMAIN_NAME]"
click at [696, 462] on button "Login" at bounding box center [647, 463] width 235 height 31
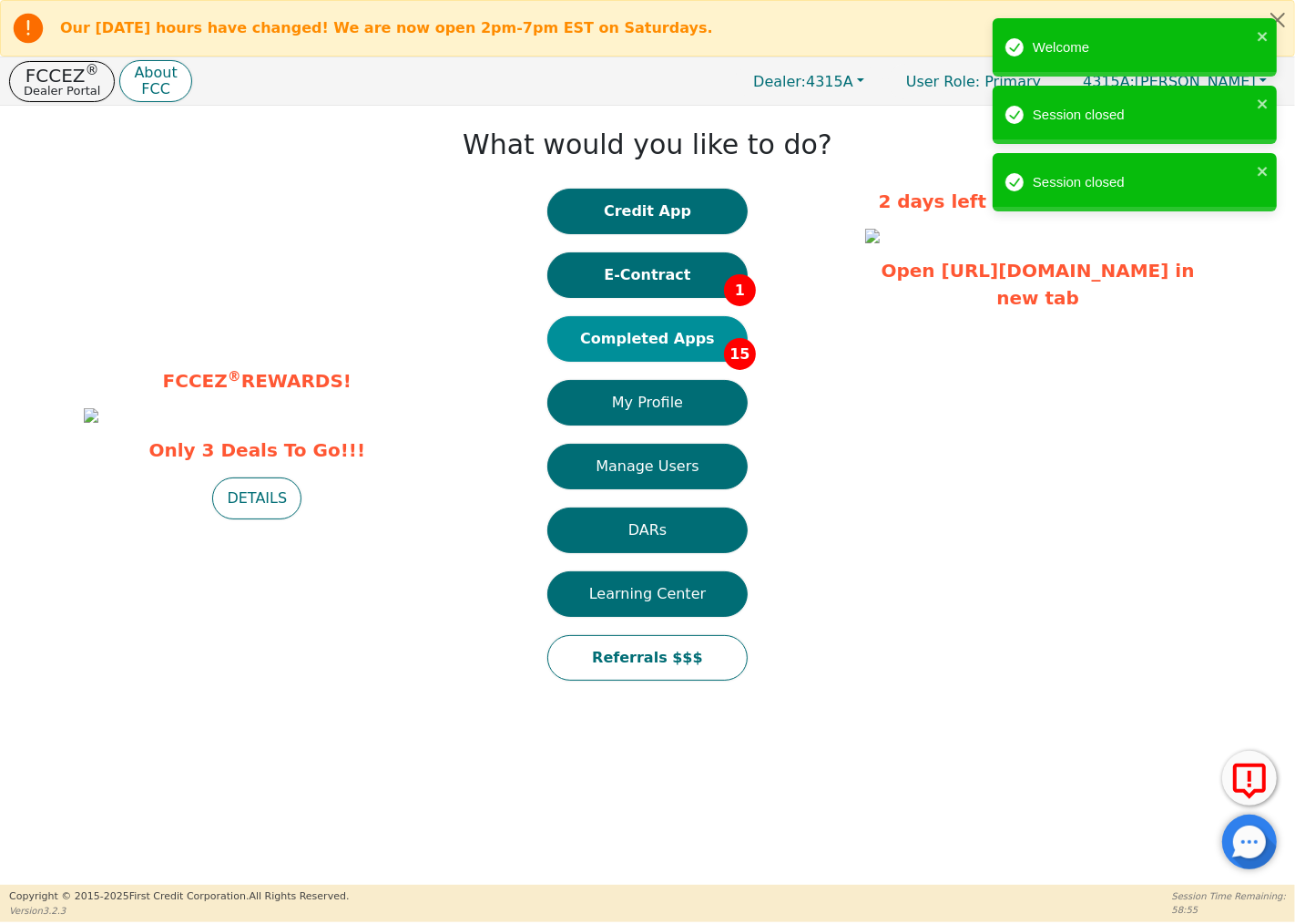
click at [702, 349] on button "Completed Apps 15" at bounding box center [647, 338] width 200 height 45
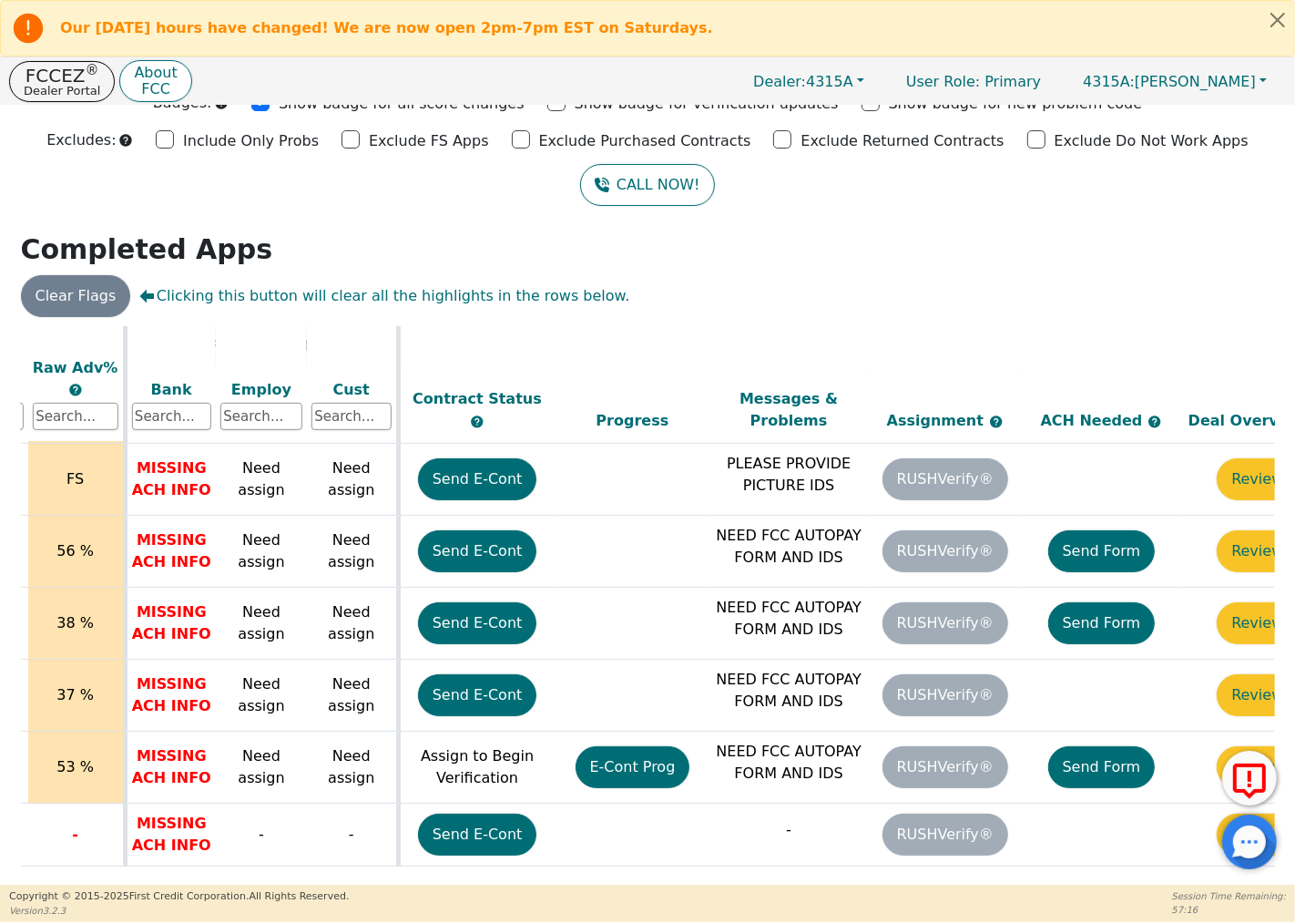
scroll to position [714, 741]
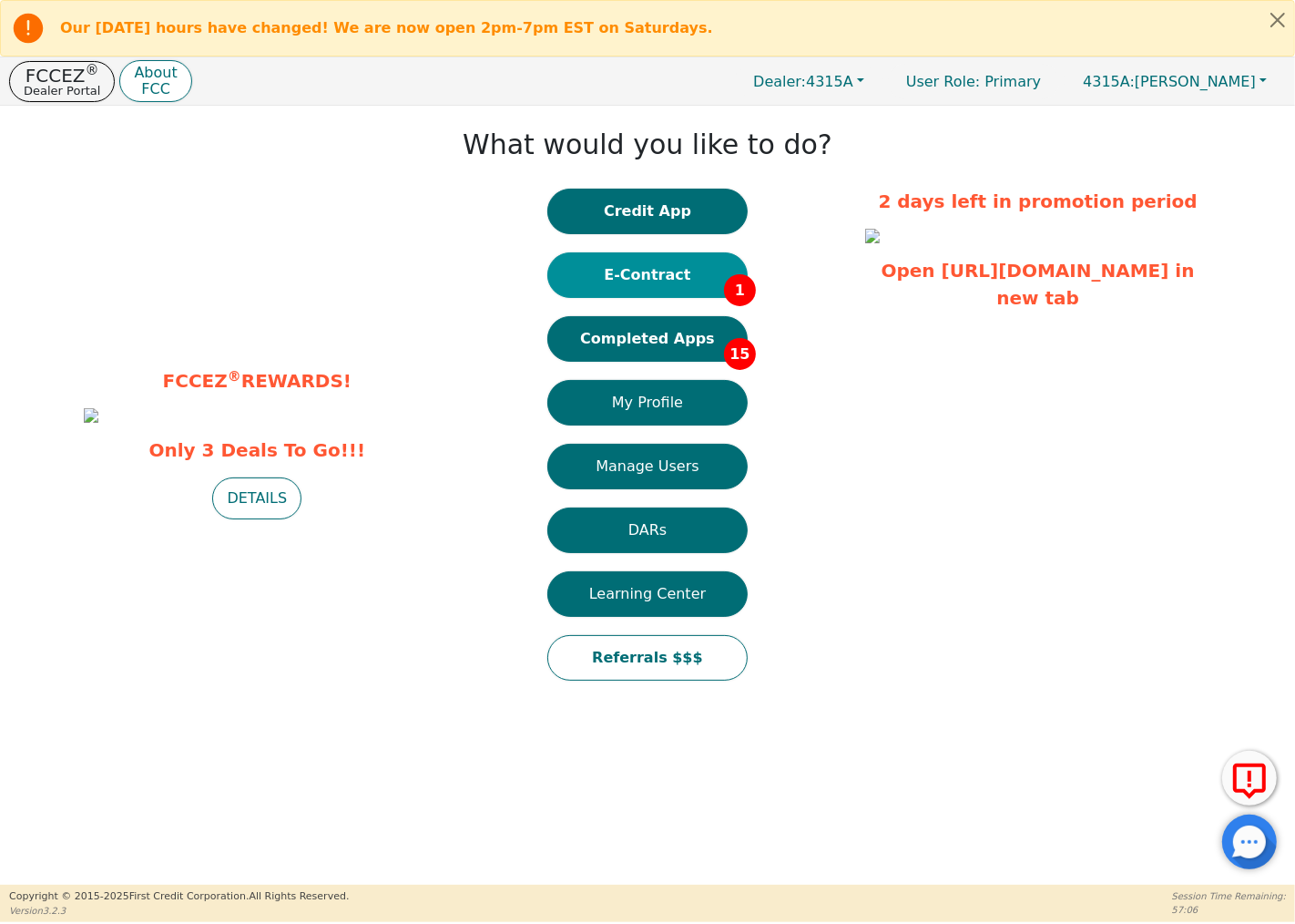
click at [697, 265] on button "E-Contract 1" at bounding box center [647, 274] width 200 height 45
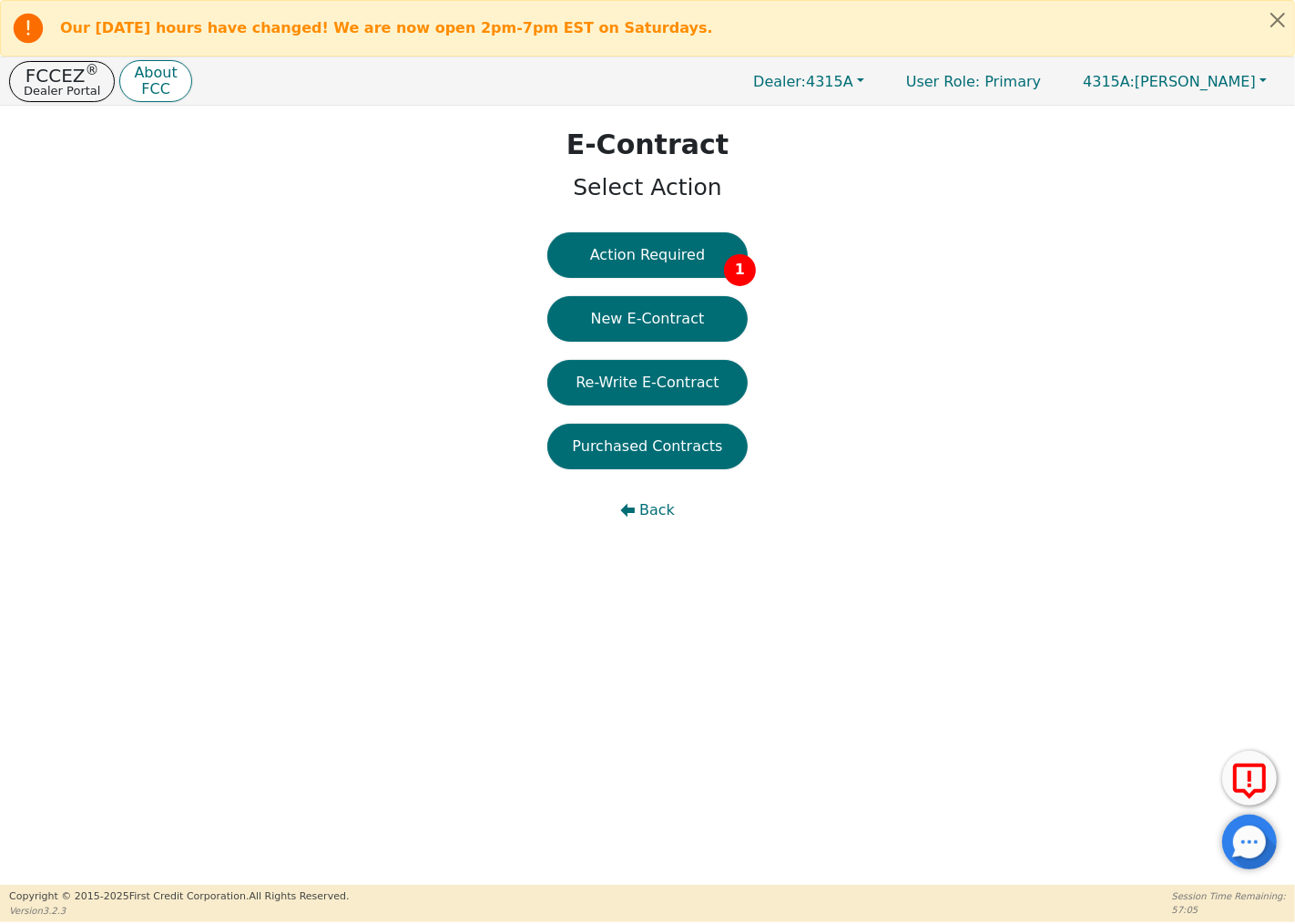
click at [698, 266] on button "Action Required 1" at bounding box center [647, 255] width 200 height 45
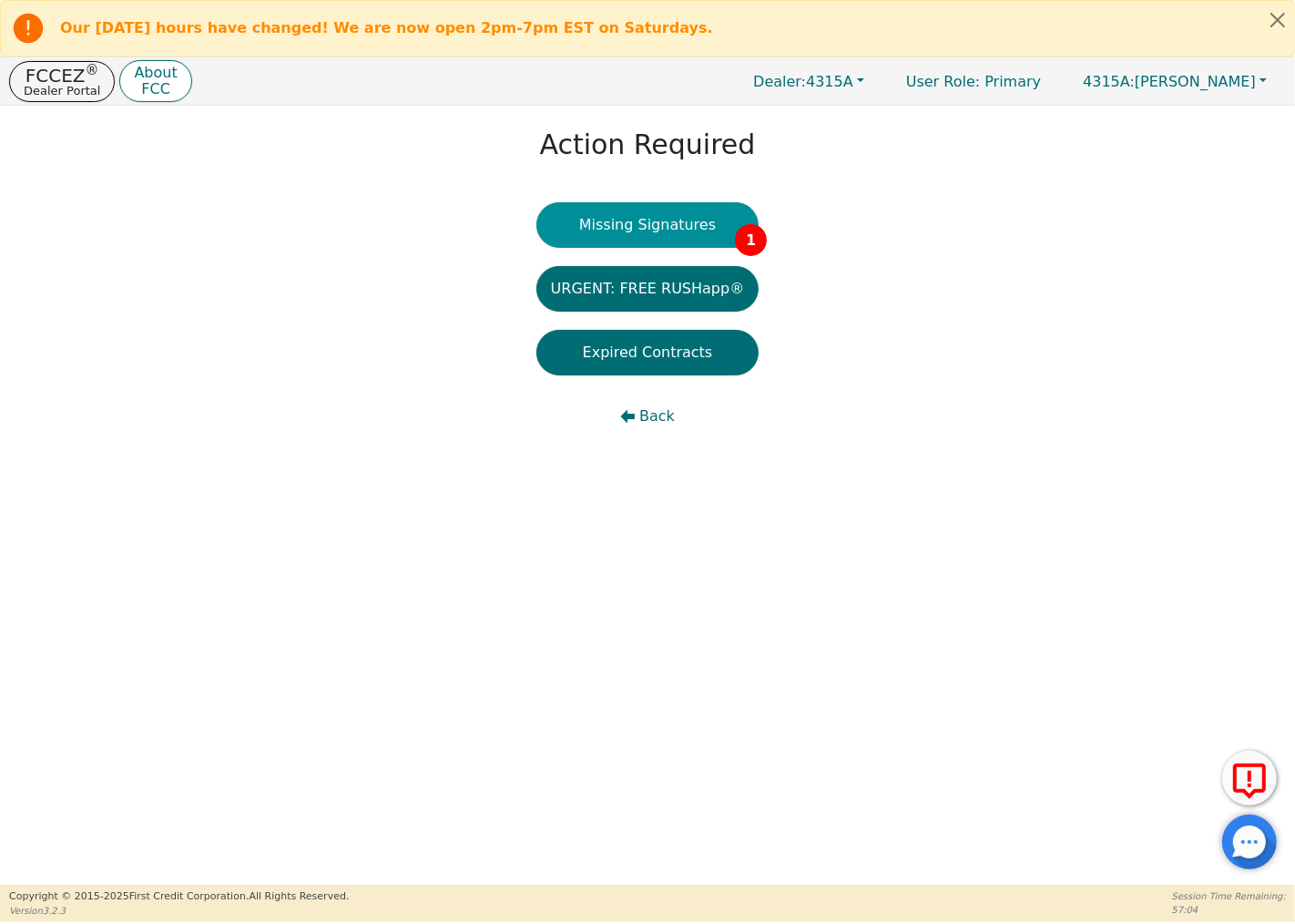
click at [687, 230] on button "Missing Signatures 1" at bounding box center [648, 224] width 223 height 45
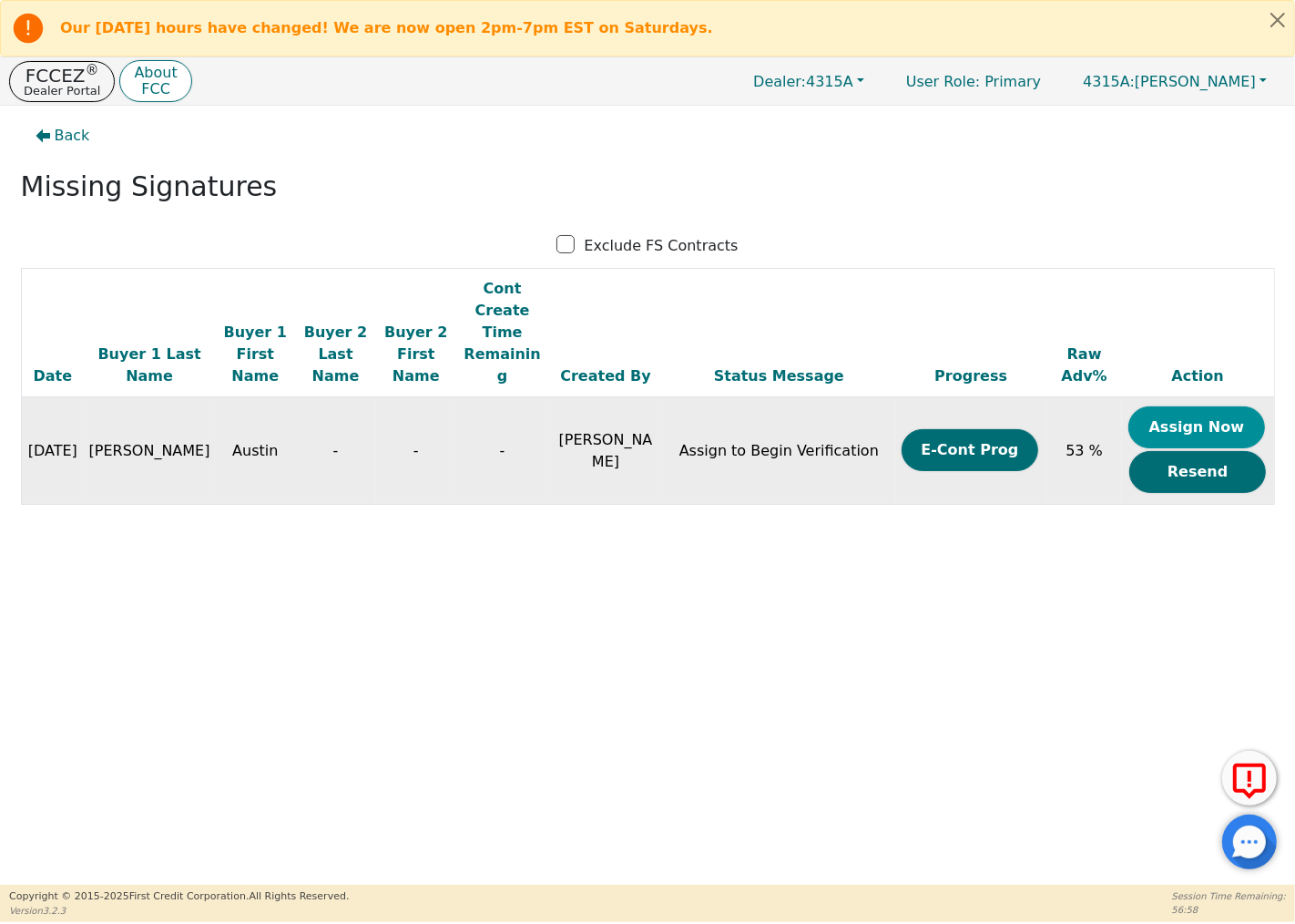
click at [1182, 406] on button "Assign Now" at bounding box center [1197, 426] width 137 height 42
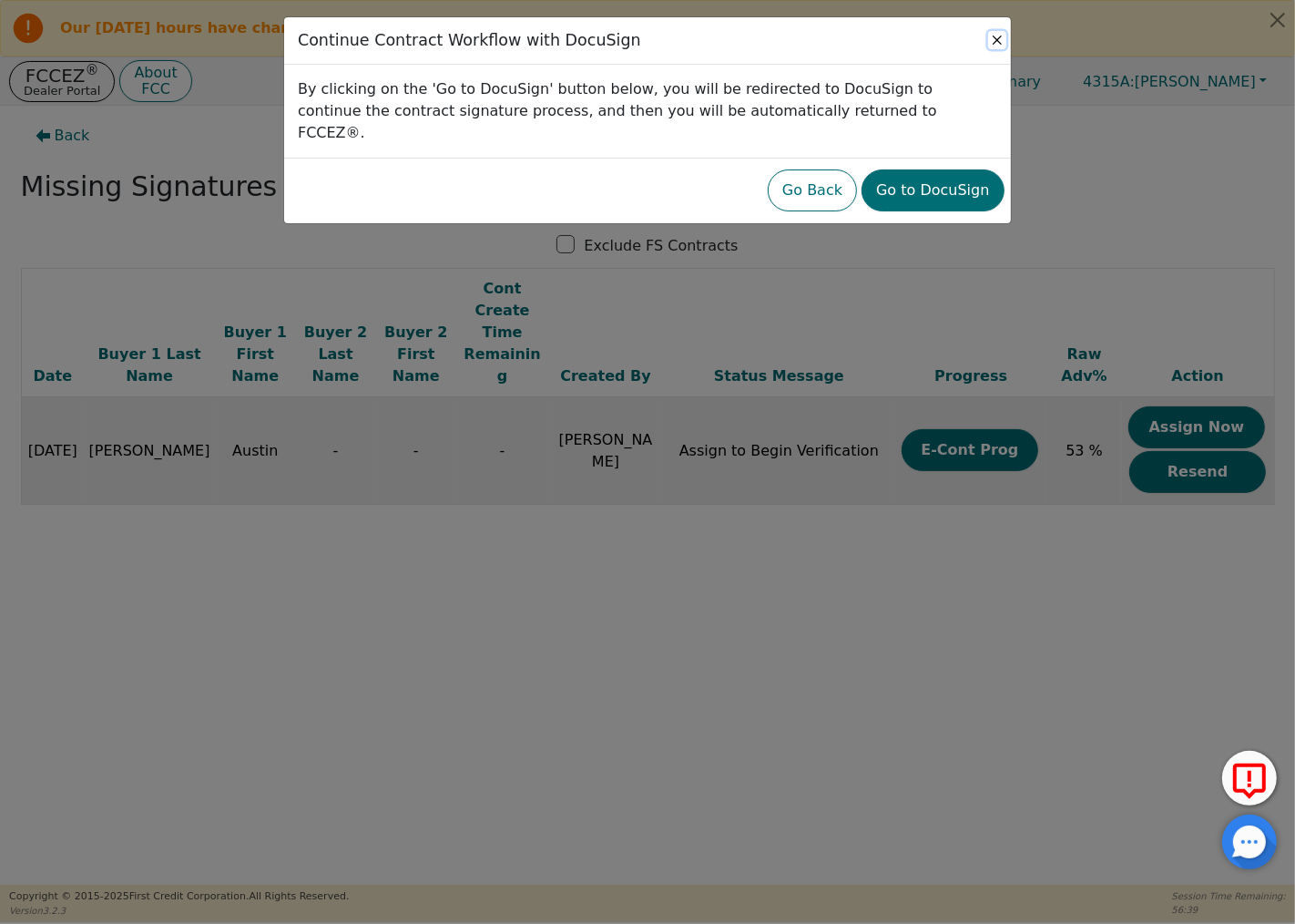
click at [997, 36] on button "Close" at bounding box center [998, 41] width 18 height 18
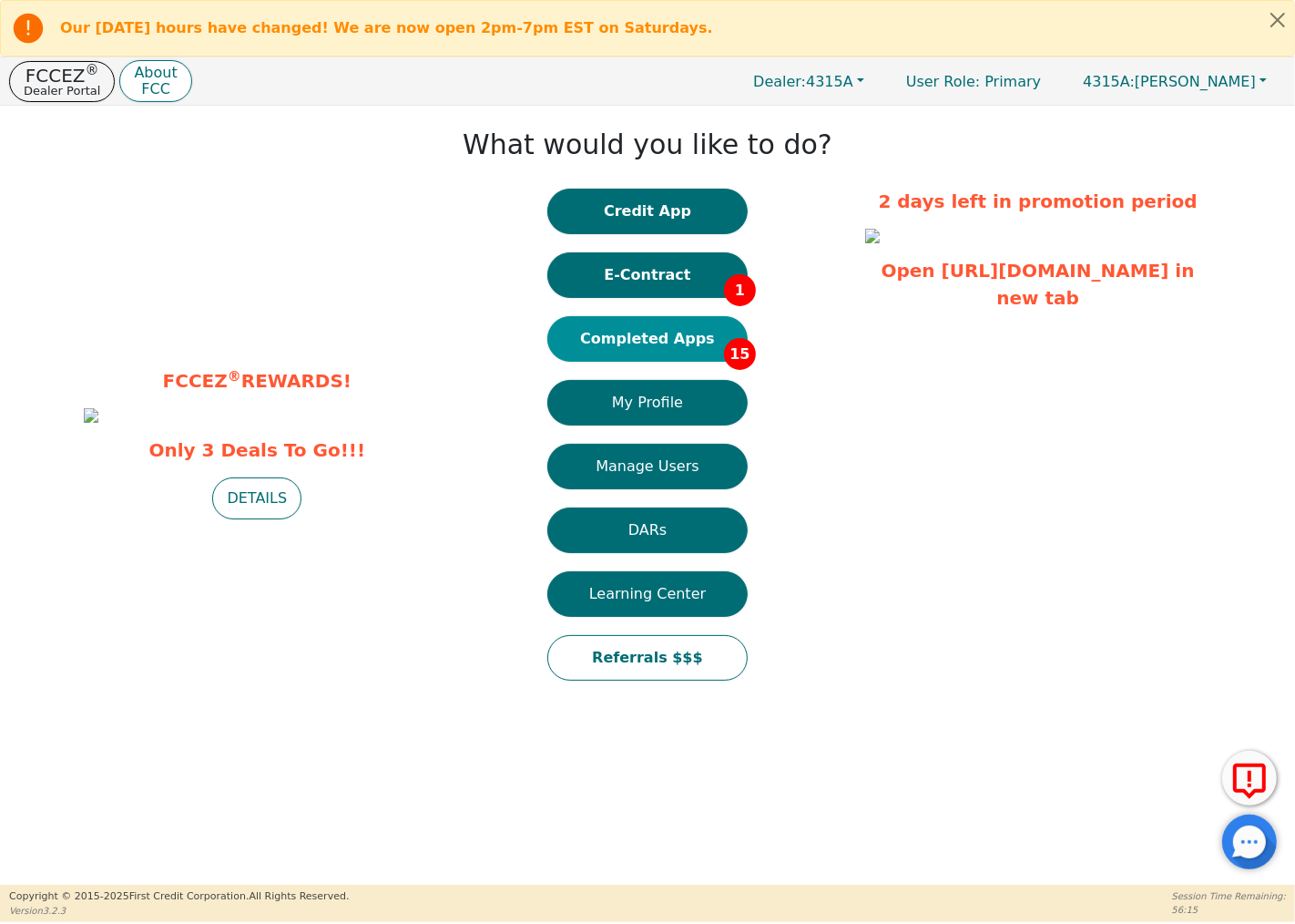
click at [687, 332] on button "Completed Apps 15" at bounding box center [647, 338] width 200 height 45
